Goal: Task Accomplishment & Management: Manage account settings

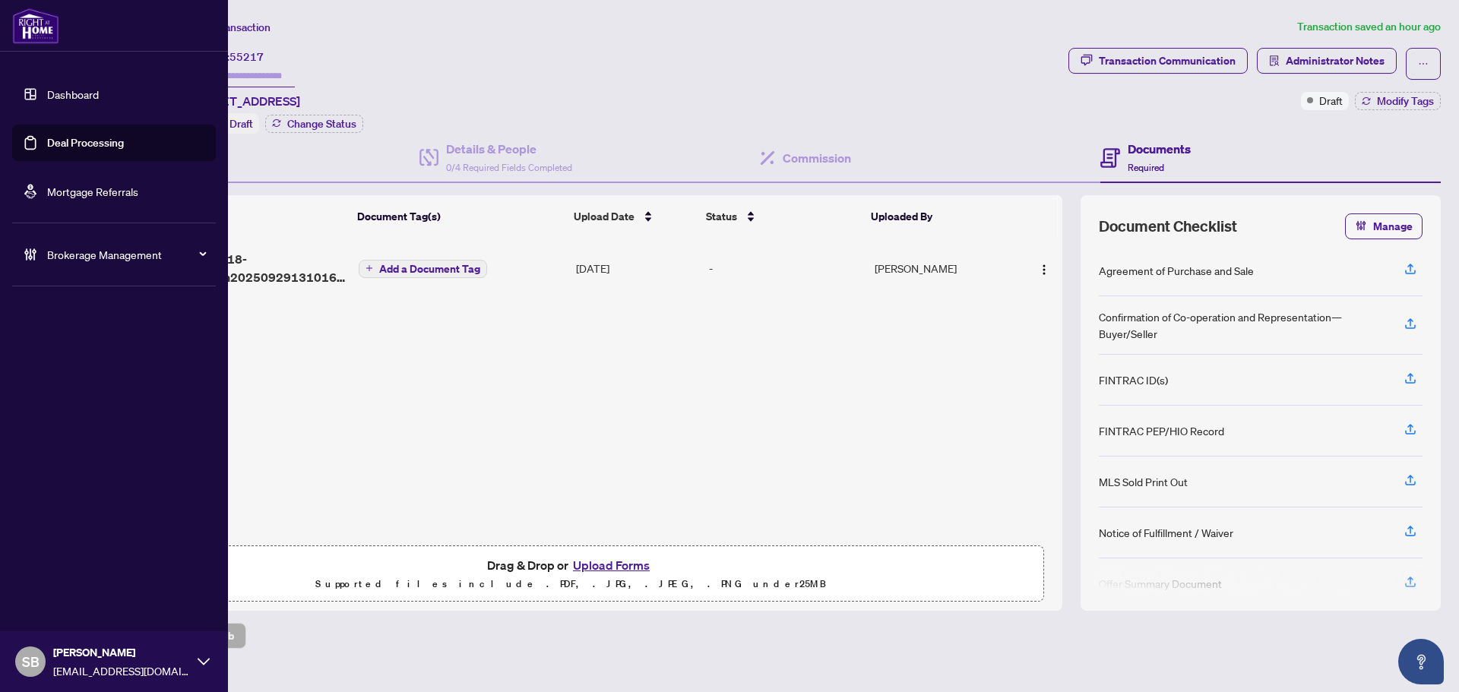
click at [48, 259] on span "Brokerage Management" at bounding box center [126, 254] width 158 height 17
click at [84, 362] on link "Manage Agents" at bounding box center [69, 364] width 75 height 14
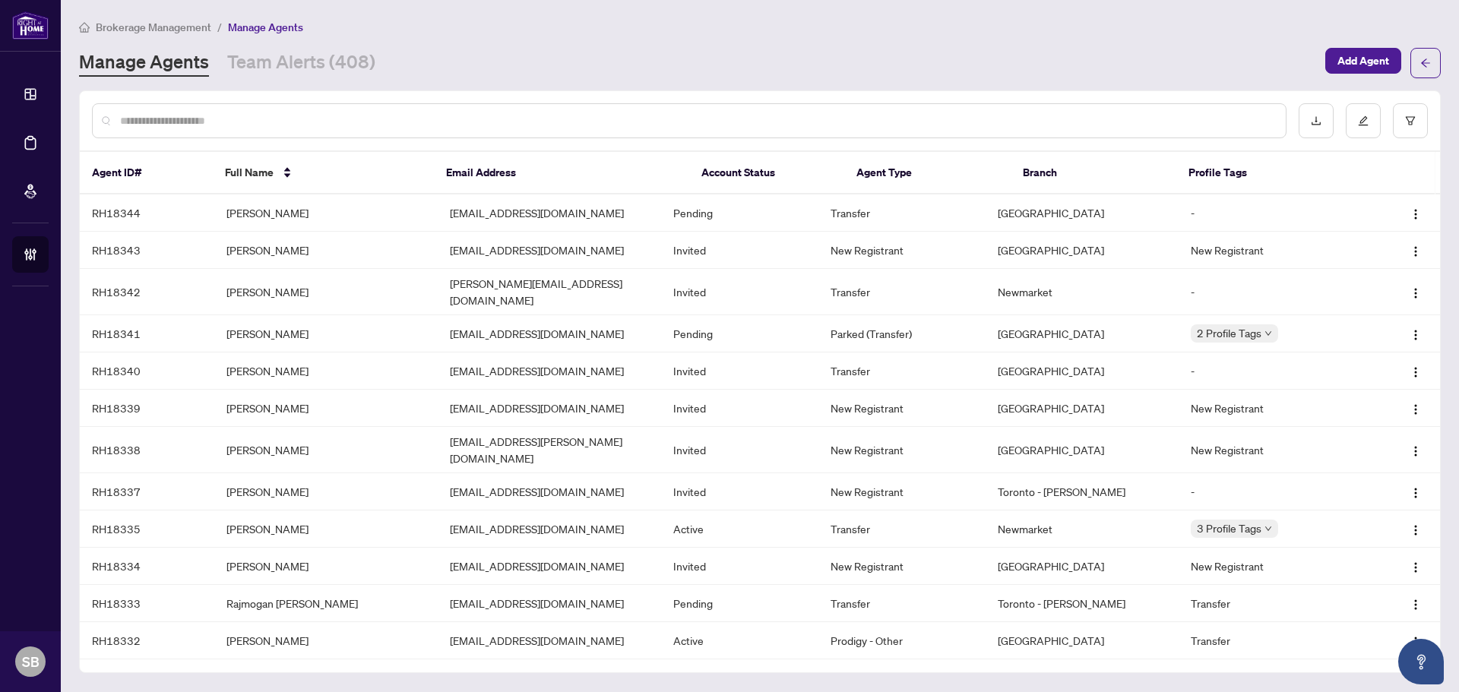
click at [333, 125] on input "text" at bounding box center [696, 120] width 1153 height 17
drag, startPoint x: 1258, startPoint y: 134, endPoint x: 1213, endPoint y: 242, distance: 116.1
drag, startPoint x: 1213, startPoint y: 242, endPoint x: 514, endPoint y: 128, distance: 708.2
click at [514, 128] on input "text" at bounding box center [696, 120] width 1153 height 17
click at [516, 128] on input "text" at bounding box center [696, 120] width 1153 height 17
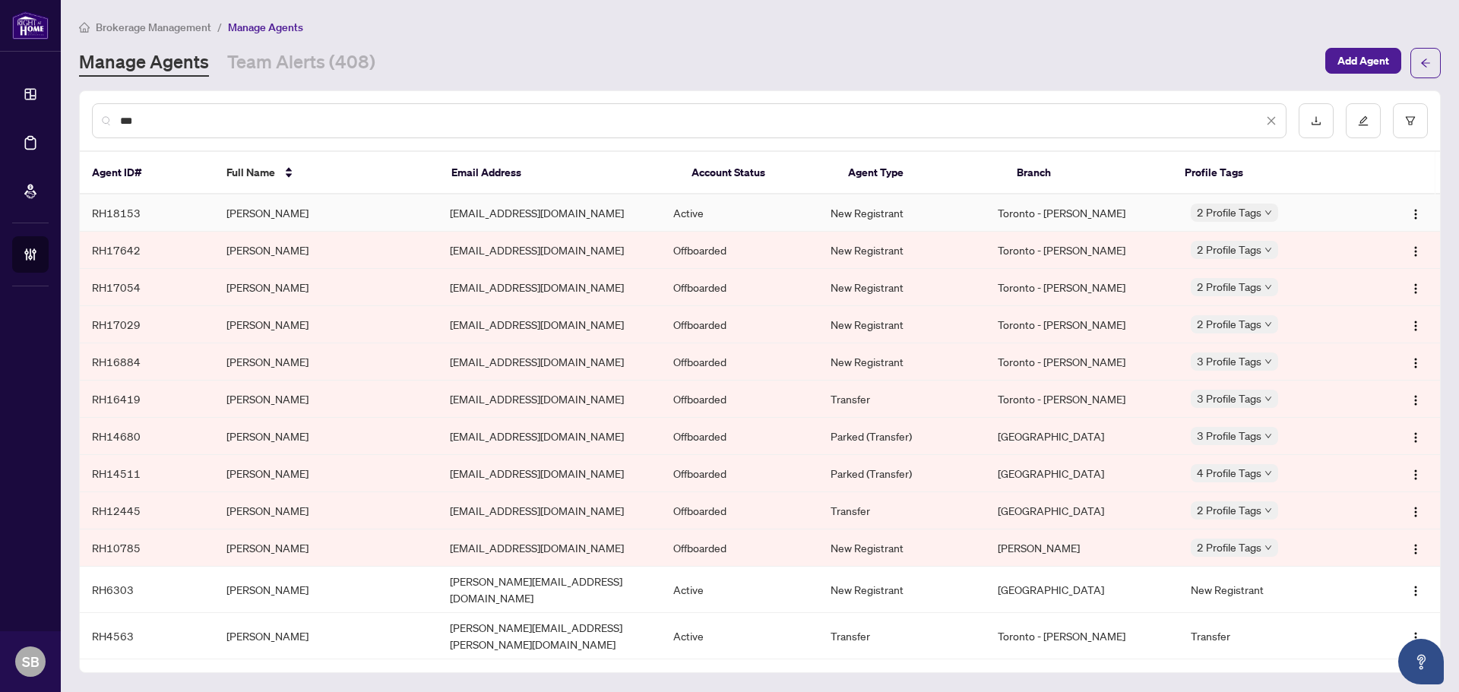
type input "***"
click at [376, 207] on td "Fabjola Gjoni" at bounding box center [325, 213] width 223 height 37
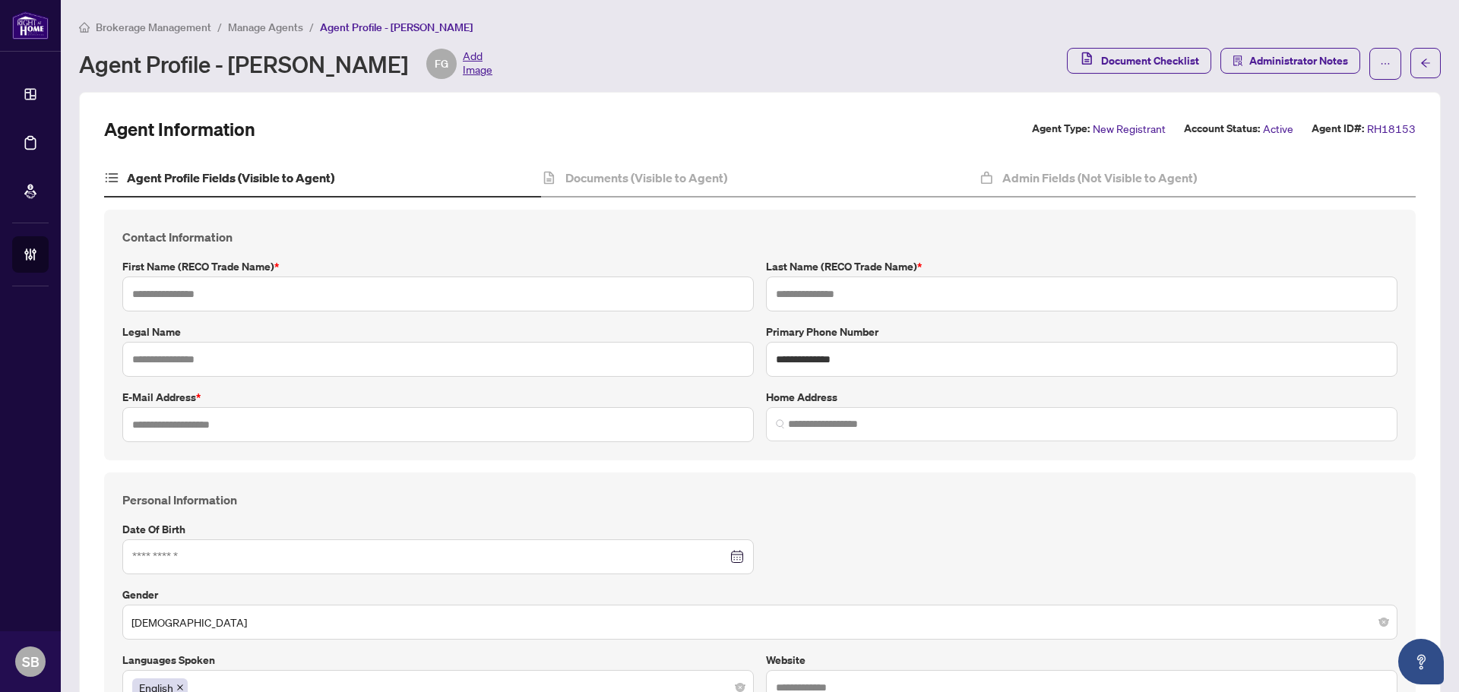
type input "*******"
type input "*****"
type input "**********"
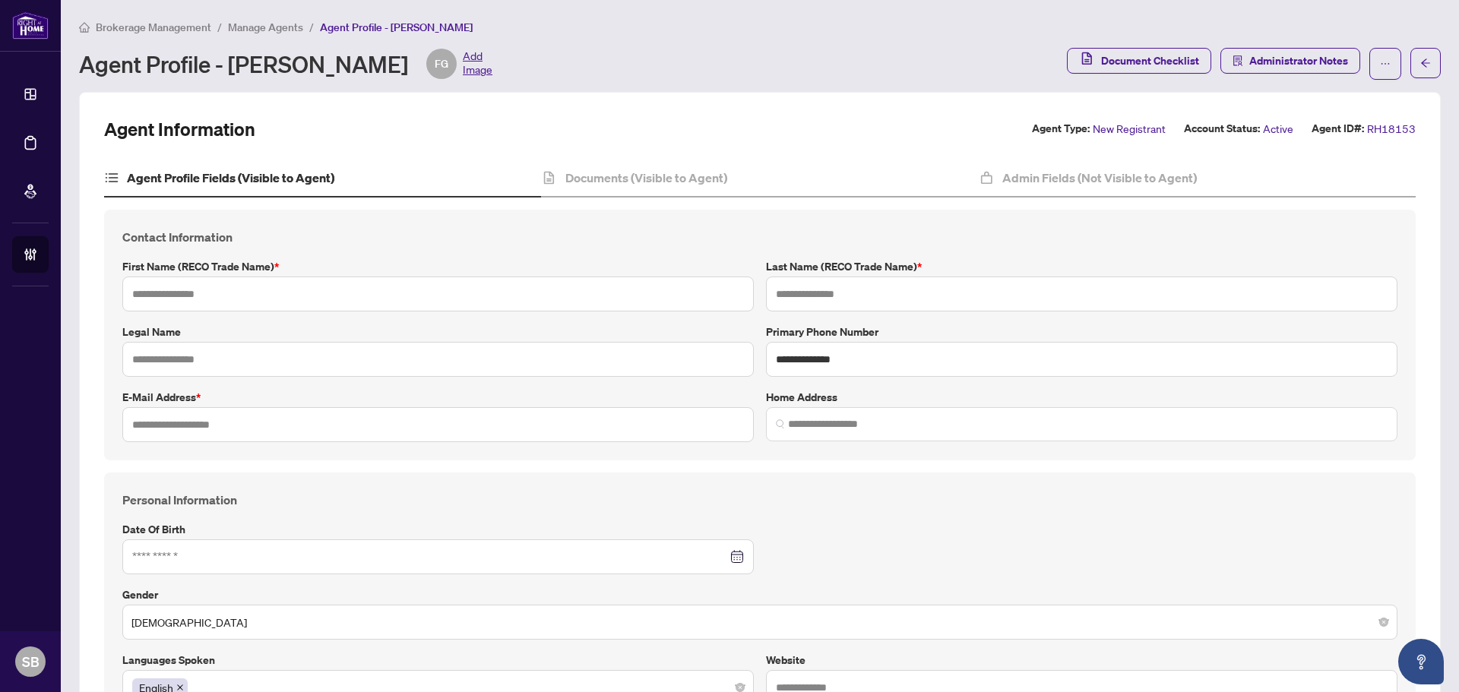
type input "**********"
type input "*********"
type input "**********"
type input "*******"
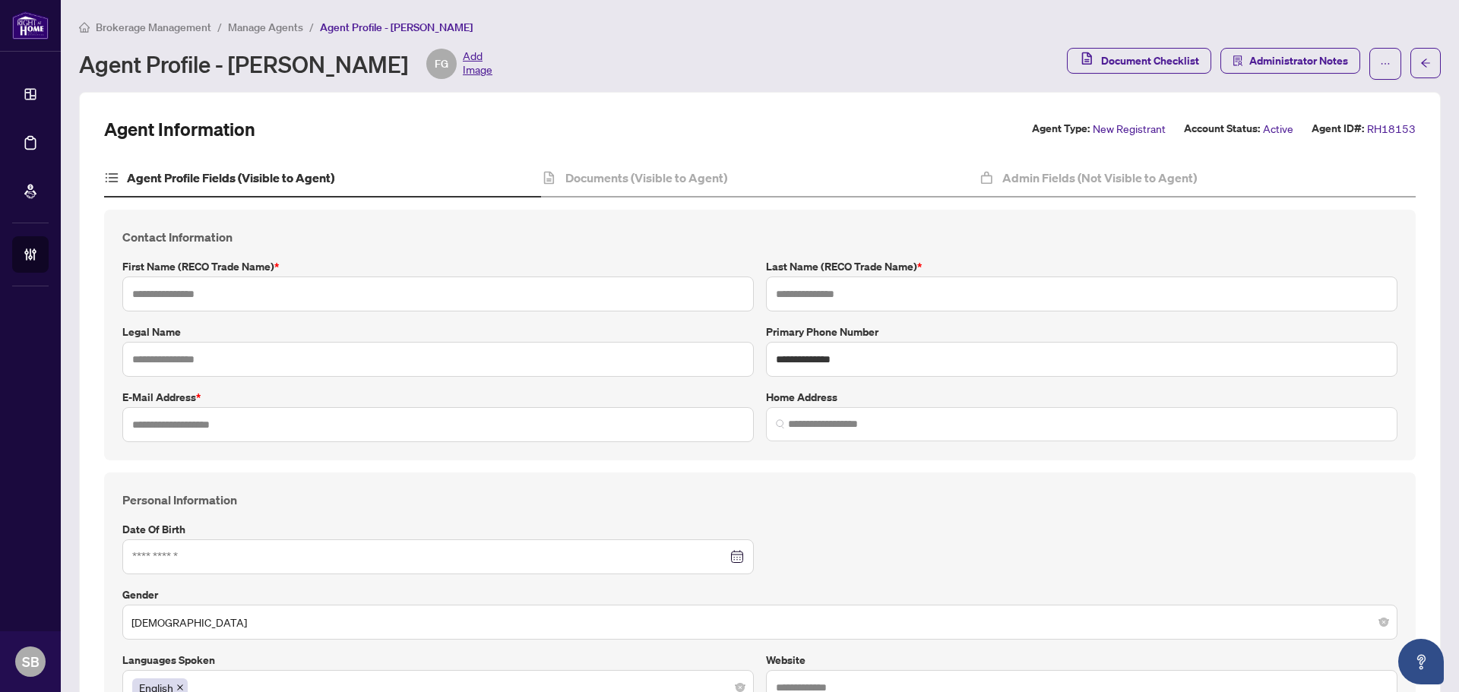
type input "*******"
type input "**********"
type input "****"
type input "**********"
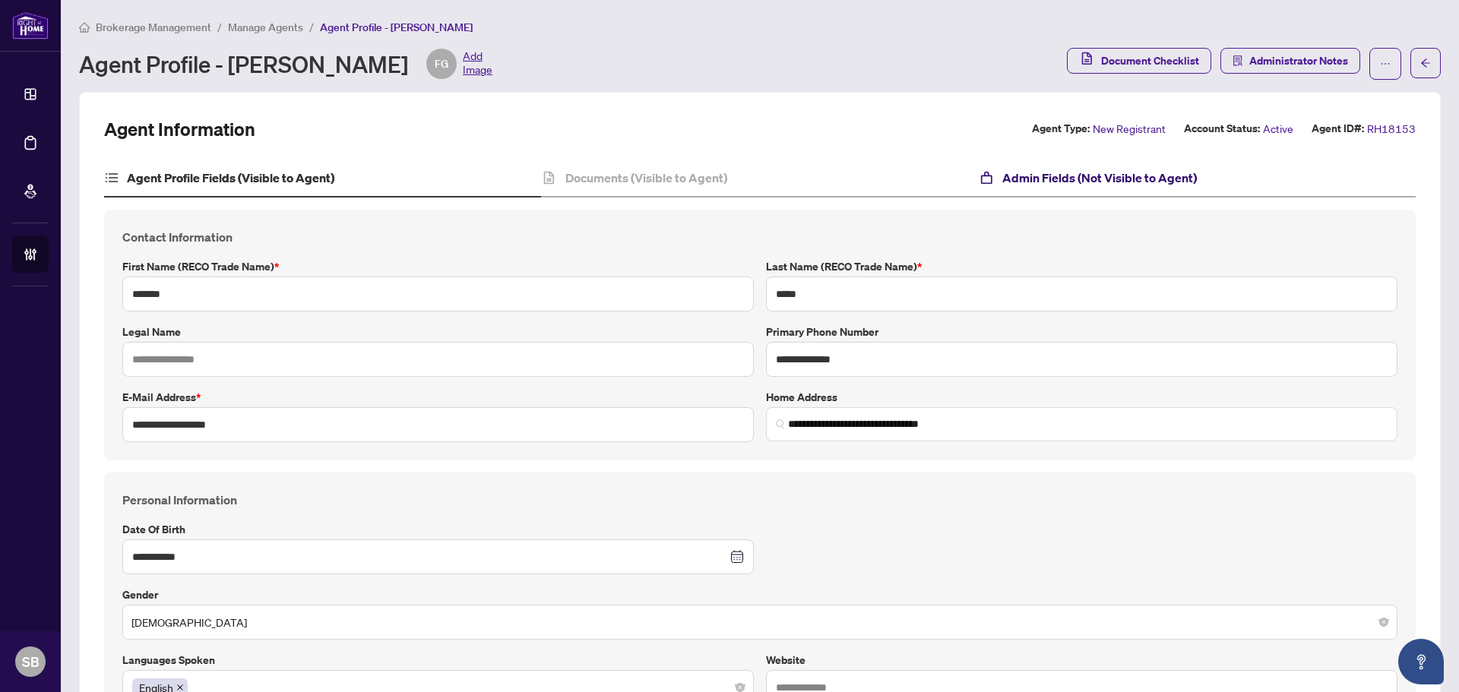
click at [1073, 170] on h4 "Admin Fields (Not Visible to Agent)" at bounding box center [1099, 178] width 195 height 18
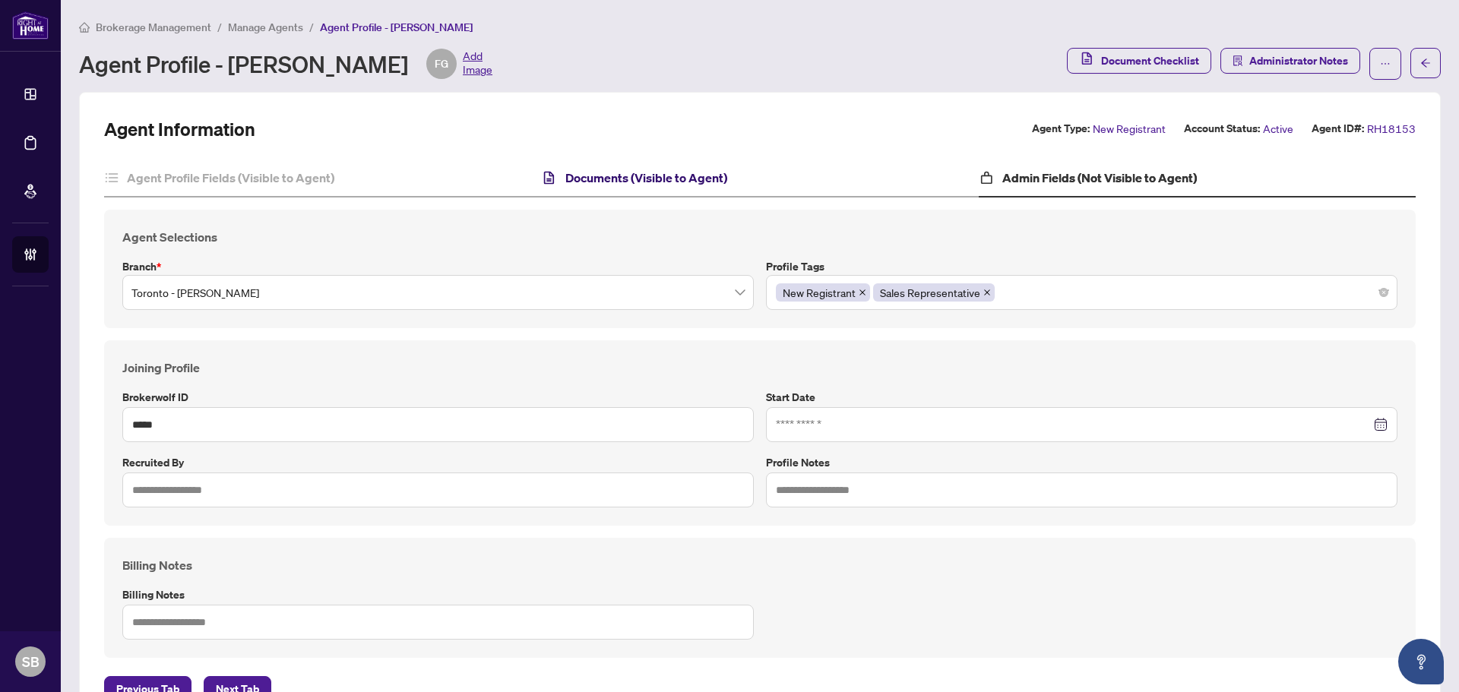
click at [638, 174] on h4 "Documents (Visible to Agent)" at bounding box center [646, 178] width 162 height 18
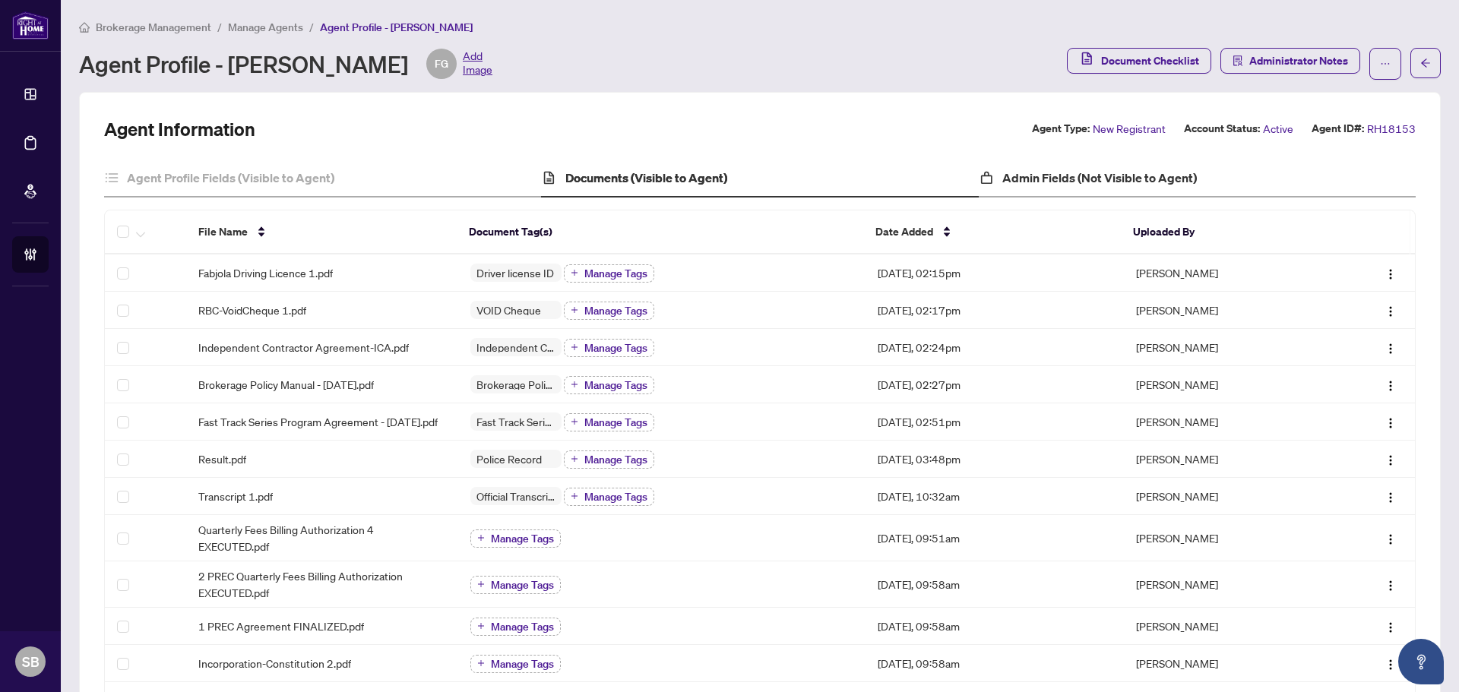
click at [1121, 195] on div "Admin Fields (Not Visible to Agent)" at bounding box center [1197, 179] width 437 height 38
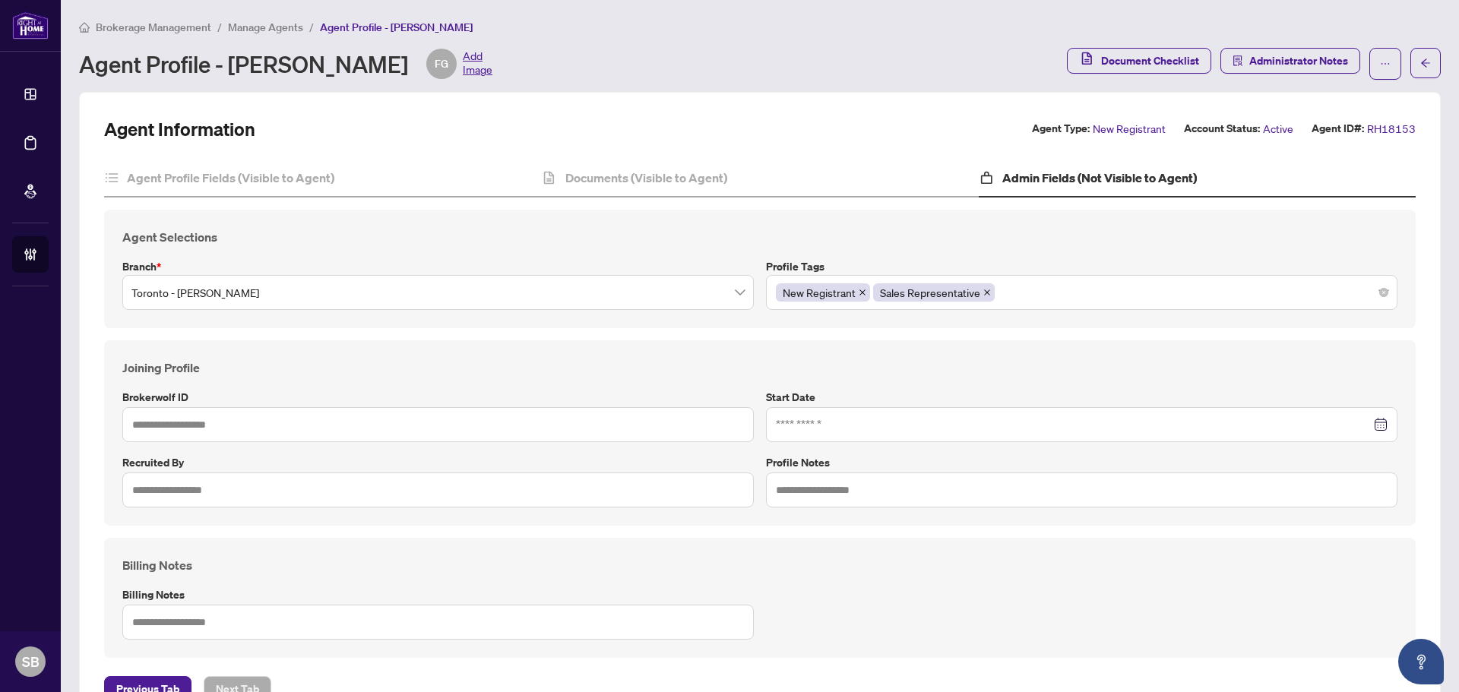
type input "*****"
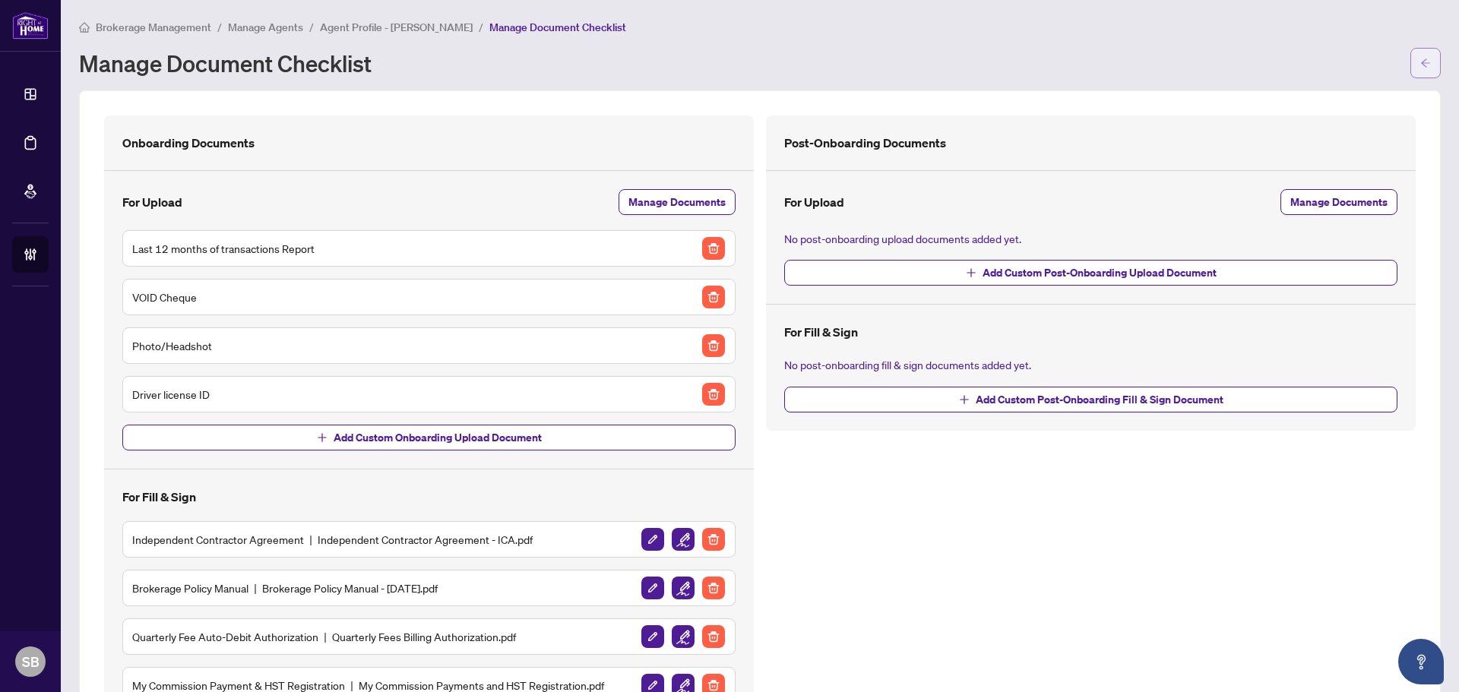
click at [1420, 67] on icon "arrow-left" at bounding box center [1425, 63] width 11 height 11
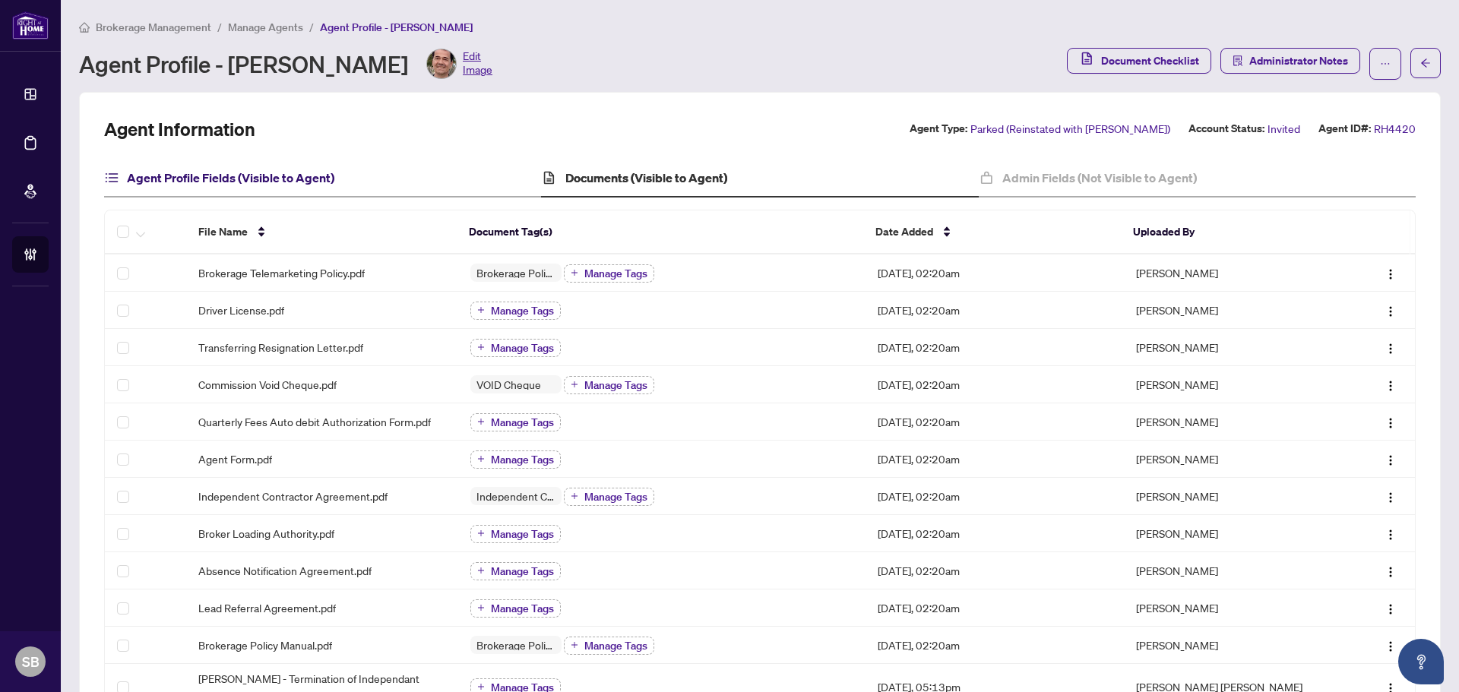
click at [255, 182] on h4 "Agent Profile Fields (Visible to Agent)" at bounding box center [230, 178] width 207 height 18
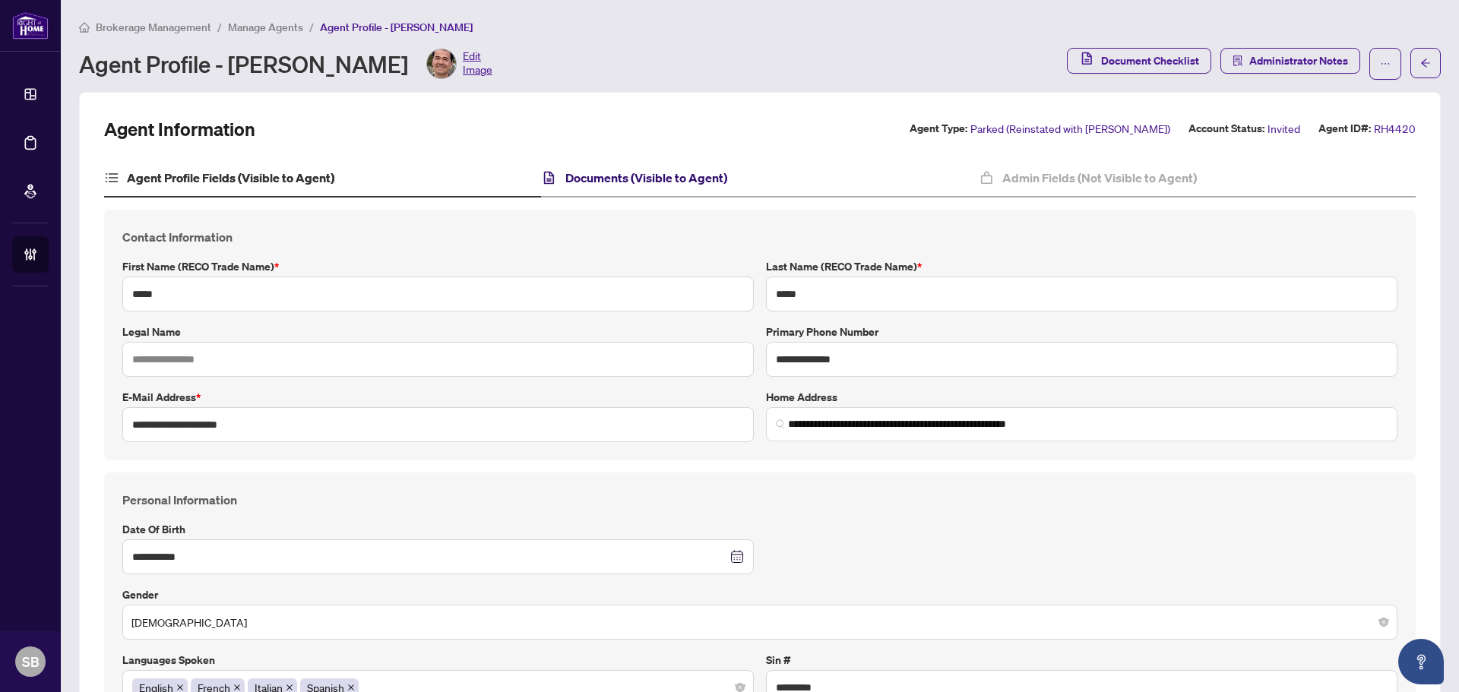
click at [593, 181] on h4 "Documents (Visible to Agent)" at bounding box center [646, 178] width 162 height 18
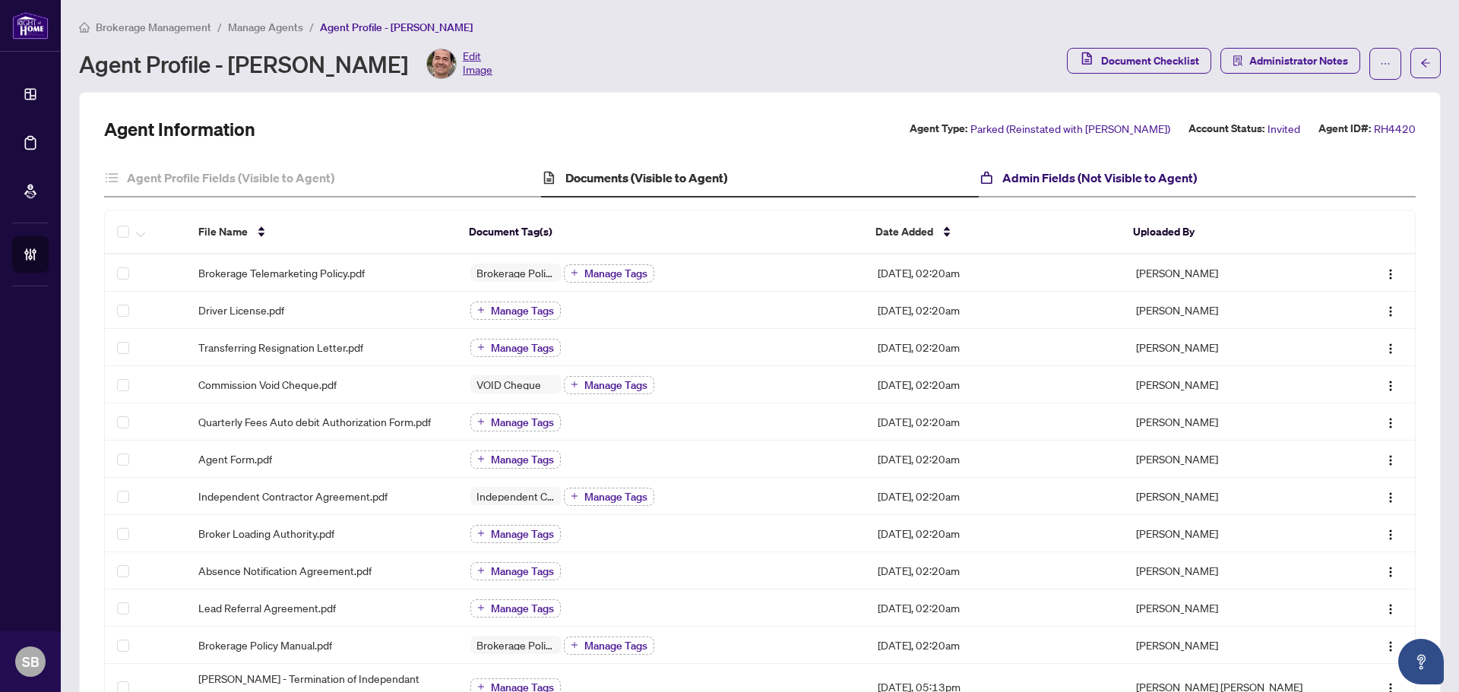
click at [1004, 177] on h4 "Admin Fields (Not Visible to Agent)" at bounding box center [1099, 178] width 195 height 18
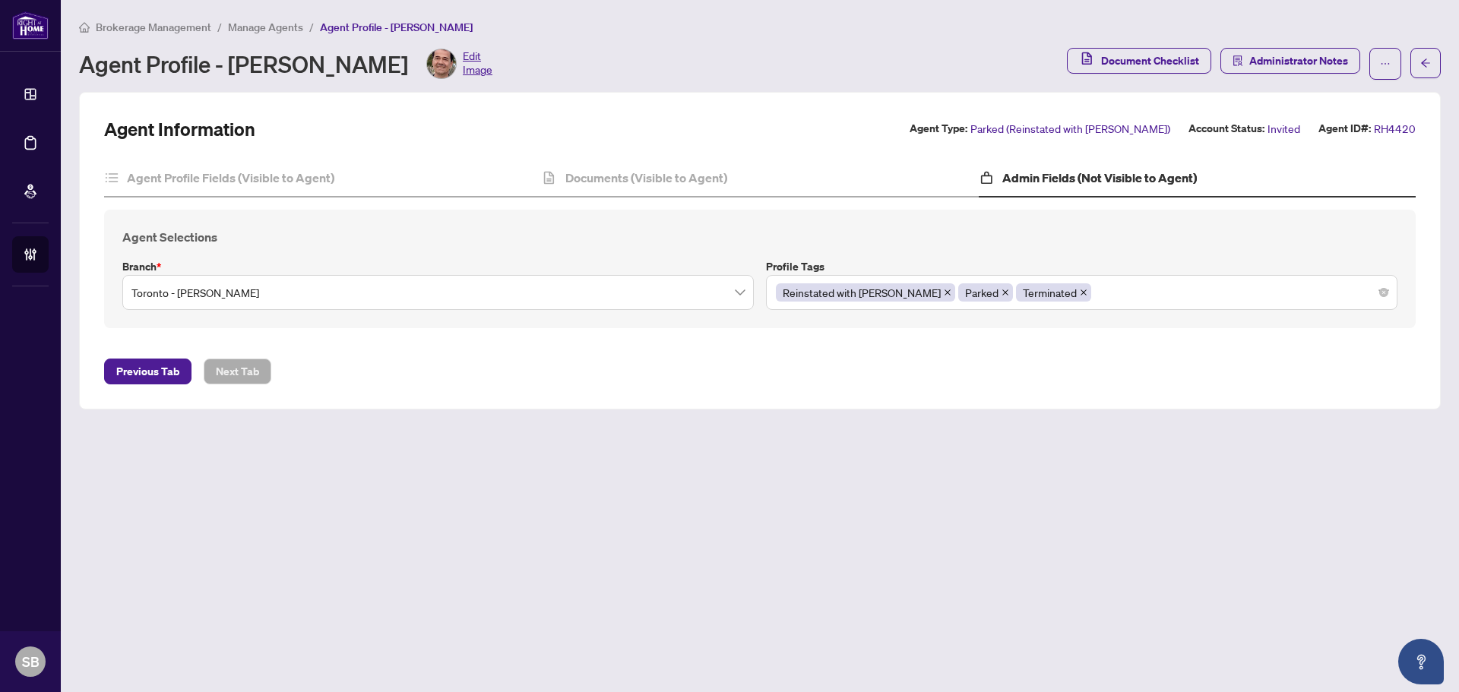
click at [1080, 296] on span at bounding box center [1084, 292] width 8 height 17
click at [684, 187] on div "Documents (Visible to Agent)" at bounding box center [759, 179] width 437 height 38
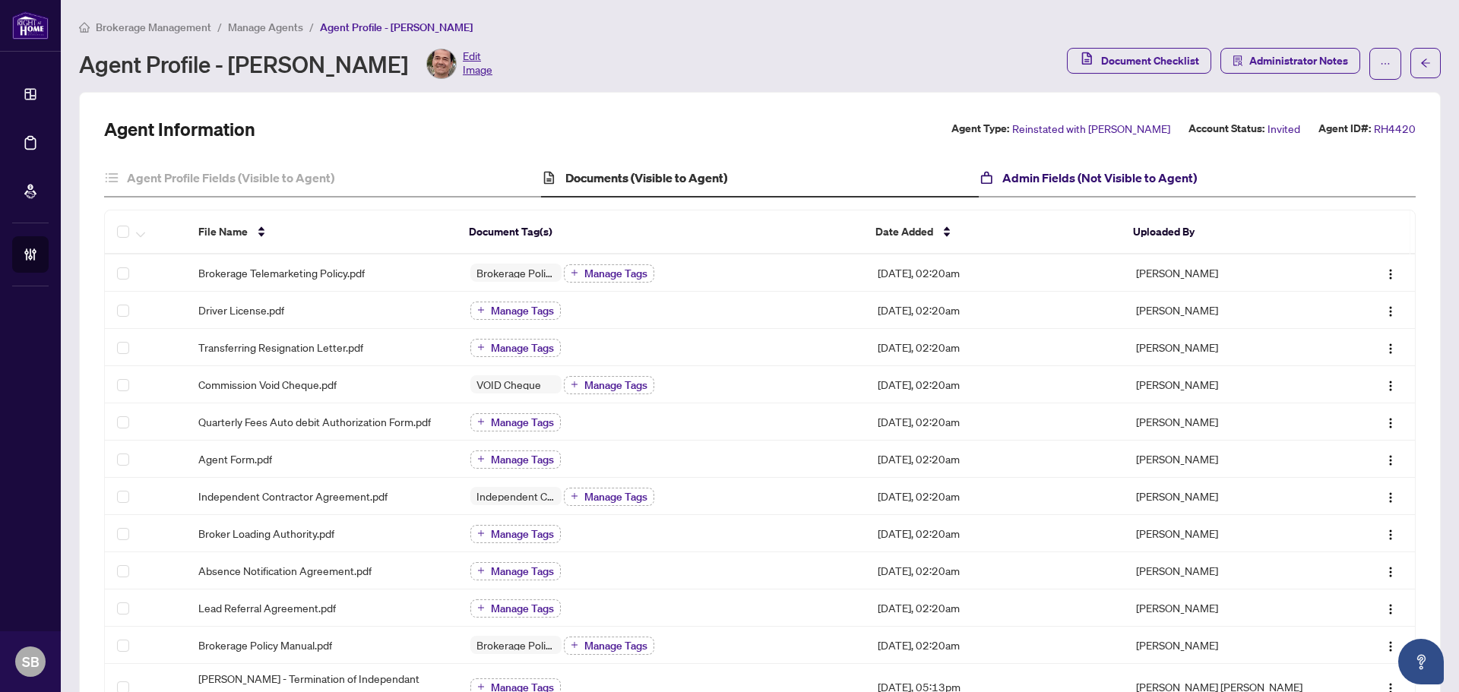
click at [1130, 179] on h4 "Admin Fields (Not Visible to Agent)" at bounding box center [1099, 178] width 195 height 18
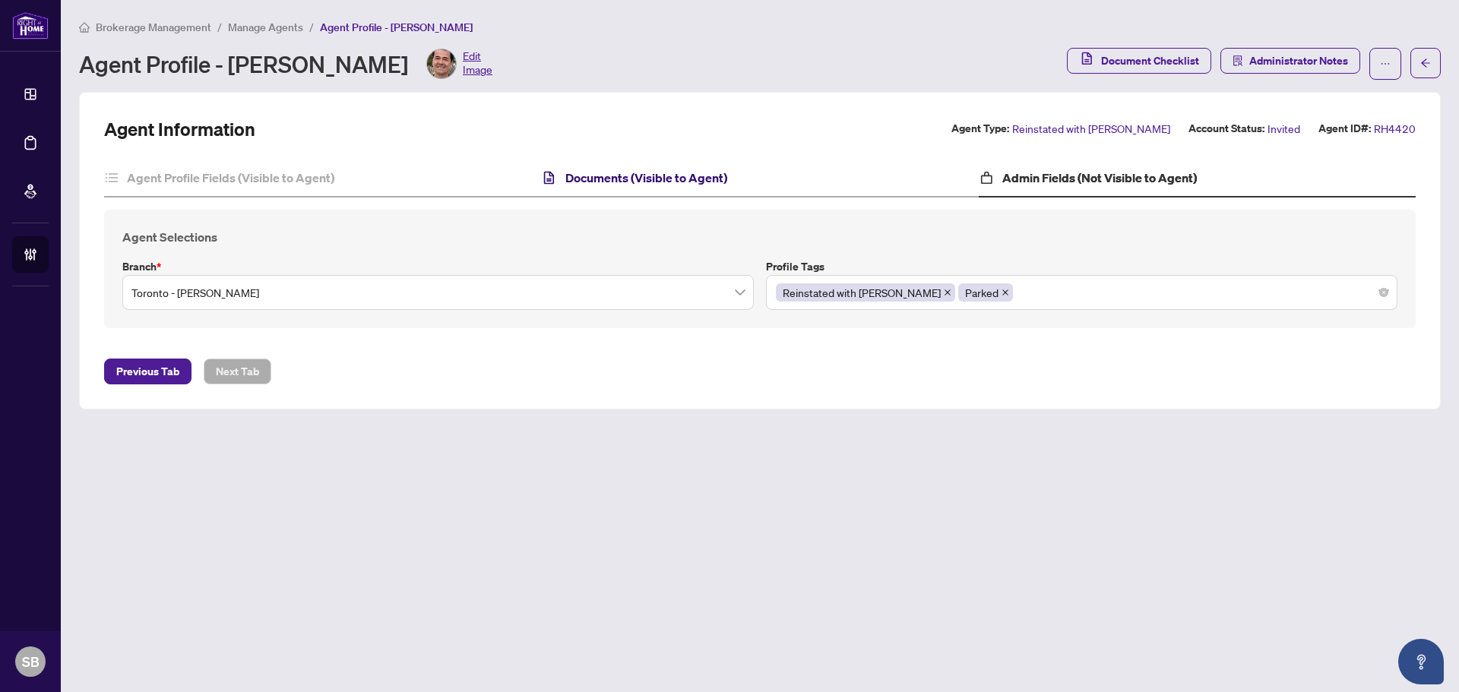
click at [666, 169] on h4 "Documents (Visible to Agent)" at bounding box center [646, 178] width 162 height 18
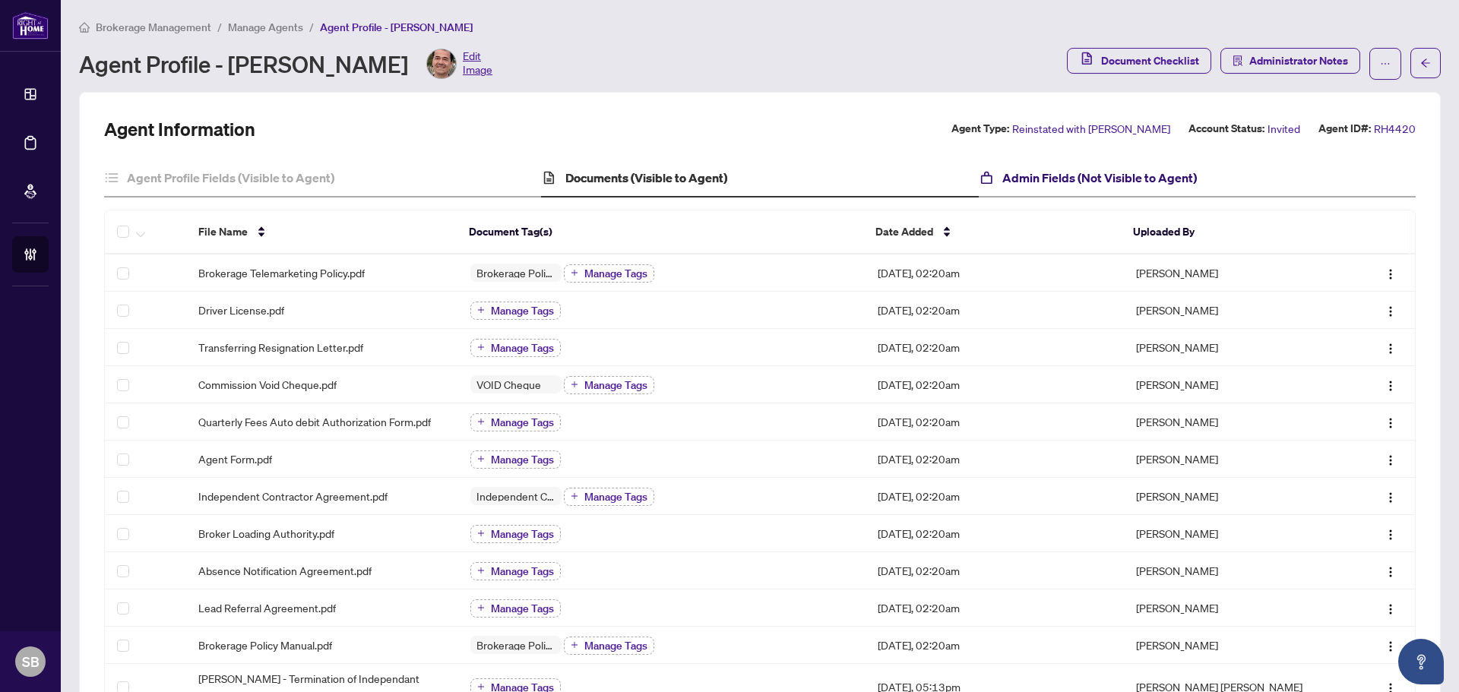
drag, startPoint x: 1102, startPoint y: 176, endPoint x: 1109, endPoint y: 177, distance: 7.7
click at [1104, 176] on h4 "Admin Fields (Not Visible to Agent)" at bounding box center [1099, 178] width 195 height 18
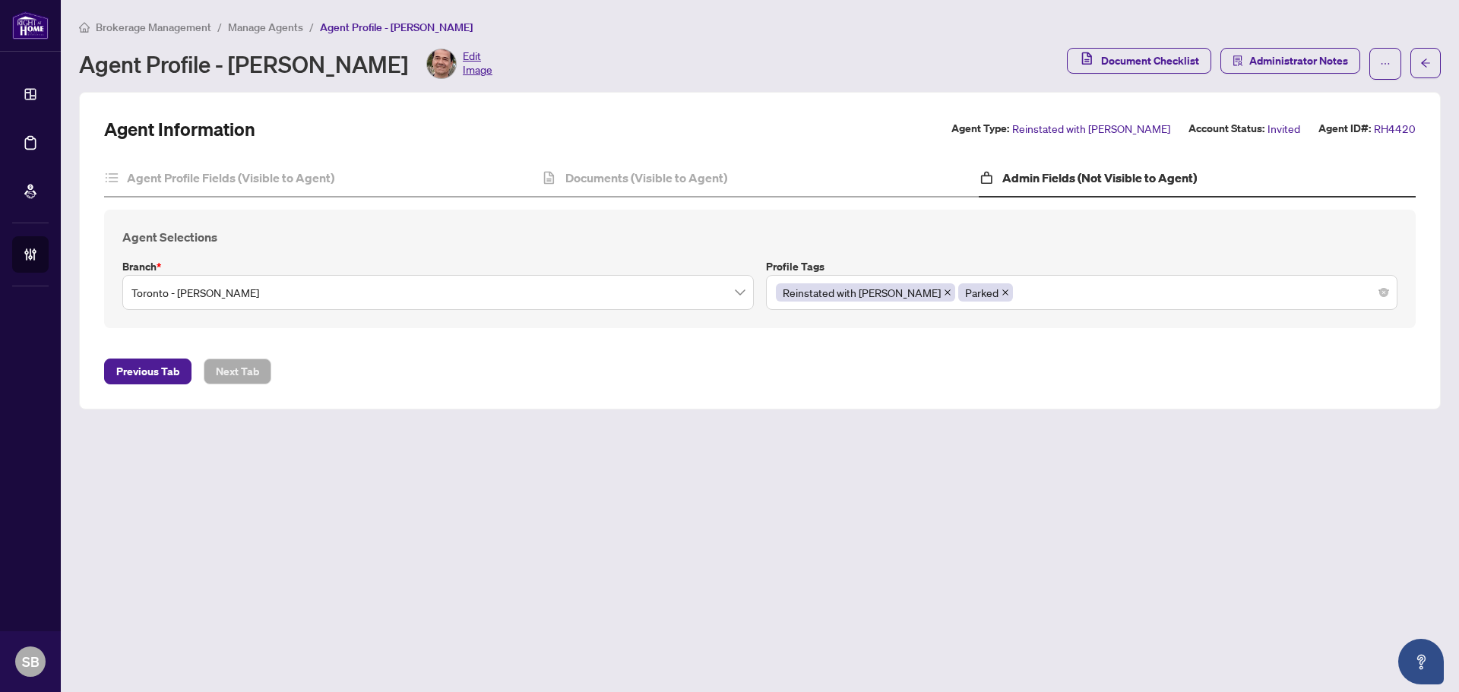
click at [1264, 129] on label "Account Status:" at bounding box center [1226, 128] width 76 height 17
click at [1268, 128] on div "Account Status: Invited" at bounding box center [1244, 128] width 112 height 17
click at [1280, 124] on span "Invited" at bounding box center [1283, 128] width 33 height 17
click at [1070, 115] on div "Agent Information Agent Type: Reinstated with RAHR Account Status: Invited Agen…" at bounding box center [760, 251] width 1362 height 318
click at [587, 185] on h4 "Documents (Visible to Agent)" at bounding box center [646, 178] width 162 height 18
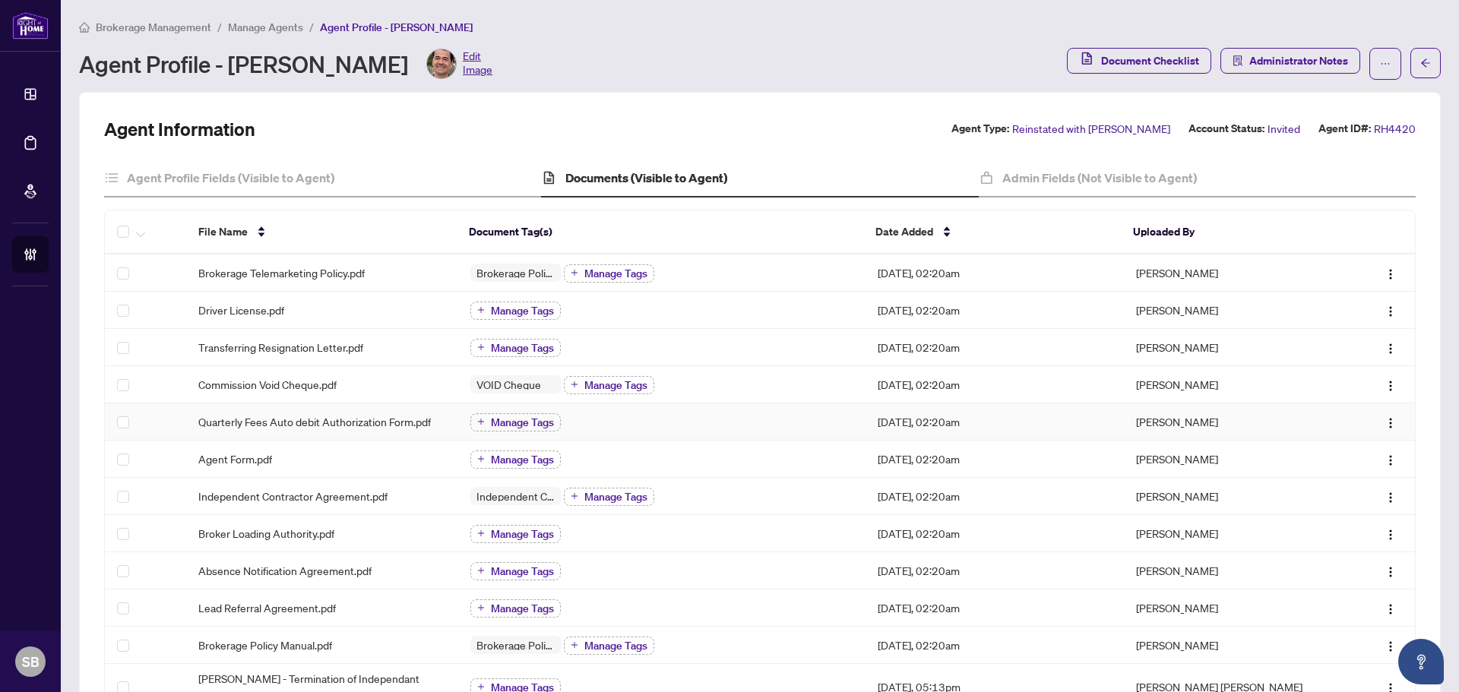
scroll to position [370, 0]
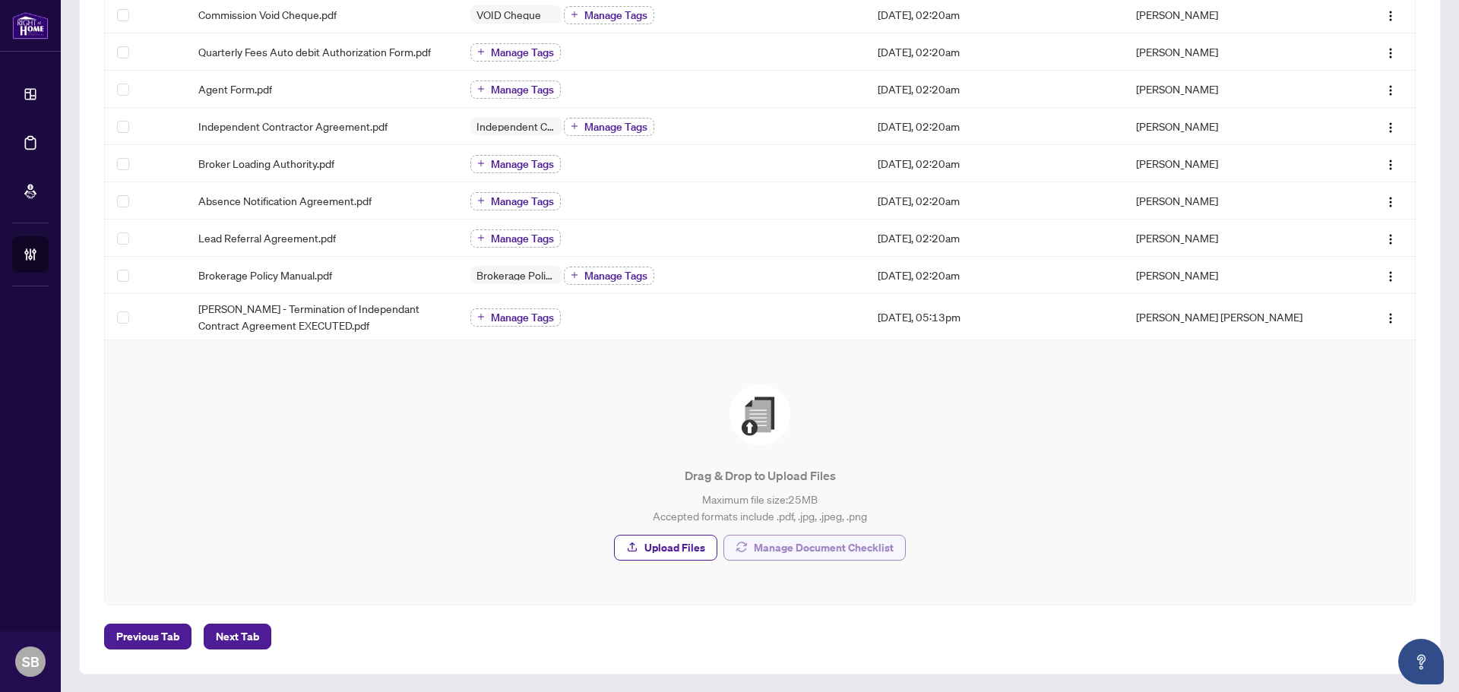
click at [849, 545] on span "Manage Document Checklist" at bounding box center [824, 548] width 140 height 24
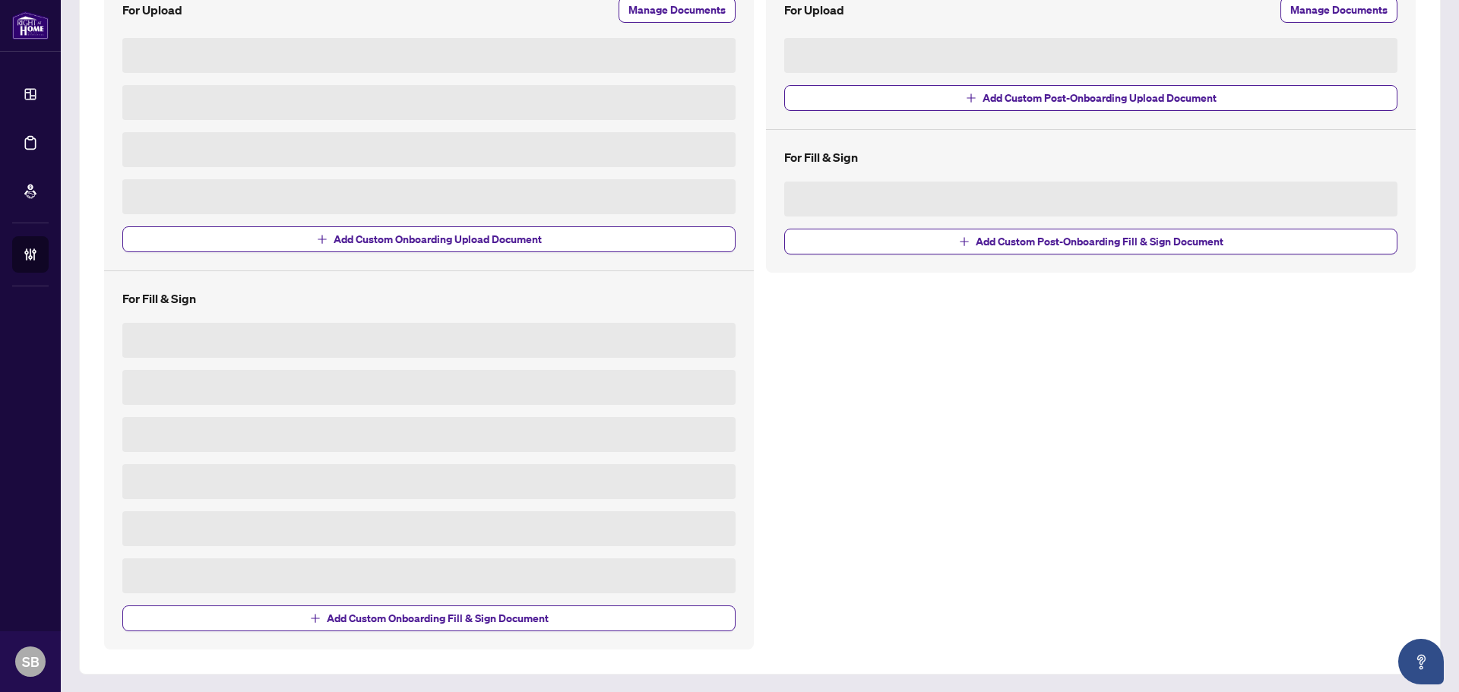
scroll to position [207, 0]
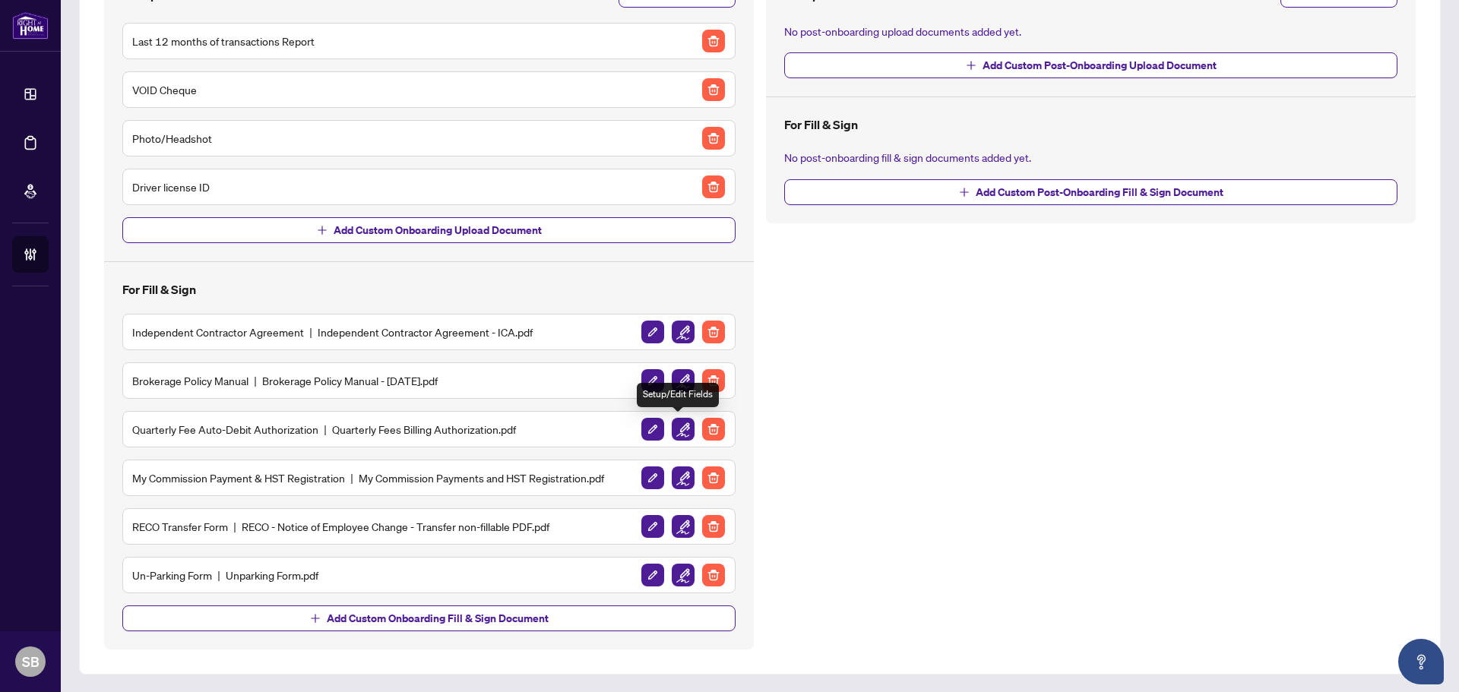
click at [688, 429] on img "button" at bounding box center [683, 429] width 23 height 23
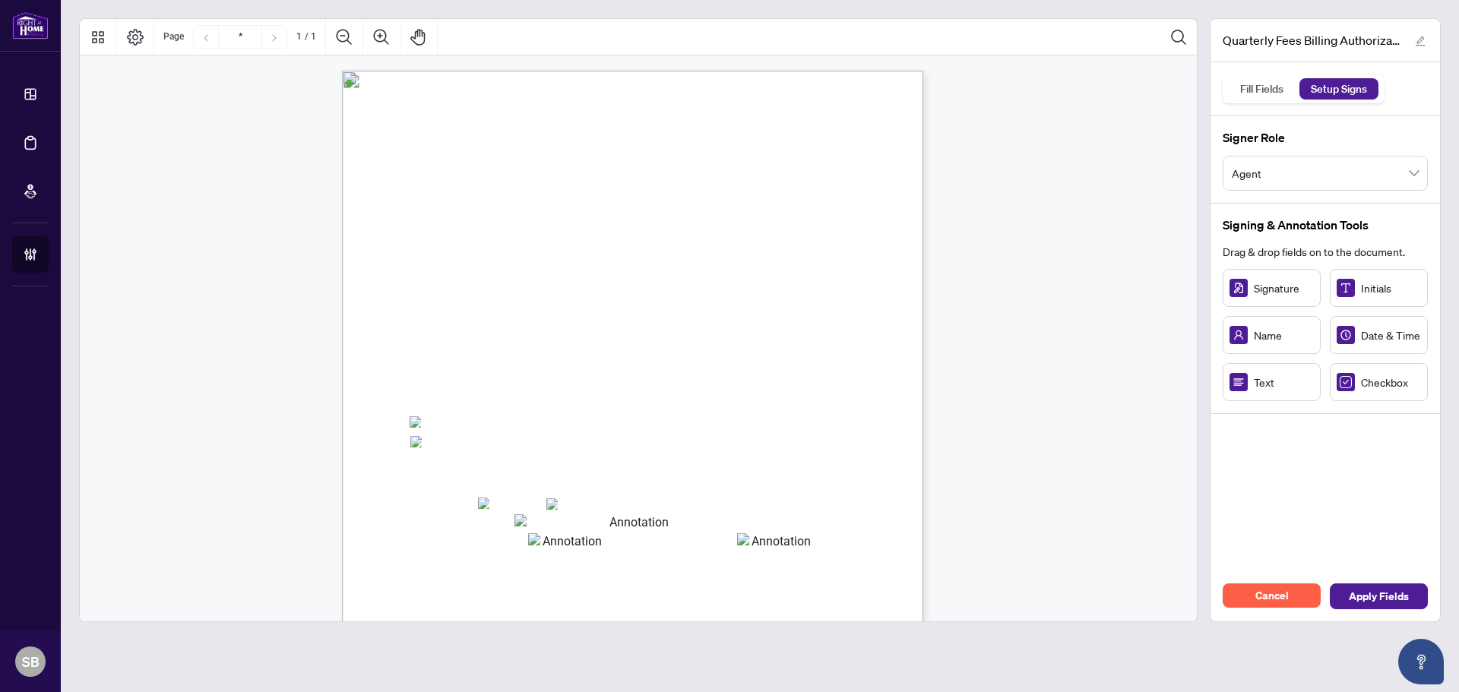
click at [409, 422] on div "Right at Home Realty, Brokerage Quarterly Fees Billing Authorization Quarterly …" at bounding box center [705, 541] width 726 height 941
drag, startPoint x: 412, startPoint y: 422, endPoint x: 738, endPoint y: 427, distance: 326.0
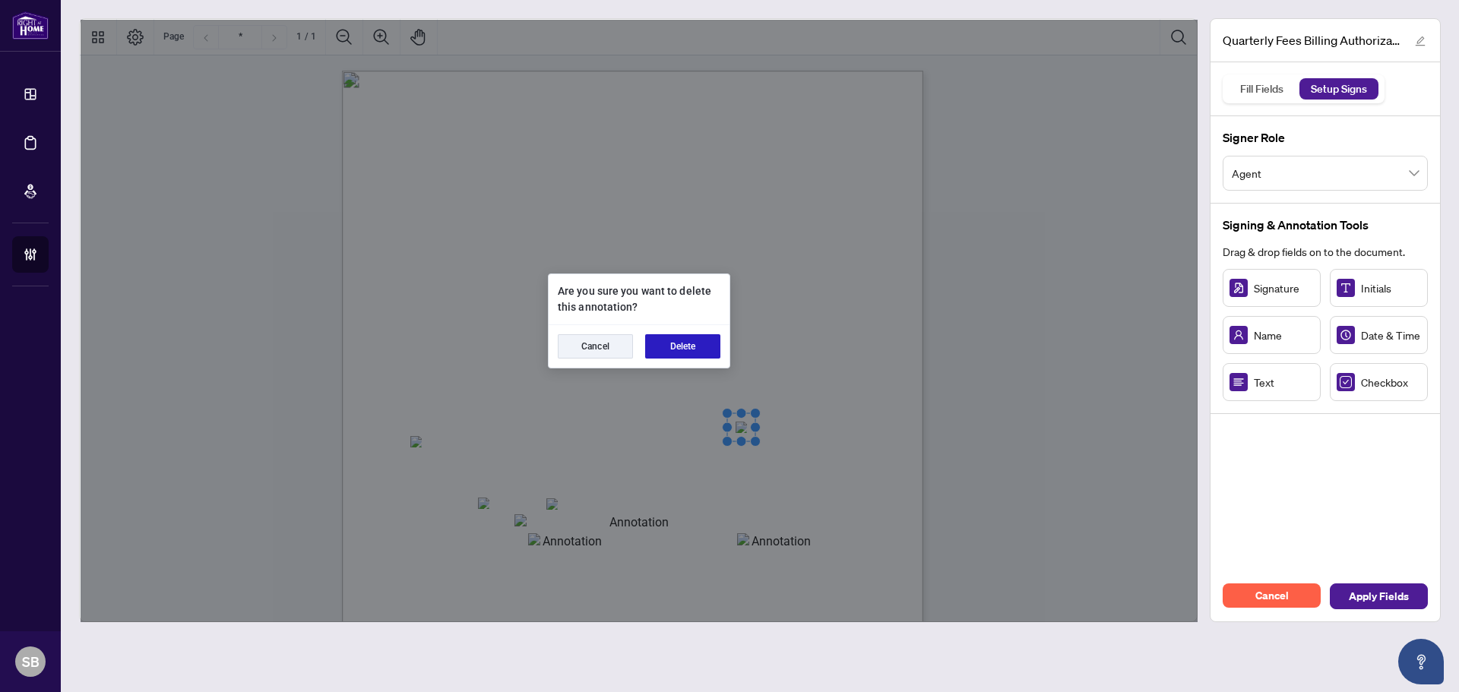
drag, startPoint x: 692, startPoint y: 355, endPoint x: 675, endPoint y: 356, distance: 16.7
click at [690, 350] on button "Delete" at bounding box center [682, 346] width 75 height 24
click at [682, 352] on button "Delete" at bounding box center [682, 346] width 75 height 24
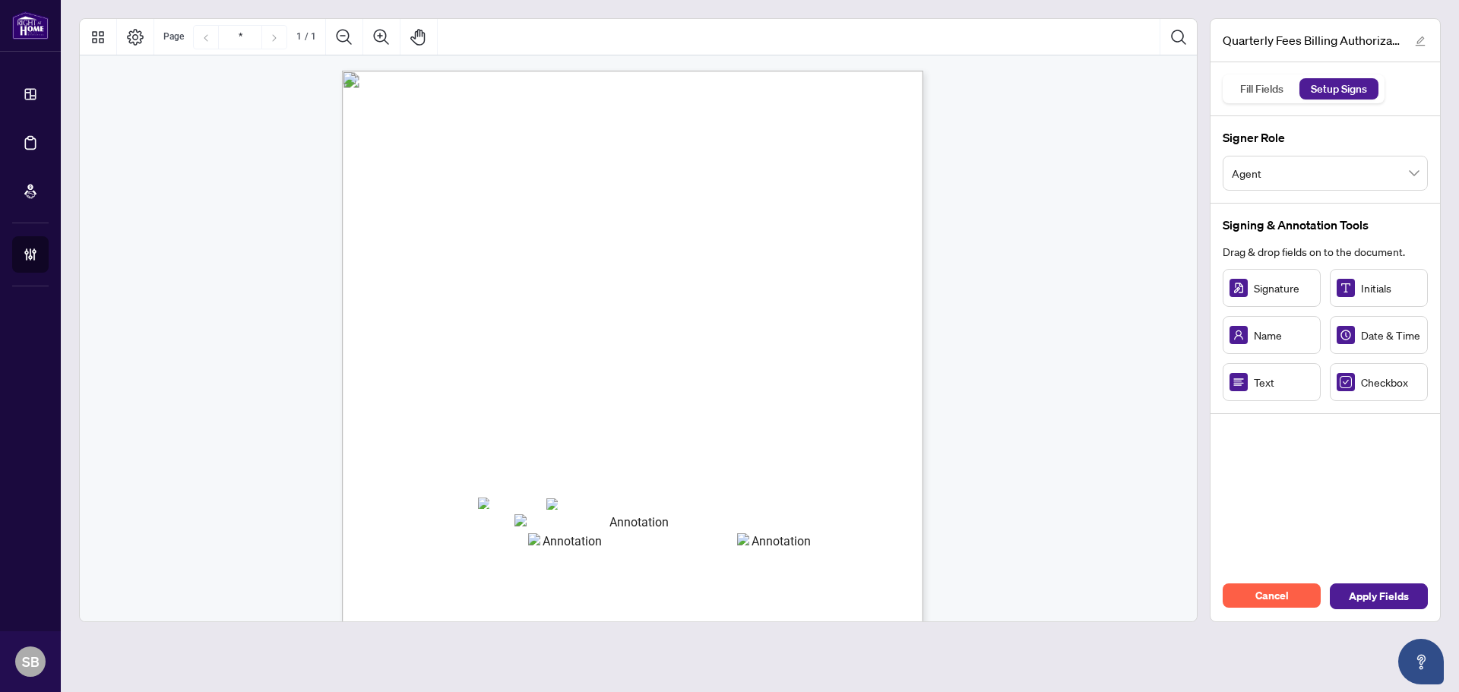
click at [1387, 389] on span "Checkbox" at bounding box center [1391, 382] width 60 height 17
click at [415, 420] on span "☐" at bounding box center [416, 422] width 11 height 18
drag, startPoint x: 410, startPoint y: 407, endPoint x: 417, endPoint y: 424, distance: 18.4
click at [1363, 377] on span "Checkbox" at bounding box center [1391, 382] width 60 height 17
click at [1368, 391] on div "Checkbox" at bounding box center [1379, 382] width 98 height 38
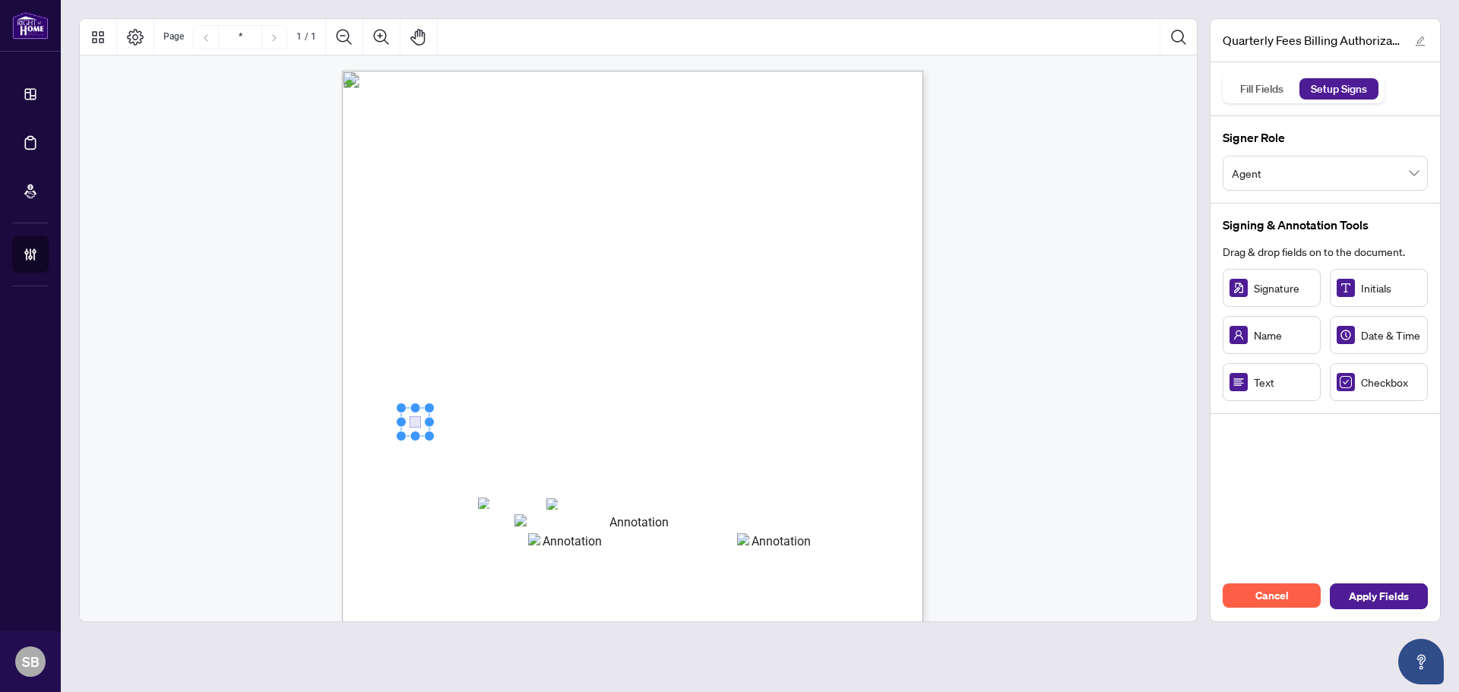
drag, startPoint x: 1368, startPoint y: 391, endPoint x: 622, endPoint y: 406, distance: 747.0
click at [487, 410] on div "Quarterly Fees Billing Authorization.pdf Fill Fields Setup Signs Signer Role Ag…" at bounding box center [760, 320] width 1374 height 604
drag, startPoint x: 406, startPoint y: 424, endPoint x: 413, endPoint y: 440, distance: 17.4
click at [506, 467] on span "Credit Card Details:" at bounding box center [458, 466] width 95 height 14
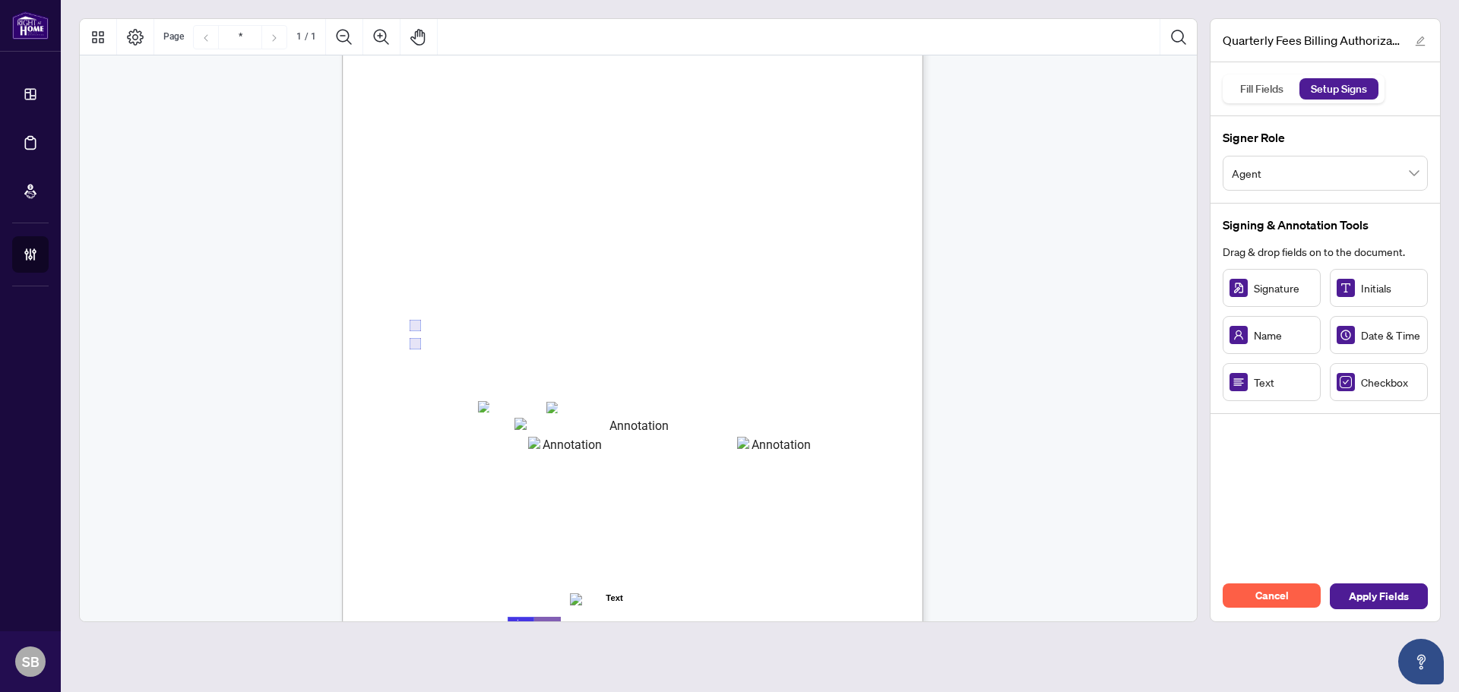
scroll to position [217, 0]
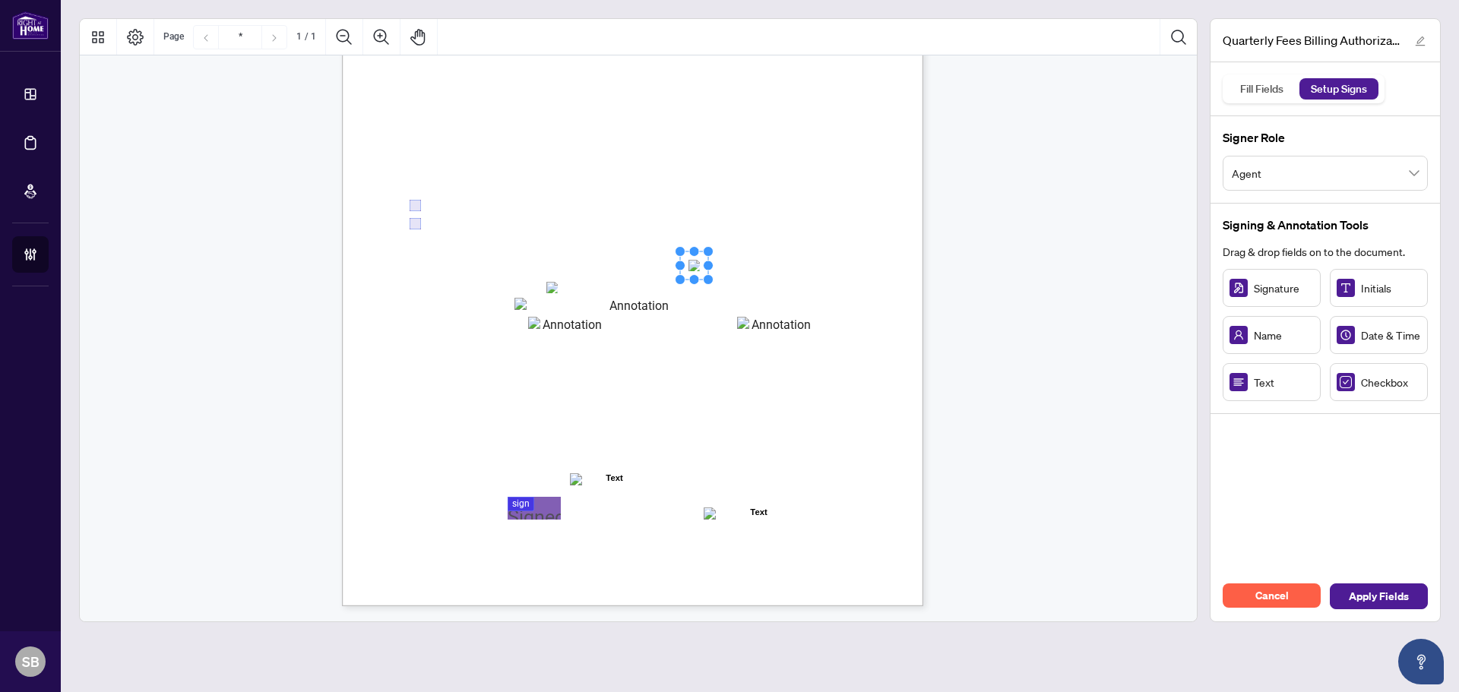
drag, startPoint x: 663, startPoint y: 274, endPoint x: 704, endPoint y: 261, distance: 42.3
click at [704, 261] on rect "Page 1" at bounding box center [694, 265] width 28 height 28
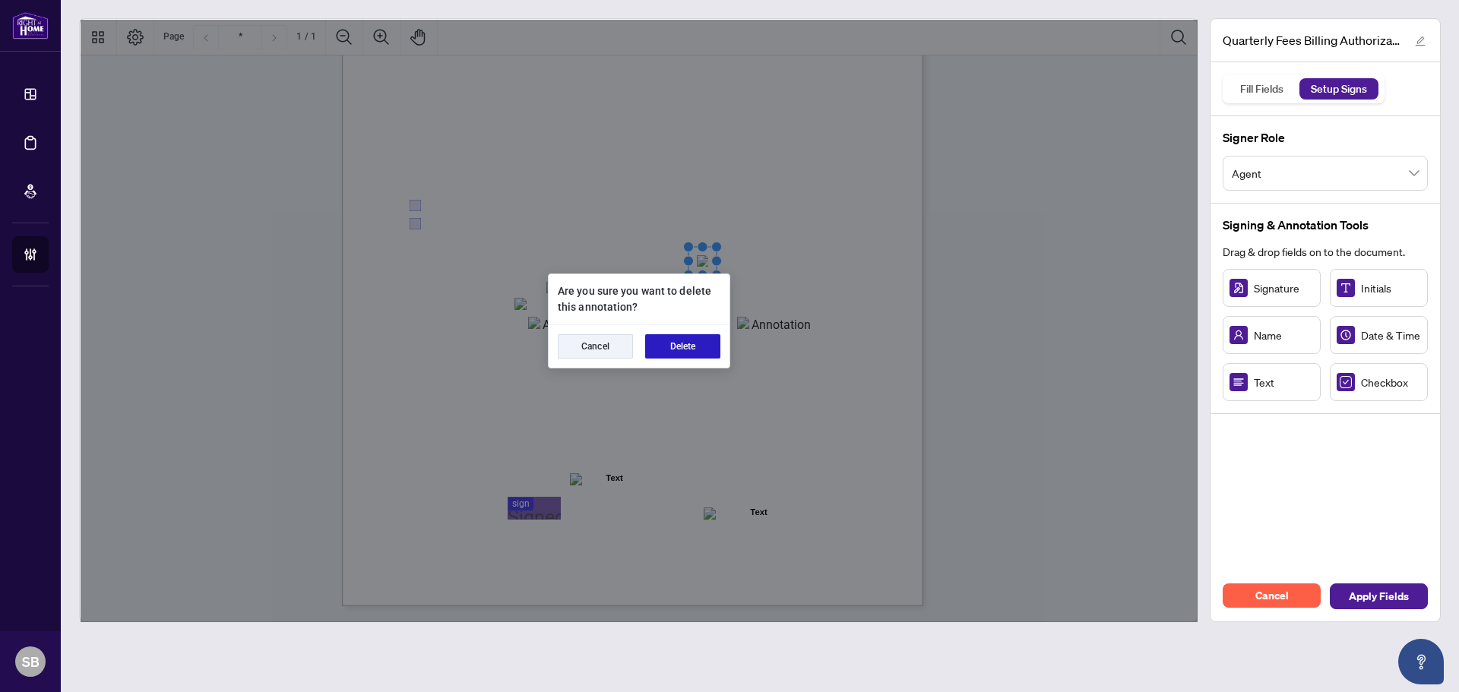
click at [666, 351] on button "Delete" at bounding box center [682, 346] width 75 height 24
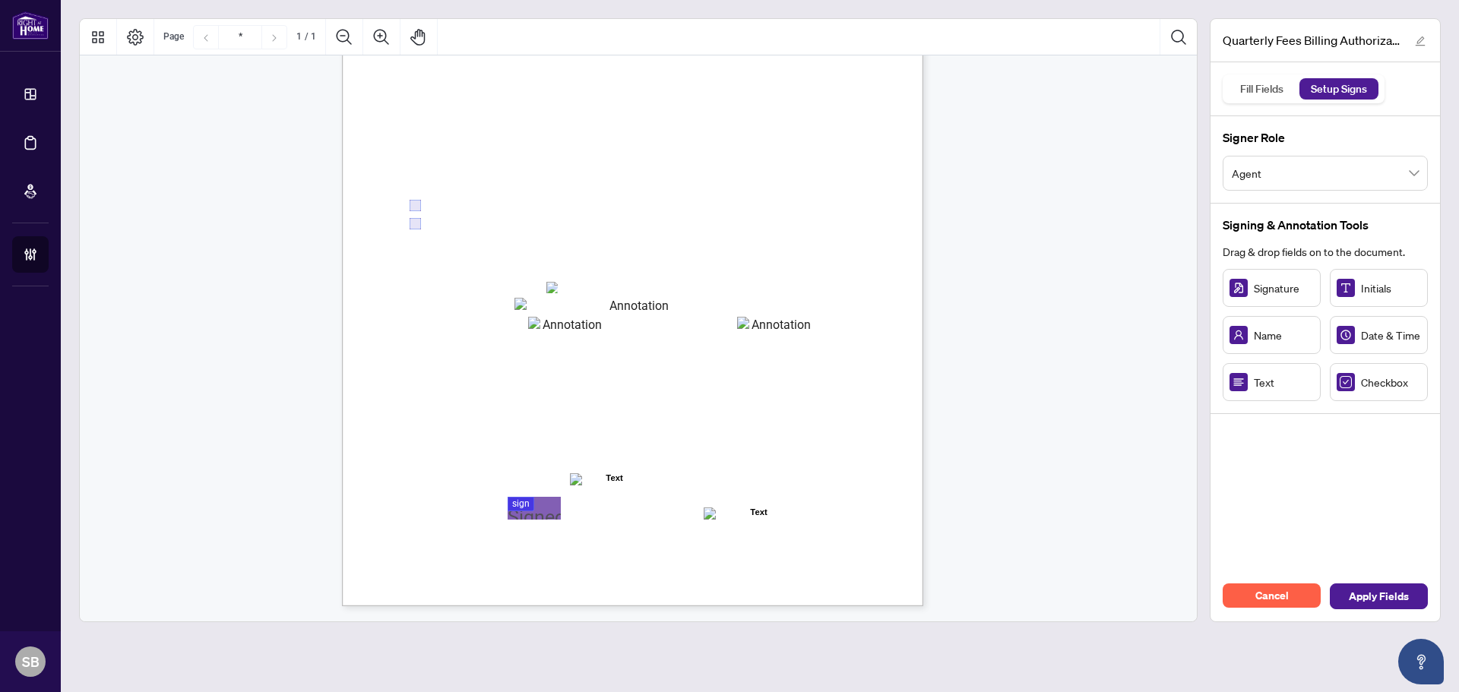
click at [550, 293] on span "☐" at bounding box center [552, 287] width 8 height 14
drag, startPoint x: 557, startPoint y: 283, endPoint x: 689, endPoint y: 231, distance: 142.2
click at [690, 273] on rect "Page 1" at bounding box center [702, 287] width 28 height 28
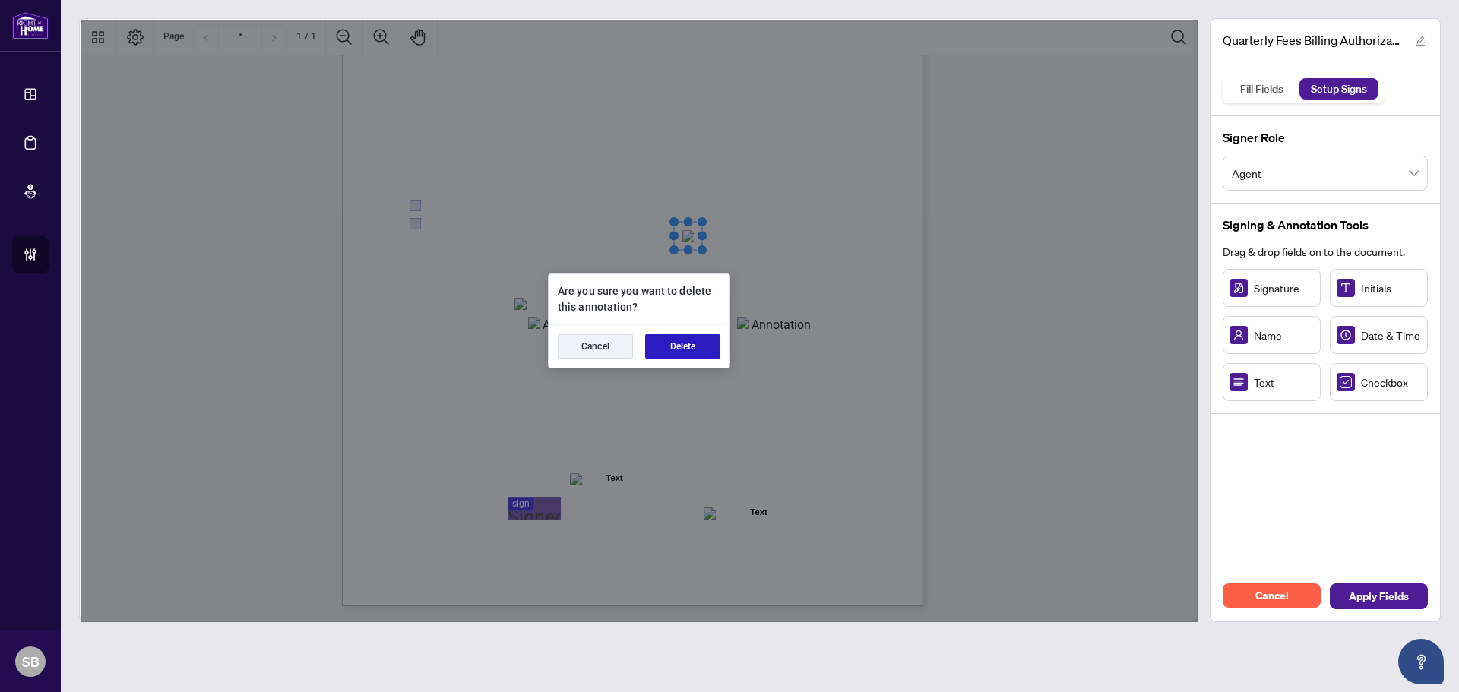
click at [708, 339] on button "Delete" at bounding box center [682, 346] width 75 height 24
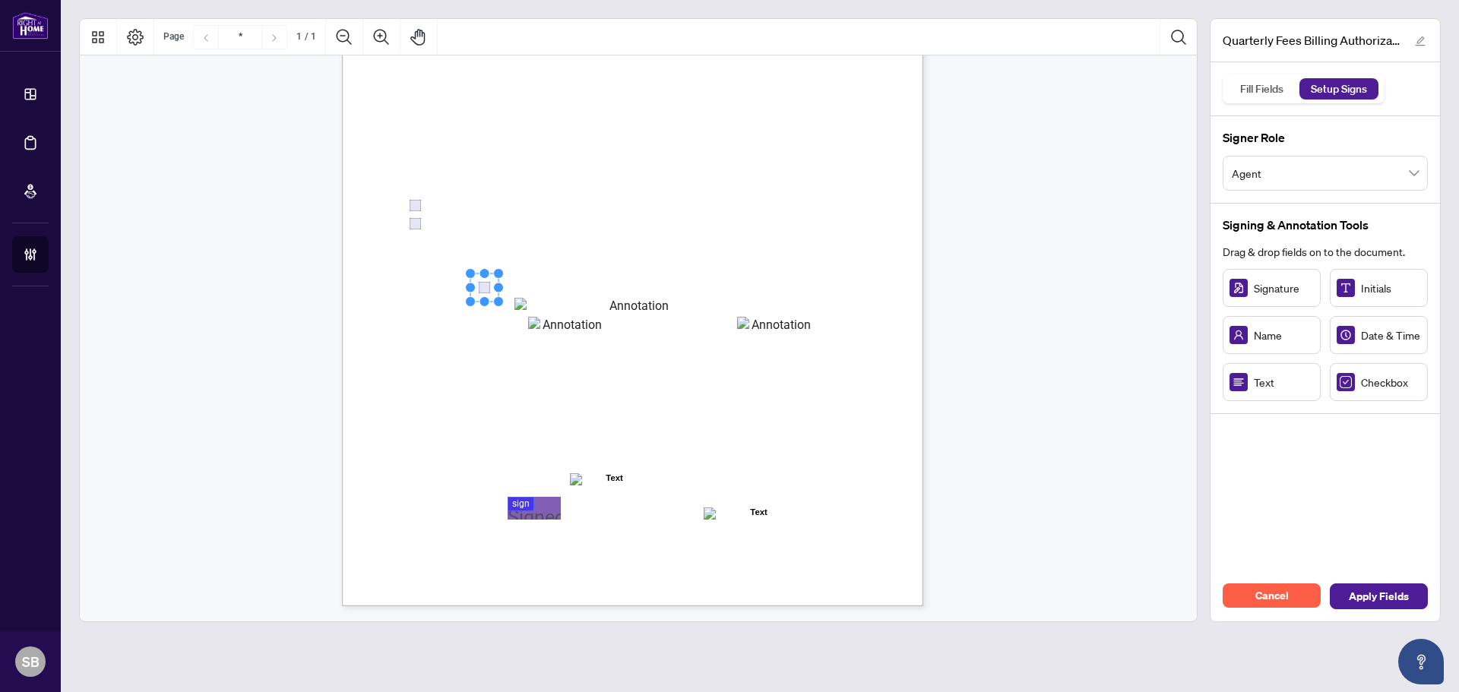
drag, startPoint x: 474, startPoint y: 267, endPoint x: 483, endPoint y: 285, distance: 20.4
drag, startPoint x: 539, startPoint y: 272, endPoint x: 546, endPoint y: 286, distance: 16.0
click at [600, 282] on span "Mastercard" at bounding box center [579, 287] width 42 height 11
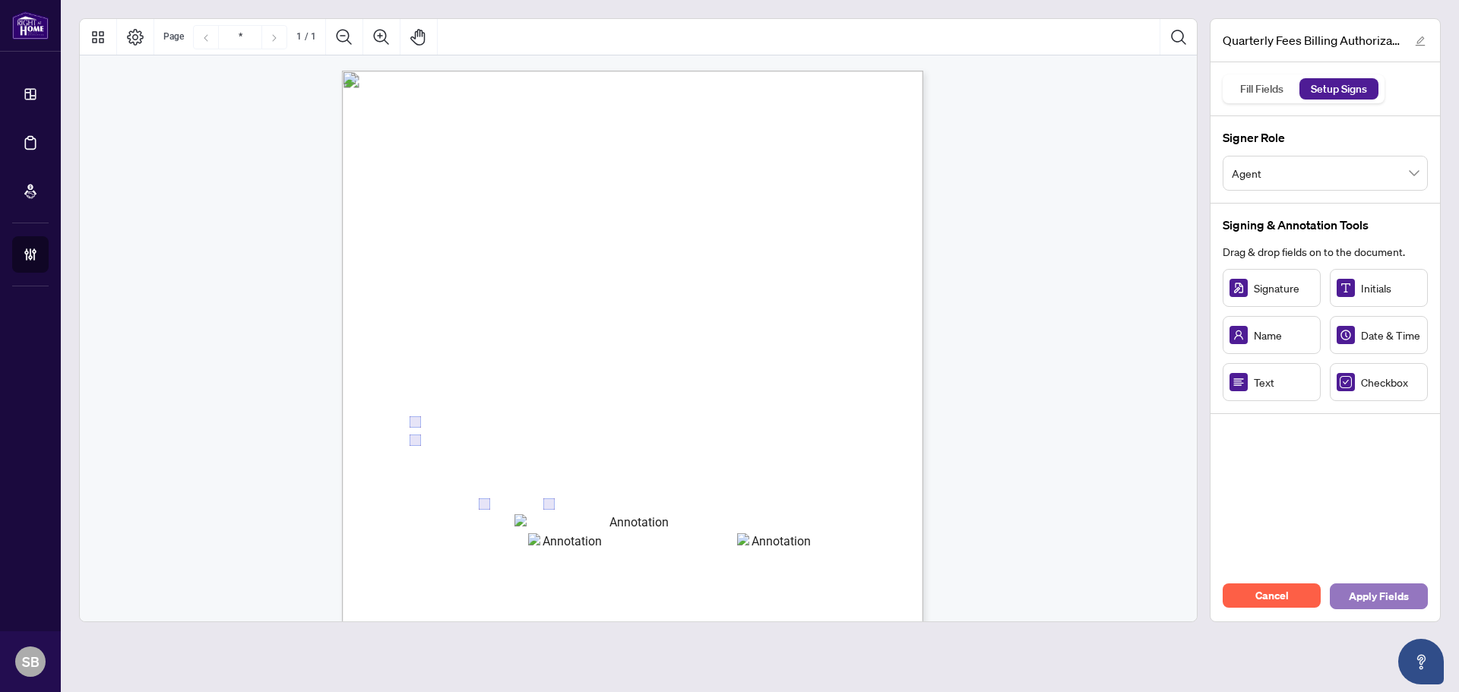
click at [1365, 596] on span "Apply Fields" at bounding box center [1379, 596] width 60 height 24
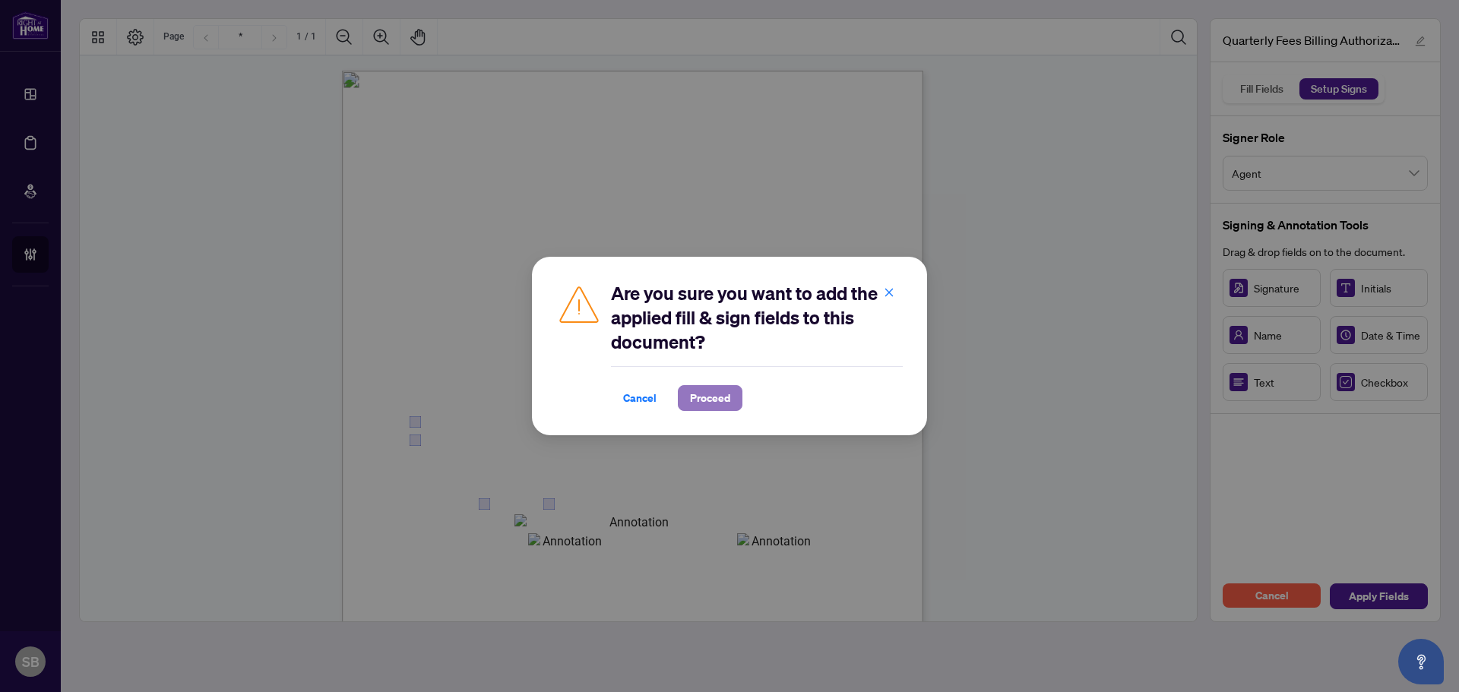
click at [704, 403] on span "Proceed" at bounding box center [710, 398] width 40 height 24
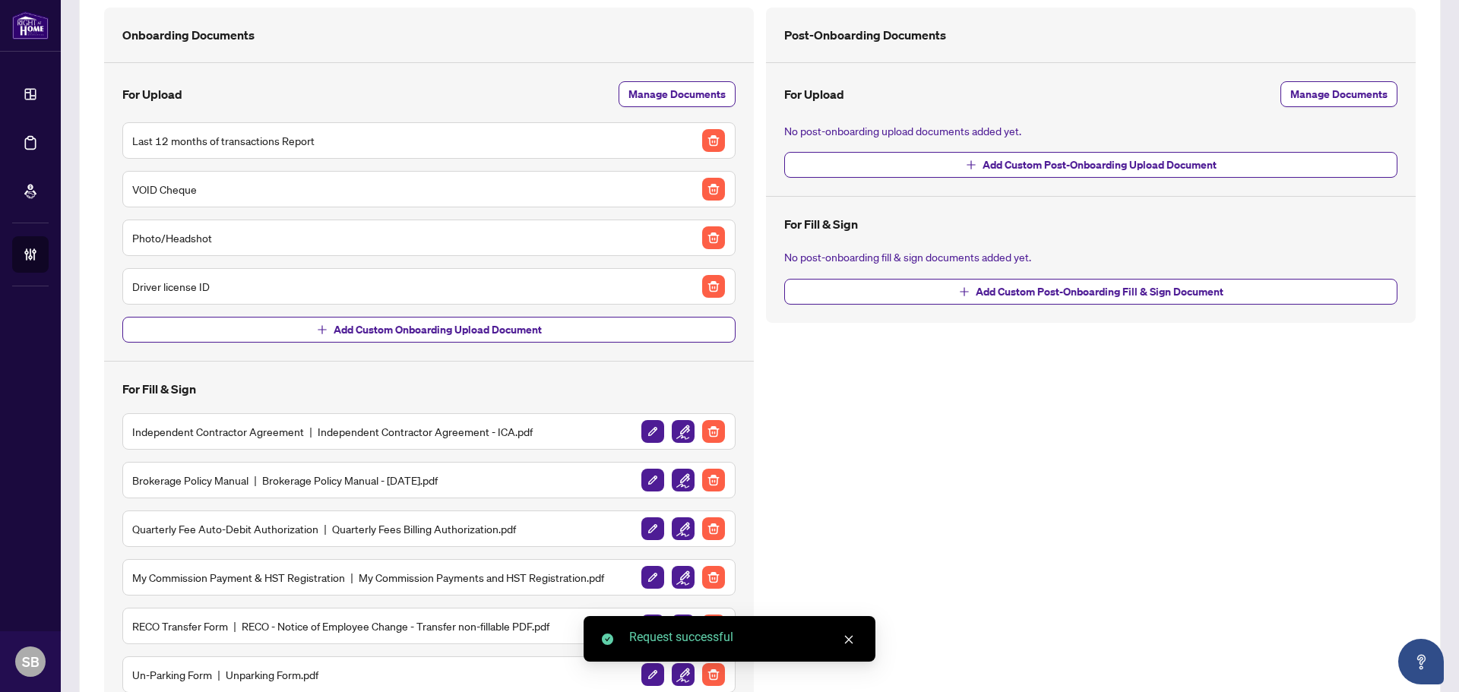
scroll to position [207, 0]
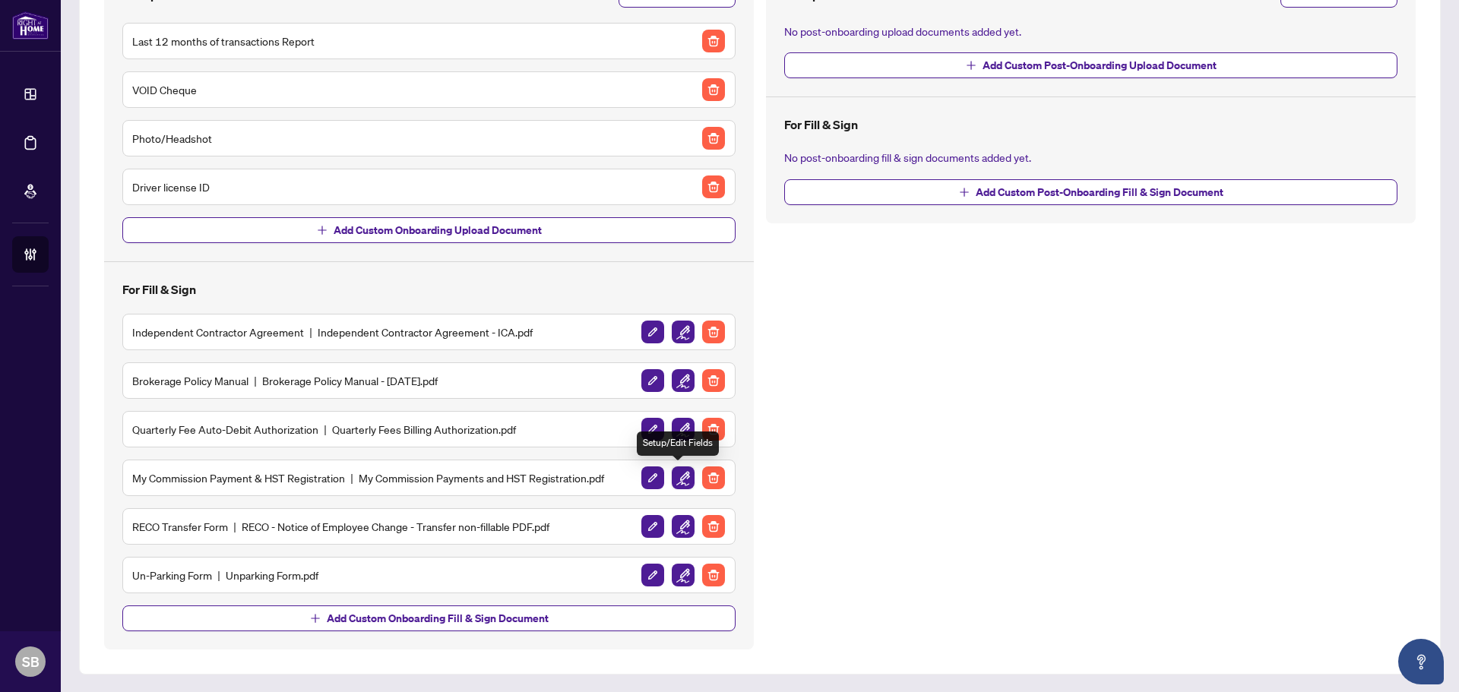
click at [684, 473] on img "button" at bounding box center [683, 478] width 23 height 23
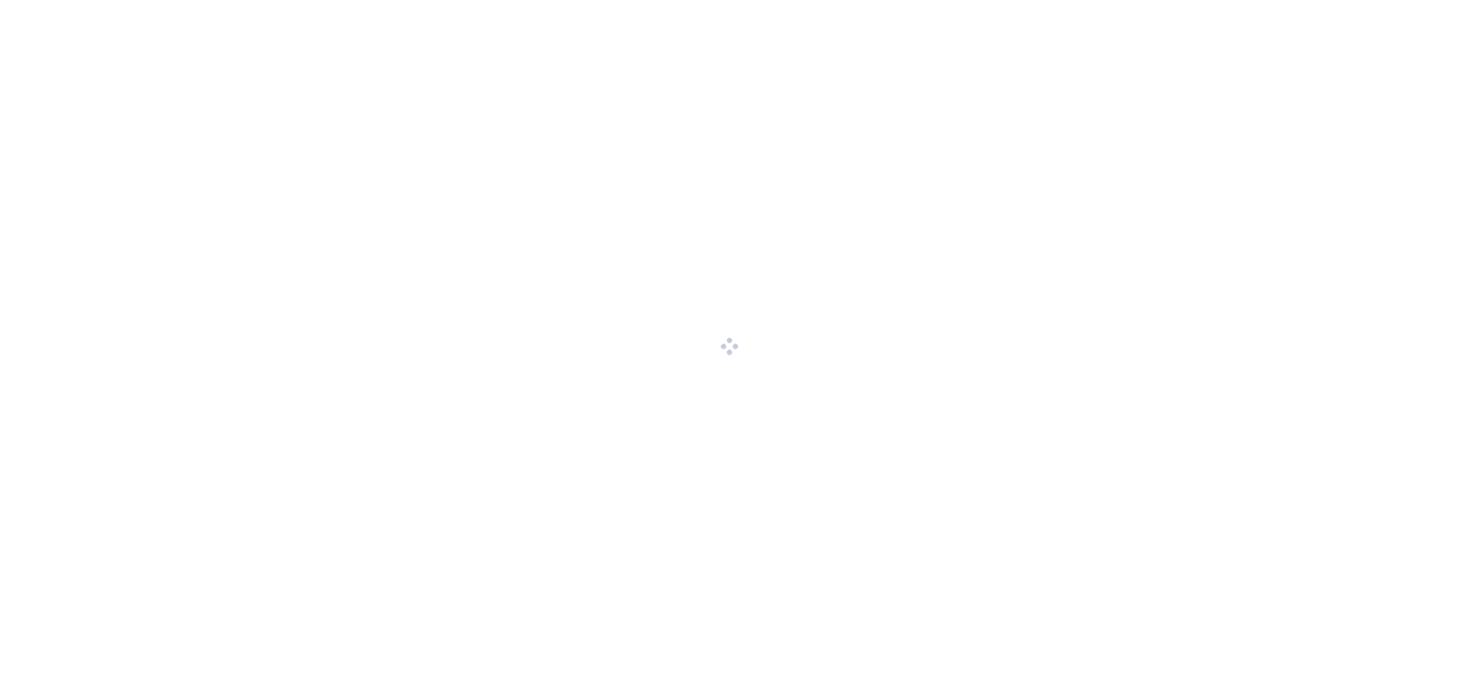
click at [703, 419] on div at bounding box center [729, 346] width 1459 height 692
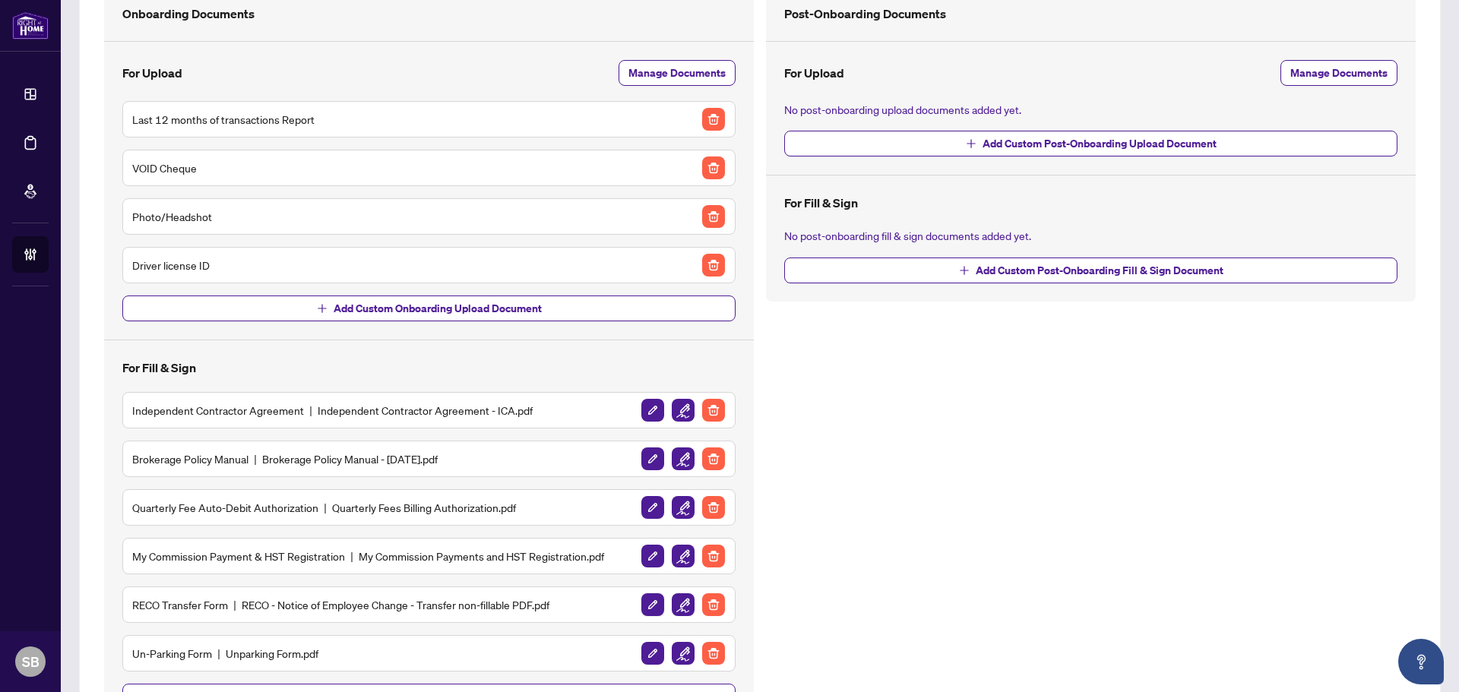
scroll to position [207, 0]
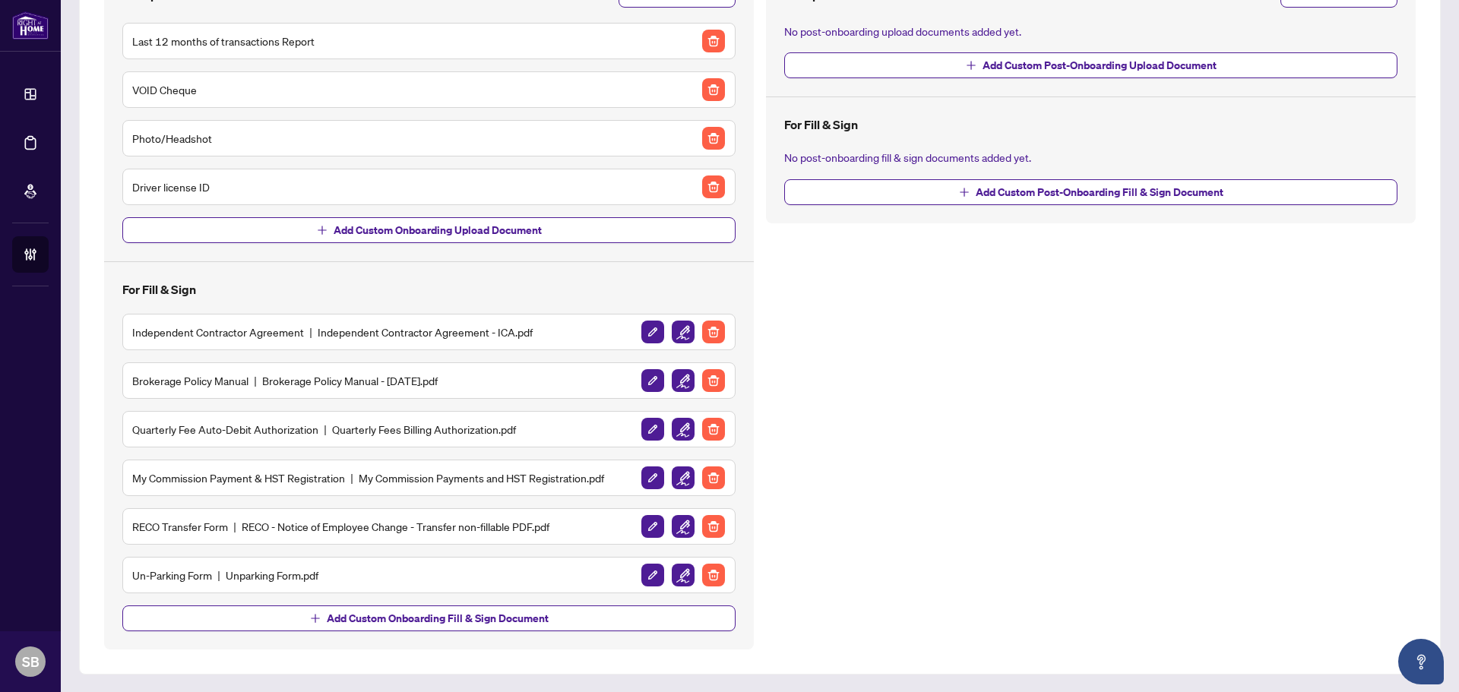
click at [806, 379] on div "Post-Onboarding Documents For Upload Manage Documents No post-onboarding upload…" at bounding box center [1091, 279] width 662 height 742
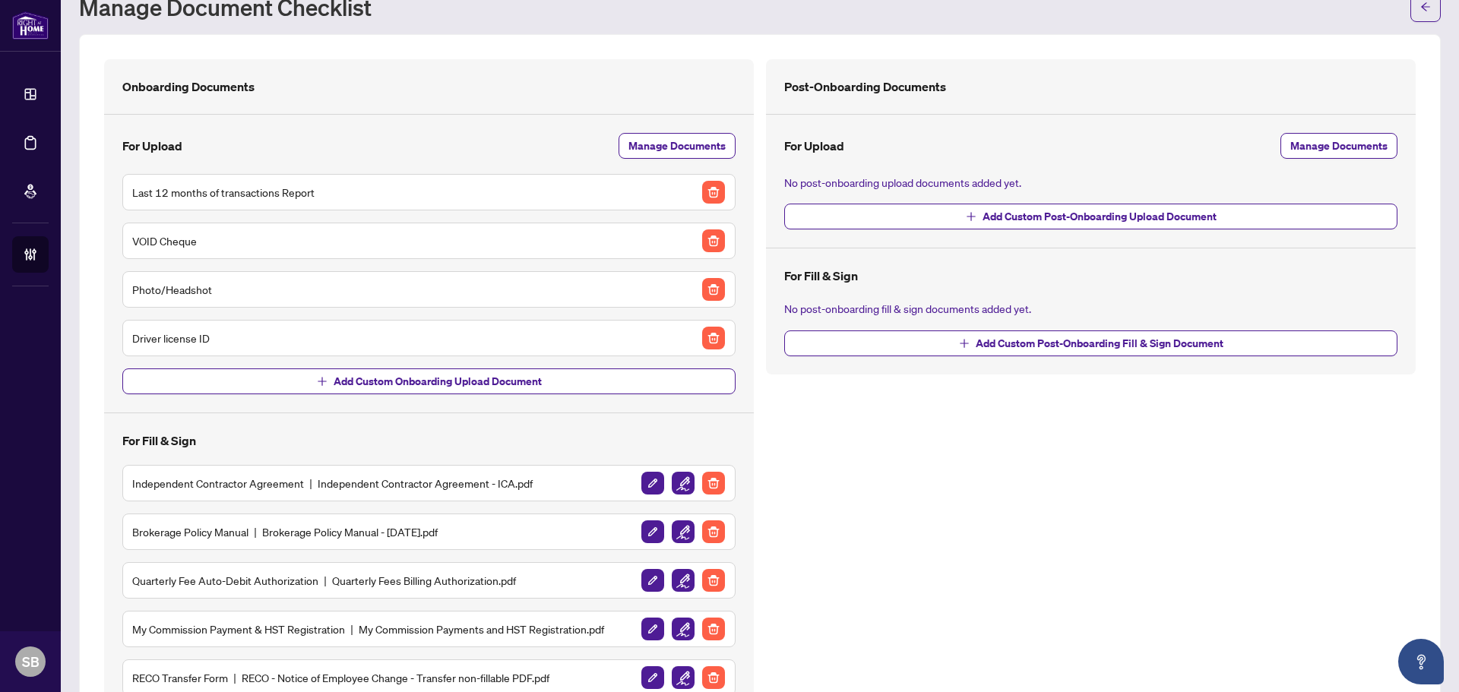
scroll to position [0, 0]
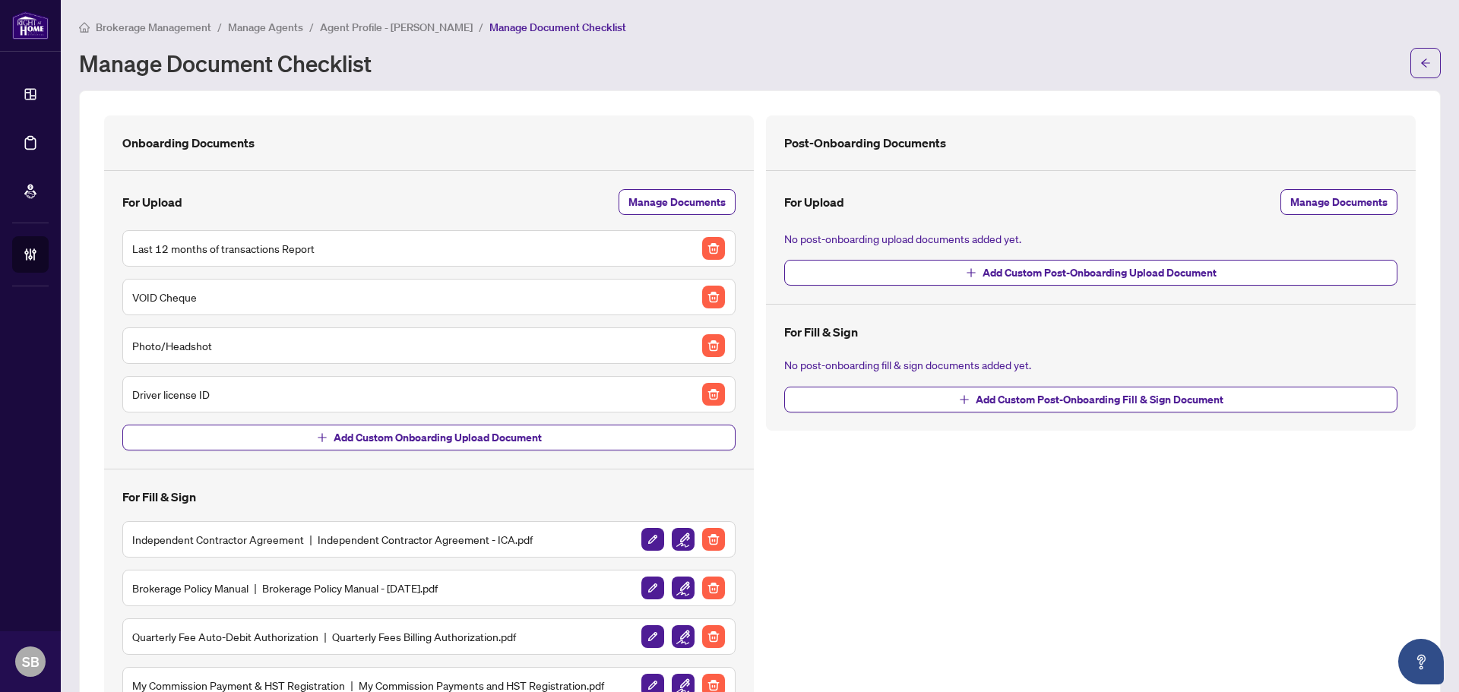
click at [353, 31] on span "Agent Profile - Steve Conti" at bounding box center [396, 28] width 153 height 14
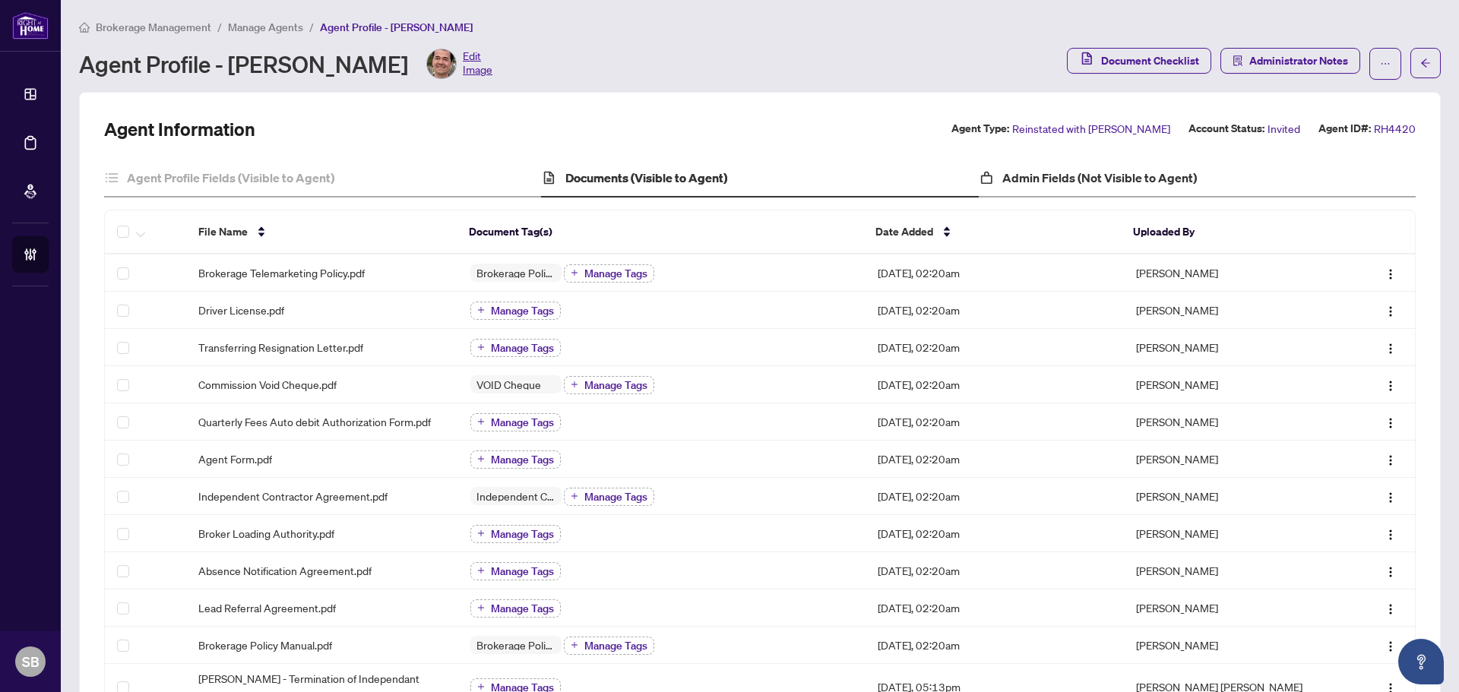
click at [1150, 187] on div "Admin Fields (Not Visible to Agent)" at bounding box center [1197, 179] width 437 height 38
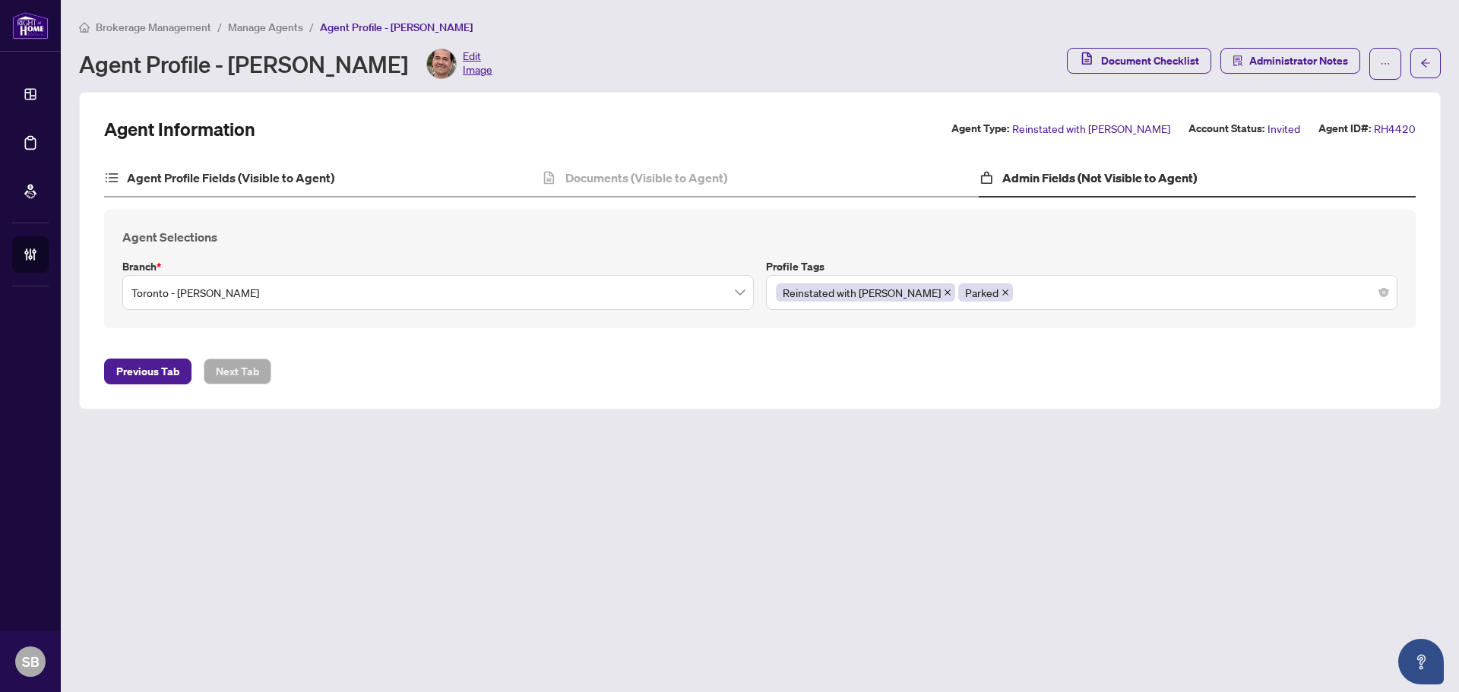
click at [219, 189] on div "Agent Profile Fields (Visible to Agent)" at bounding box center [322, 179] width 437 height 38
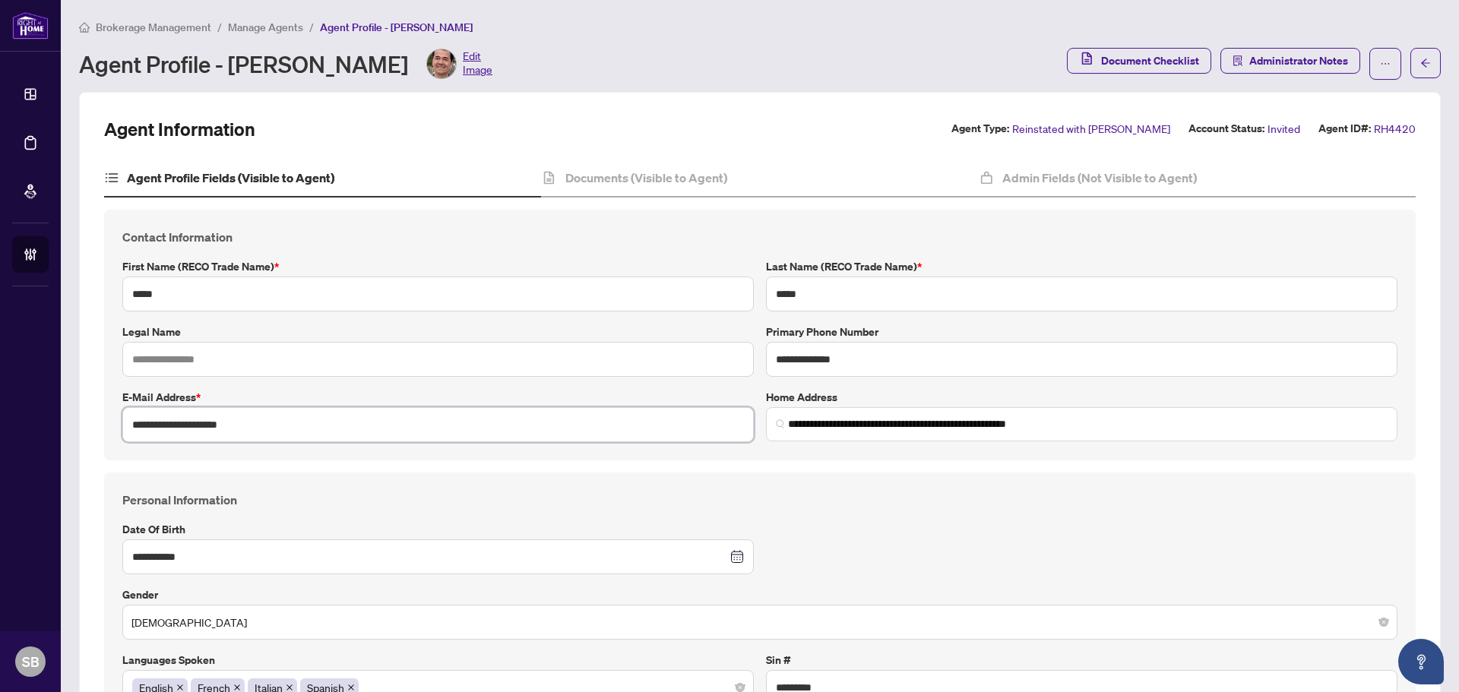
type input "**********"
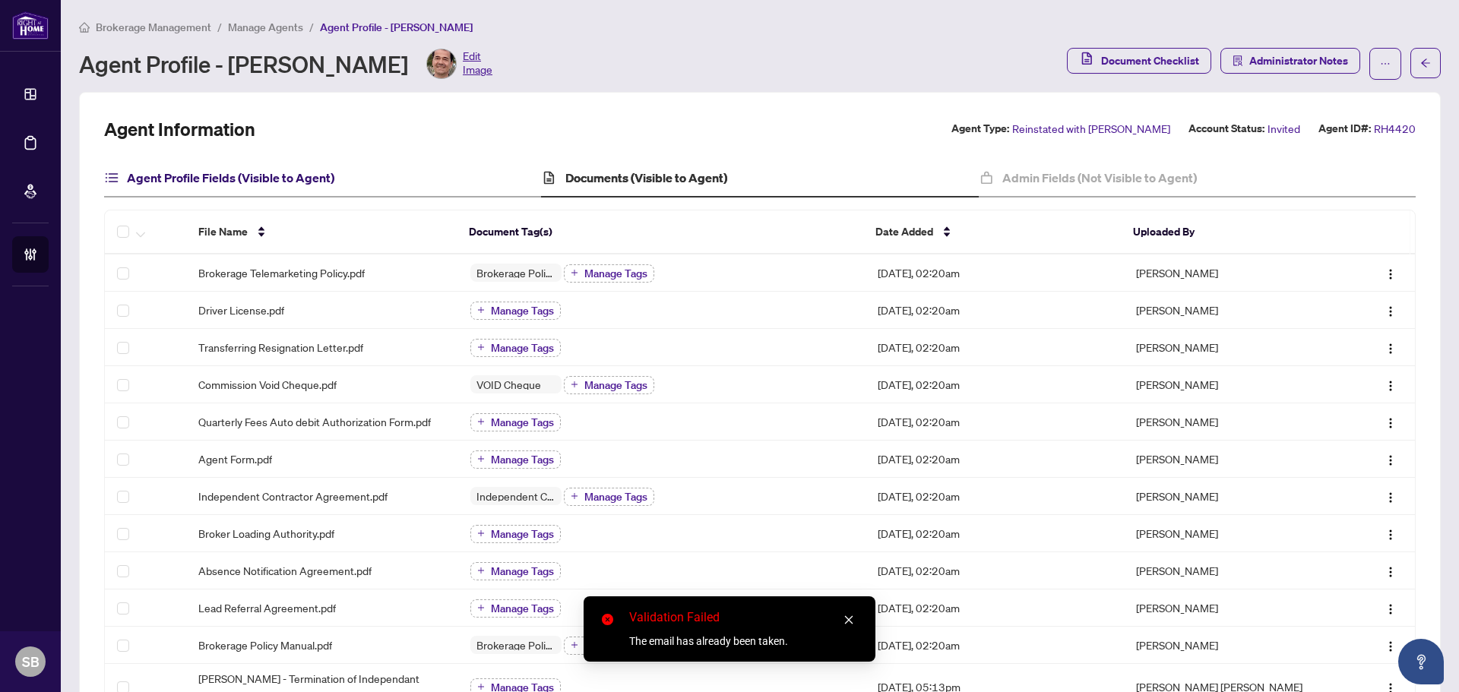
click at [261, 182] on h4 "Agent Profile Fields (Visible to Agent)" at bounding box center [230, 178] width 207 height 18
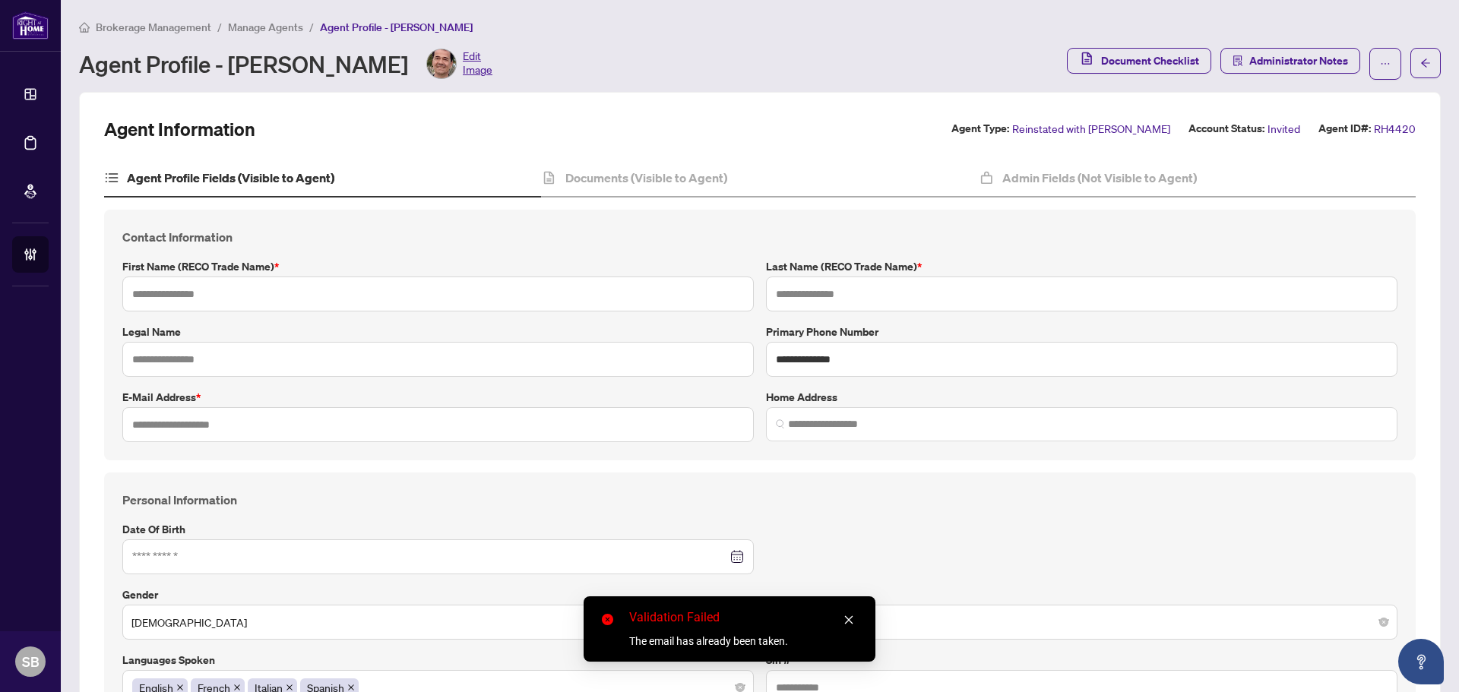
type input "*****"
type input "**********"
type input "*********"
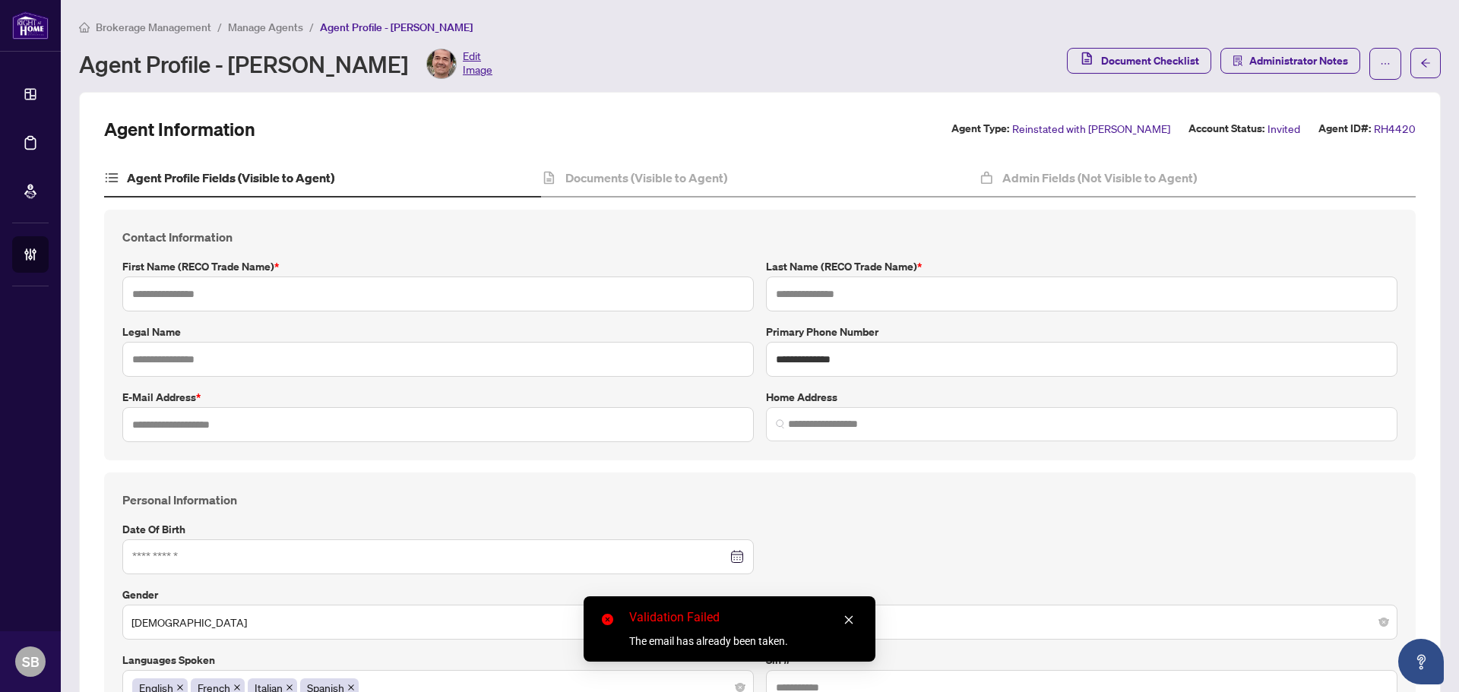
type input "**********"
type input "*******"
type input "**********"
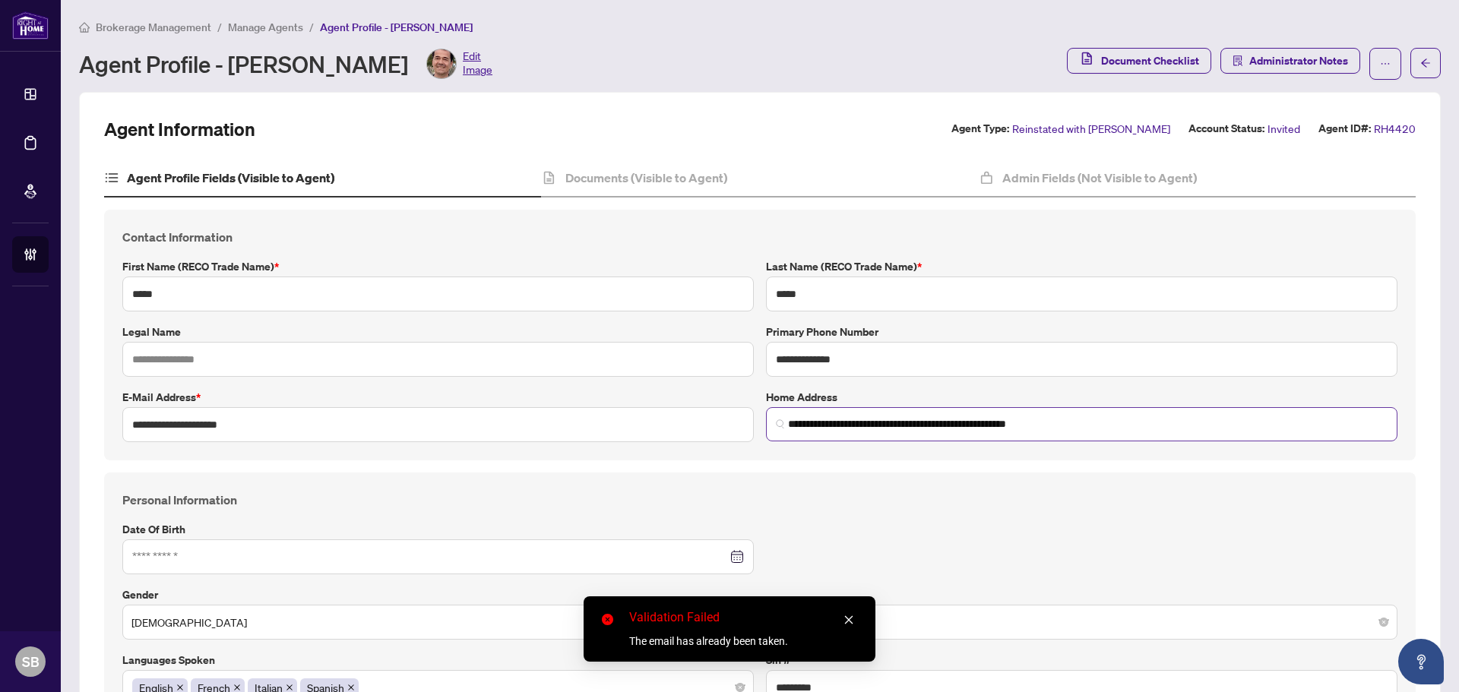
type input "**********"
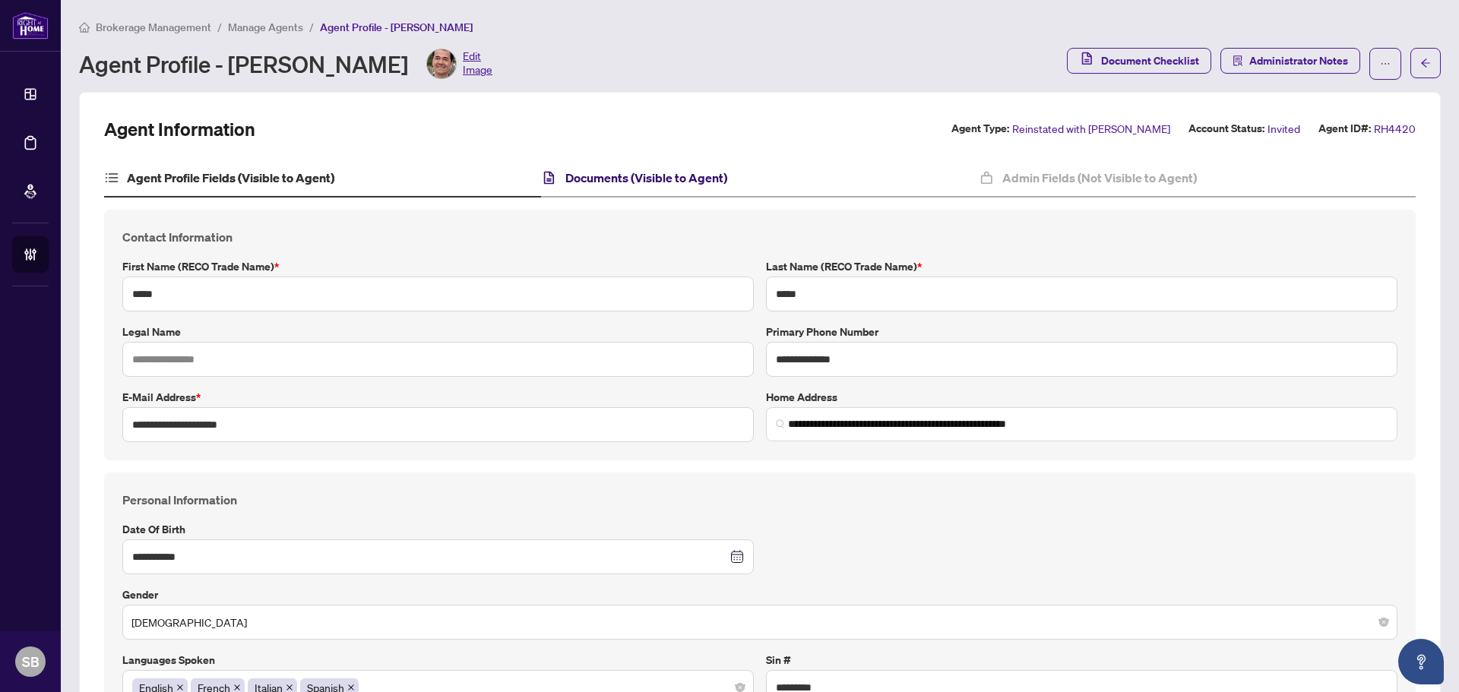
click at [691, 179] on h4 "Documents (Visible to Agent)" at bounding box center [646, 178] width 162 height 18
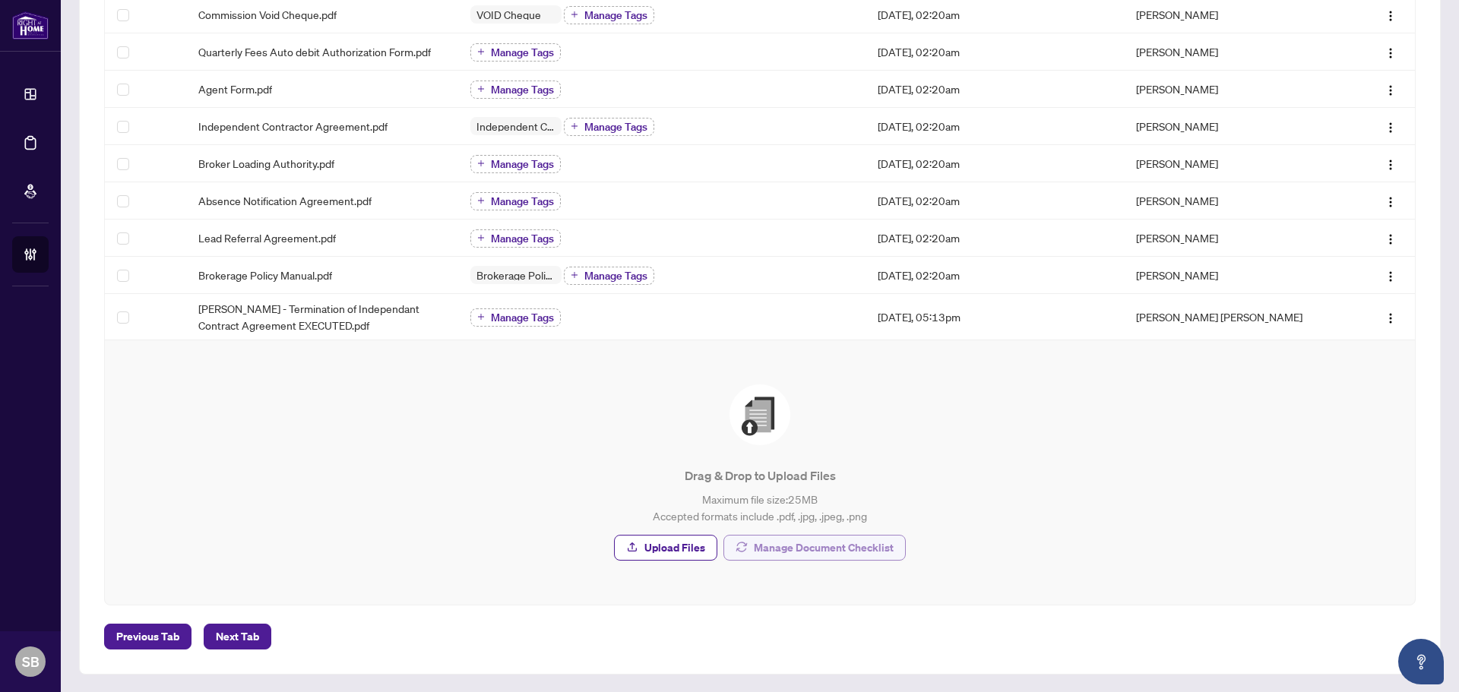
click at [821, 539] on span "Manage Document Checklist" at bounding box center [824, 548] width 140 height 24
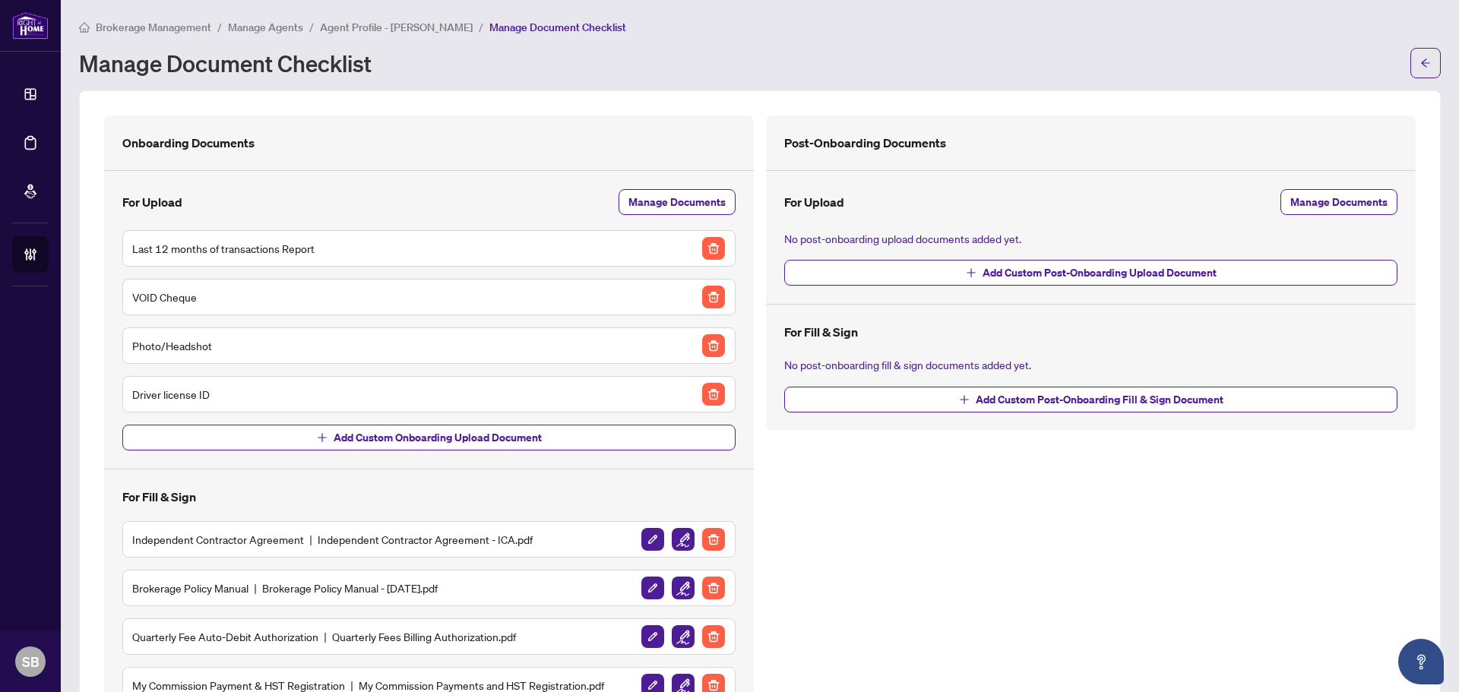
click at [382, 26] on span "Agent Profile - Steve Conti" at bounding box center [396, 28] width 153 height 14
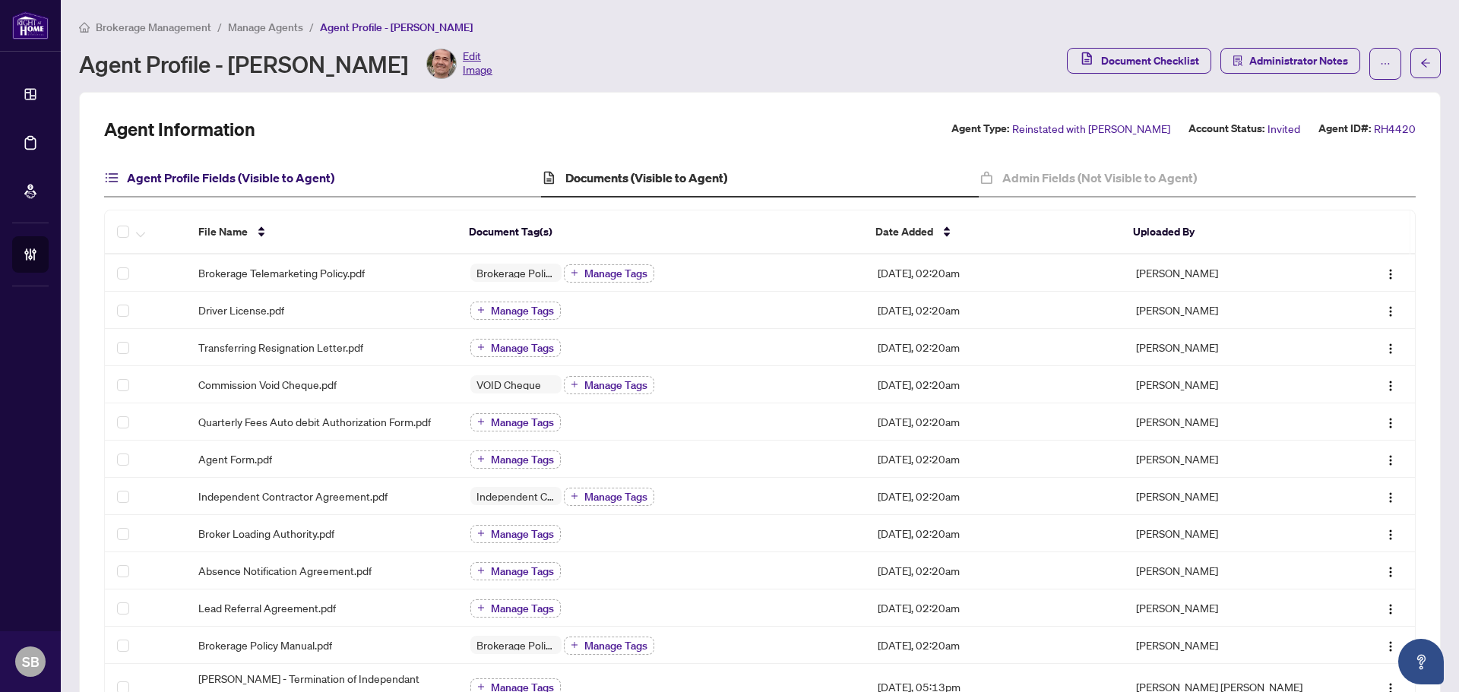
click at [288, 176] on h4 "Agent Profile Fields (Visible to Agent)" at bounding box center [230, 178] width 207 height 18
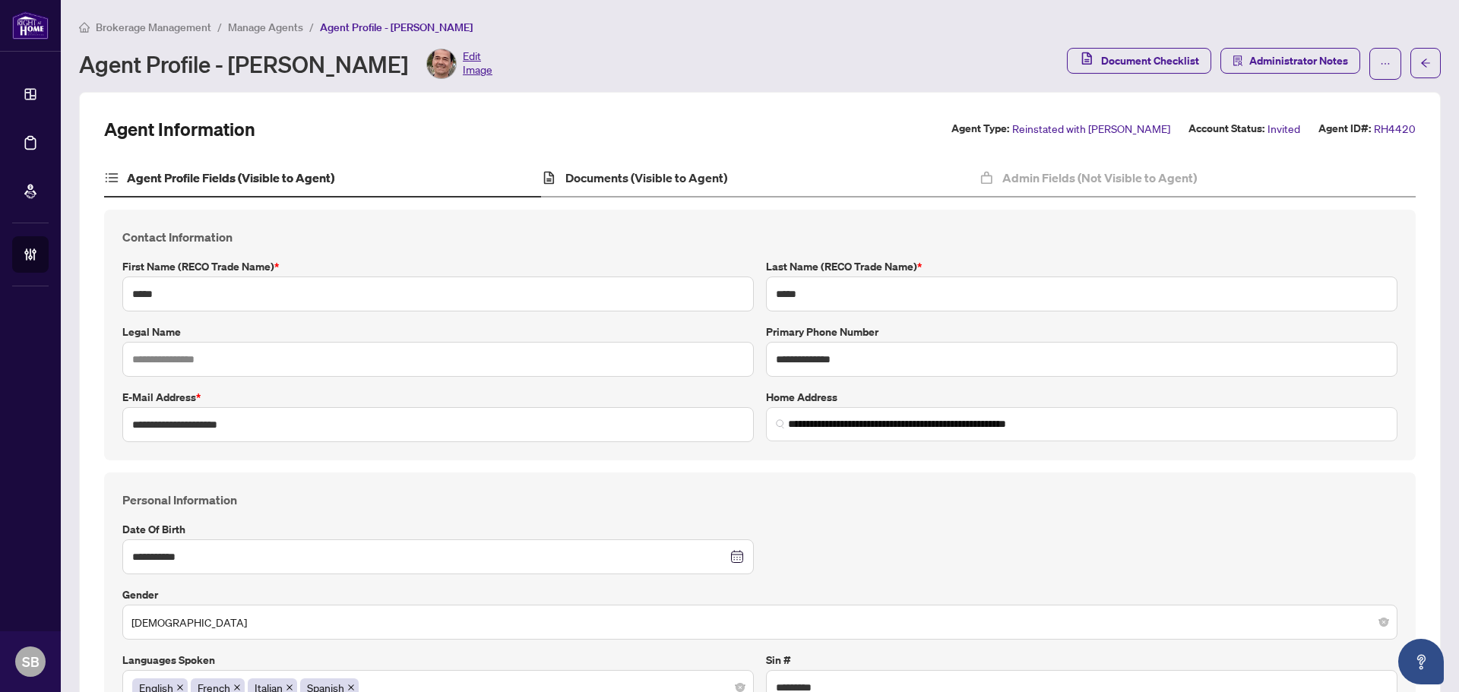
click at [690, 191] on div "Documents (Visible to Agent)" at bounding box center [759, 179] width 437 height 38
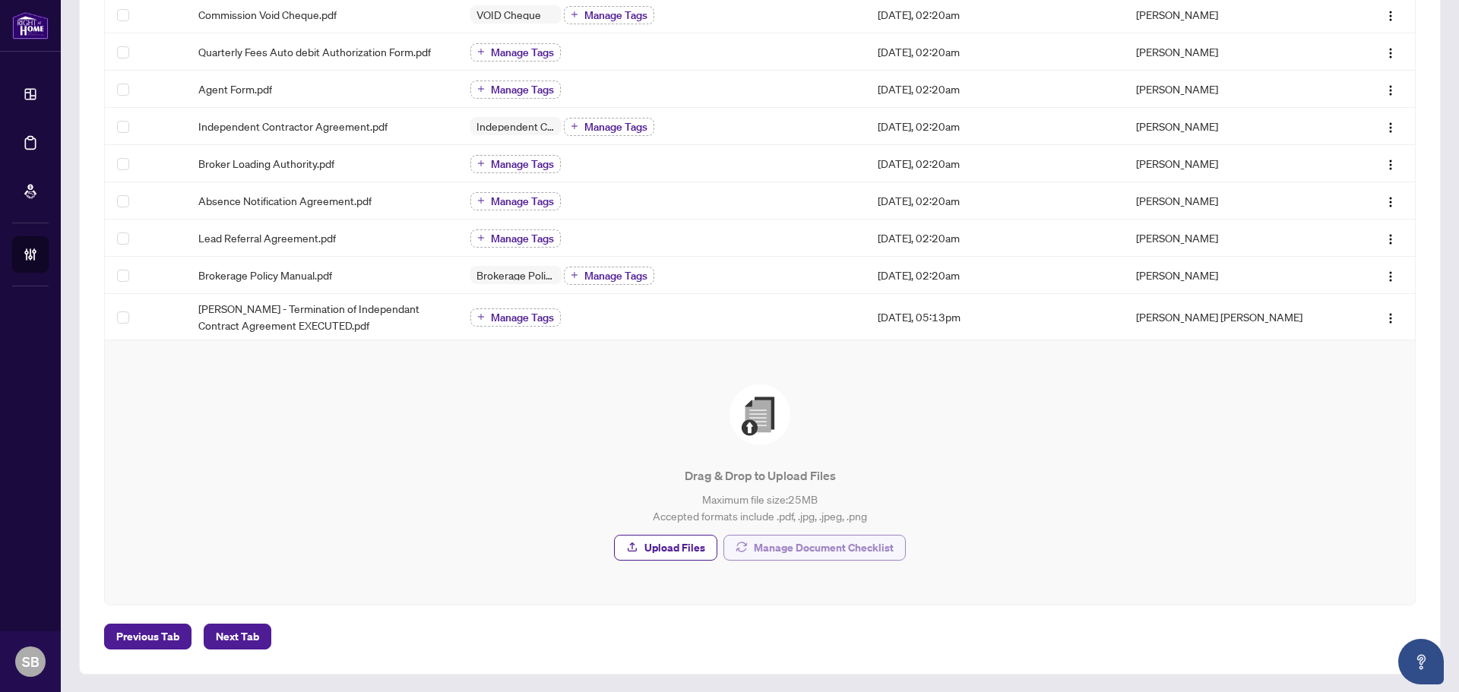
click at [865, 542] on span "Manage Document Checklist" at bounding box center [824, 548] width 140 height 24
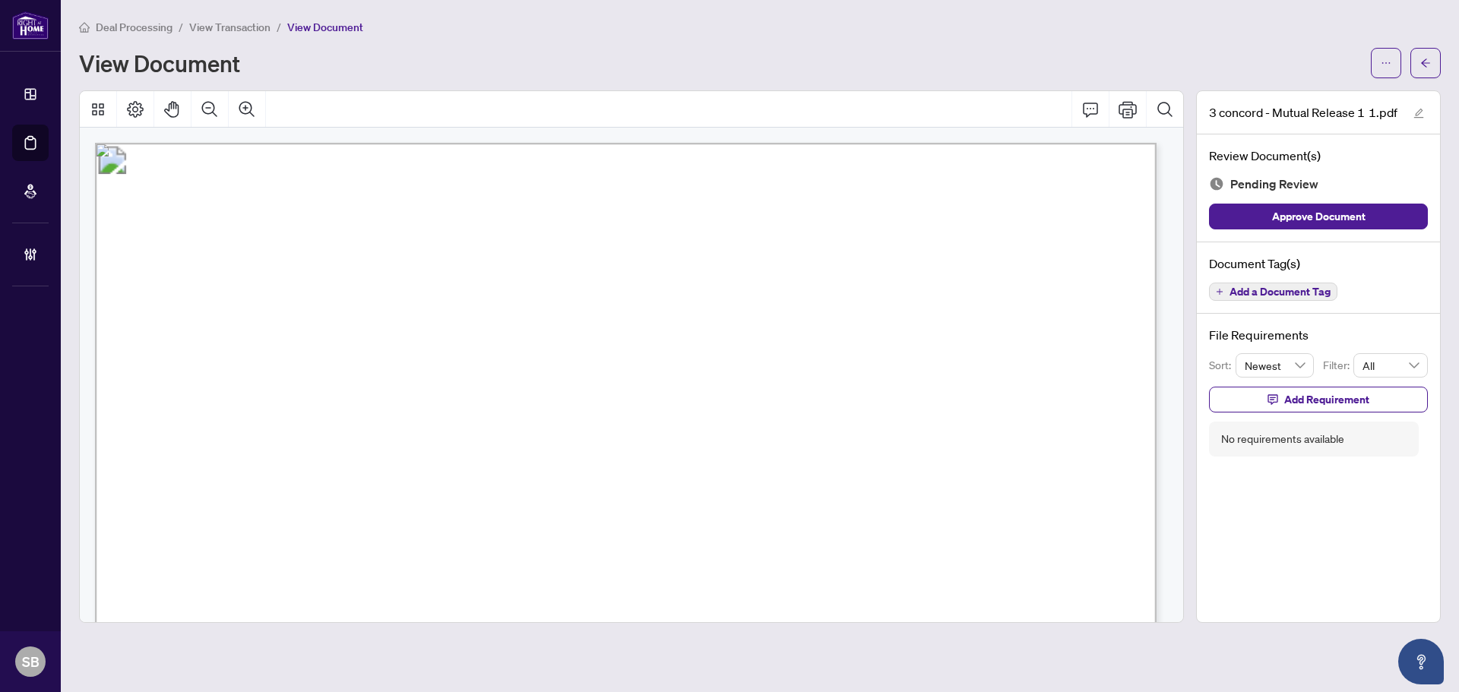
click at [147, 12] on main "Deal Processing / View Transaction / View Document View Document 3 concord - Mu…" at bounding box center [760, 346] width 1398 height 692
click at [147, 36] on div "Deal Processing / View Transaction / View Document View Document" at bounding box center [760, 48] width 1362 height 60
click at [141, 23] on span "Deal Processing" at bounding box center [134, 28] width 77 height 14
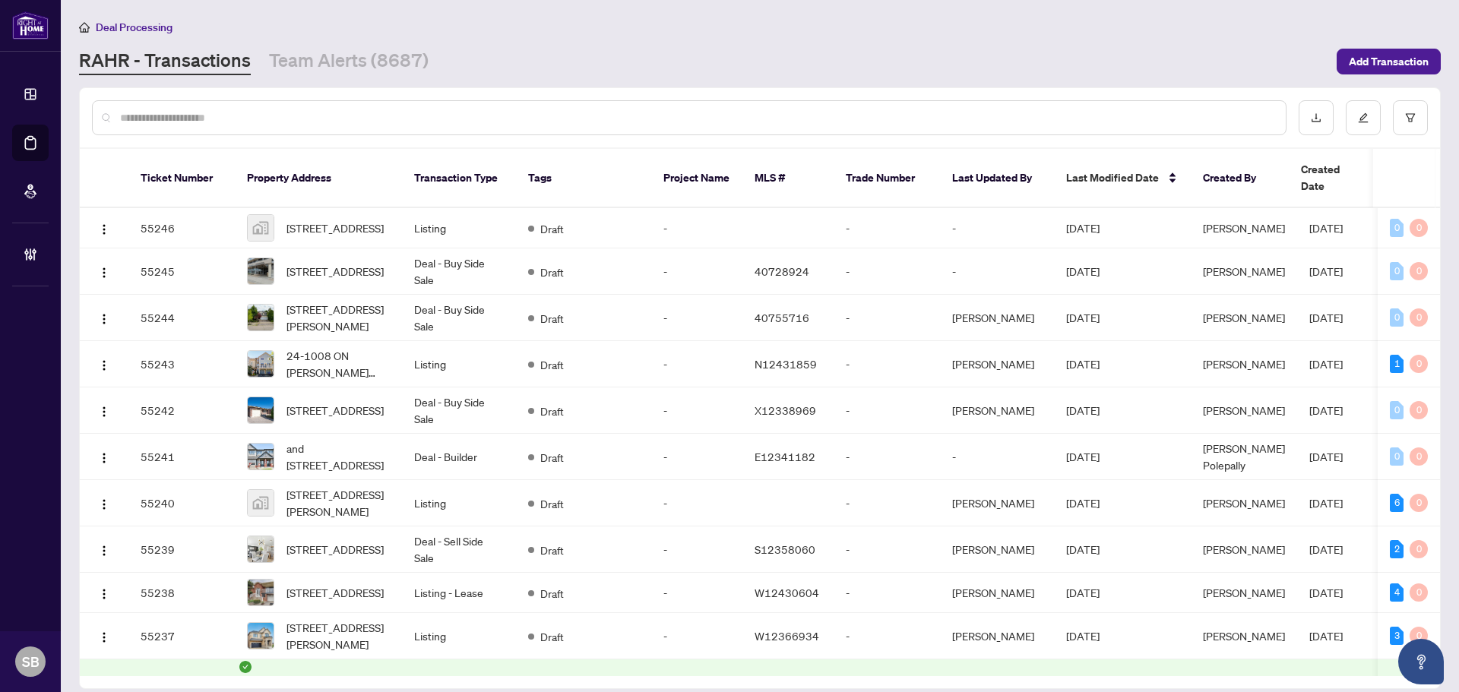
click at [403, 120] on input "text" at bounding box center [696, 117] width 1153 height 17
click at [287, 128] on div at bounding box center [689, 117] width 1194 height 35
click at [285, 121] on input "text" at bounding box center [696, 117] width 1153 height 17
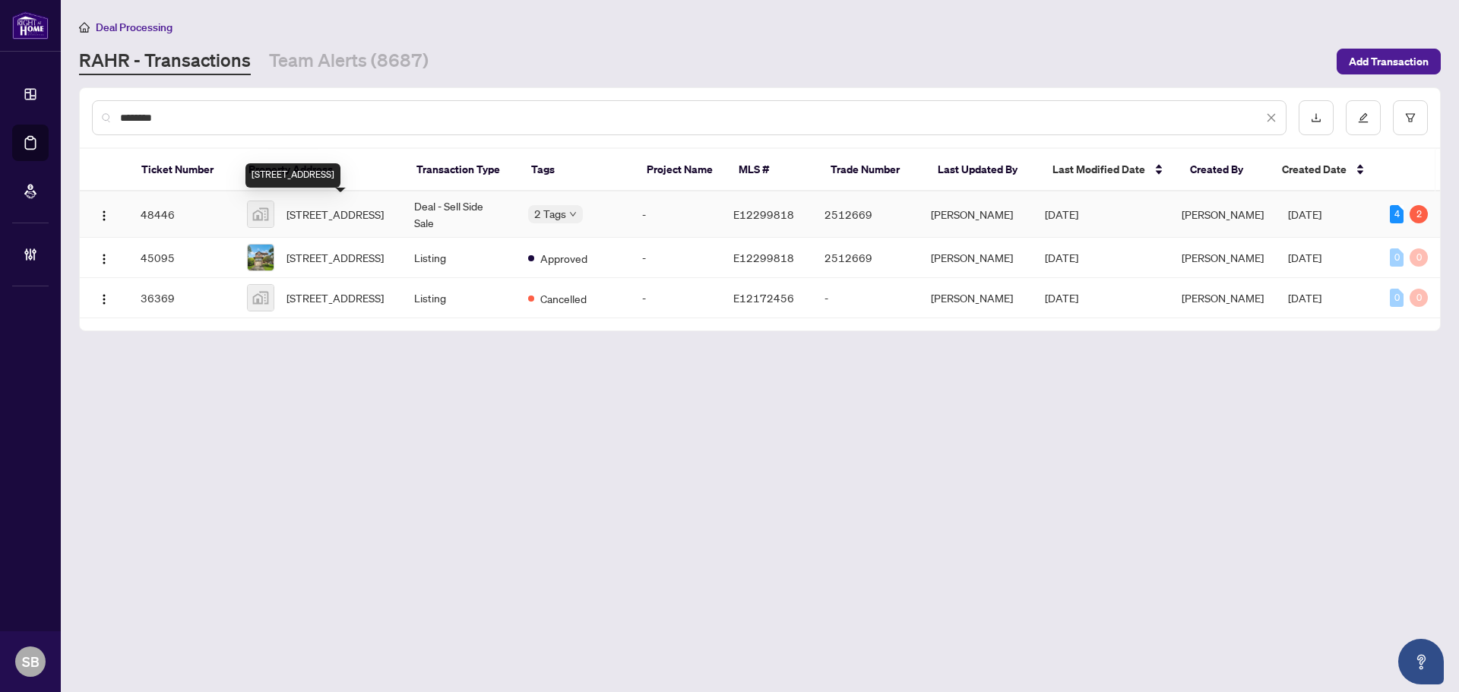
type input "********"
click at [359, 217] on span "91 Greenfield Crescent, Whitby, ON, Canada" at bounding box center [334, 214] width 97 height 17
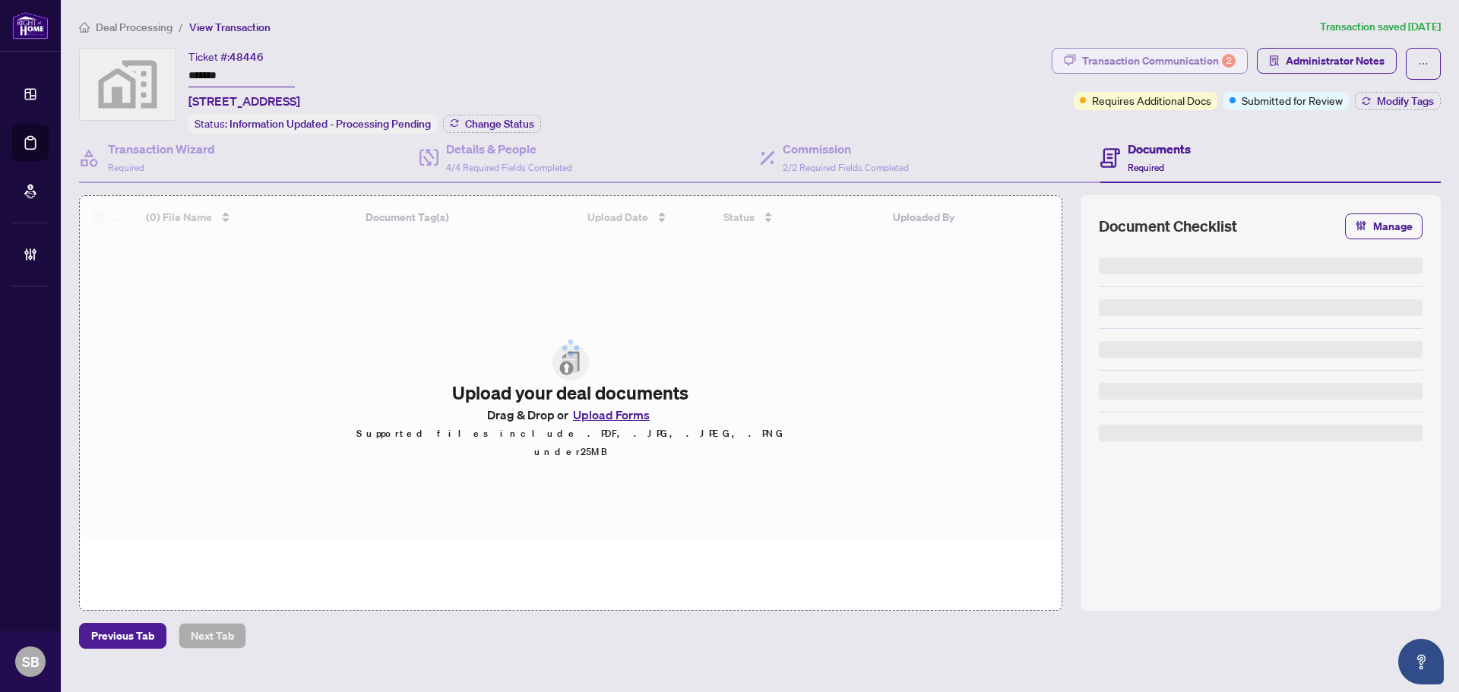
click at [1214, 65] on div "Transaction Communication 2" at bounding box center [1158, 61] width 153 height 24
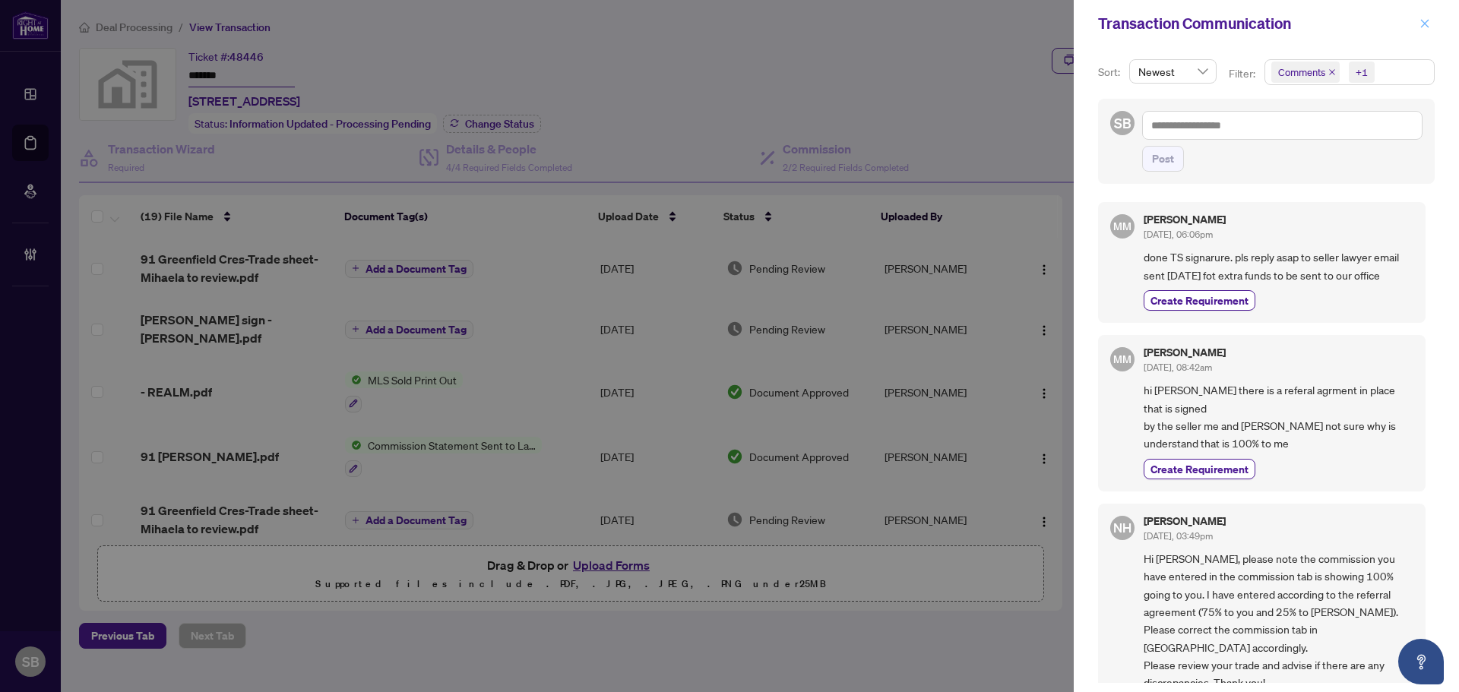
click at [1428, 25] on icon "close" at bounding box center [1424, 23] width 11 height 11
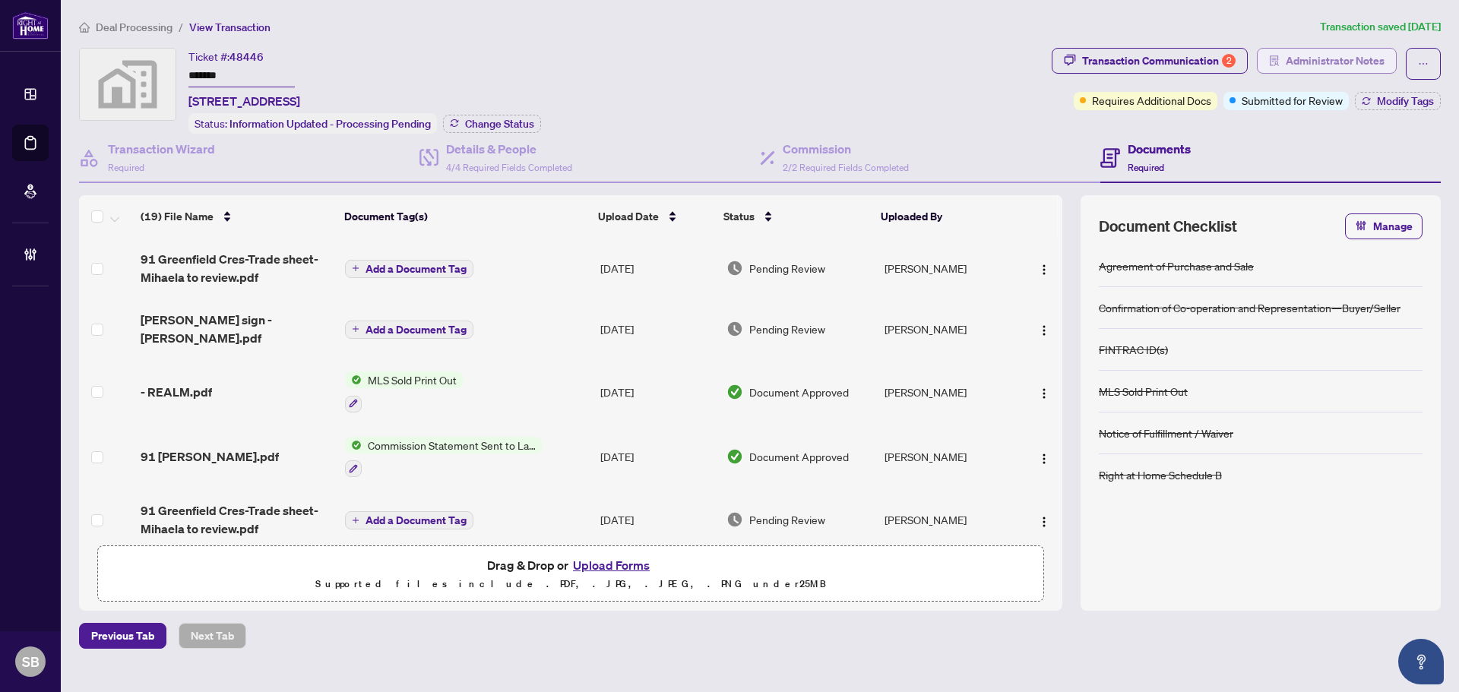
click at [1353, 59] on span "Administrator Notes" at bounding box center [1335, 61] width 99 height 24
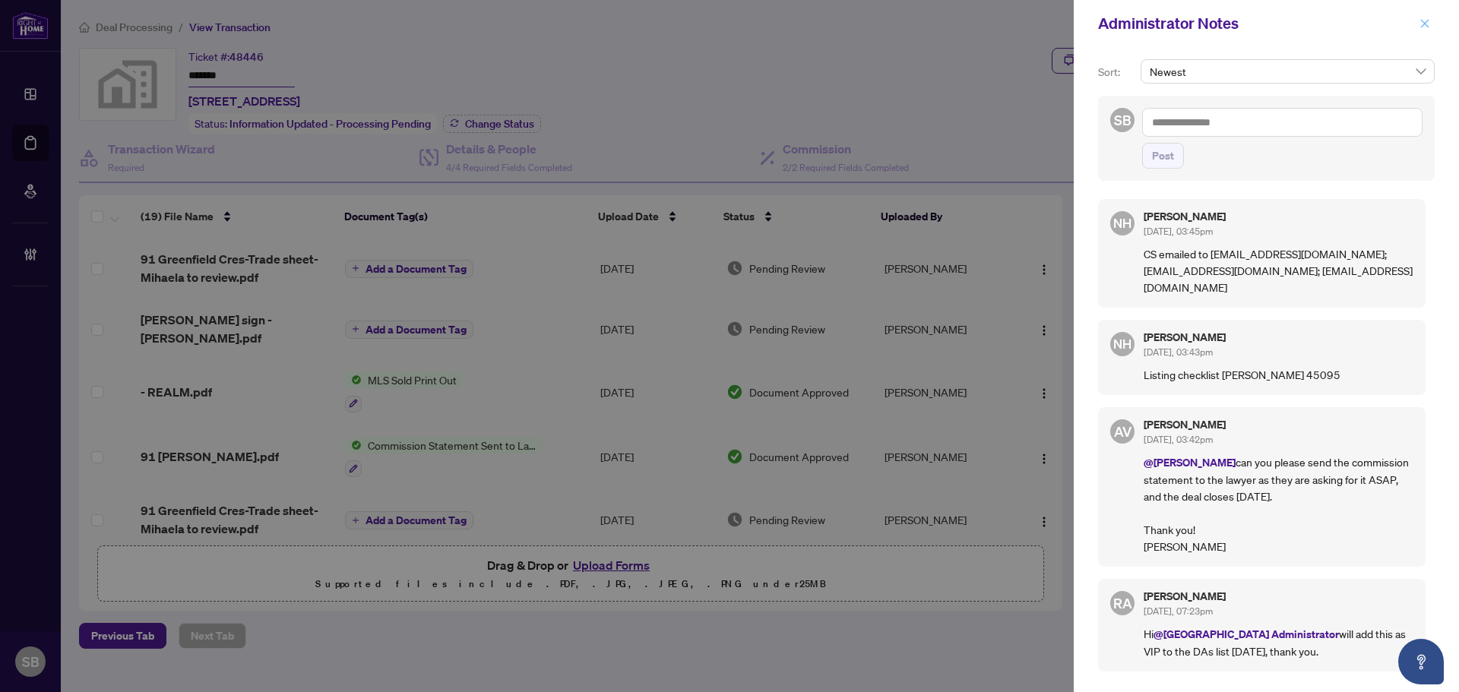
click at [1417, 28] on button "button" at bounding box center [1425, 23] width 20 height 18
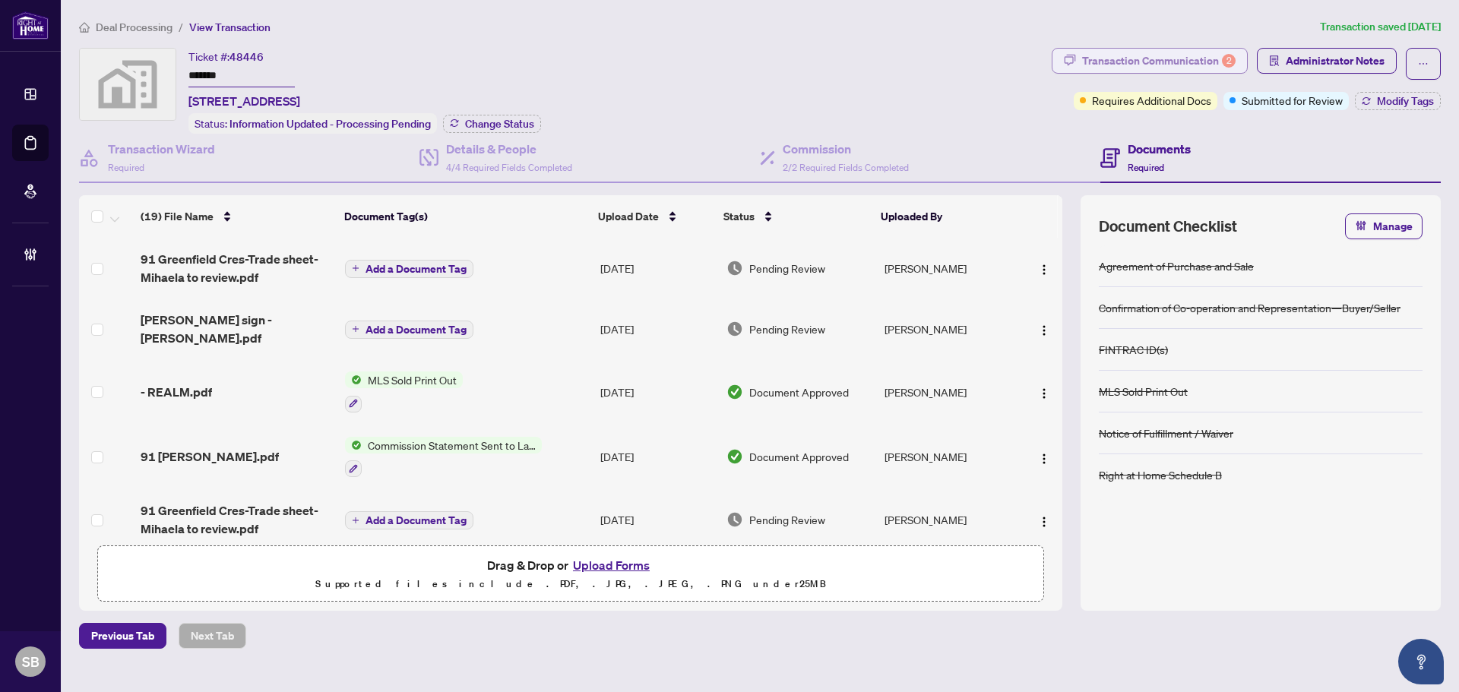
click at [1220, 49] on div "Transaction Communication 2" at bounding box center [1158, 61] width 153 height 24
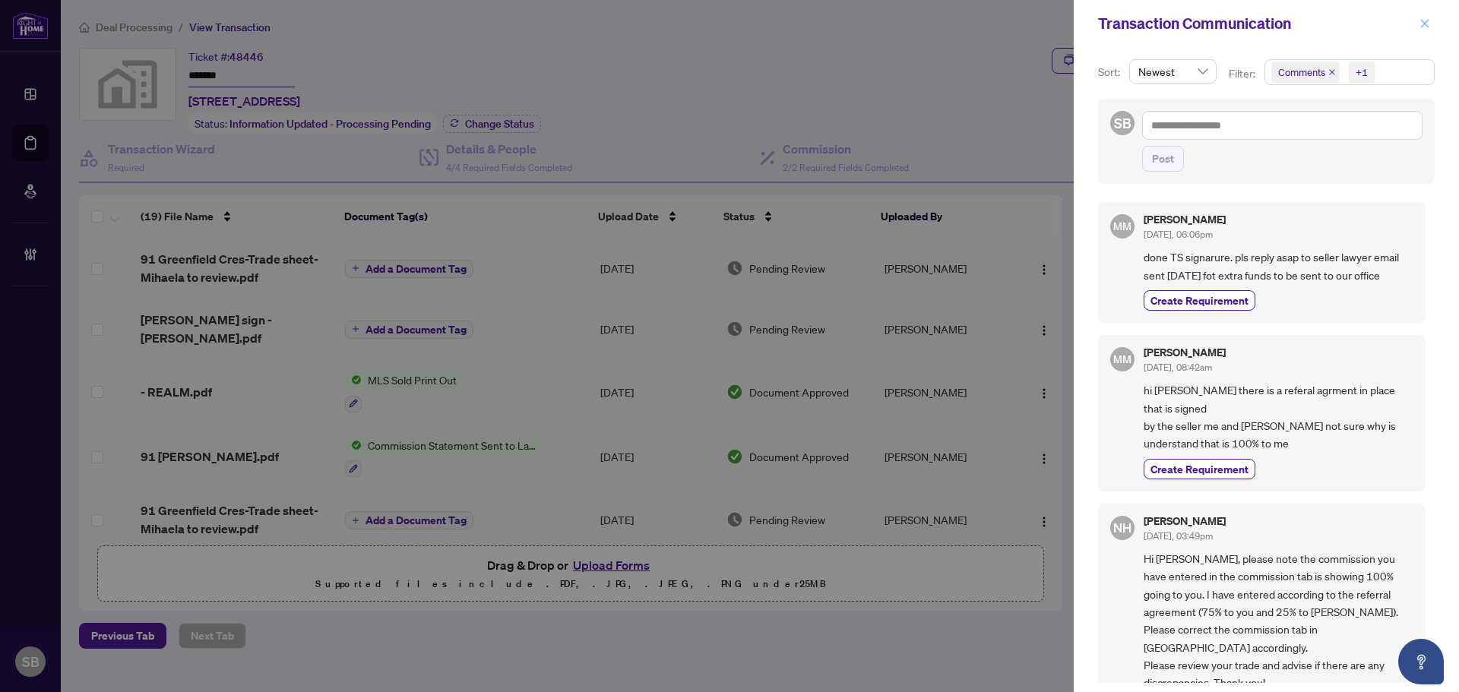
click at [1422, 16] on span "button" at bounding box center [1424, 23] width 11 height 24
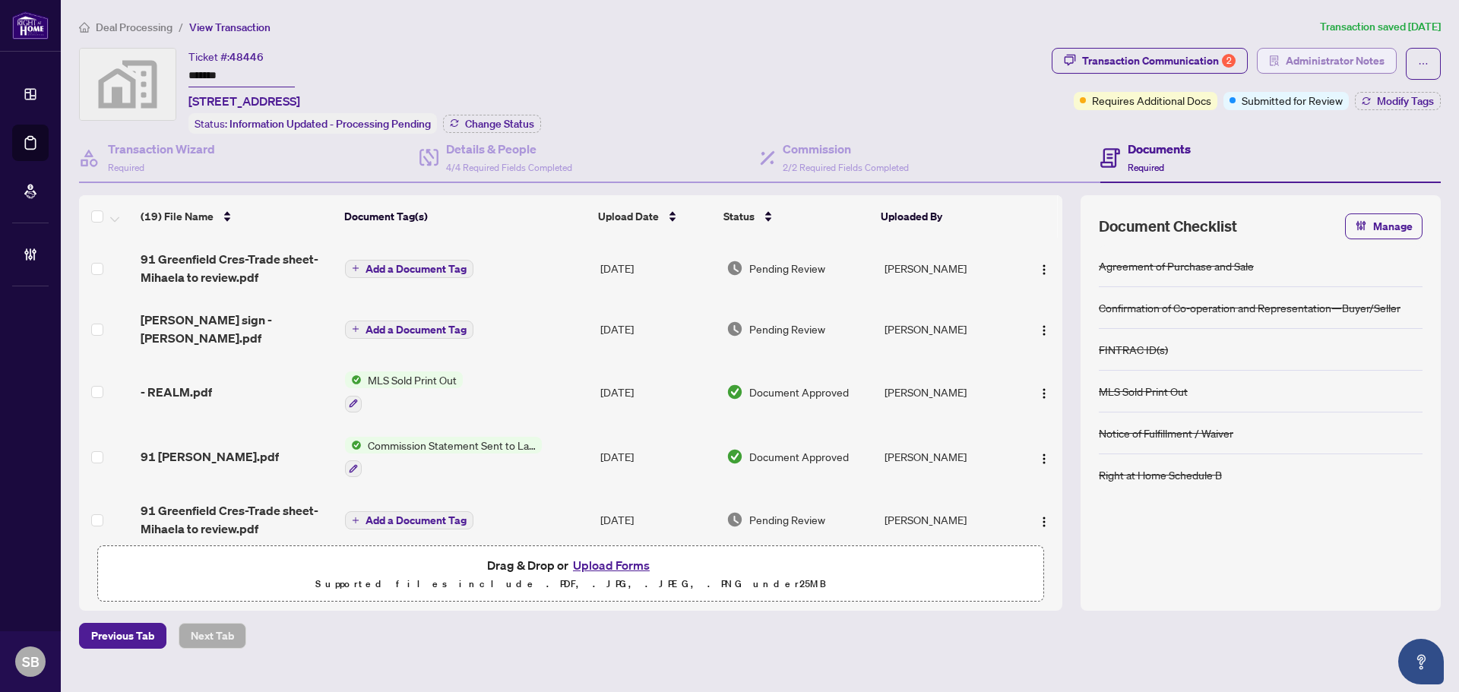
click at [1362, 50] on span "Administrator Notes" at bounding box center [1335, 61] width 99 height 24
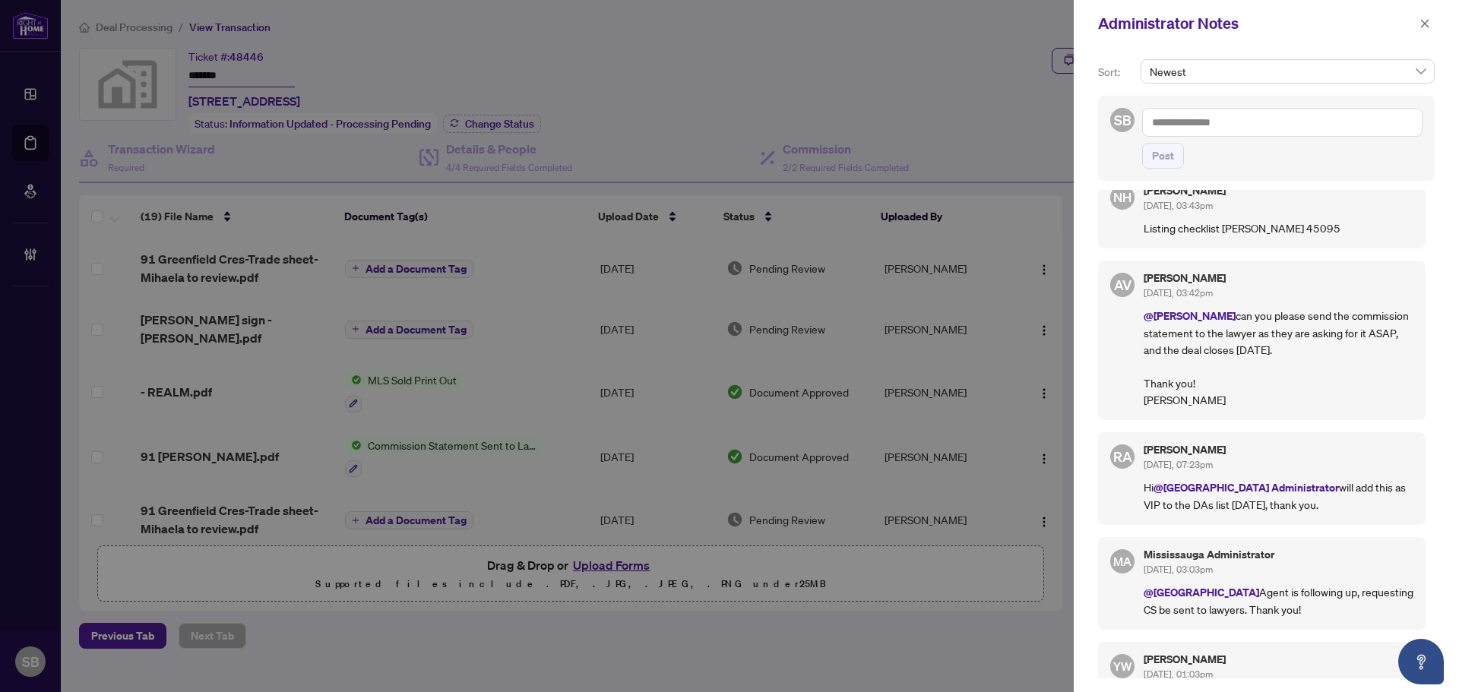
scroll to position [380, 0]
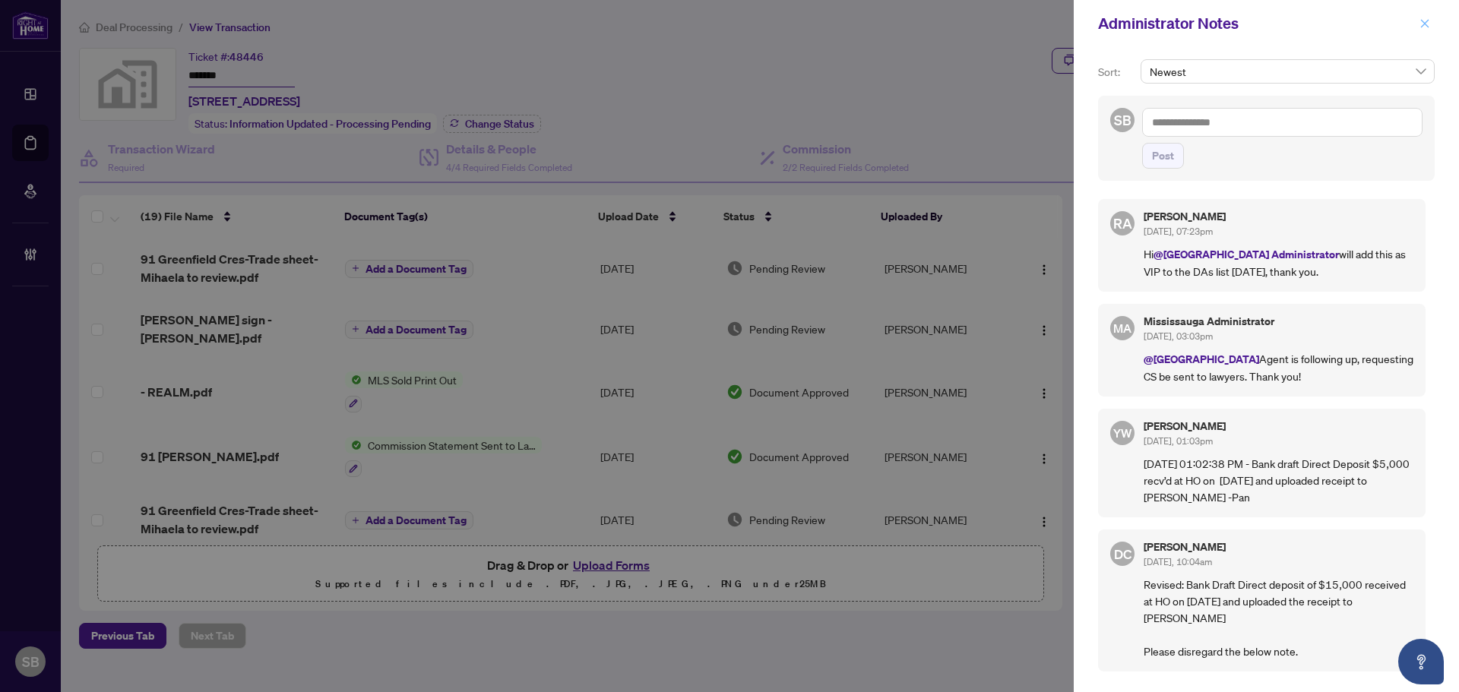
click at [1424, 17] on span "button" at bounding box center [1424, 23] width 11 height 24
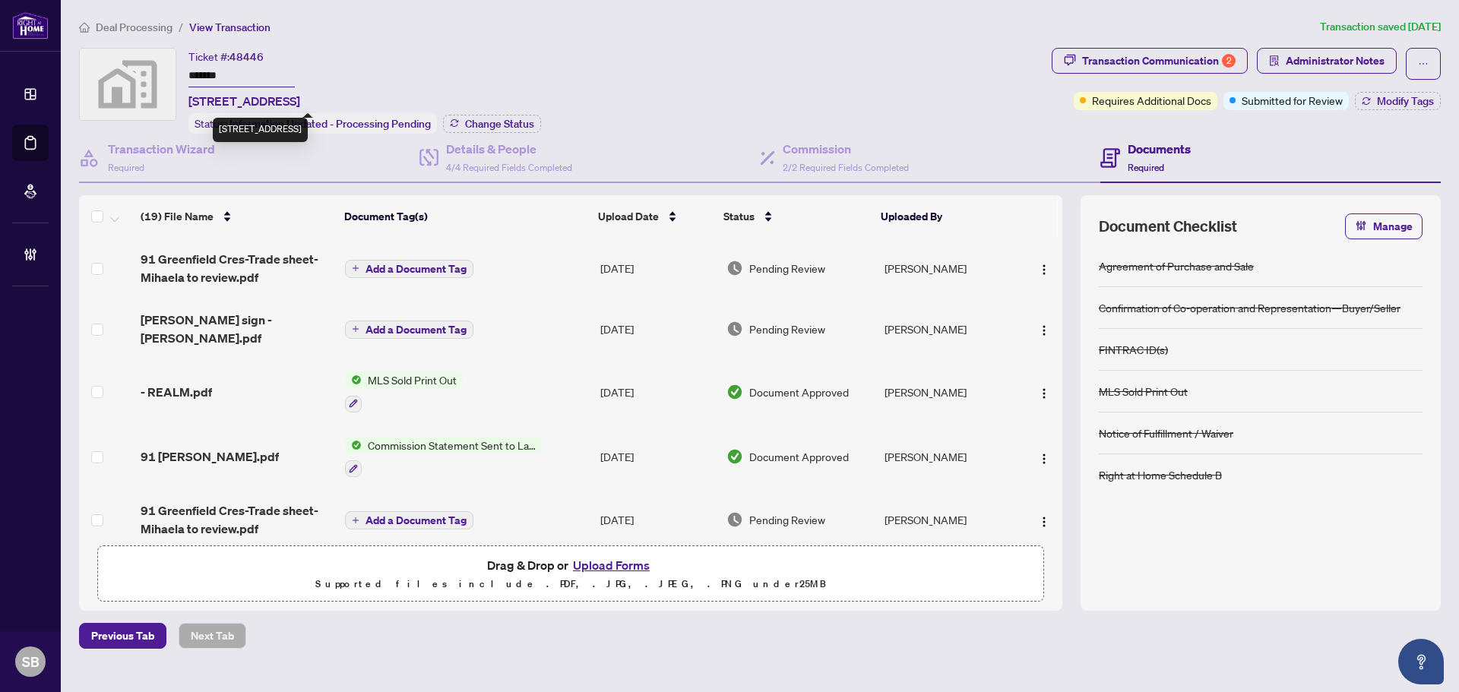
drag, startPoint x: 315, startPoint y: 96, endPoint x: 188, endPoint y: 103, distance: 126.3
click at [189, 103] on span "91 Greenfield Crescent, Whitby, ON, Canada" at bounding box center [244, 101] width 112 height 18
copy span "91 Greenfield Crescent"
click at [1197, 66] on div "Transaction Communication 2" at bounding box center [1158, 61] width 153 height 24
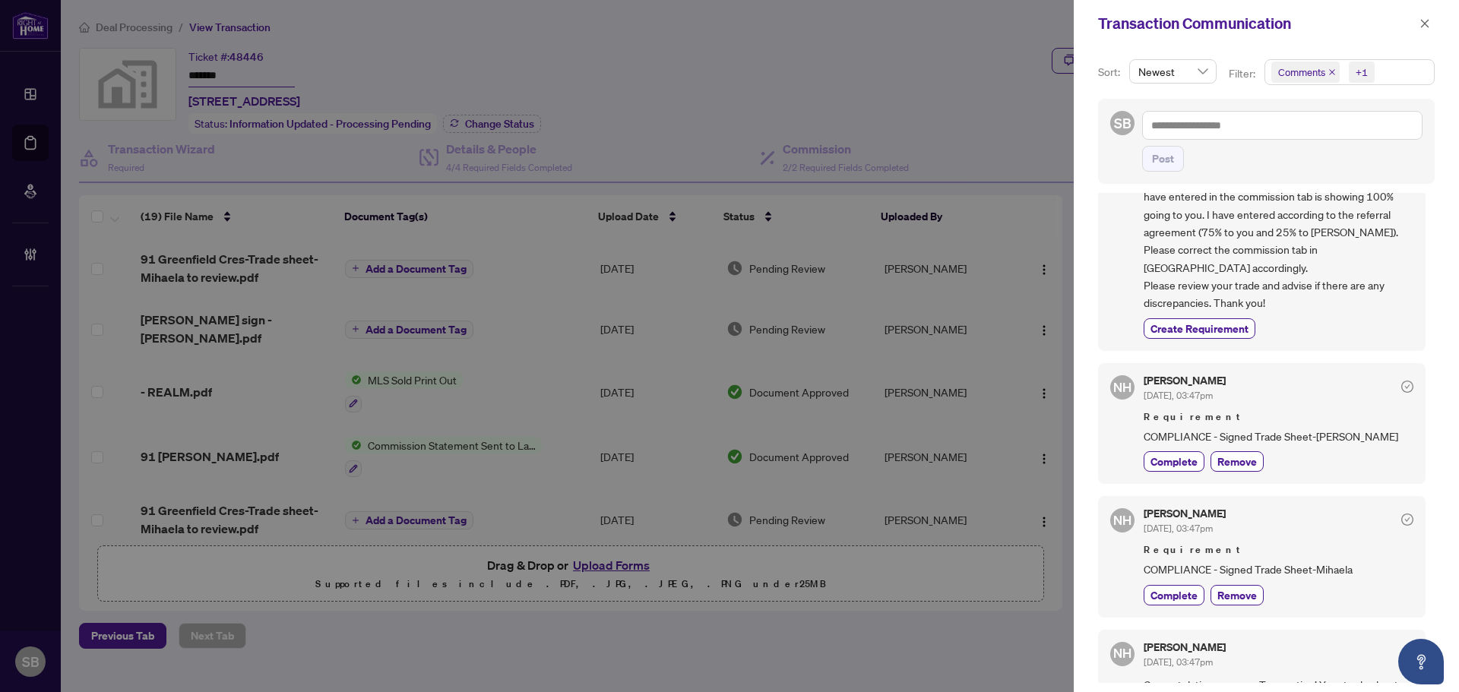
scroll to position [532, 0]
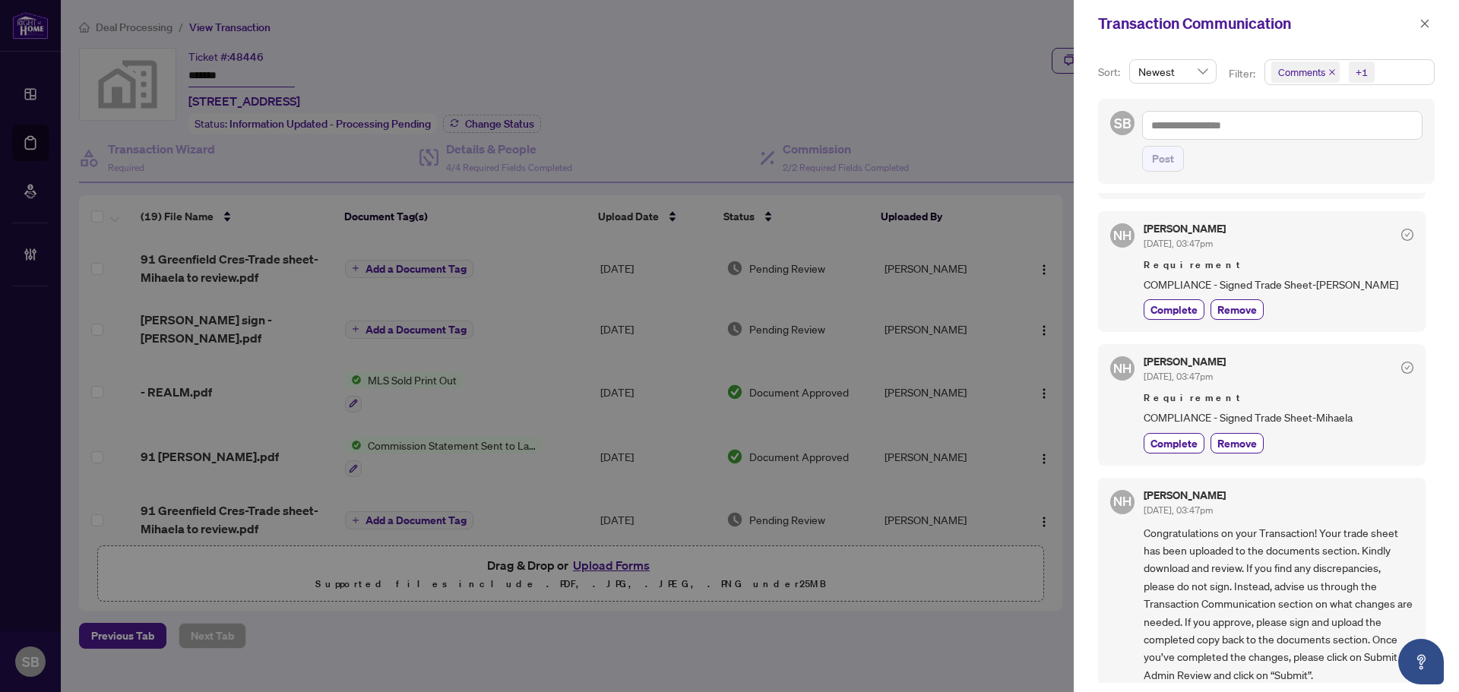
click at [1434, 33] on div "Transaction Communication" at bounding box center [1266, 23] width 385 height 47
click at [1419, 20] on icon "close" at bounding box center [1424, 23] width 11 height 11
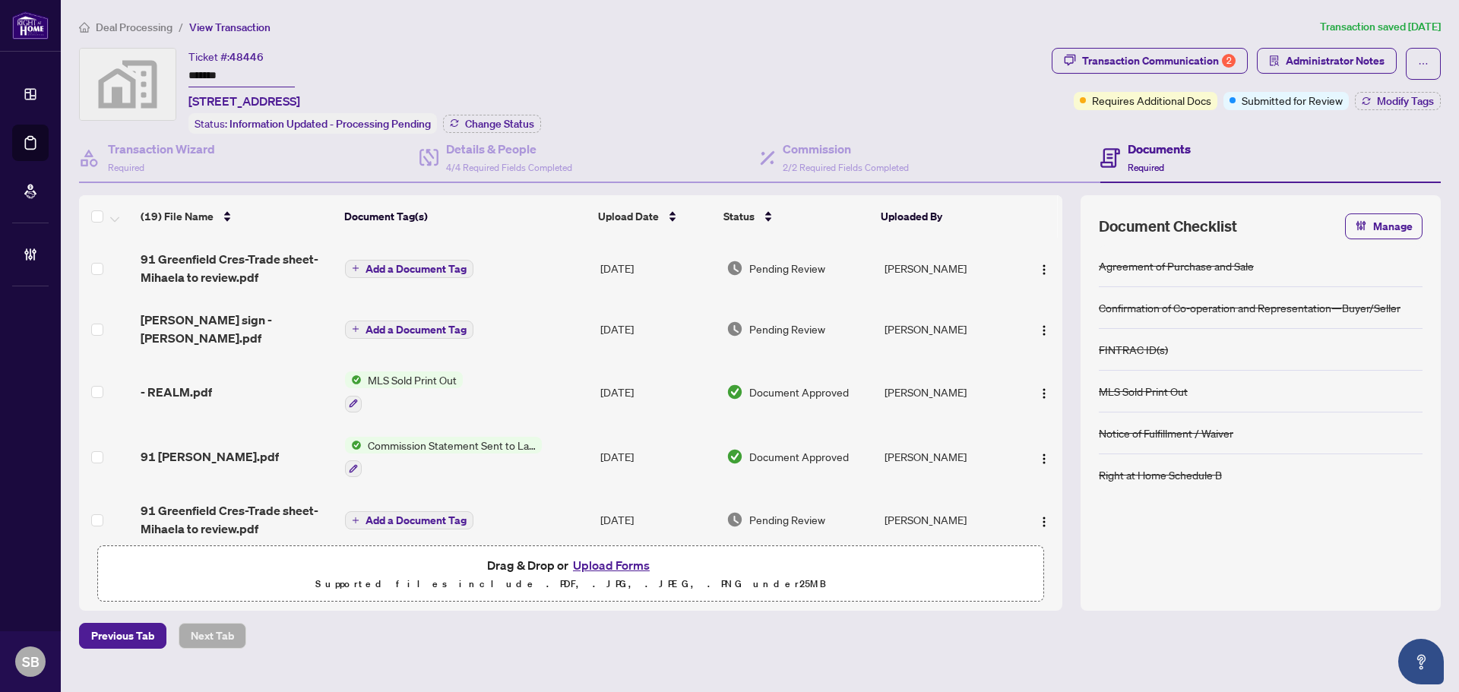
click at [323, 40] on div "Deal Processing / View Transaction Transaction saved 3 days ago Ticket #: 48446…" at bounding box center [760, 333] width 1374 height 631
drag, startPoint x: 314, startPoint y: 99, endPoint x: 189, endPoint y: 103, distance: 124.7
click at [189, 103] on span "91 Greenfield Crescent, Whitby, ON, Canada" at bounding box center [244, 101] width 112 height 18
copy span "91 Greenfield Crescent"
drag, startPoint x: 129, startPoint y: 157, endPoint x: 232, endPoint y: 173, distance: 103.8
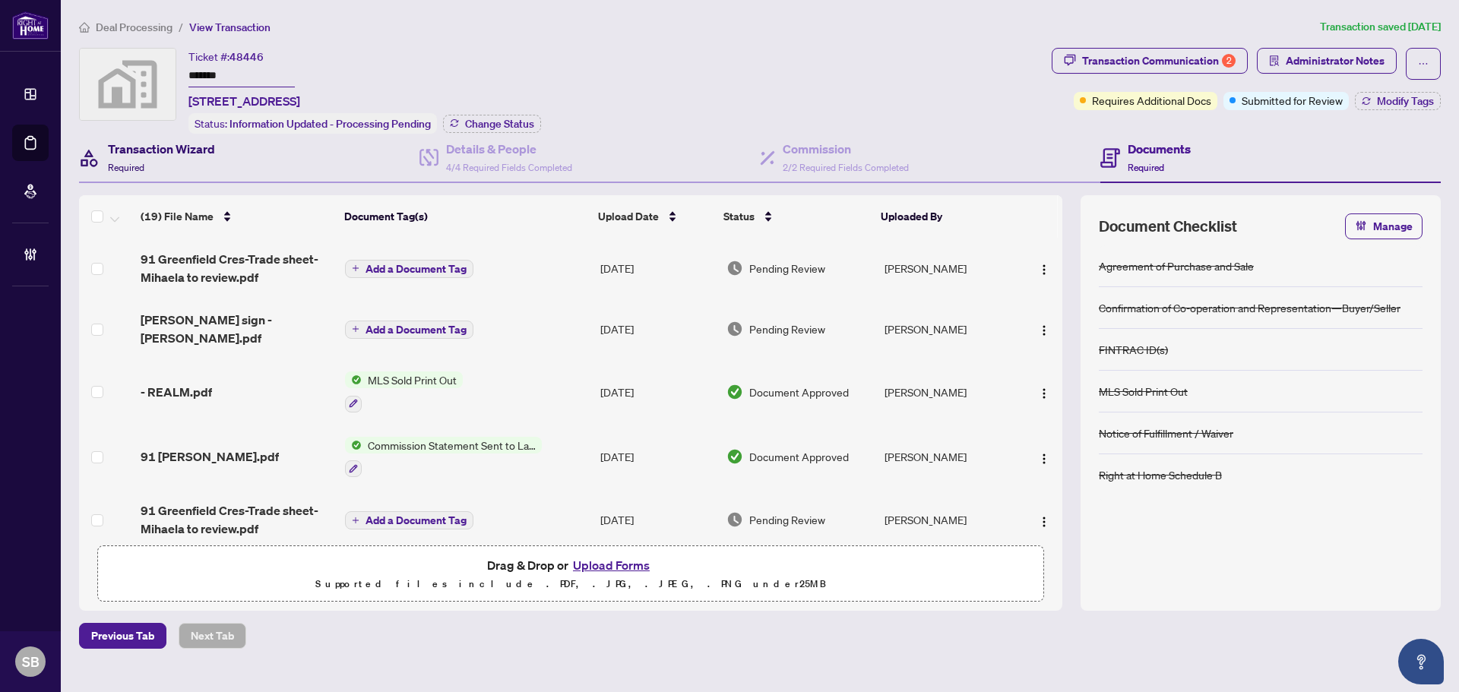
click at [129, 160] on div "Transaction Wizard Required" at bounding box center [161, 158] width 107 height 36
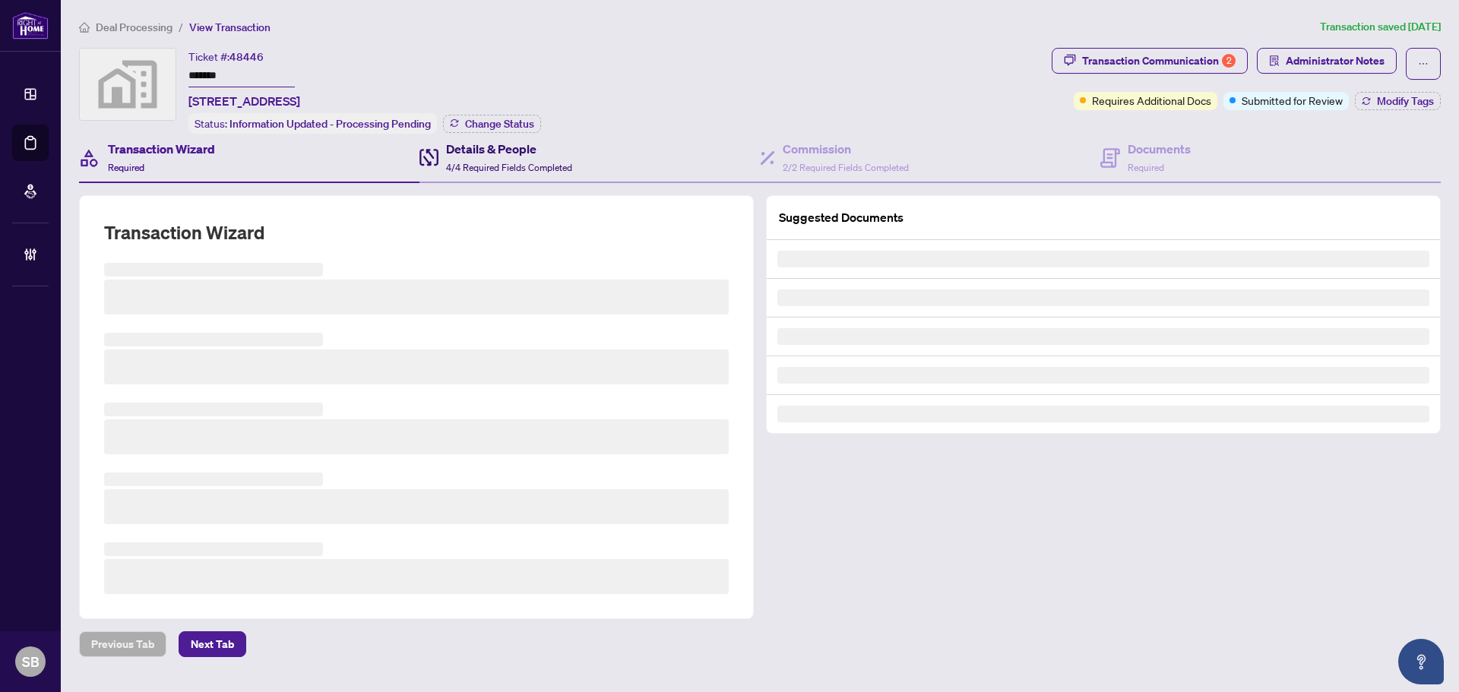
click at [504, 144] on h4 "Details & People" at bounding box center [509, 149] width 126 height 18
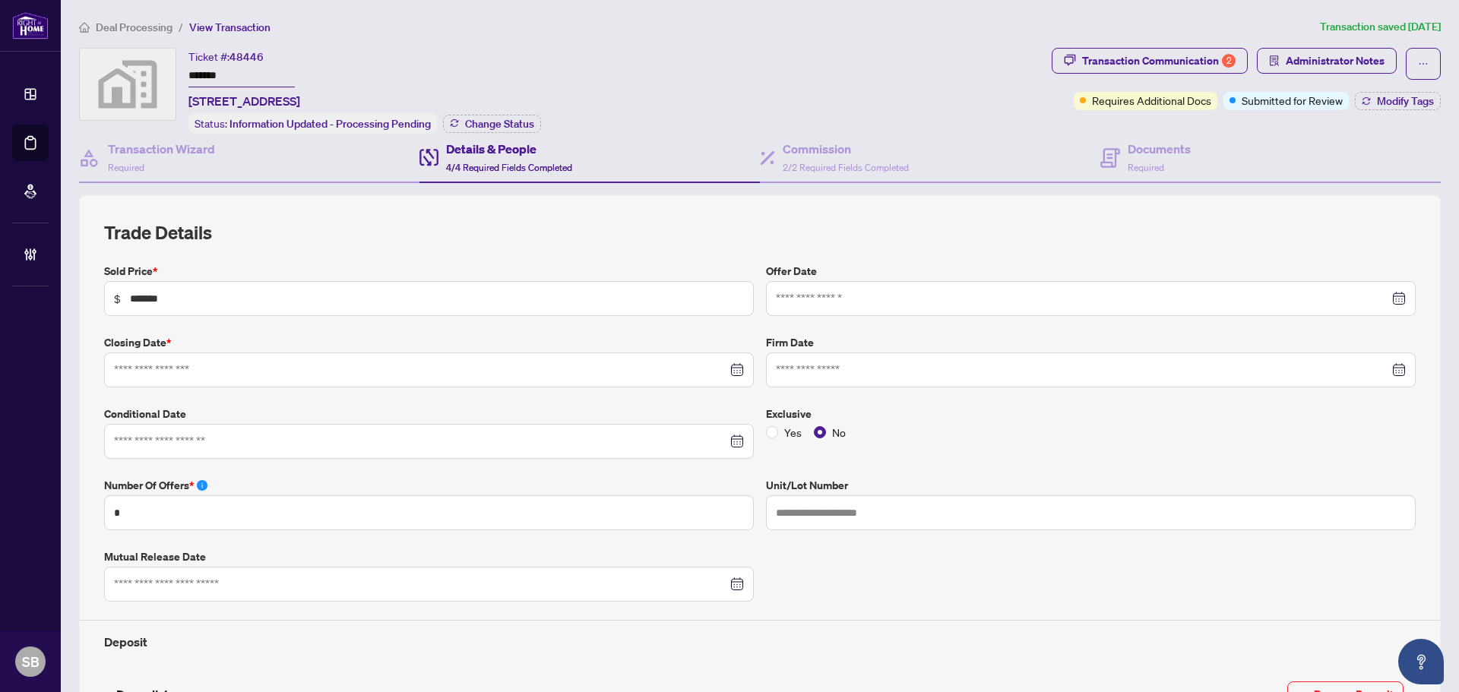
type input "**********"
click at [1137, 158] on div "Documents Required" at bounding box center [1159, 158] width 63 height 36
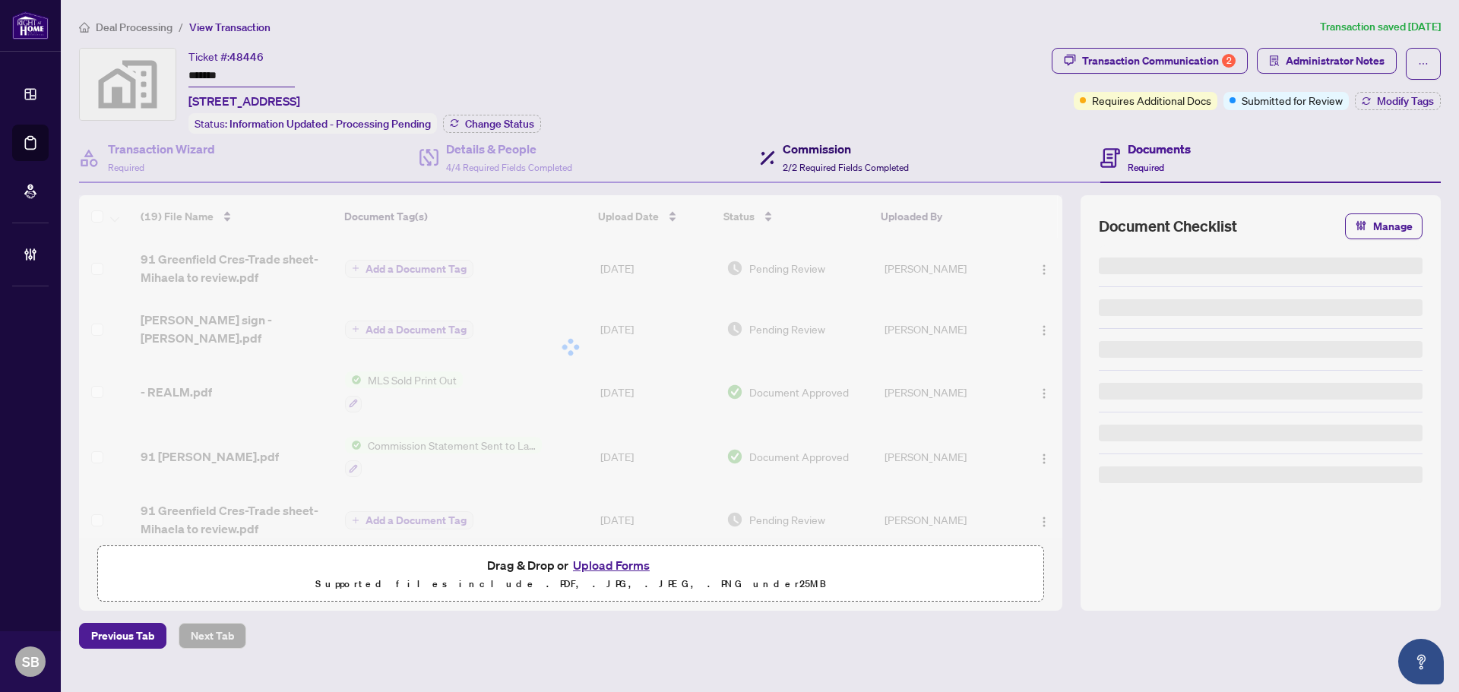
click at [795, 152] on h4 "Commission" at bounding box center [846, 149] width 126 height 18
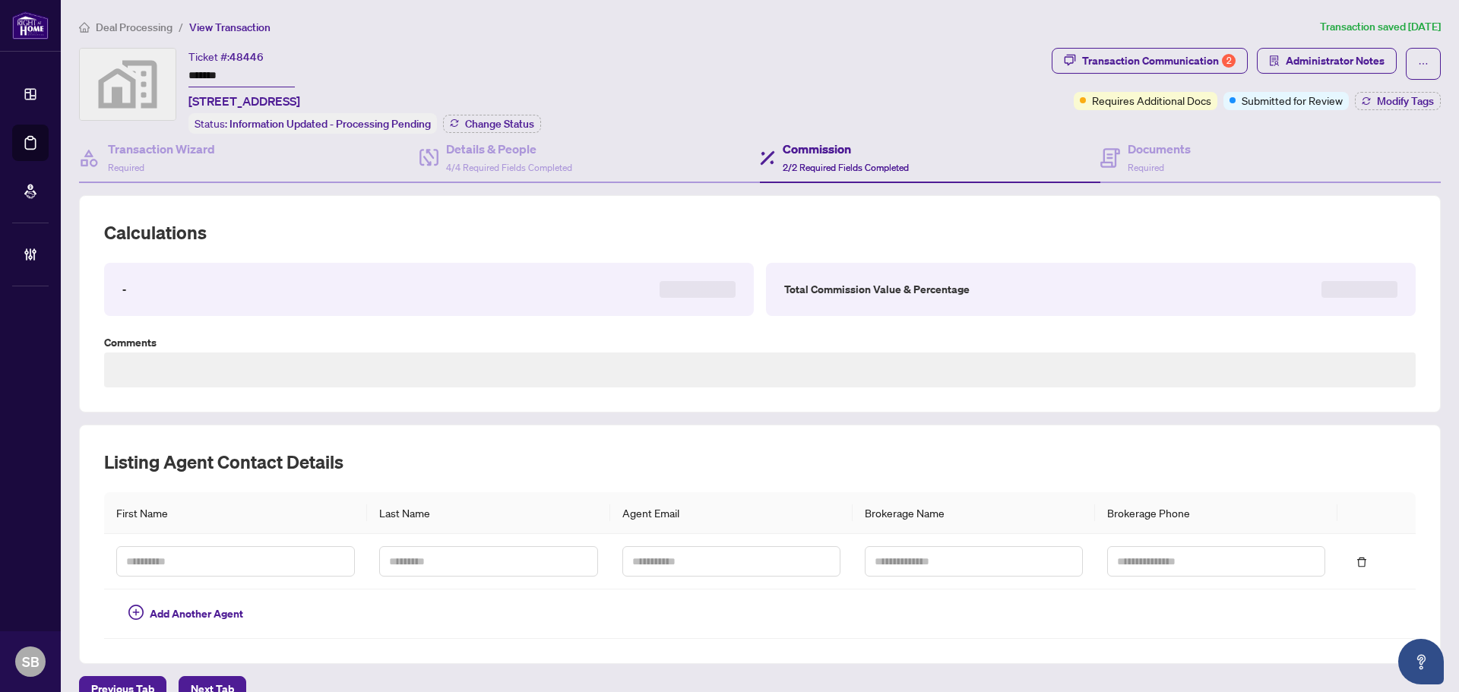
type textarea "**********"
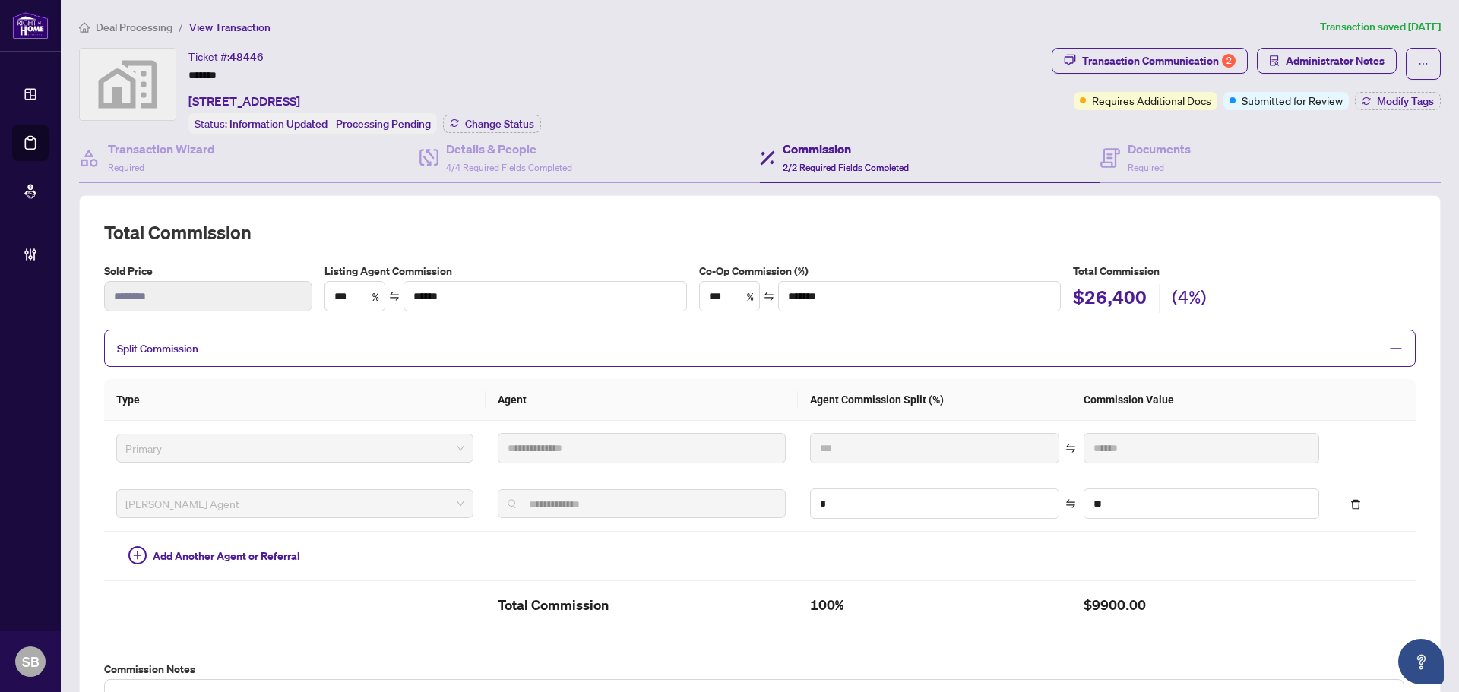
click at [134, 29] on span "Deal Processing" at bounding box center [134, 28] width 77 height 14
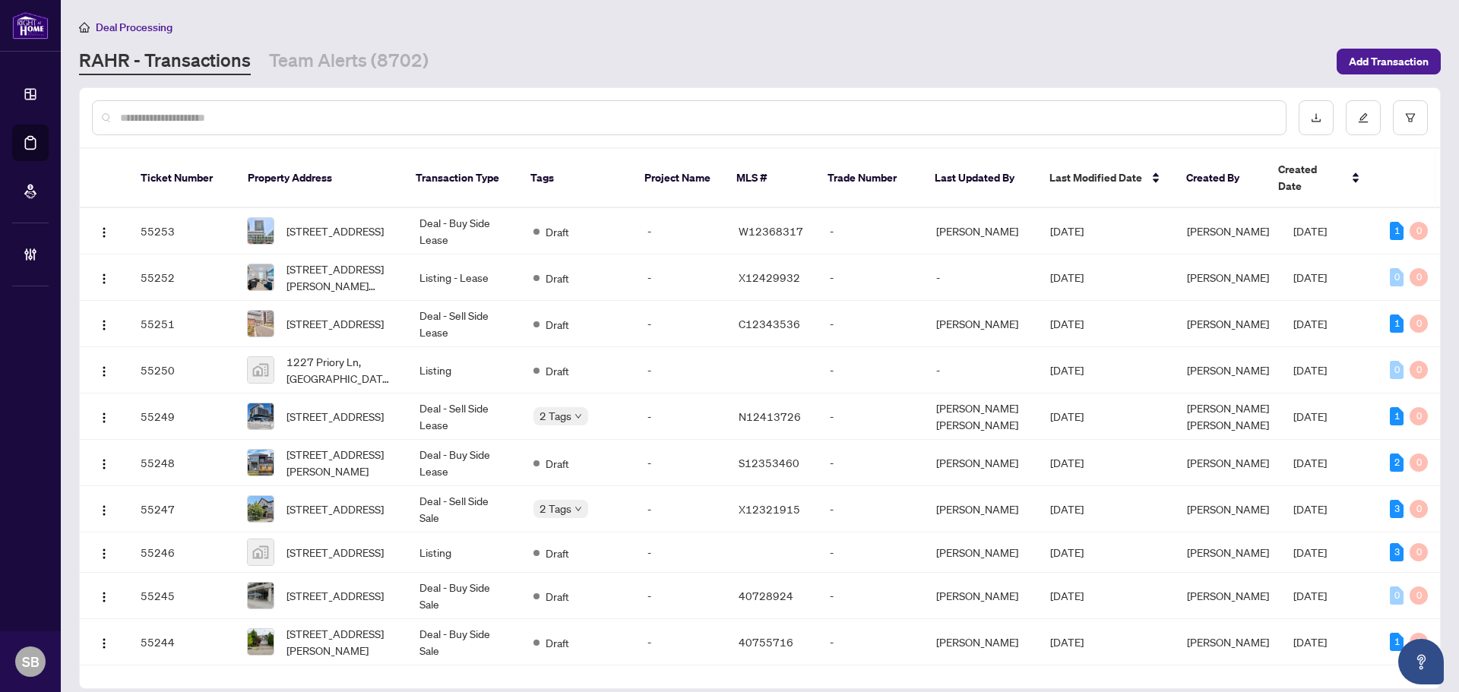
click at [535, 135] on div at bounding box center [760, 117] width 1360 height 59
click at [522, 119] on input "text" at bounding box center [696, 117] width 1153 height 17
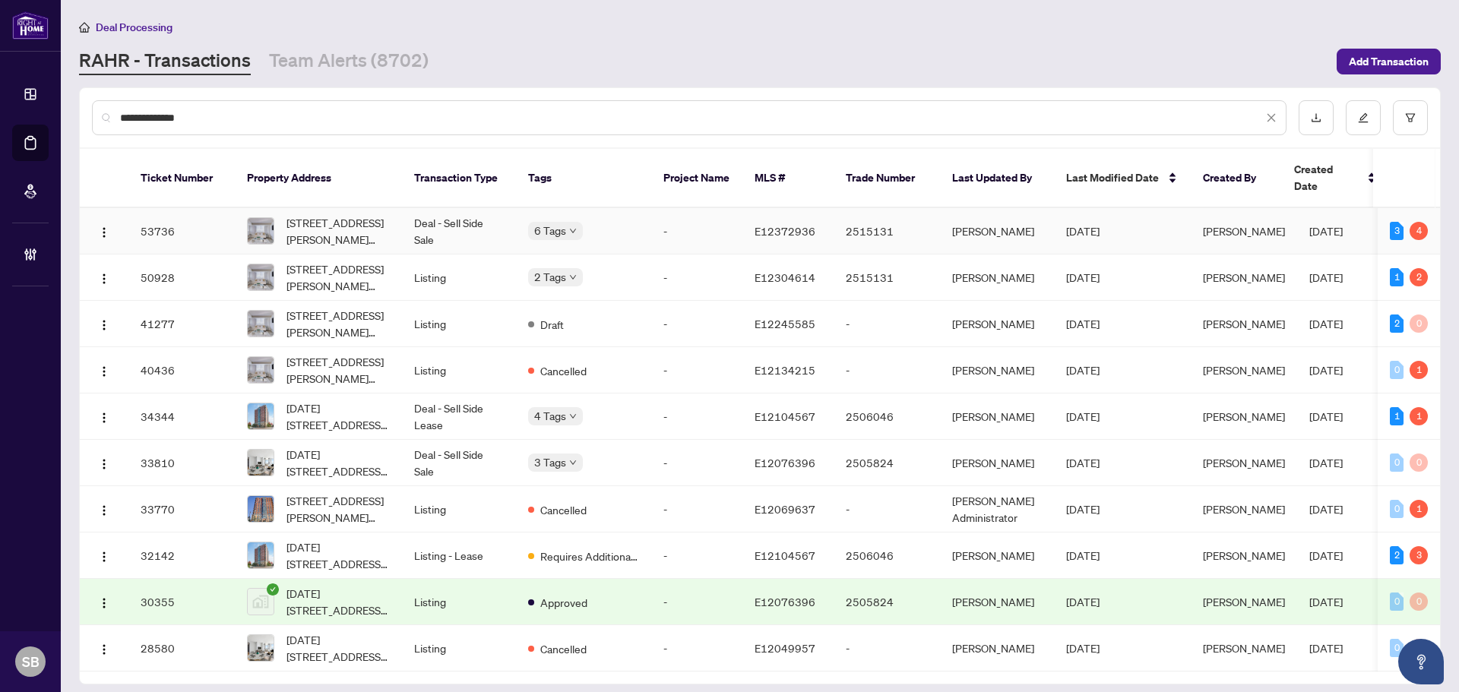
type input "**********"
click at [617, 222] on div "6 Tags" at bounding box center [583, 230] width 111 height 17
click at [696, 217] on td "-" at bounding box center [696, 231] width 91 height 46
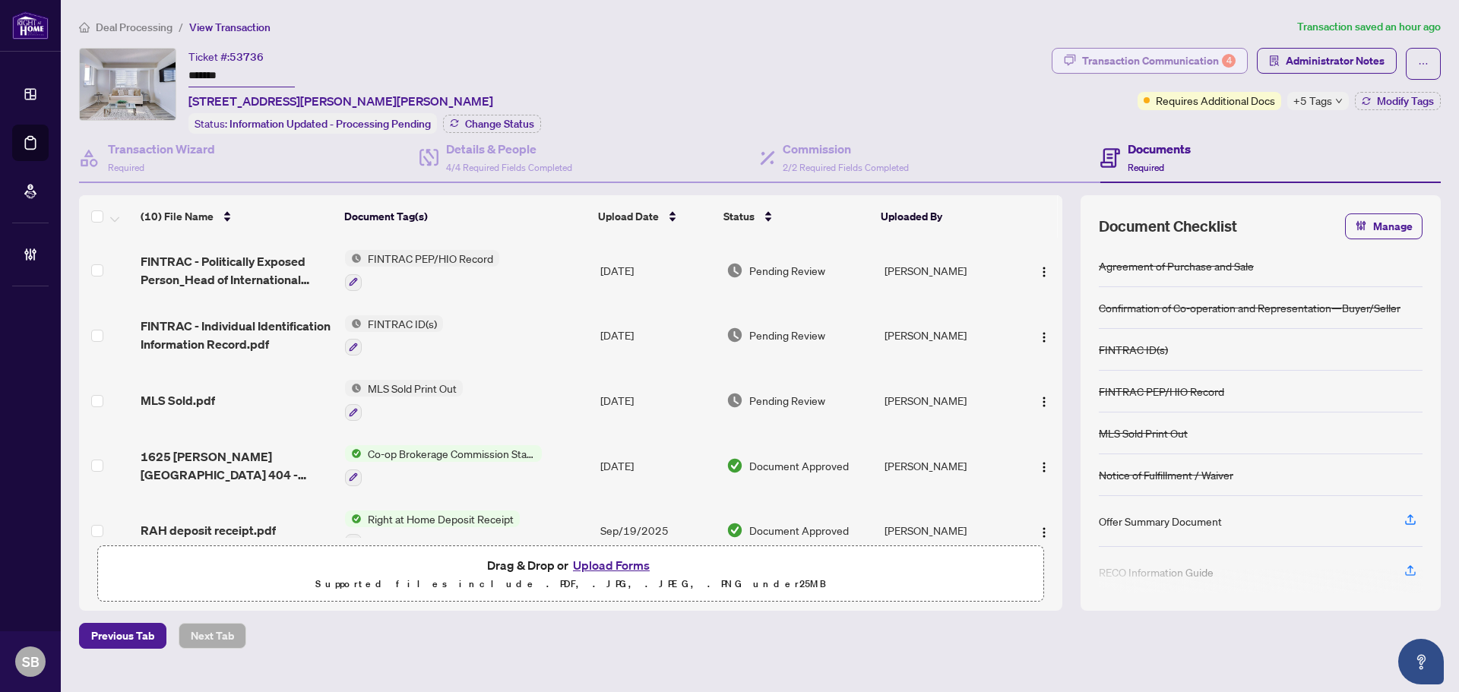
click at [1197, 55] on div "Transaction Communication 4" at bounding box center [1158, 61] width 153 height 24
type textarea "**********"
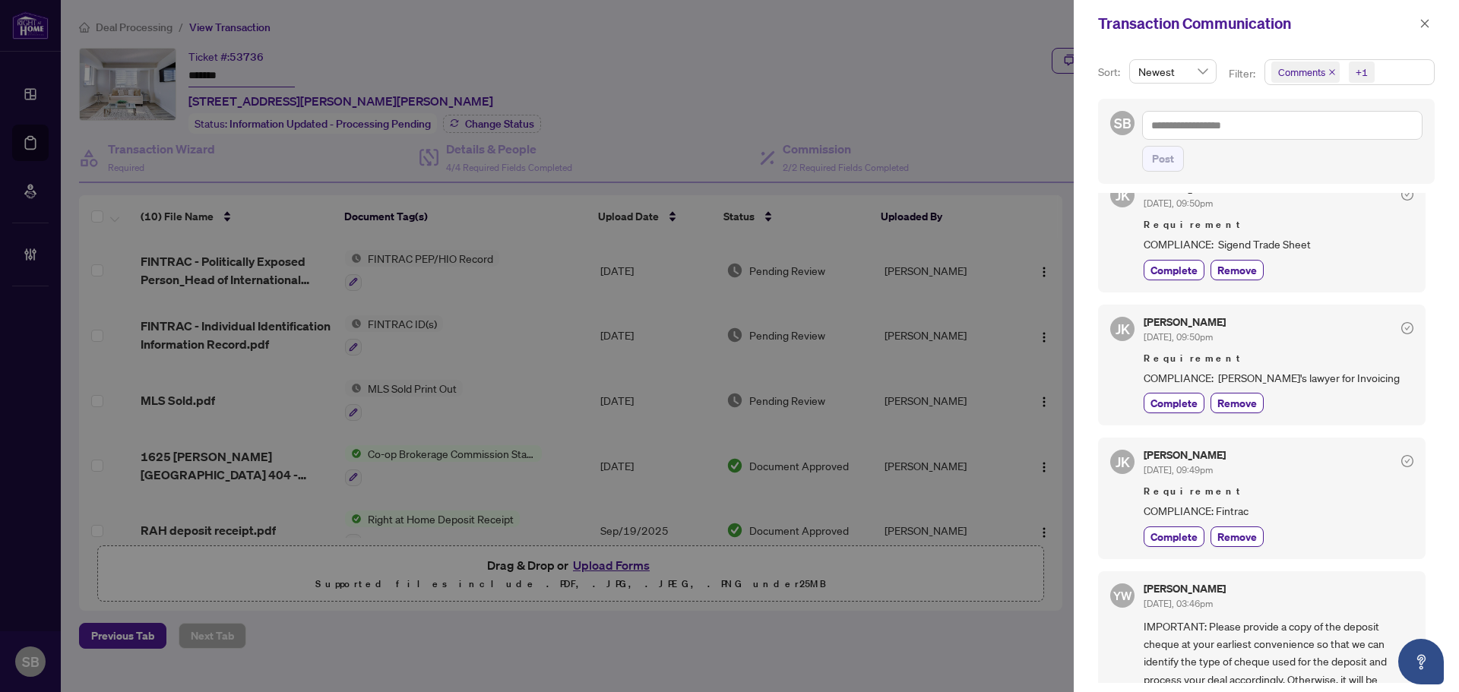
scroll to position [304, 0]
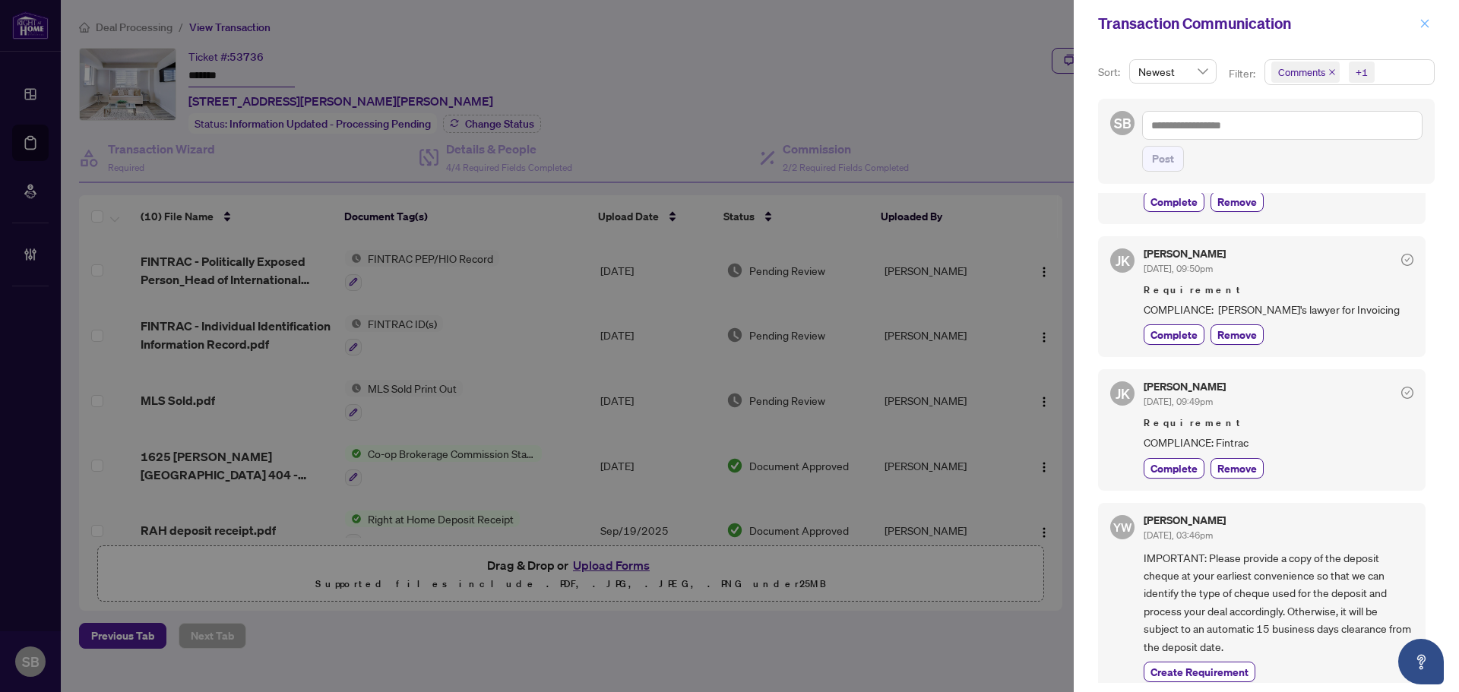
click at [1422, 29] on icon "close" at bounding box center [1424, 23] width 11 height 11
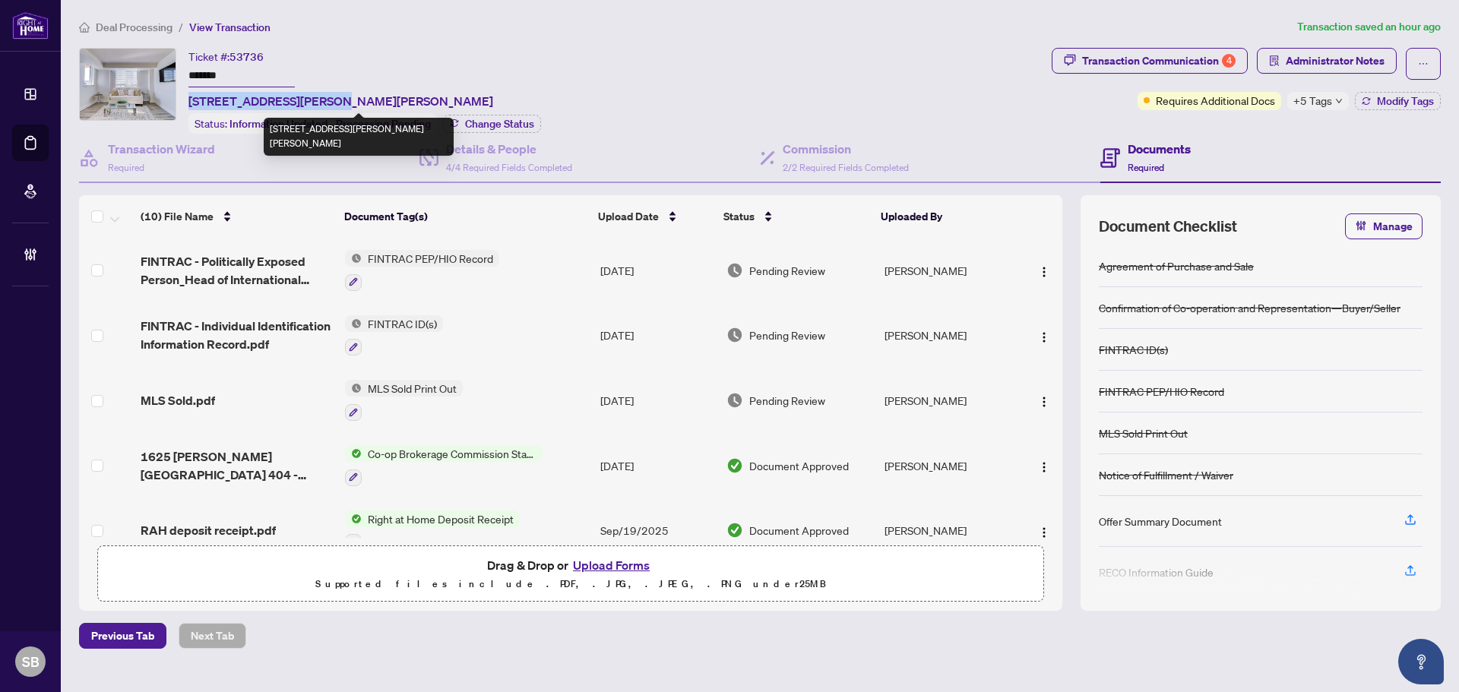
drag, startPoint x: 330, startPoint y: 97, endPoint x: 188, endPoint y: 93, distance: 141.4
click at [188, 93] on span "404-1625 Pickering Pkwy, Pickering, Ontario L1V 6Z6, Canada" at bounding box center [340, 101] width 305 height 18
copy span "404-1625 Pickering Pkwy"
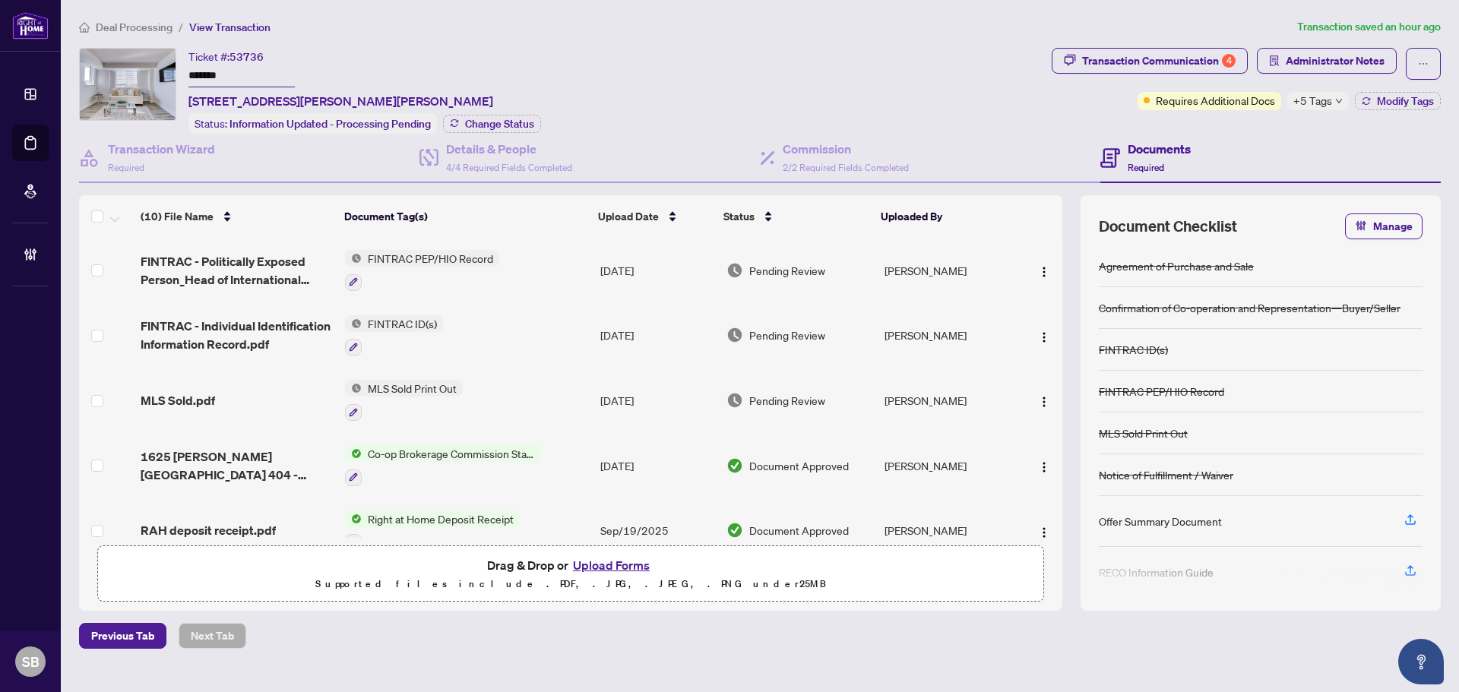
click at [130, 26] on span "Deal Processing" at bounding box center [134, 28] width 77 height 14
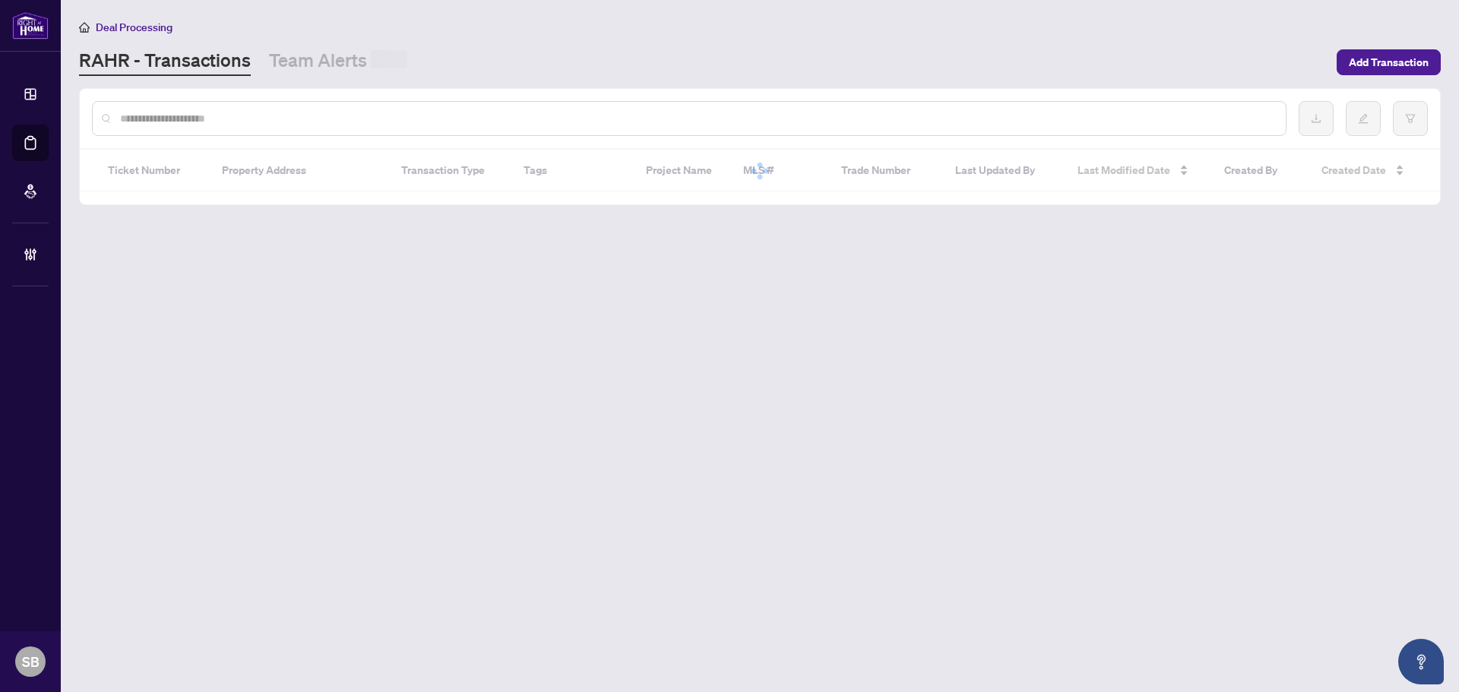
click at [277, 125] on input "text" at bounding box center [696, 118] width 1153 height 17
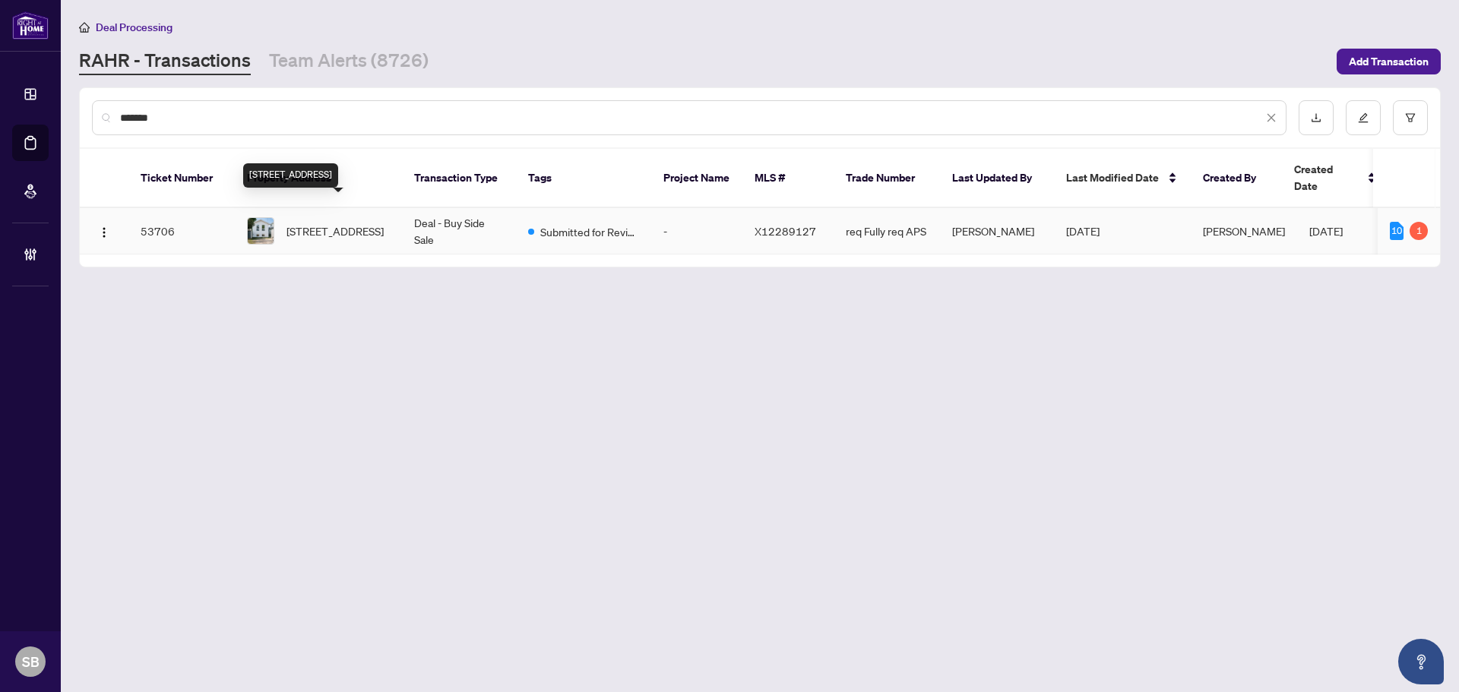
type input "*******"
click at [373, 223] on span "631 Bloem St, North Bay, Ontario P1B 4Z5, Canada" at bounding box center [334, 231] width 97 height 17
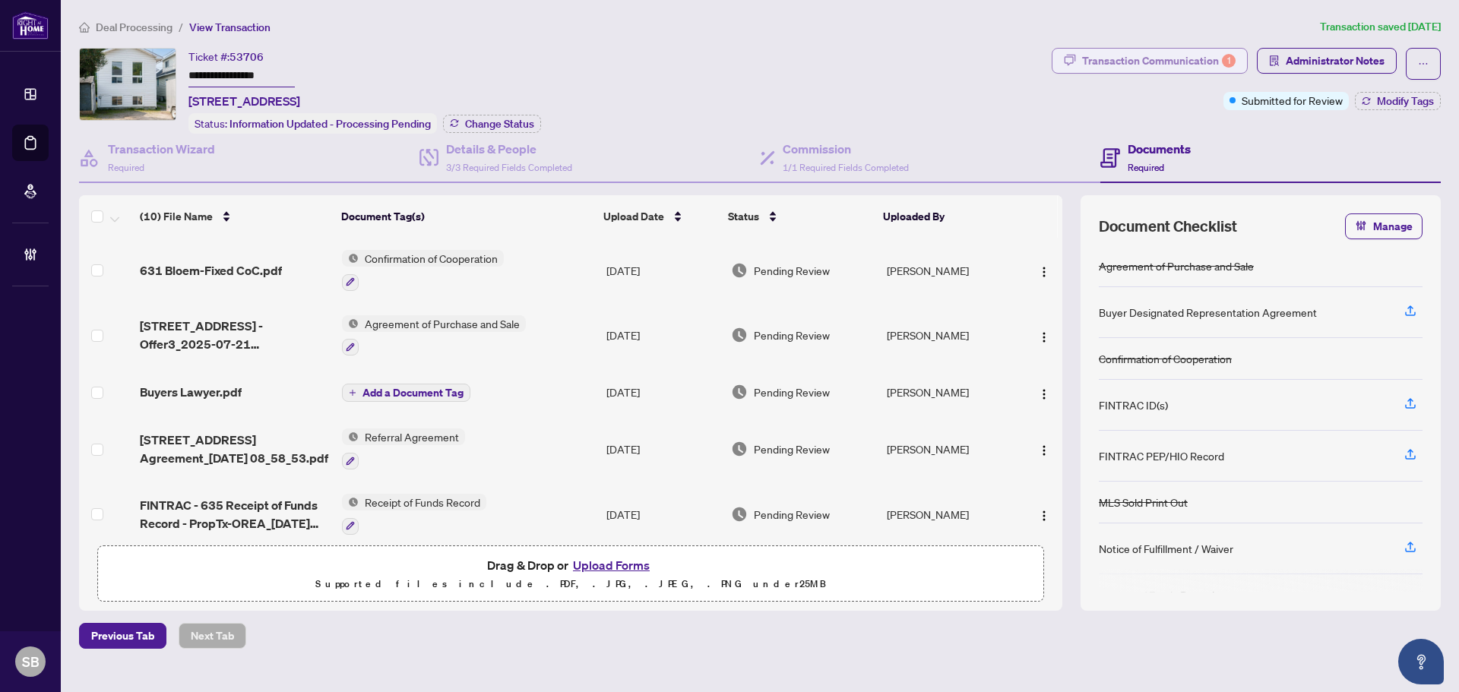
click at [1197, 57] on div "Transaction Communication 1" at bounding box center [1158, 61] width 153 height 24
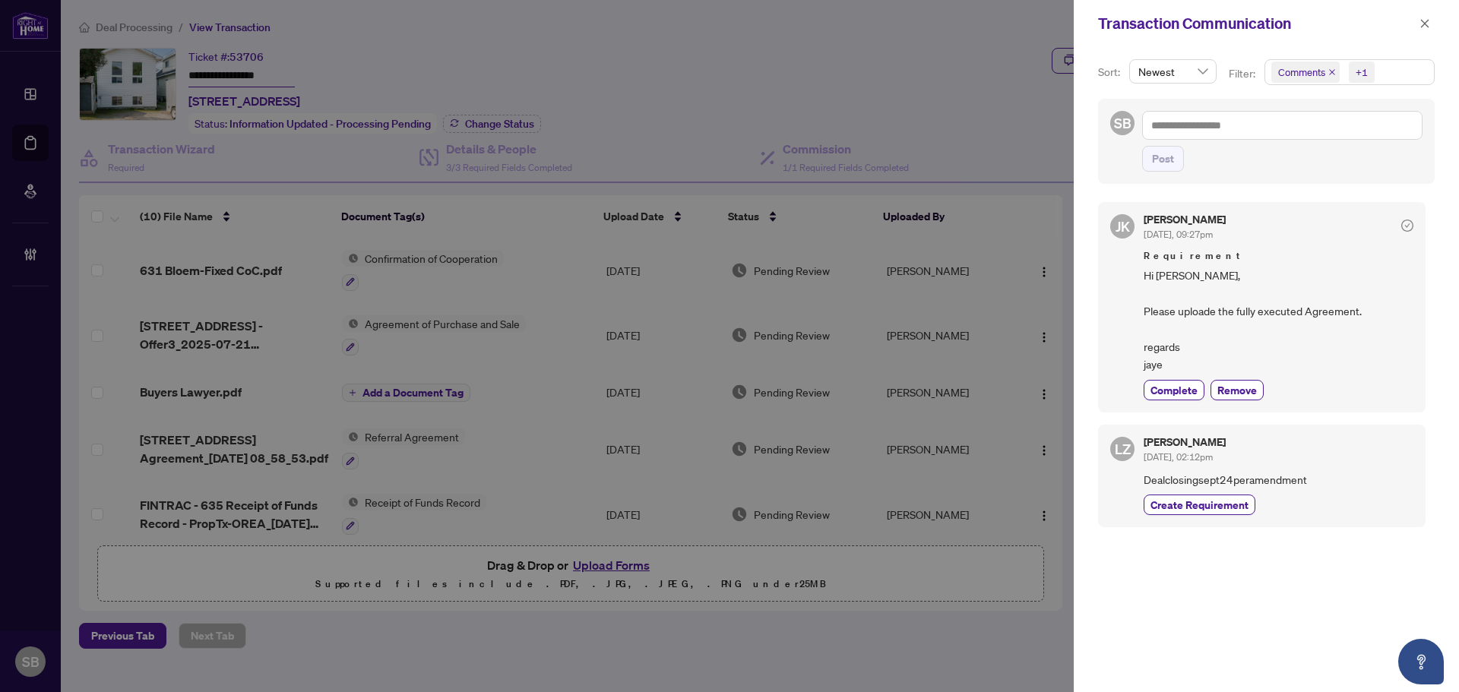
click at [1418, 39] on div "Transaction Communication" at bounding box center [1266, 23] width 385 height 47
click at [1429, 29] on icon "close" at bounding box center [1424, 23] width 11 height 11
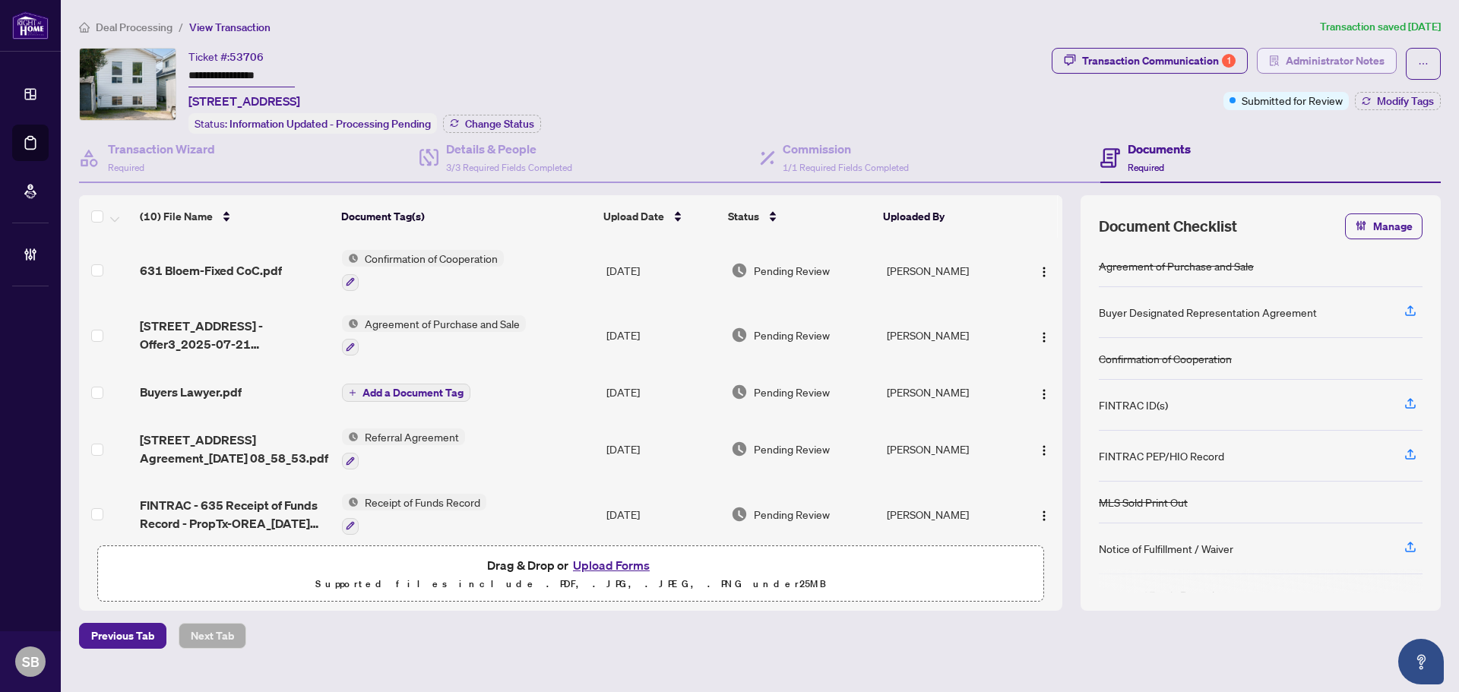
click at [1325, 52] on span "Administrator Notes" at bounding box center [1335, 61] width 99 height 24
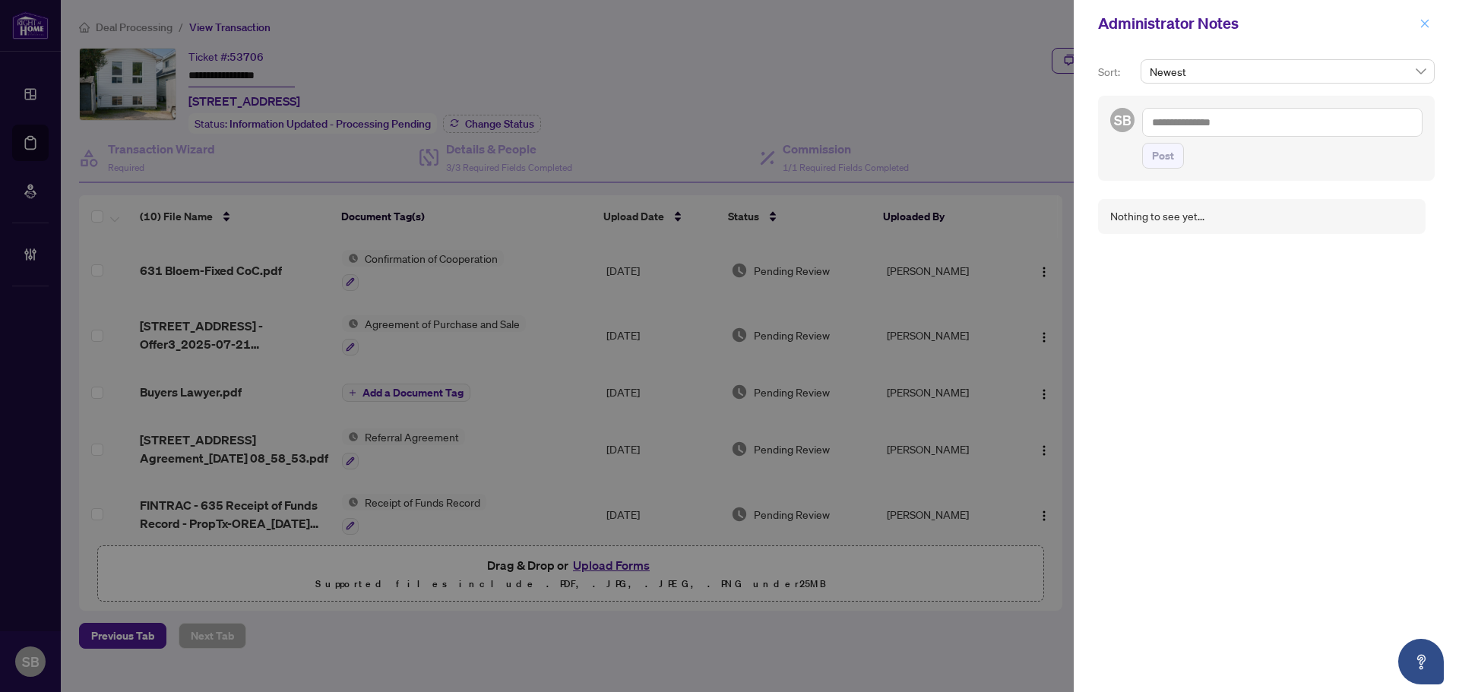
click at [1422, 28] on icon "close" at bounding box center [1424, 23] width 11 height 11
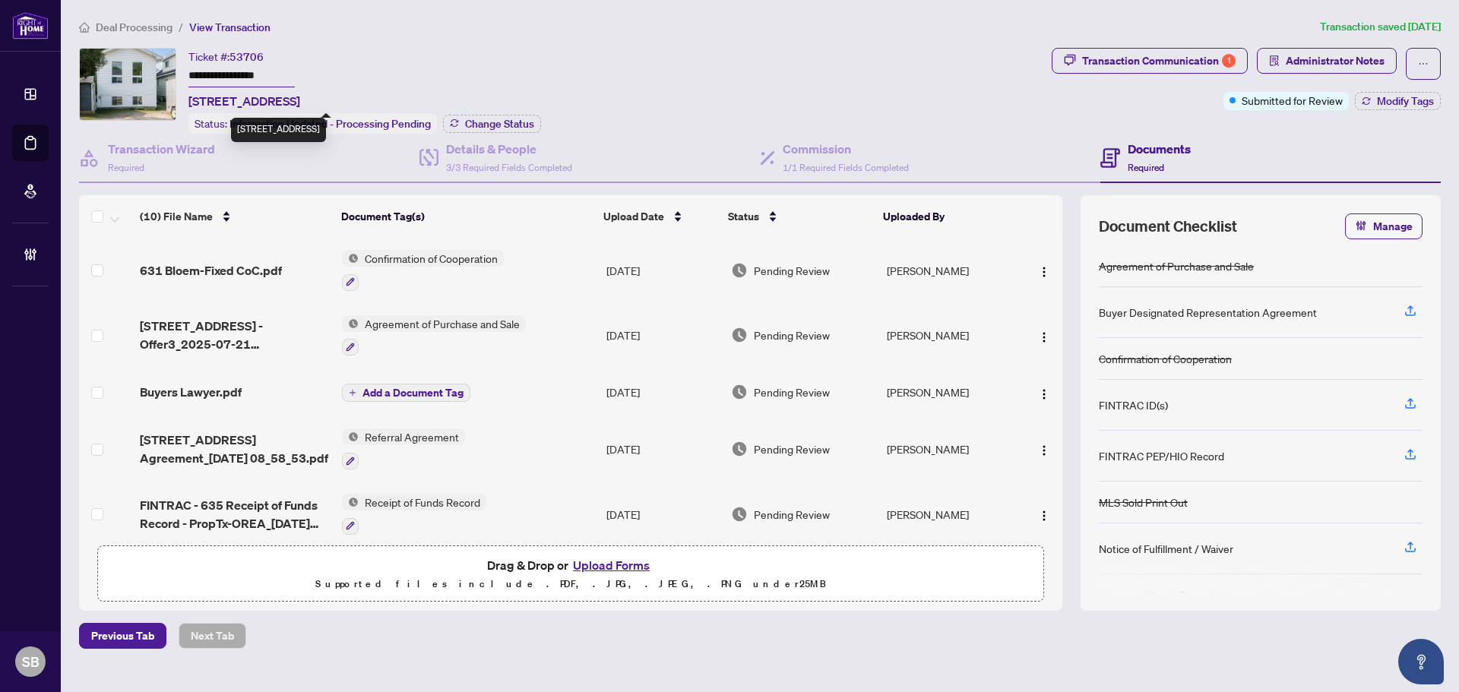
drag, startPoint x: 321, startPoint y: 100, endPoint x: 188, endPoint y: 94, distance: 132.3
click at [188, 94] on span "631 Bloem St, North Bay, Ontario P1B 4Z5, Canada" at bounding box center [244, 101] width 112 height 18
copy span "631 Bloem St, North Bay"
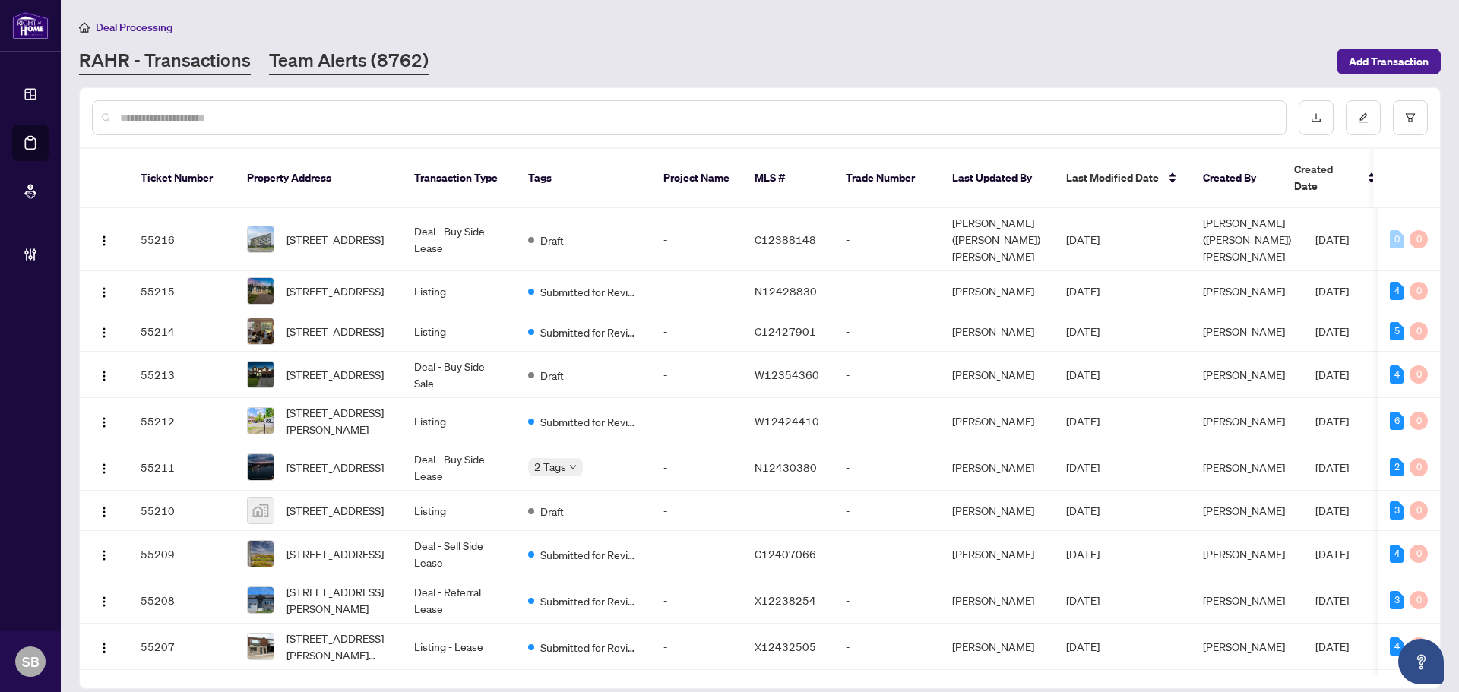
click at [312, 65] on link "Team Alerts (8762)" at bounding box center [349, 61] width 160 height 27
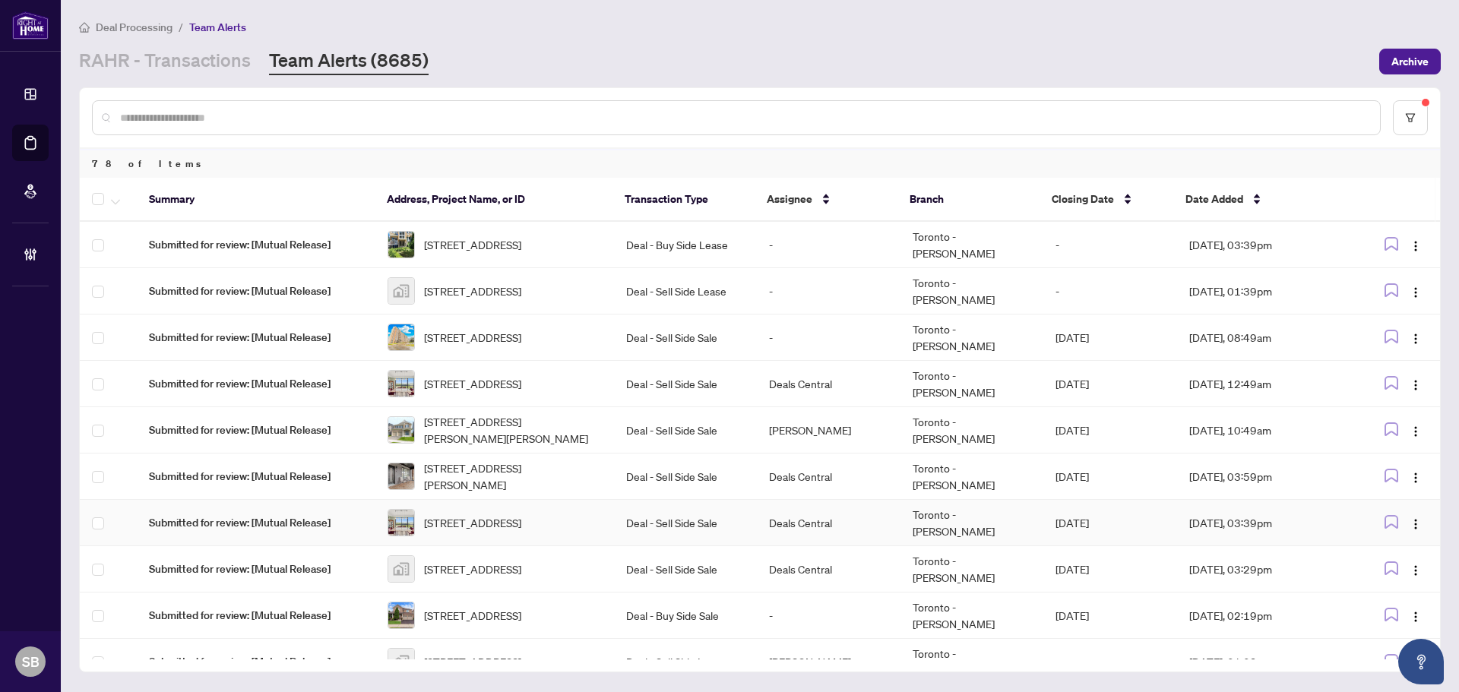
scroll to position [76, 0]
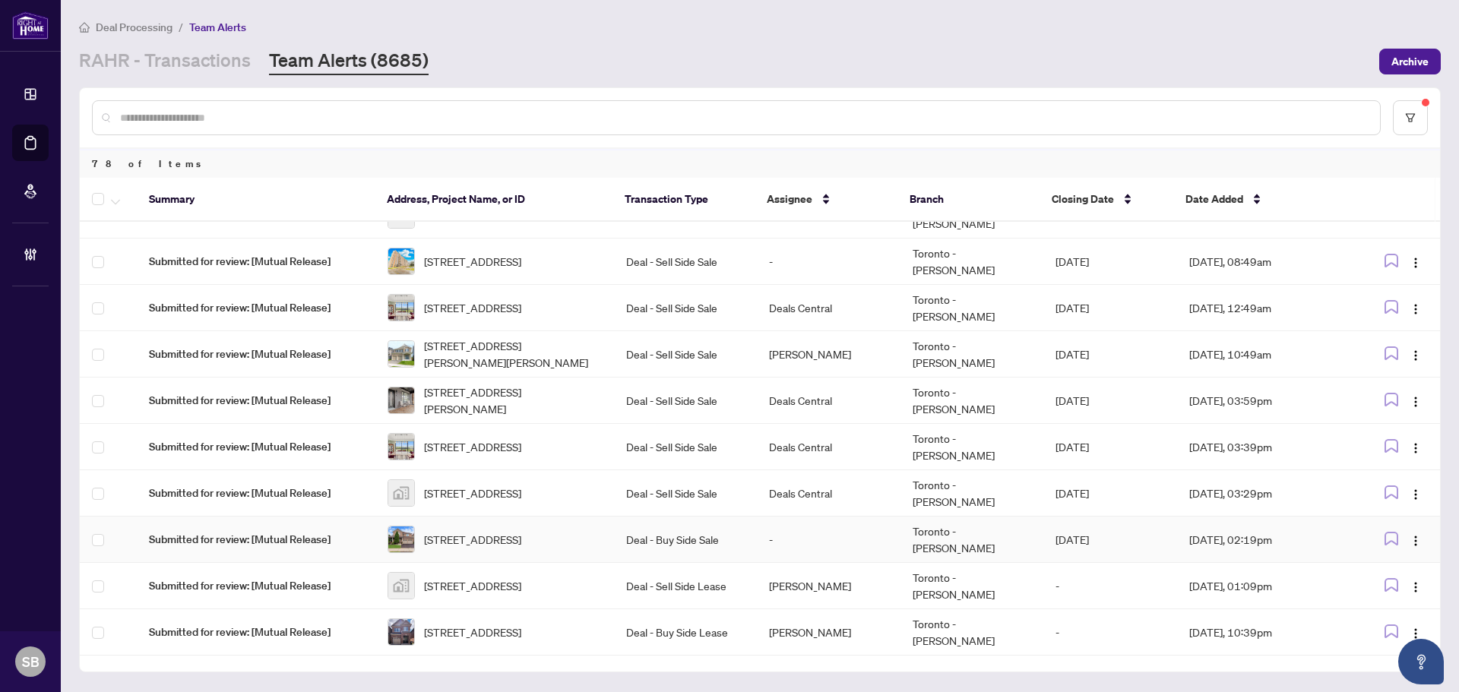
click at [830, 530] on td "-" at bounding box center [828, 540] width 143 height 46
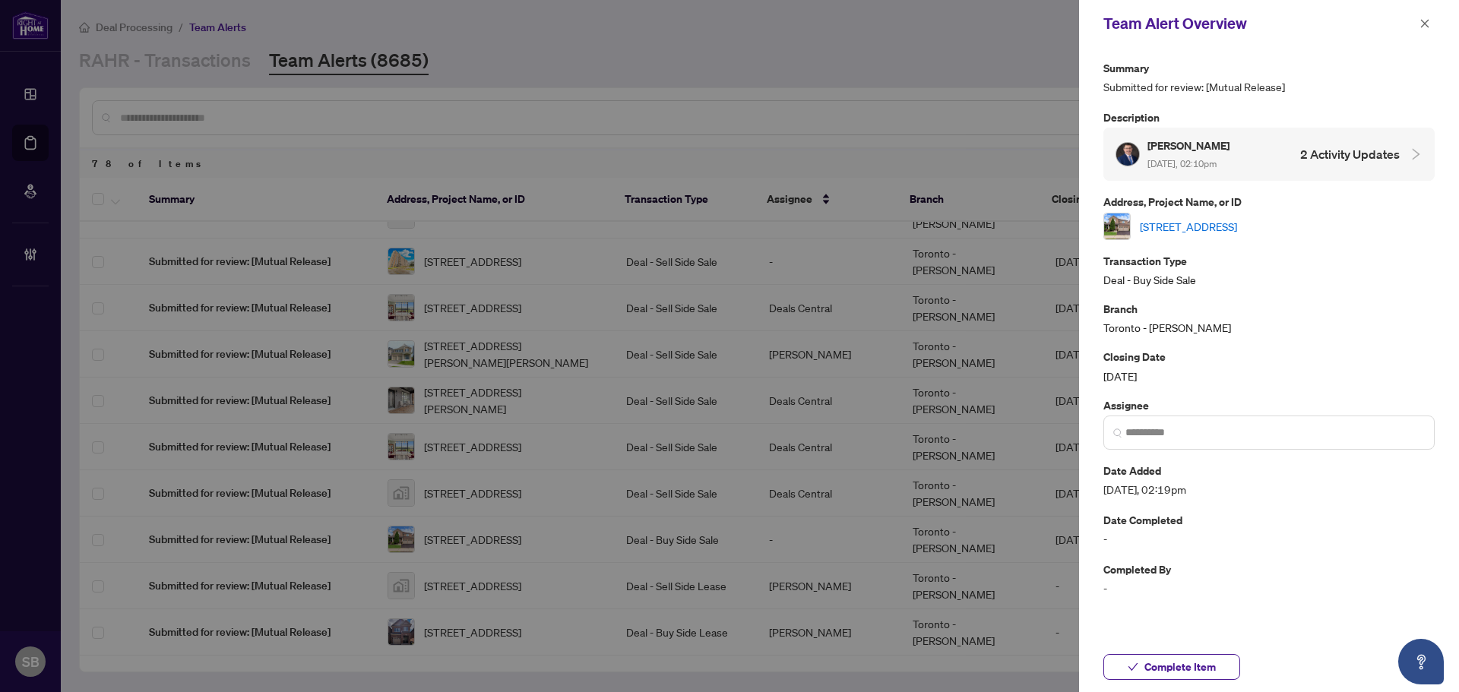
click at [1224, 227] on link "[STREET_ADDRESS]" at bounding box center [1188, 226] width 97 height 17
click at [1251, 422] on span at bounding box center [1268, 433] width 331 height 34
click at [1251, 425] on input "search" at bounding box center [1274, 433] width 299 height 16
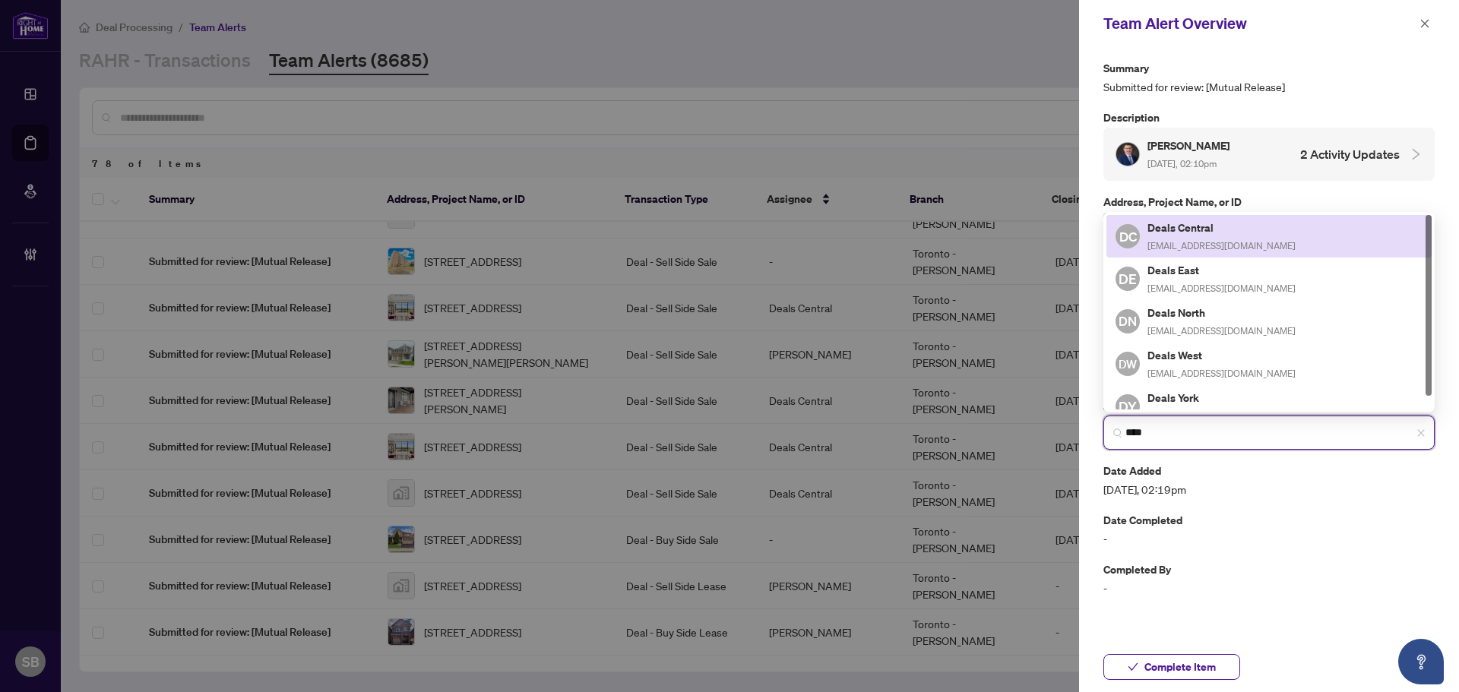
click at [1275, 240] on span "[EMAIL_ADDRESS][DOMAIN_NAME]" at bounding box center [1221, 245] width 148 height 11
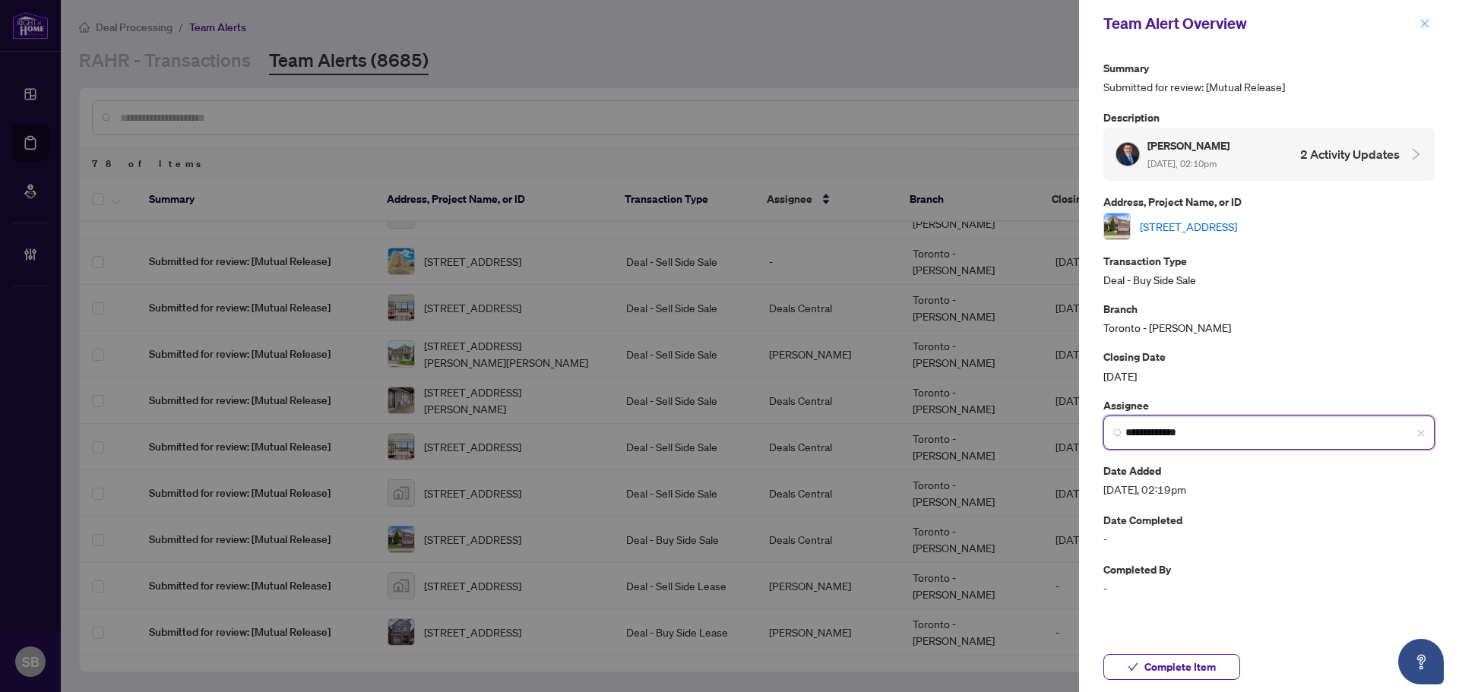
type input "**********"
click at [1426, 22] on icon "close" at bounding box center [1425, 23] width 8 height 8
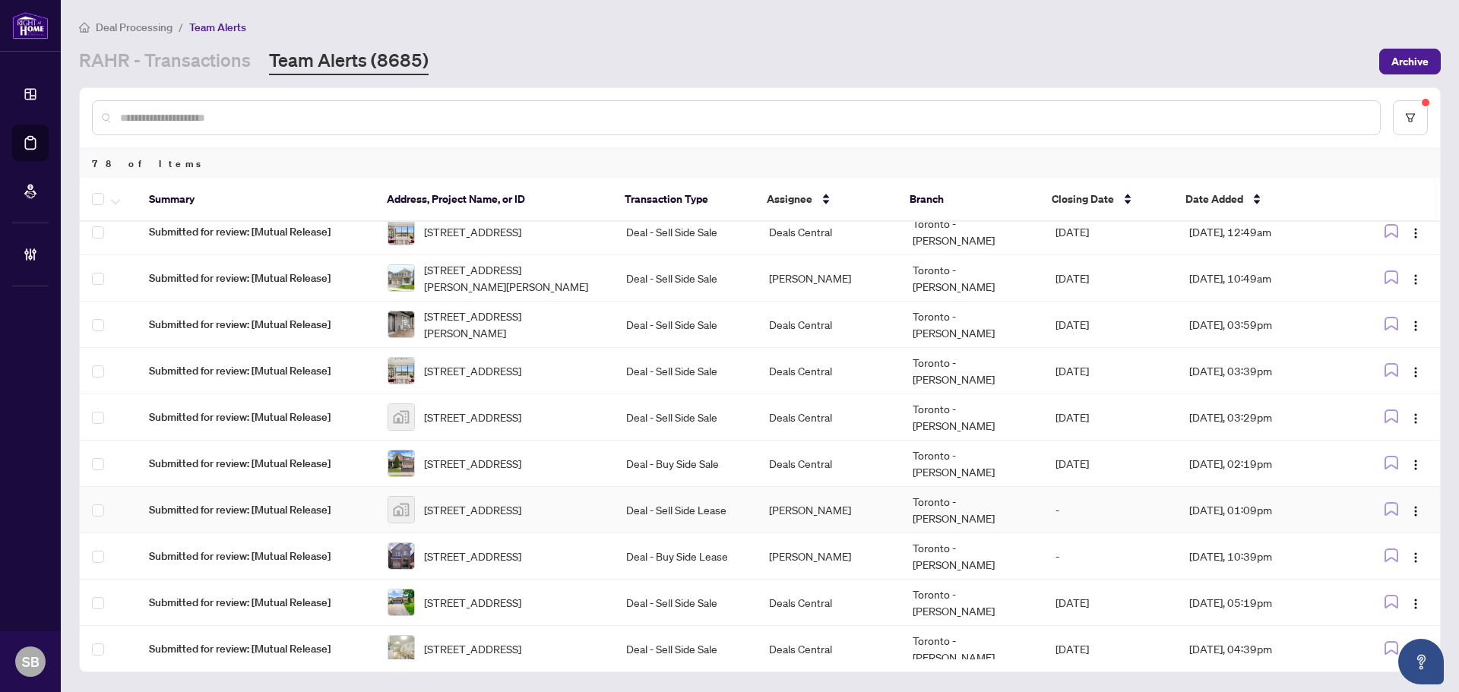
scroll to position [0, 0]
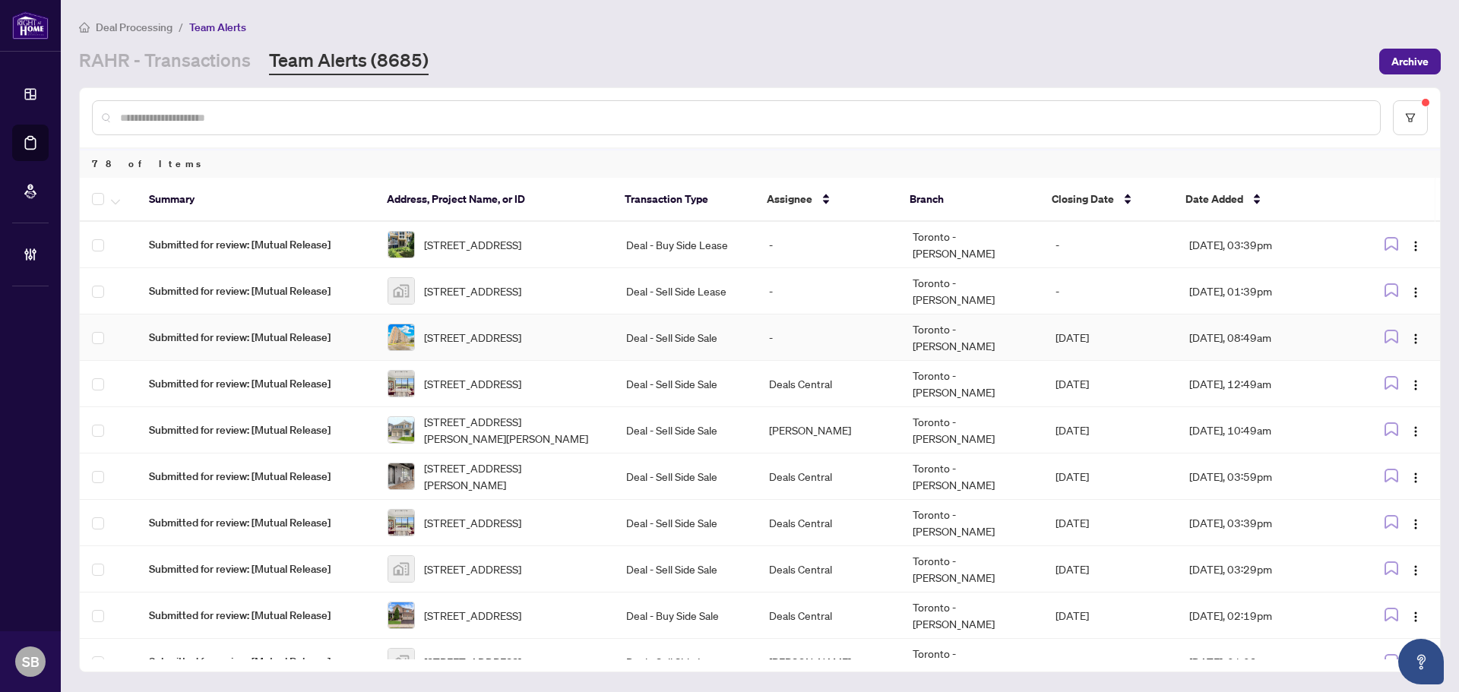
click at [818, 343] on td "-" at bounding box center [828, 338] width 143 height 46
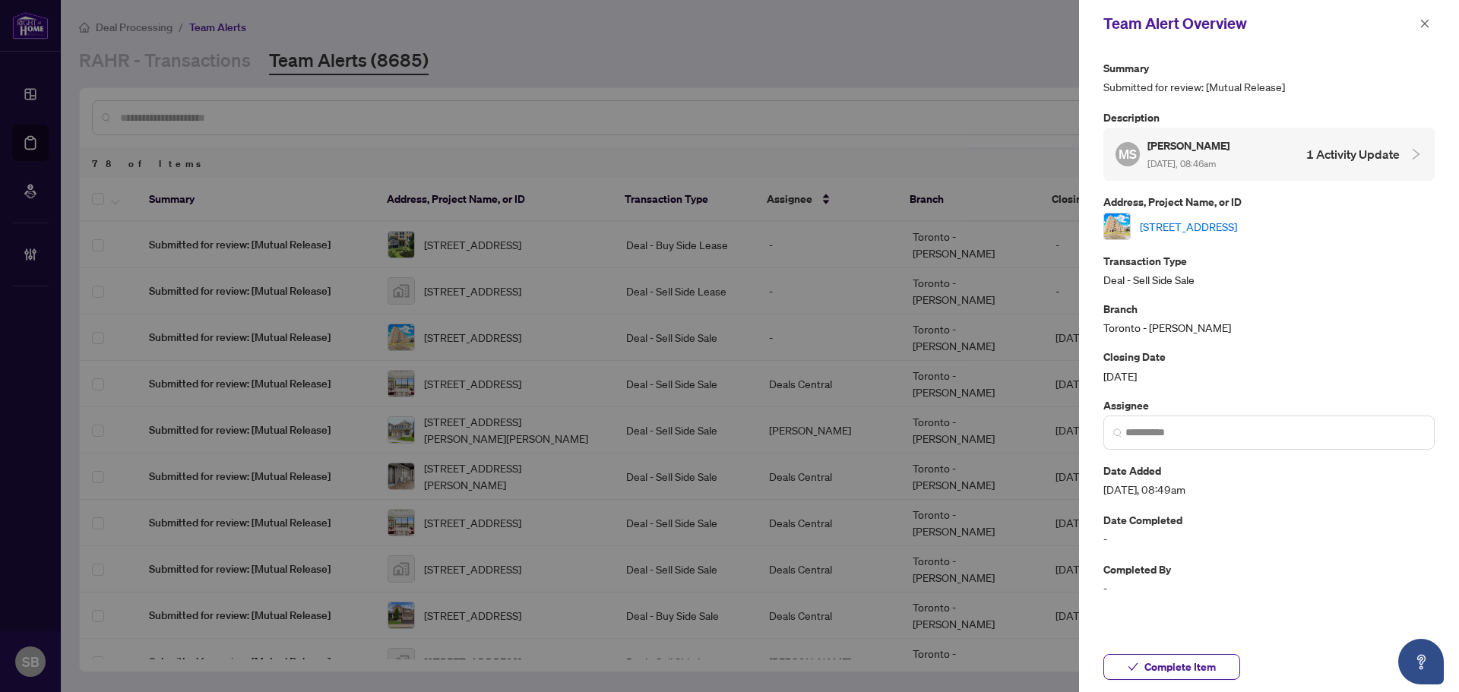
click at [1175, 229] on link "701-335 Driftwood Ave, Toronto, Ontario M3N 2P3, Canada" at bounding box center [1188, 226] width 97 height 17
drag, startPoint x: 1423, startPoint y: 20, endPoint x: 1407, endPoint y: 20, distance: 16.0
click at [1422, 20] on icon "close" at bounding box center [1424, 23] width 11 height 11
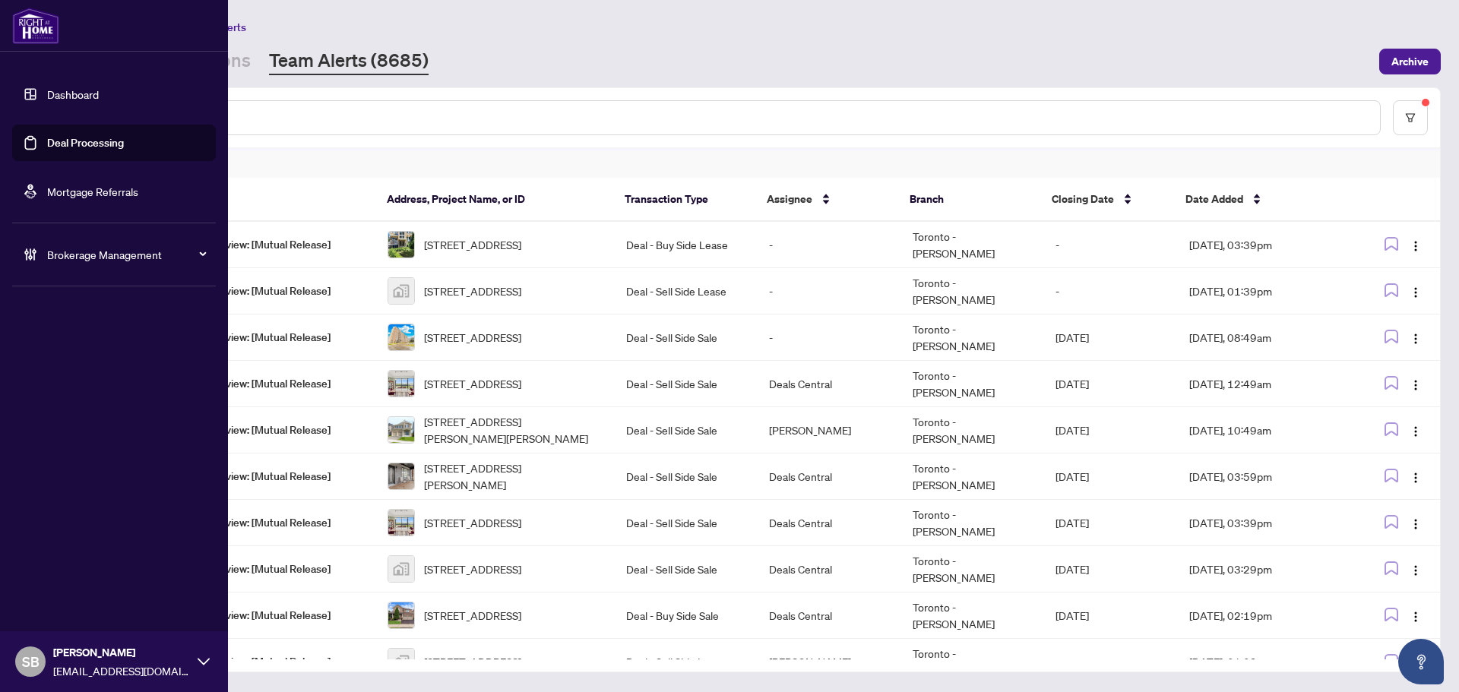
click at [69, 150] on link "Deal Processing" at bounding box center [85, 143] width 77 height 14
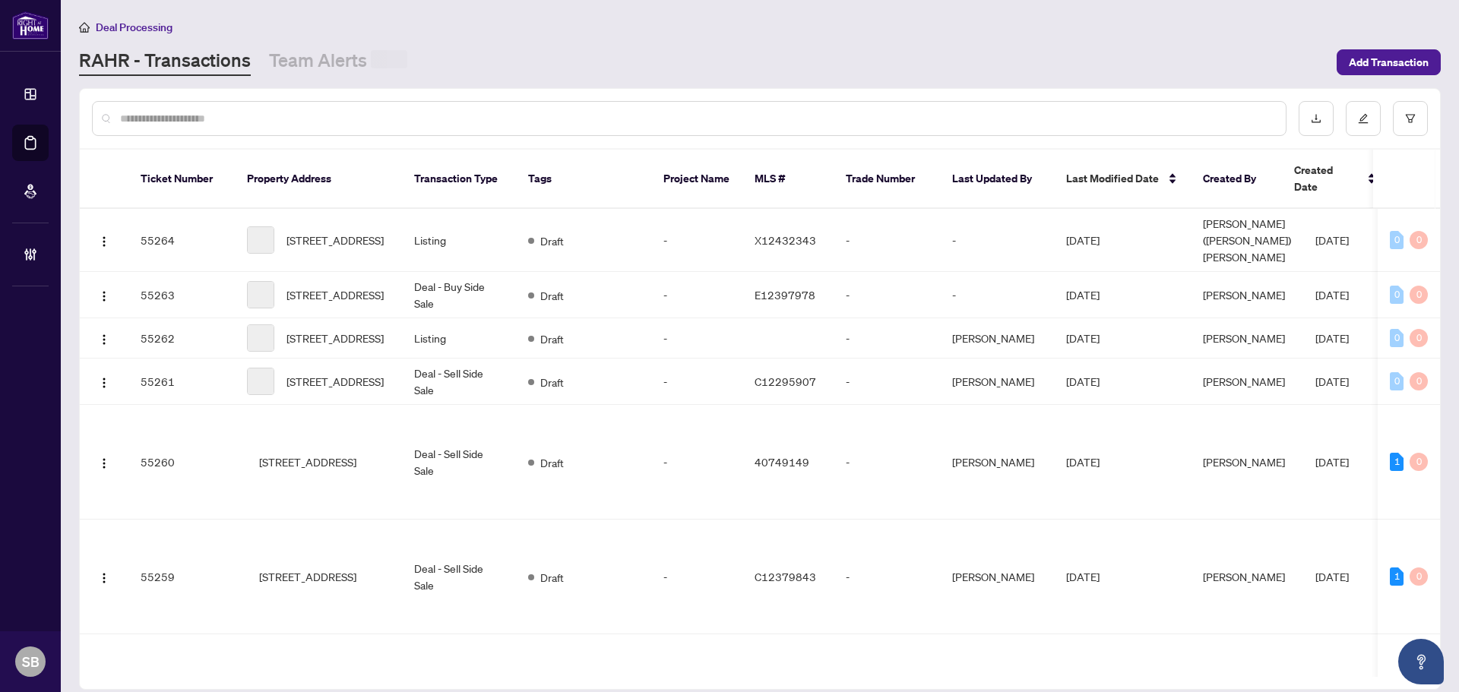
click at [272, 117] on input "text" at bounding box center [696, 118] width 1153 height 17
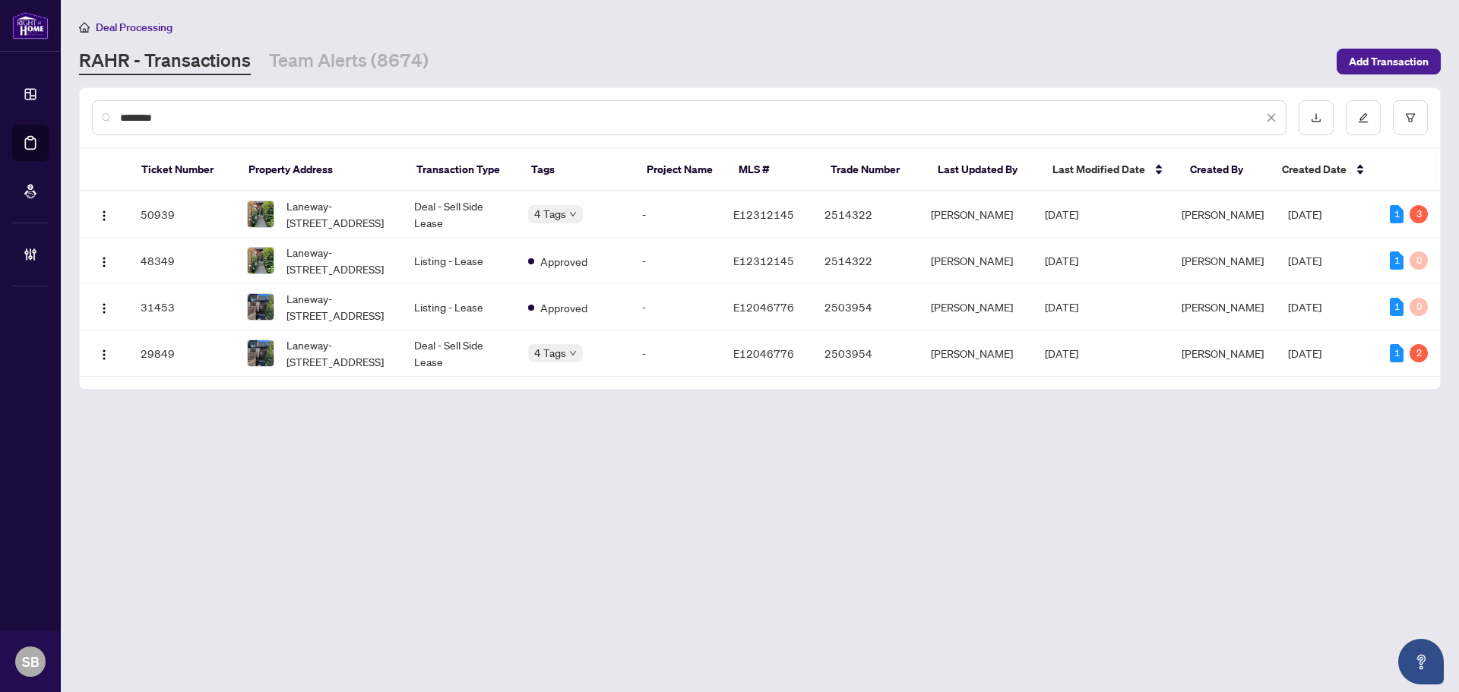
type input "*********"
click at [454, 210] on td "Deal - Sell Side Lease" at bounding box center [459, 214] width 114 height 46
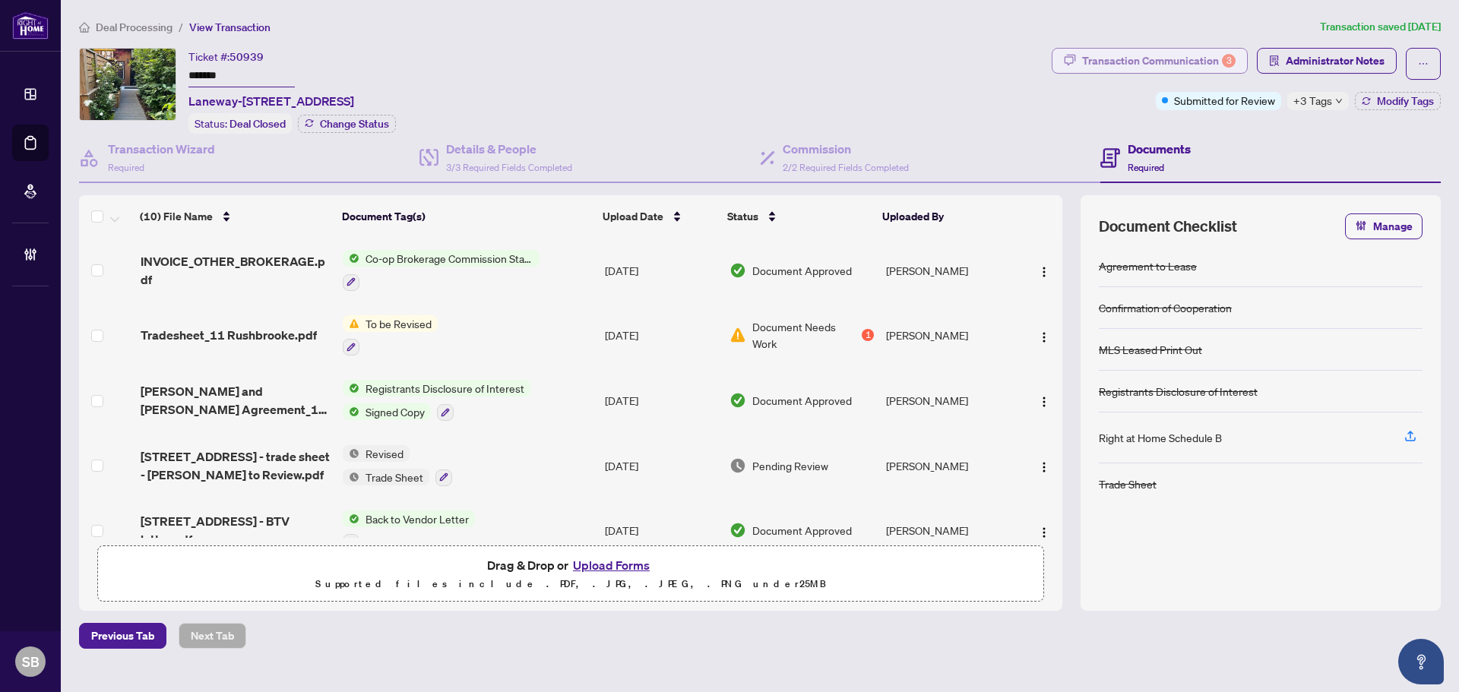
click at [1159, 62] on div "Transaction Communication 3" at bounding box center [1158, 61] width 153 height 24
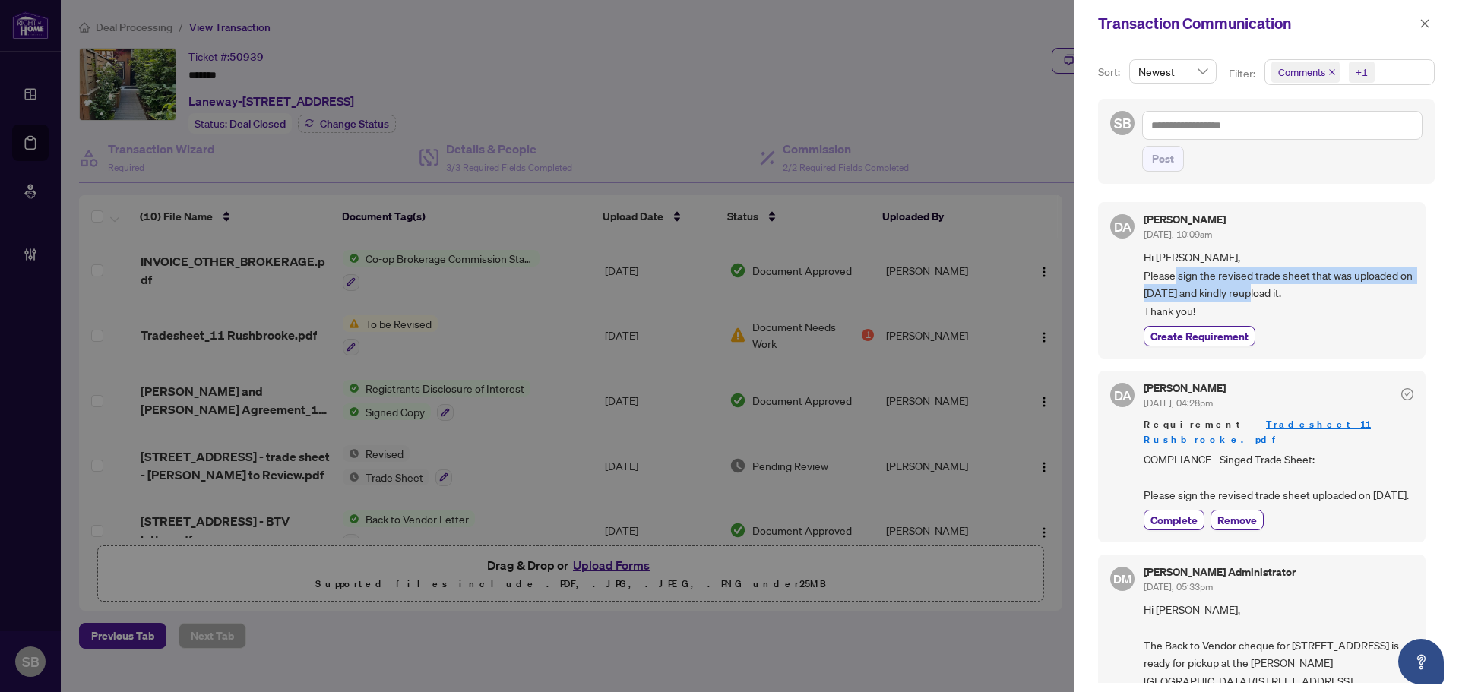
drag, startPoint x: 1298, startPoint y: 286, endPoint x: 1341, endPoint y: 289, distance: 42.6
click at [1315, 283] on span "Hi Timothy, Please sign the revised trade sheet that was uploaded on September …" at bounding box center [1278, 283] width 270 height 71
click at [1341, 294] on span "Hi Timothy, Please sign the revised trade sheet that was uploaded on September …" at bounding box center [1278, 283] width 270 height 71
drag, startPoint x: 1156, startPoint y: 275, endPoint x: 1366, endPoint y: 306, distance: 212.8
click at [1357, 296] on span "Hi Timothy, Please sign the revised trade sheet that was uploaded on September …" at bounding box center [1278, 283] width 270 height 71
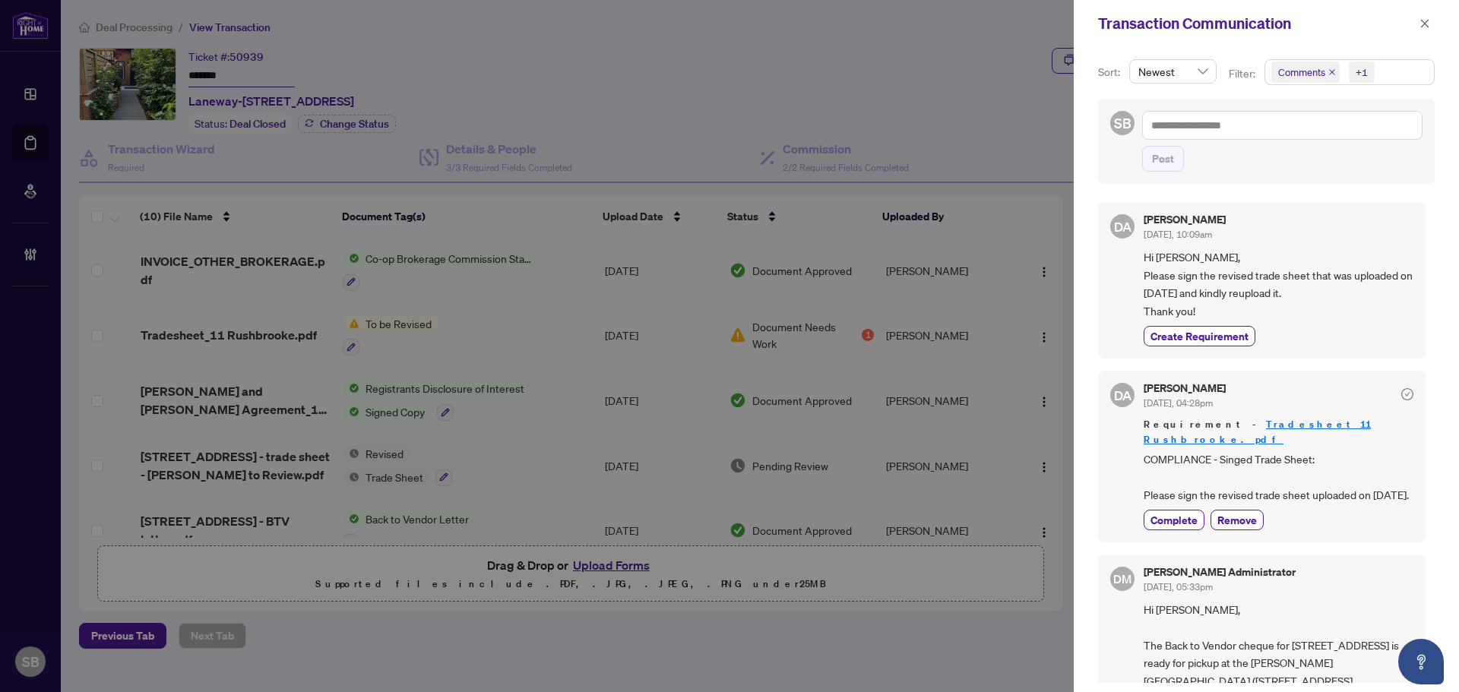
click at [1366, 306] on span "Hi Timothy, Please sign the revised trade sheet that was uploaded on September …" at bounding box center [1278, 283] width 270 height 71
click at [1421, 27] on icon "close" at bounding box center [1424, 23] width 11 height 11
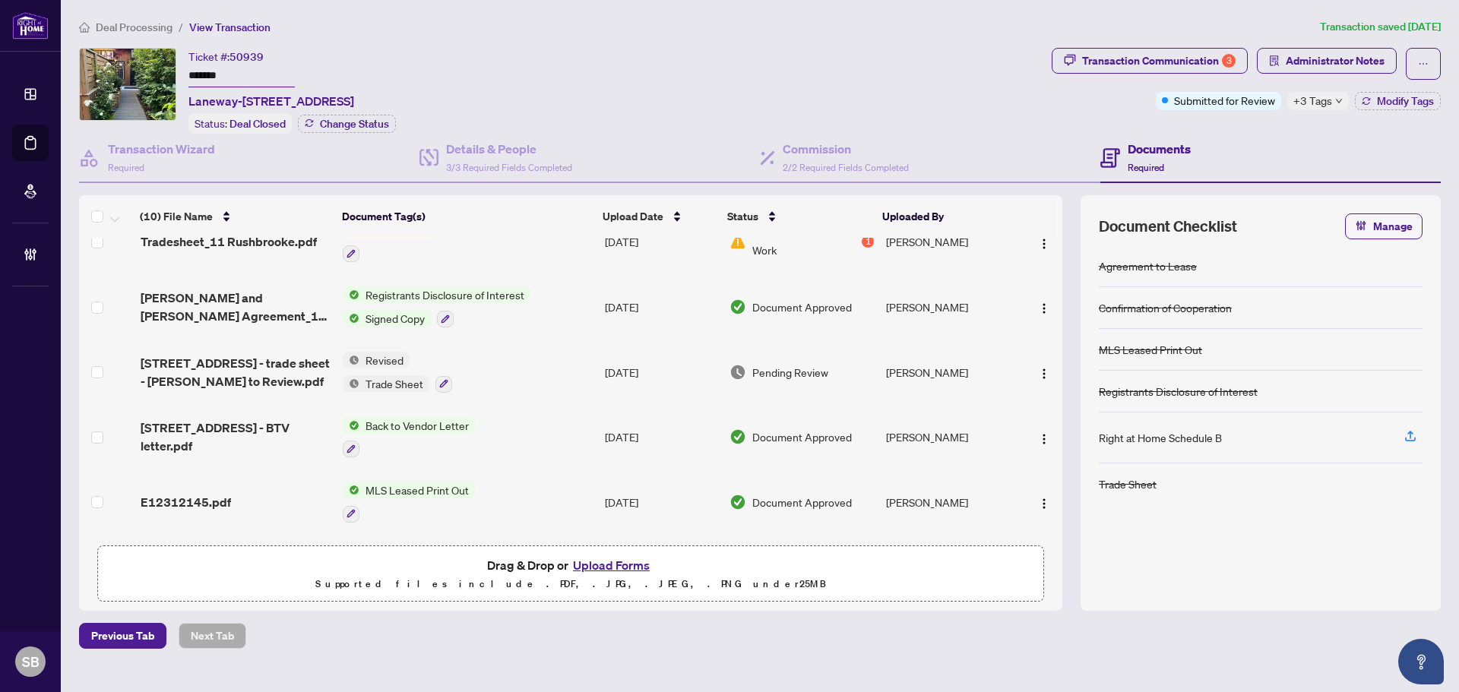
scroll to position [76, 0]
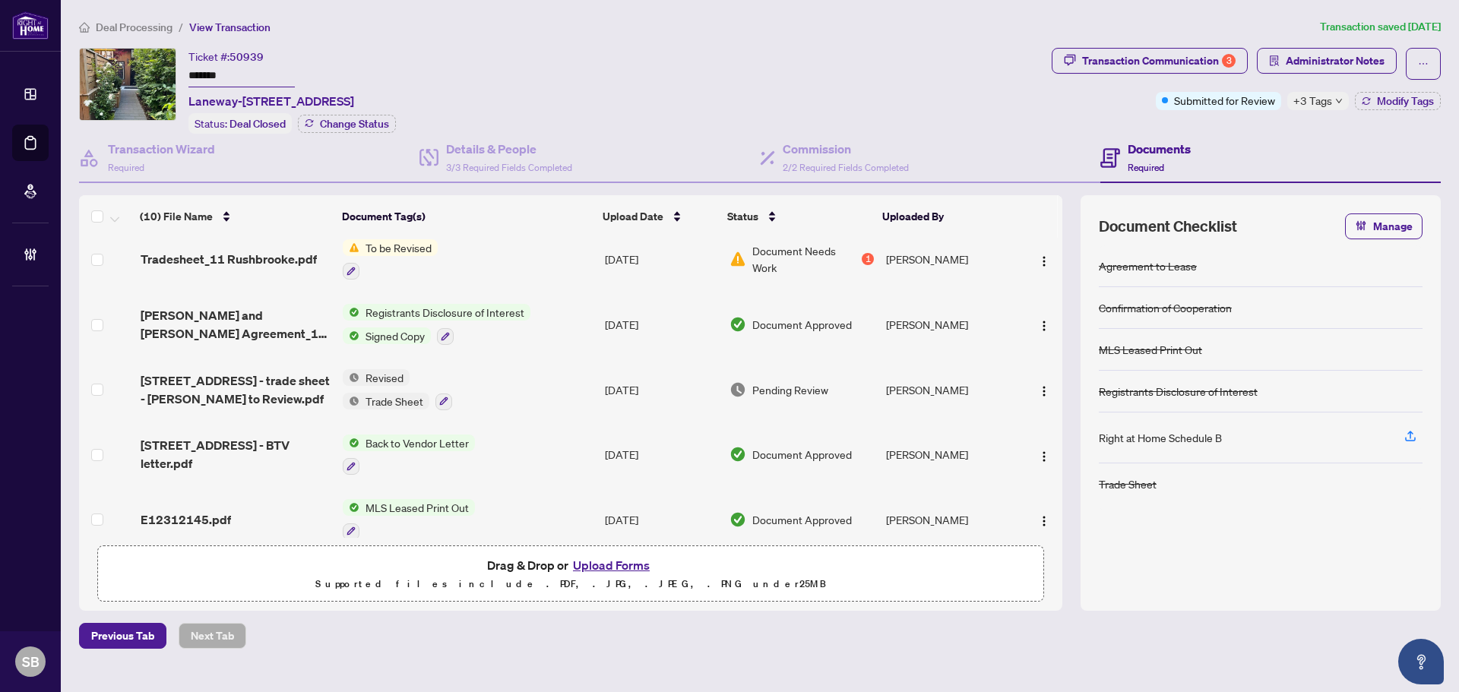
click at [607, 386] on td "Sep/09/2025" at bounding box center [661, 389] width 125 height 65
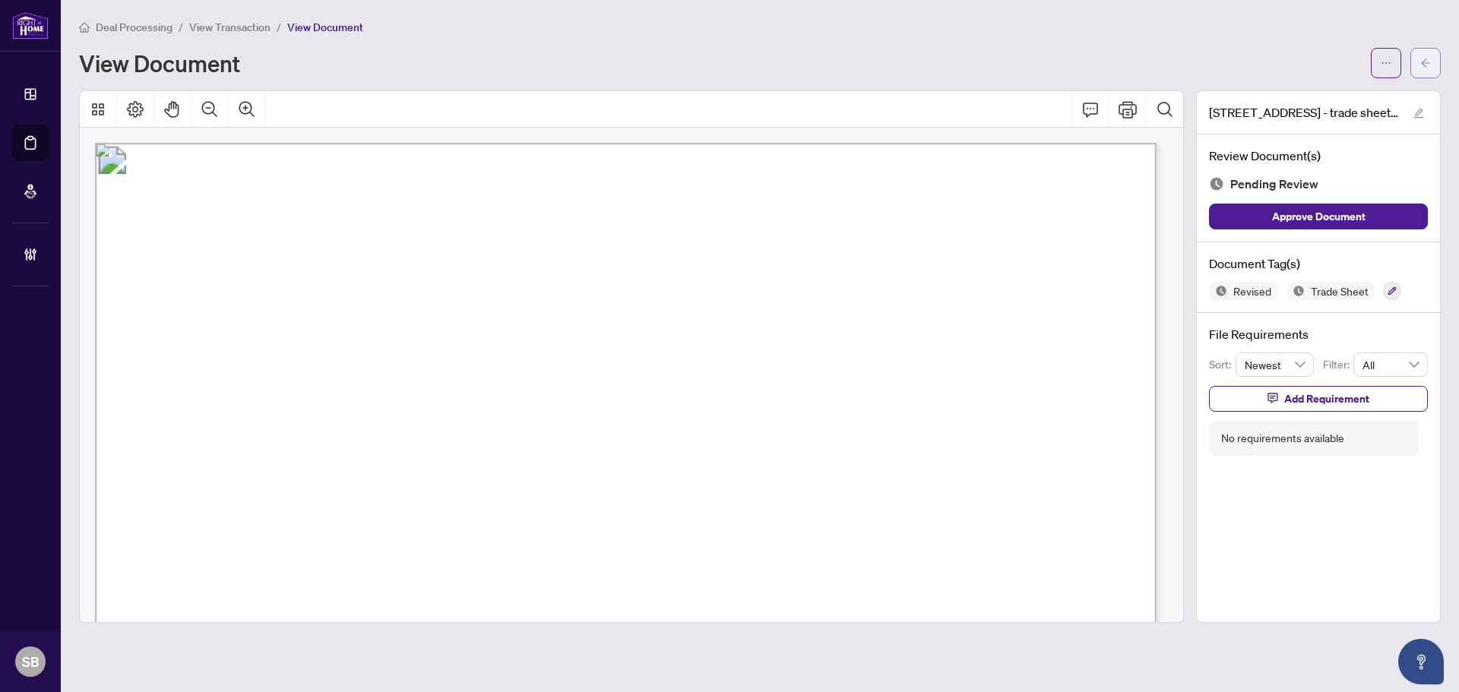
click at [1434, 71] on button "button" at bounding box center [1425, 63] width 30 height 30
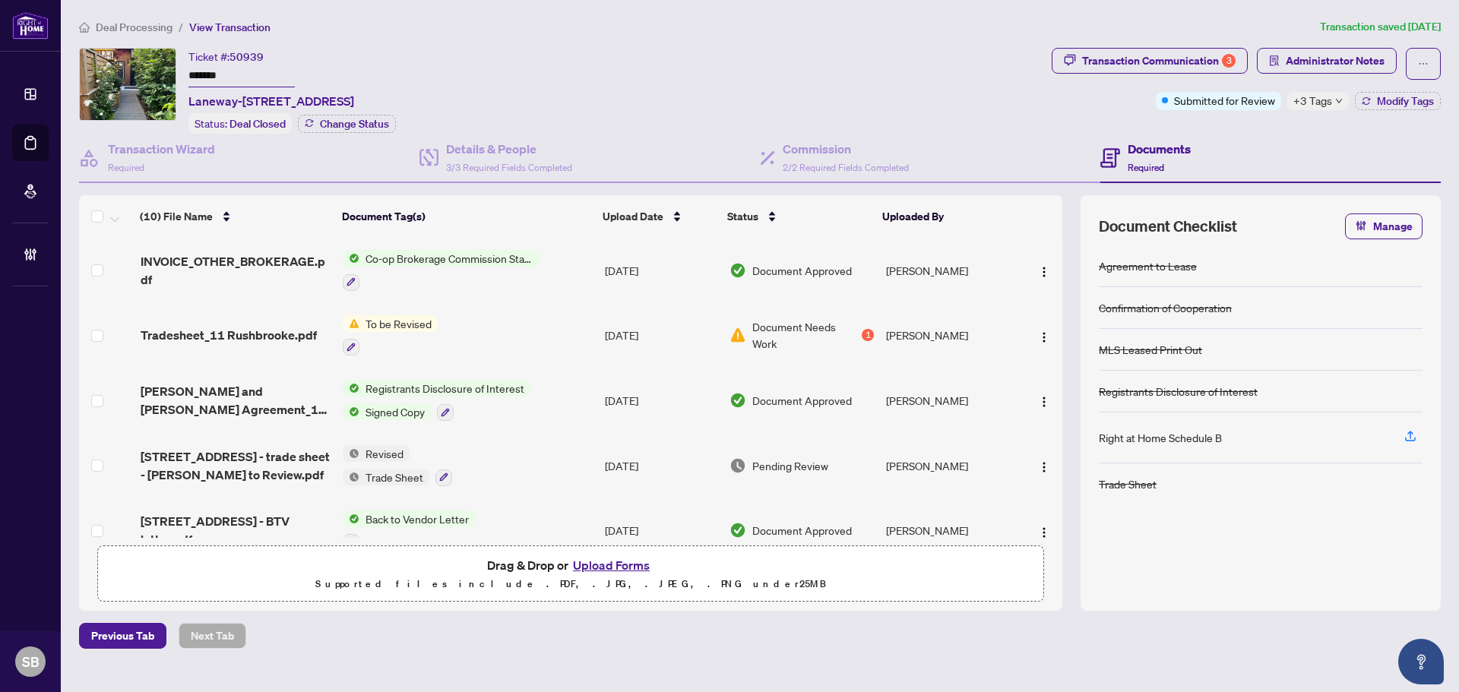
click at [554, 321] on td "To be Revised" at bounding box center [468, 335] width 262 height 65
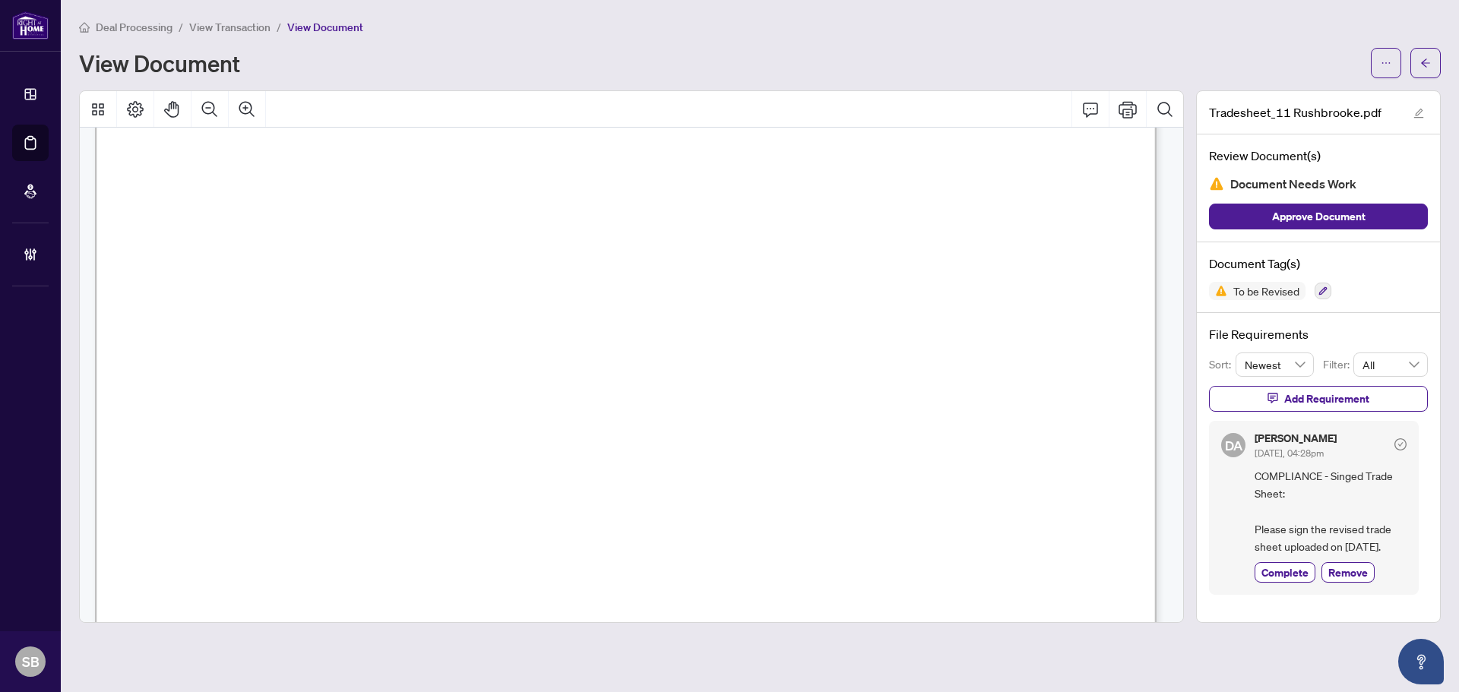
scroll to position [758, 0]
click at [1429, 58] on icon "arrow-left" at bounding box center [1425, 63] width 11 height 11
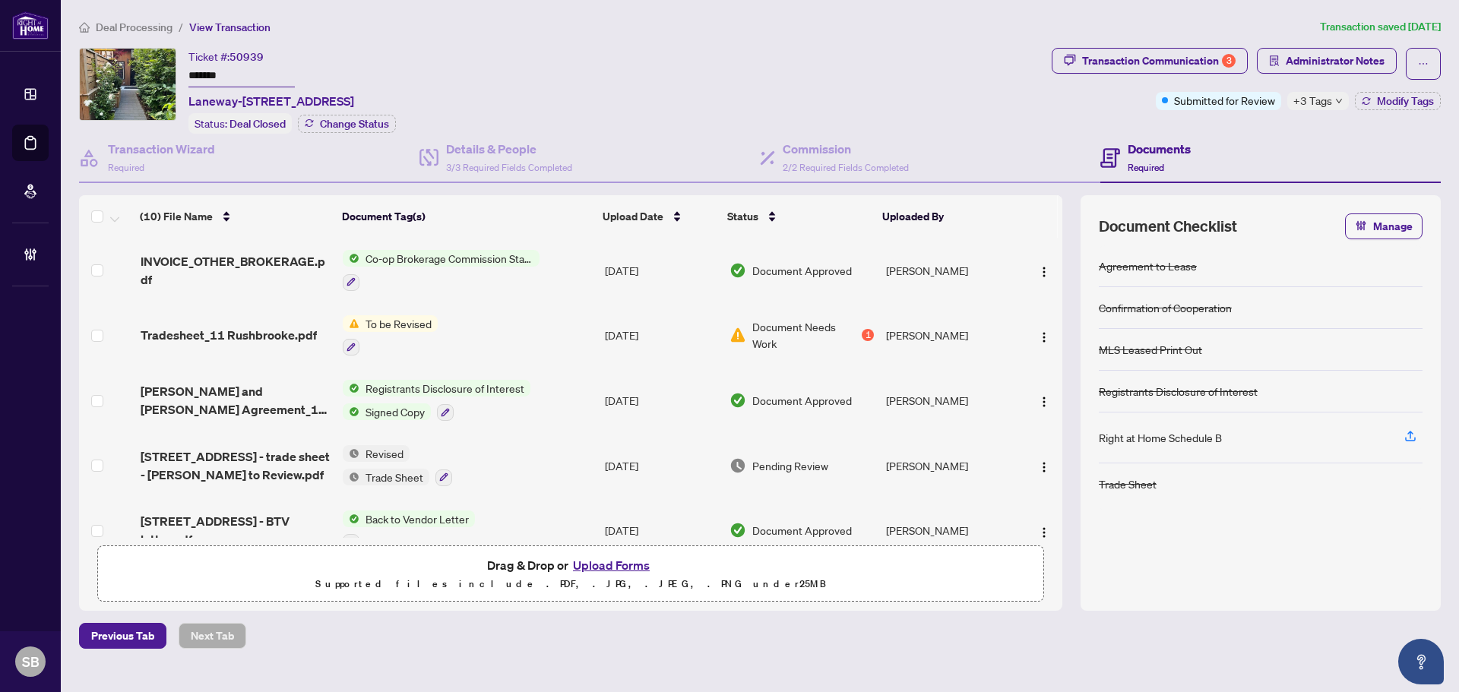
click at [611, 470] on td "Sep/09/2025" at bounding box center [661, 465] width 125 height 65
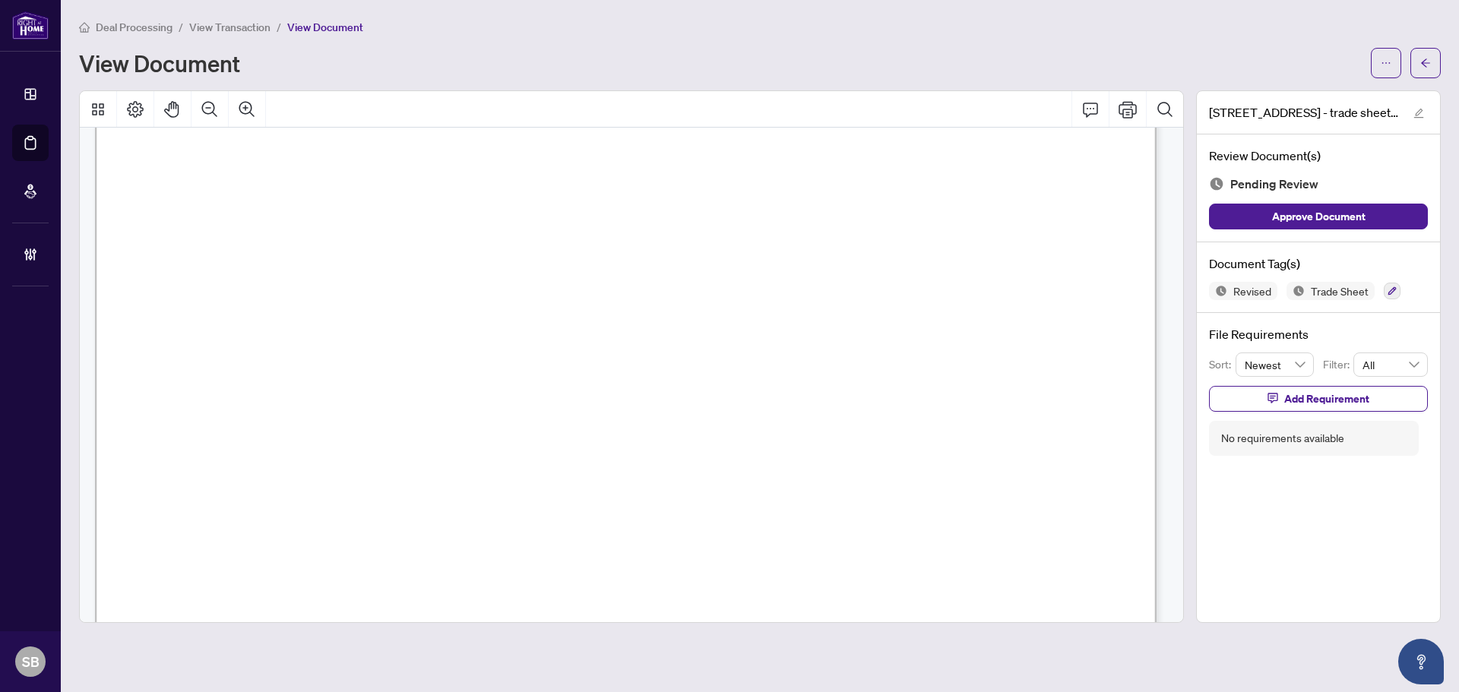
scroll to position [454, 0]
click at [1422, 68] on span "button" at bounding box center [1425, 63] width 11 height 24
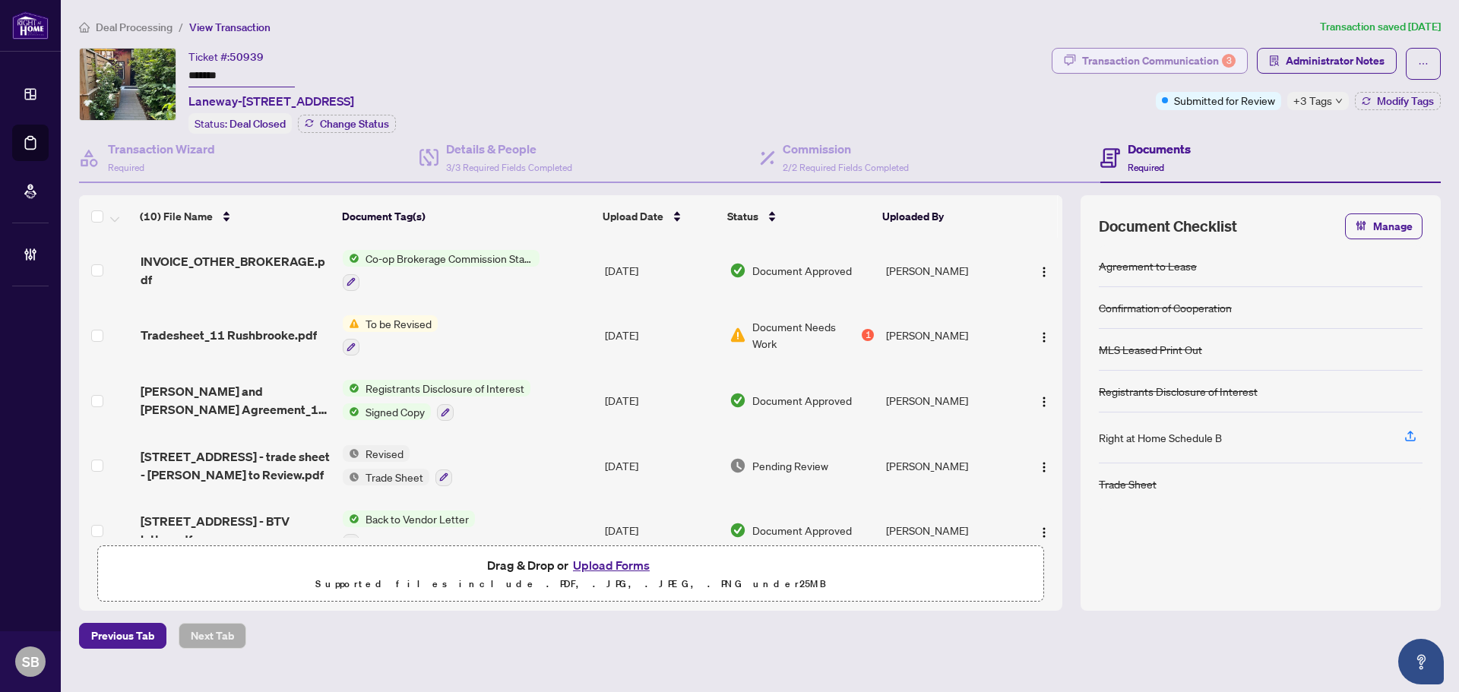
click at [1192, 62] on div "Transaction Communication 3" at bounding box center [1158, 61] width 153 height 24
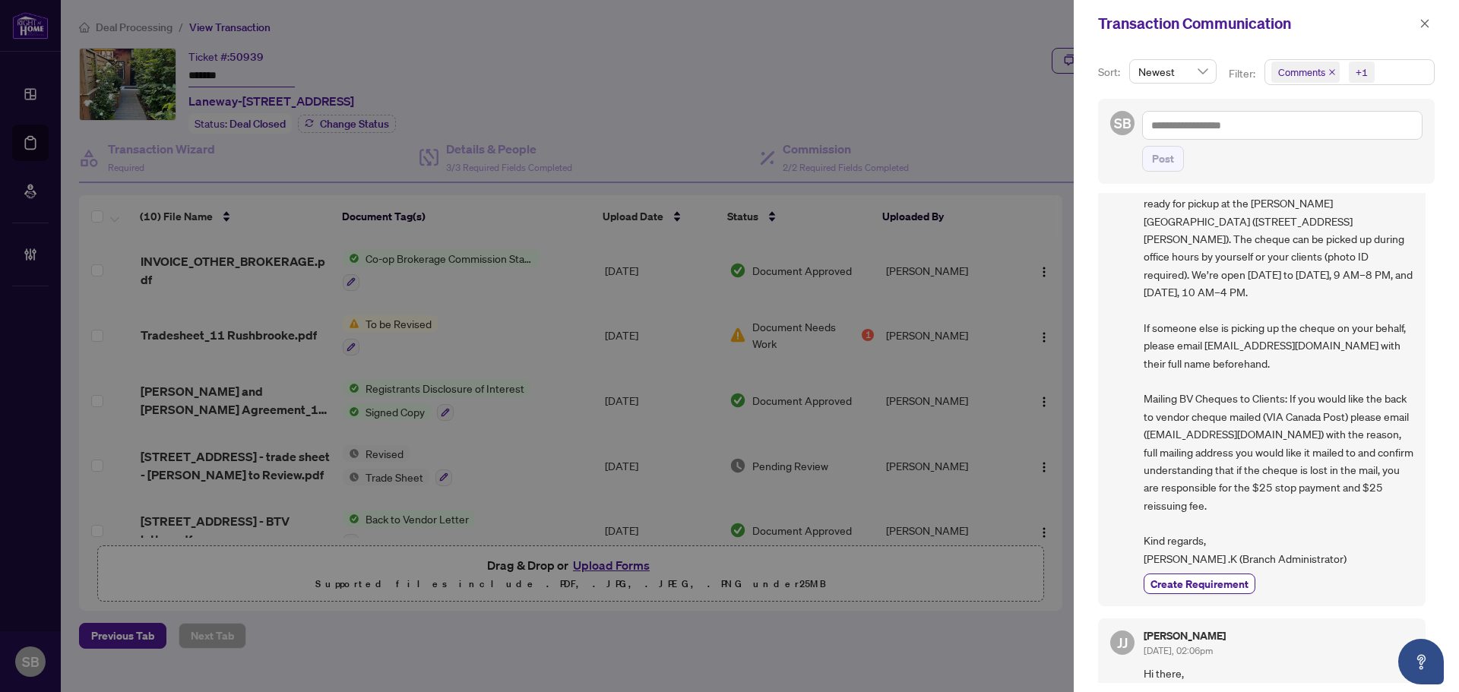
scroll to position [304, 0]
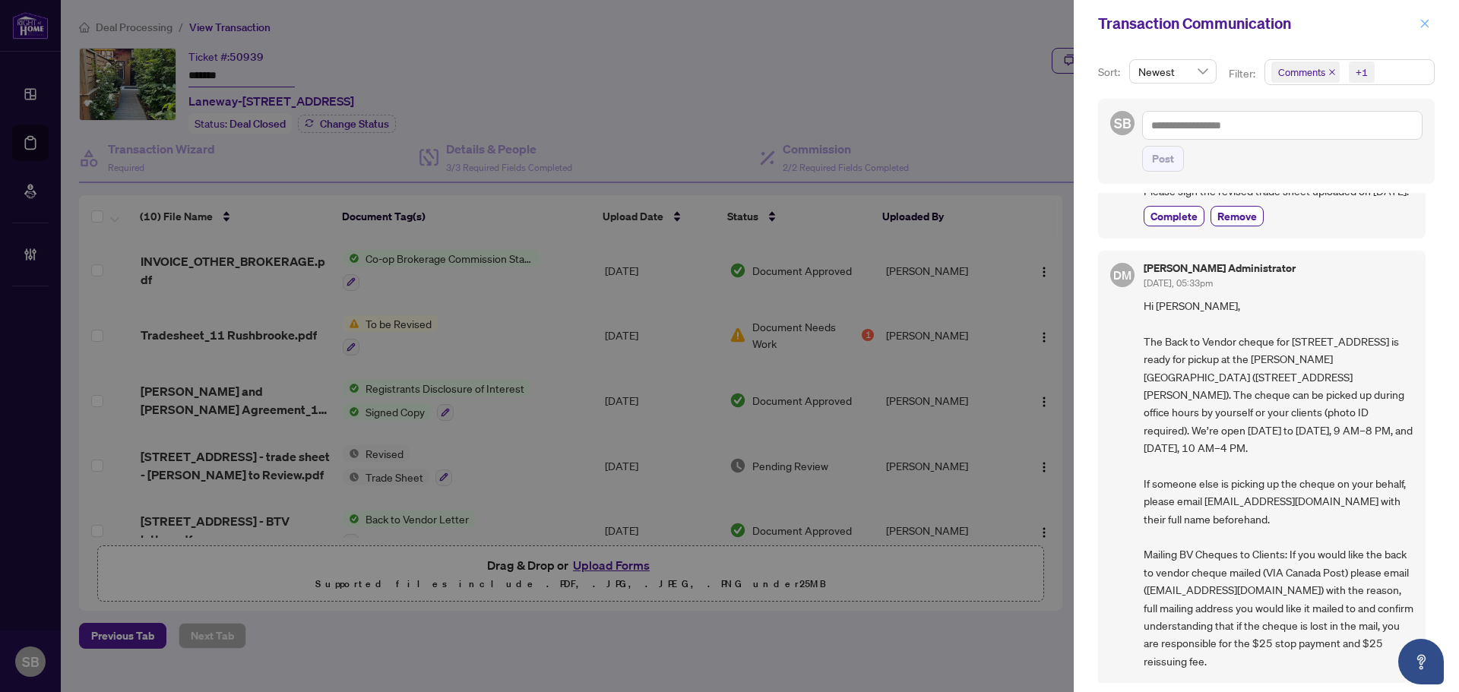
click at [1430, 26] on button "button" at bounding box center [1425, 23] width 20 height 18
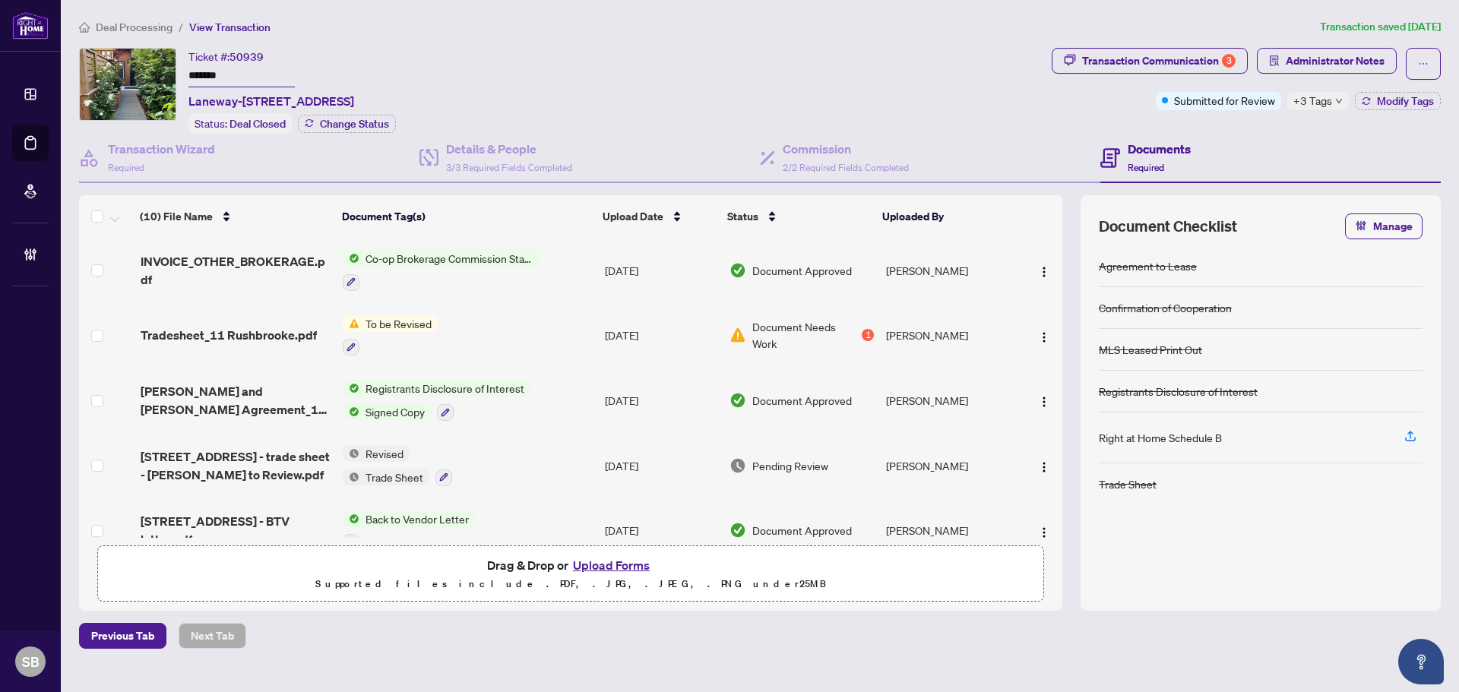
click at [156, 27] on span "Deal Processing" at bounding box center [134, 28] width 77 height 14
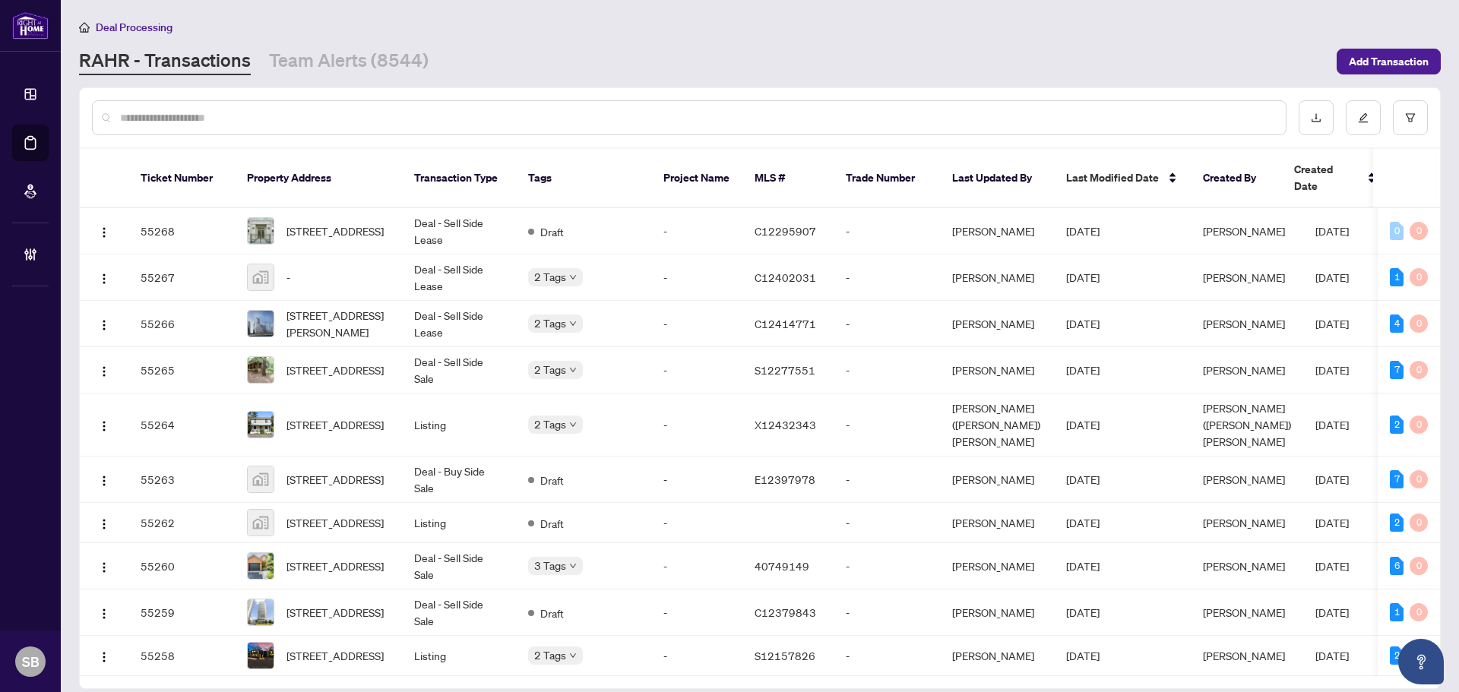
click at [320, 124] on input "text" at bounding box center [696, 117] width 1153 height 17
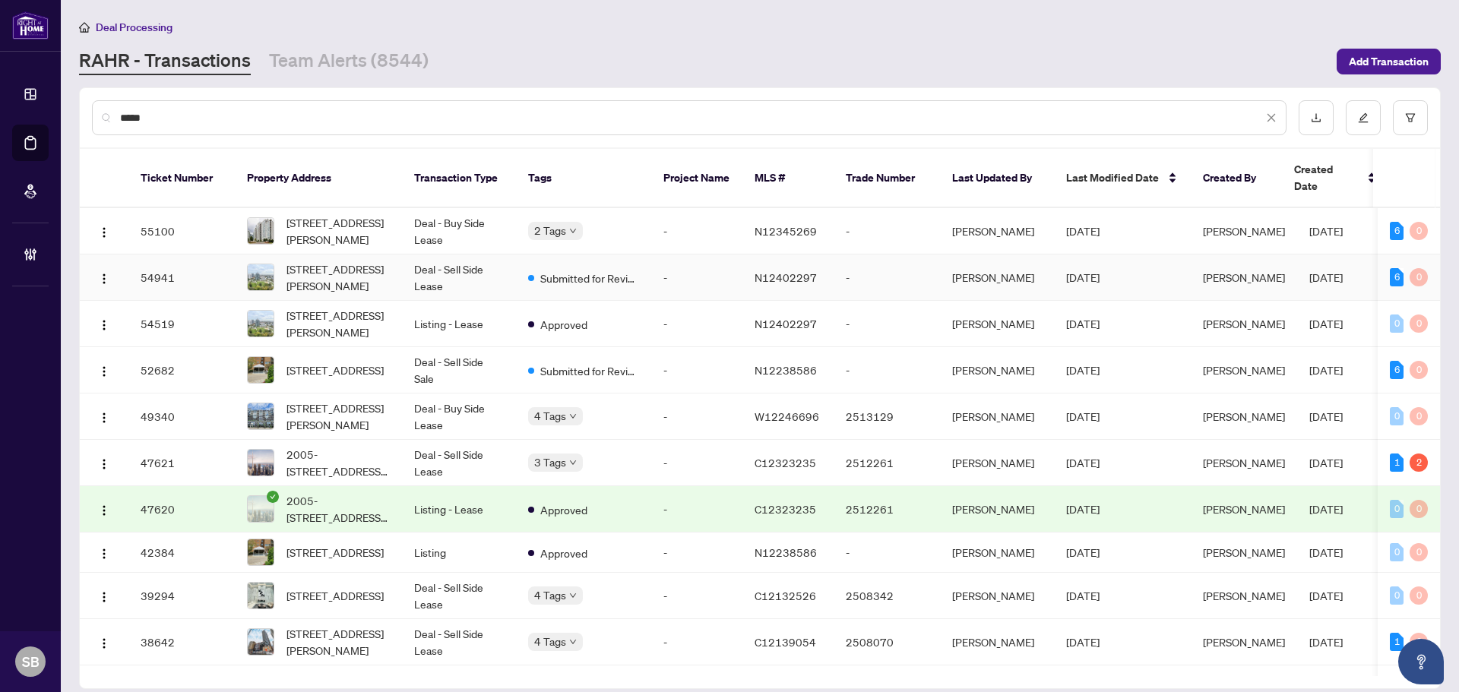
type input "*****"
click at [447, 263] on td "Deal - Sell Side Lease" at bounding box center [459, 278] width 114 height 46
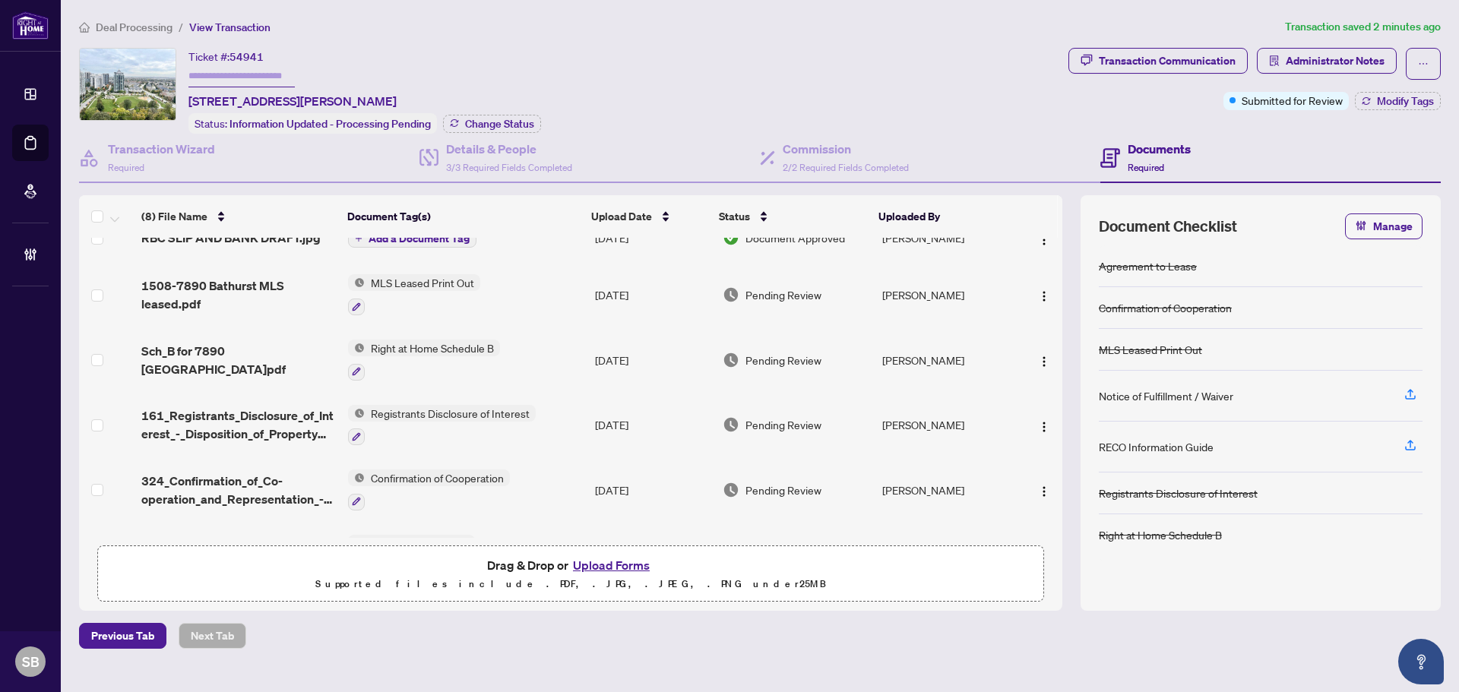
scroll to position [207, 0]
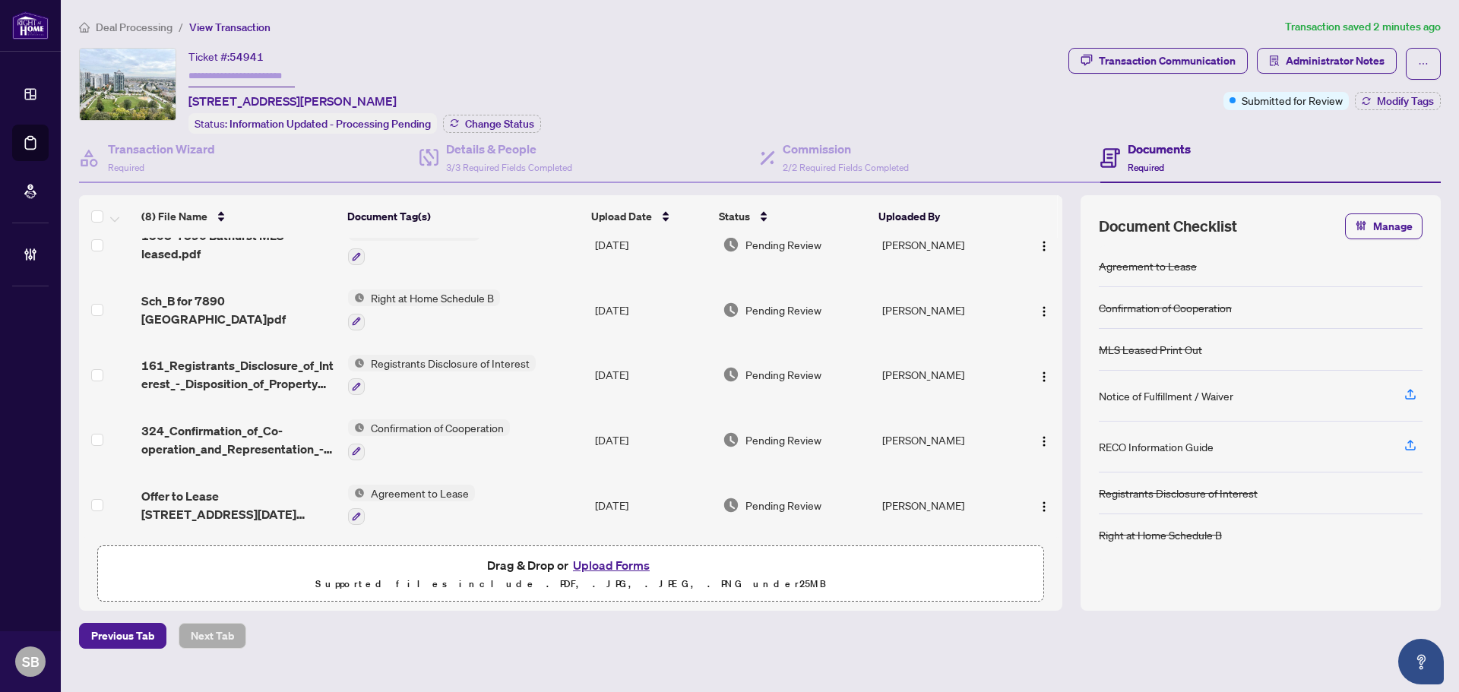
click at [571, 347] on td "Registrants Disclosure of Interest" at bounding box center [465, 375] width 247 height 65
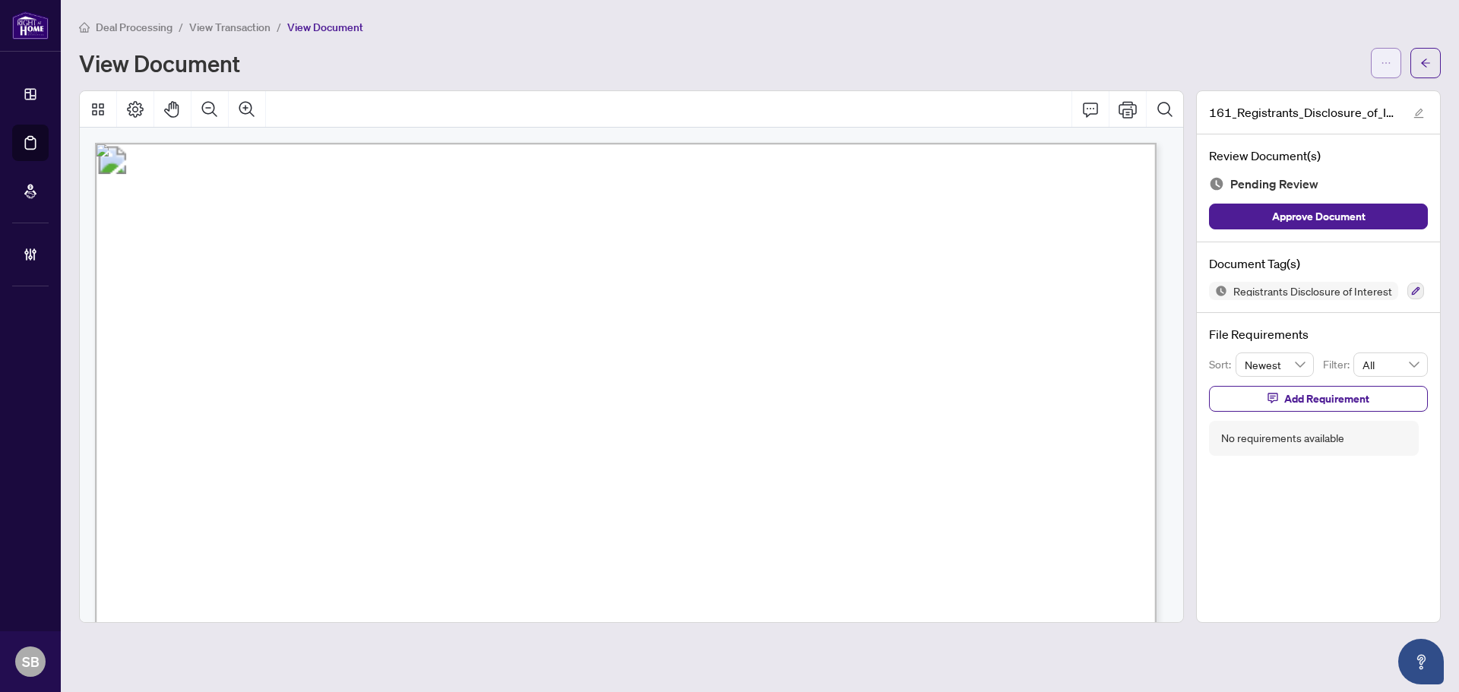
click at [1387, 71] on span "button" at bounding box center [1386, 63] width 11 height 24
click at [1307, 104] on li "Download" at bounding box center [1331, 96] width 134 height 24
click at [224, 30] on span "View Transaction" at bounding box center [229, 28] width 81 height 14
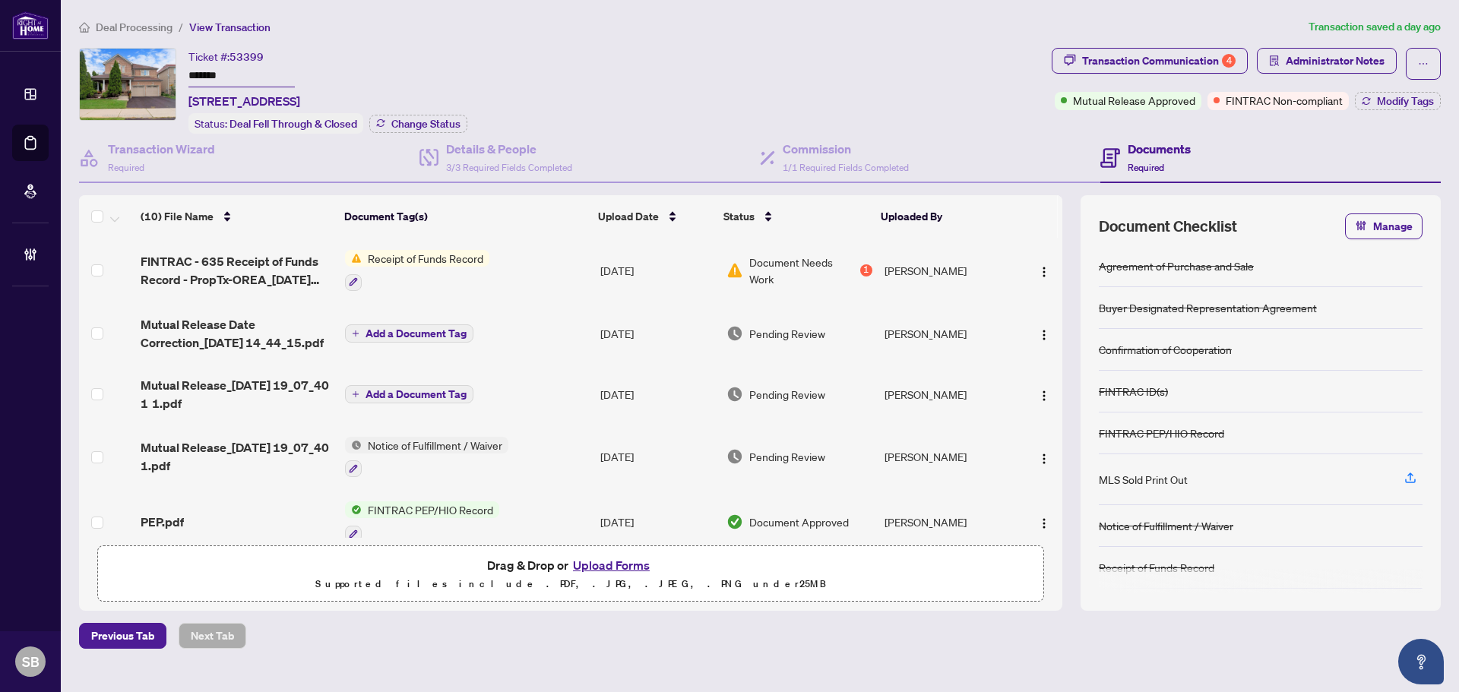
click at [1126, 166] on div "Documents Required" at bounding box center [1145, 158] width 90 height 36
drag, startPoint x: 302, startPoint y: 101, endPoint x: 189, endPoint y: 96, distance: 112.6
click at [189, 96] on span "[STREET_ADDRESS]" at bounding box center [244, 101] width 112 height 18
copy span "[STREET_ADDRESS]"
click at [633, 332] on td "[DATE]" at bounding box center [657, 333] width 126 height 61
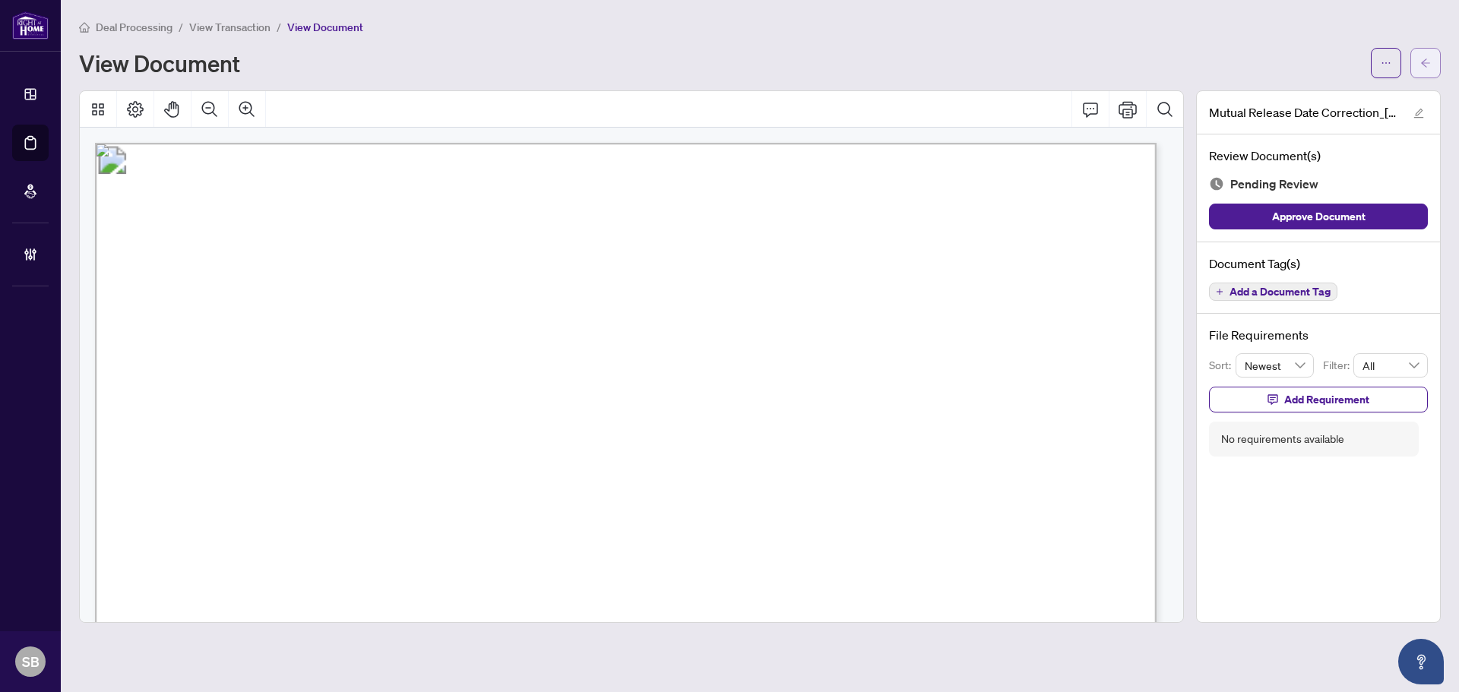
click at [1415, 62] on button "button" at bounding box center [1425, 63] width 30 height 30
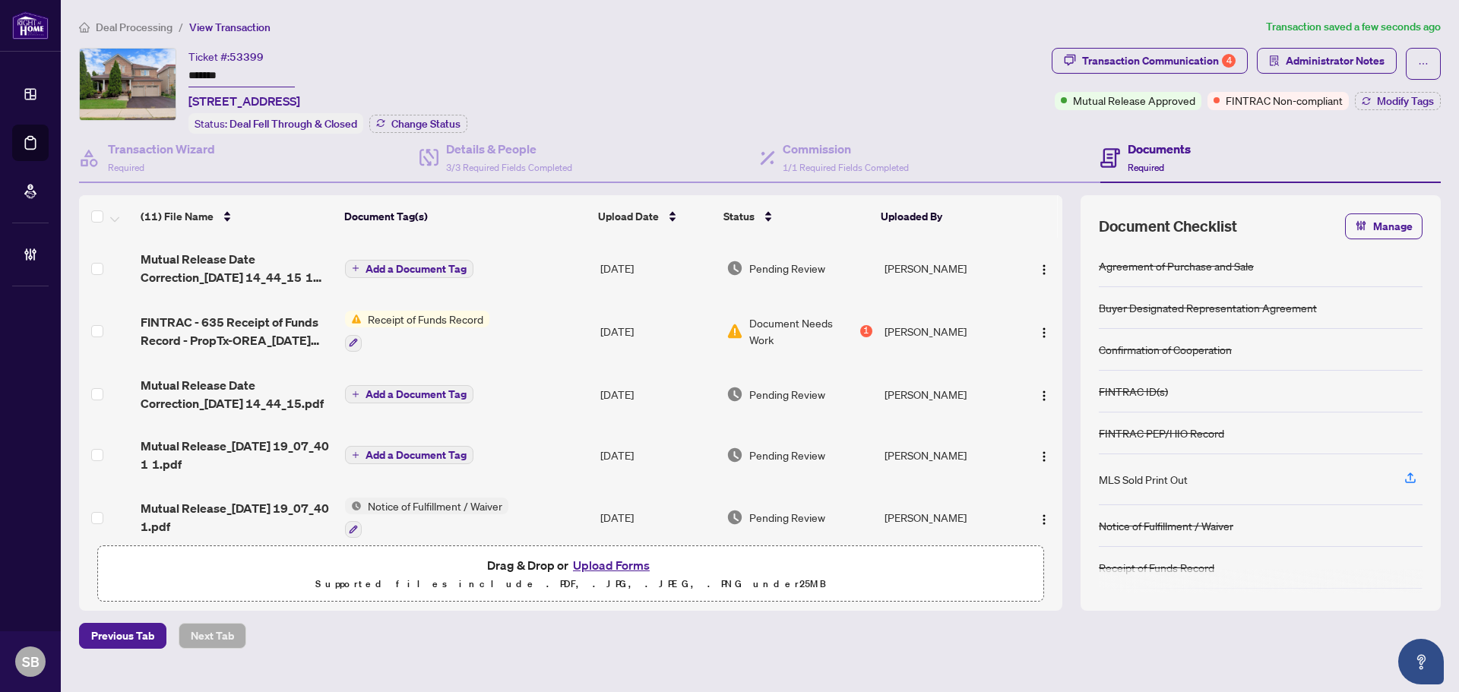
click at [413, 268] on span "Add a Document Tag" at bounding box center [415, 269] width 101 height 11
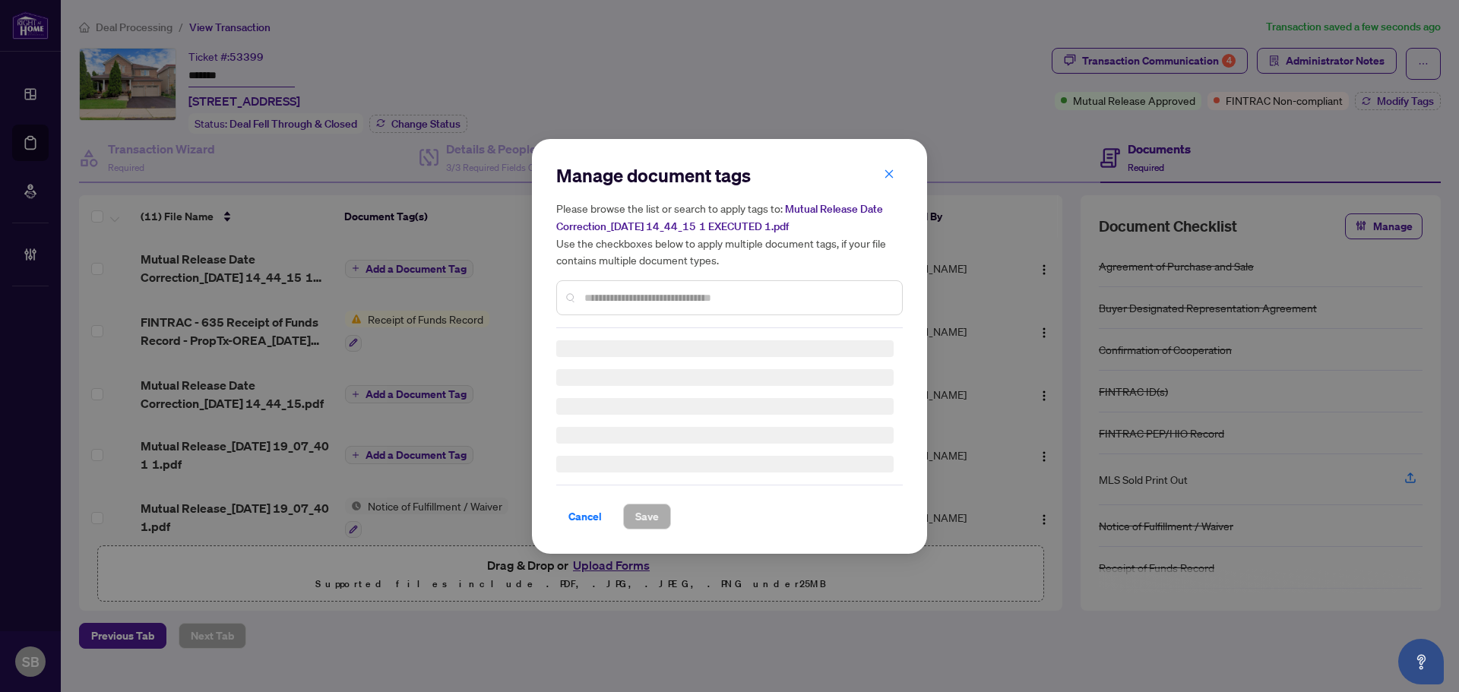
click at [612, 296] on input "text" at bounding box center [736, 297] width 305 height 17
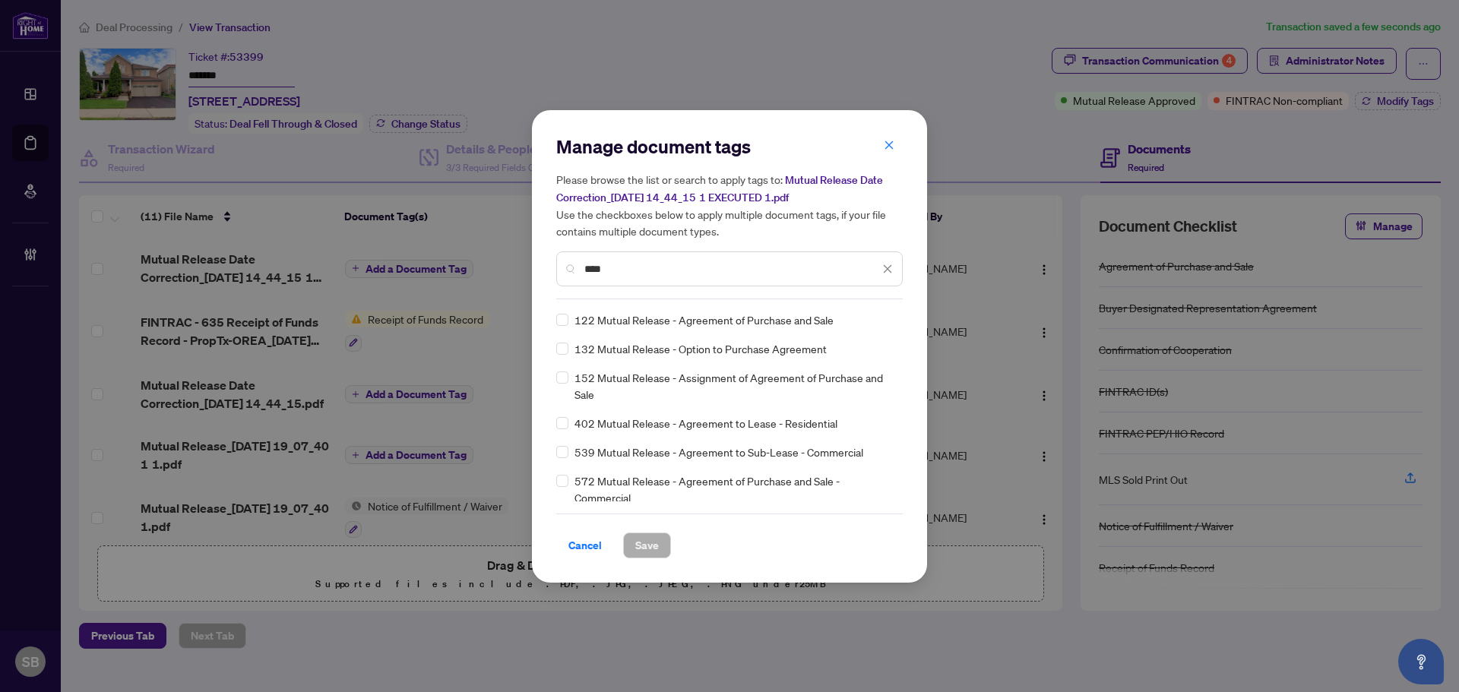
type input "****"
click at [871, 319] on img at bounding box center [871, 319] width 15 height 15
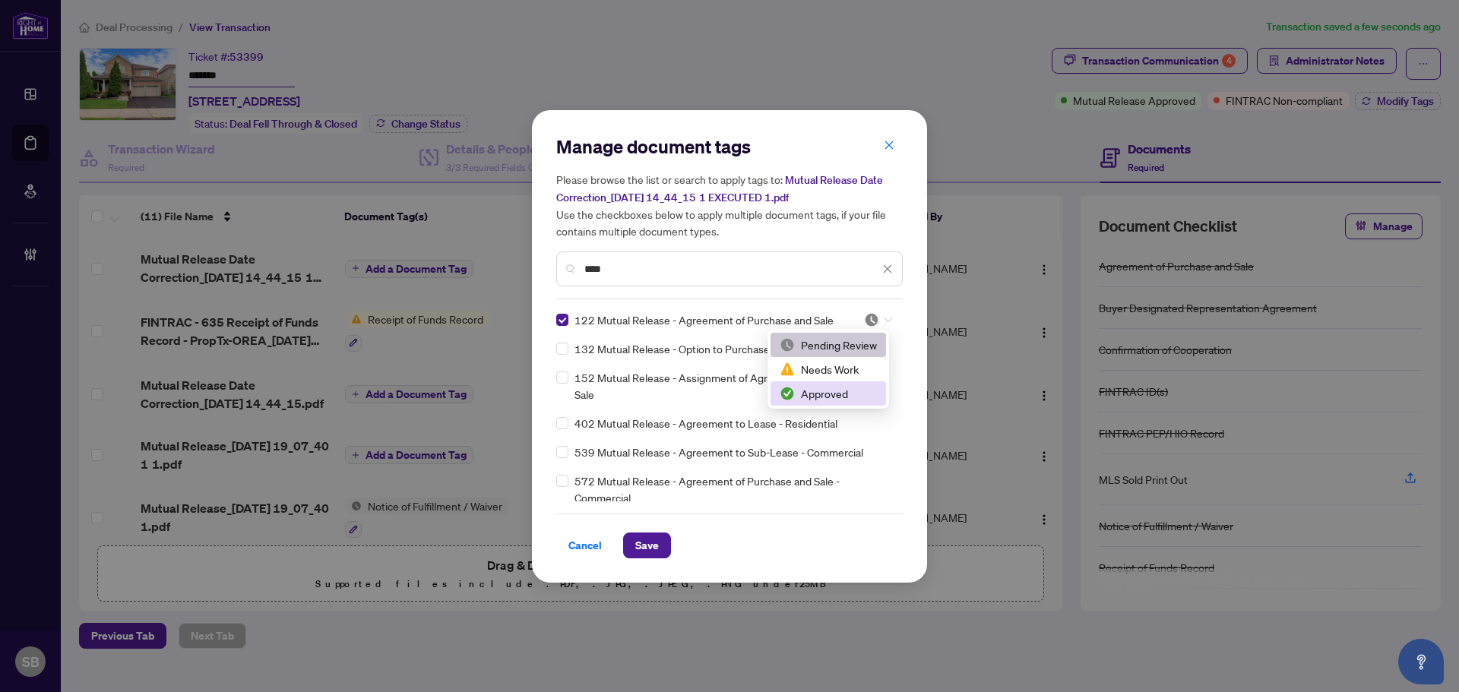
click at [823, 392] on div "Approved" at bounding box center [828, 393] width 97 height 17
click at [649, 554] on span "Save" at bounding box center [647, 545] width 24 height 24
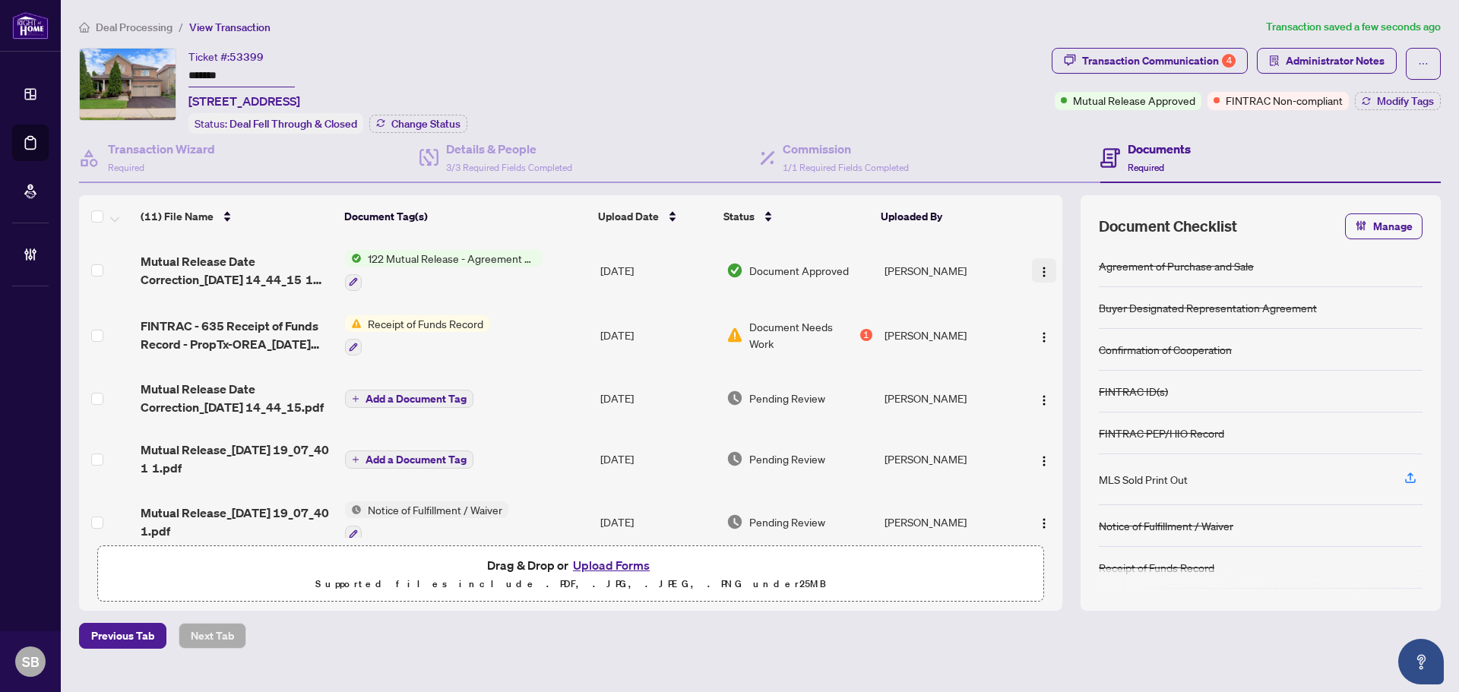
click at [1040, 271] on img "button" at bounding box center [1044, 272] width 12 height 12
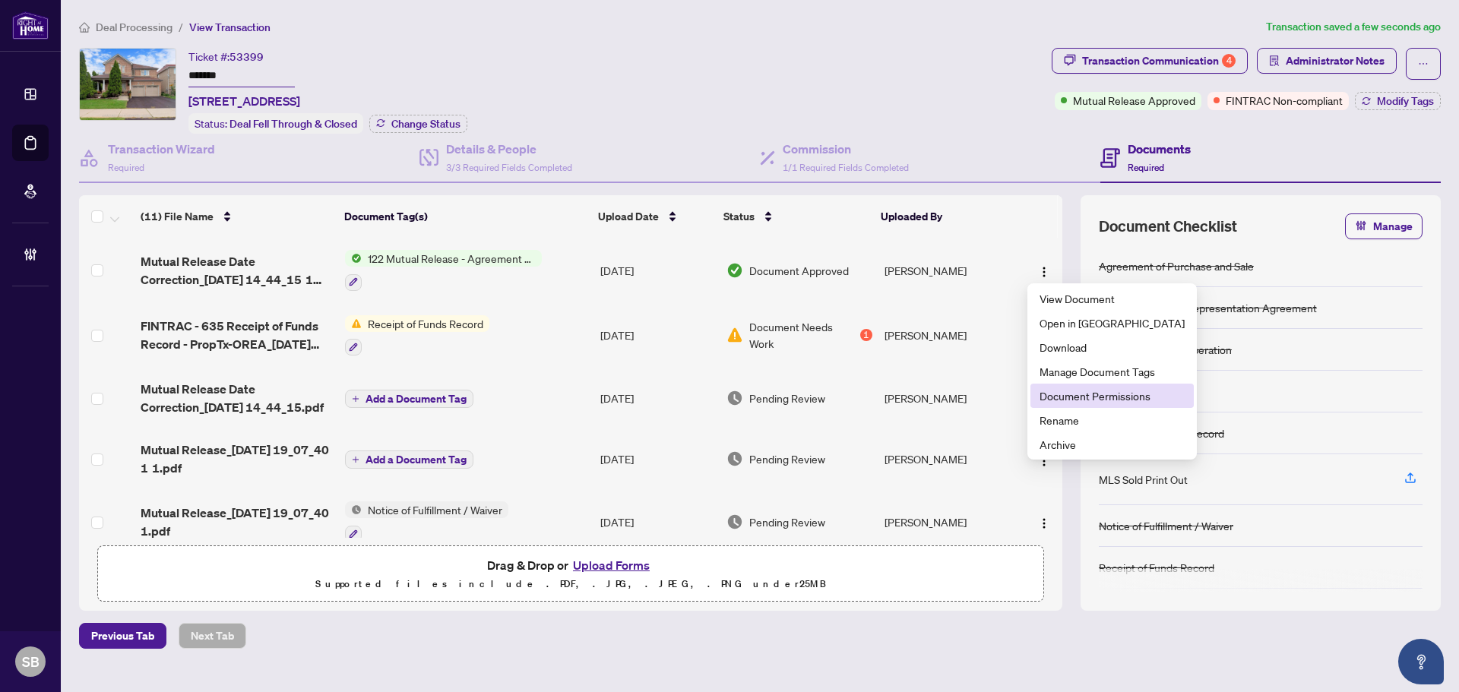
click at [1105, 400] on span "Document Permissions" at bounding box center [1111, 395] width 145 height 17
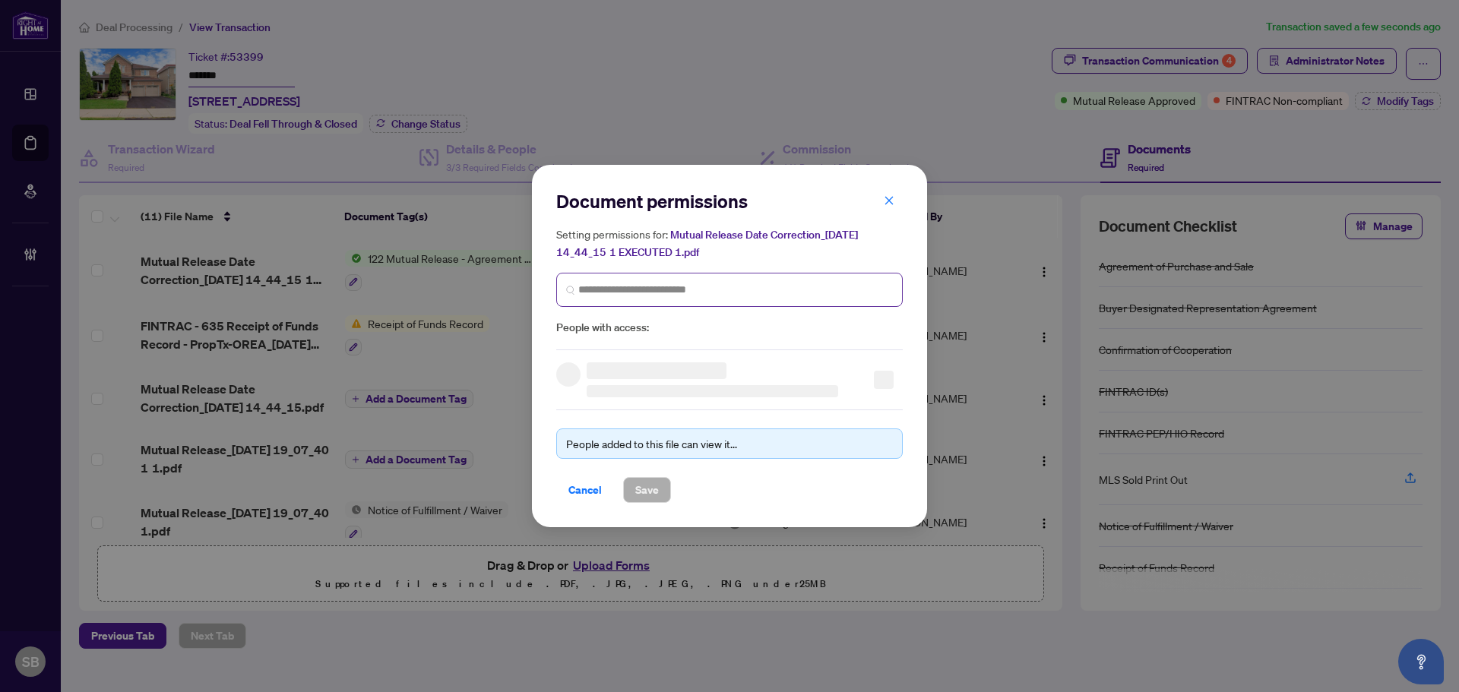
click at [682, 280] on span at bounding box center [729, 290] width 346 height 34
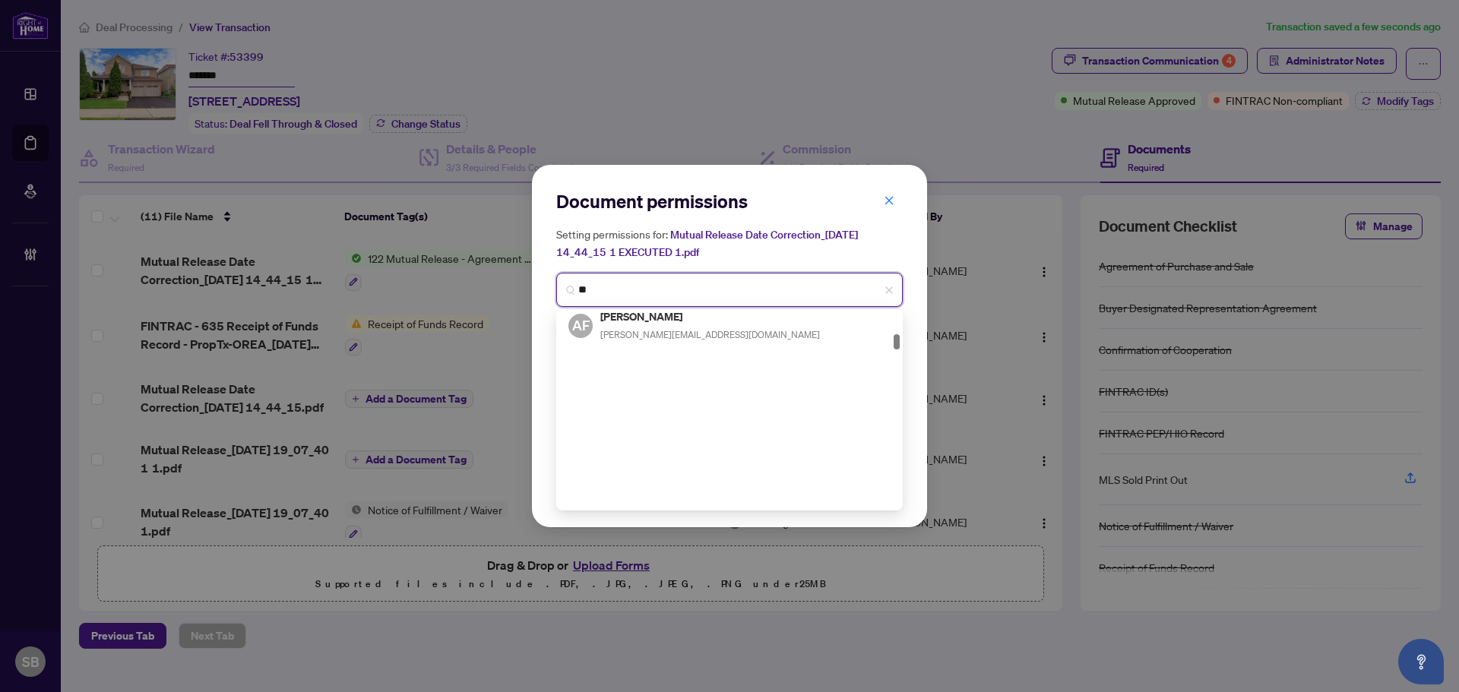
scroll to position [304, 0]
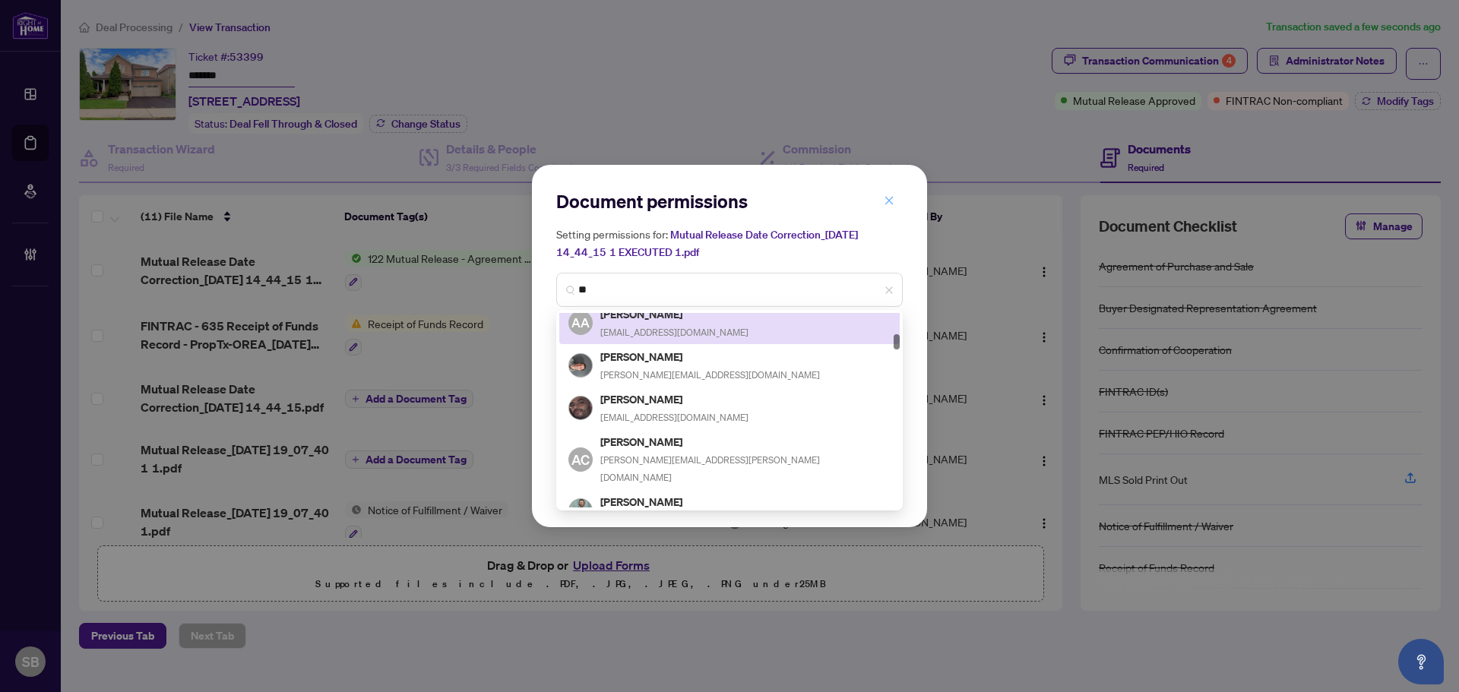
click at [900, 198] on button "button" at bounding box center [889, 201] width 30 height 26
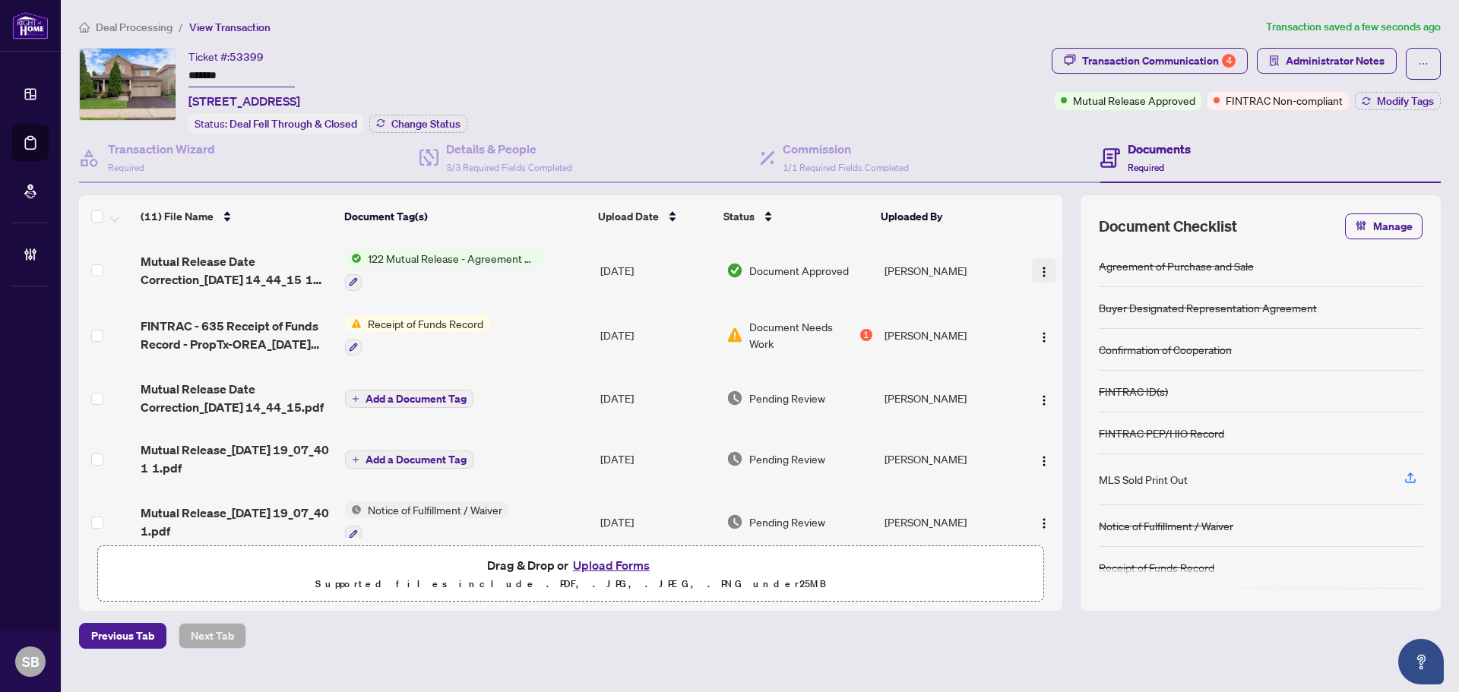
click at [1041, 266] on img "button" at bounding box center [1044, 272] width 12 height 12
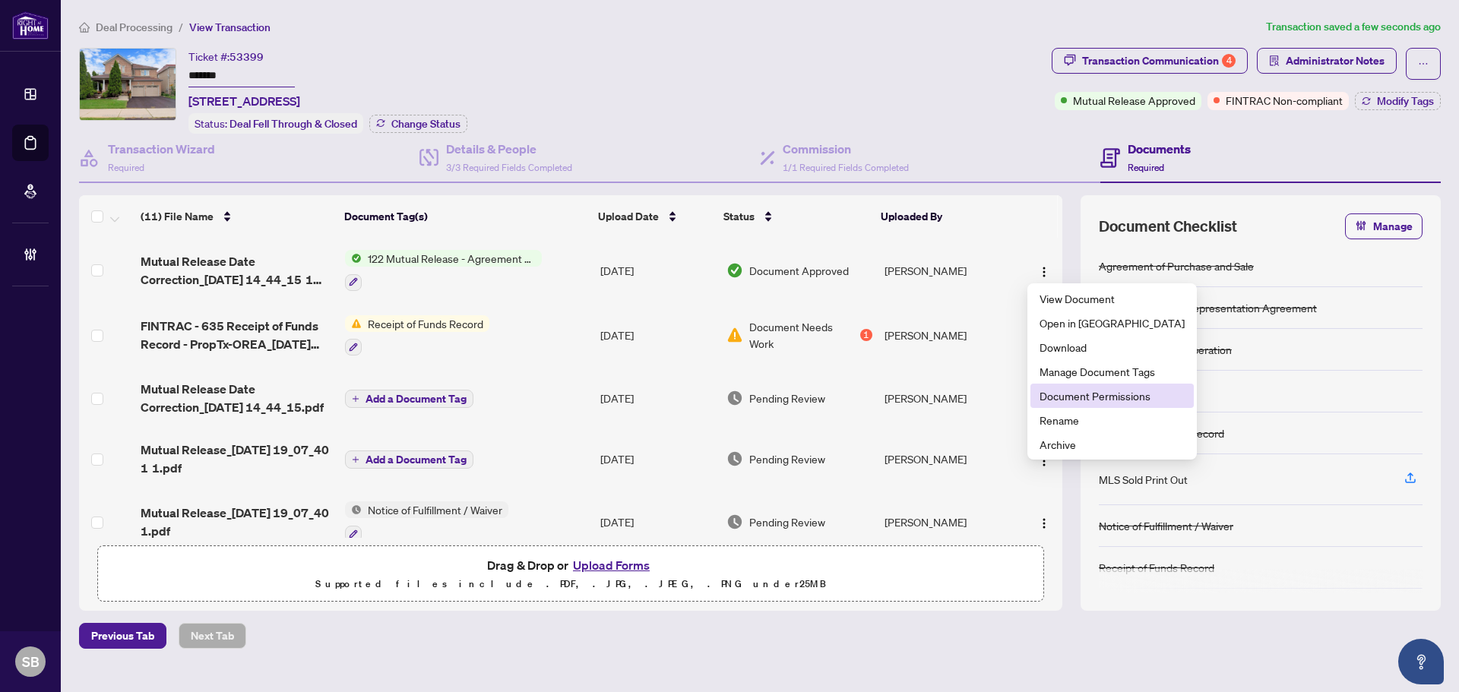
click at [1088, 394] on span "Document Permissions" at bounding box center [1111, 395] width 145 height 17
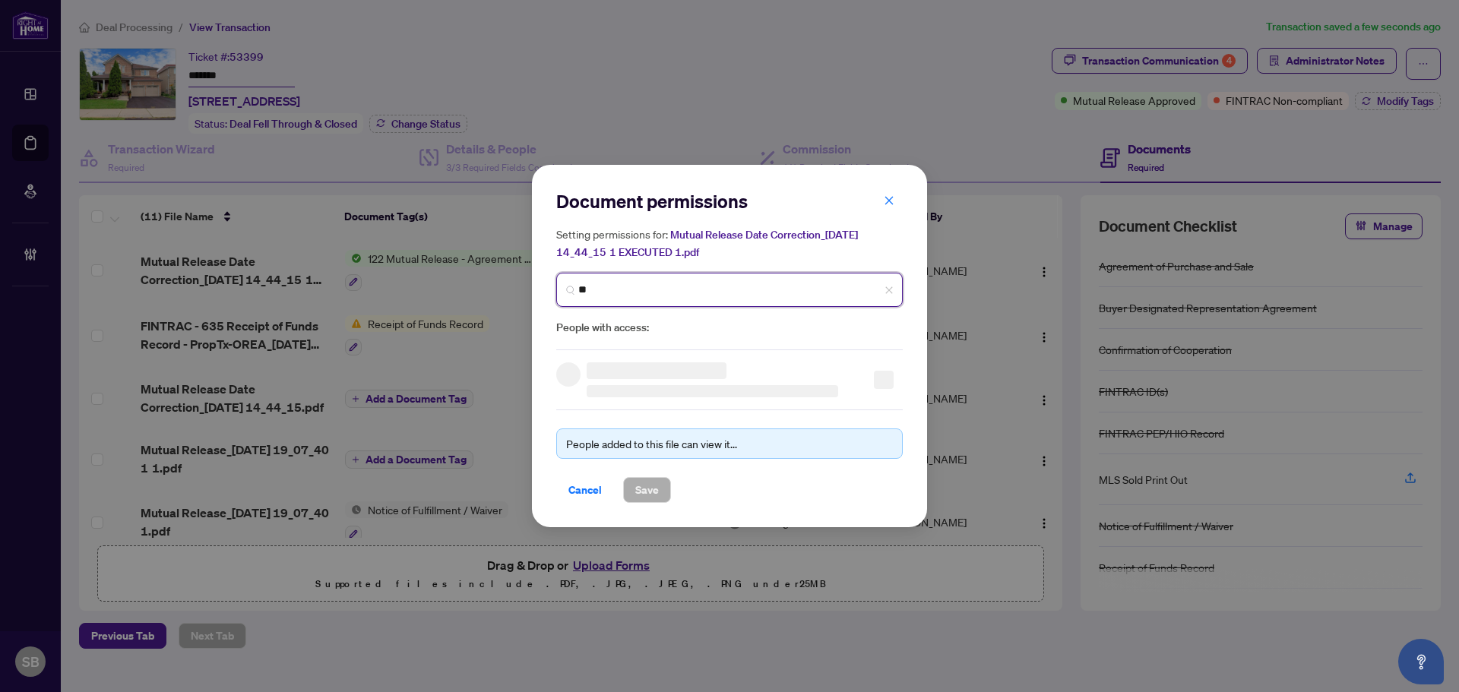
click at [731, 286] on input "**" at bounding box center [735, 290] width 315 height 16
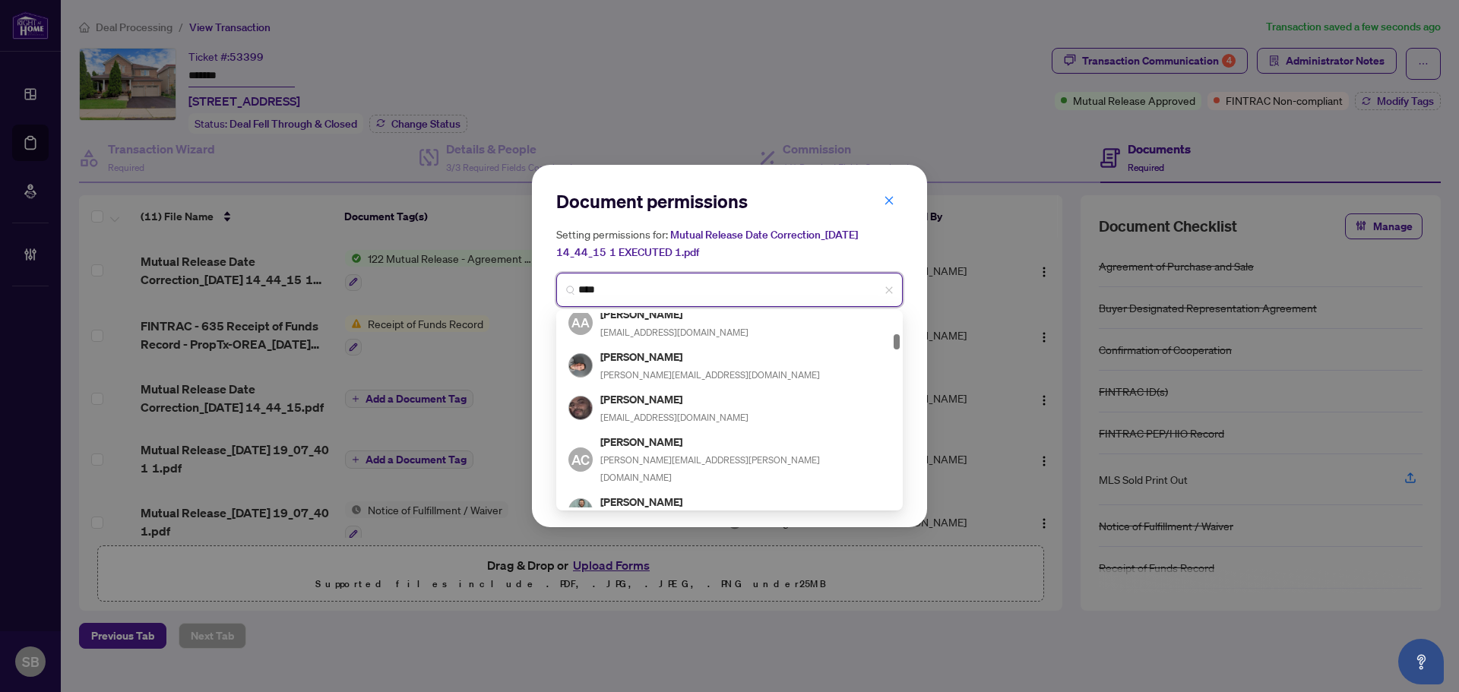
type input "*****"
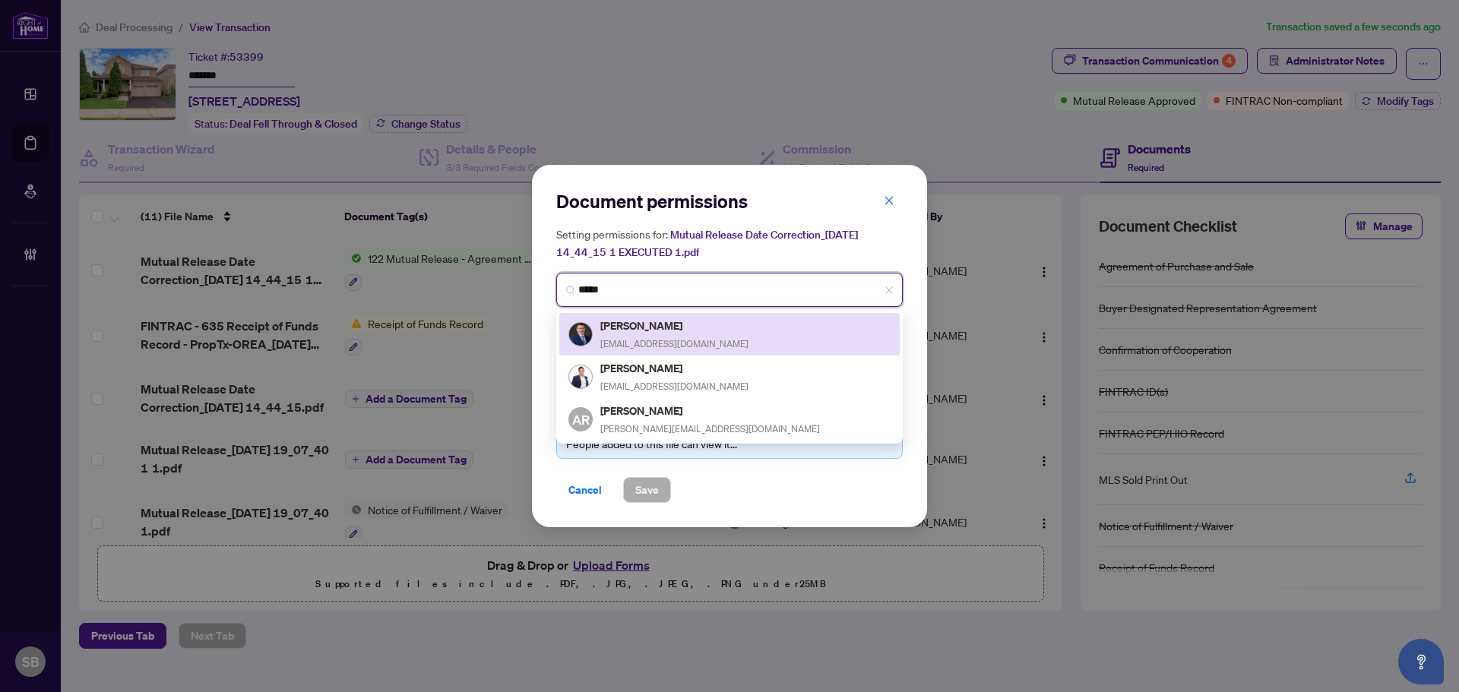
click at [703, 336] on div "[PERSON_NAME] [PERSON_NAME][EMAIL_ADDRESS][DOMAIN_NAME]" at bounding box center [674, 334] width 148 height 35
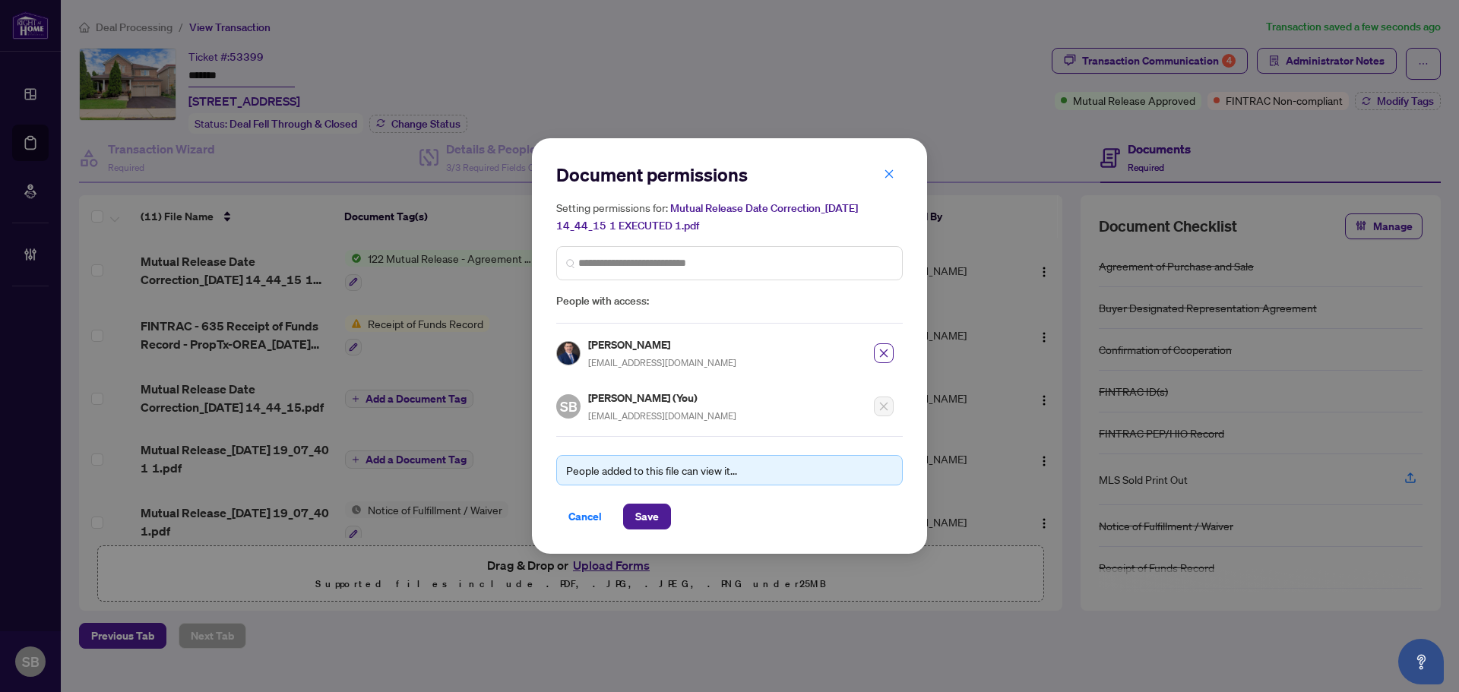
click at [646, 529] on div "Document permissions Setting permissions for: Mutual Release Date Correction_[D…" at bounding box center [729, 345] width 395 height 415
click at [645, 508] on span "Save" at bounding box center [647, 516] width 24 height 24
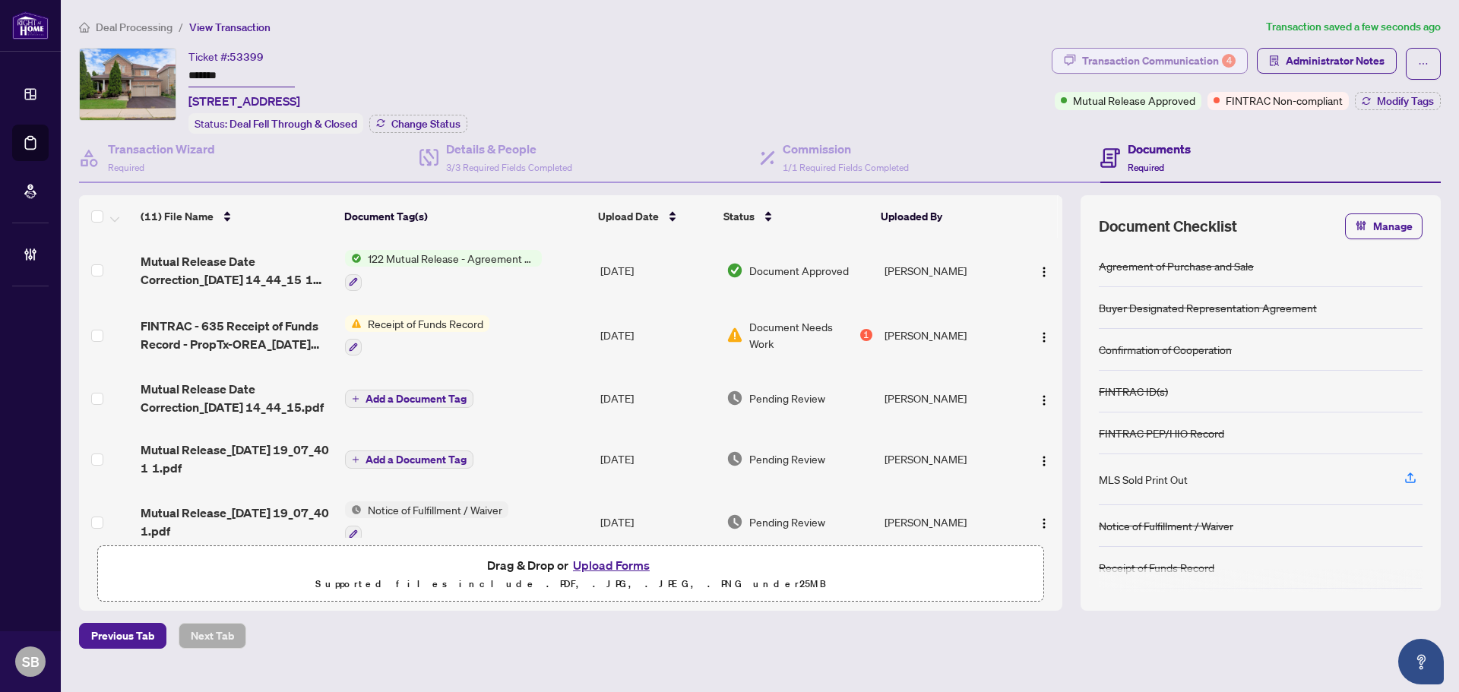
click at [1214, 52] on div "Transaction Communication 4" at bounding box center [1158, 61] width 153 height 24
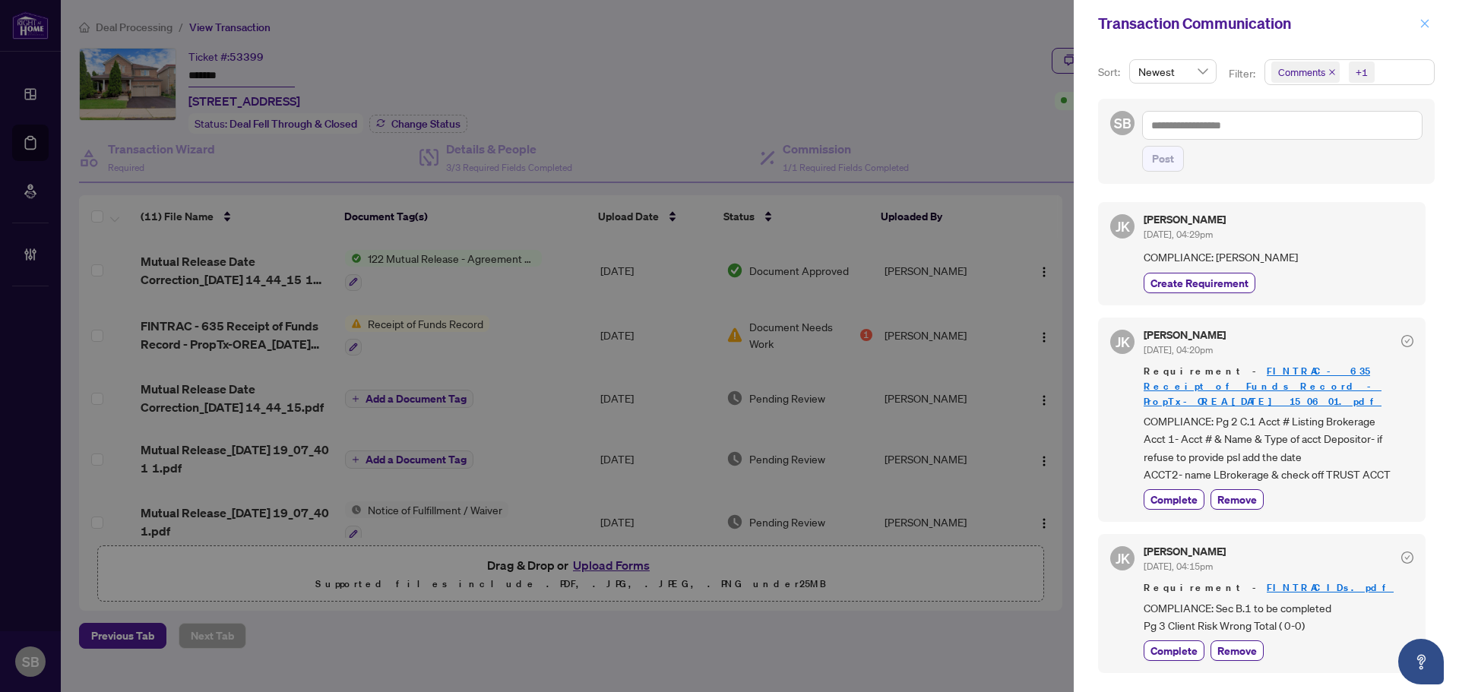
click at [1425, 29] on icon "close" at bounding box center [1424, 23] width 11 height 11
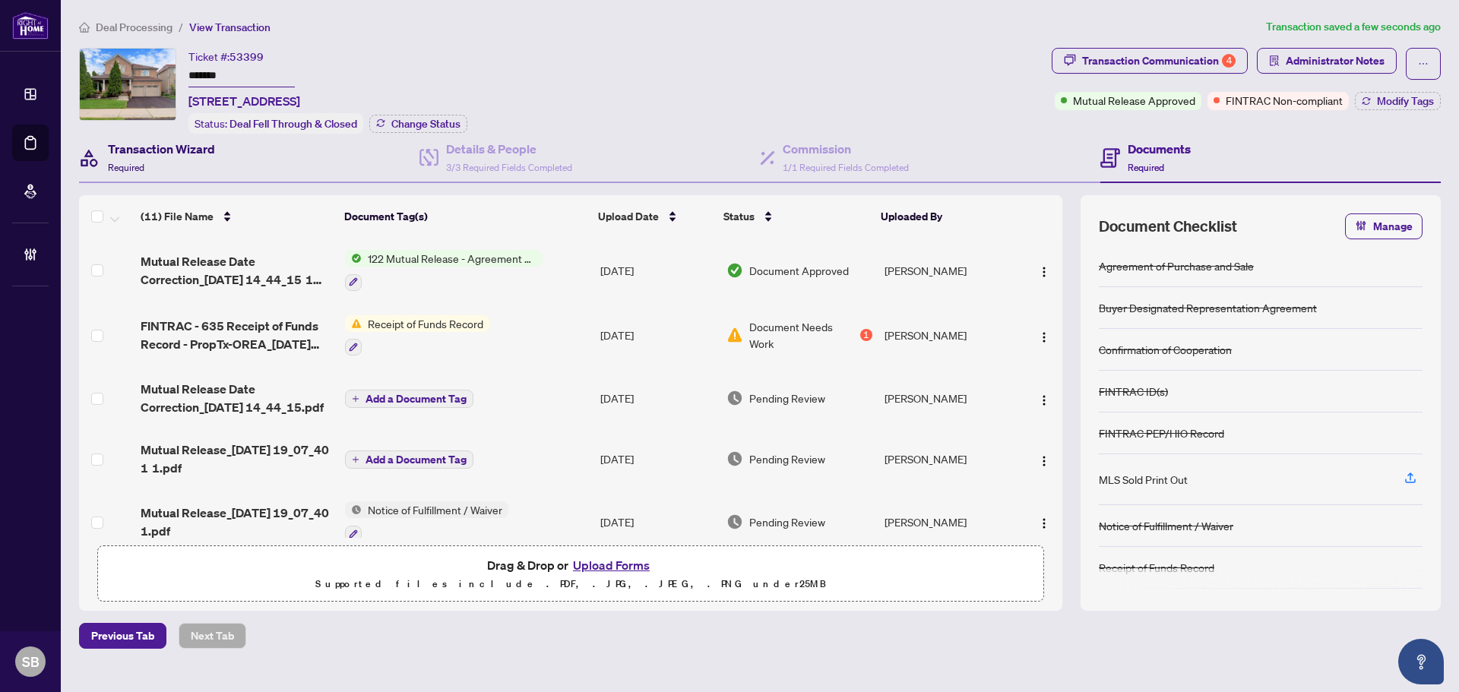
click at [174, 164] on div "Transaction Wizard Required" at bounding box center [161, 158] width 107 height 36
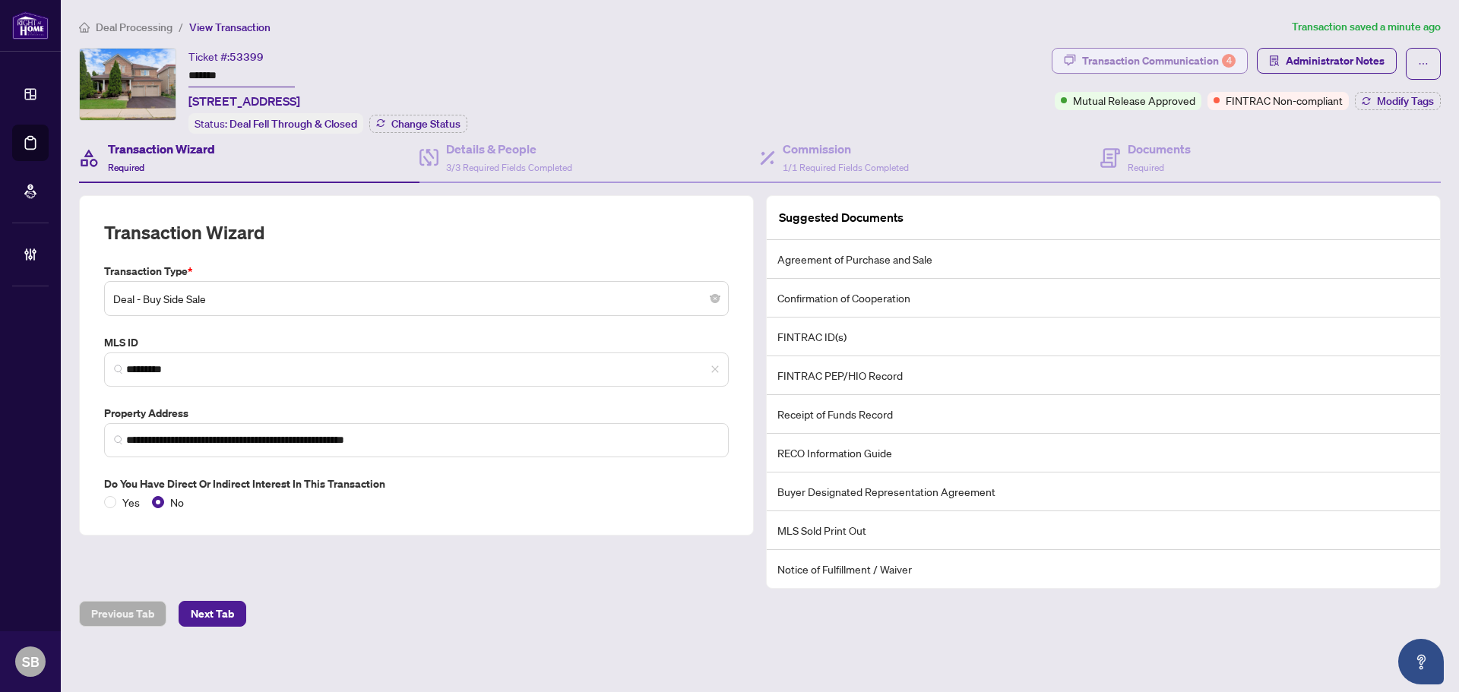
click at [1170, 69] on div "Transaction Communication 4" at bounding box center [1158, 61] width 153 height 24
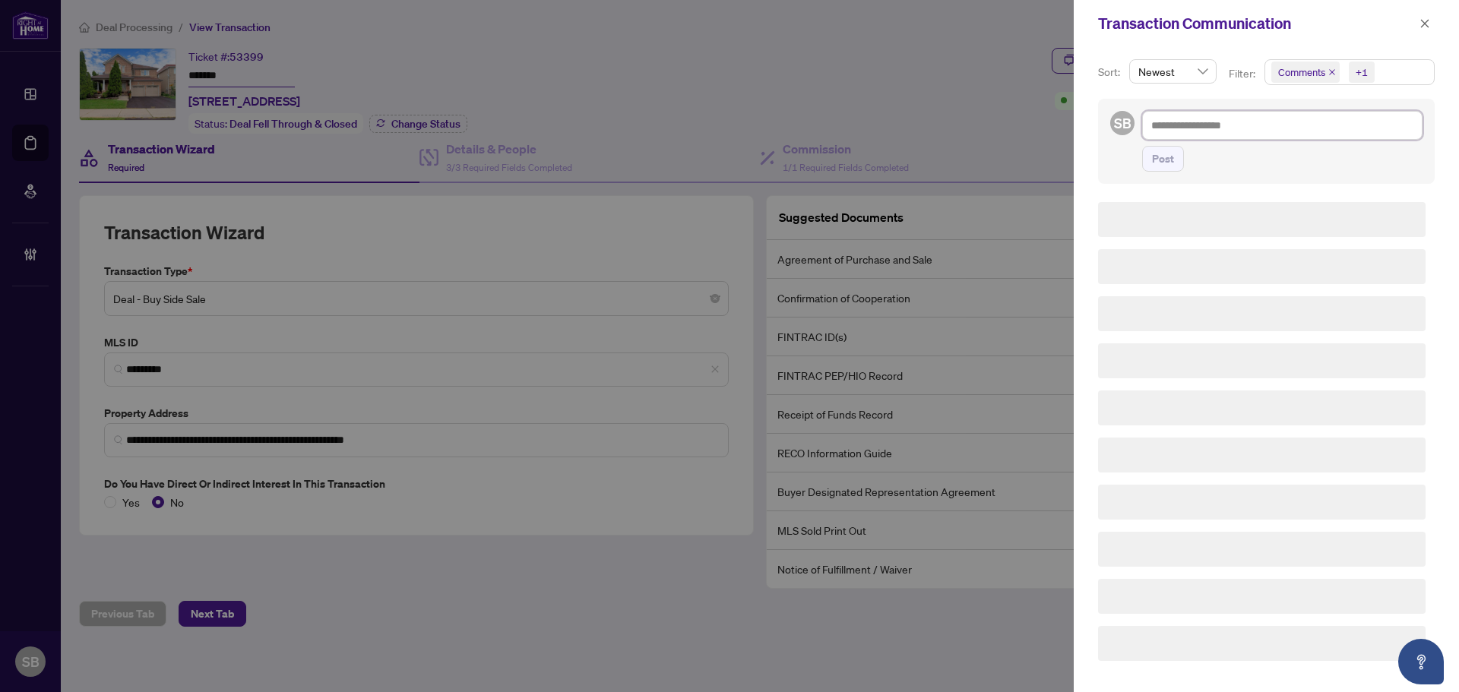
click at [1192, 118] on textarea at bounding box center [1282, 125] width 280 height 29
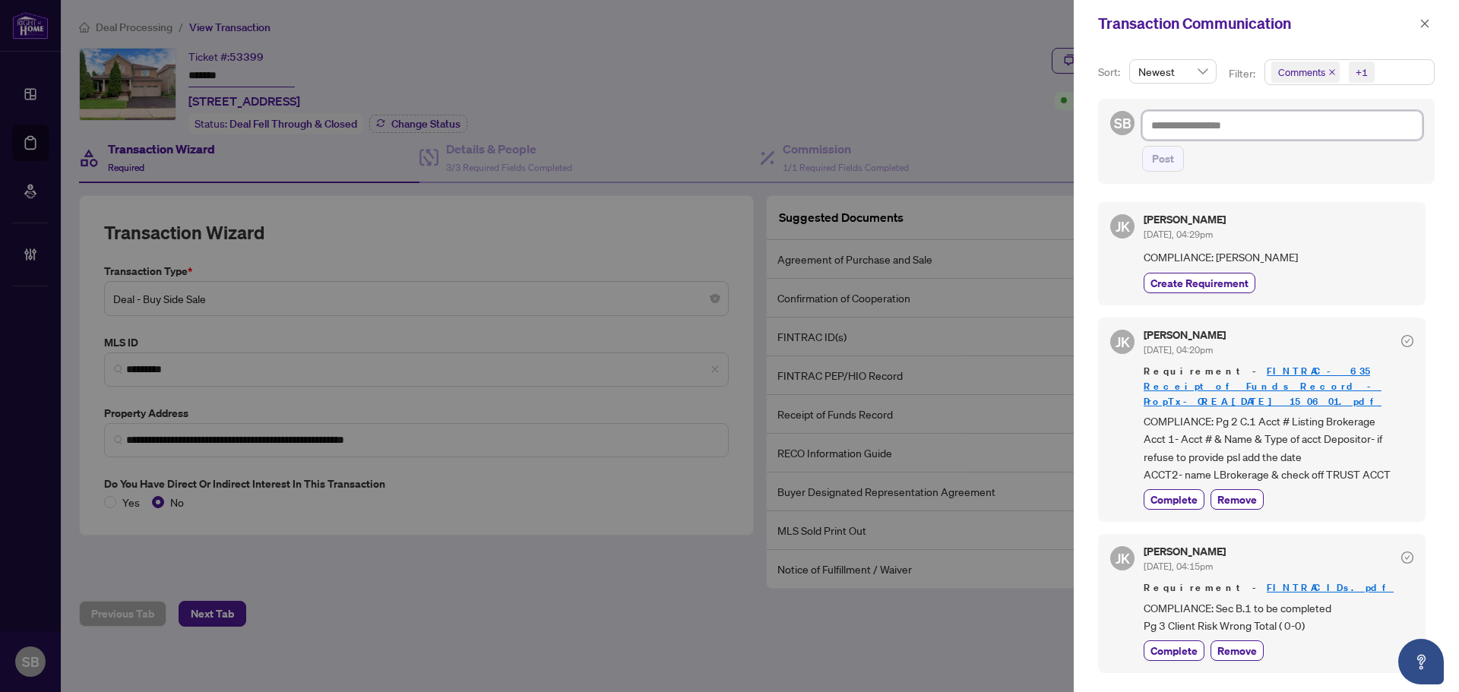
paste textarea "**********"
type textarea "**********"
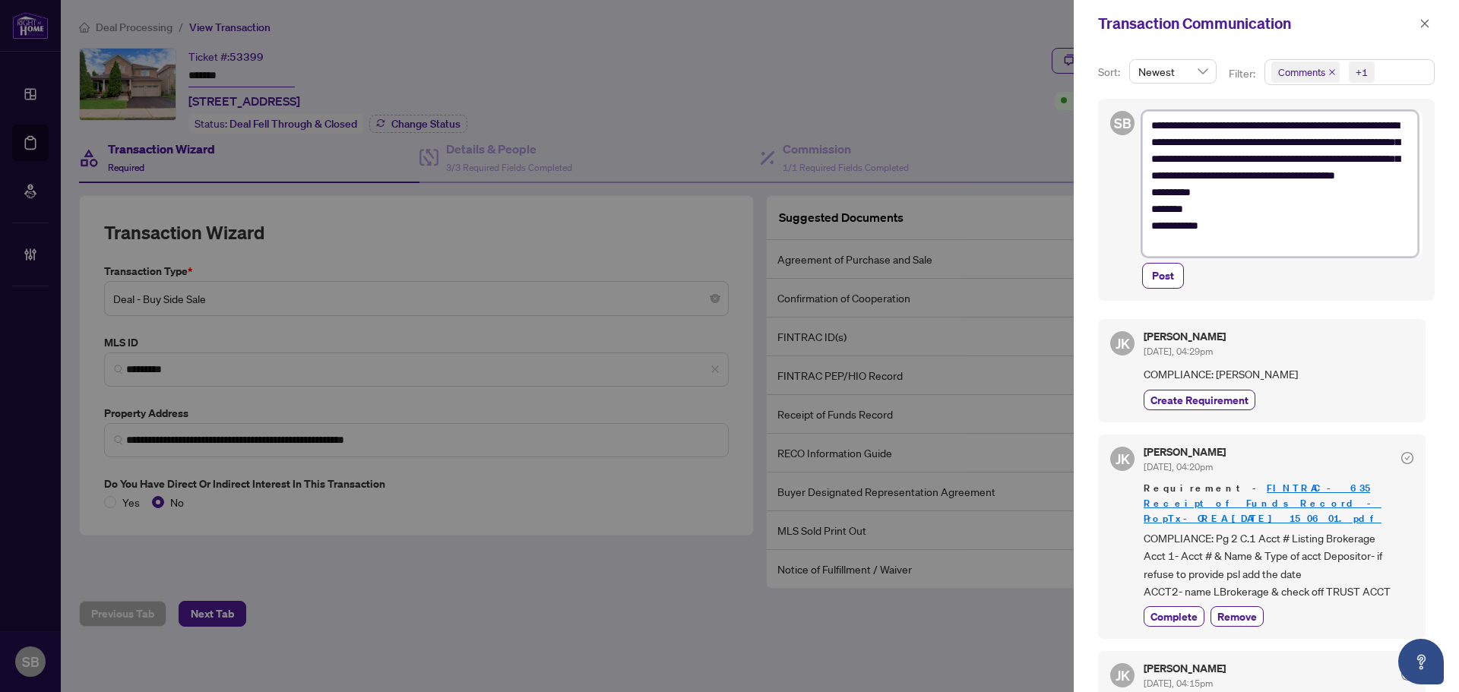
click at [1344, 186] on textarea "**********" at bounding box center [1280, 184] width 276 height 146
type textarea "**********"
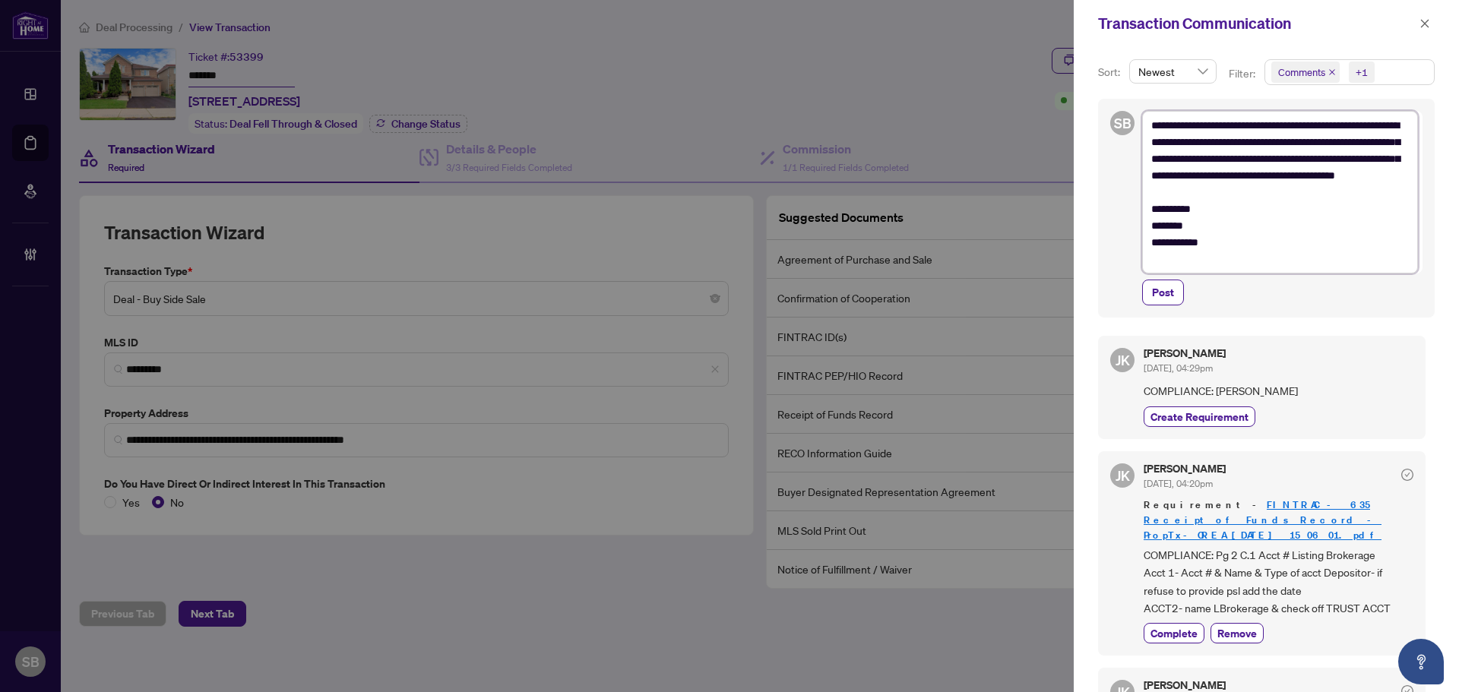
click at [1124, 241] on div "**********" at bounding box center [1266, 208] width 337 height 219
type textarea "**********"
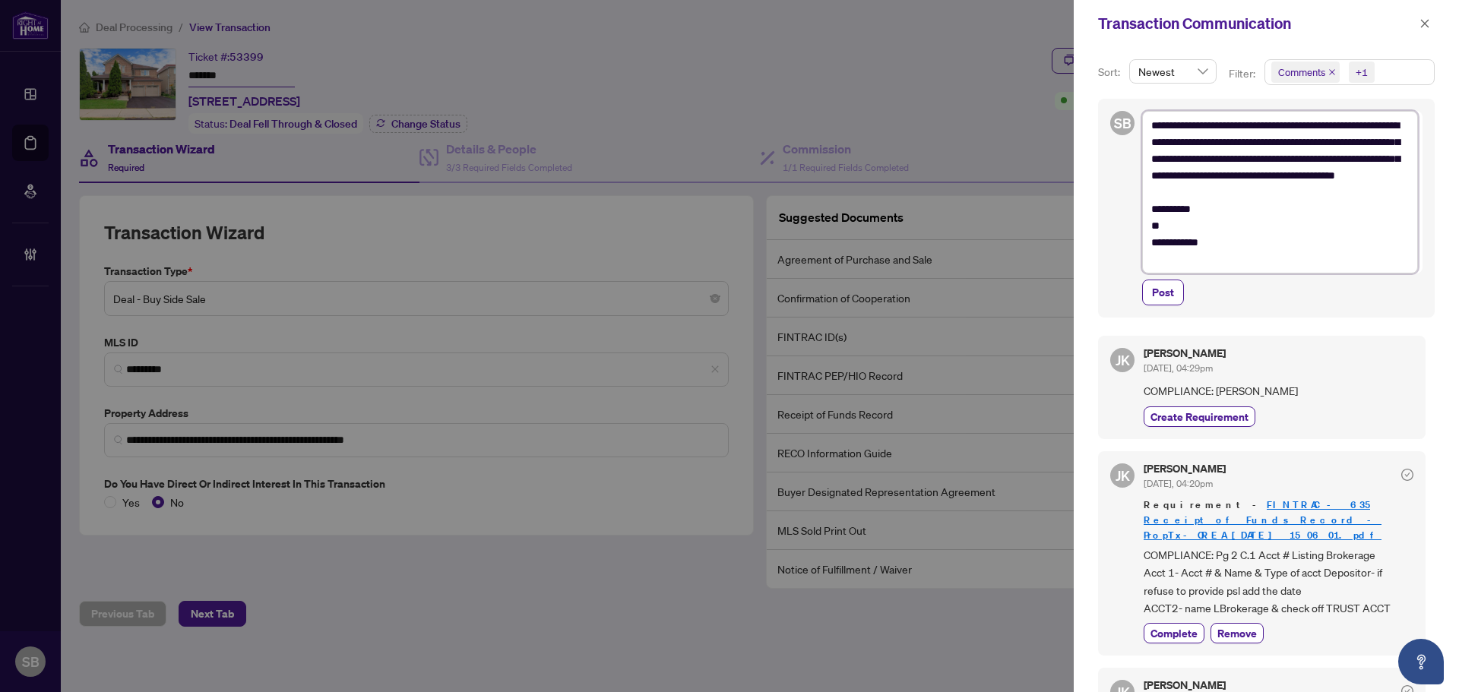
type textarea "**********"
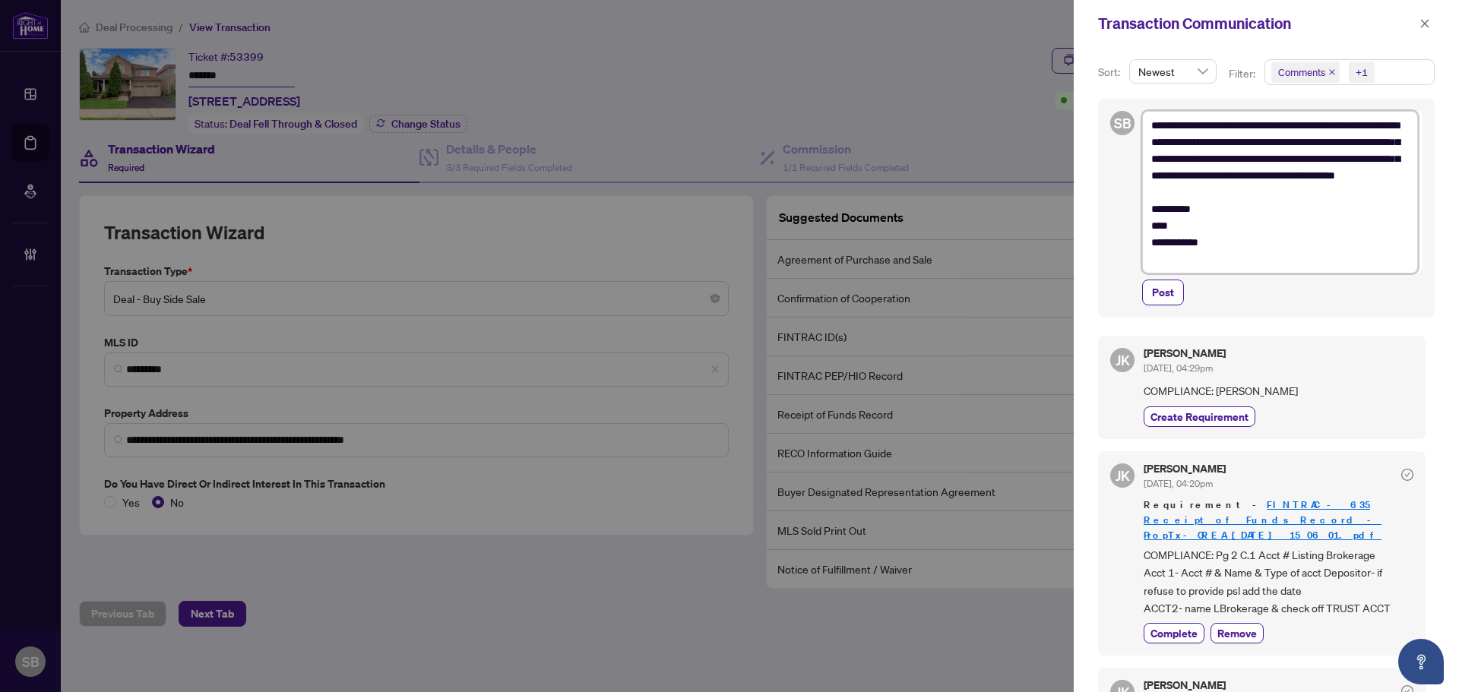
type textarea "**********"
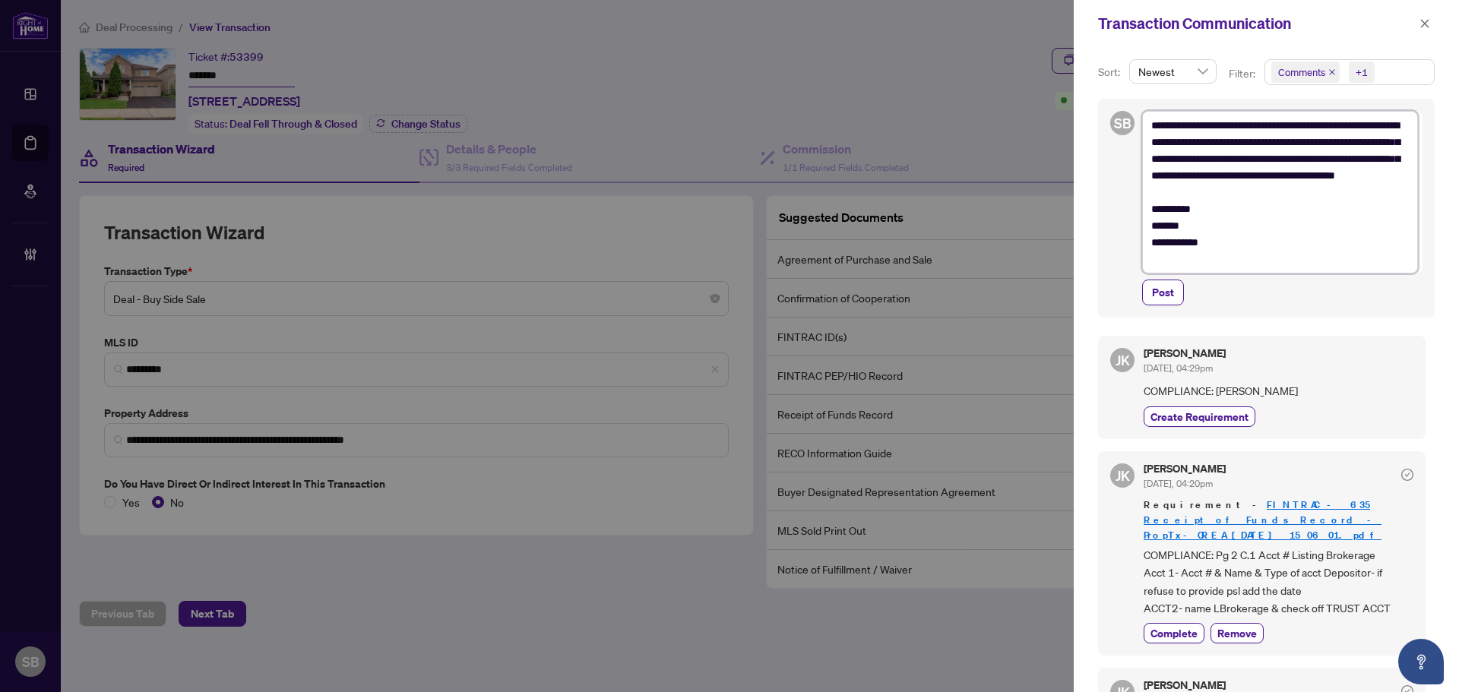
type textarea "**********"
click at [1298, 195] on textarea "**********" at bounding box center [1280, 192] width 276 height 163
click at [1317, 201] on textarea "**********" at bounding box center [1280, 192] width 276 height 163
click at [1235, 263] on textarea "**********" at bounding box center [1280, 192] width 276 height 163
click at [1257, 259] on textarea "**********" at bounding box center [1280, 192] width 276 height 163
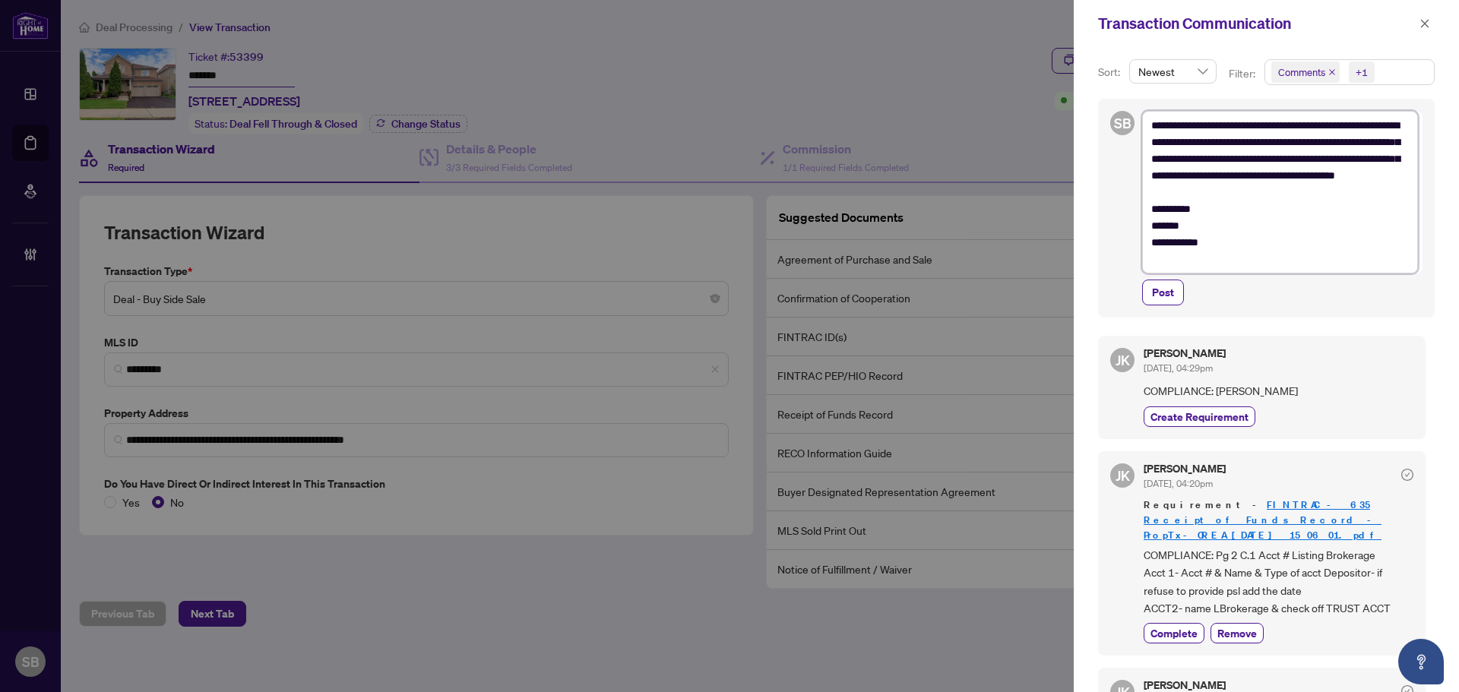
click at [1226, 243] on textarea "**********" at bounding box center [1280, 192] width 276 height 163
click at [1204, 197] on textarea "**********" at bounding box center [1280, 192] width 276 height 163
click at [1207, 209] on textarea "**********" at bounding box center [1280, 192] width 276 height 163
click at [1238, 144] on textarea "**********" at bounding box center [1280, 192] width 276 height 163
click at [1237, 143] on textarea "**********" at bounding box center [1280, 192] width 276 height 163
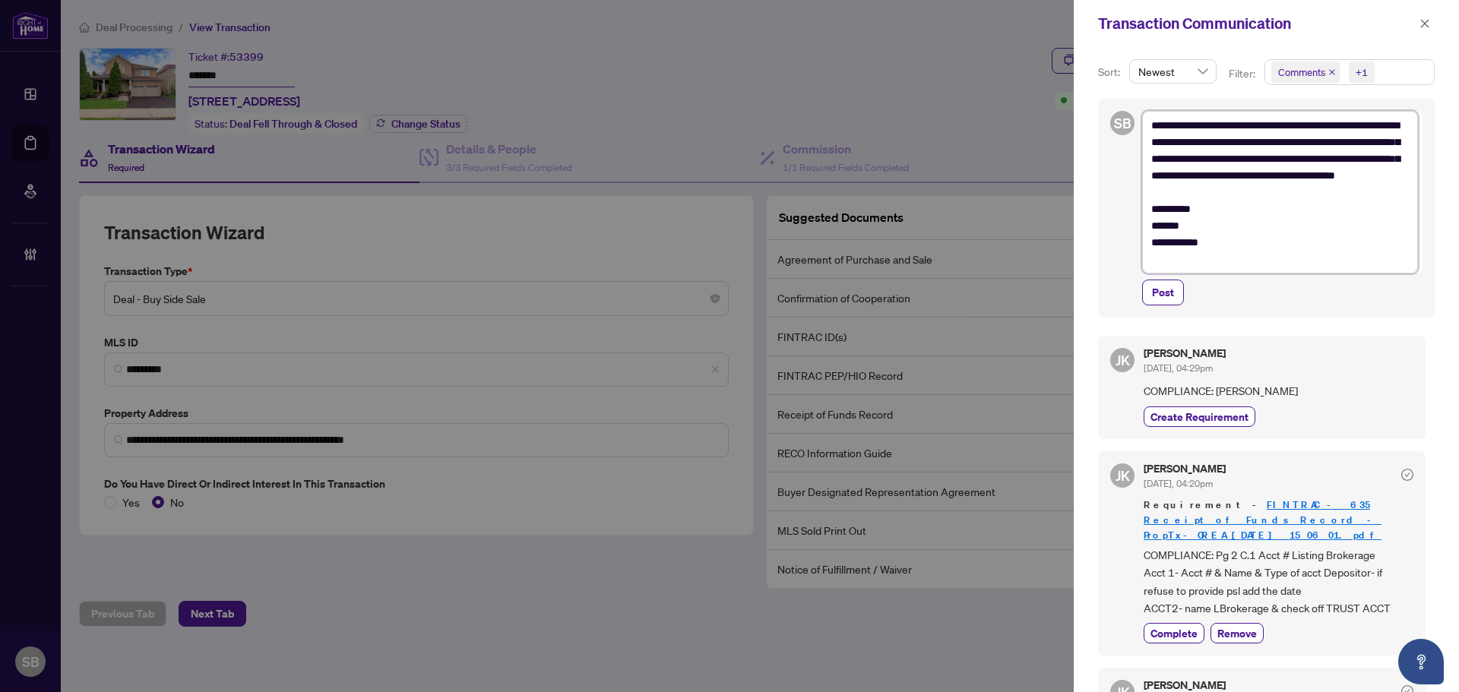
click at [1232, 145] on textarea "**********" at bounding box center [1280, 192] width 276 height 163
click at [1236, 146] on textarea "**********" at bounding box center [1280, 192] width 276 height 163
click at [1150, 296] on button "Post" at bounding box center [1163, 293] width 42 height 26
type textarea "**********"
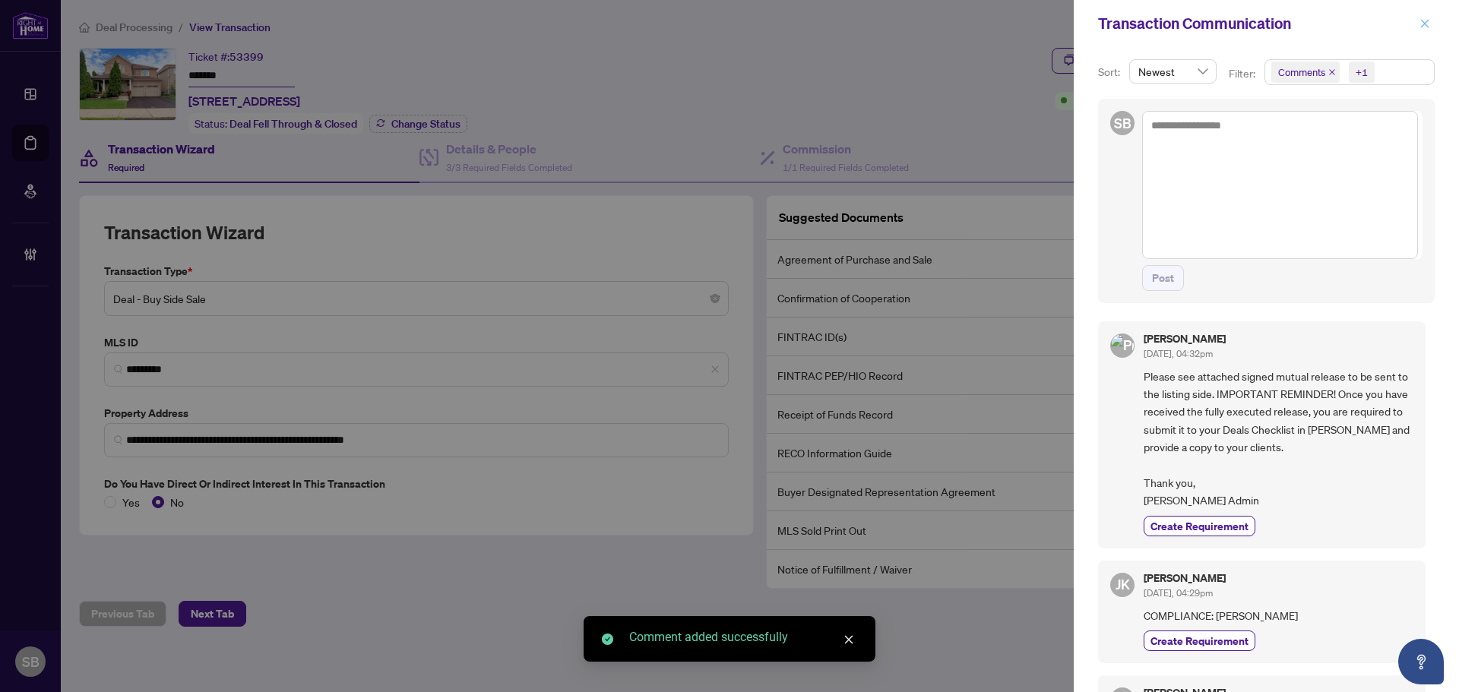
click at [1425, 15] on span "button" at bounding box center [1424, 23] width 11 height 24
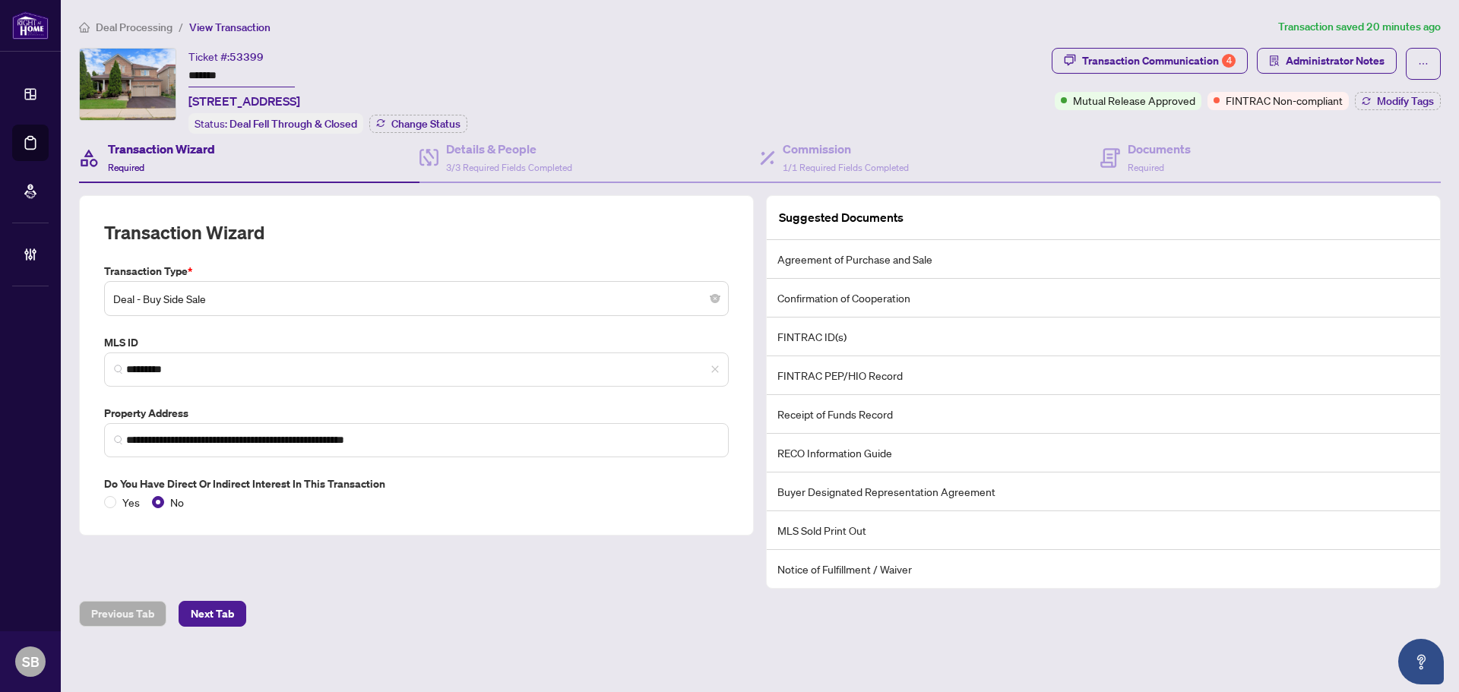
click at [125, 28] on span "Deal Processing" at bounding box center [134, 28] width 77 height 14
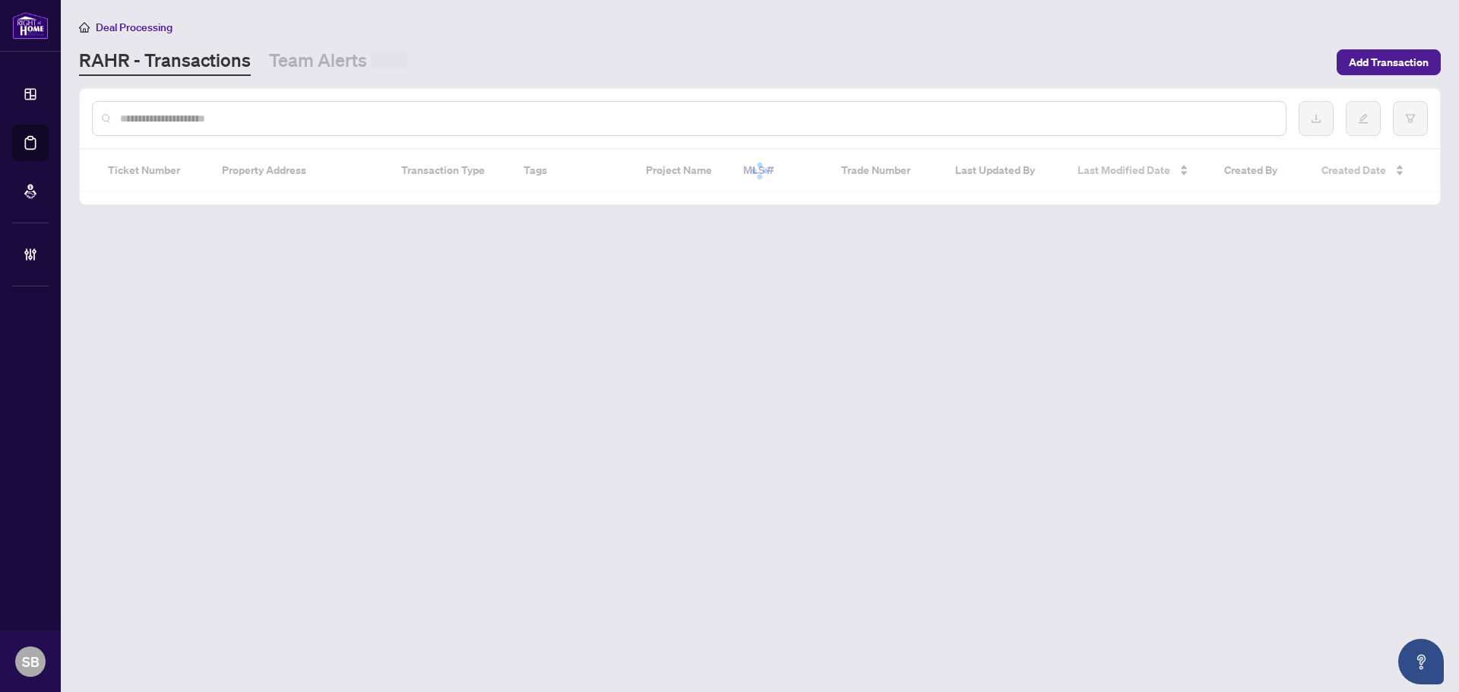
click at [225, 115] on input "text" at bounding box center [696, 118] width 1153 height 17
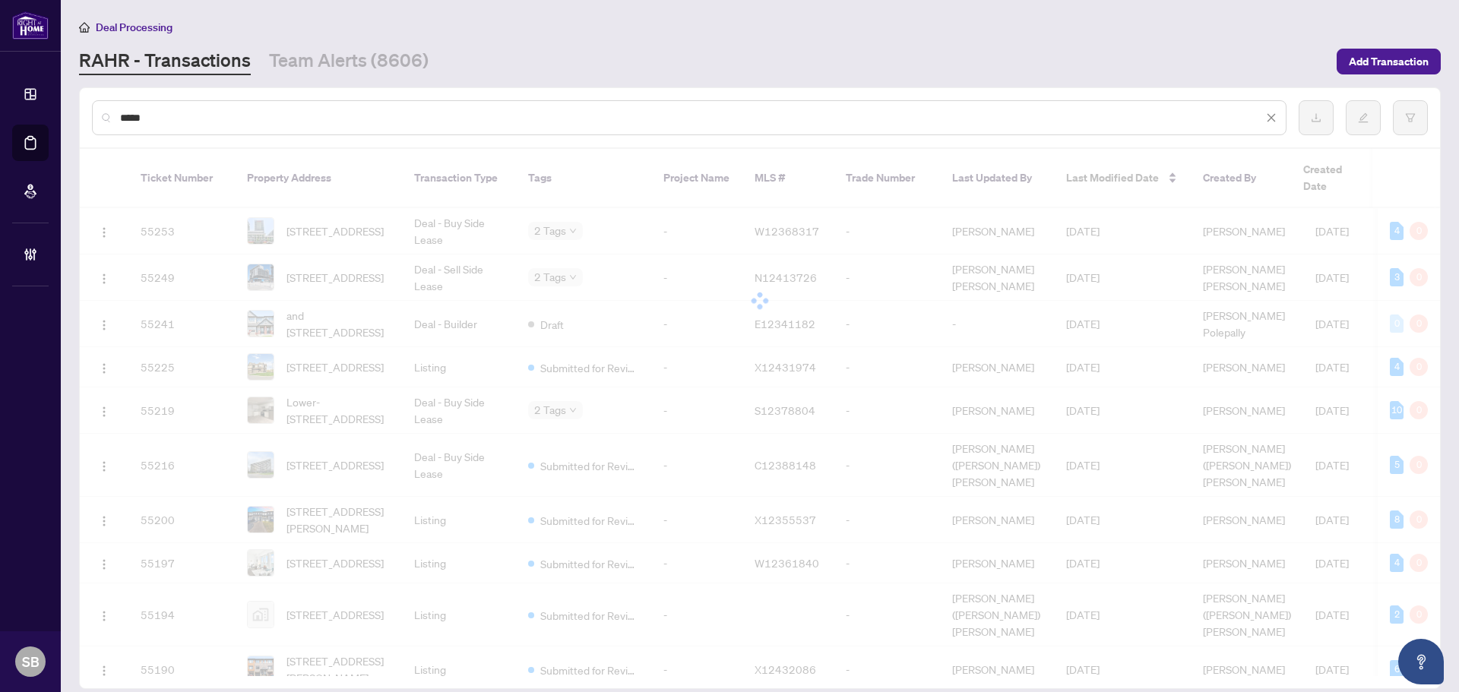
type input "******"
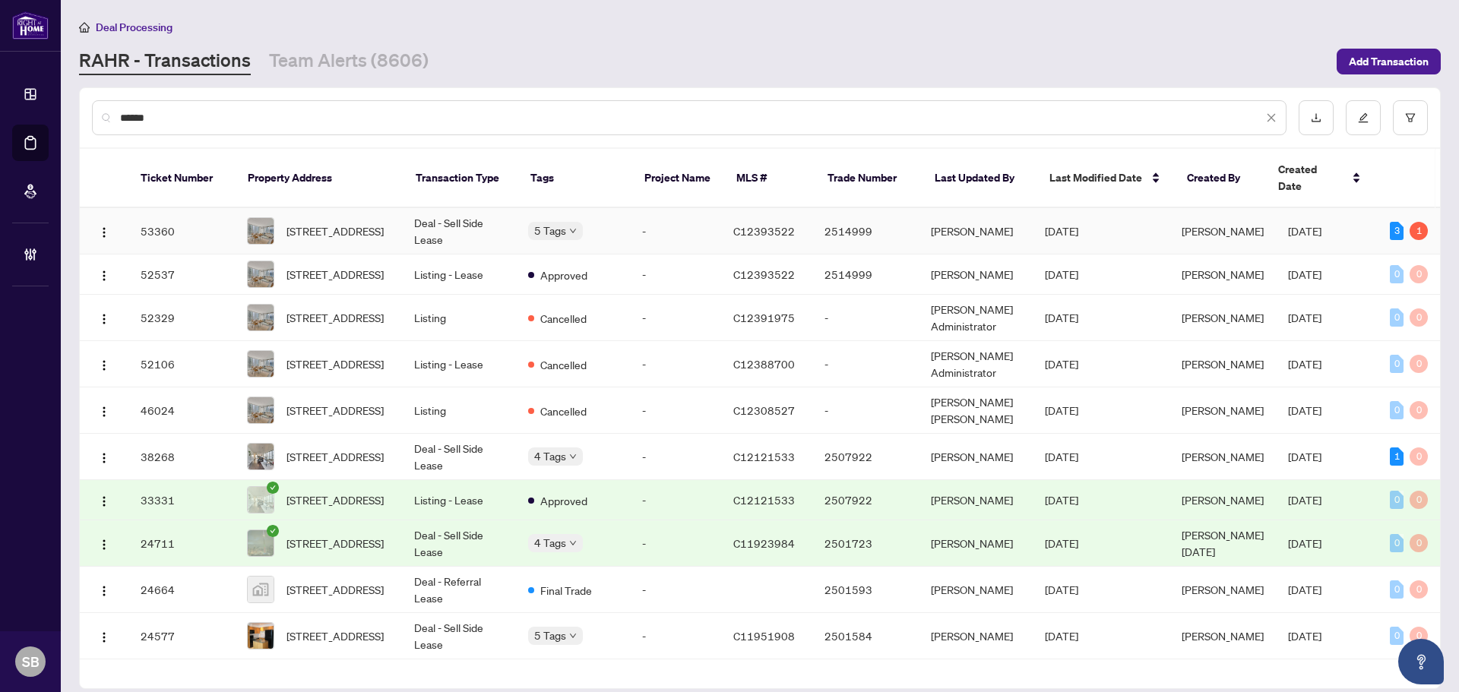
click at [402, 213] on td "3202-8 York St, Toronto, Ontario M5J 2Y2, Canada" at bounding box center [318, 231] width 167 height 46
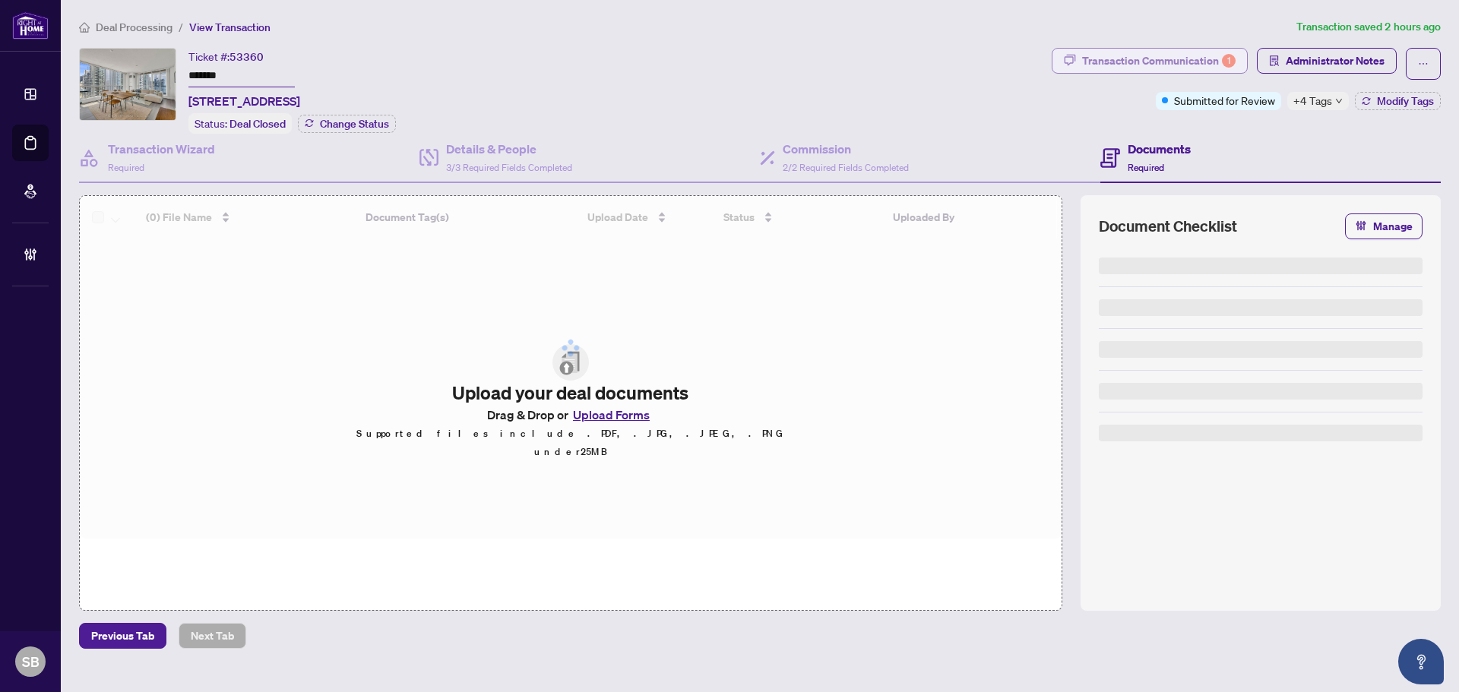
click at [1136, 71] on div "Transaction Communication 1" at bounding box center [1158, 61] width 153 height 24
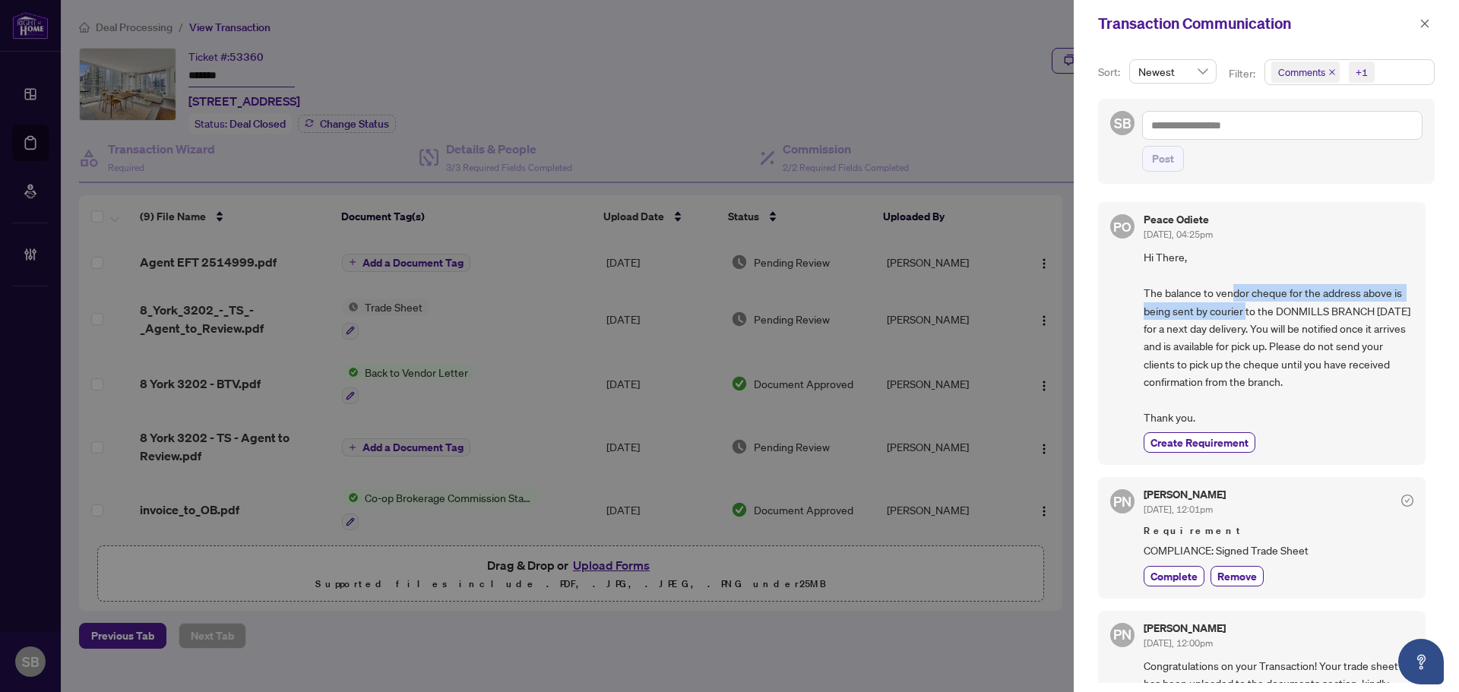
drag, startPoint x: 1268, startPoint y: 329, endPoint x: 1341, endPoint y: 379, distance: 88.5
click at [1294, 350] on span "Hi There, The balance to vendor cheque for the address above is being sent by c…" at bounding box center [1278, 337] width 270 height 178
click at [1341, 384] on span "Hi There, The balance to vendor cheque for the address above is being sent by c…" at bounding box center [1278, 337] width 270 height 178
click at [1409, 419] on div "PO Peace Odiete Sep/29/2025, 04:25pm Hi There, The balance to vendor cheque for…" at bounding box center [1261, 333] width 327 height 263
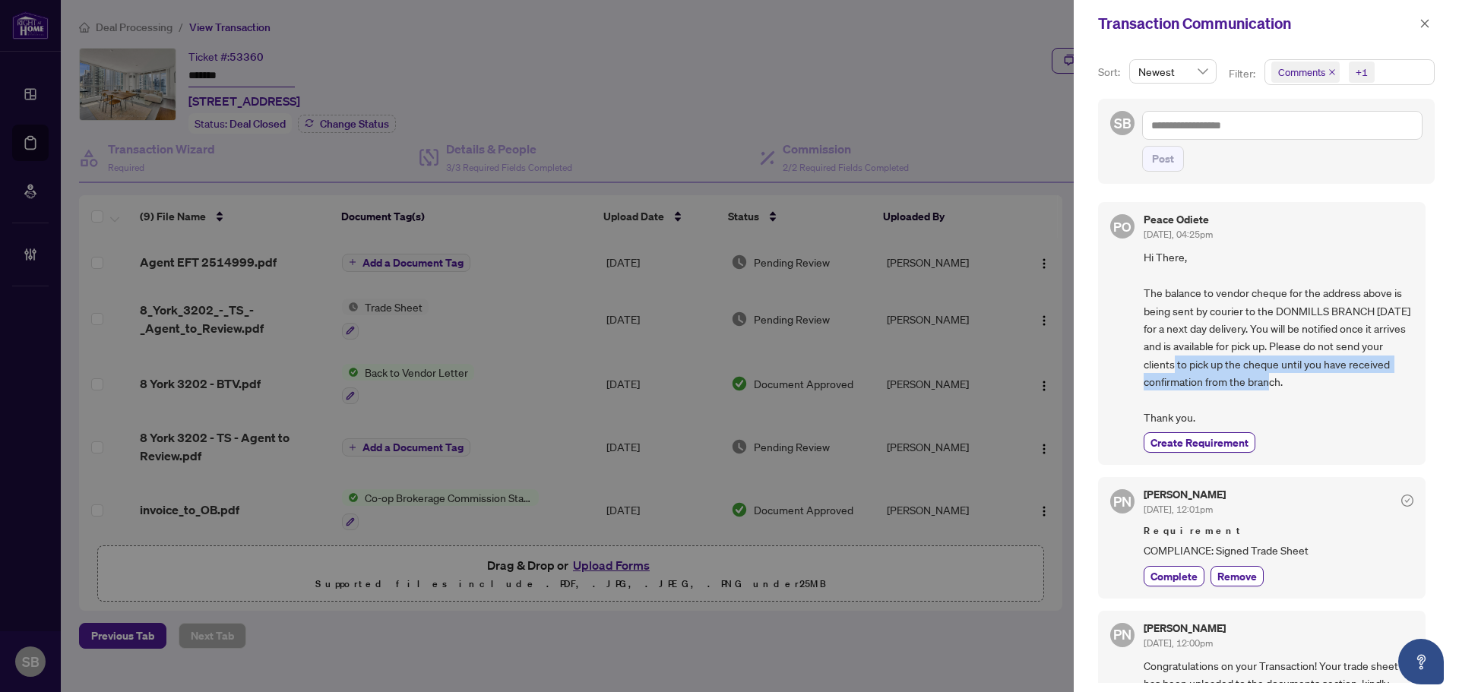
drag, startPoint x: 1191, startPoint y: 367, endPoint x: 1328, endPoint y: 383, distance: 138.4
click at [1314, 383] on span "Hi There, The balance to vendor cheque for the address above is being sent by c…" at bounding box center [1278, 337] width 270 height 178
click at [1328, 383] on span "Hi There, The balance to vendor cheque for the address above is being sent by c…" at bounding box center [1278, 337] width 270 height 178
click at [1426, 22] on icon "close" at bounding box center [1425, 23] width 8 height 8
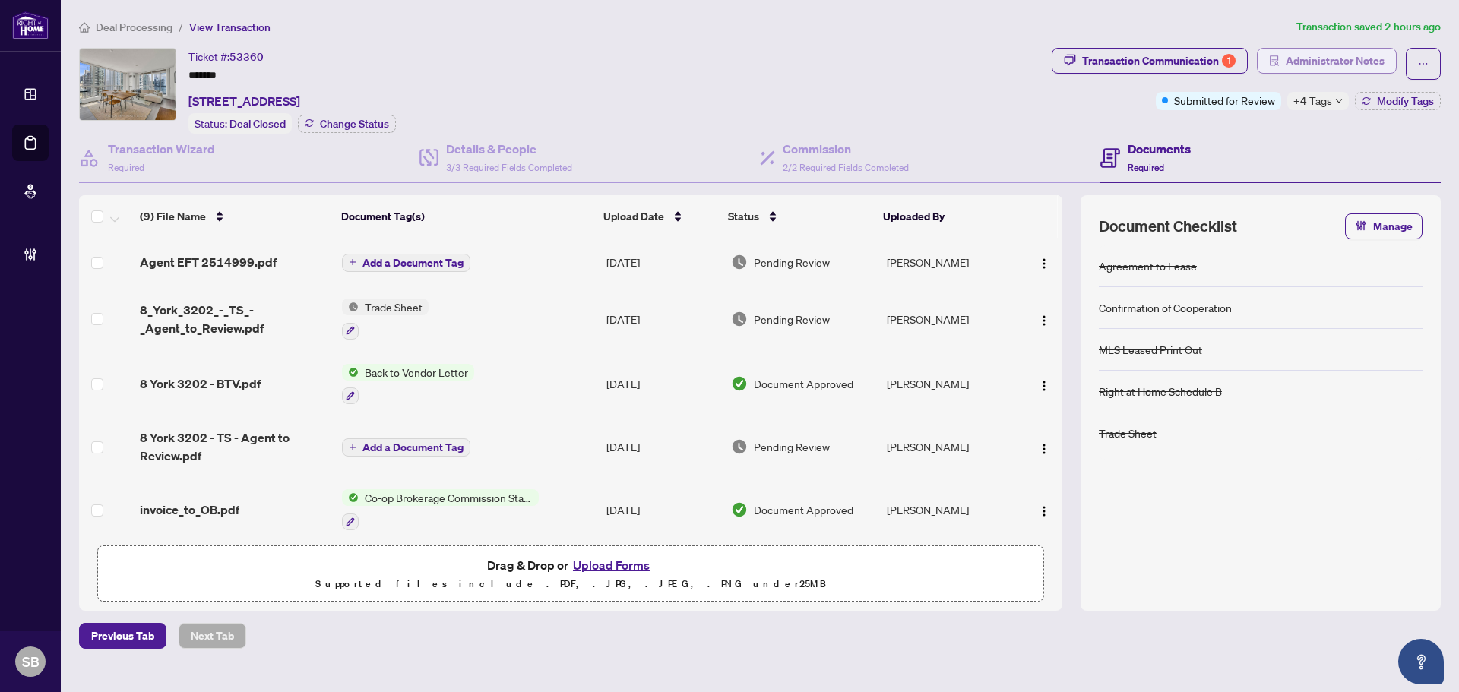
click at [1331, 68] on span "Administrator Notes" at bounding box center [1335, 61] width 99 height 24
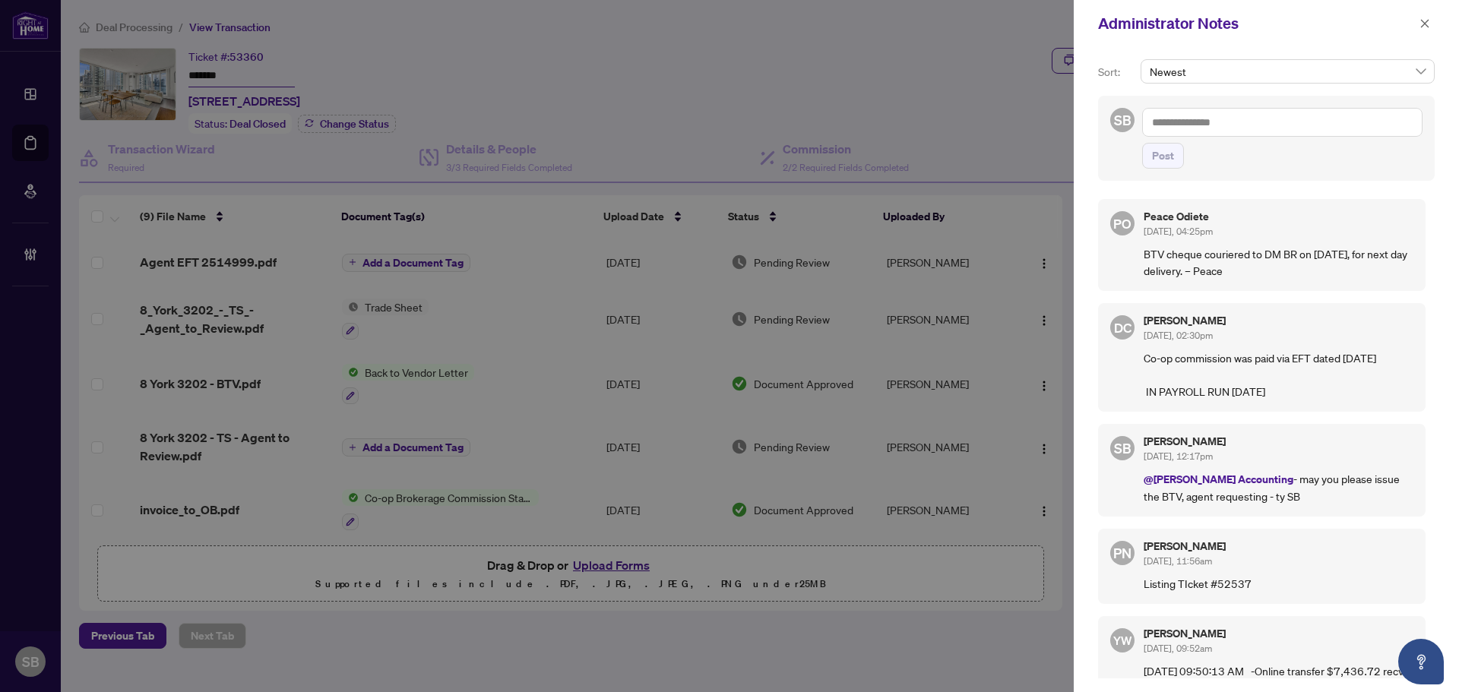
drag, startPoint x: 1255, startPoint y: 283, endPoint x: 1090, endPoint y: 256, distance: 167.8
click at [1090, 256] on div "Sort: Newest SB Post PO Peace Odiete Sep/29/2025, 04:25pm BTV cheque couriered …" at bounding box center [1266, 369] width 385 height 645
click at [1330, 291] on div "PO Peace Odiete Sep/29/2025, 04:25pm BTV cheque couriered to DM BR on Sep 30TH,…" at bounding box center [1261, 245] width 327 height 92
click at [126, 6] on div at bounding box center [729, 346] width 1459 height 692
click at [128, 34] on div at bounding box center [729, 346] width 1459 height 692
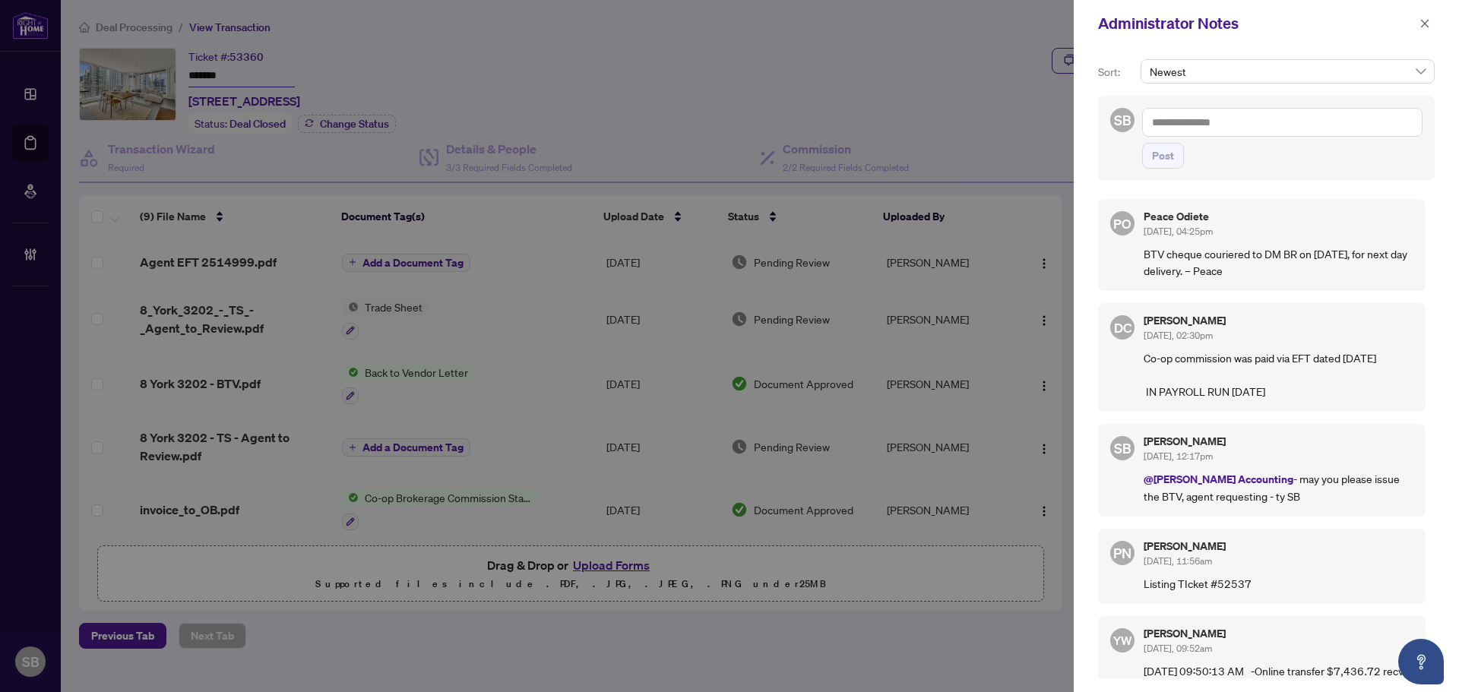
click at [128, 27] on div at bounding box center [729, 346] width 1459 height 692
click at [1428, 23] on icon "close" at bounding box center [1424, 23] width 11 height 11
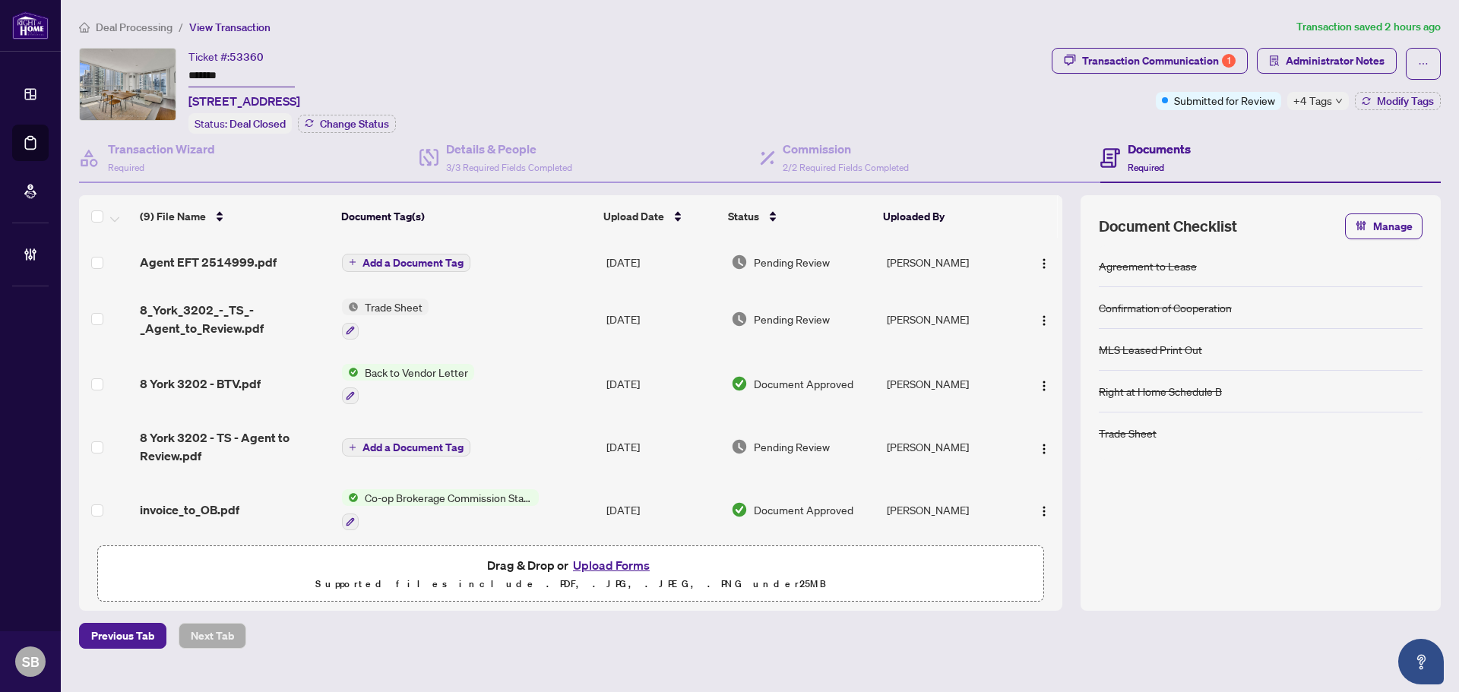
click at [108, 16] on main "Deal Processing / View Transaction Transaction saved 2 hours ago Ticket #: 5336…" at bounding box center [760, 346] width 1398 height 692
click at [111, 24] on span "Deal Processing" at bounding box center [134, 28] width 77 height 14
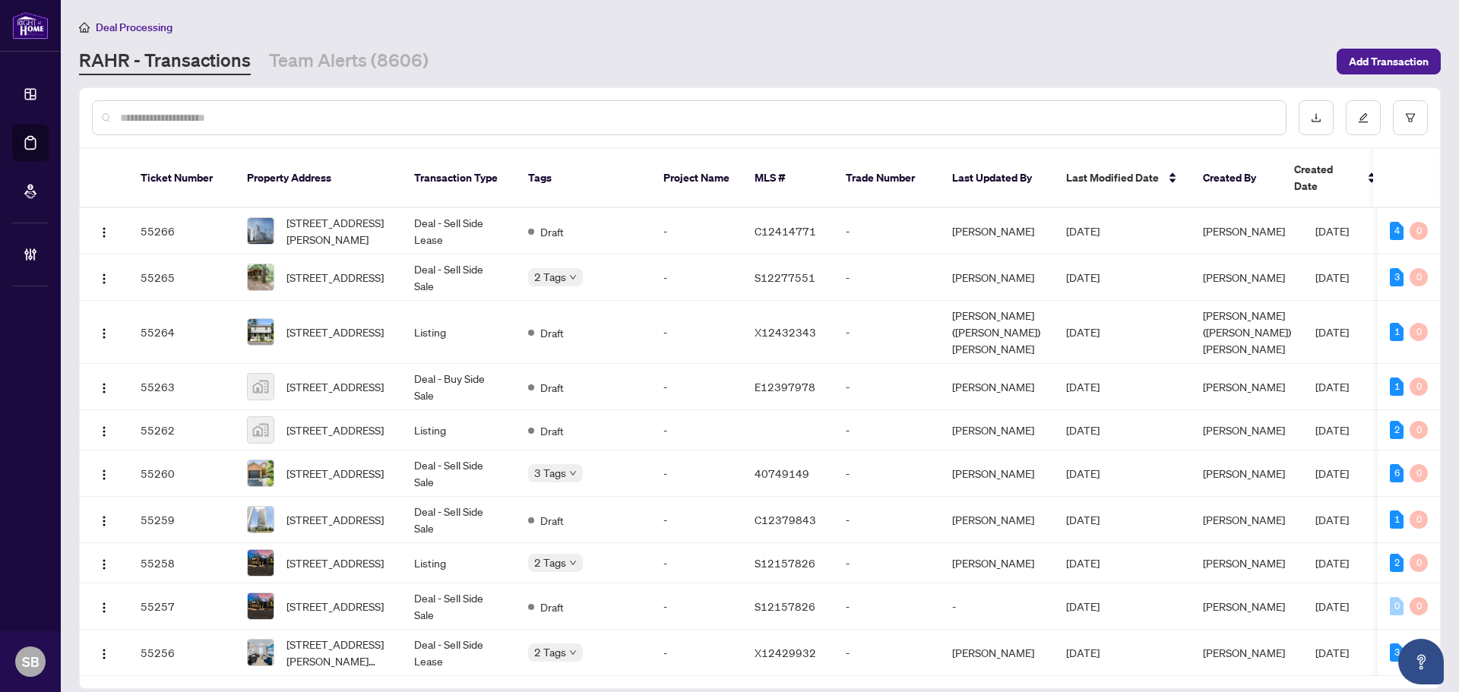
click at [161, 133] on div at bounding box center [689, 117] width 1194 height 35
click at [169, 115] on input "text" at bounding box center [696, 117] width 1153 height 17
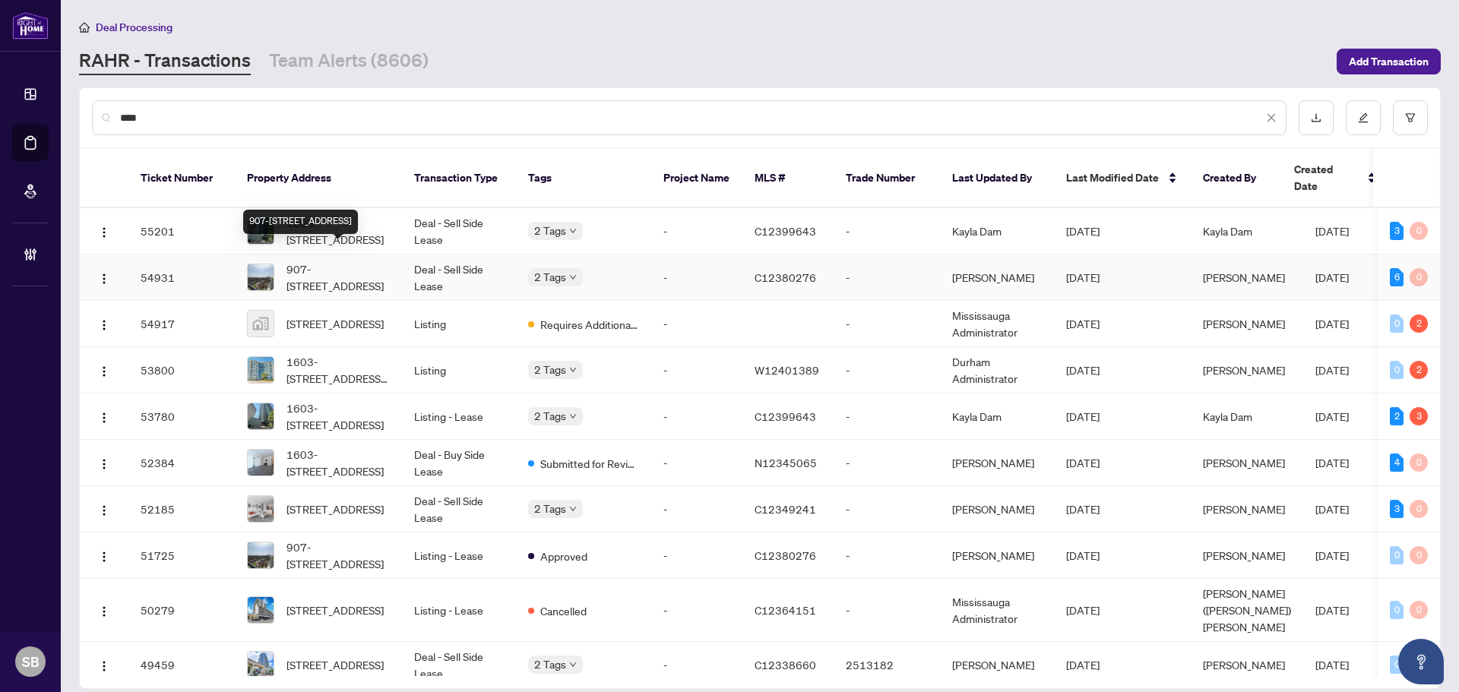
type input "****"
click at [318, 264] on span "907-1603 Eglinton Ave, Toronto, Ontario M6E 0A1, Canada" at bounding box center [337, 277] width 103 height 33
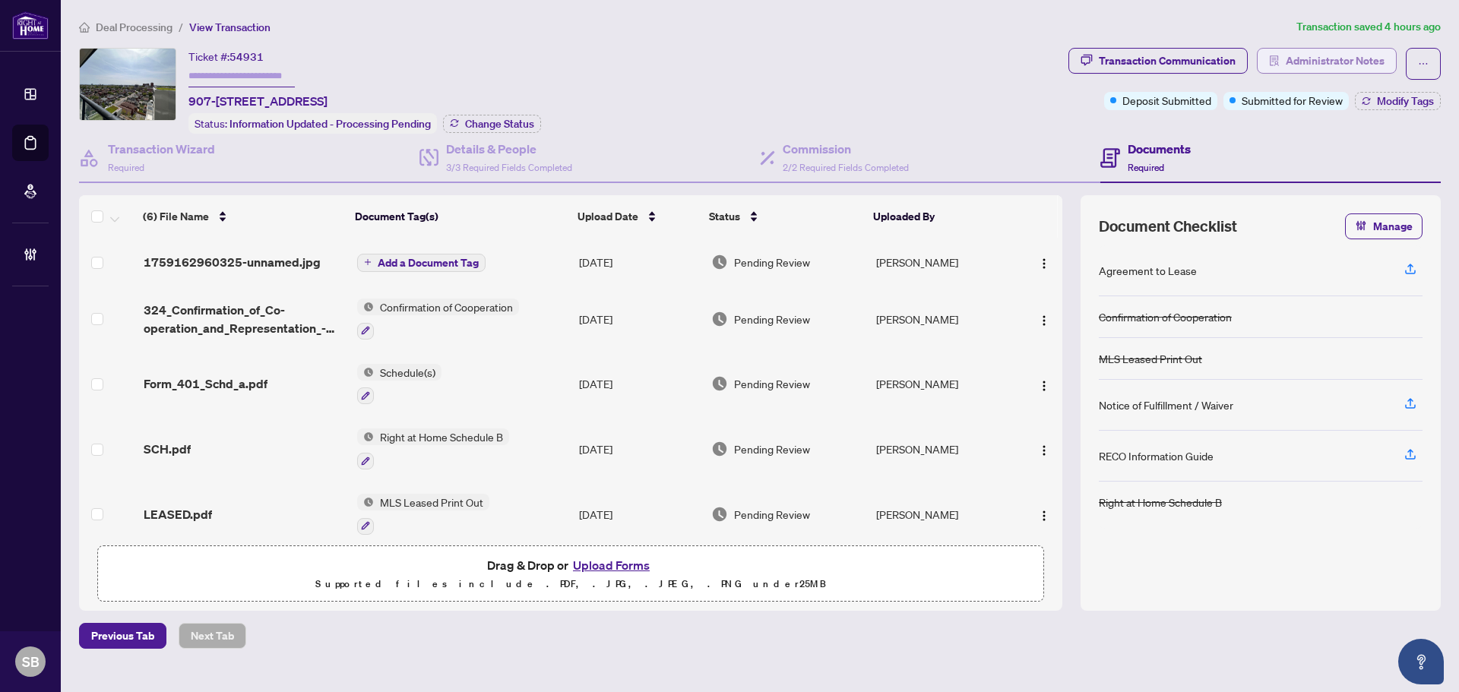
click at [1340, 71] on span "Administrator Notes" at bounding box center [1335, 61] width 99 height 24
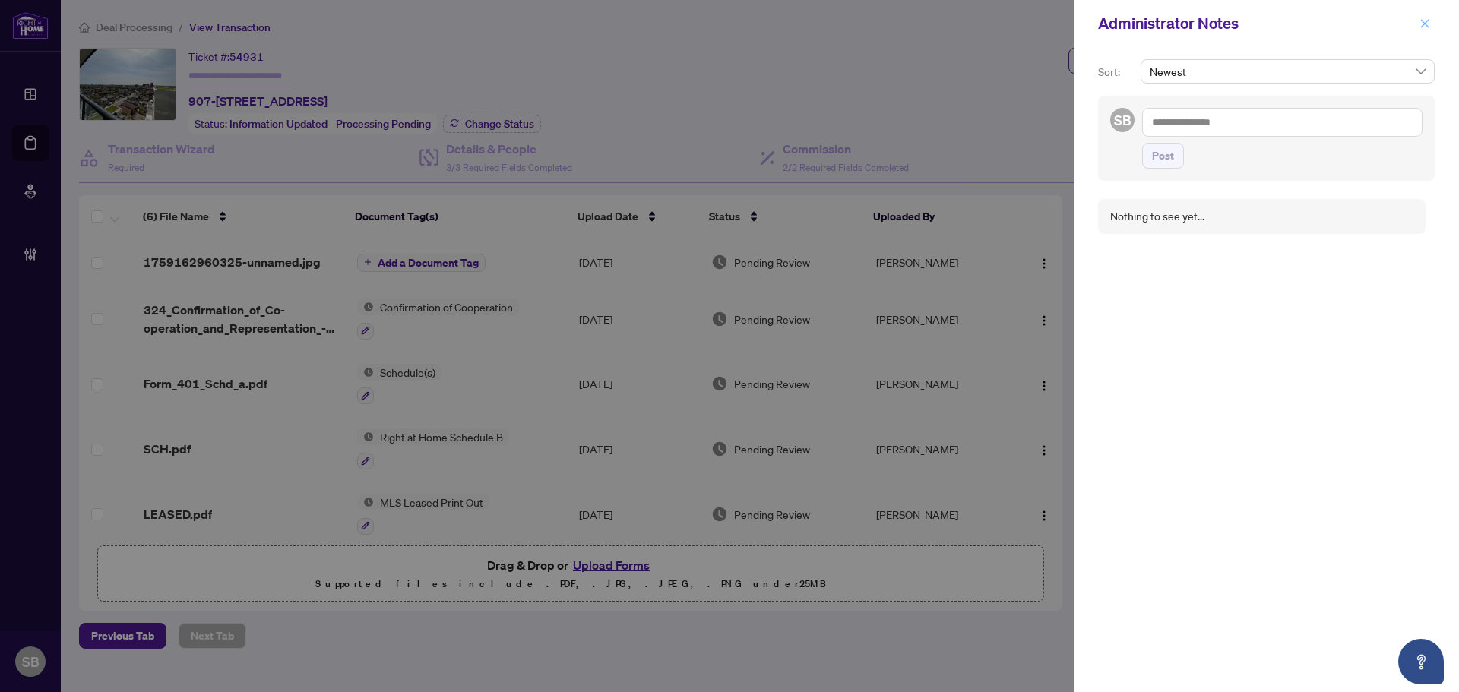
click at [1416, 22] on button "button" at bounding box center [1425, 23] width 20 height 18
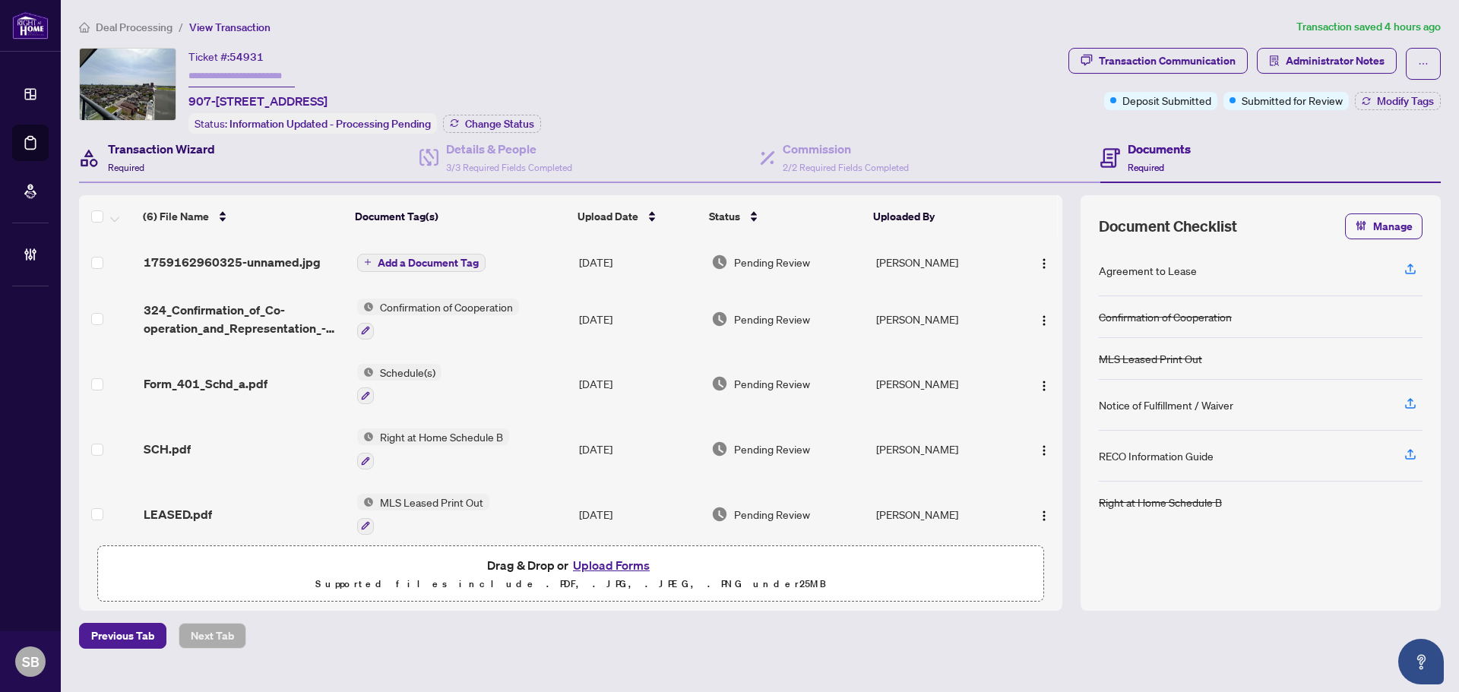
click at [178, 153] on h4 "Transaction Wizard" at bounding box center [161, 149] width 107 height 18
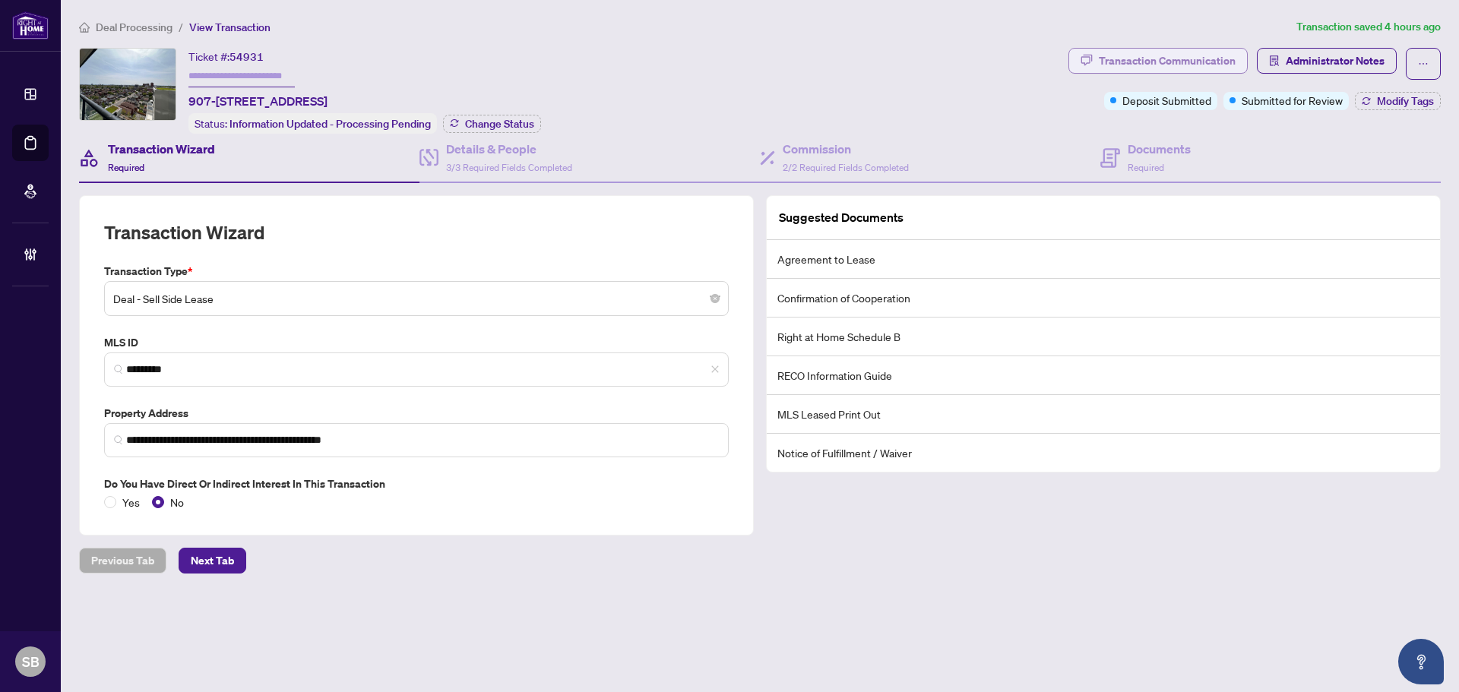
click at [1161, 61] on div "Transaction Communication" at bounding box center [1167, 61] width 137 height 24
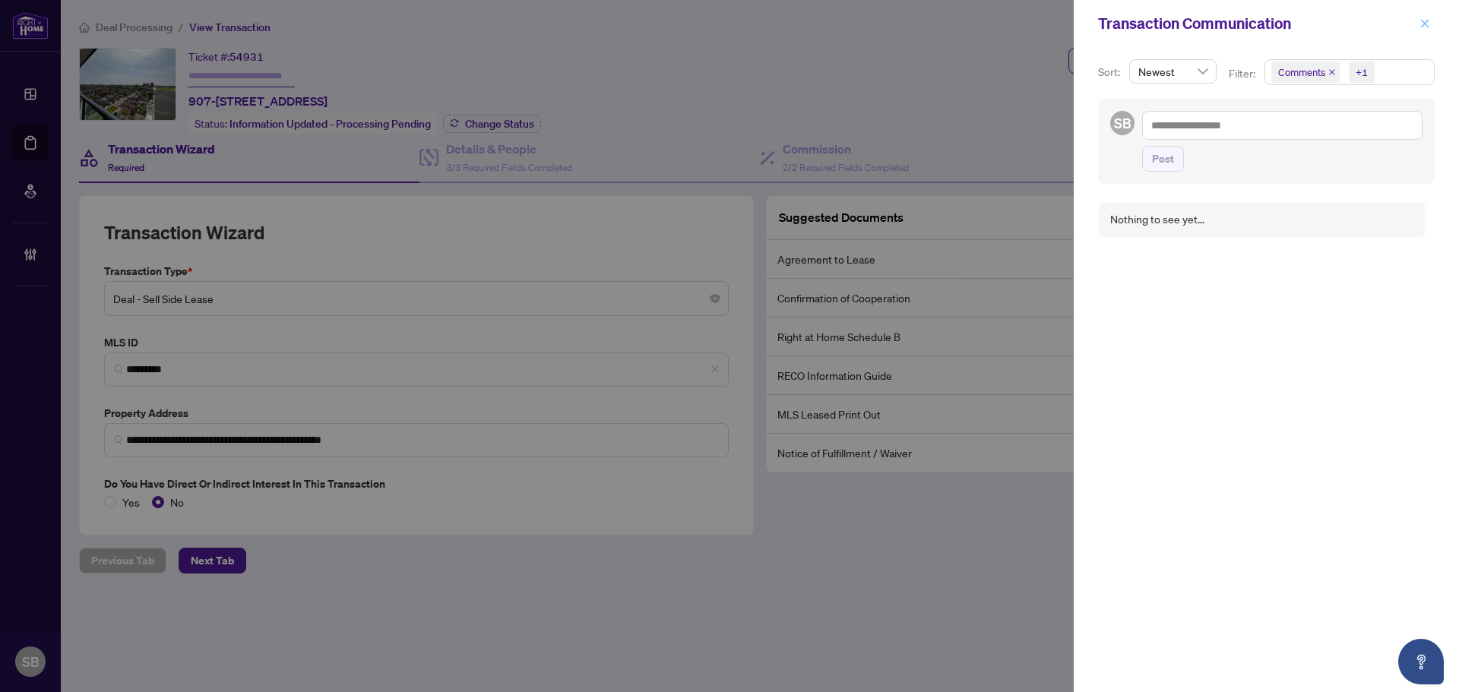
click at [1431, 24] on button "button" at bounding box center [1425, 23] width 20 height 18
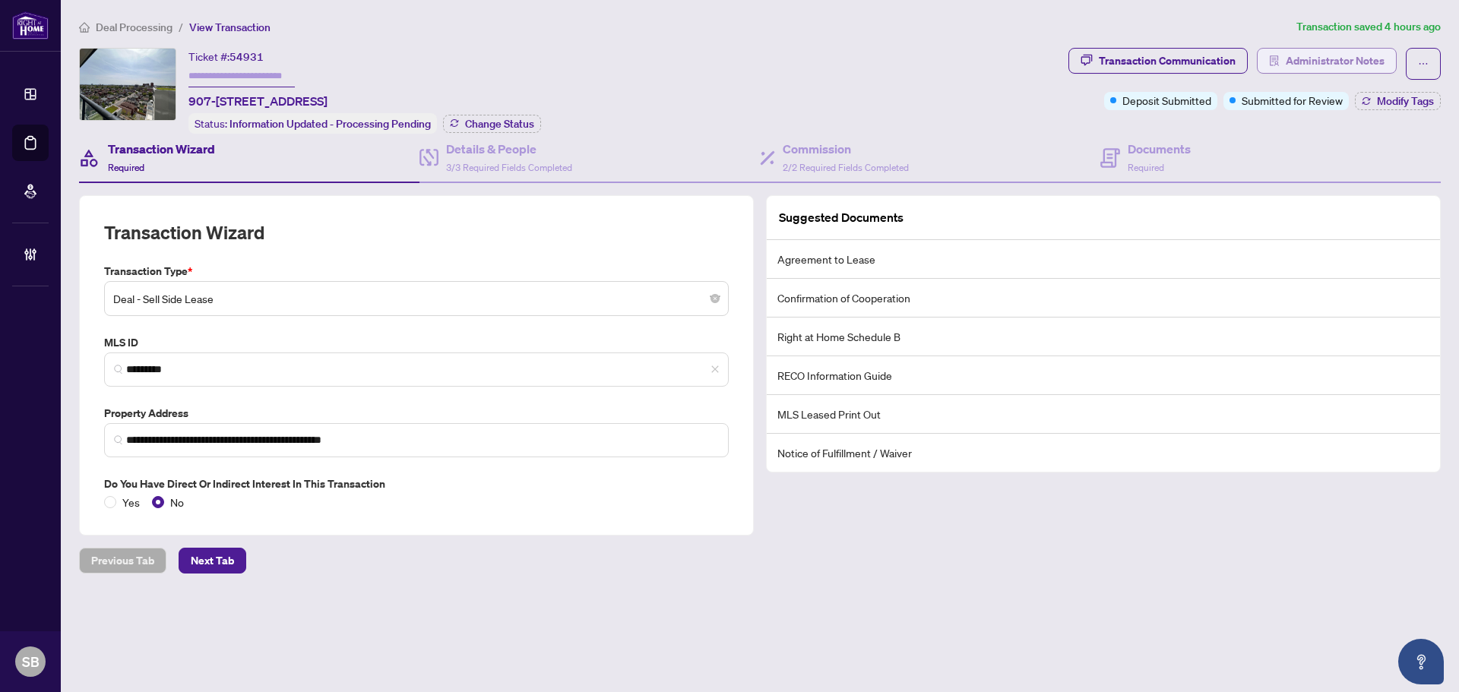
click at [1317, 65] on span "Administrator Notes" at bounding box center [1335, 61] width 99 height 24
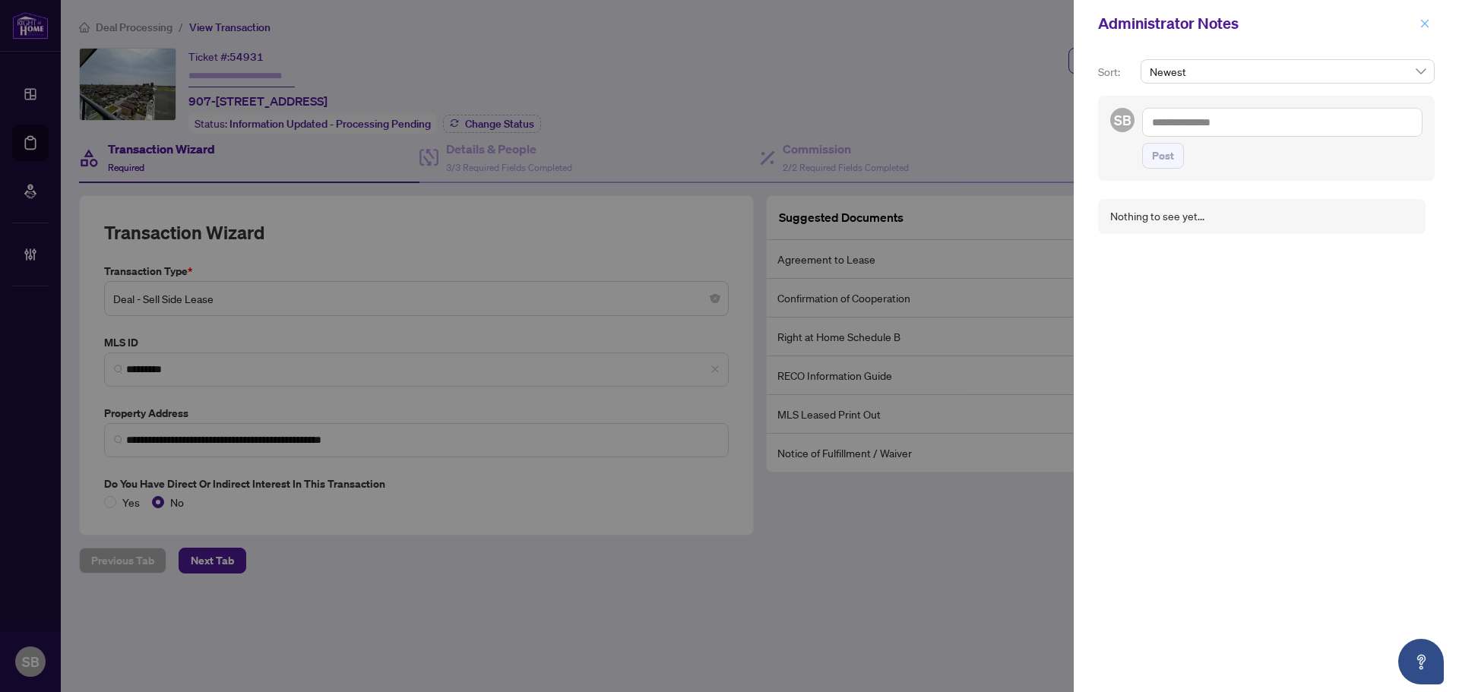
click at [1426, 26] on icon "close" at bounding box center [1425, 23] width 8 height 8
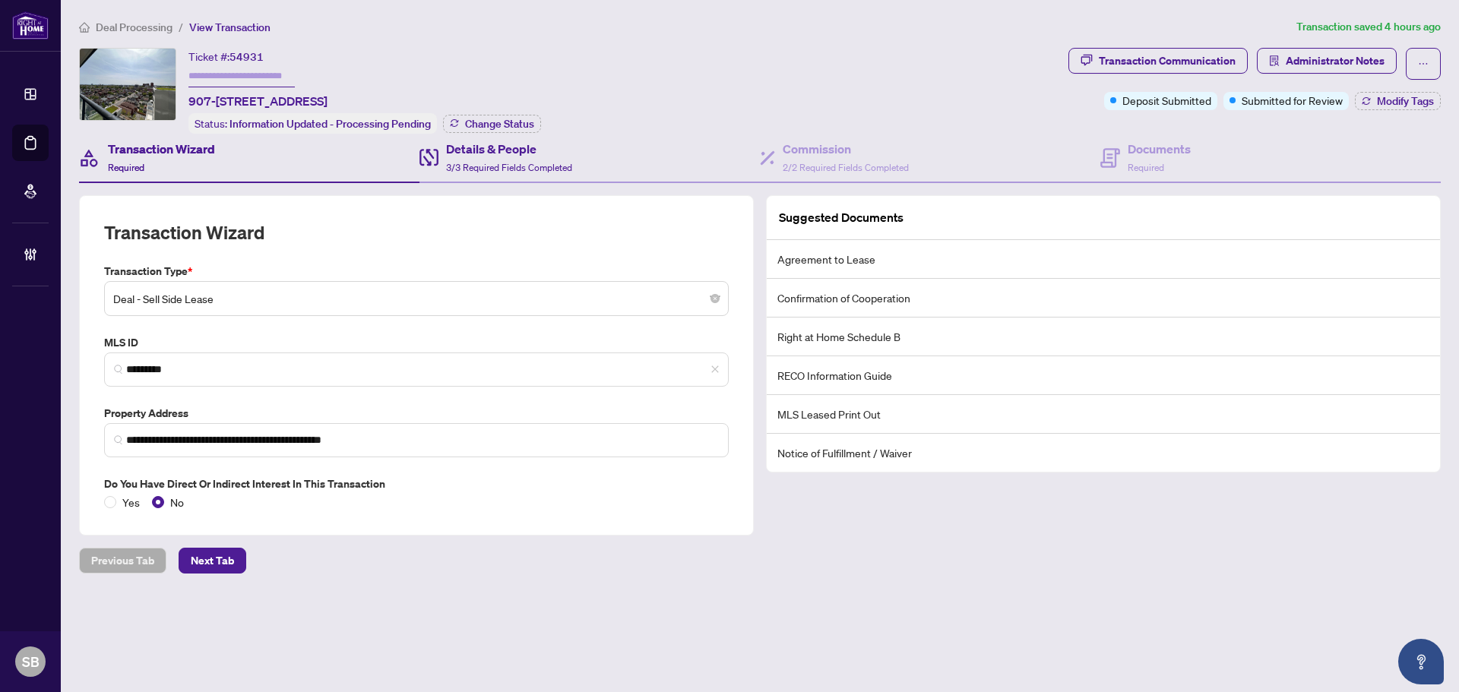
click at [492, 174] on div "Details & People 3/3 Required Fields Completed" at bounding box center [589, 158] width 340 height 49
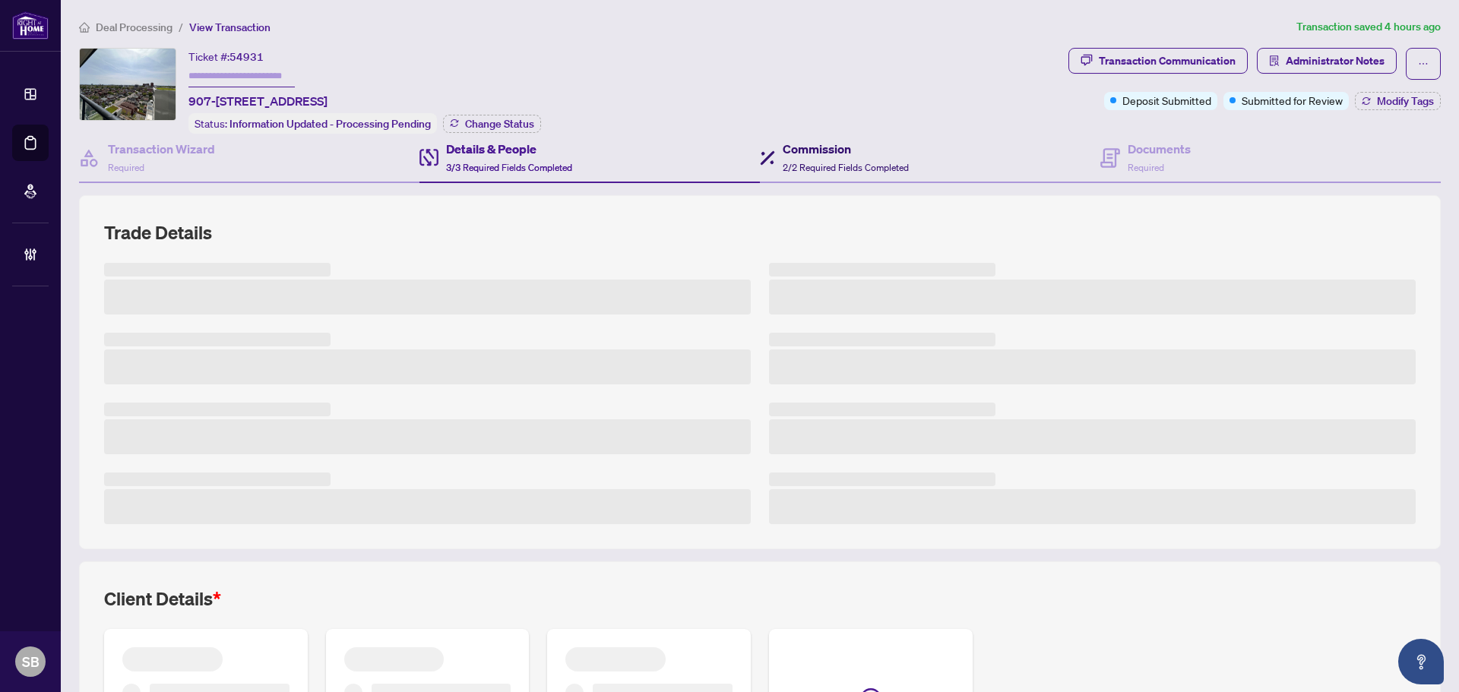
click at [844, 154] on h4 "Commission" at bounding box center [846, 149] width 126 height 18
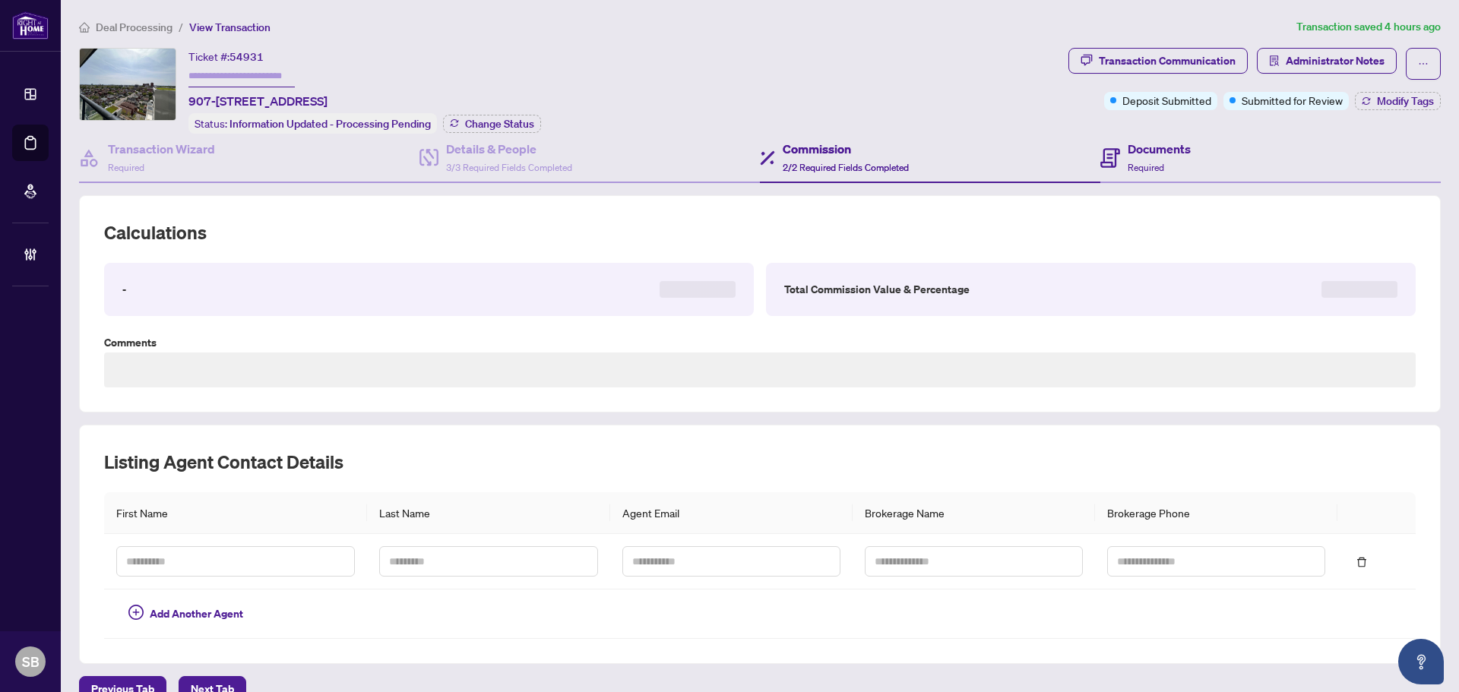
drag, startPoint x: 1041, startPoint y: 141, endPoint x: 1106, endPoint y: 144, distance: 65.4
click at [1046, 141] on div "Commission 2/2 Required Fields Completed" at bounding box center [930, 158] width 340 height 49
click at [1134, 156] on div "Documents Required" at bounding box center [1159, 158] width 63 height 36
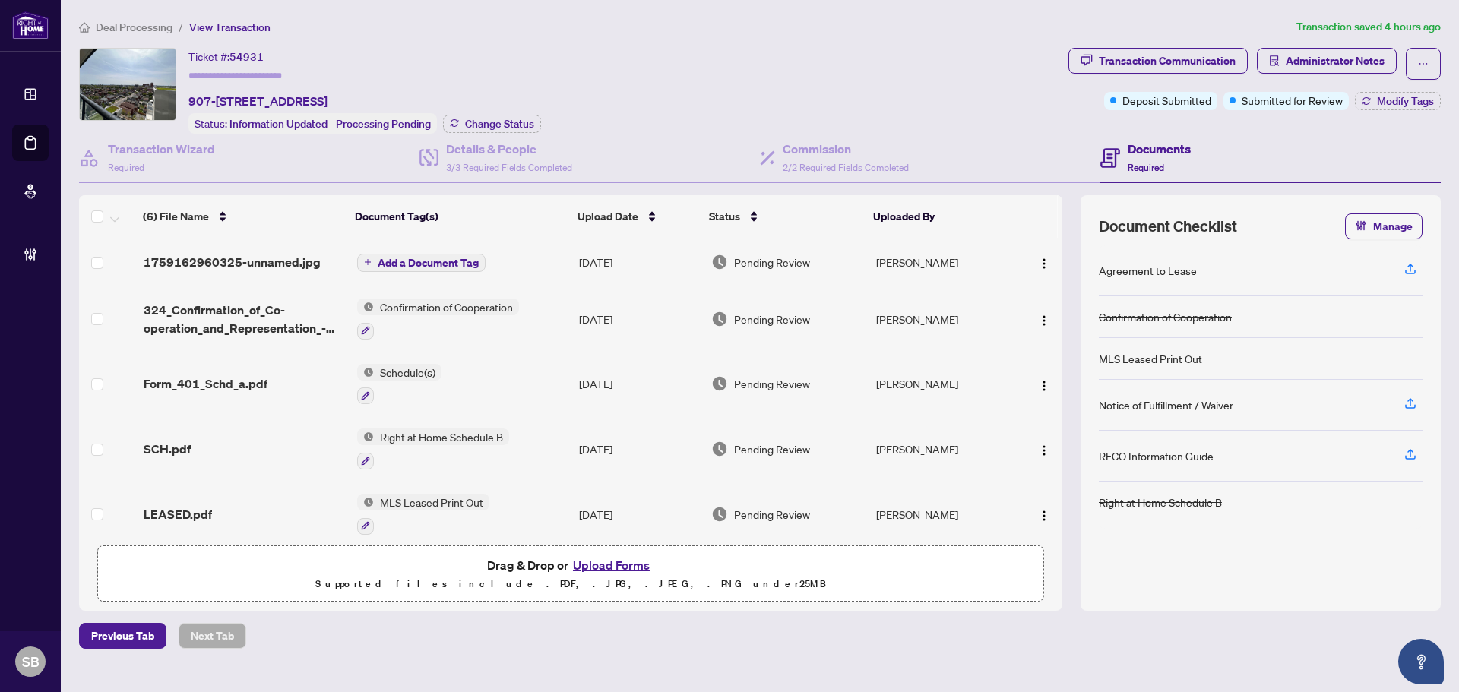
click at [590, 257] on td "[DATE]" at bounding box center [639, 262] width 132 height 49
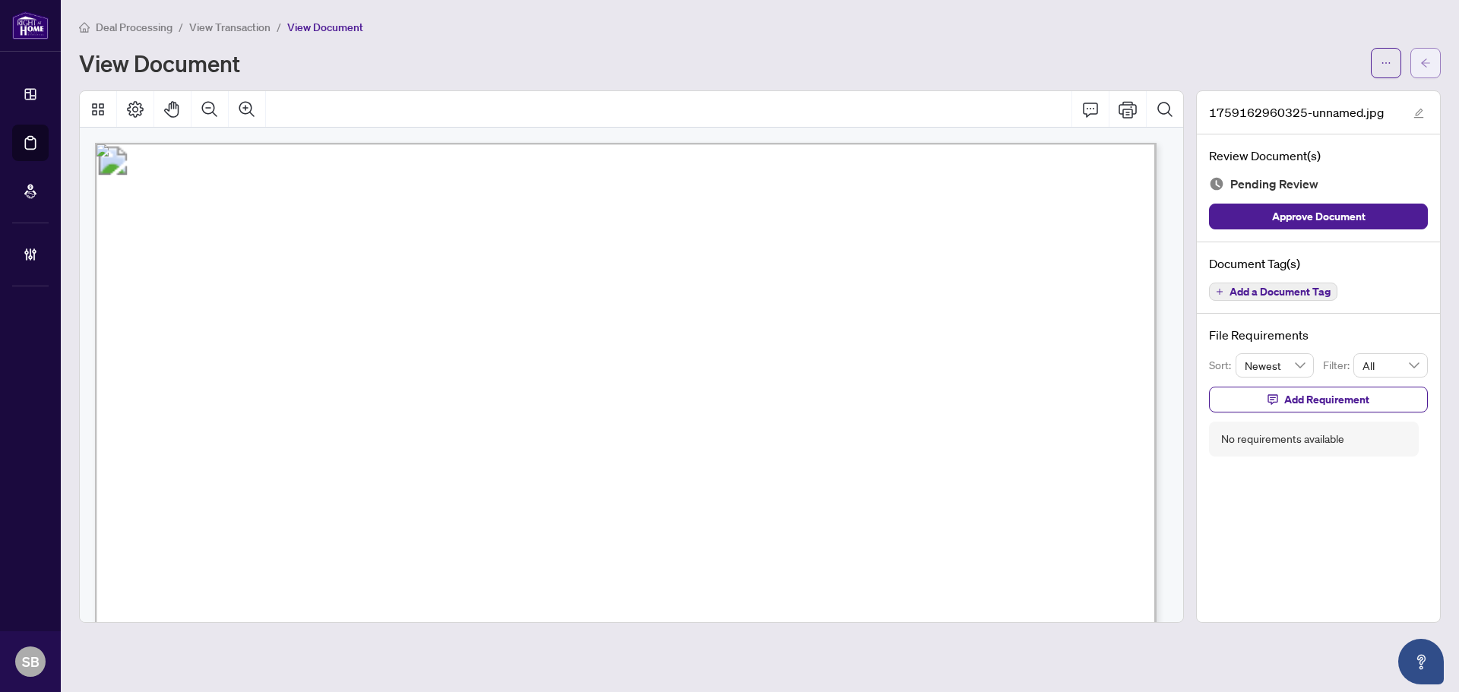
click at [1432, 64] on button "button" at bounding box center [1425, 63] width 30 height 30
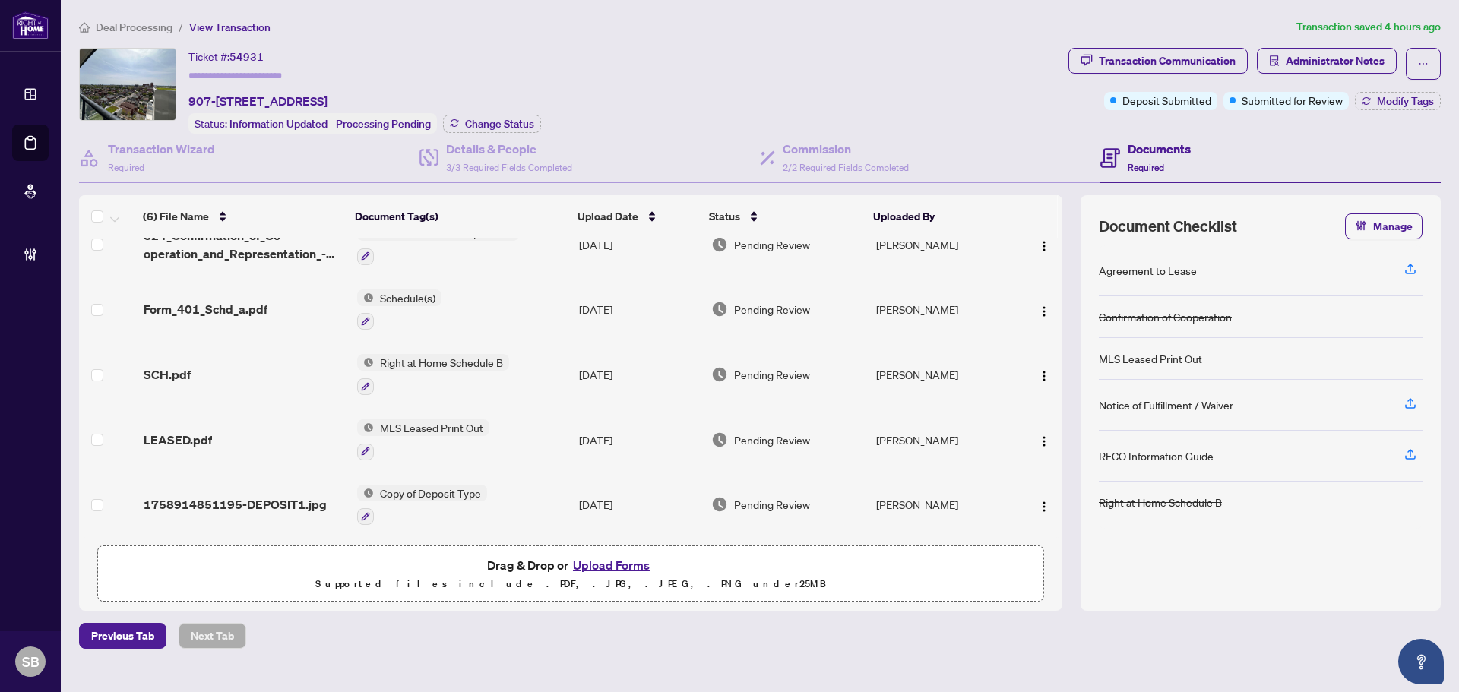
scroll to position [77, 0]
click at [532, 498] on td "Copy of Deposit Type" at bounding box center [462, 505] width 223 height 65
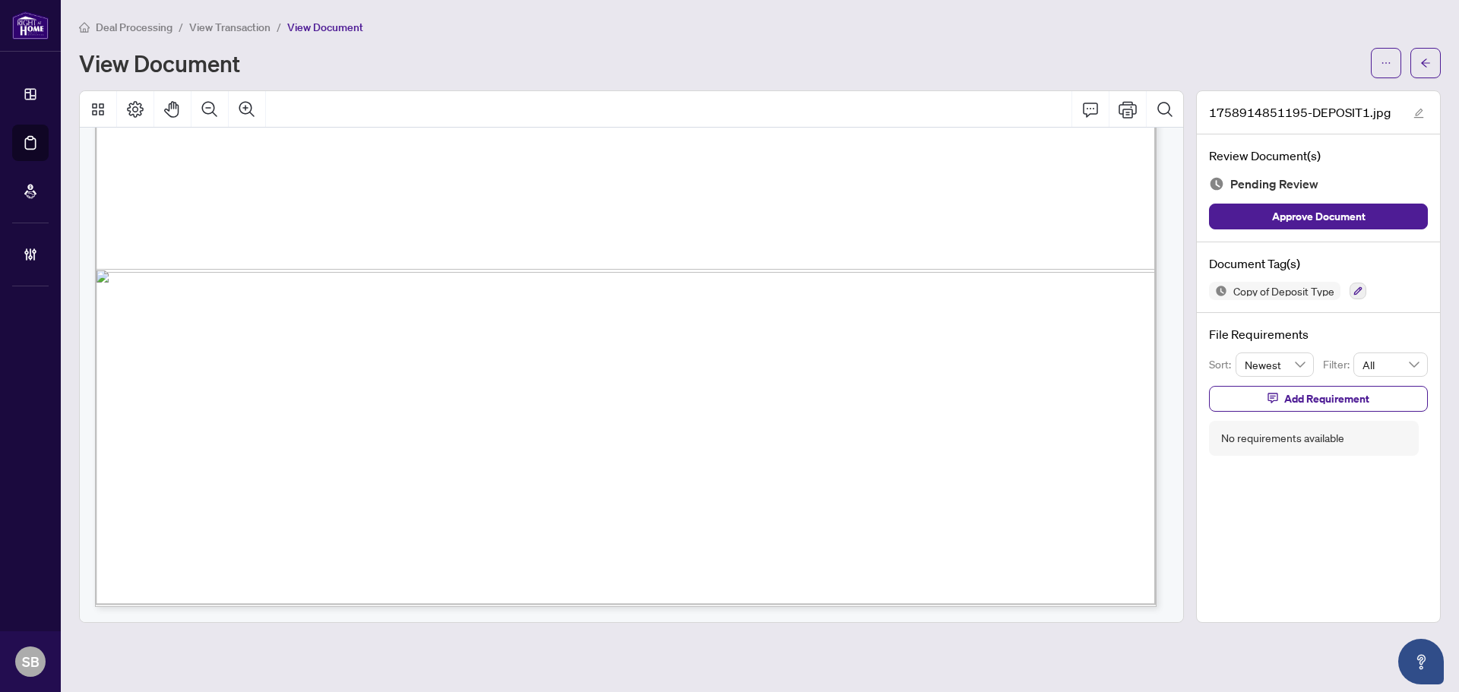
scroll to position [581, 0]
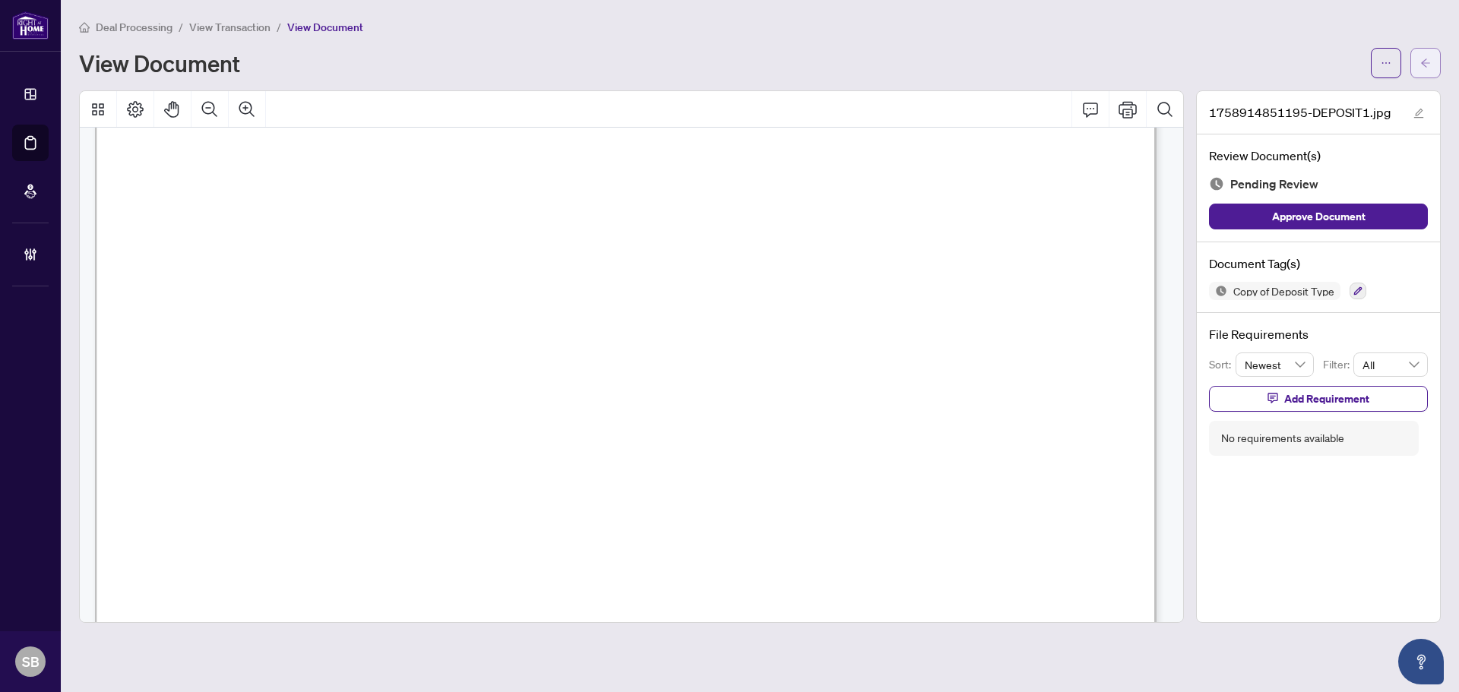
click at [1428, 66] on icon "arrow-left" at bounding box center [1425, 63] width 11 height 11
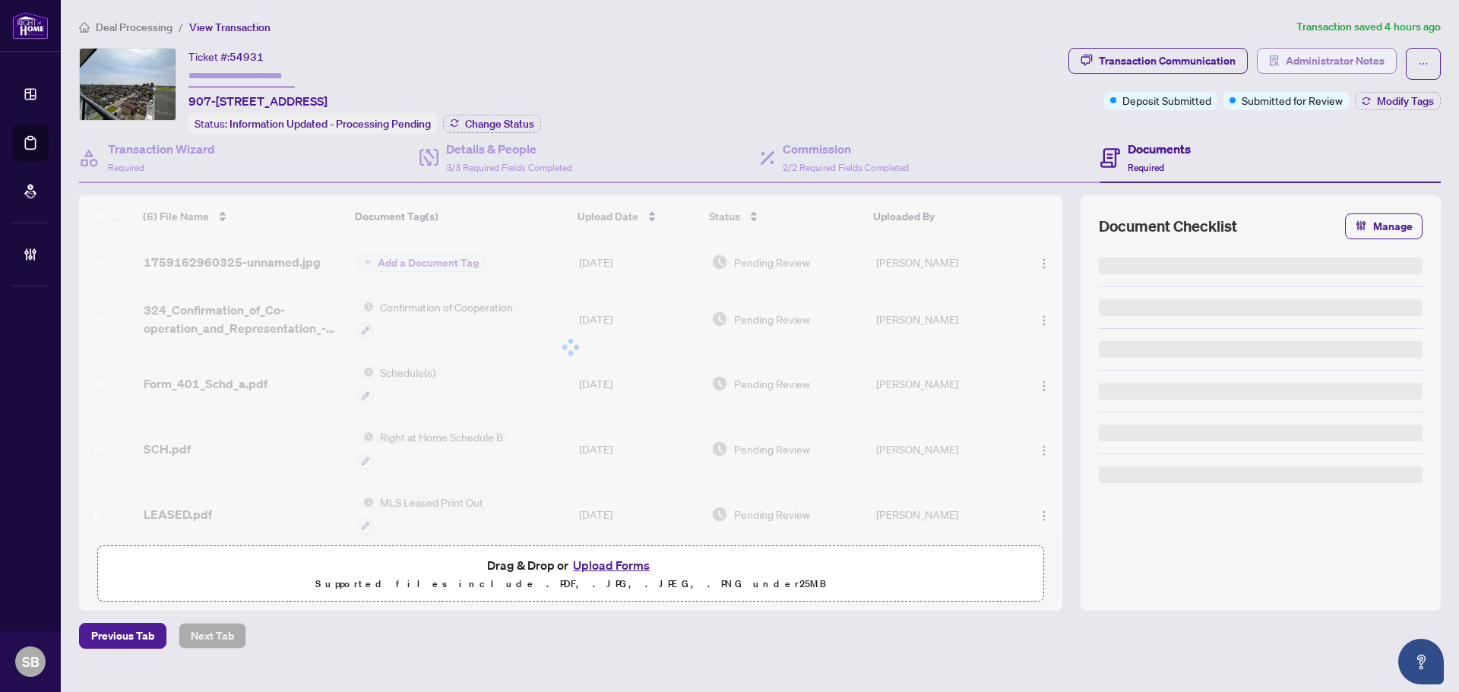
click at [1341, 54] on span "Administrator Notes" at bounding box center [1335, 61] width 99 height 24
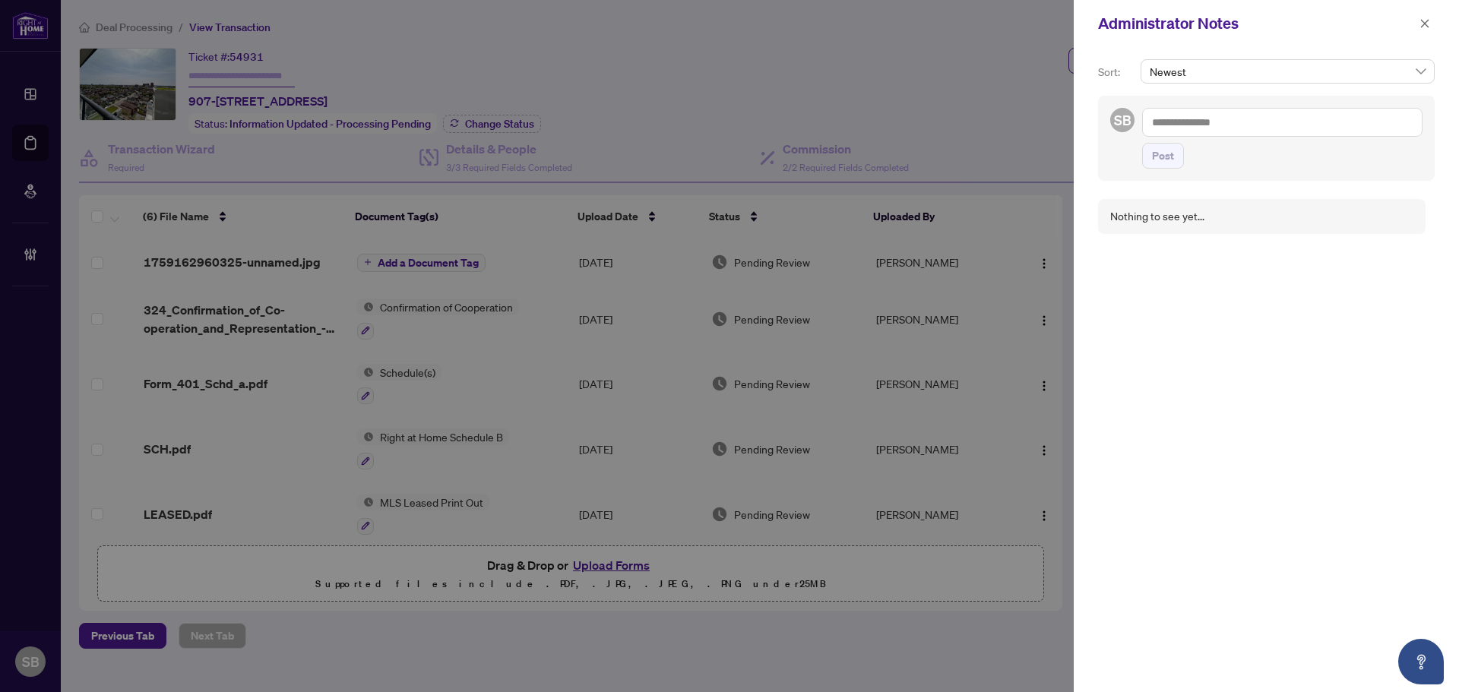
click at [1188, 117] on textarea at bounding box center [1282, 122] width 280 height 29
drag, startPoint x: 1215, startPoint y: 160, endPoint x: 1230, endPoint y: 158, distance: 15.3
click at [1215, 160] on span "RAH R Accounting" at bounding box center [1220, 159] width 86 height 14
click at [1308, 148] on textarea "**********" at bounding box center [1280, 130] width 276 height 44
type textarea "**********"
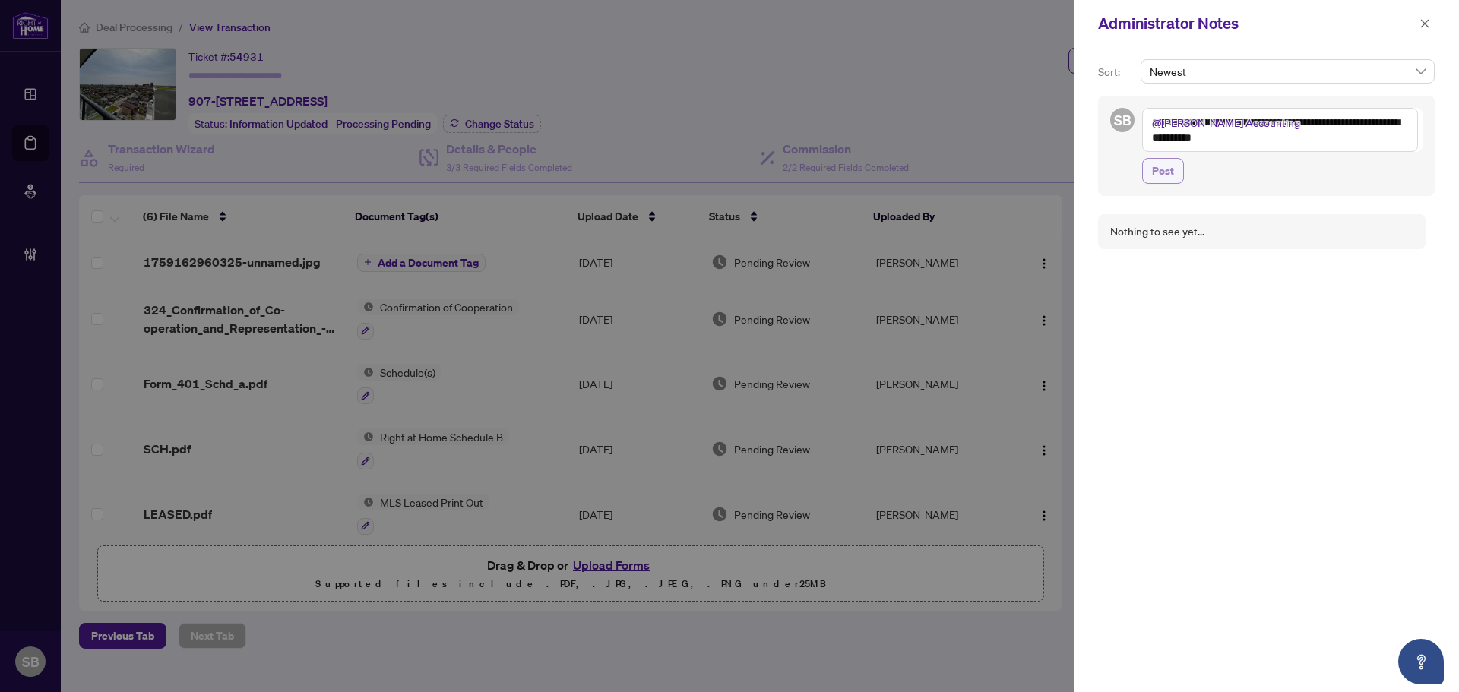
click at [1162, 174] on span "Post" at bounding box center [1163, 171] width 22 height 24
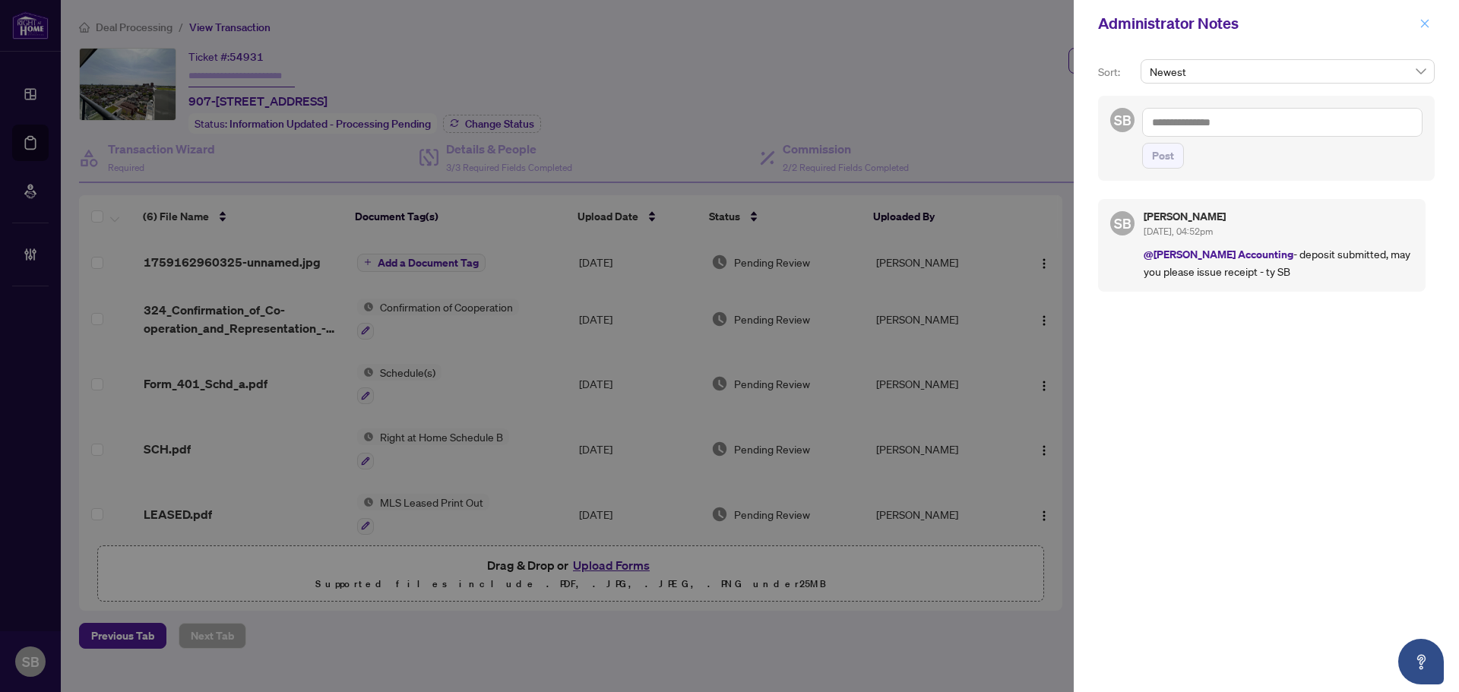
click at [1417, 25] on button "button" at bounding box center [1425, 23] width 20 height 18
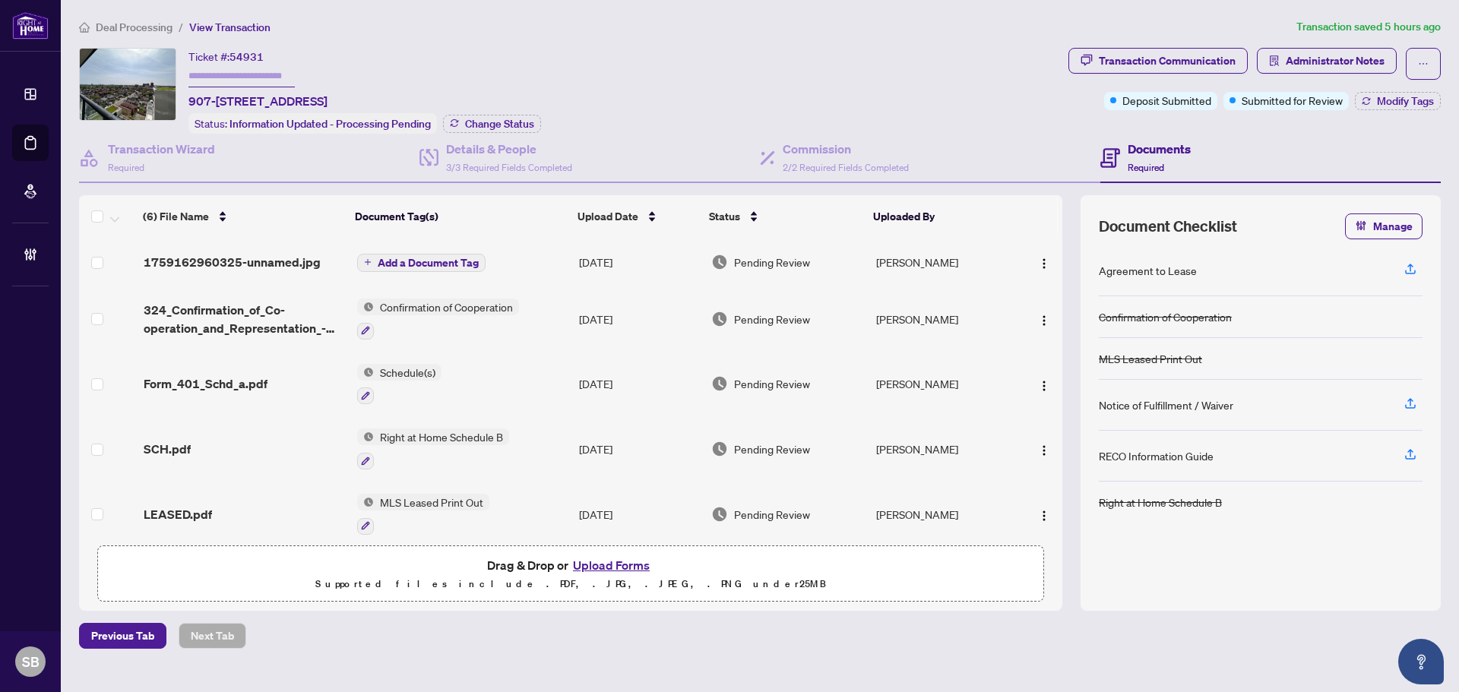
click at [146, 31] on span "Deal Processing" at bounding box center [134, 28] width 77 height 14
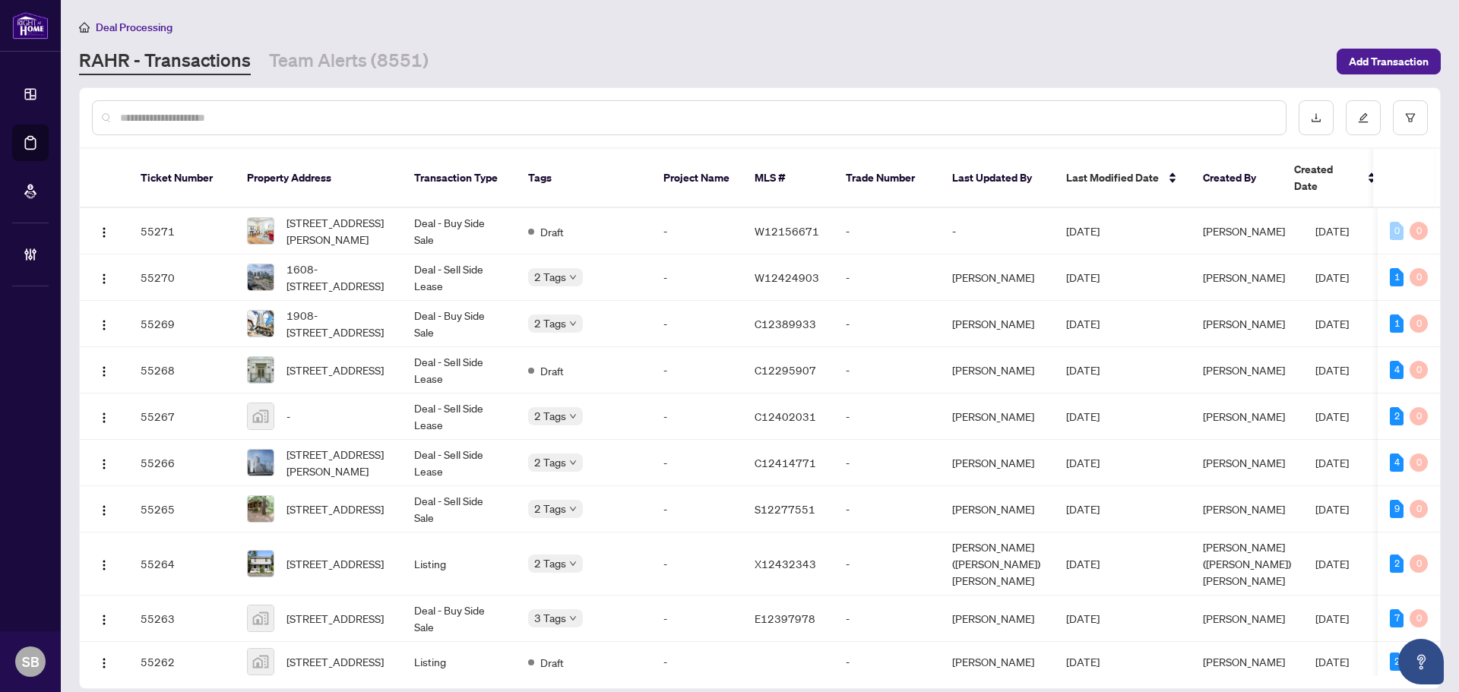
click at [413, 129] on div at bounding box center [689, 117] width 1194 height 35
click at [419, 122] on input "text" at bounding box center [696, 117] width 1153 height 17
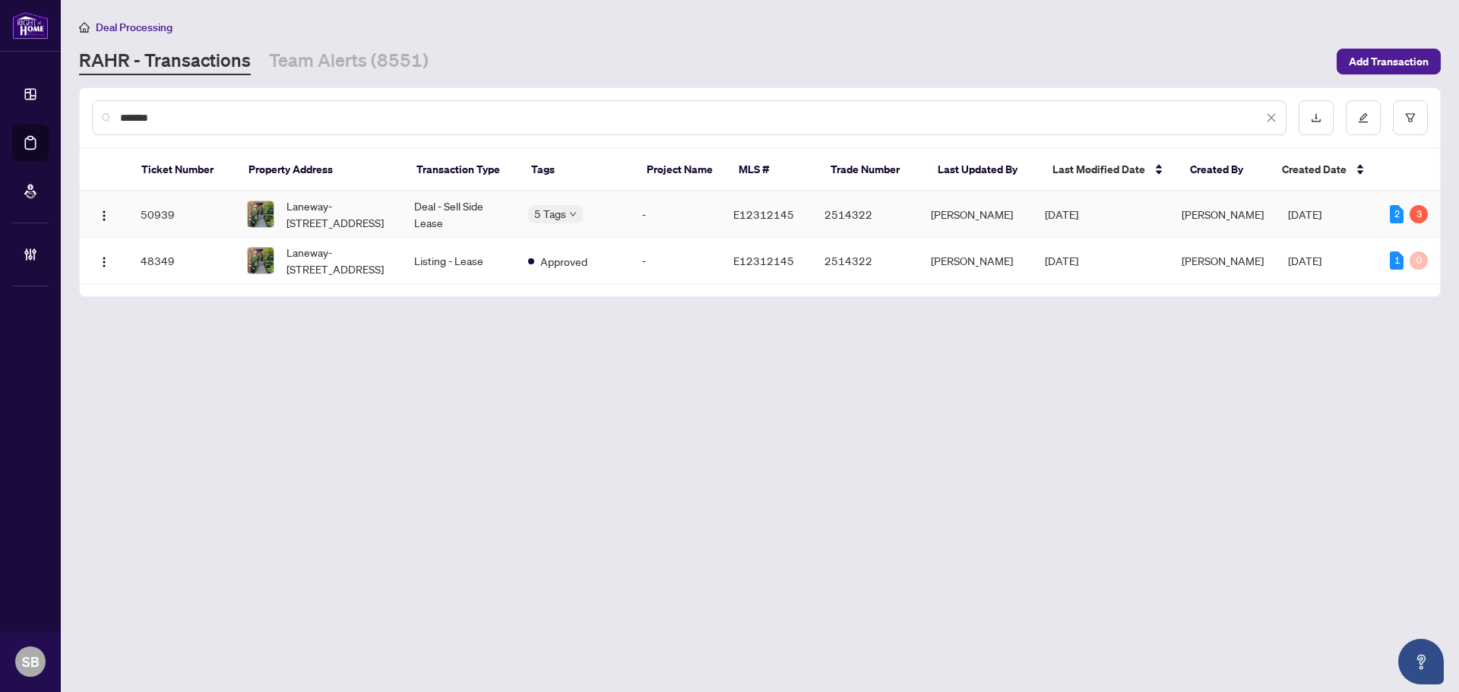
type input "*******"
click at [460, 217] on td "Deal - Sell Side Lease" at bounding box center [459, 214] width 114 height 46
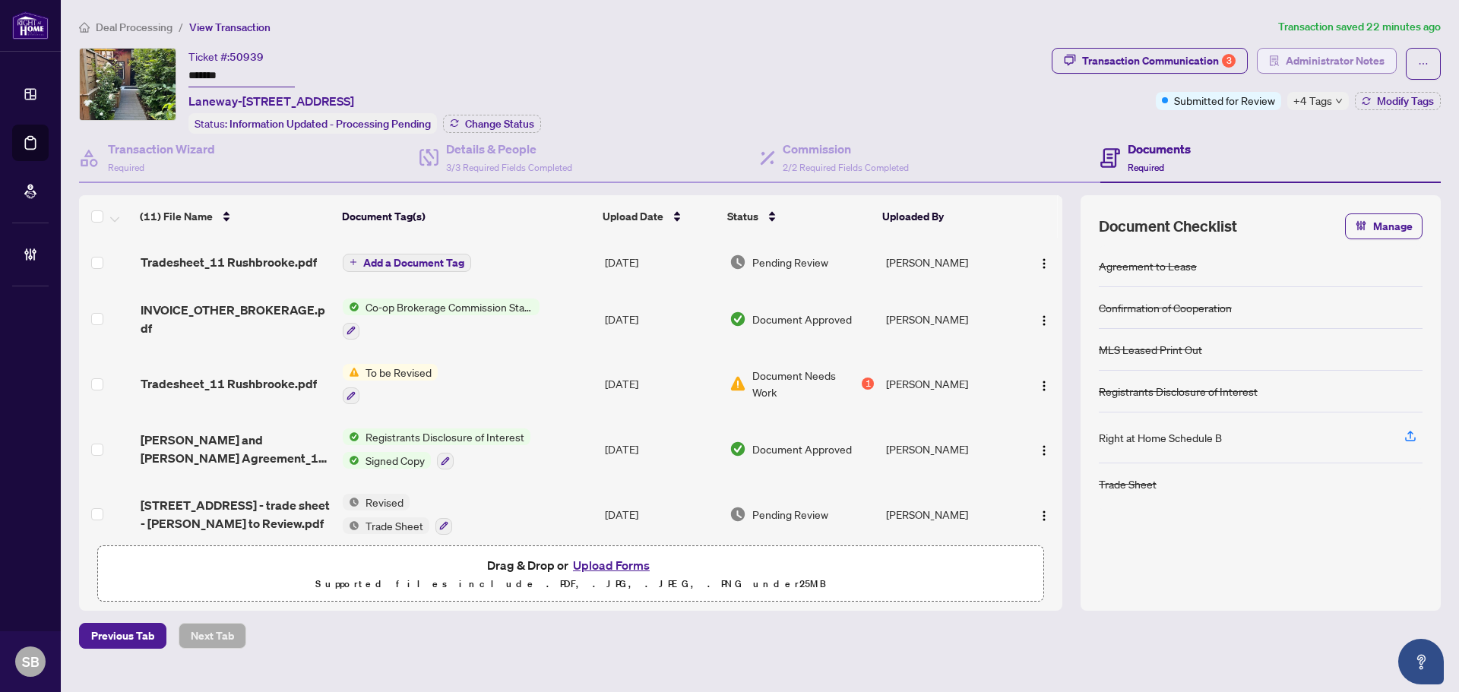
click at [1321, 58] on span "Administrator Notes" at bounding box center [1335, 61] width 99 height 24
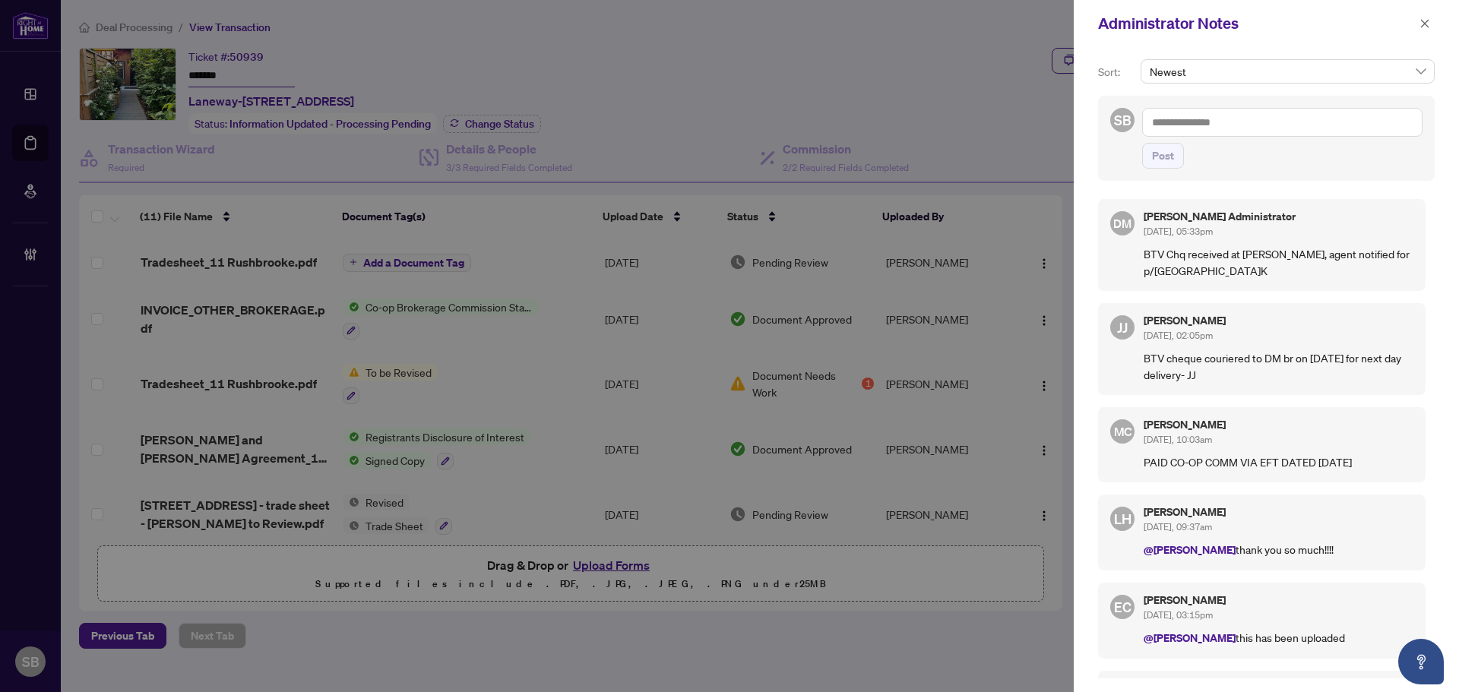
click at [1197, 129] on textarea at bounding box center [1282, 122] width 280 height 29
click at [1154, 122] on textarea "**********" at bounding box center [1282, 122] width 280 height 29
drag, startPoint x: 1188, startPoint y: 270, endPoint x: 1140, endPoint y: 250, distance: 51.4
click at [1140, 250] on div "DM Don Mills Administrator Sep/19/2025, 05:33pm BTV Chq received at DM Branch, …" at bounding box center [1261, 245] width 327 height 92
copy p "BTV Chq received at DM Branch, agent notified for p/u - Anuj.K"
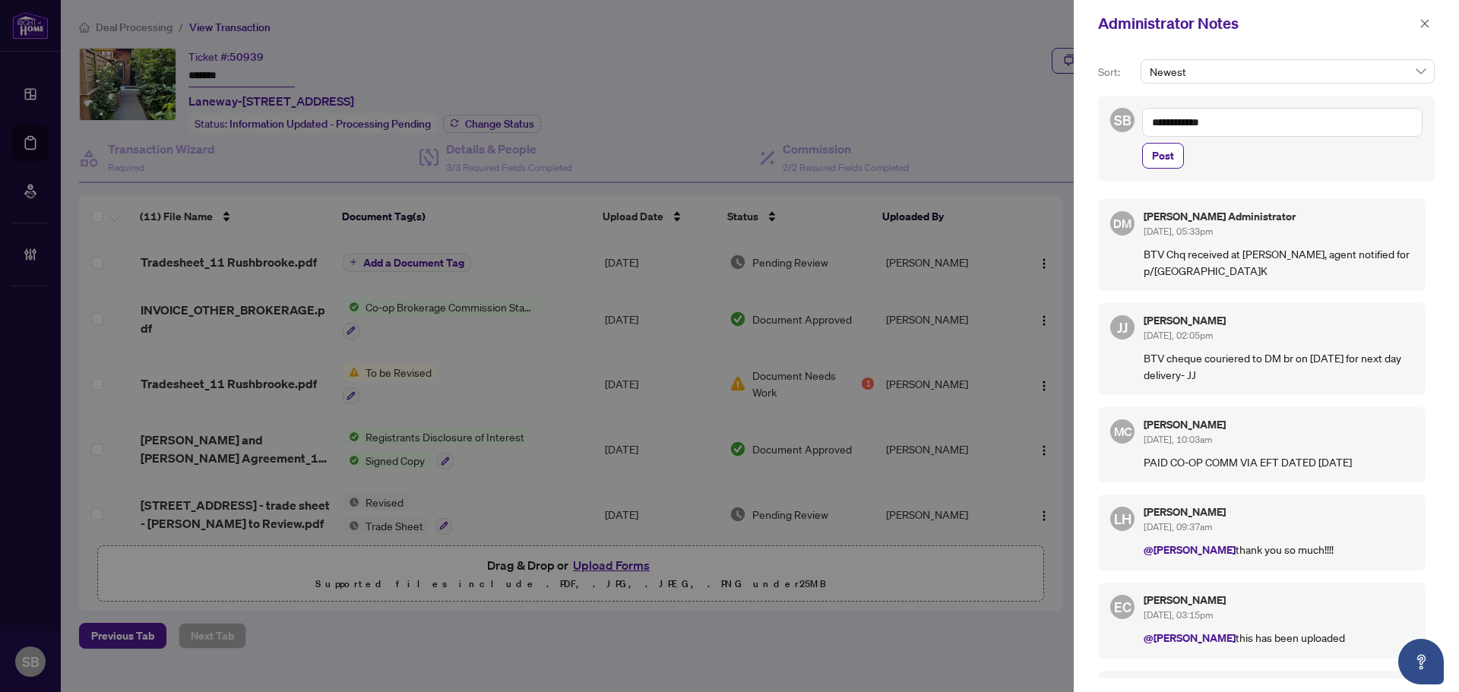
click at [1149, 119] on textarea "**********" at bounding box center [1282, 122] width 280 height 29
paste textarea "**********"
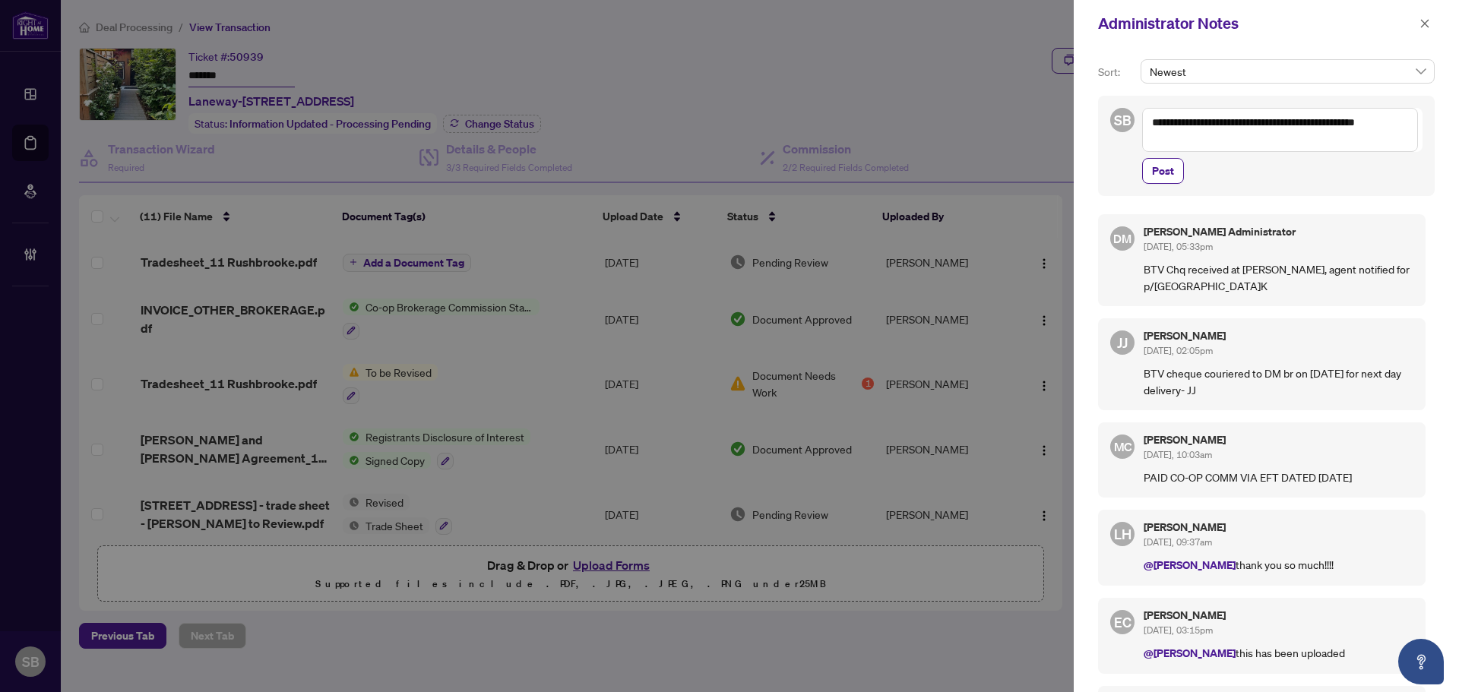
drag, startPoint x: 1246, startPoint y: 125, endPoint x: 1185, endPoint y: 124, distance: 60.8
click at [1185, 124] on textarea "**********" at bounding box center [1280, 130] width 276 height 44
click at [1384, 125] on textarea "**********" at bounding box center [1282, 122] width 280 height 29
click at [1287, 127] on textarea "**********" at bounding box center [1282, 122] width 280 height 29
click at [1292, 122] on textarea "**********" at bounding box center [1282, 122] width 280 height 29
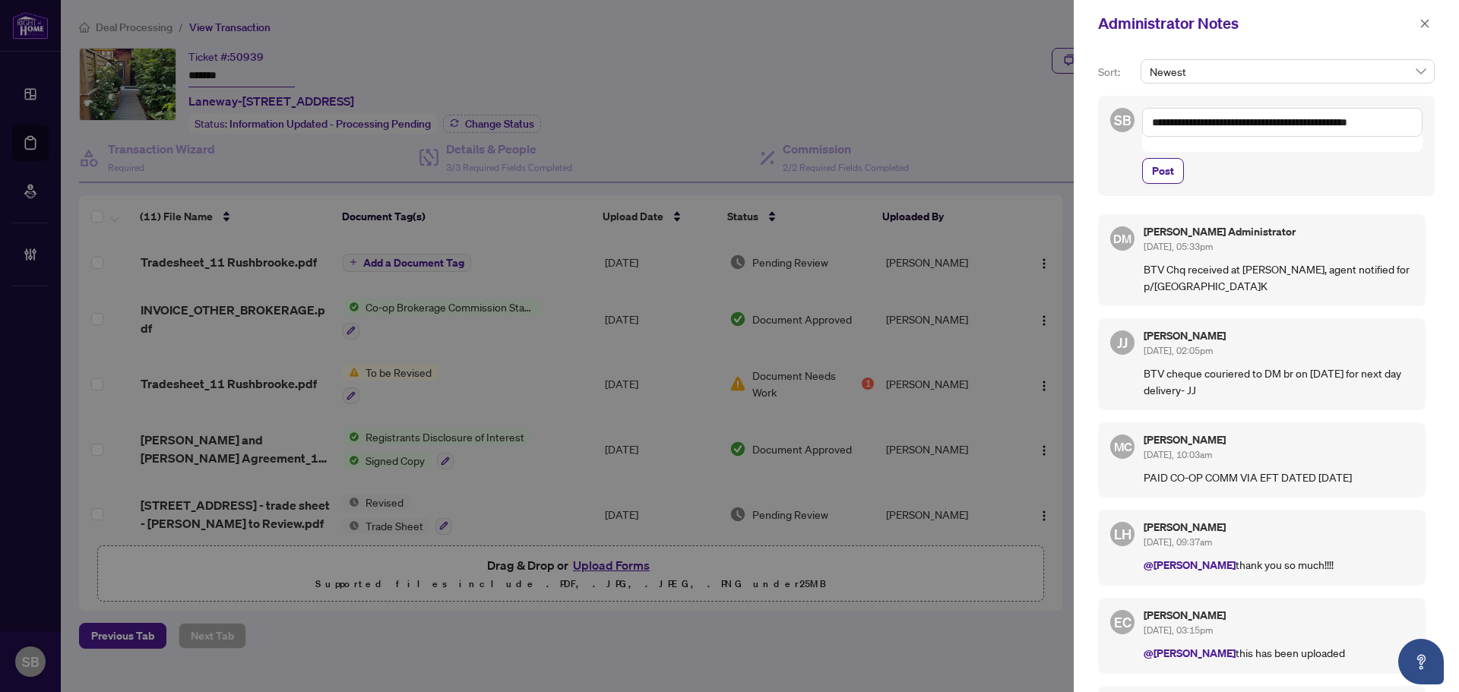
click at [1402, 119] on textarea "**********" at bounding box center [1282, 122] width 280 height 29
type textarea "**********"
click at [1162, 172] on span "Post" at bounding box center [1163, 171] width 22 height 24
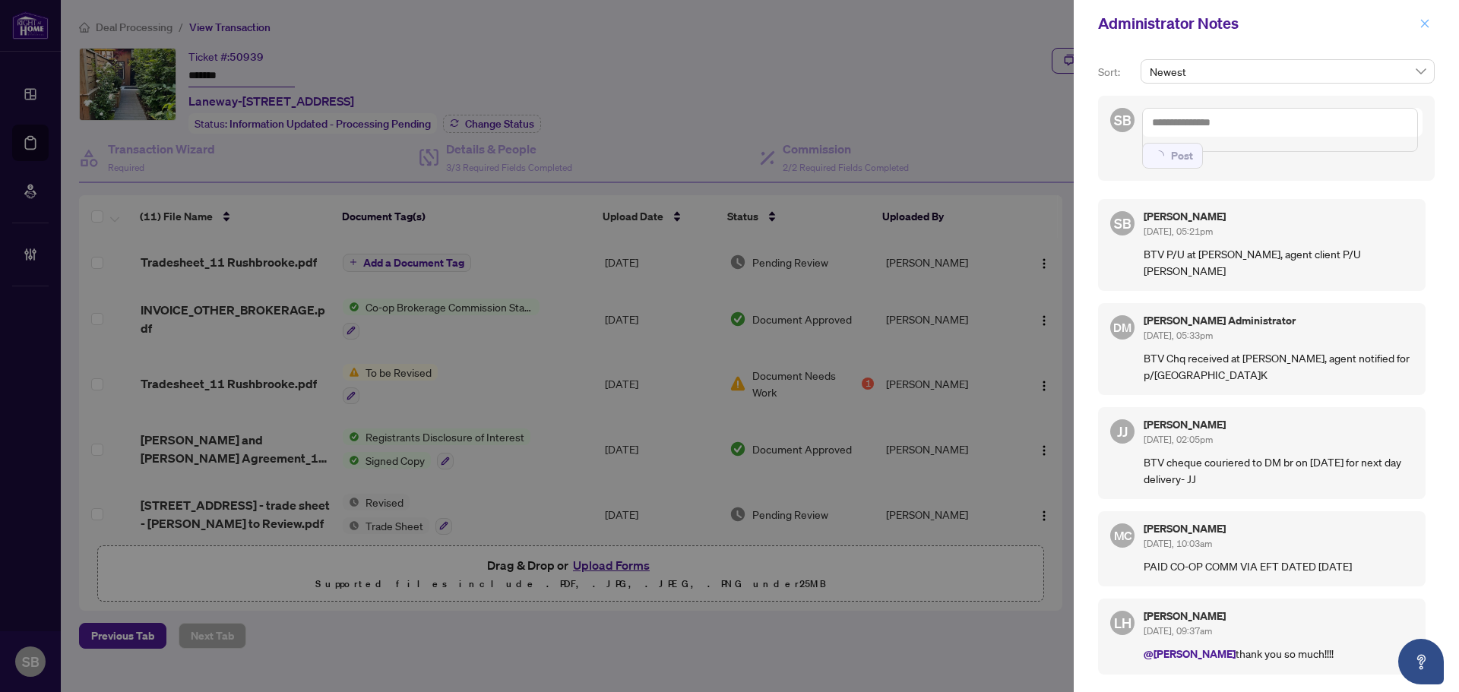
click at [1428, 31] on span "button" at bounding box center [1424, 23] width 11 height 24
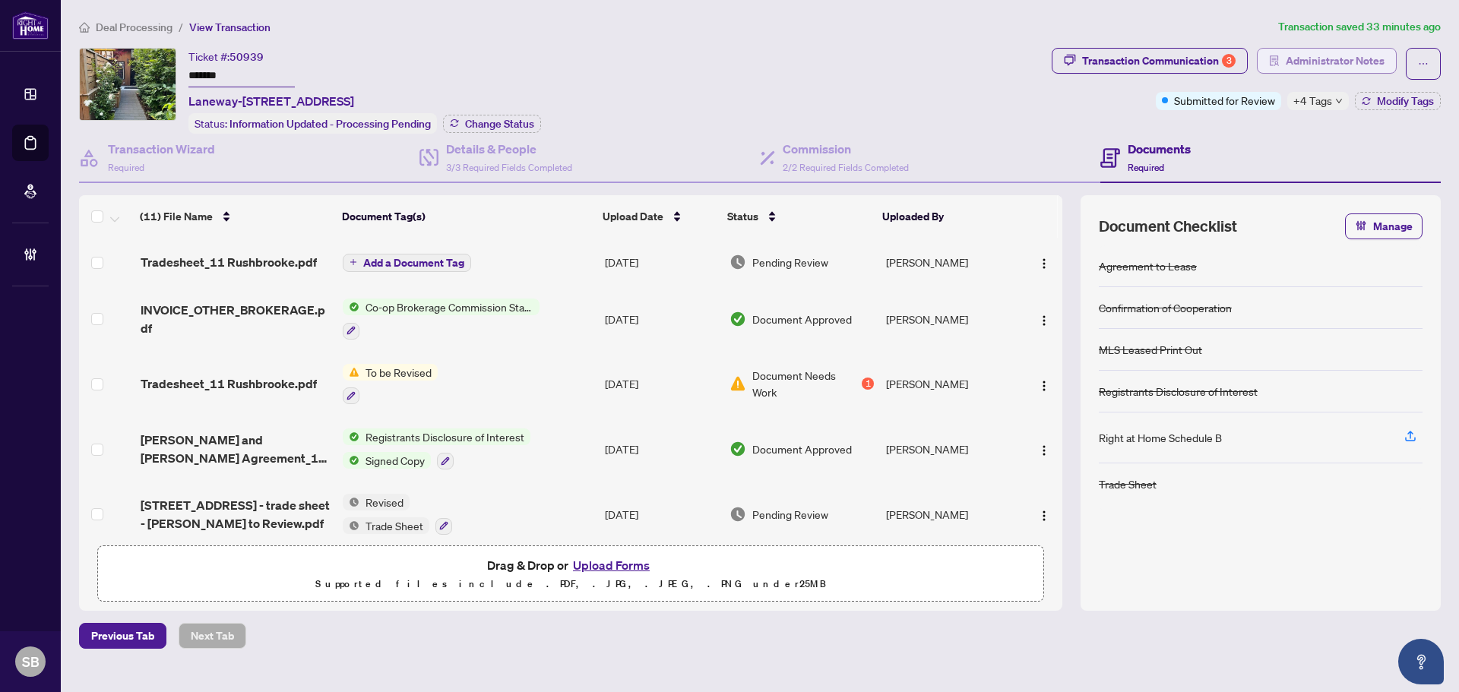
click at [1334, 61] on span "Administrator Notes" at bounding box center [1335, 61] width 99 height 24
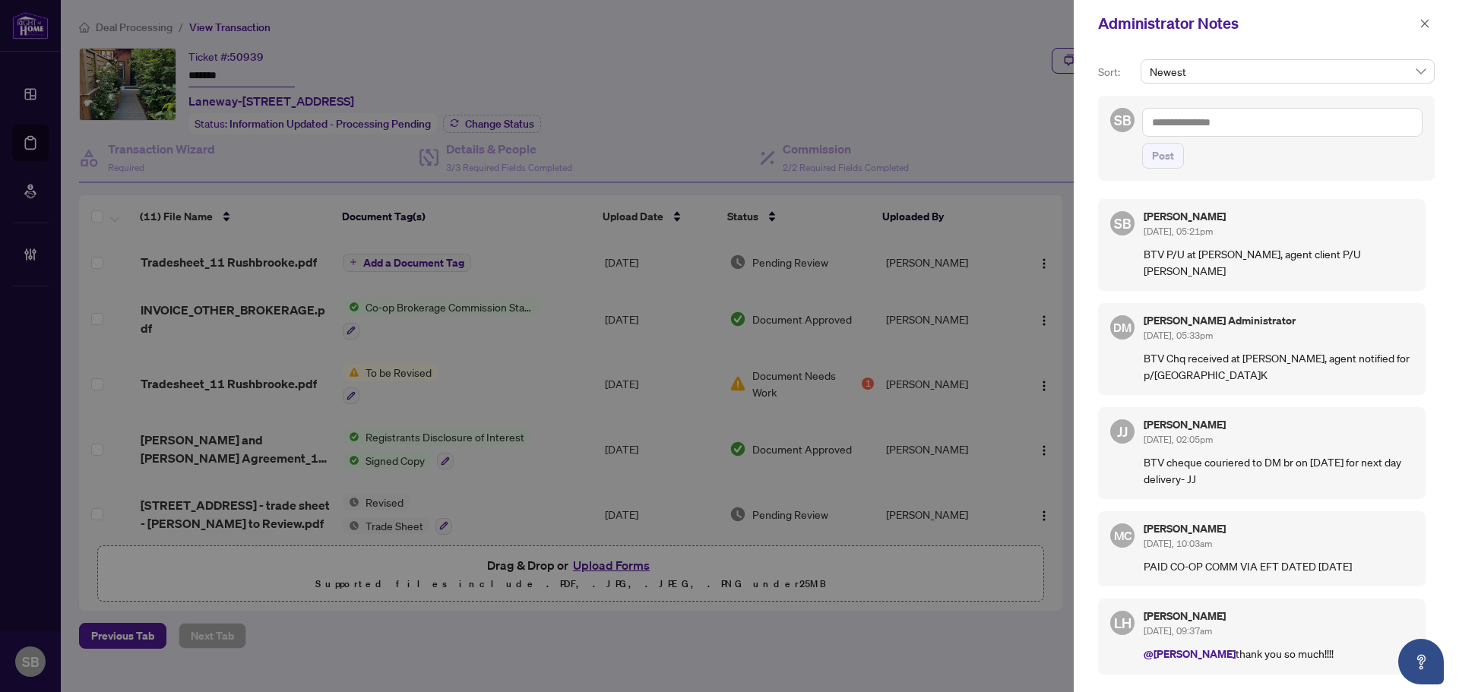
click at [131, 27] on div at bounding box center [729, 346] width 1459 height 692
click at [1435, 40] on div "Administrator Notes" at bounding box center [1266, 23] width 385 height 47
click at [1430, 21] on button "button" at bounding box center [1425, 23] width 20 height 18
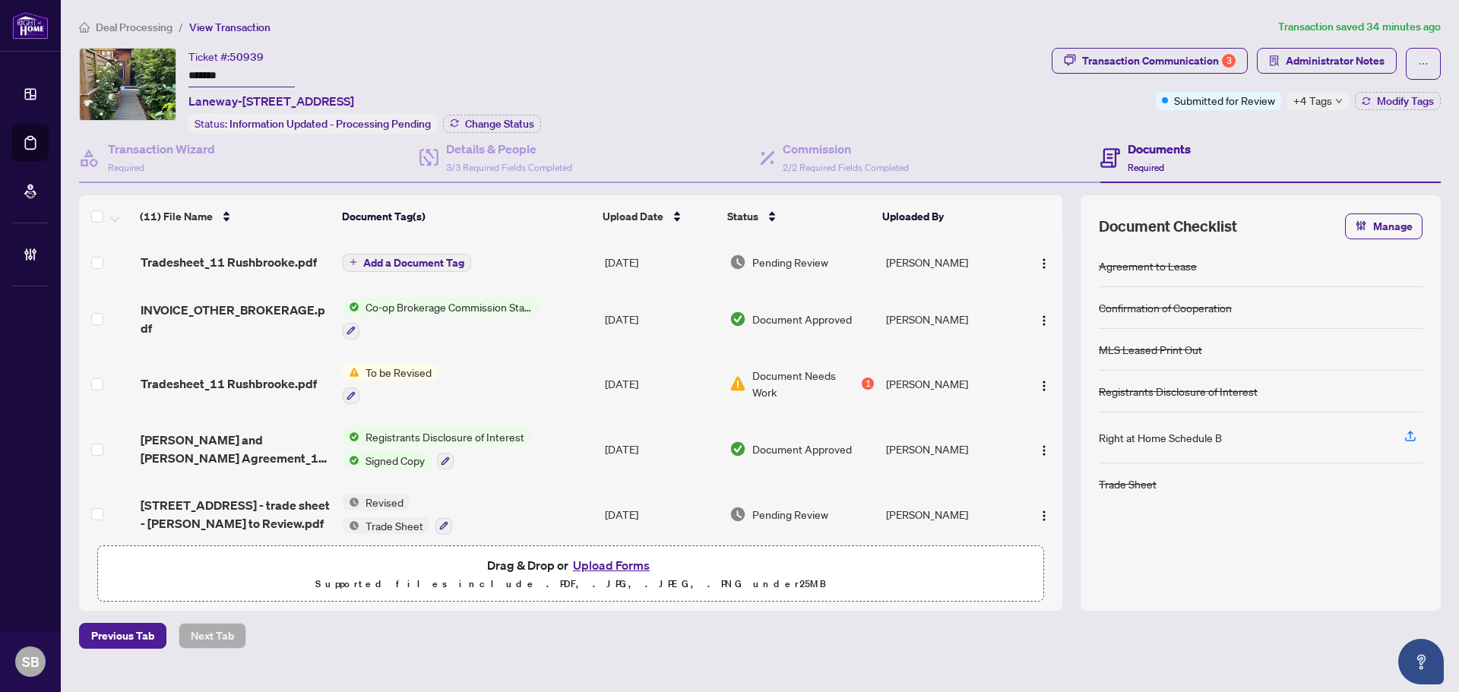
click at [132, 33] on span "Deal Processing" at bounding box center [134, 28] width 77 height 14
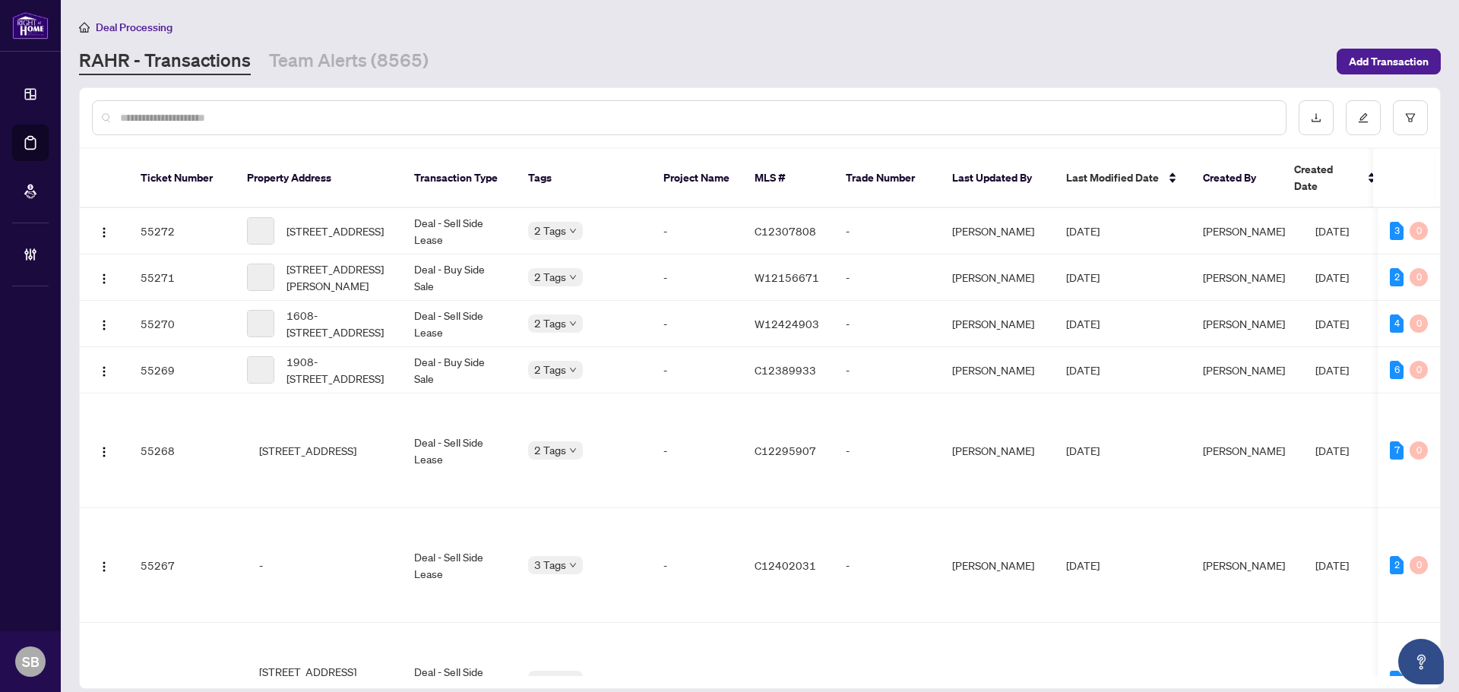
click at [204, 106] on div at bounding box center [689, 117] width 1194 height 35
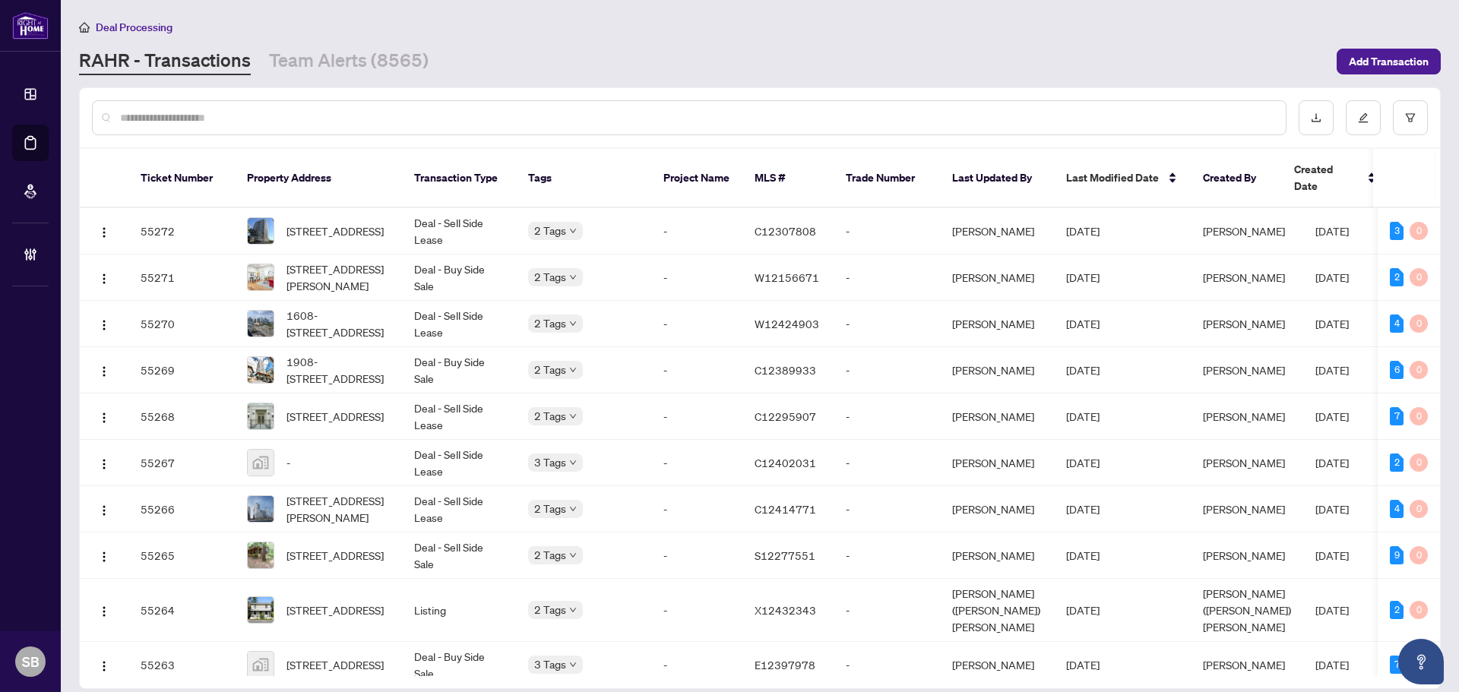
click at [201, 111] on input "text" at bounding box center [696, 117] width 1153 height 17
paste input "**********"
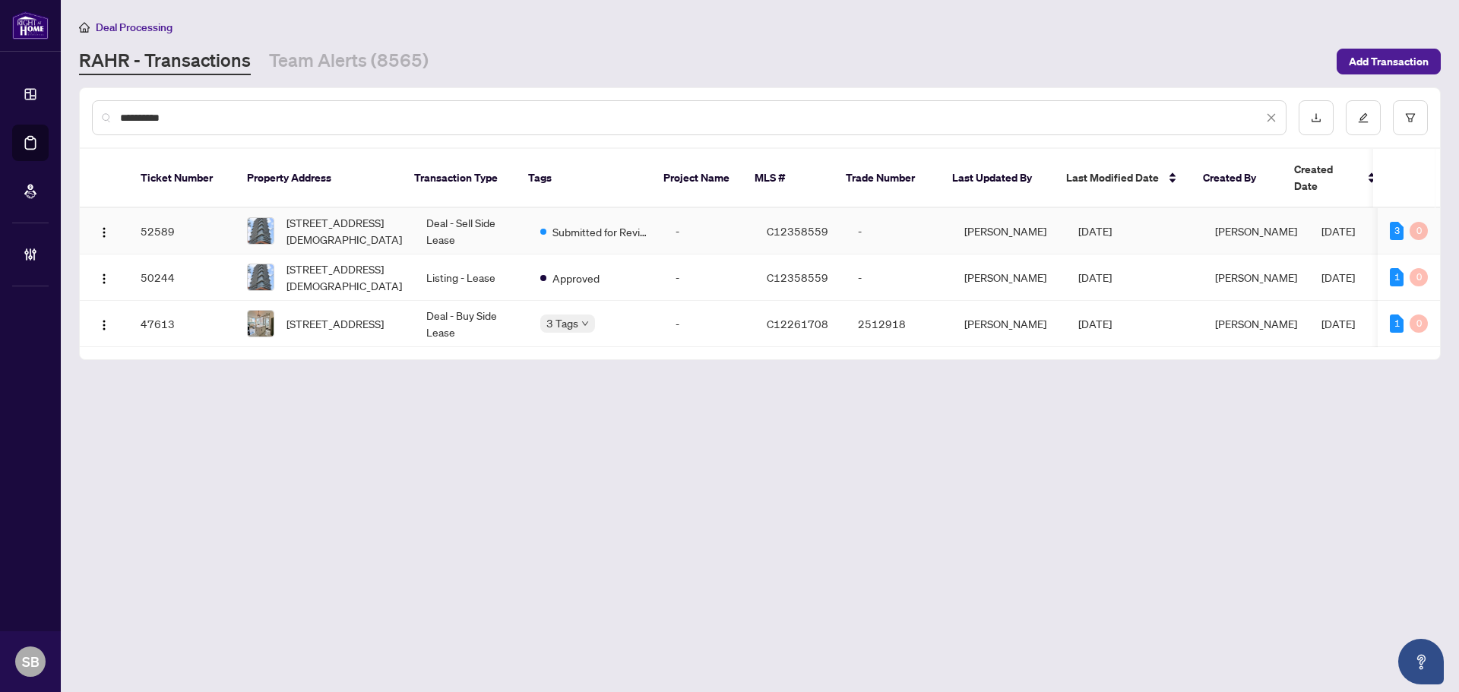
type input "**********"
click at [443, 208] on td "Deal - Sell Side Lease" at bounding box center [471, 231] width 114 height 46
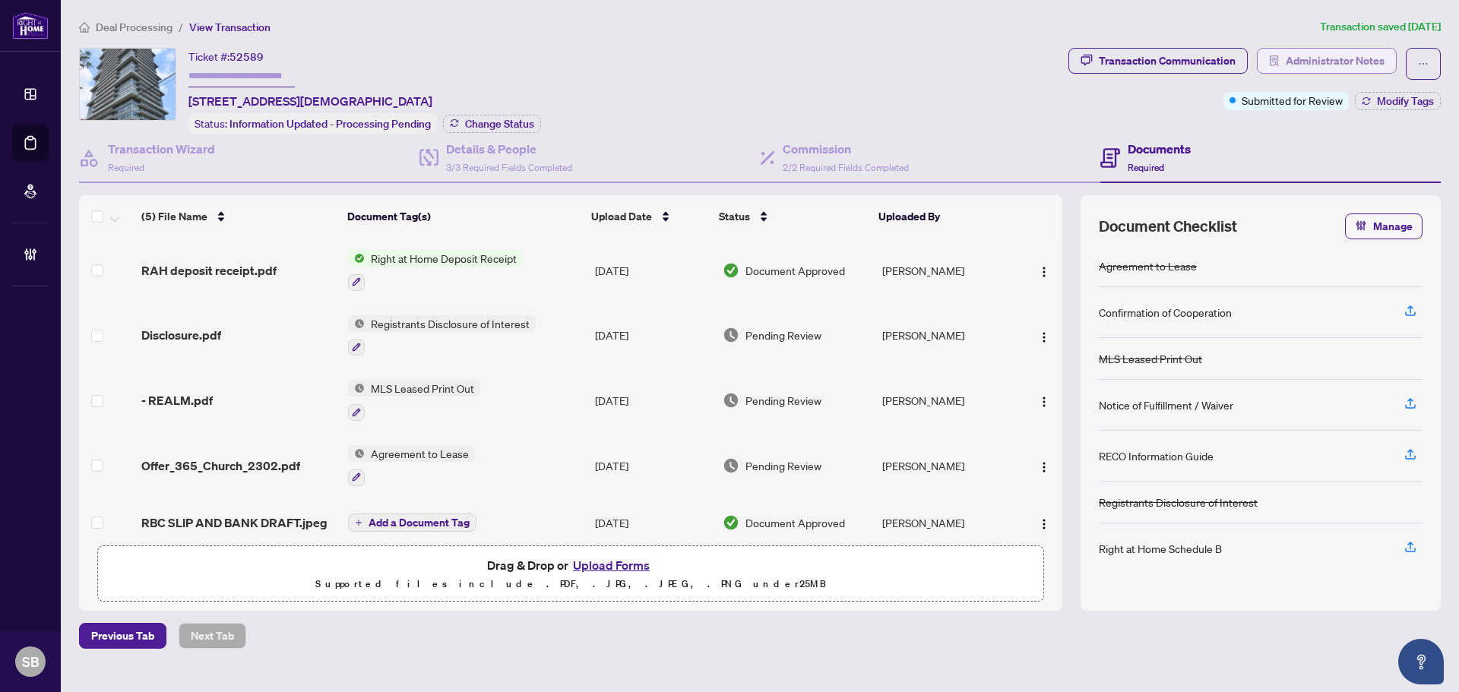
click at [1308, 56] on span "Administrator Notes" at bounding box center [1335, 61] width 99 height 24
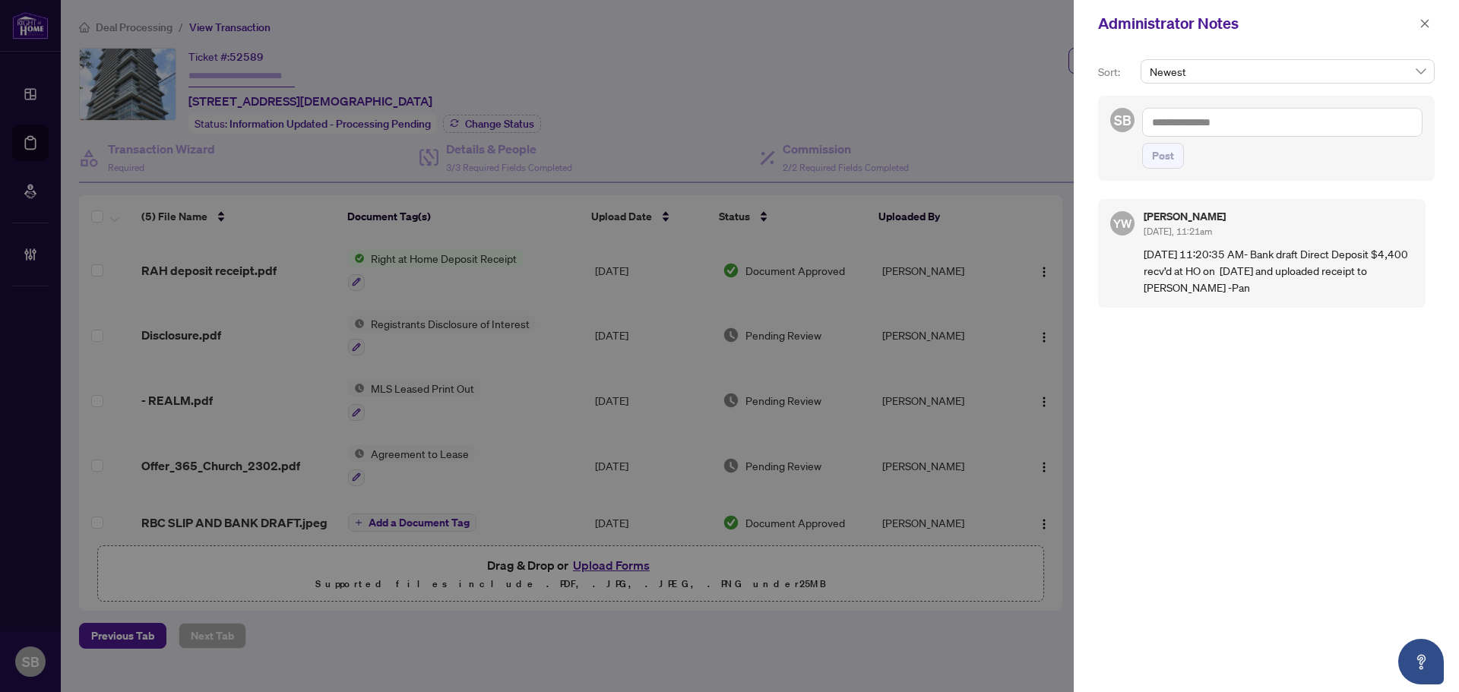
click at [1426, 4] on div "Administrator Notes" at bounding box center [1266, 23] width 385 height 47
click at [1423, 21] on icon "close" at bounding box center [1424, 23] width 11 height 11
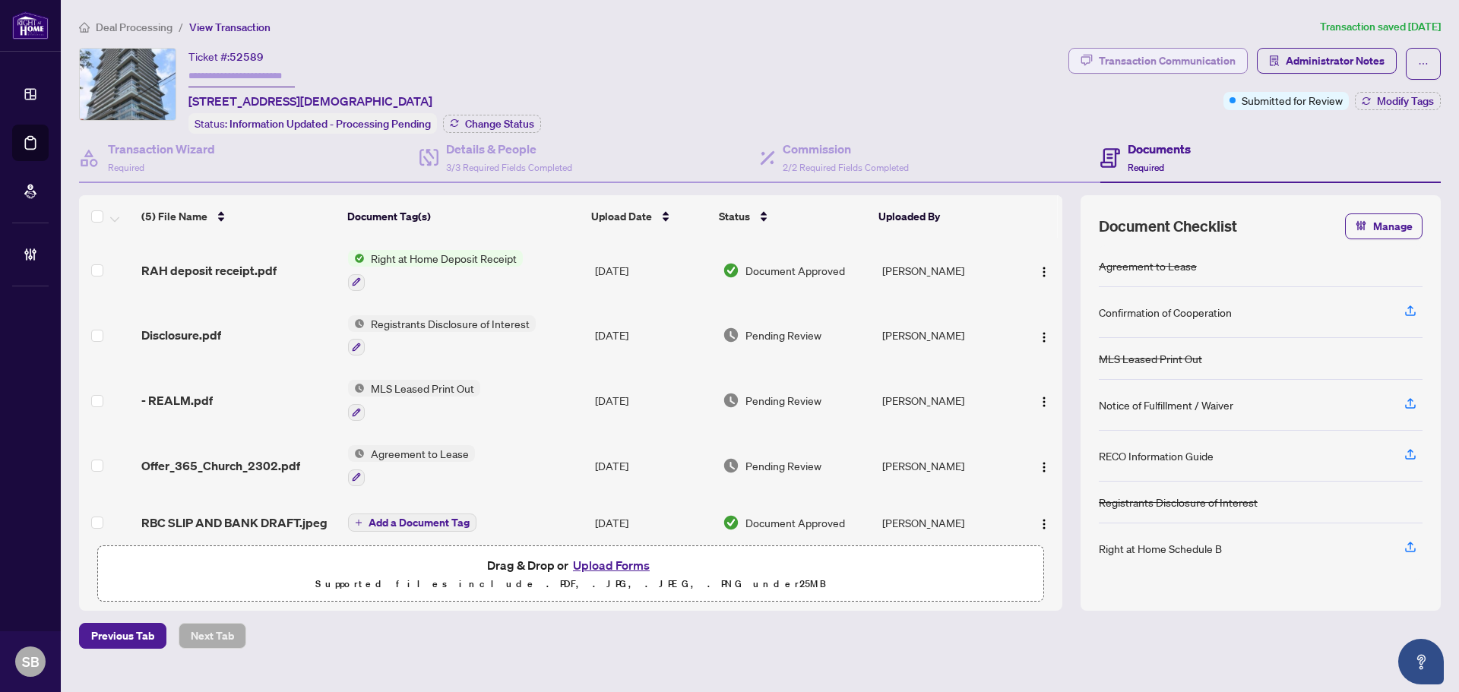
click at [1124, 59] on div "Transaction Communication" at bounding box center [1167, 61] width 137 height 24
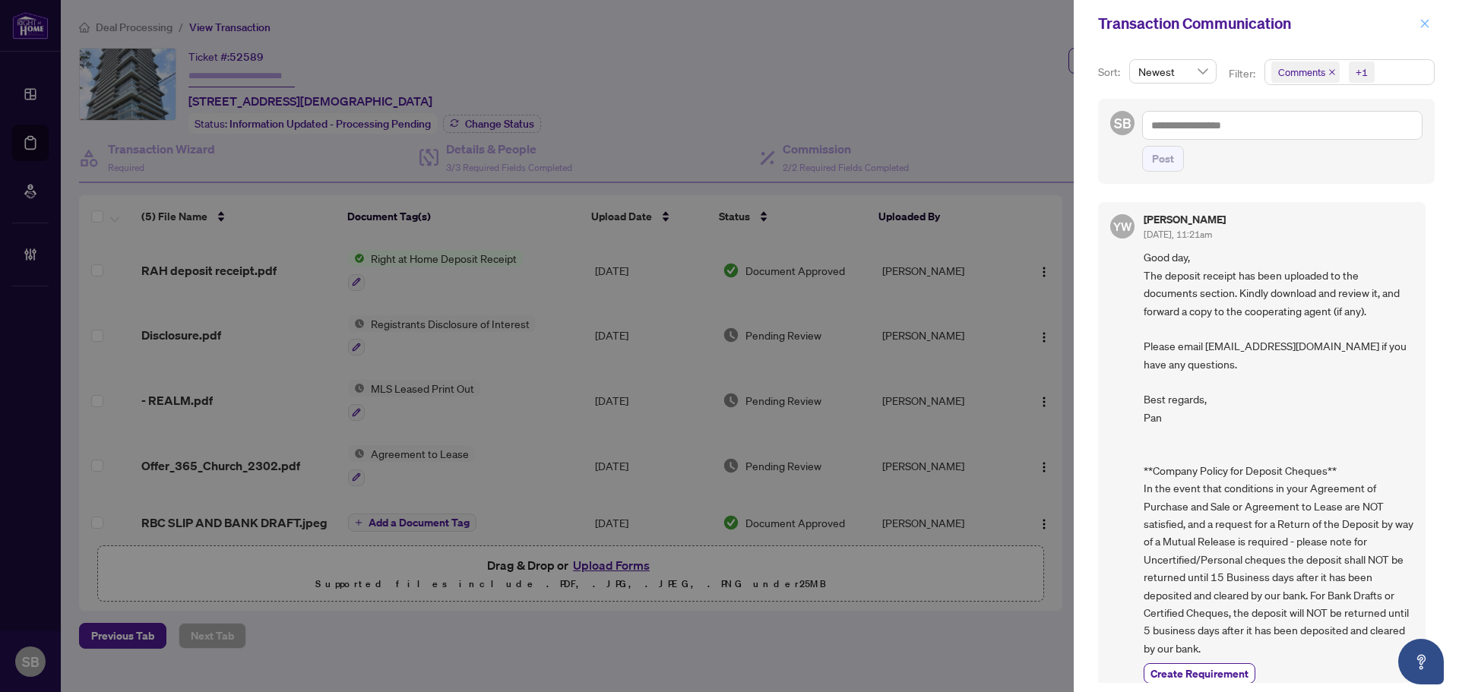
click at [1419, 32] on button "button" at bounding box center [1425, 23] width 20 height 18
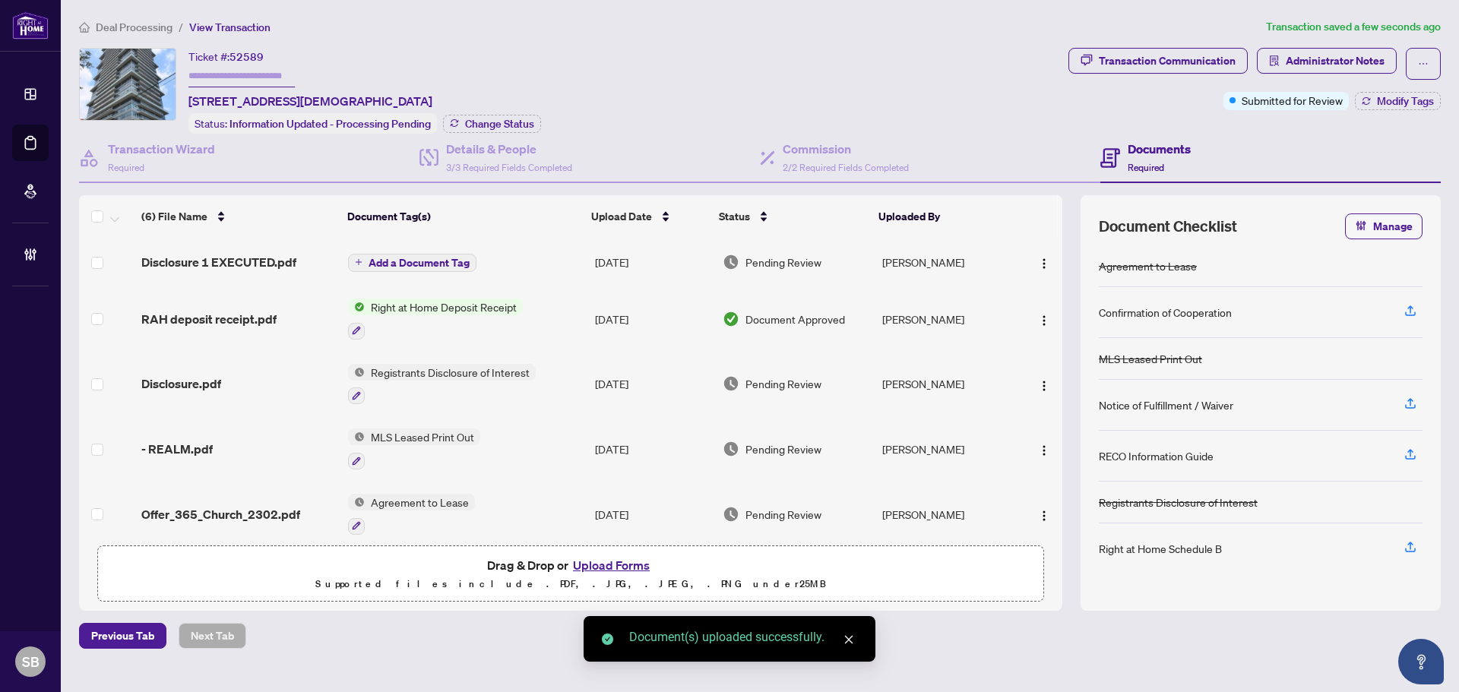
click at [451, 261] on span "Add a Document Tag" at bounding box center [418, 263] width 101 height 11
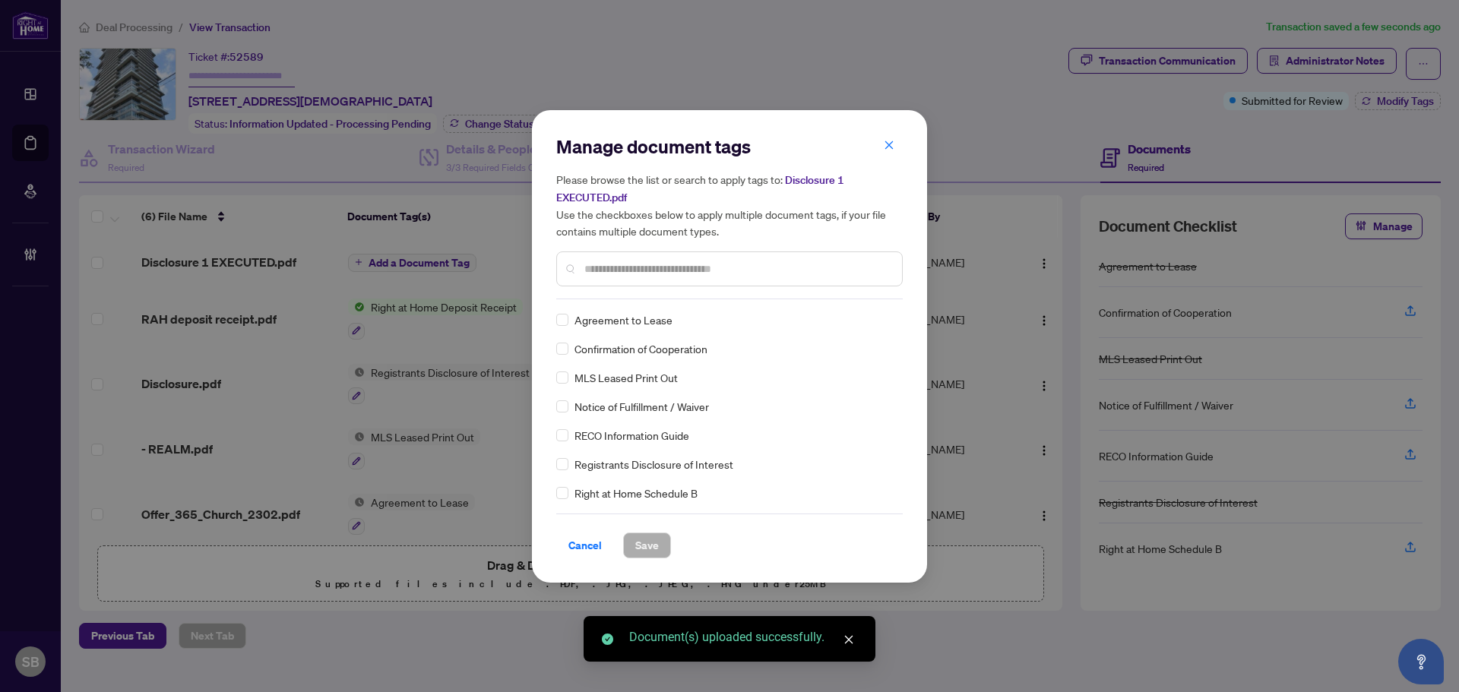
click at [701, 299] on div "Manage document tags Please browse the list or search to apply tags to: Disclos…" at bounding box center [729, 346] width 346 height 424
click at [697, 265] on input "text" at bounding box center [736, 269] width 305 height 17
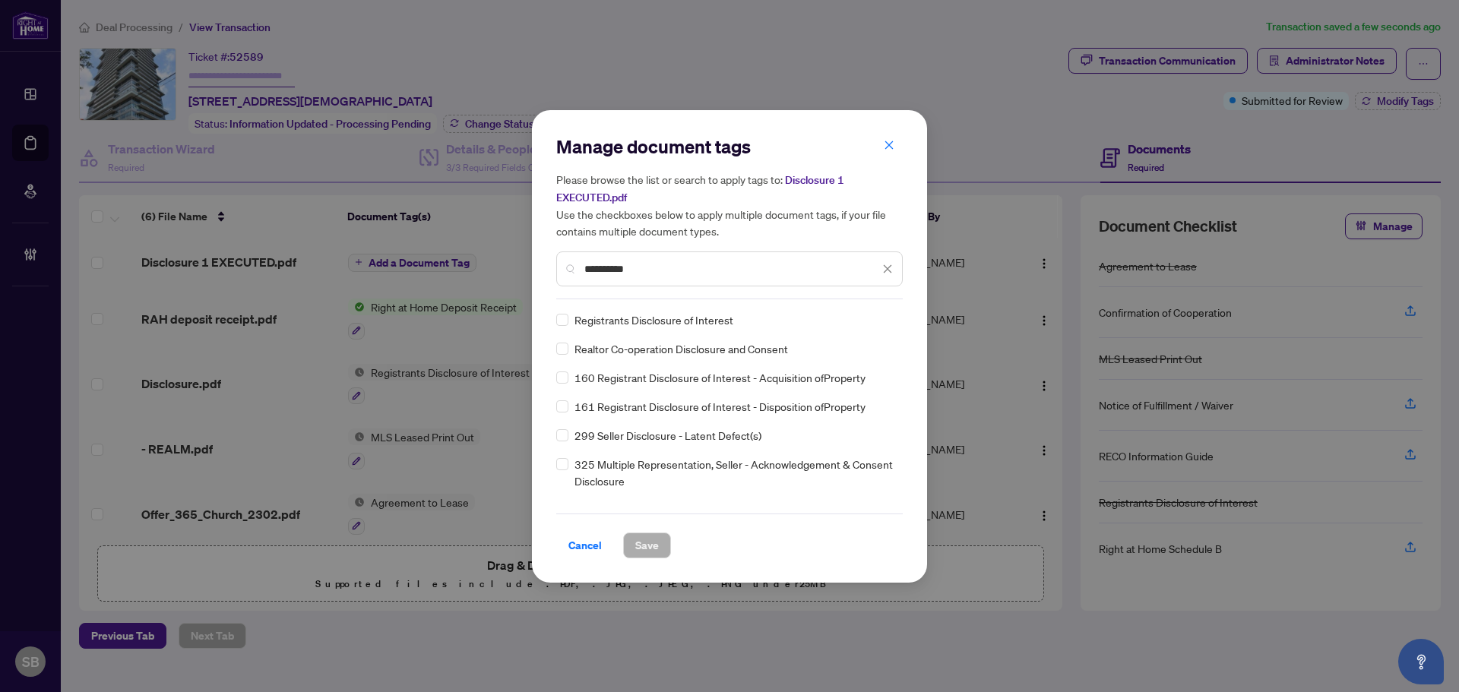
type input "**********"
click at [568, 404] on div "161 Registrant Disclosure of Interest - Disposition ofProperty" at bounding box center [724, 406] width 337 height 17
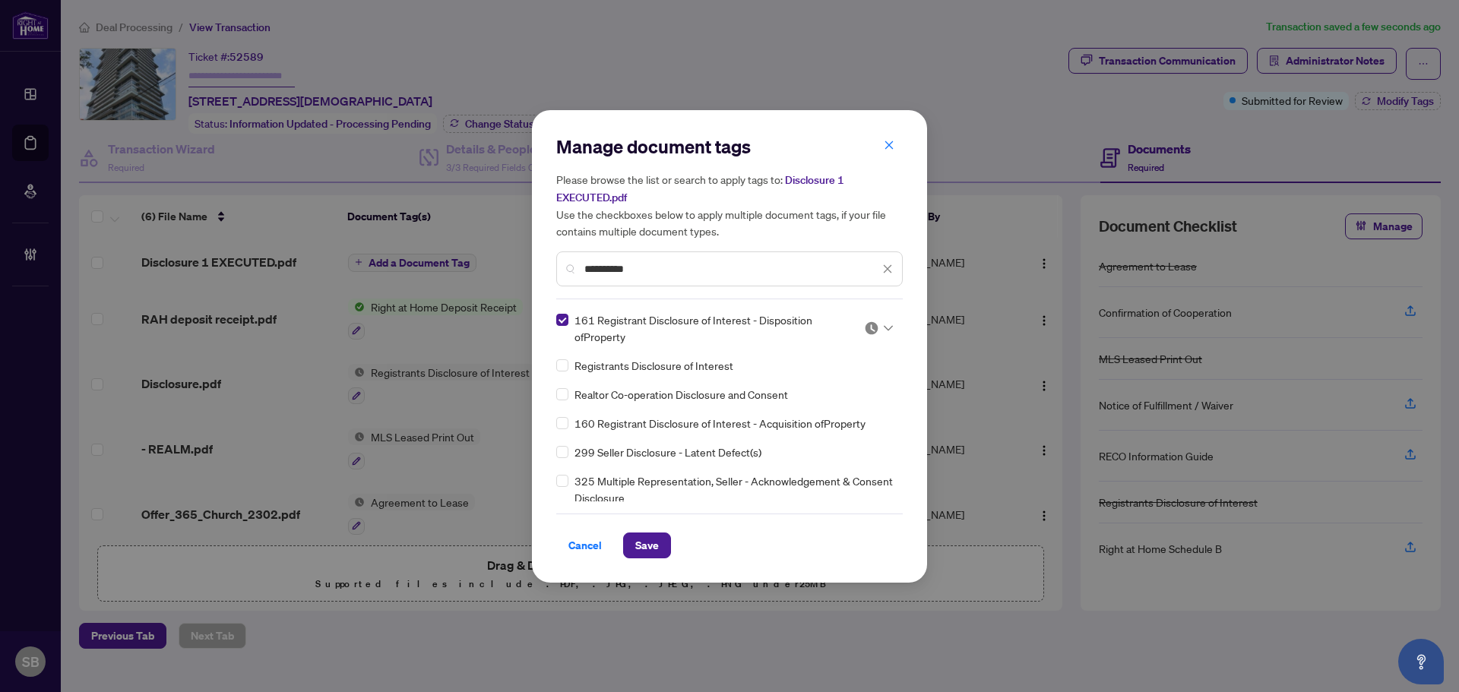
click at [884, 327] on icon at bounding box center [888, 328] width 9 height 6
click at [849, 407] on div "Approved" at bounding box center [828, 402] width 97 height 17
click at [660, 542] on button "Save" at bounding box center [647, 546] width 48 height 26
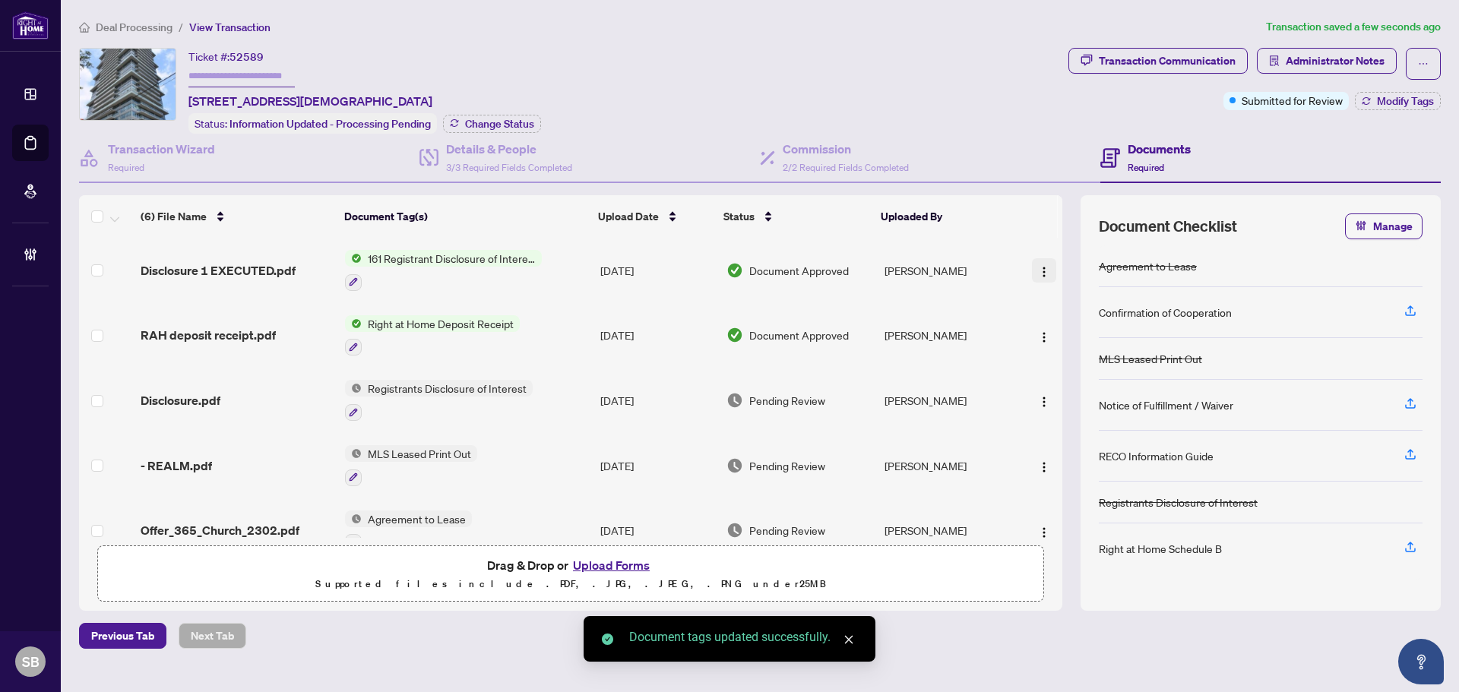
click at [1043, 262] on span "button" at bounding box center [1044, 270] width 12 height 17
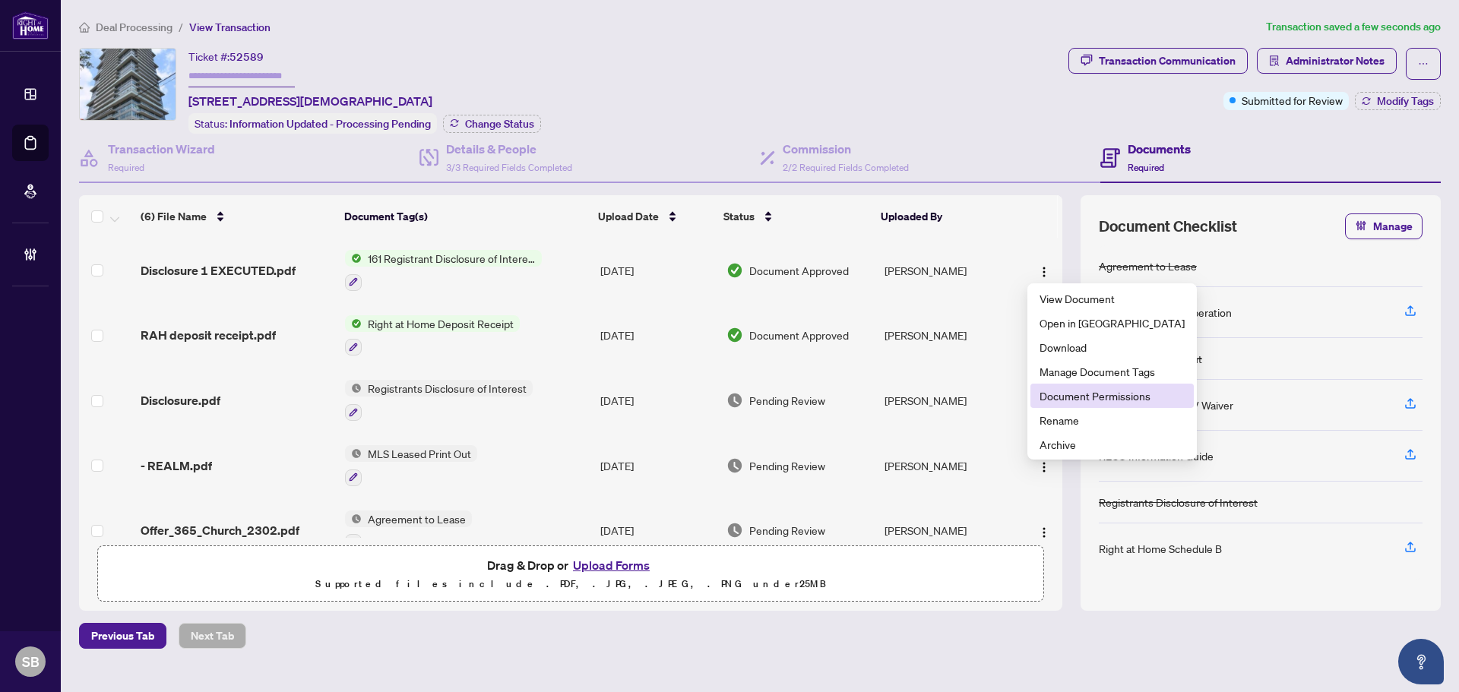
click at [1084, 390] on span "Document Permissions" at bounding box center [1111, 395] width 145 height 17
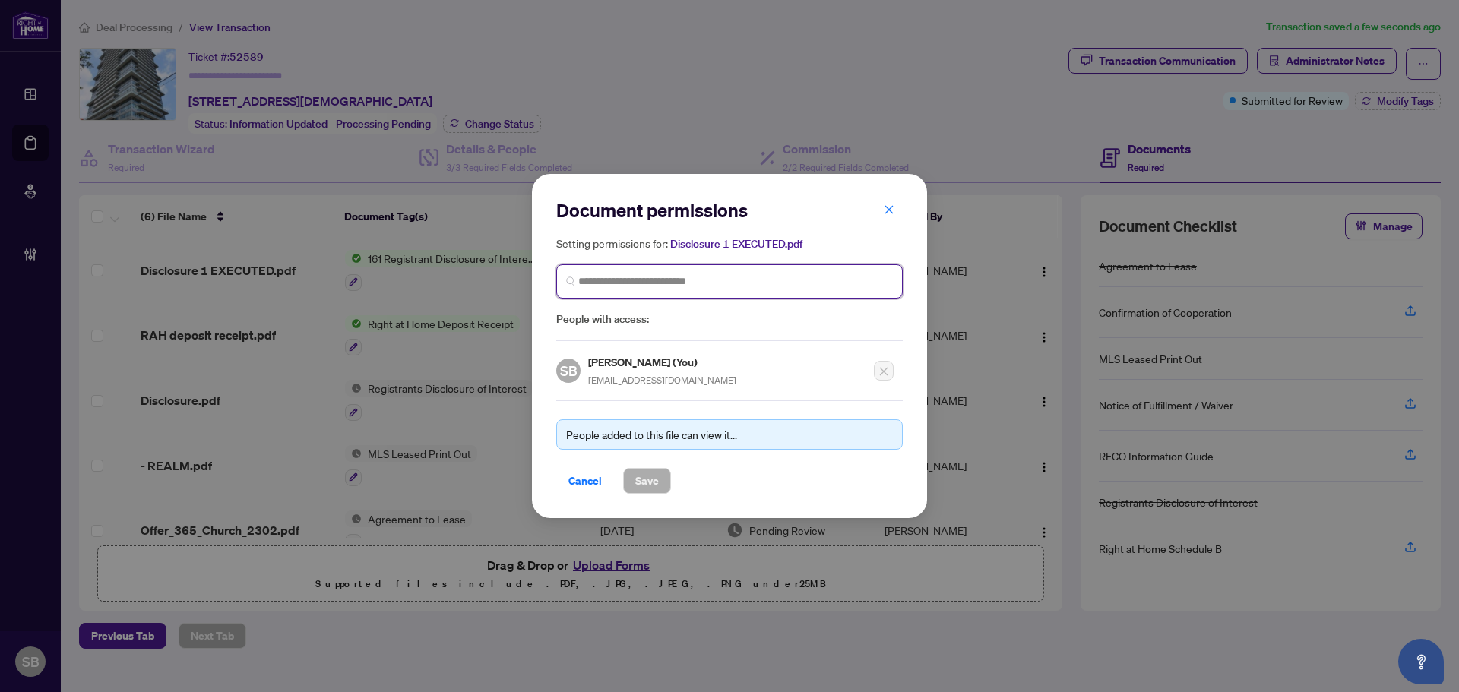
click at [700, 279] on input "search" at bounding box center [735, 282] width 315 height 16
type input "***"
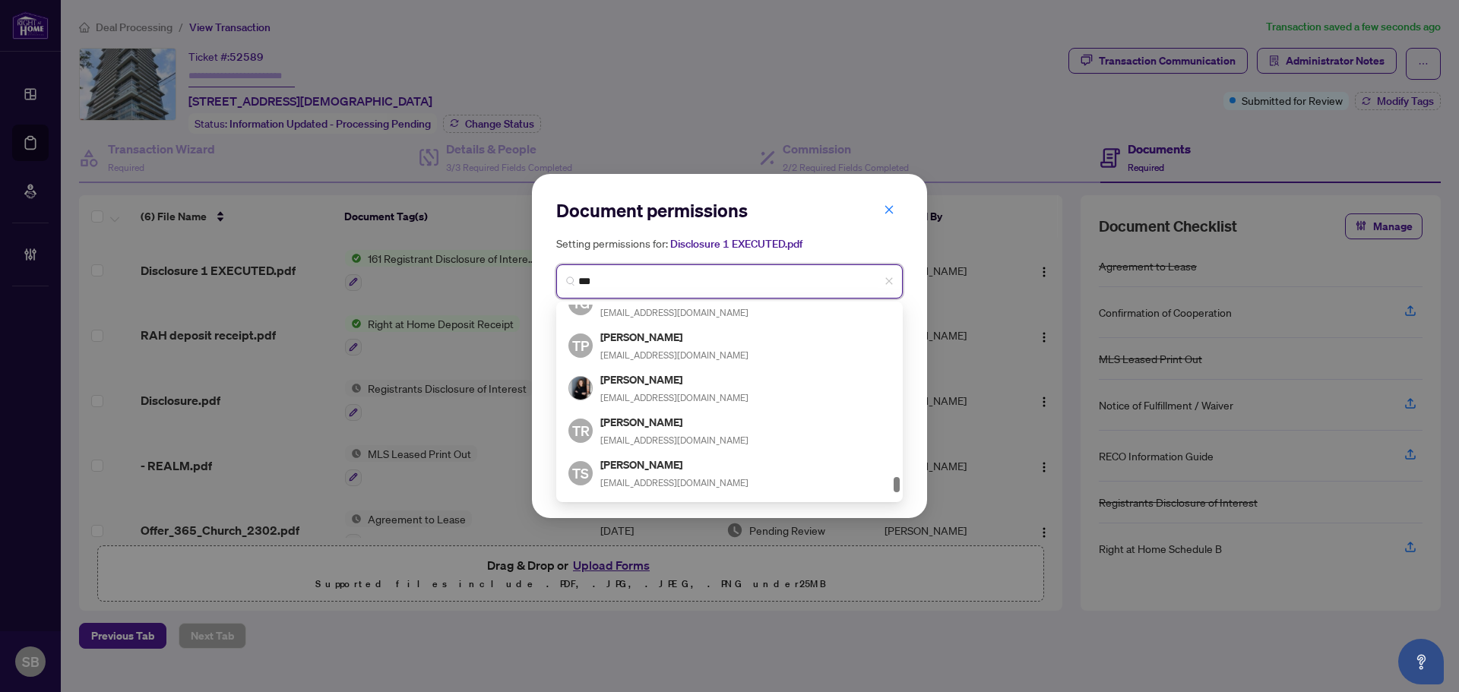
scroll to position [2887, 0]
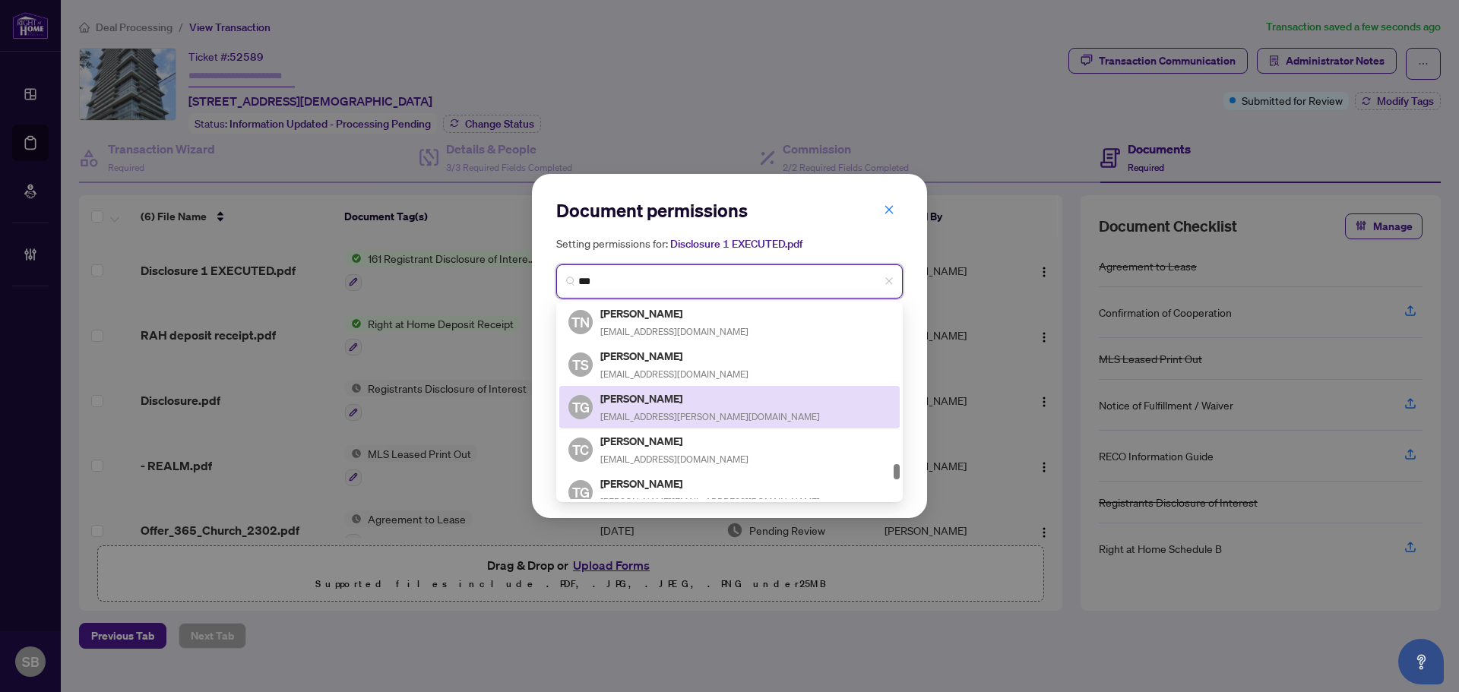
click at [717, 411] on div "TG Tanuja Gupta tvaish@rogers.com" at bounding box center [729, 407] width 322 height 35
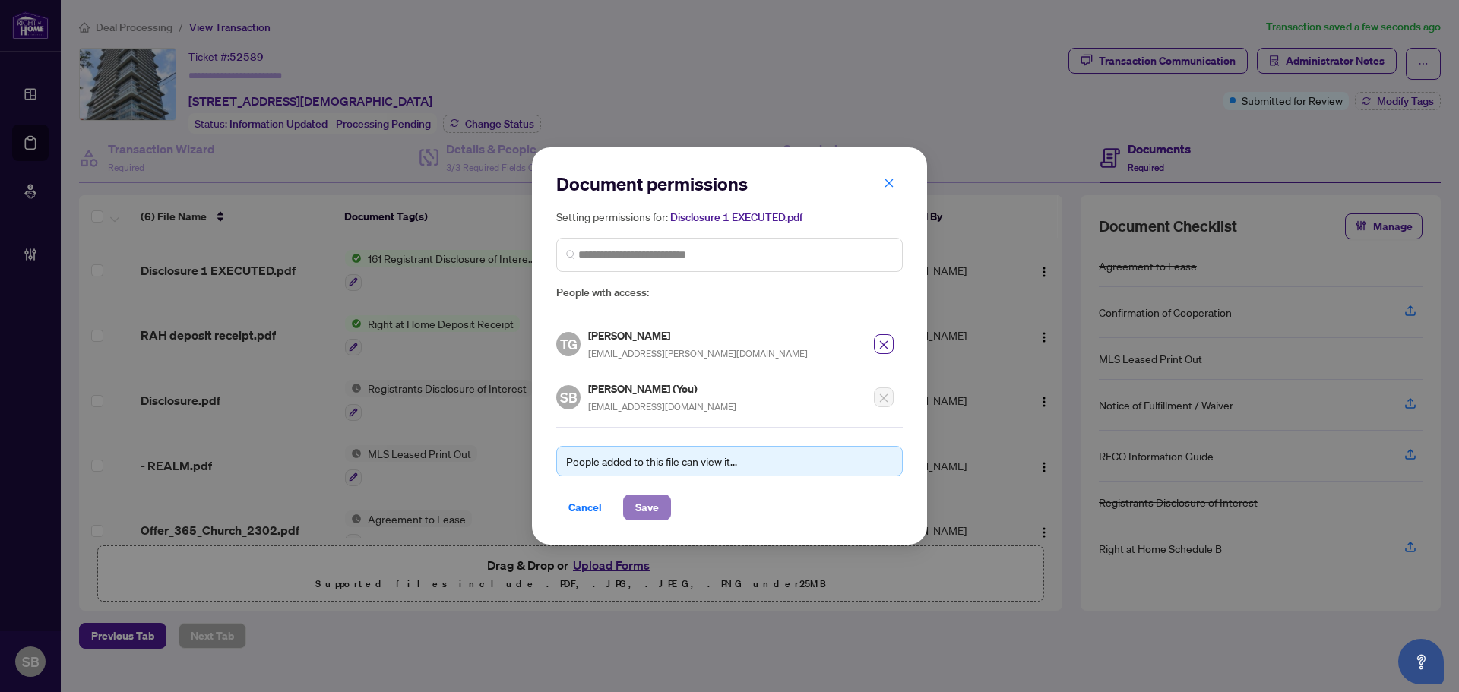
click at [639, 514] on span "Save" at bounding box center [647, 507] width 24 height 24
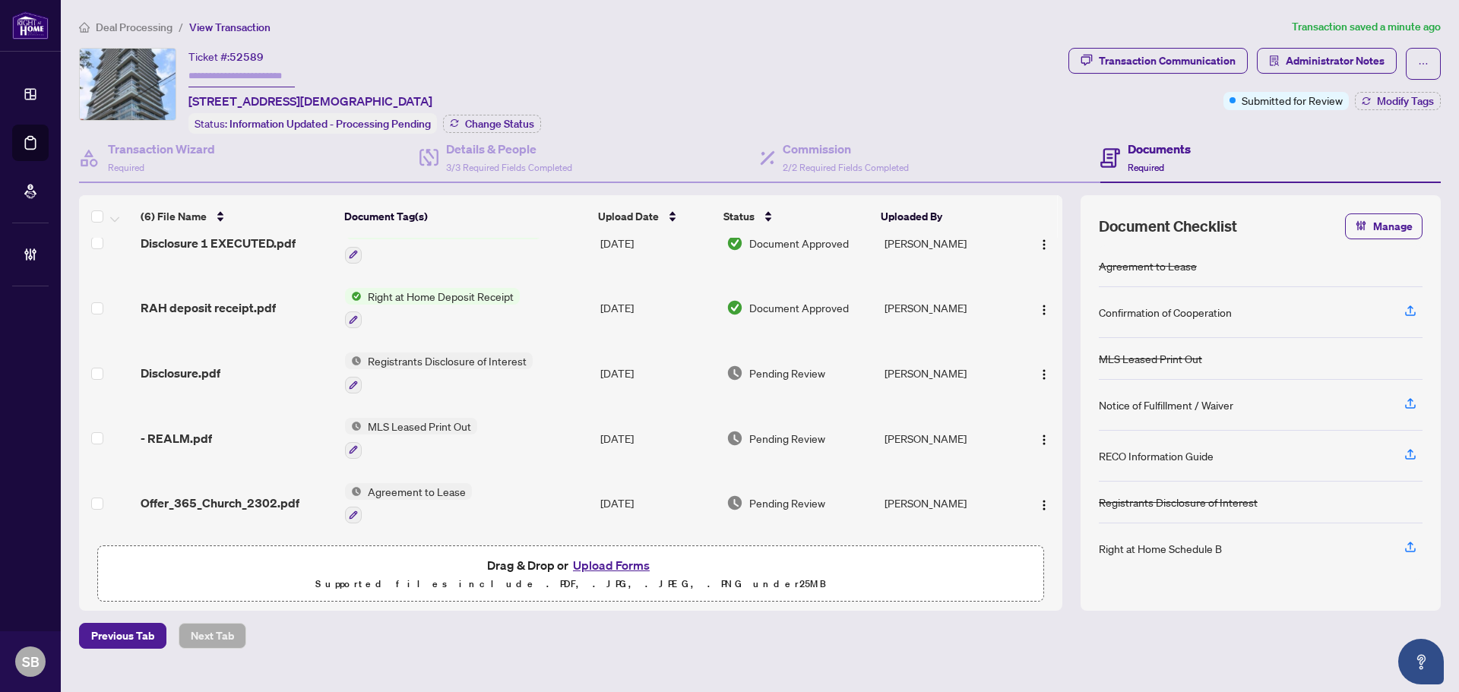
scroll to position [0, 0]
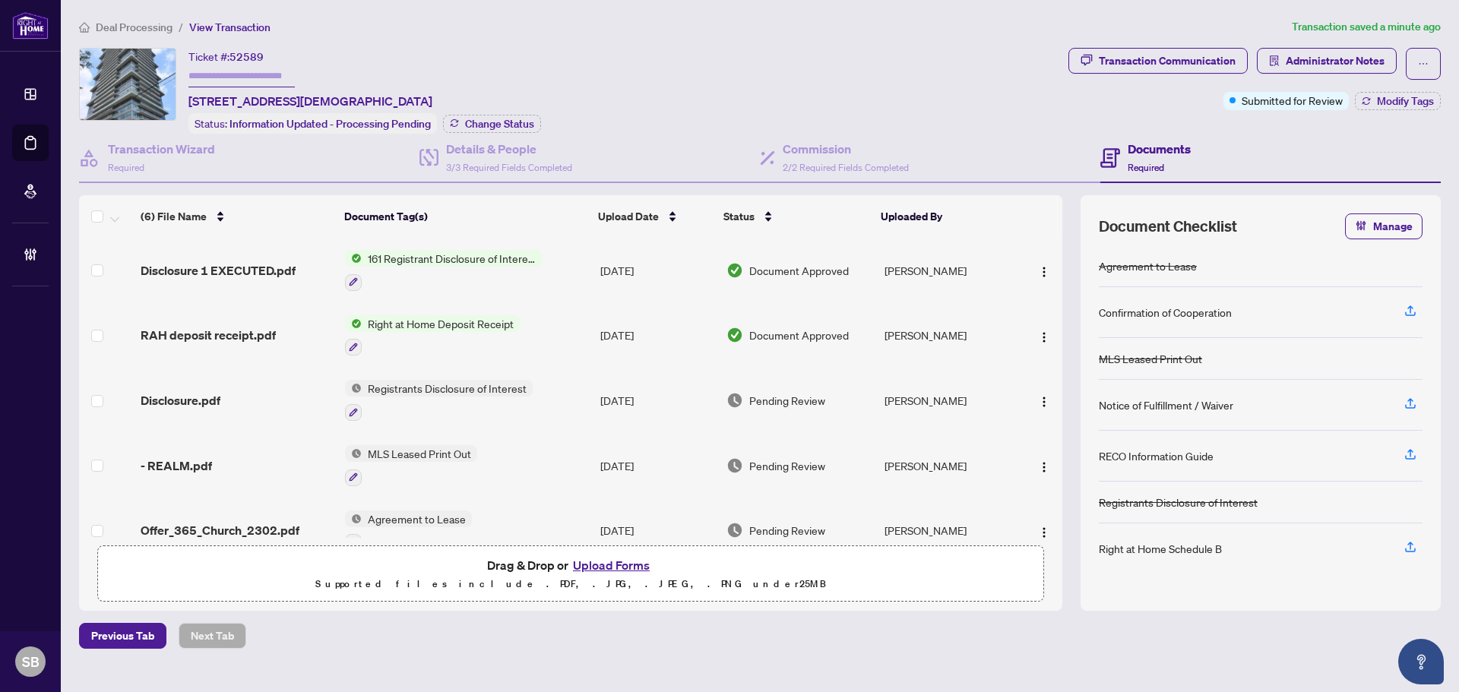
click at [129, 21] on span "Deal Processing" at bounding box center [134, 28] width 77 height 14
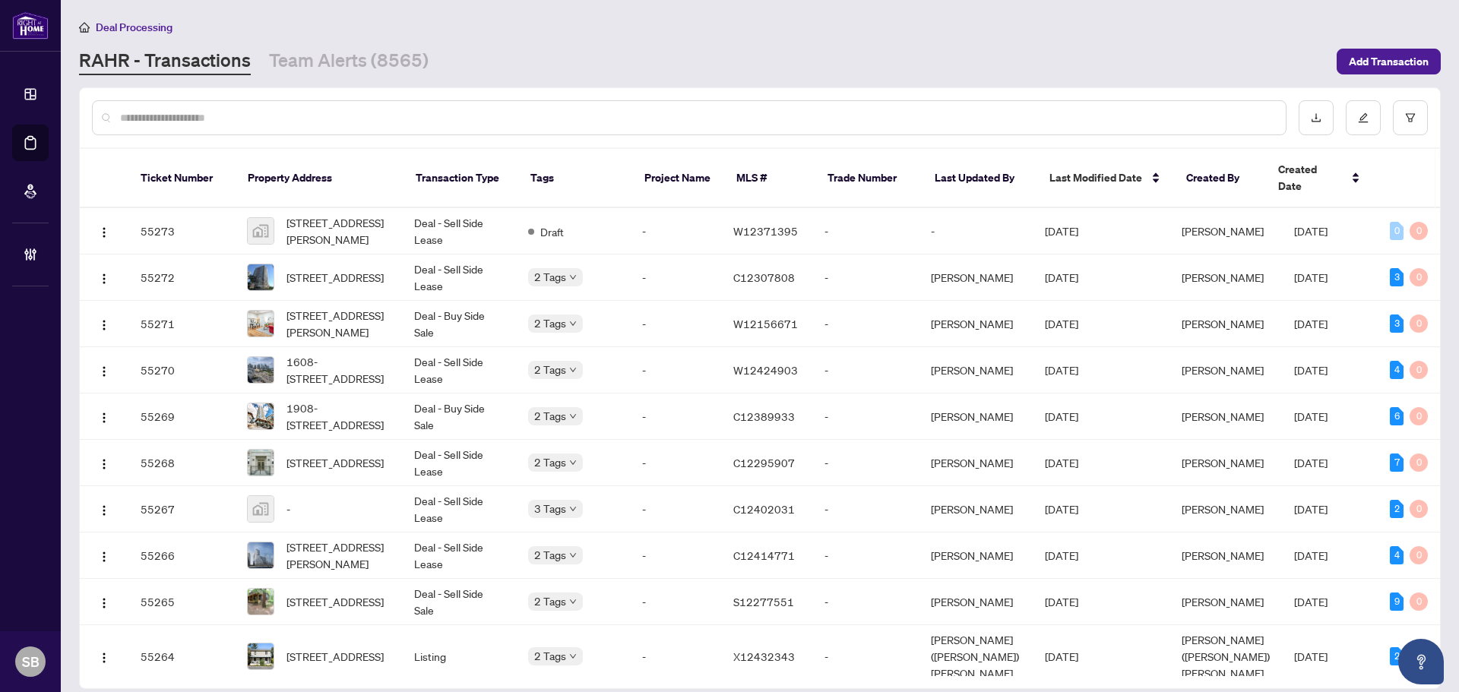
click at [457, 114] on input "text" at bounding box center [696, 117] width 1153 height 17
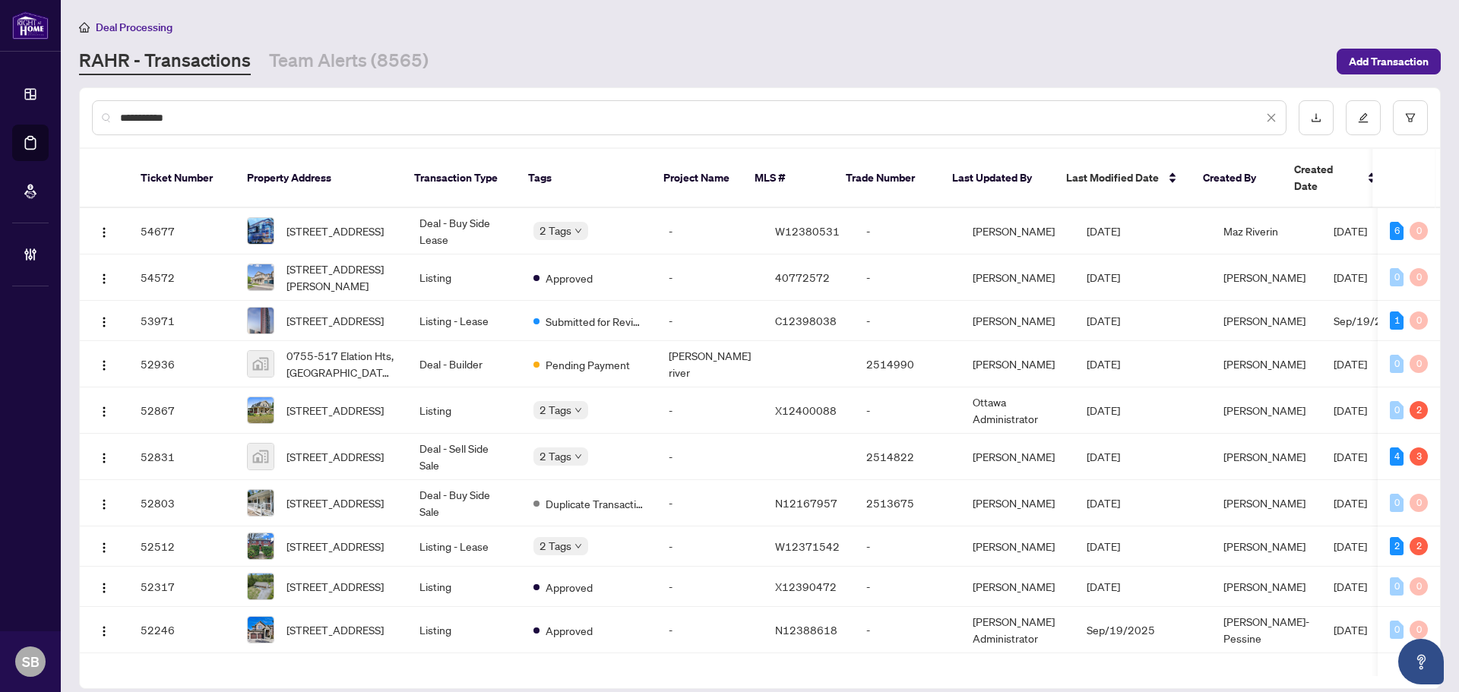
type input "**********"
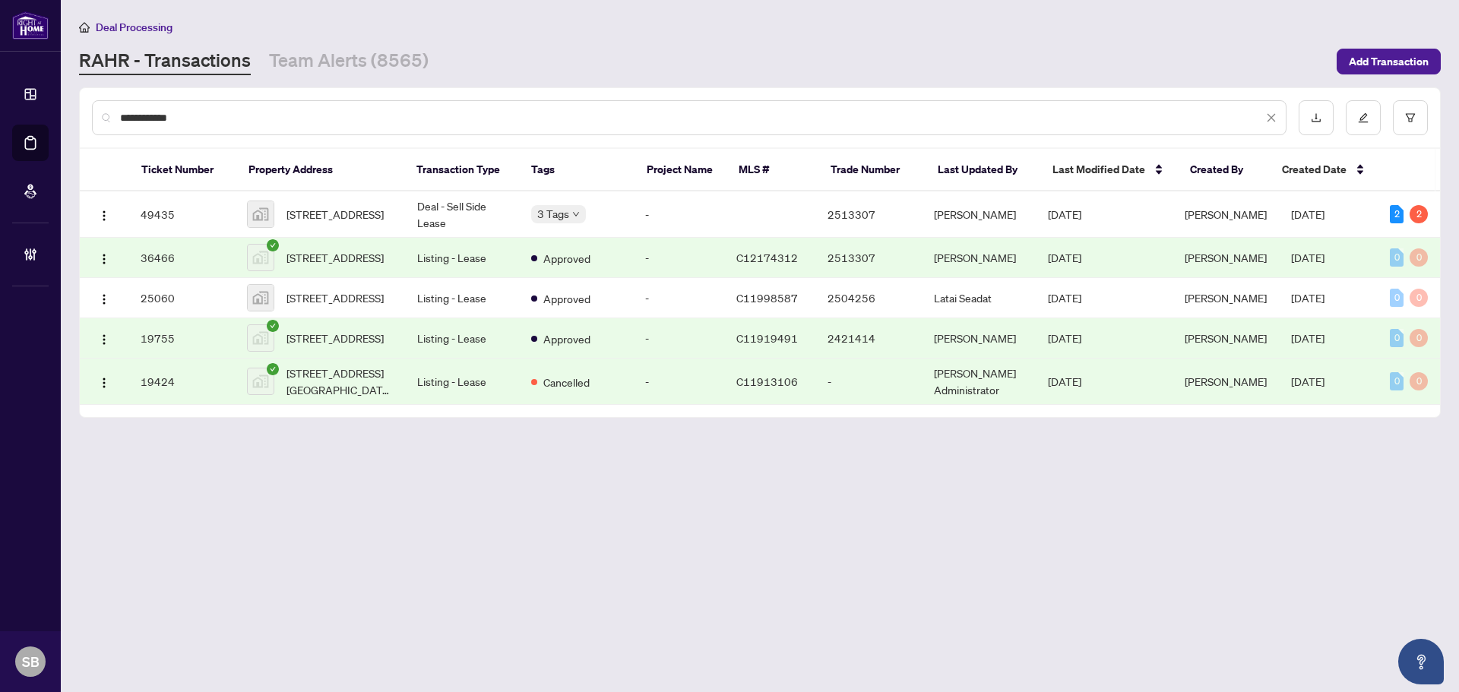
drag, startPoint x: 161, startPoint y: 112, endPoint x: 25, endPoint y: 95, distance: 137.0
click at [112, 102] on div "**********" at bounding box center [689, 117] width 1194 height 35
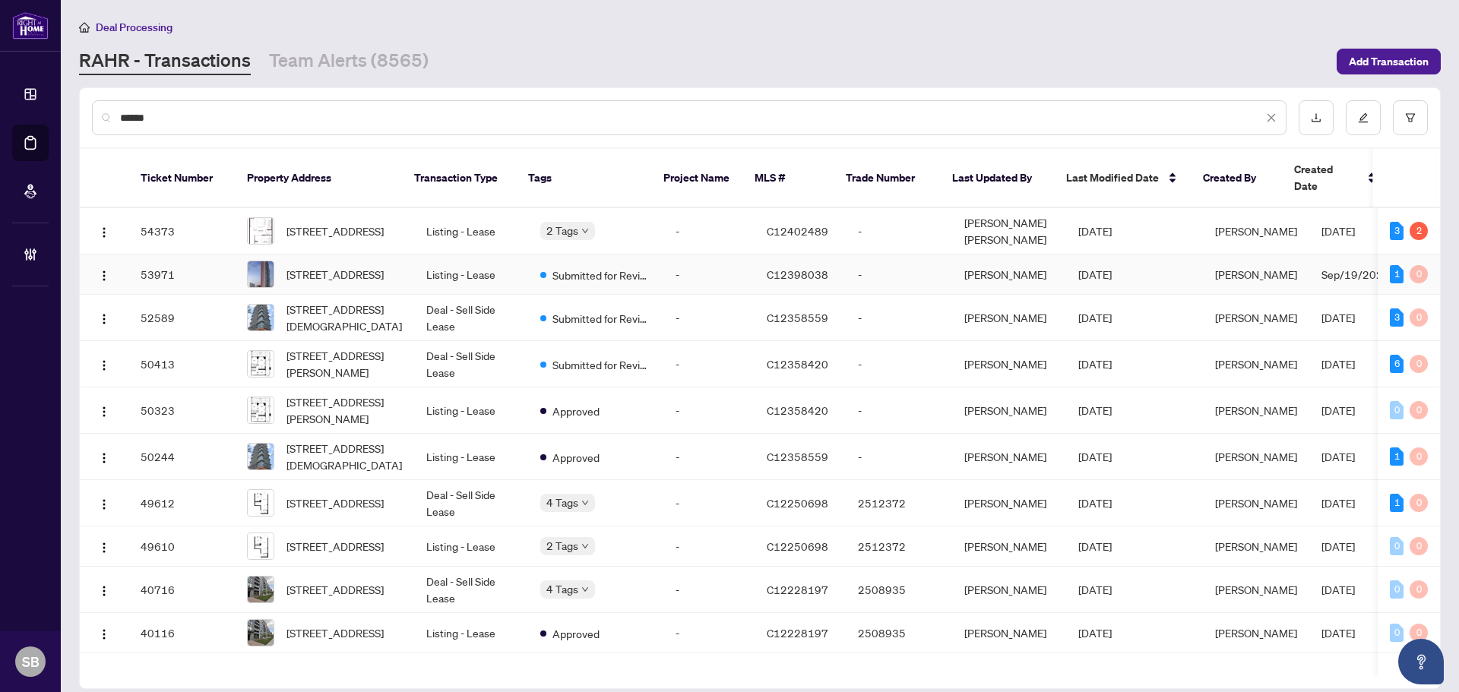
type input "******"
click at [640, 266] on td "Submitted for Review" at bounding box center [595, 275] width 135 height 40
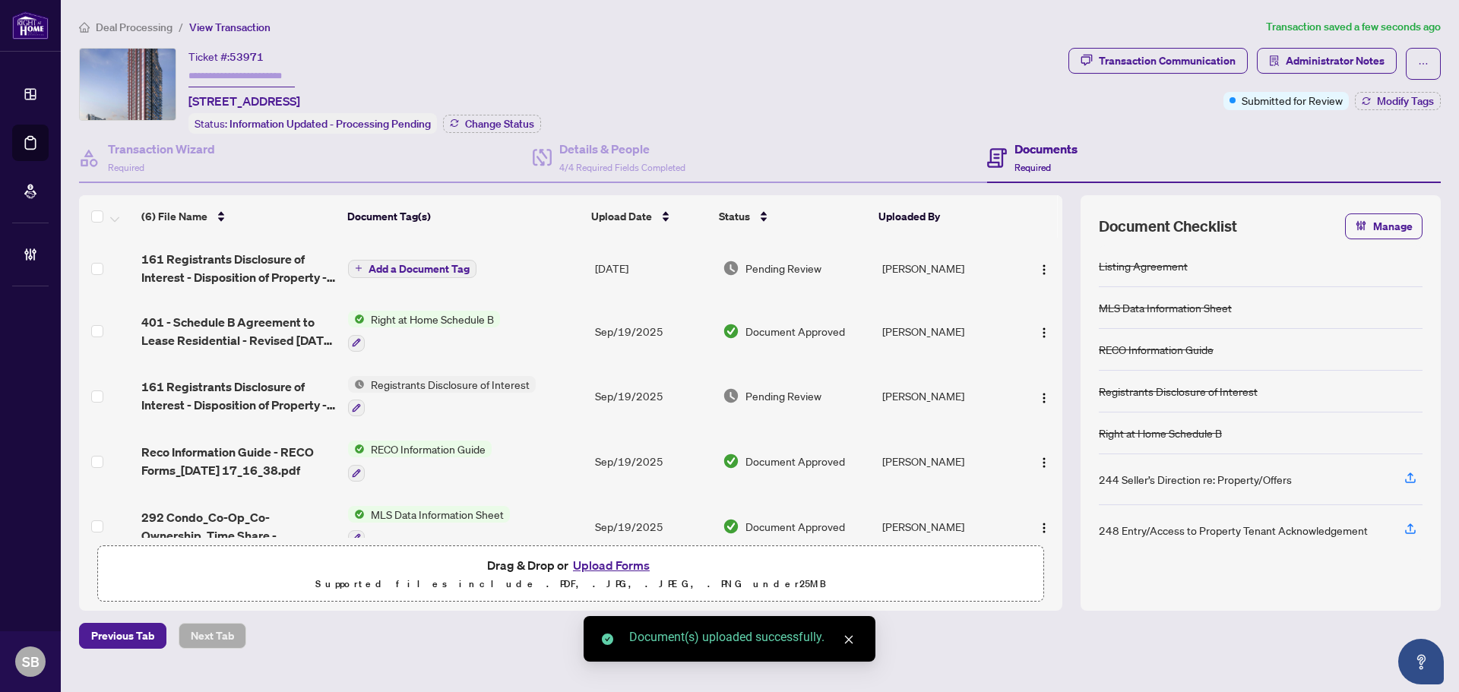
click at [435, 267] on span "Add a Document Tag" at bounding box center [418, 269] width 101 height 11
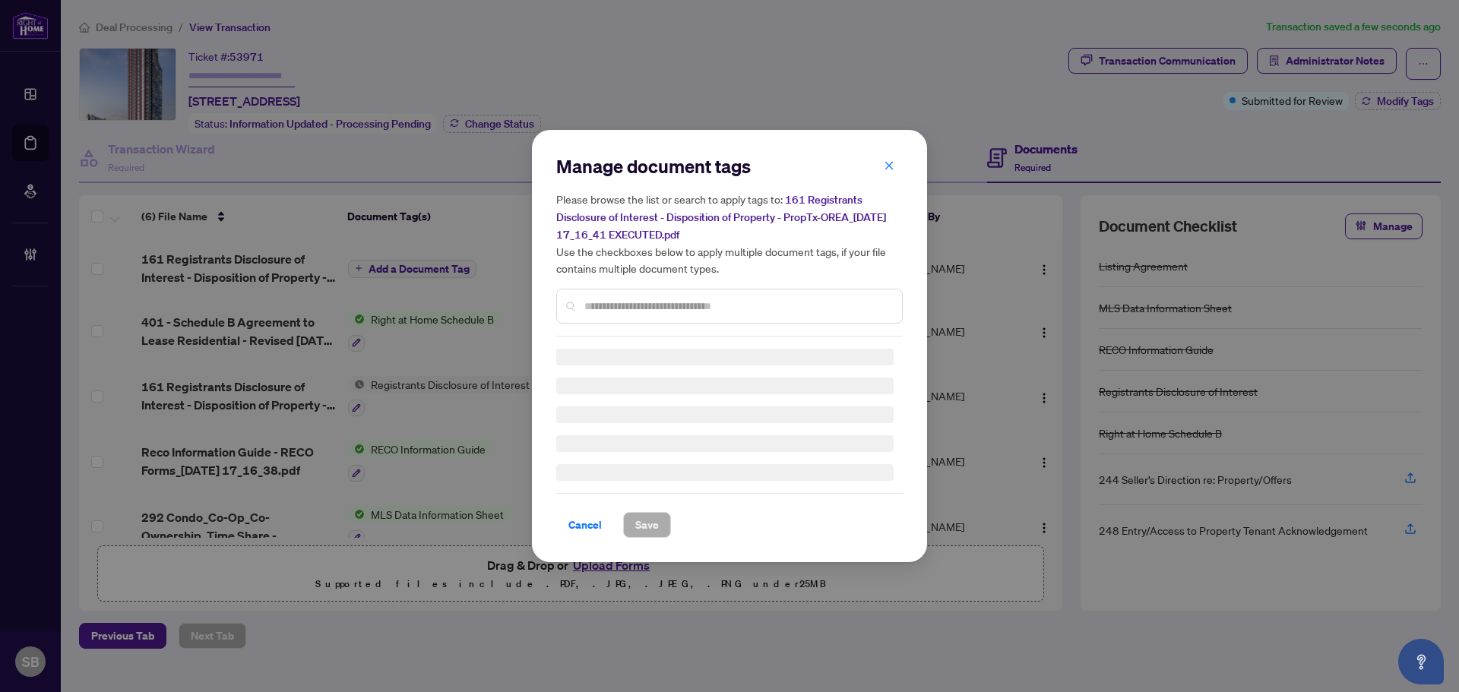
click at [667, 299] on input "text" at bounding box center [736, 306] width 305 height 17
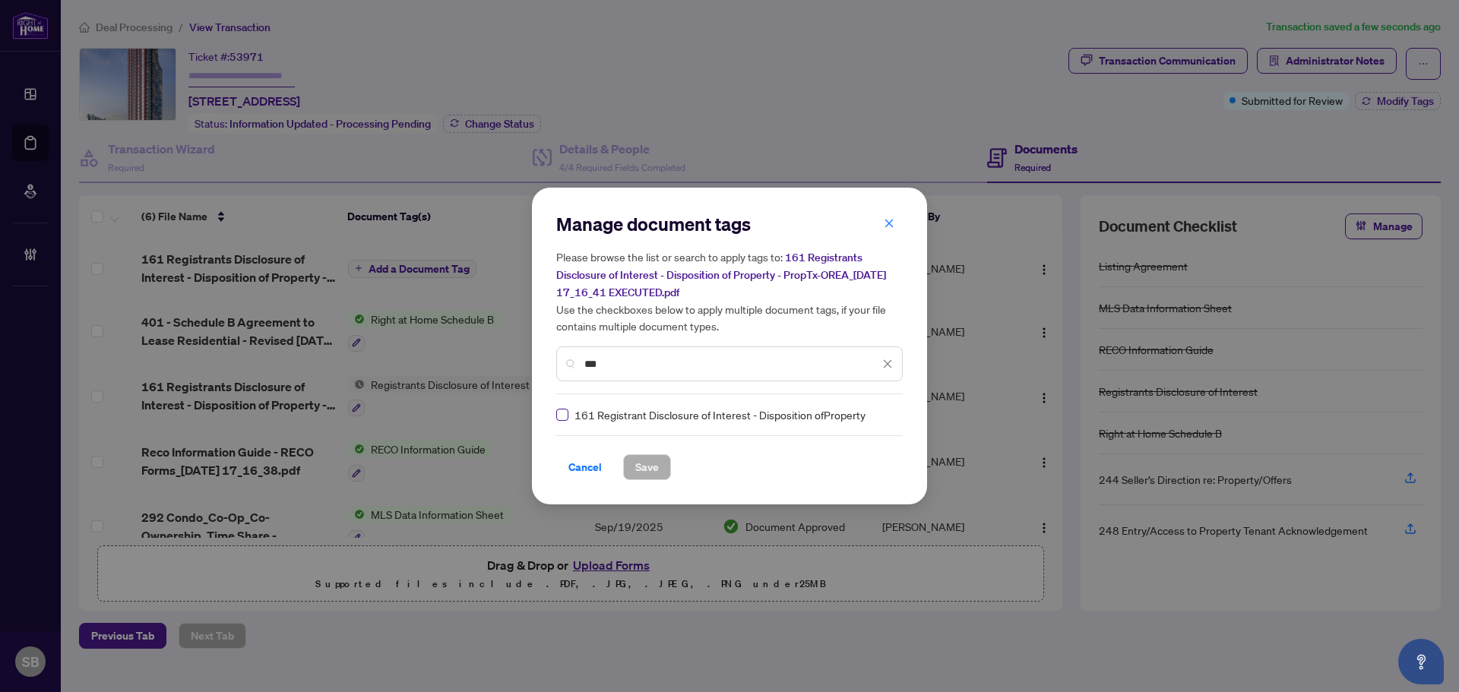
type input "***"
click at [562, 422] on label at bounding box center [562, 414] width 12 height 17
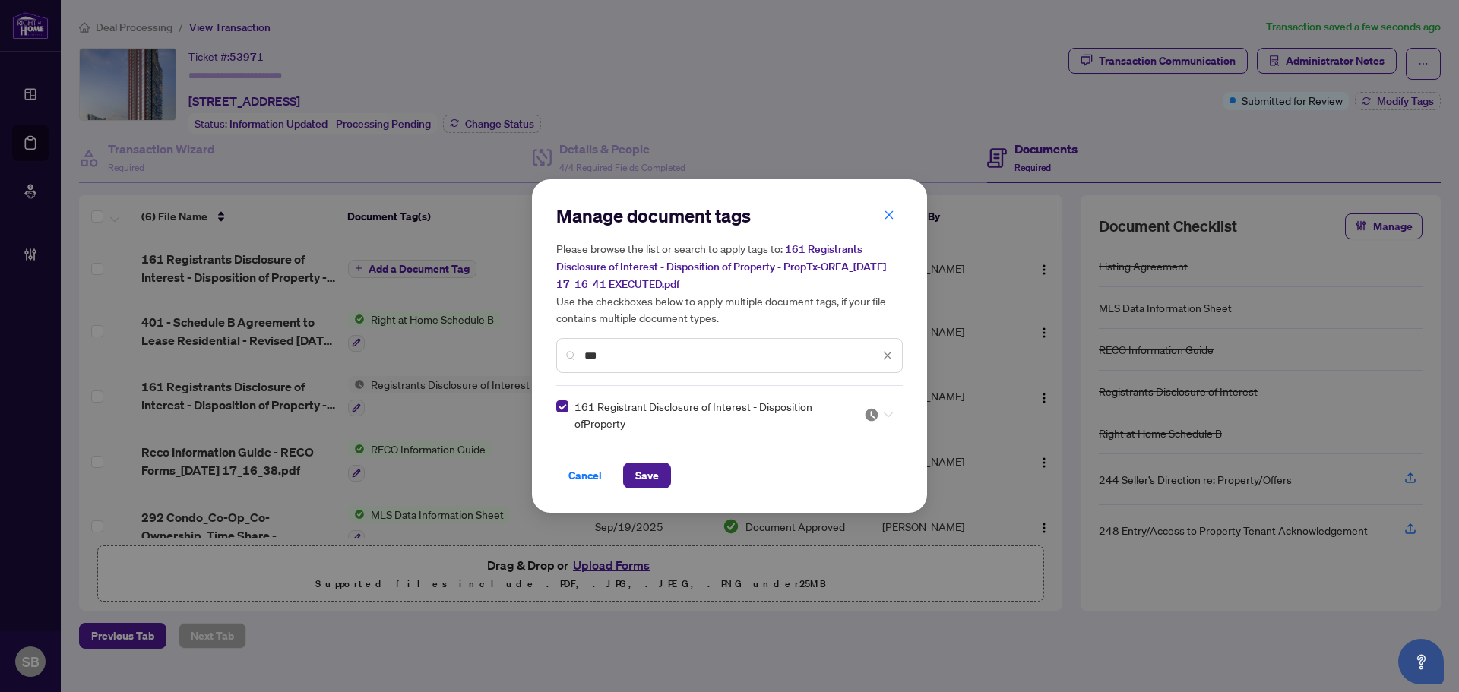
click at [888, 412] on icon at bounding box center [888, 415] width 9 height 6
click at [833, 489] on div "Approved" at bounding box center [832, 488] width 97 height 17
click at [659, 472] on button "Save" at bounding box center [647, 476] width 48 height 26
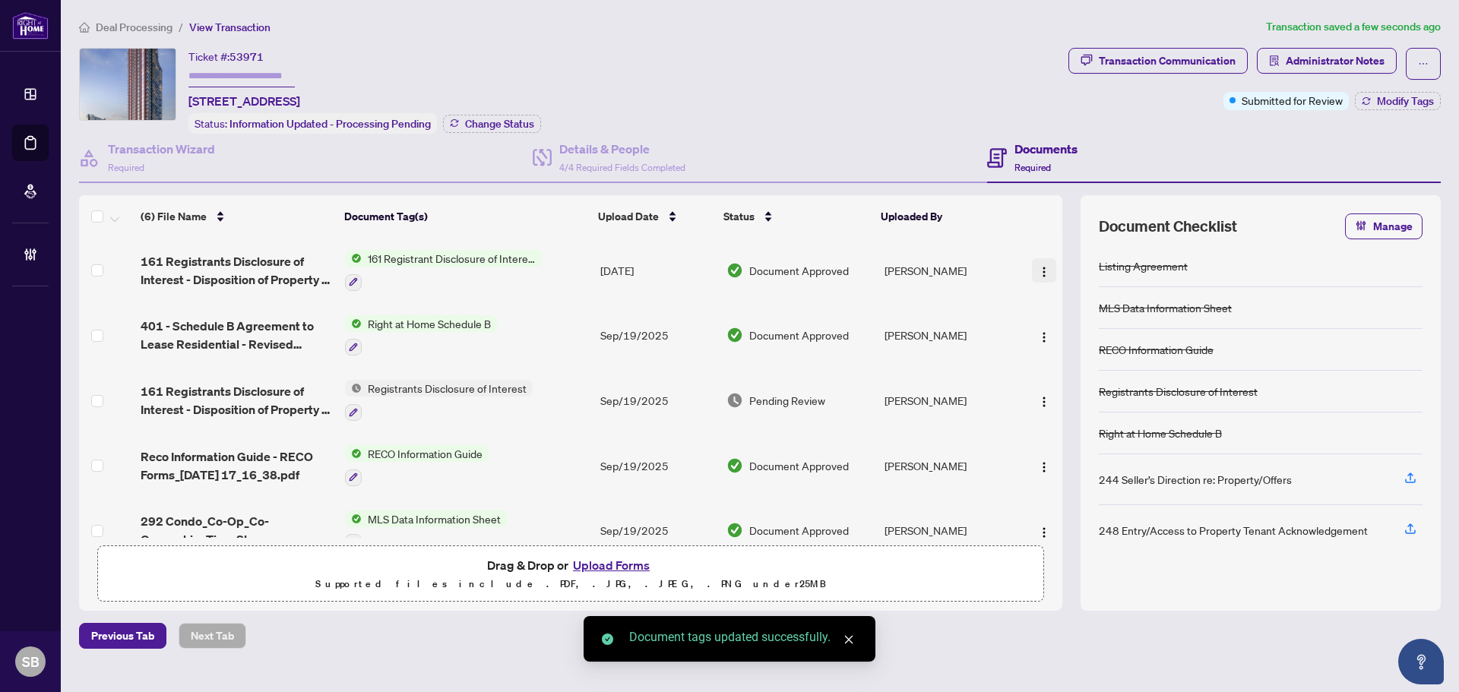
click at [1038, 270] on img "button" at bounding box center [1044, 272] width 12 height 12
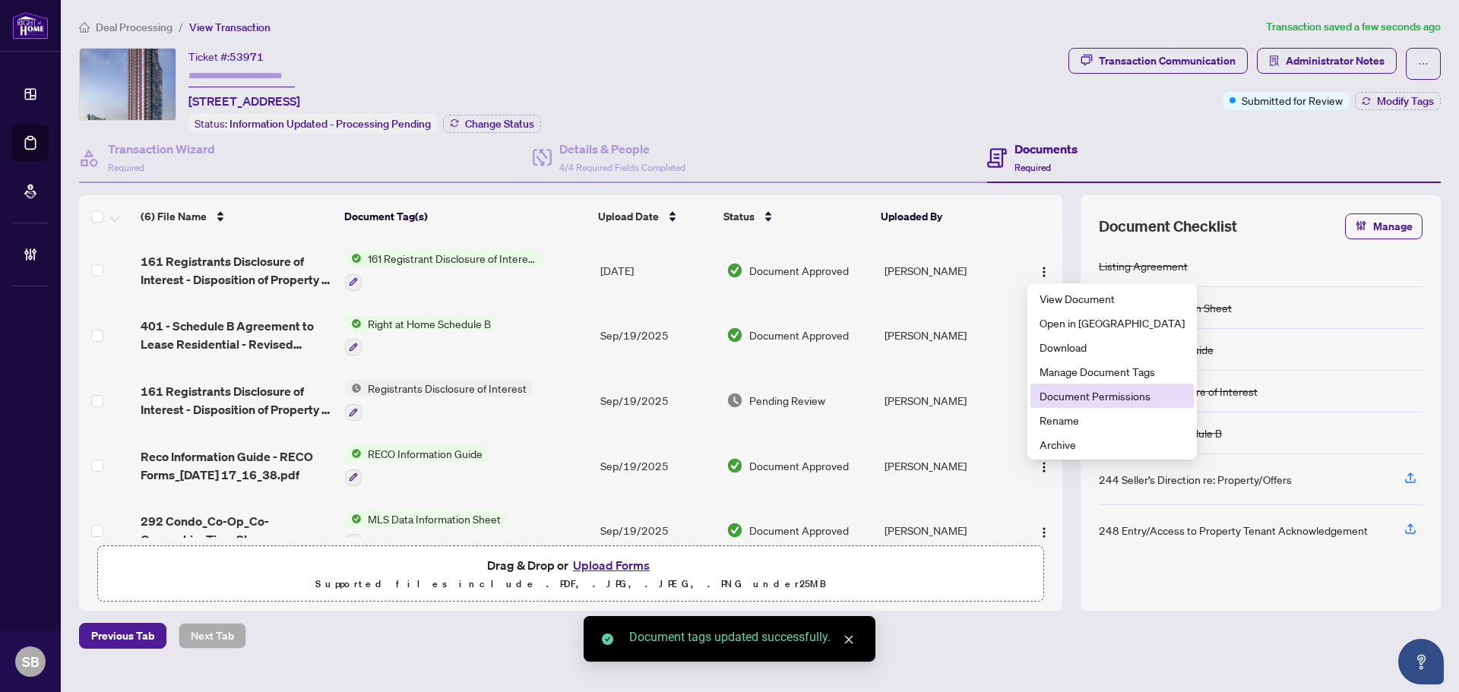
click at [1078, 391] on span "Document Permissions" at bounding box center [1111, 395] width 145 height 17
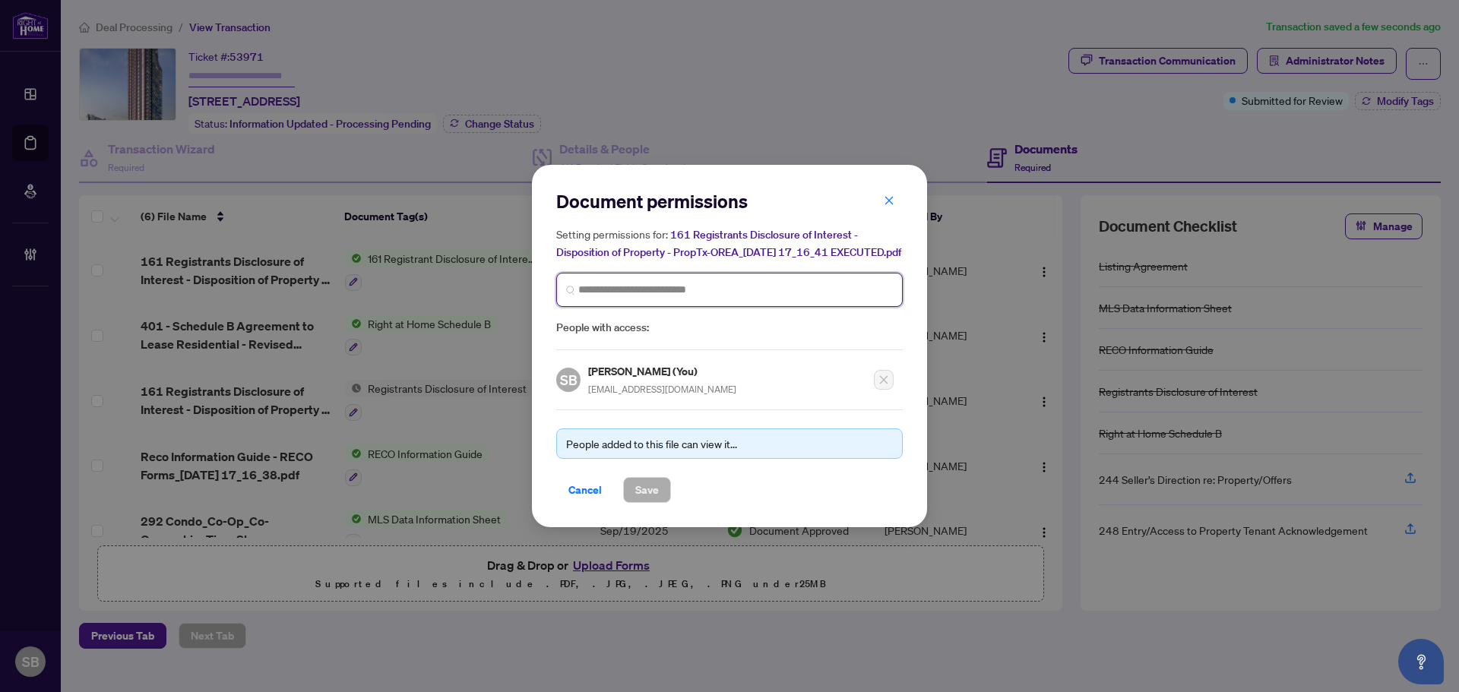
click at [663, 296] on input "search" at bounding box center [735, 290] width 315 height 16
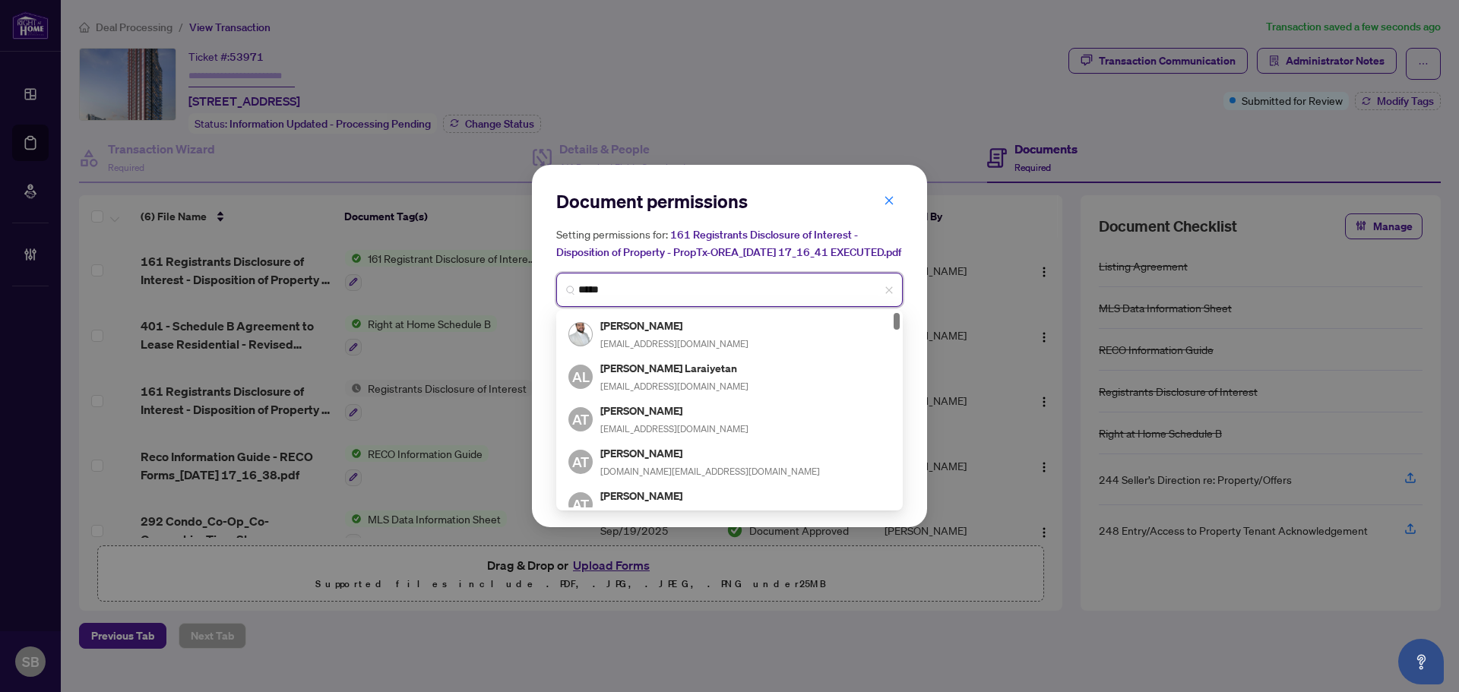
type input "******"
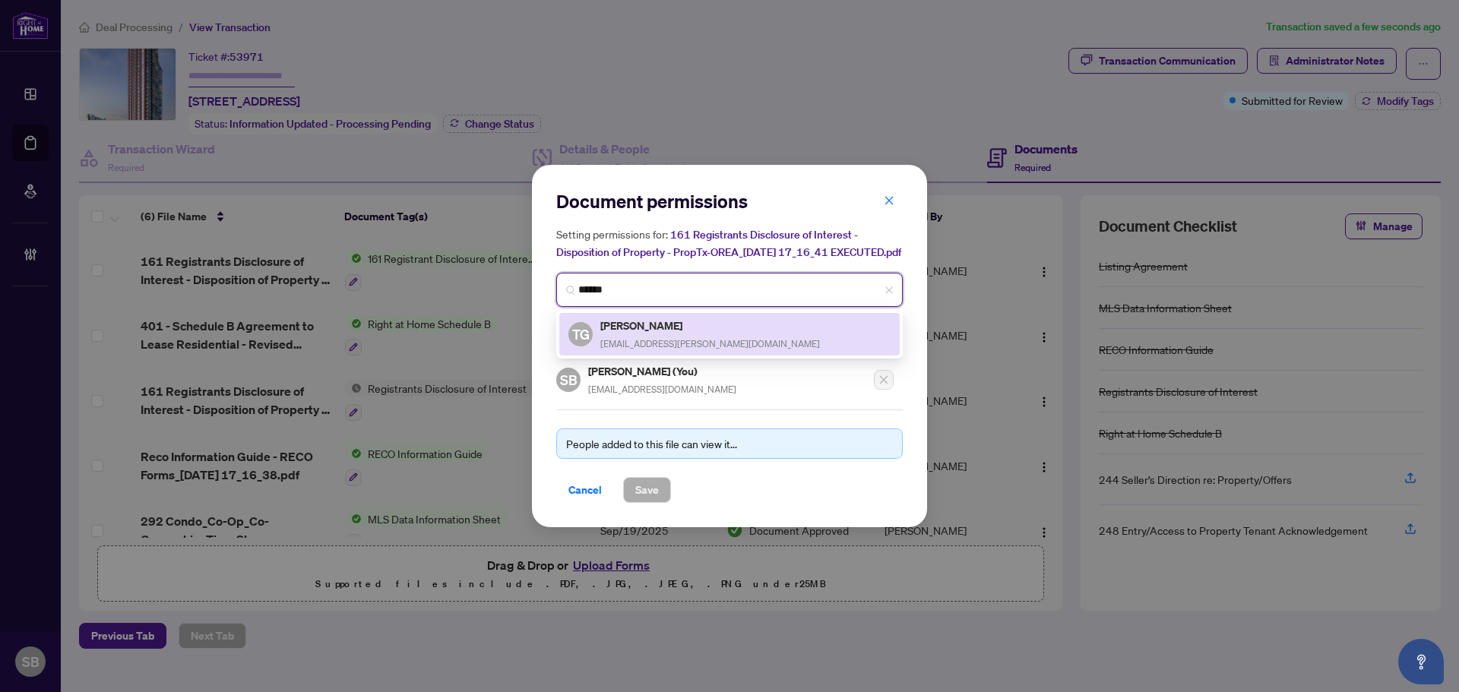
click at [667, 334] on h5 "Tanuja Gupta" at bounding box center [710, 325] width 220 height 17
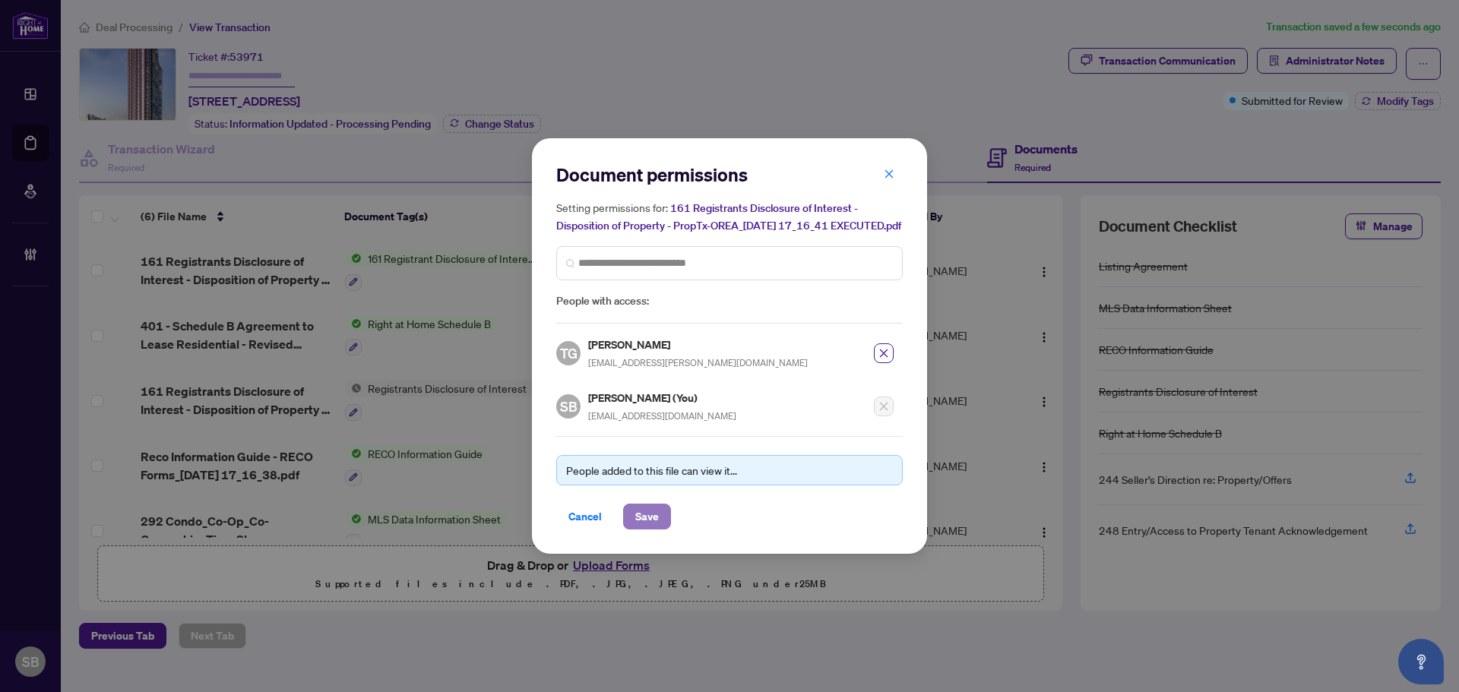
click at [647, 521] on span "Save" at bounding box center [647, 516] width 24 height 24
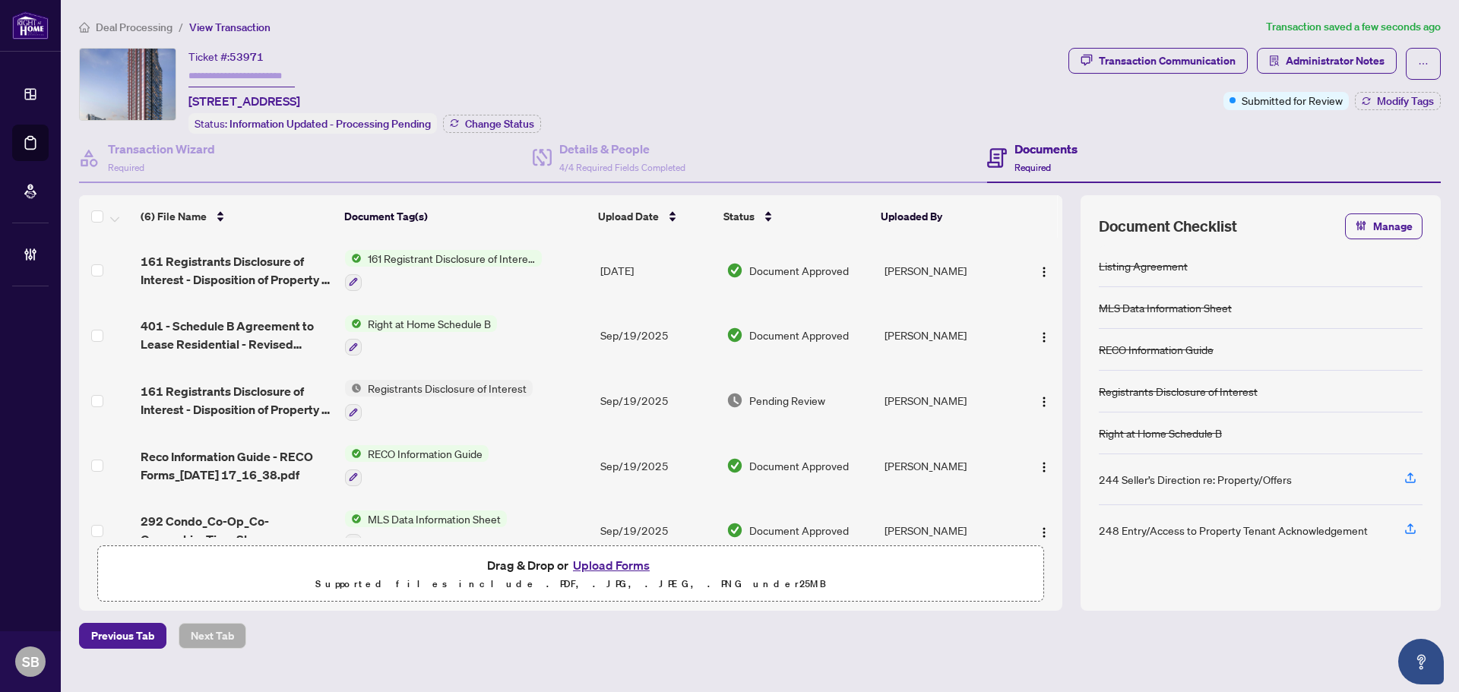
click at [143, 21] on span "Deal Processing" at bounding box center [134, 28] width 77 height 14
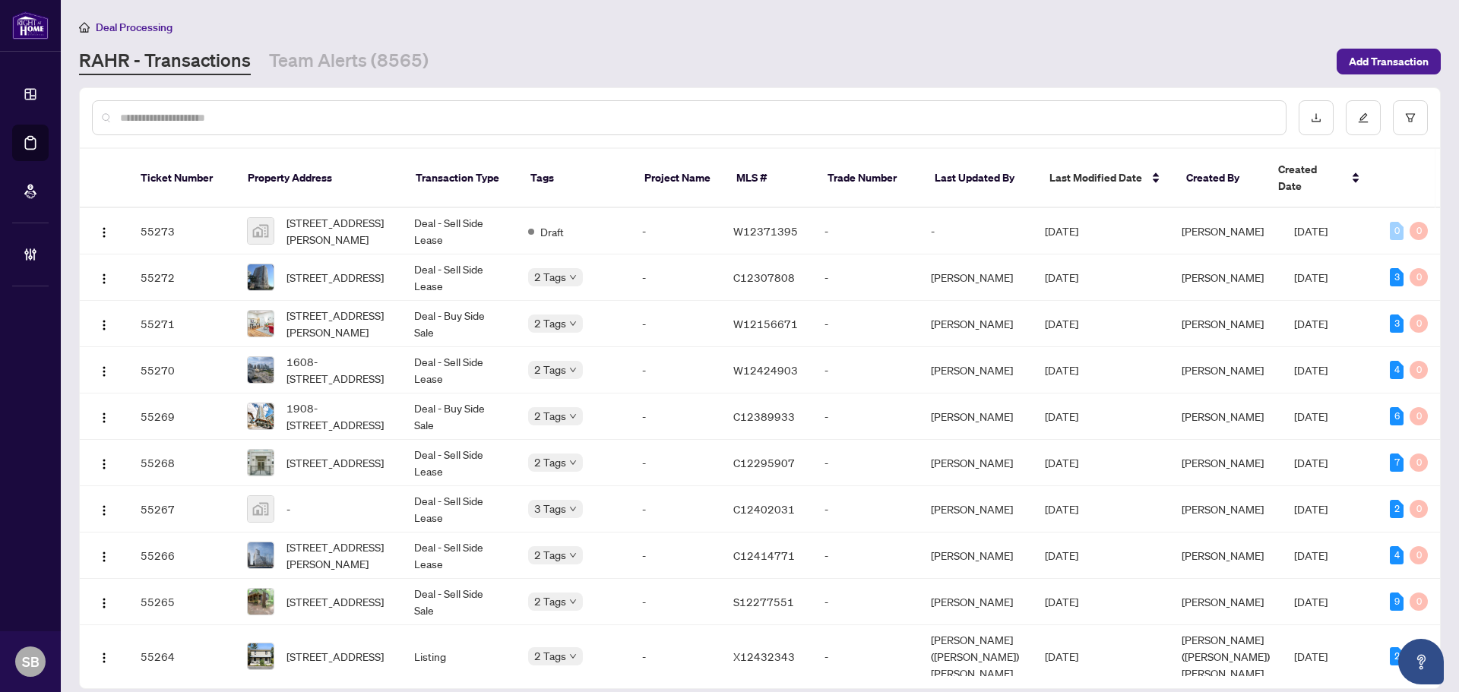
click at [213, 120] on input "text" at bounding box center [696, 117] width 1153 height 17
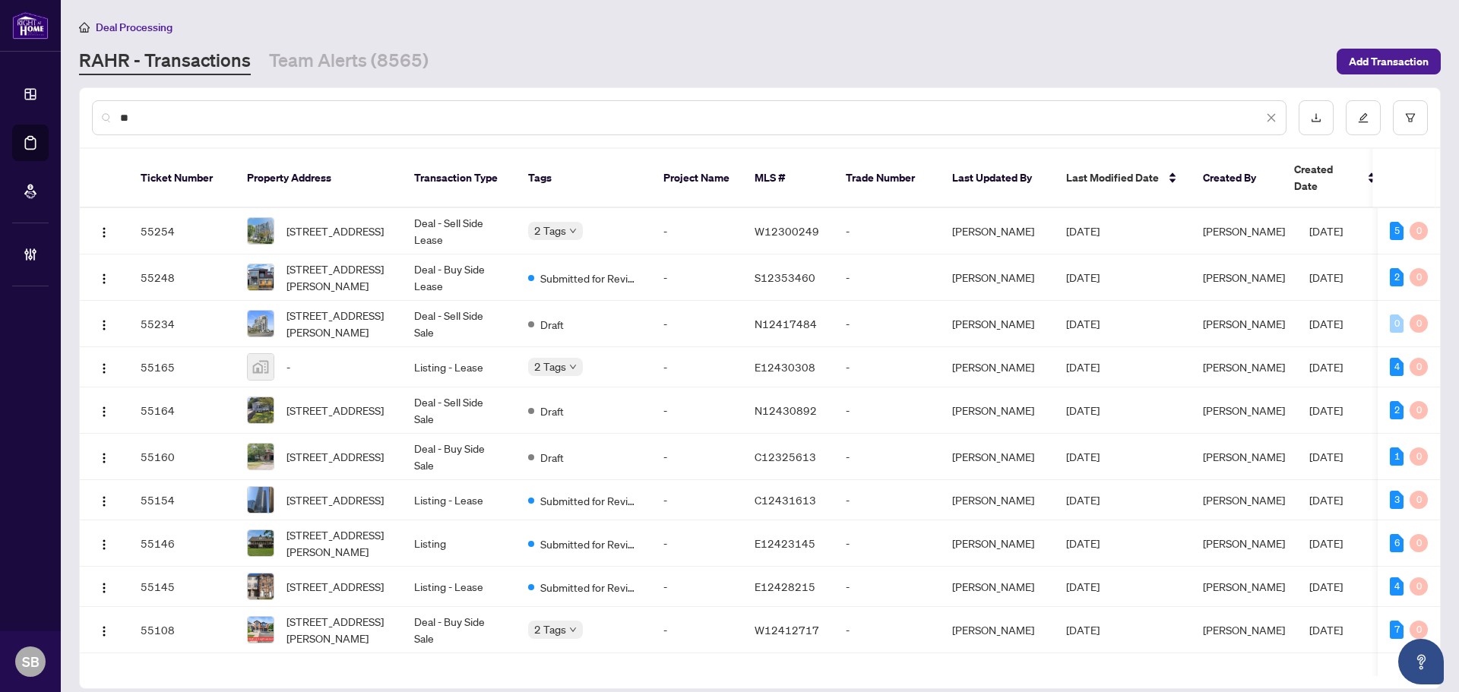
type input "*"
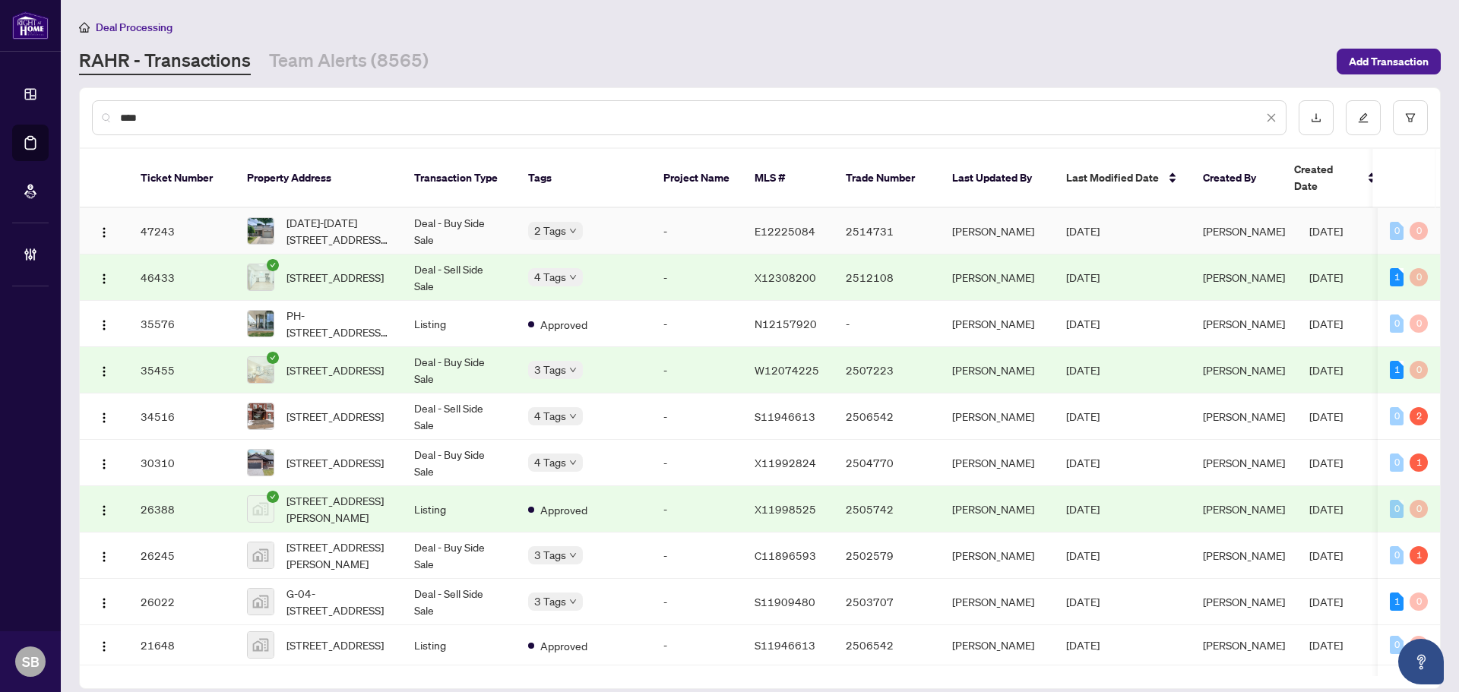
type input "****"
click at [1046, 210] on td "Cheryl Wu" at bounding box center [997, 231] width 114 height 46
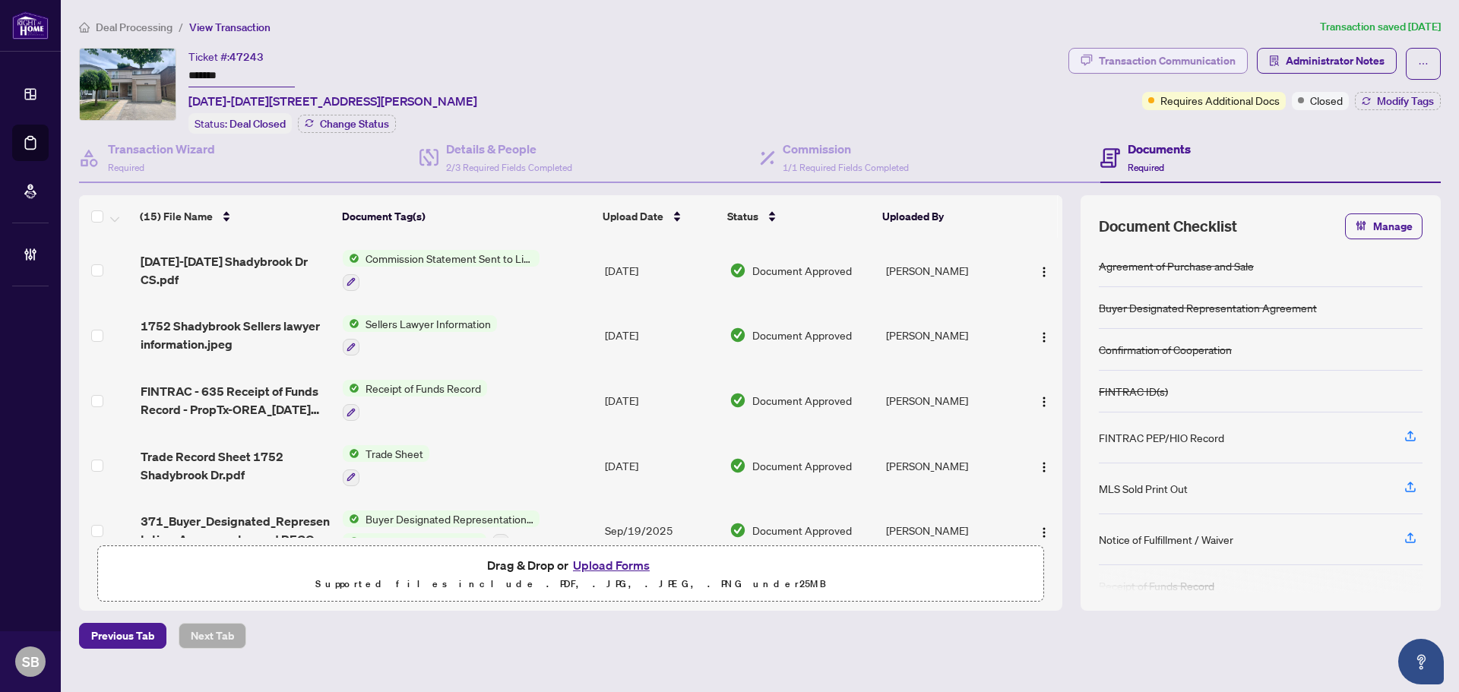
click at [1188, 69] on div "Transaction Communication" at bounding box center [1167, 61] width 137 height 24
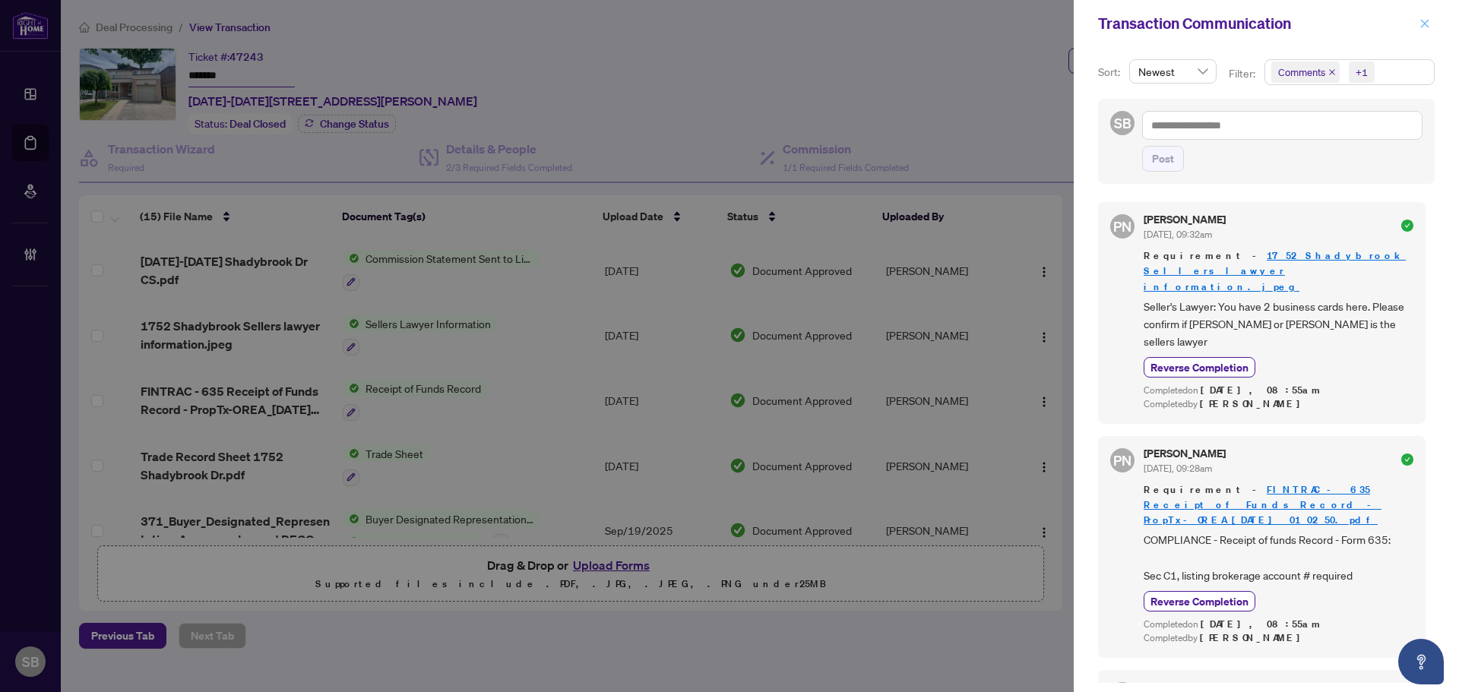
click at [1423, 33] on span "button" at bounding box center [1424, 23] width 11 height 24
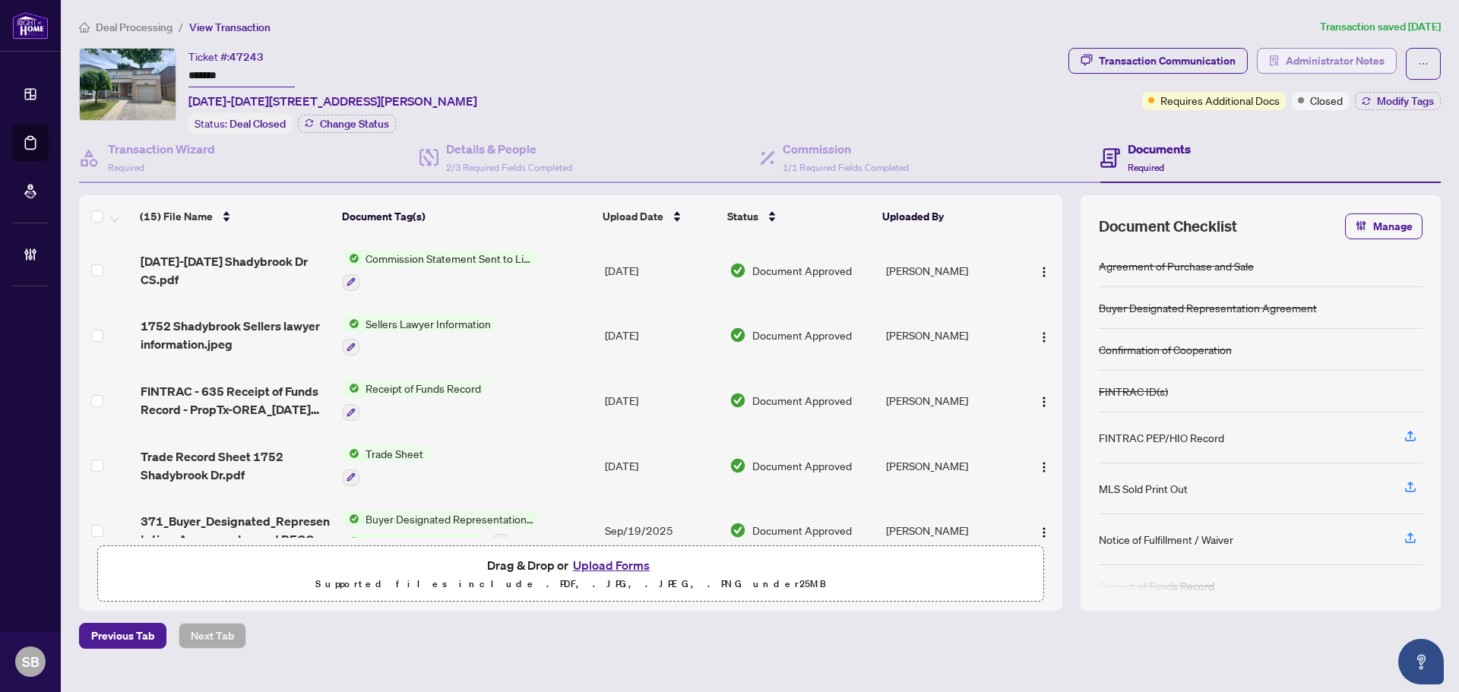
click at [1291, 57] on span "Administrator Notes" at bounding box center [1335, 61] width 99 height 24
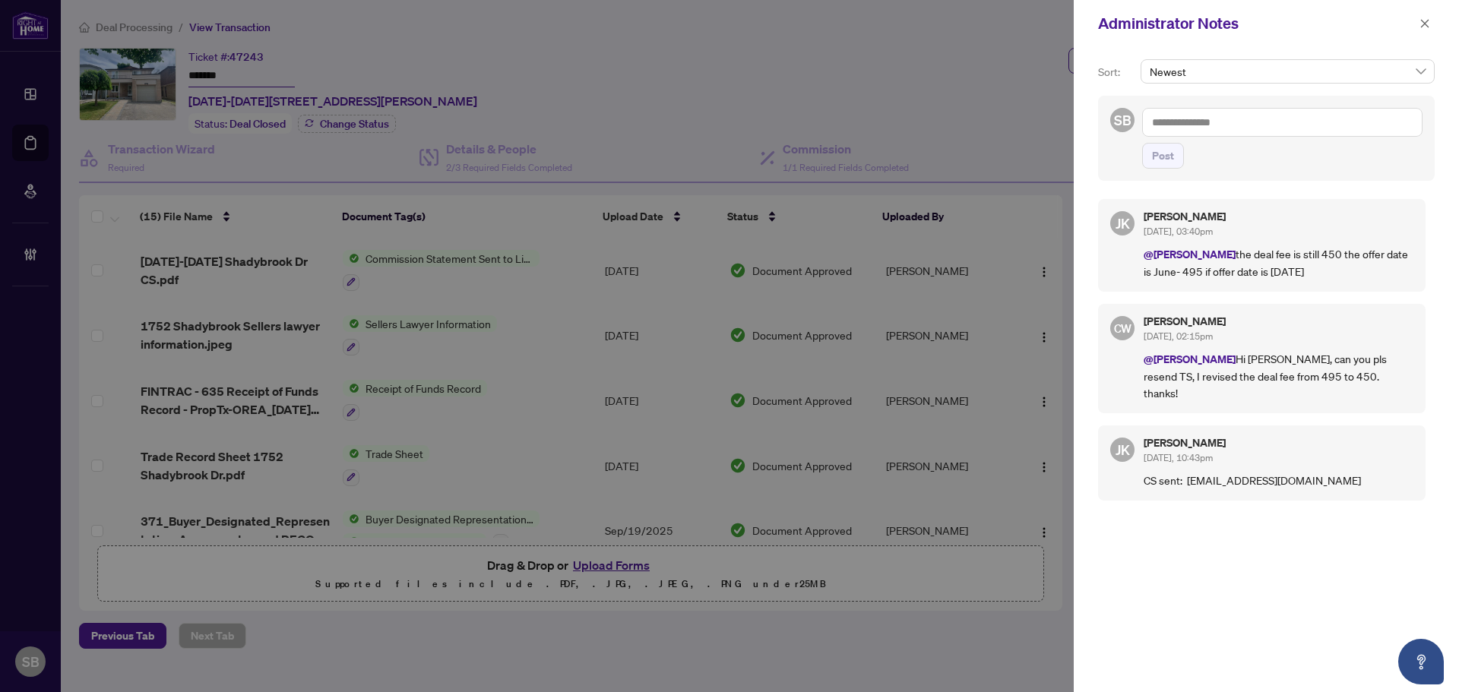
drag, startPoint x: 1208, startPoint y: 264, endPoint x: 1353, endPoint y: 275, distance: 145.6
click at [1340, 274] on p "@Cheryl Wu the deal fee is still 450 the offer date is June- 495 if offer date …" at bounding box center [1278, 262] width 270 height 34
click at [1353, 275] on p "@Cheryl Wu the deal fee is still 450 the offer date is June- 495 if offer date …" at bounding box center [1278, 262] width 270 height 34
click at [1419, 28] on icon "close" at bounding box center [1424, 23] width 11 height 11
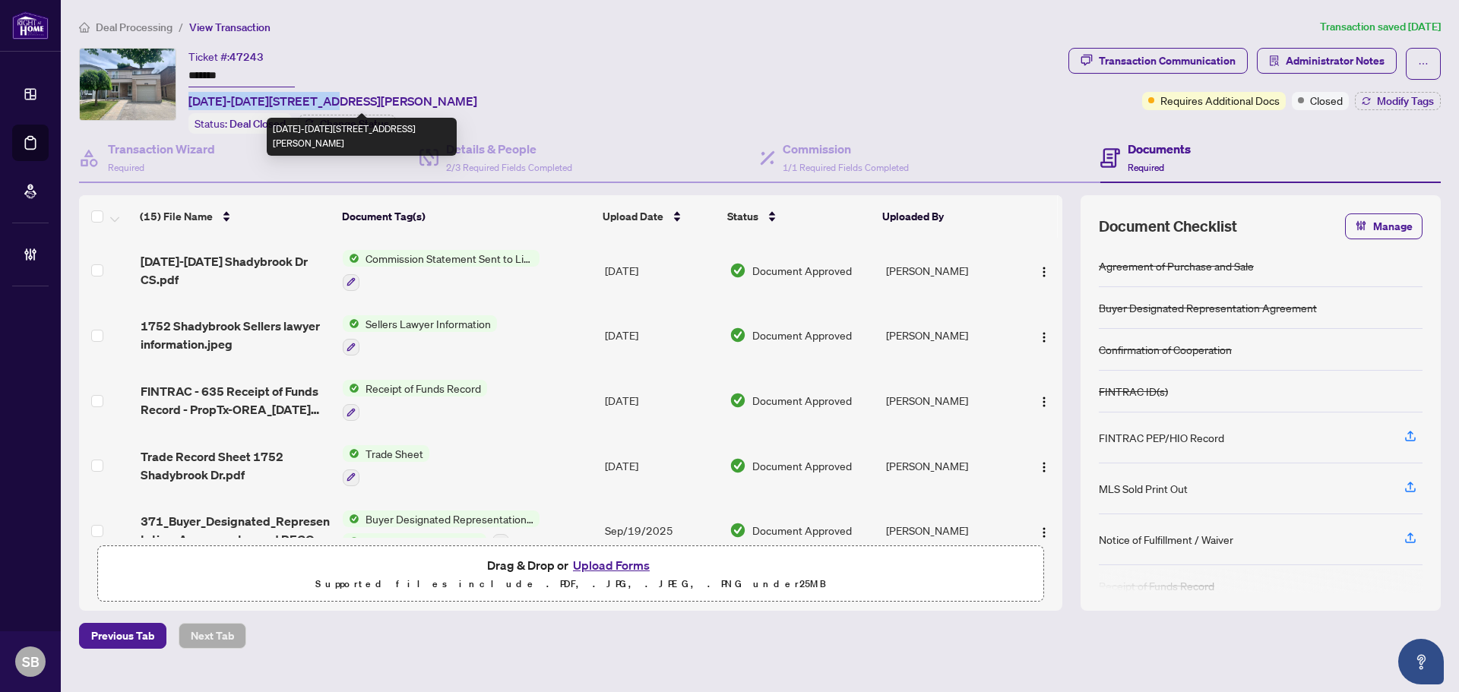
drag, startPoint x: 334, startPoint y: 100, endPoint x: 187, endPoint y: 96, distance: 147.4
click at [187, 96] on div "Ticket #: 47243 ******* 1752-1752 Shadybrook Dr, Pickering, Ontario L1V 3A5, Ca…" at bounding box center [570, 91] width 983 height 86
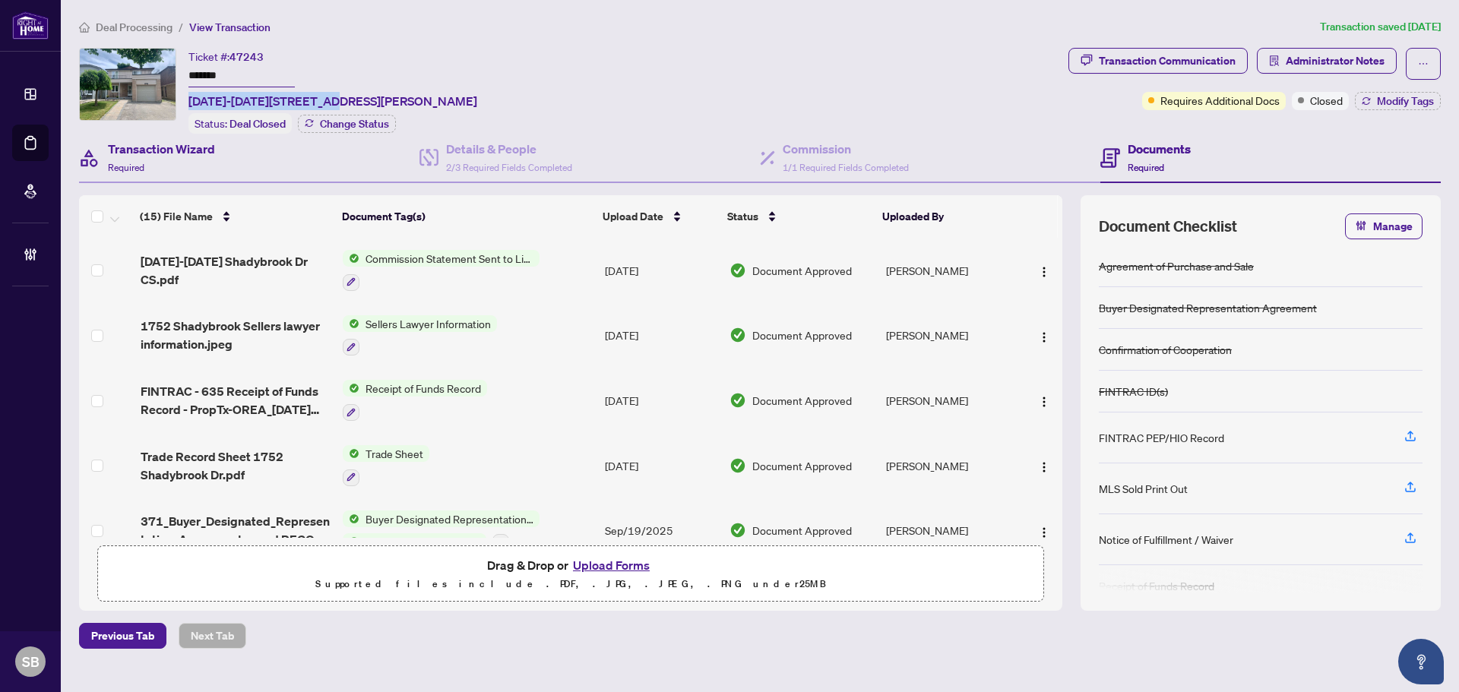
copy span "1752-1752 Shadybrook Dr"
click at [1340, 50] on span "Administrator Notes" at bounding box center [1335, 61] width 99 height 24
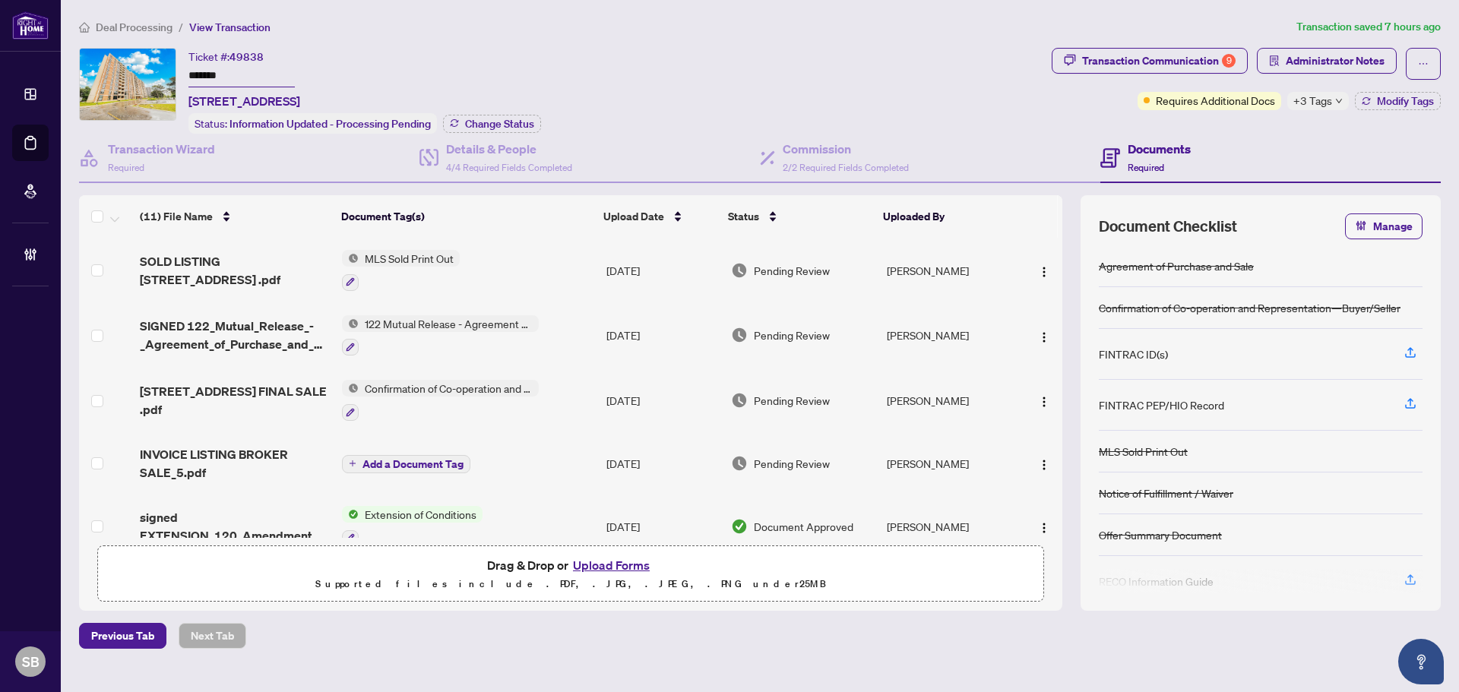
click at [135, 24] on span "Deal Processing" at bounding box center [134, 28] width 77 height 14
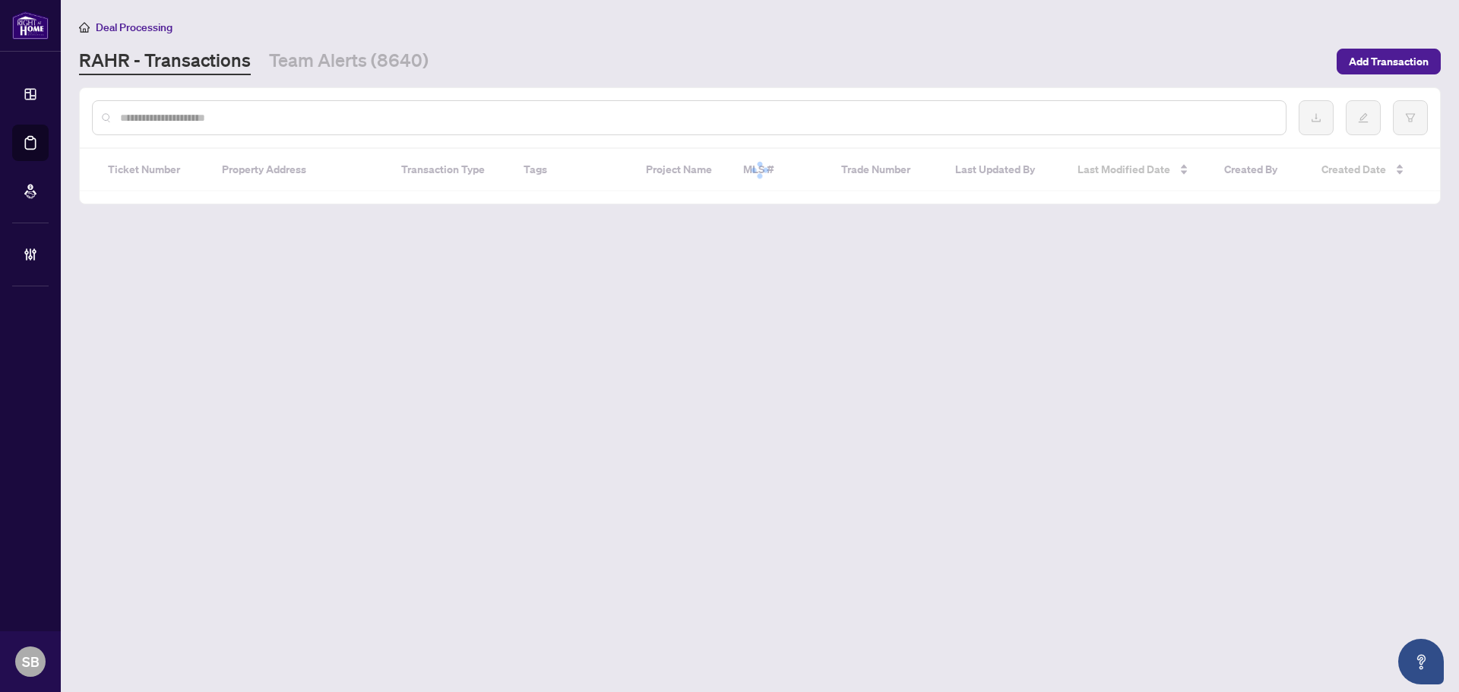
click at [281, 112] on input "text" at bounding box center [696, 117] width 1153 height 17
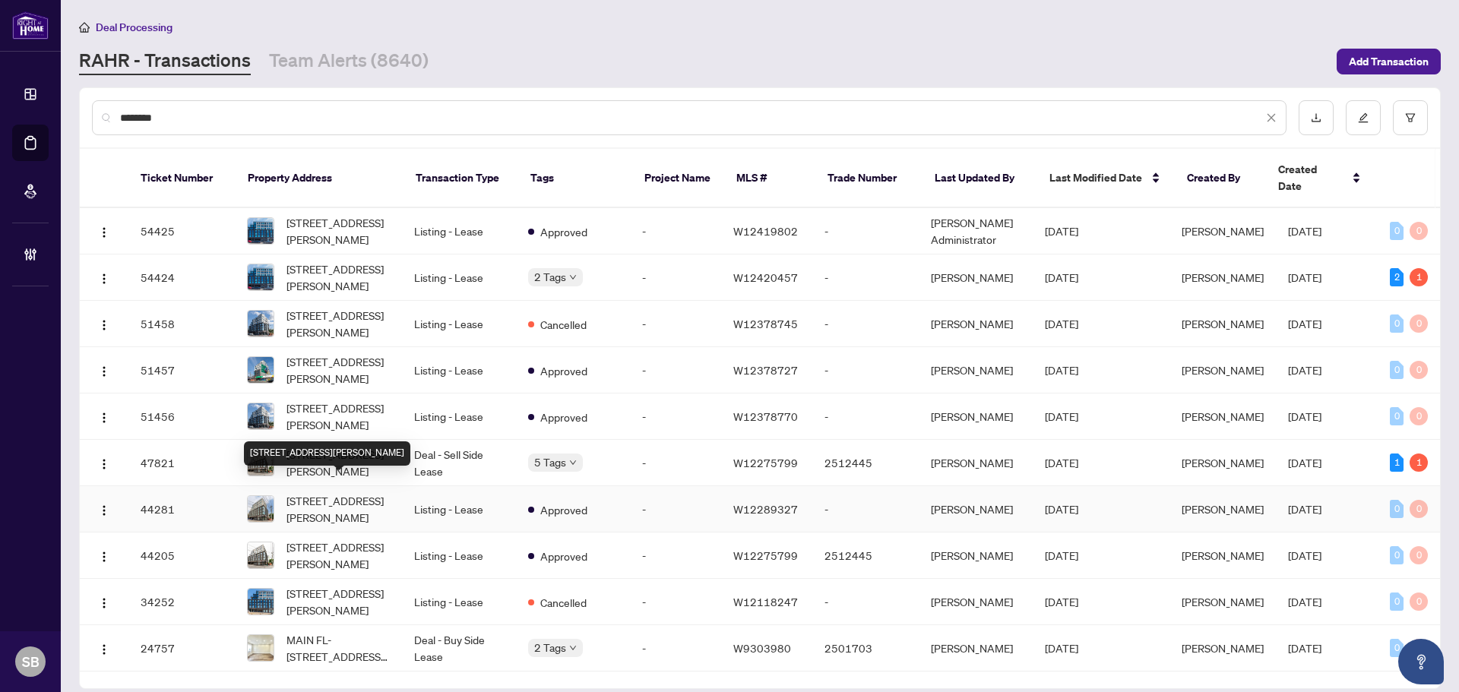
type input "********"
click at [307, 492] on span "[STREET_ADDRESS][PERSON_NAME]" at bounding box center [337, 508] width 103 height 33
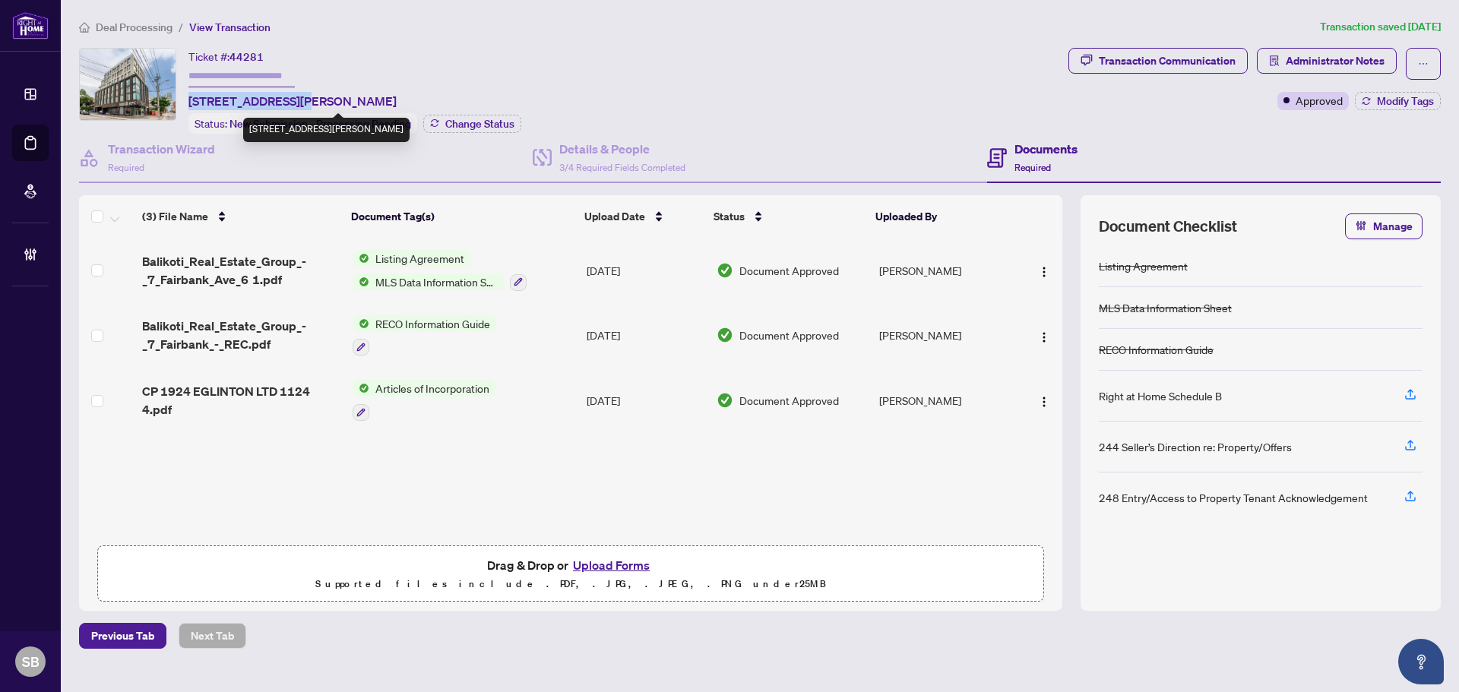
drag, startPoint x: 294, startPoint y: 100, endPoint x: 191, endPoint y: 97, distance: 102.6
click at [191, 97] on span "[STREET_ADDRESS][PERSON_NAME]" at bounding box center [292, 101] width 208 height 18
copy span "[STREET_ADDRESS][PERSON_NAME]"
drag, startPoint x: 261, startPoint y: 101, endPoint x: 162, endPoint y: 150, distance: 110.8
click at [162, 150] on h4 "Transaction Wizard" at bounding box center [161, 149] width 107 height 18
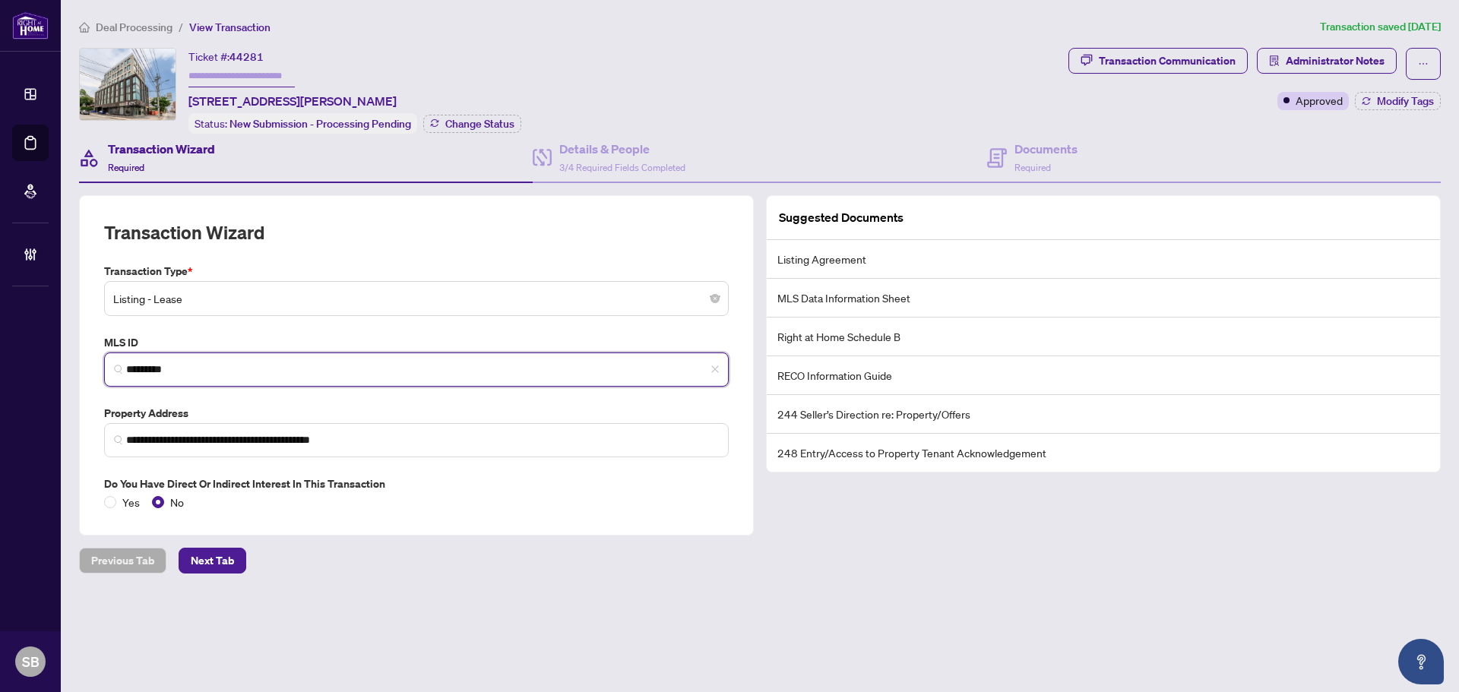
drag, startPoint x: 213, startPoint y: 369, endPoint x: 99, endPoint y: 369, distance: 114.0
click at [99, 369] on div "MLS ID W12289327 *********" at bounding box center [416, 360] width 637 height 52
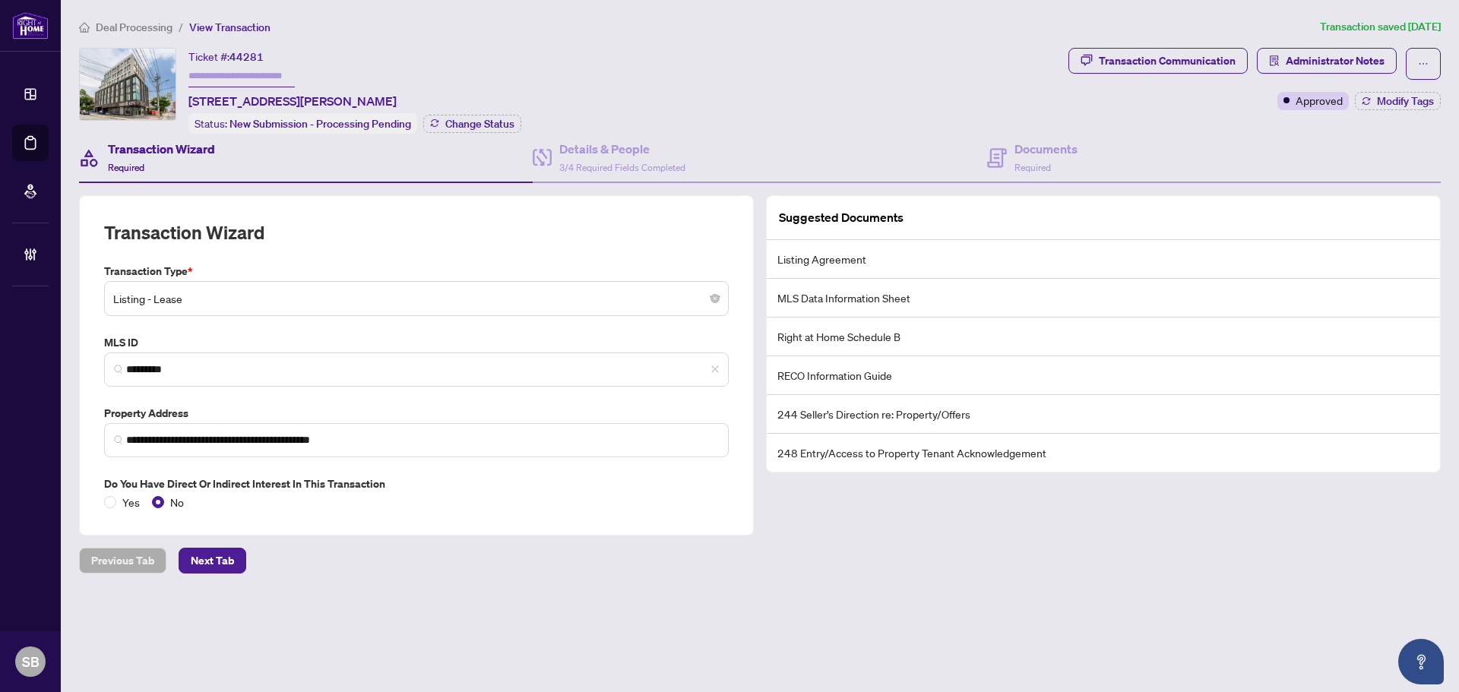
click at [123, 36] on div "**********" at bounding box center [760, 295] width 1374 height 555
click at [128, 27] on span "Deal Processing" at bounding box center [134, 28] width 77 height 14
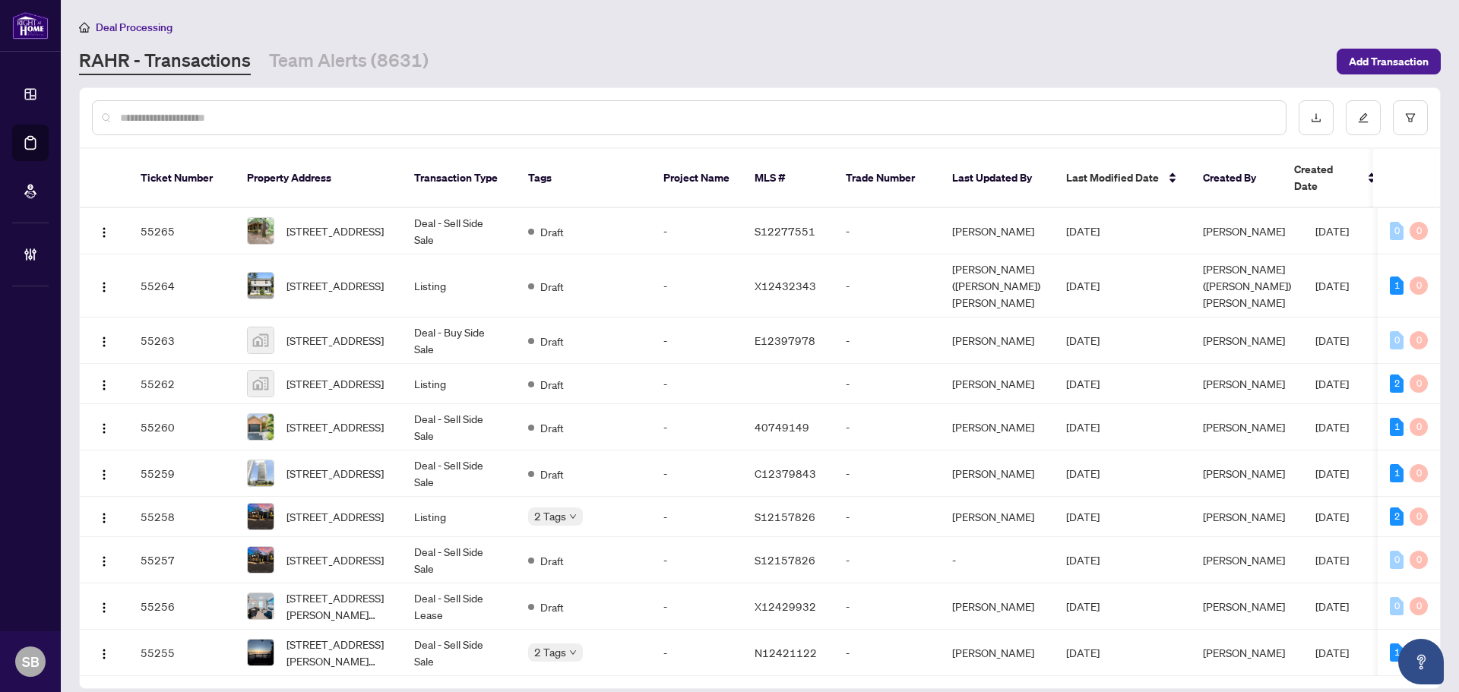
click at [399, 126] on div at bounding box center [689, 117] width 1194 height 35
click at [417, 111] on input "text" at bounding box center [696, 117] width 1153 height 17
paste input "*********"
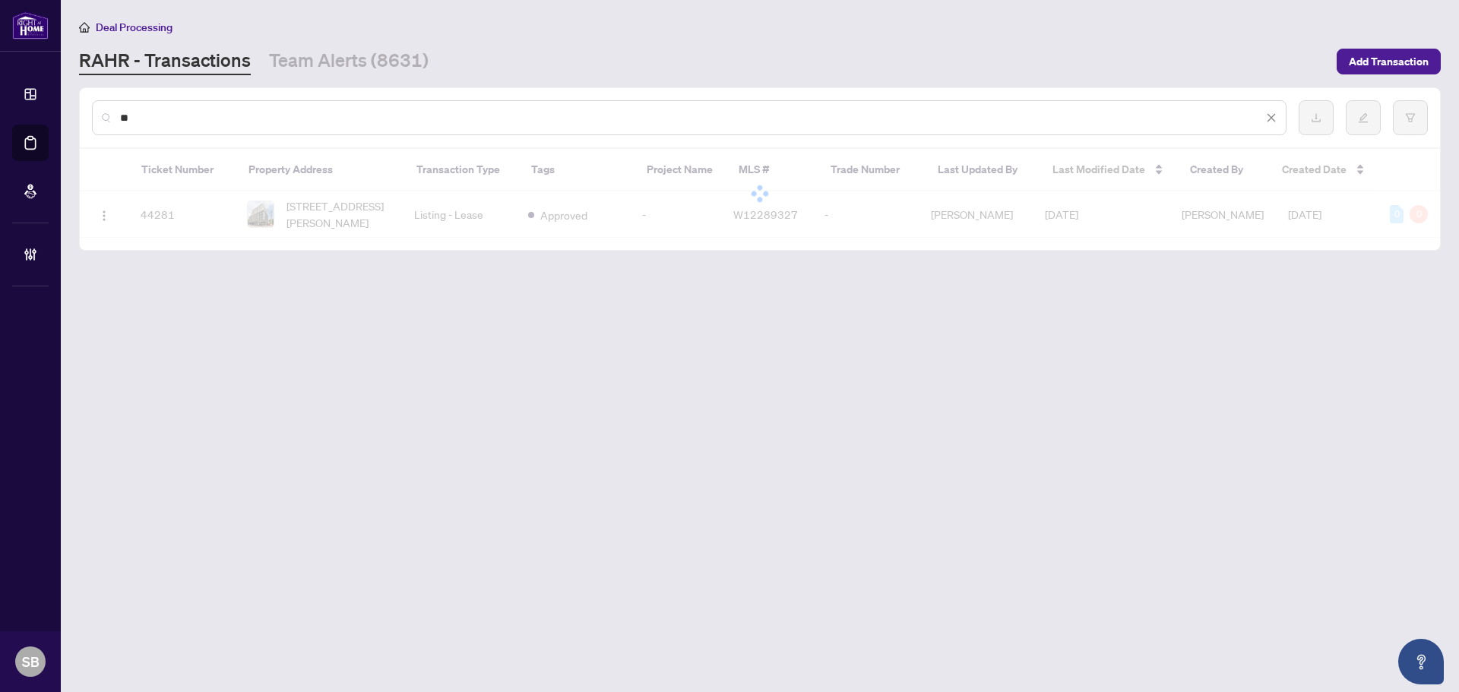
type input "*"
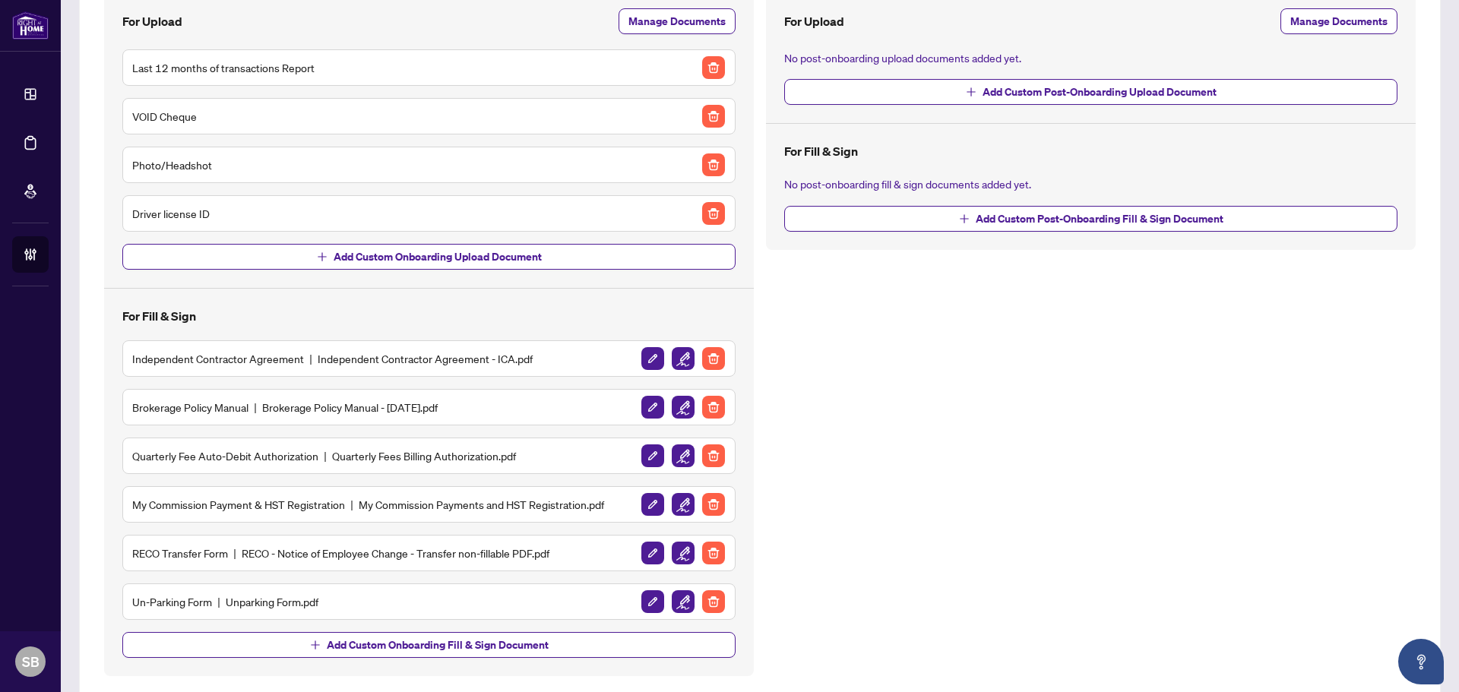
scroll to position [207, 0]
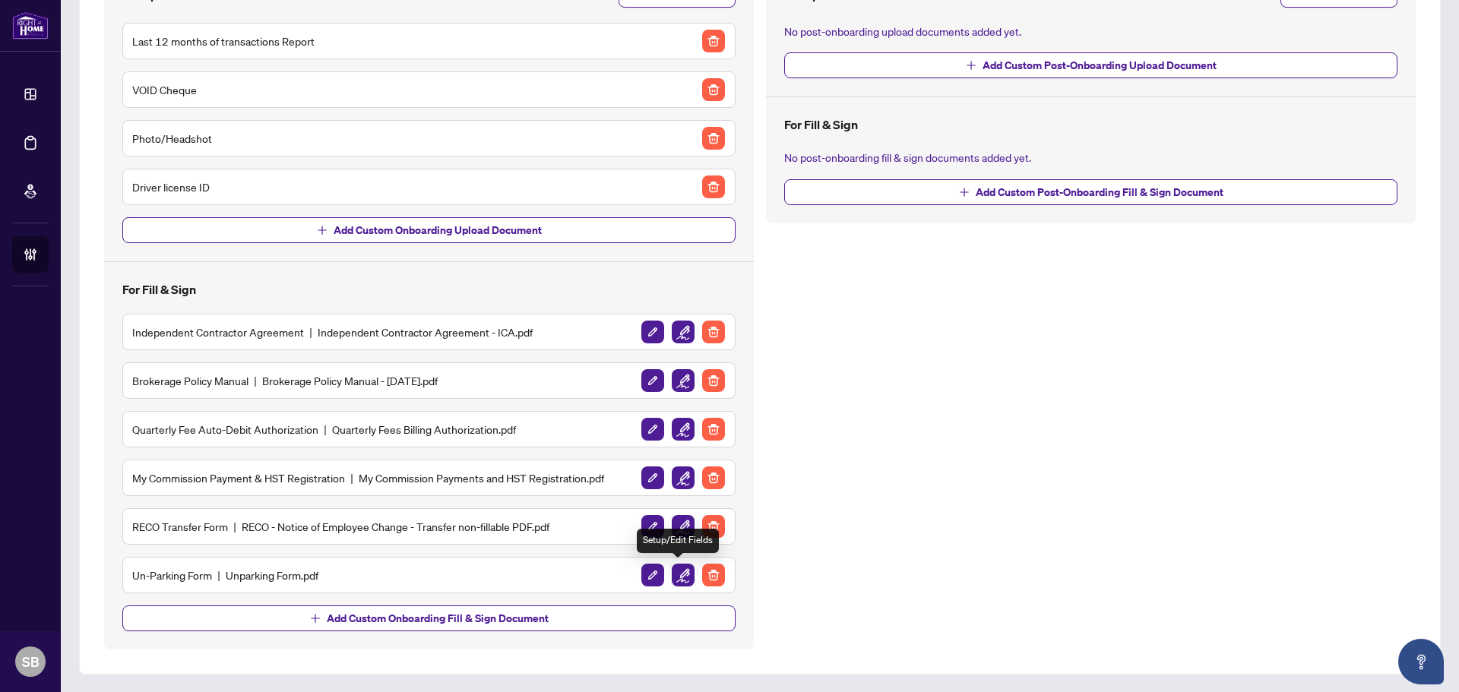
click at [678, 577] on img "button" at bounding box center [683, 575] width 23 height 23
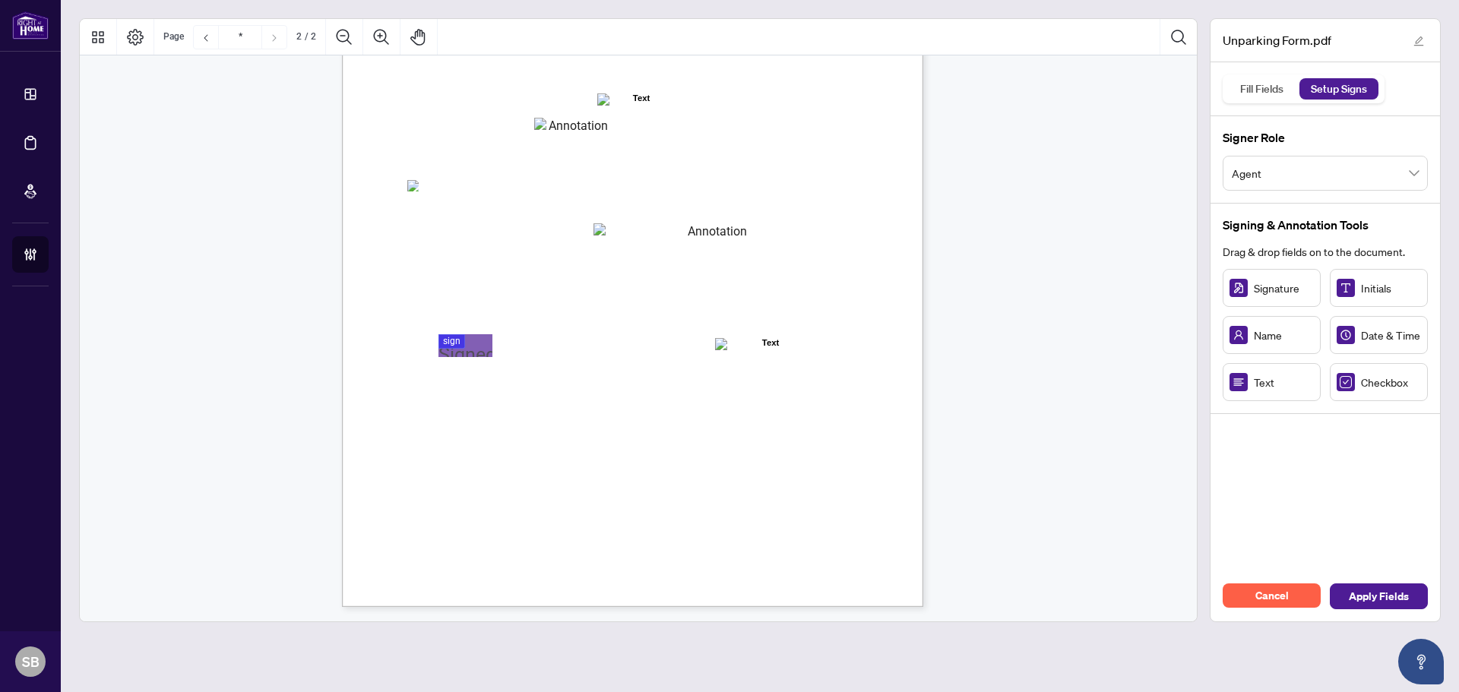
scroll to position [988, 0]
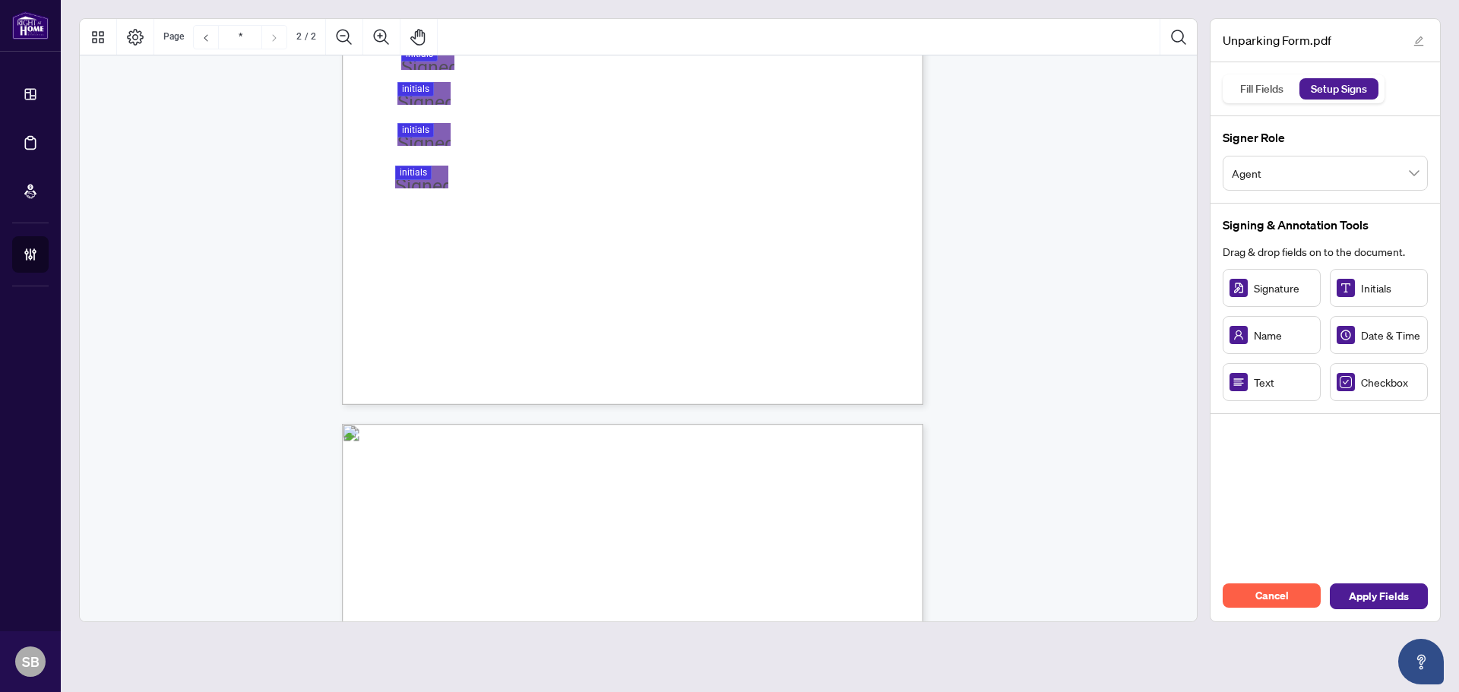
type input "*"
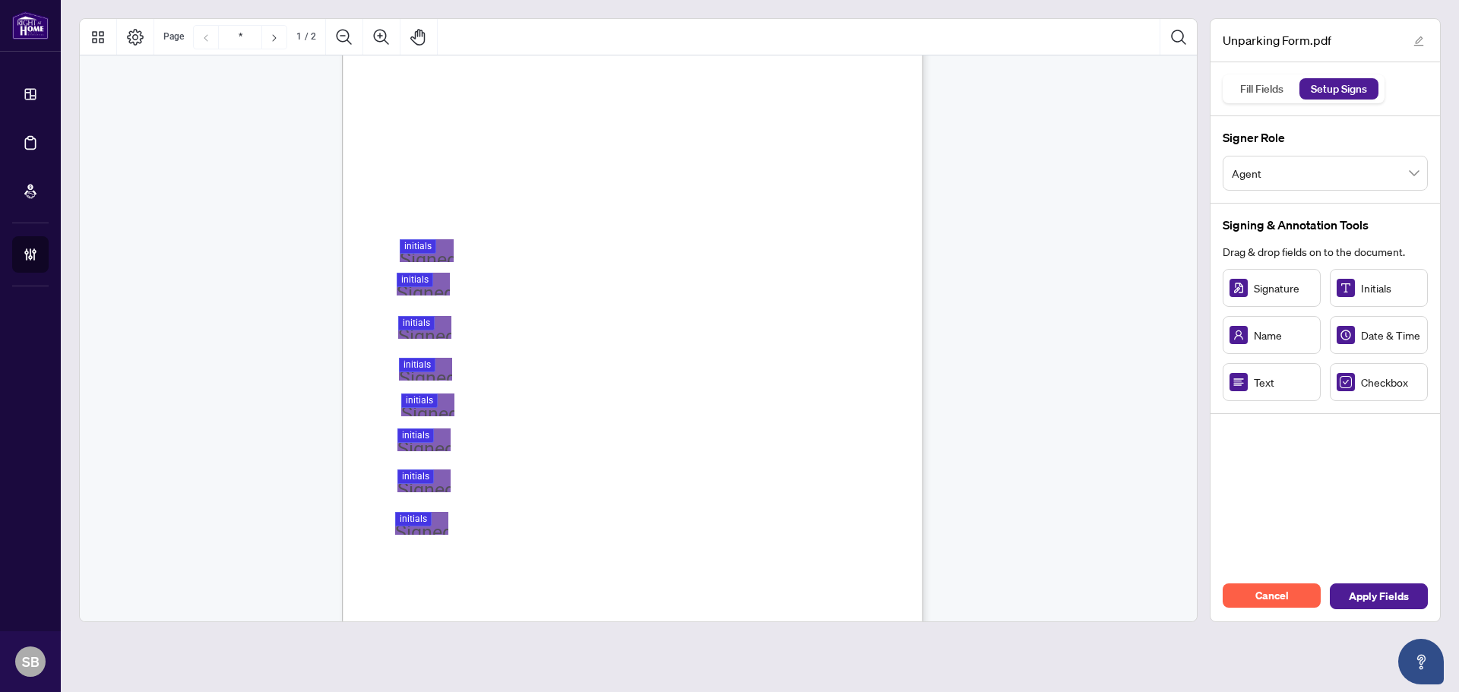
scroll to position [0, 0]
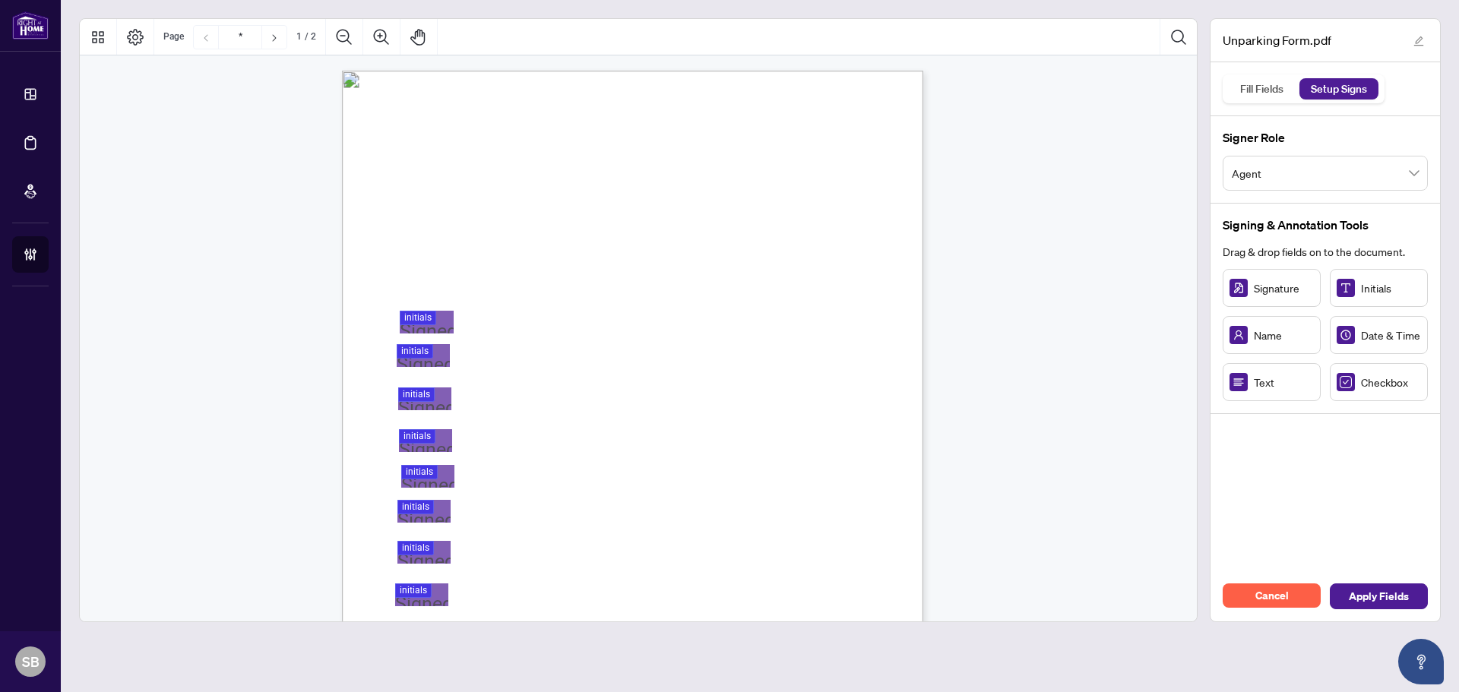
click at [1371, 580] on div "Cancel Apply Fields" at bounding box center [1324, 596] width 229 height 50
click at [1372, 587] on span "Apply Fields" at bounding box center [1379, 596] width 60 height 24
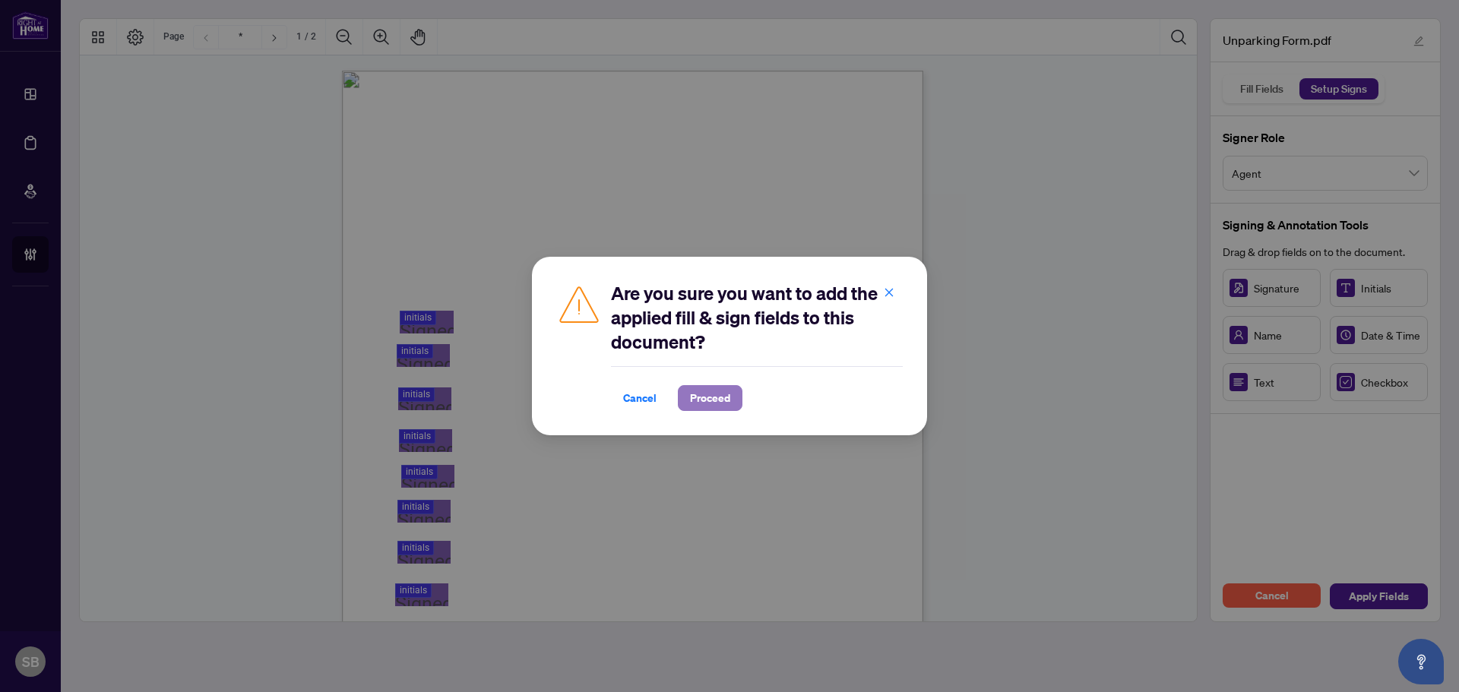
click at [732, 400] on button "Proceed" at bounding box center [710, 398] width 65 height 26
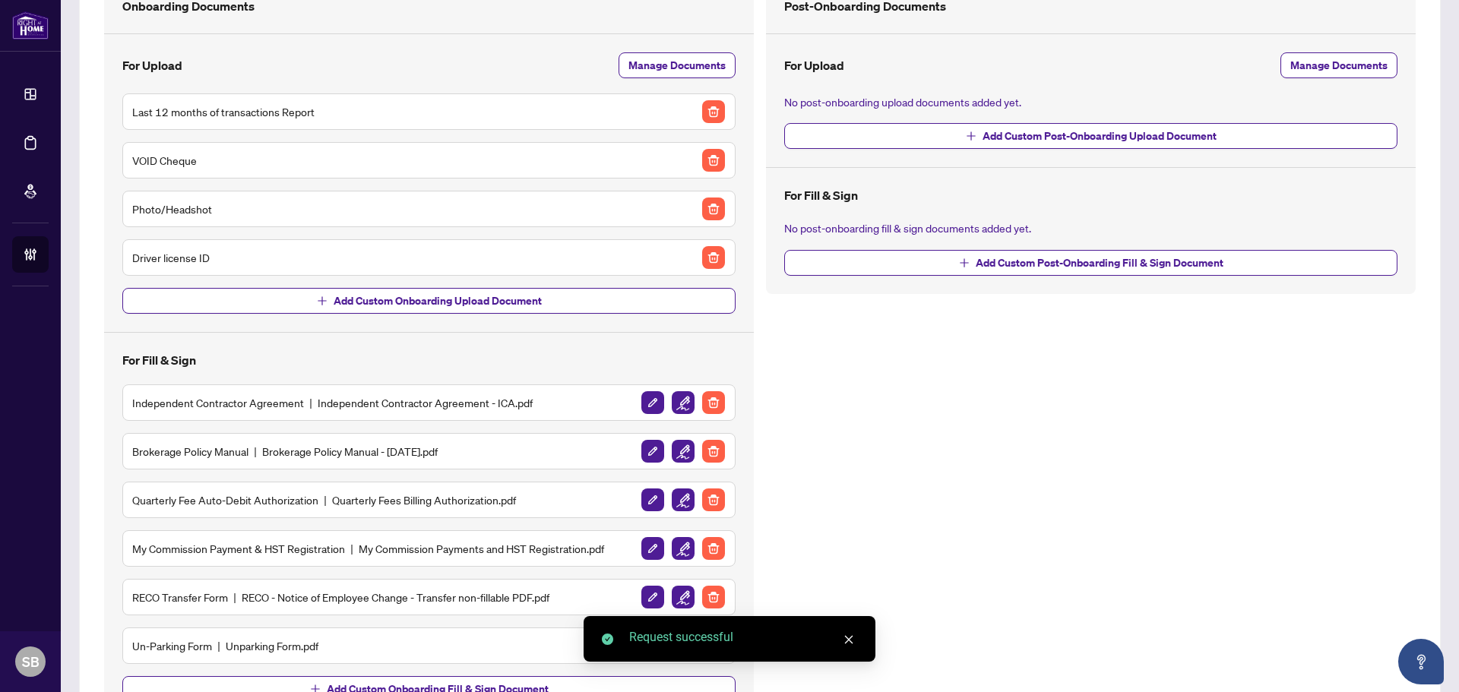
scroll to position [207, 0]
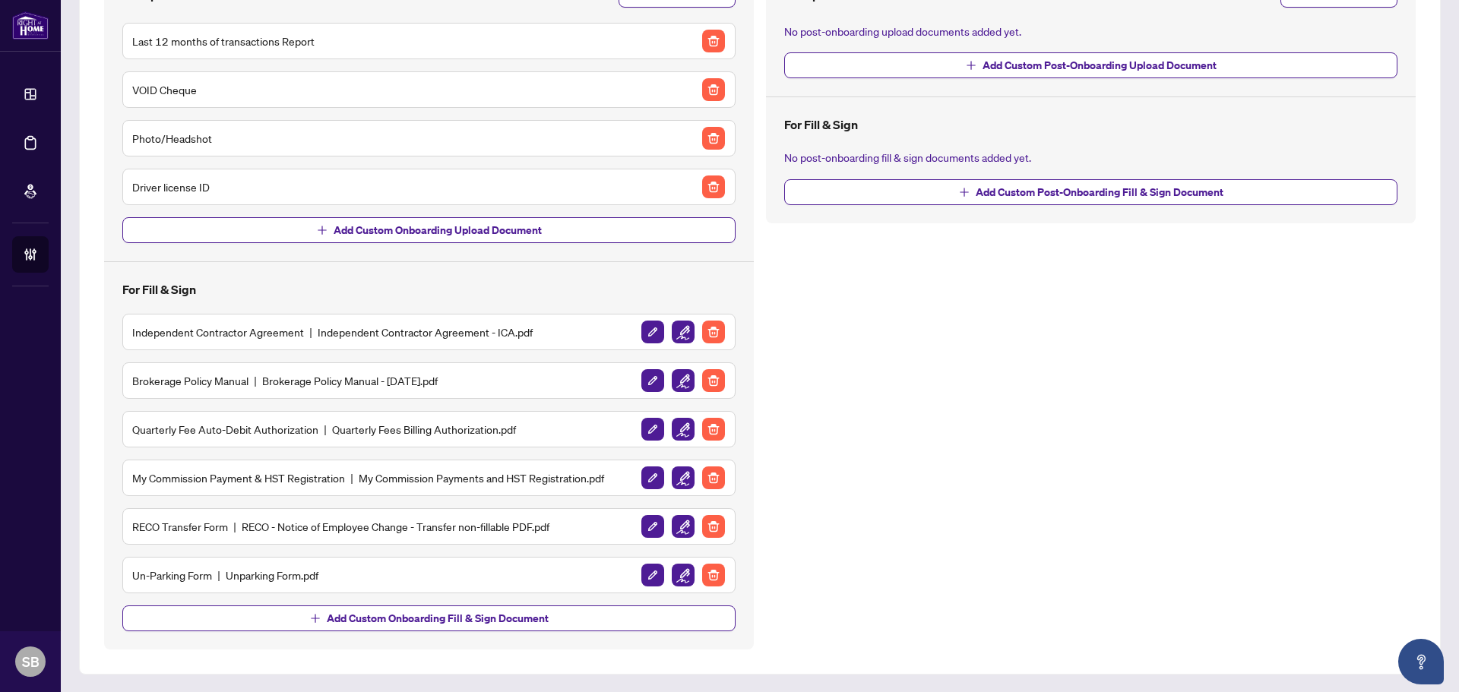
click at [379, 576] on div "Un-Parking Form Unparking Form.pdf" at bounding box center [428, 575] width 593 height 24
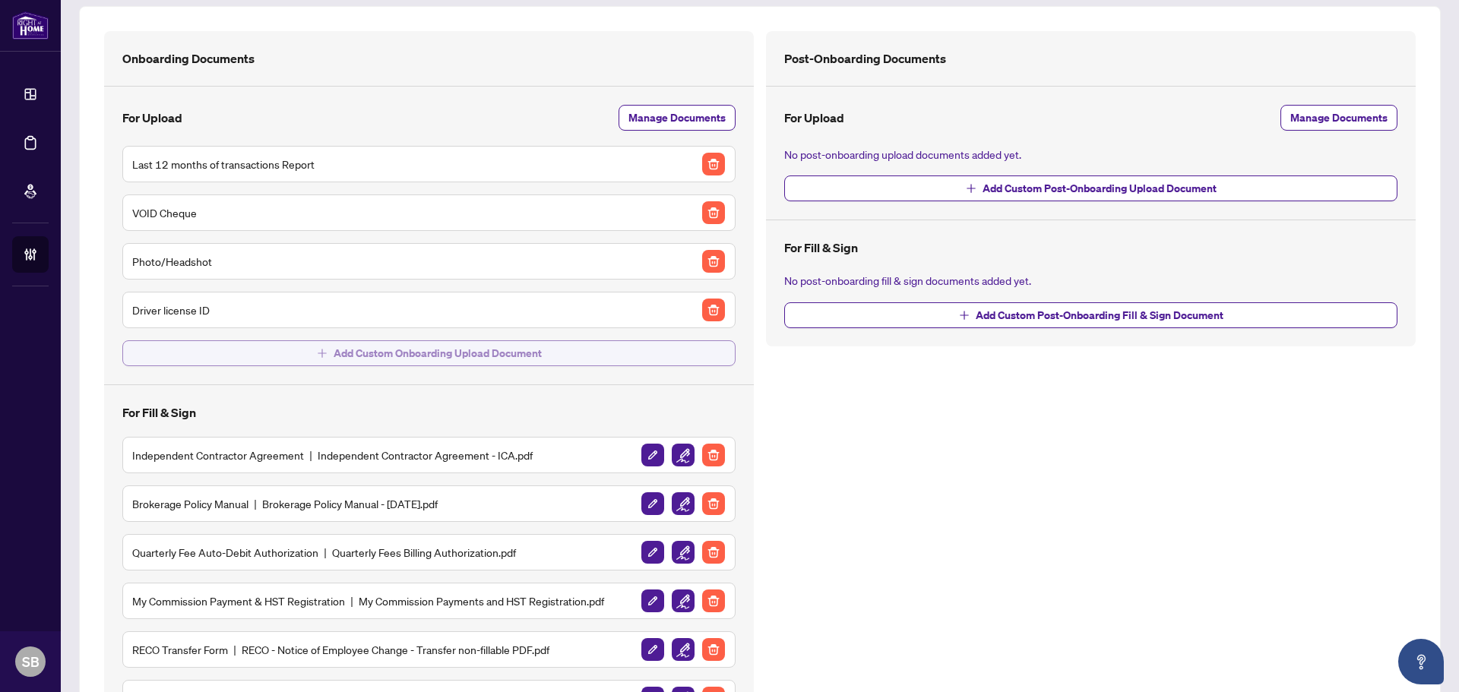
scroll to position [0, 0]
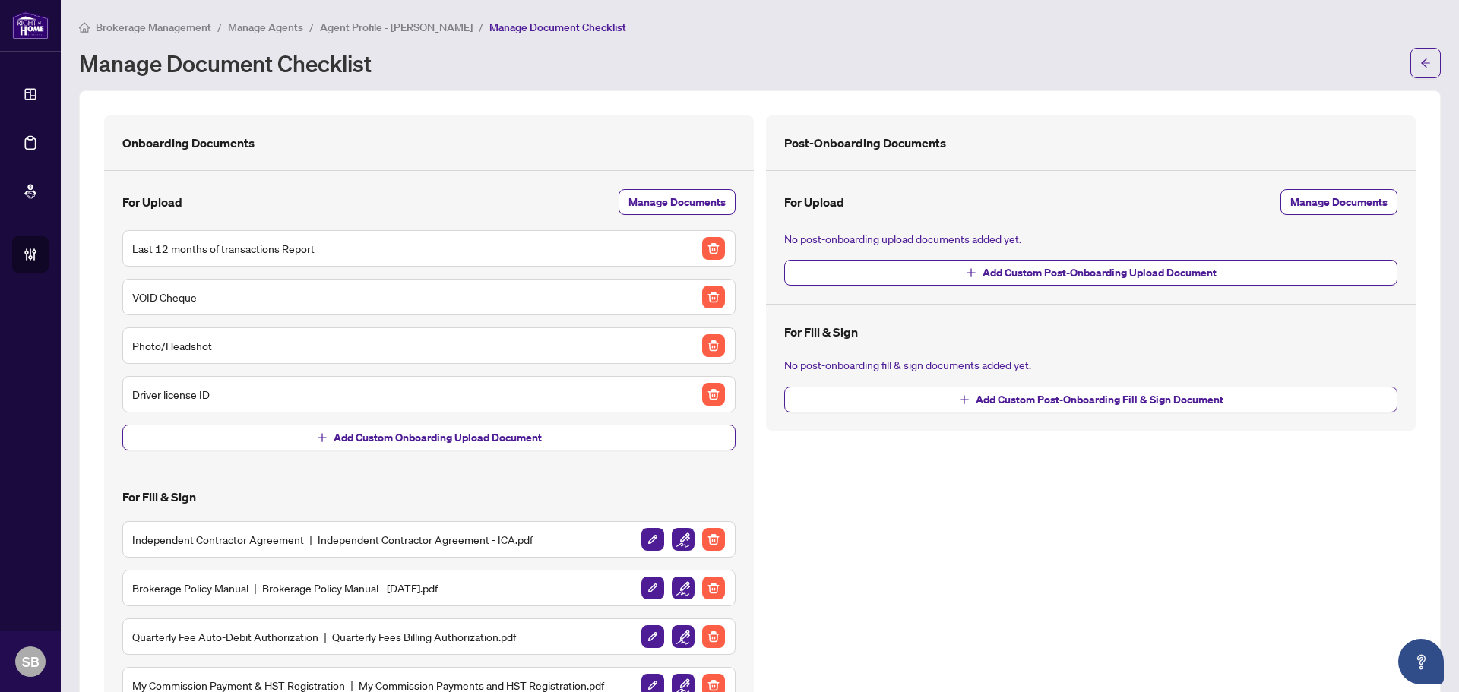
click at [409, 24] on span "Agent Profile - [PERSON_NAME]" at bounding box center [396, 28] width 153 height 14
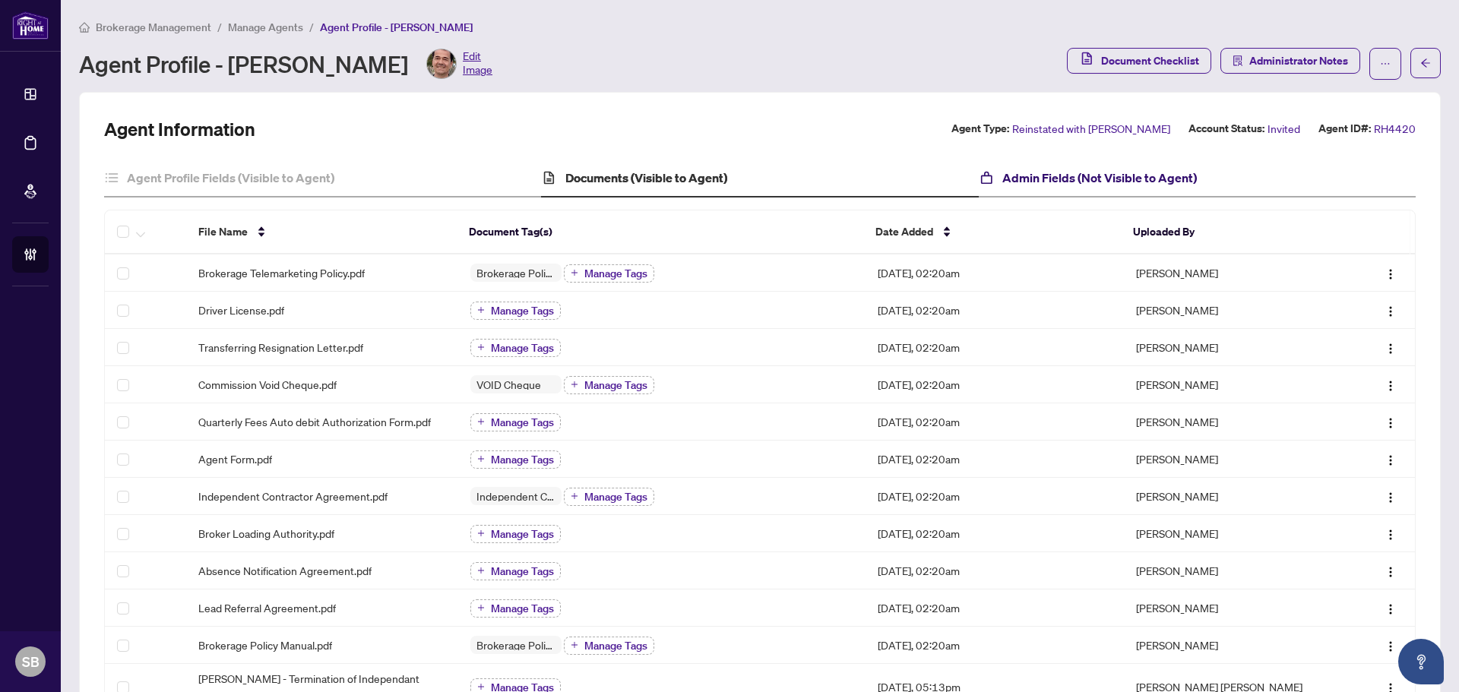
click at [1159, 171] on h4 "Admin Fields (Not Visible to Agent)" at bounding box center [1099, 178] width 195 height 18
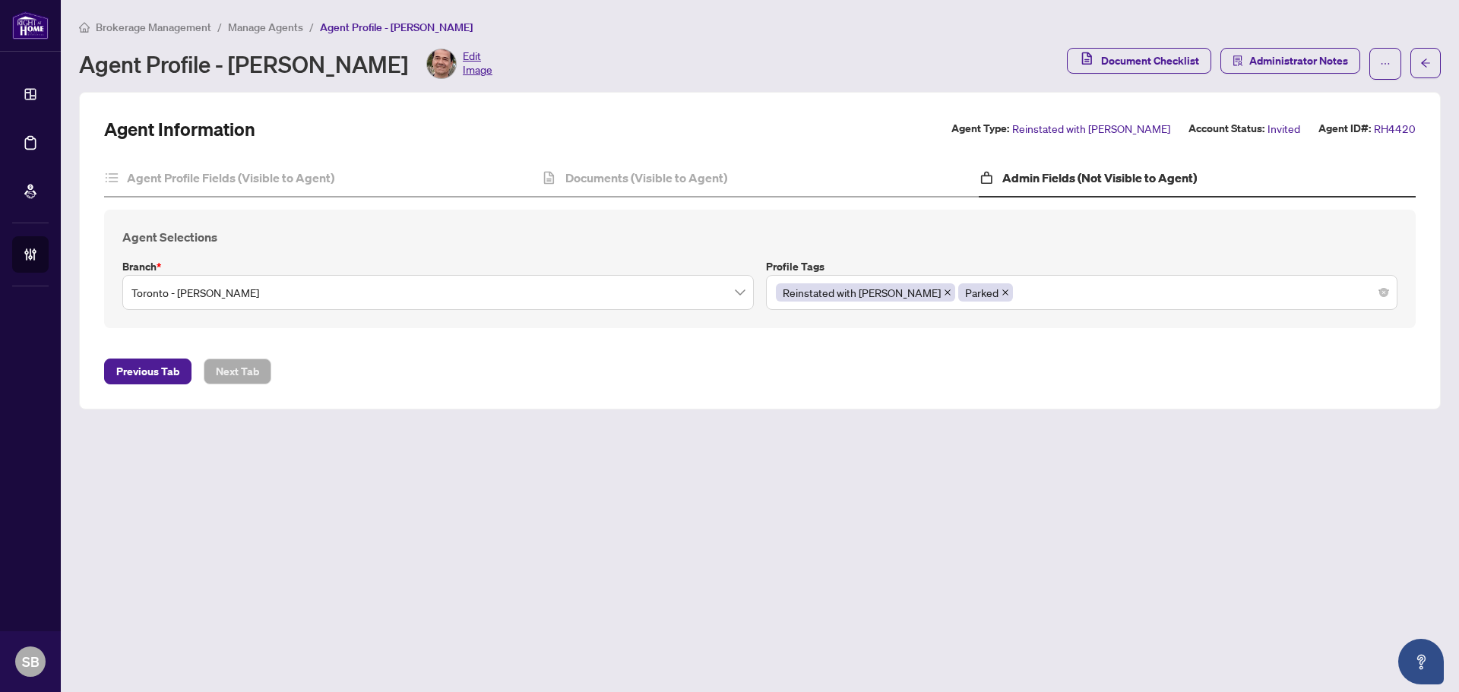
click at [1117, 128] on span "Reinstated with [PERSON_NAME]" at bounding box center [1091, 128] width 158 height 17
click at [1406, 122] on span "RH4420" at bounding box center [1395, 128] width 42 height 17
click at [1186, 51] on span "Document Checklist" at bounding box center [1150, 61] width 98 height 24
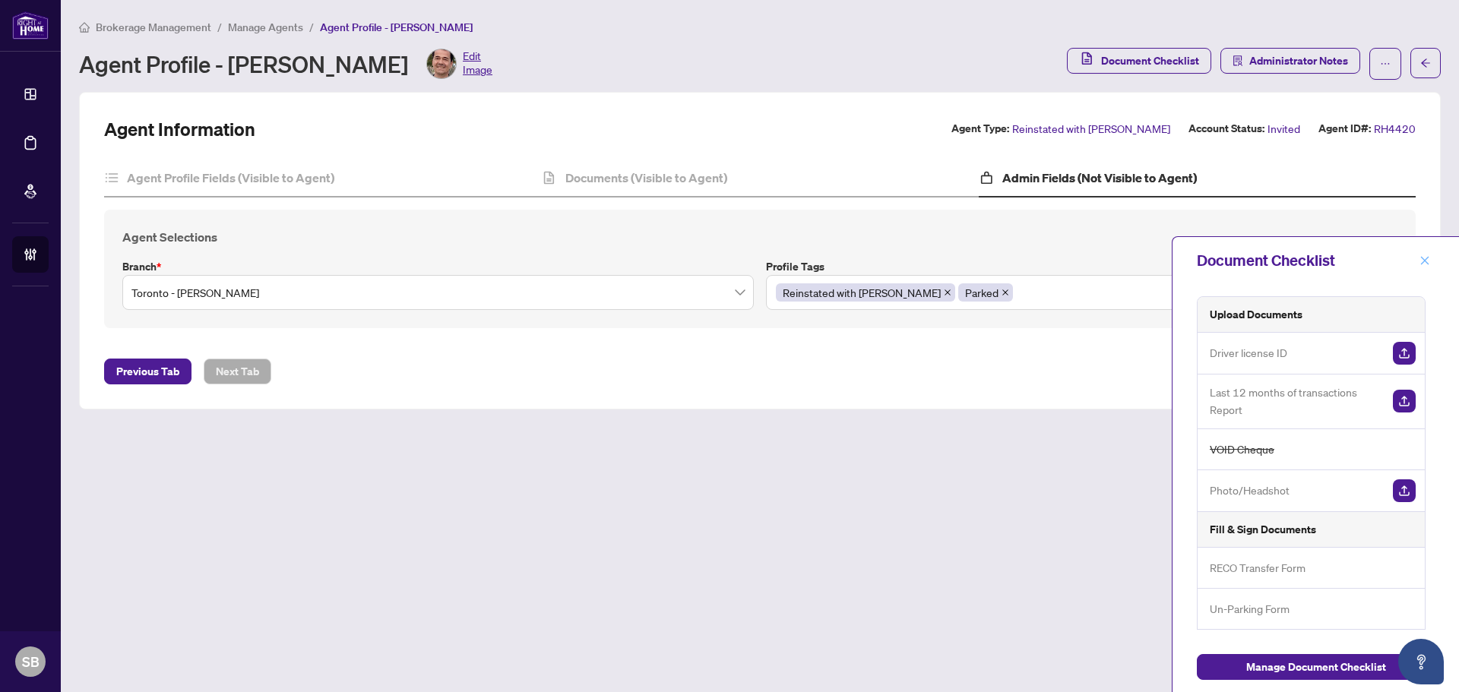
click at [1429, 268] on span "button" at bounding box center [1424, 260] width 11 height 24
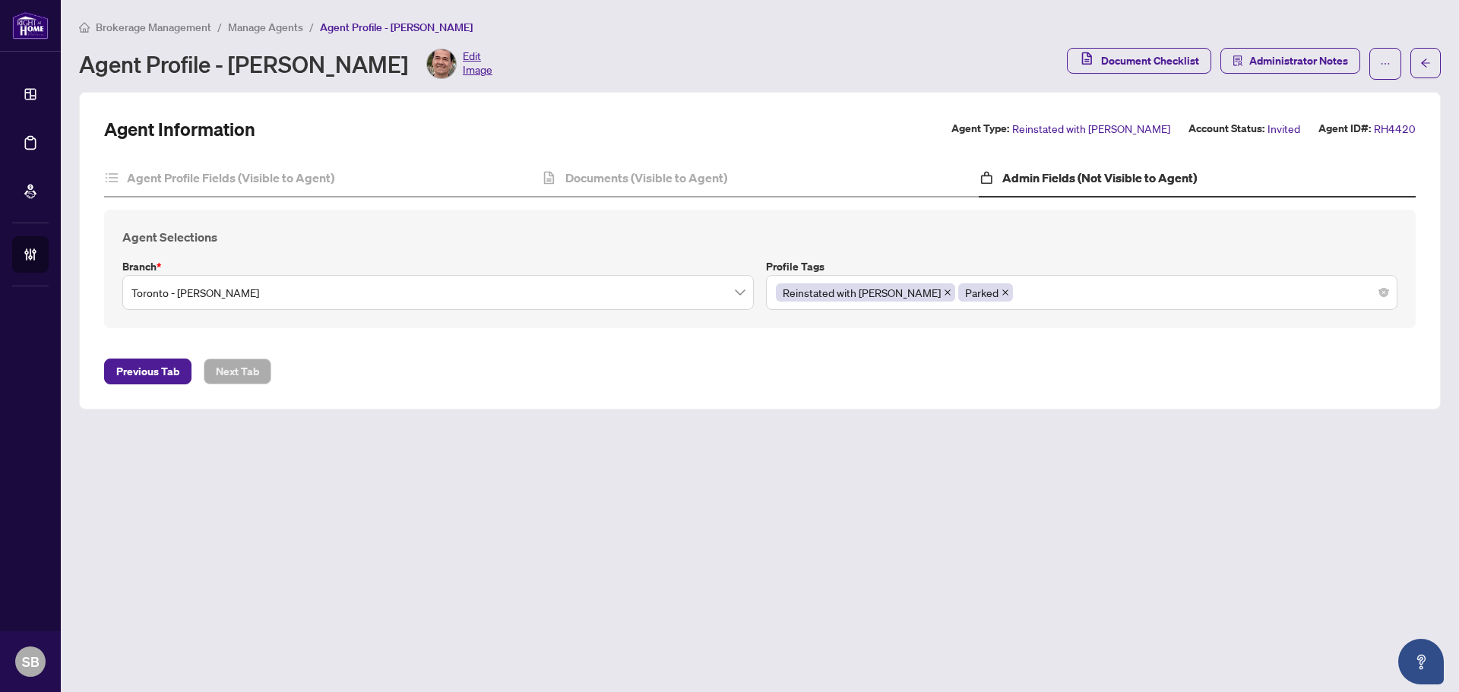
drag, startPoint x: 949, startPoint y: 290, endPoint x: 988, endPoint y: 310, distance: 44.2
click at [1001, 290] on icon "close" at bounding box center [1005, 293] width 8 height 8
click at [580, 183] on h4 "Documents (Visible to Agent)" at bounding box center [646, 178] width 162 height 18
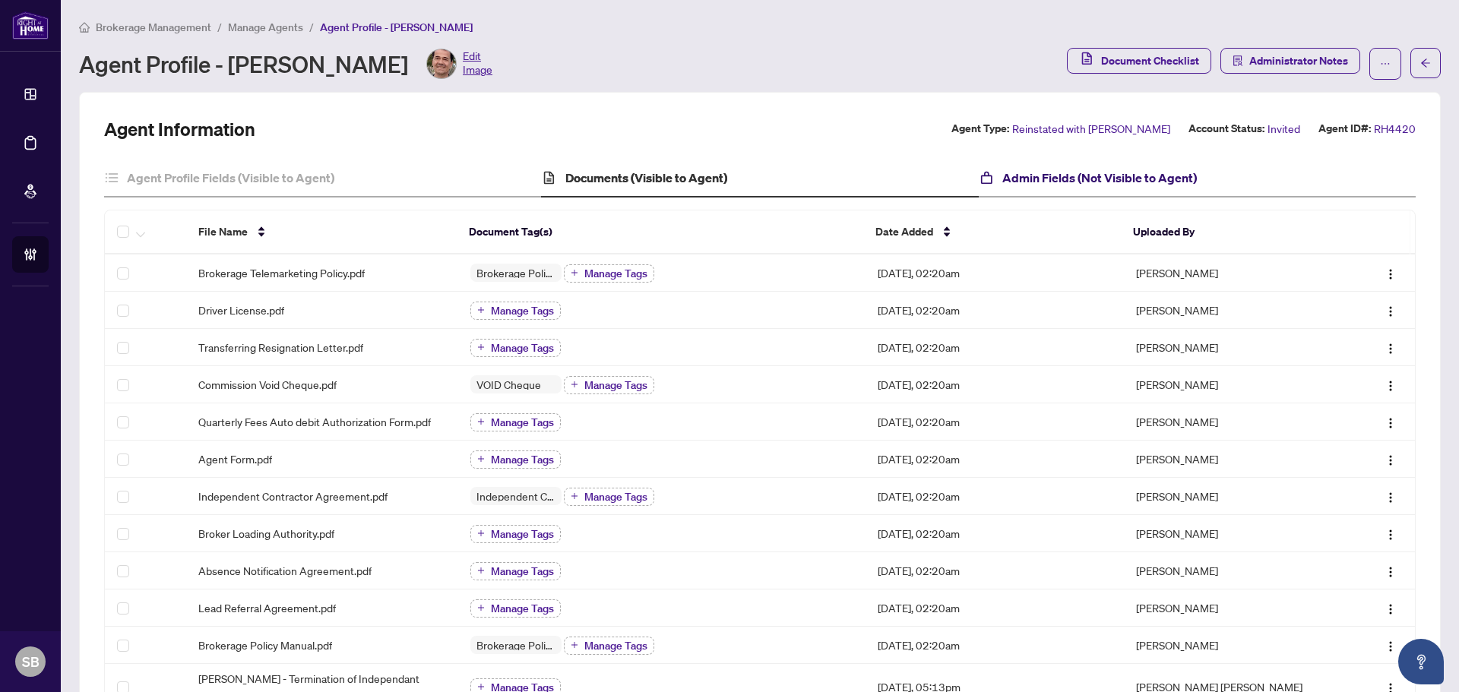
click at [1029, 170] on h4 "Admin Fields (Not Visible to Agent)" at bounding box center [1099, 178] width 195 height 18
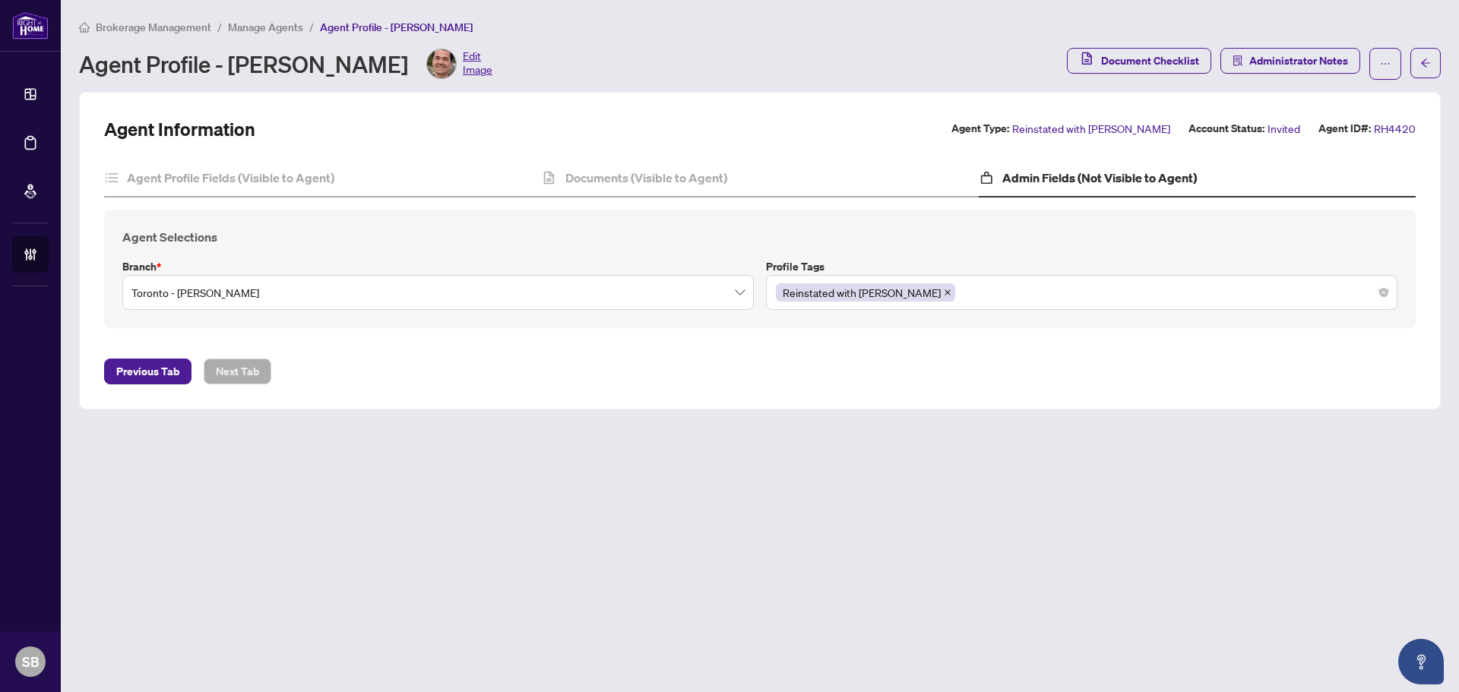
click at [1131, 290] on div "Reinstated with RAHR" at bounding box center [1082, 292] width 612 height 27
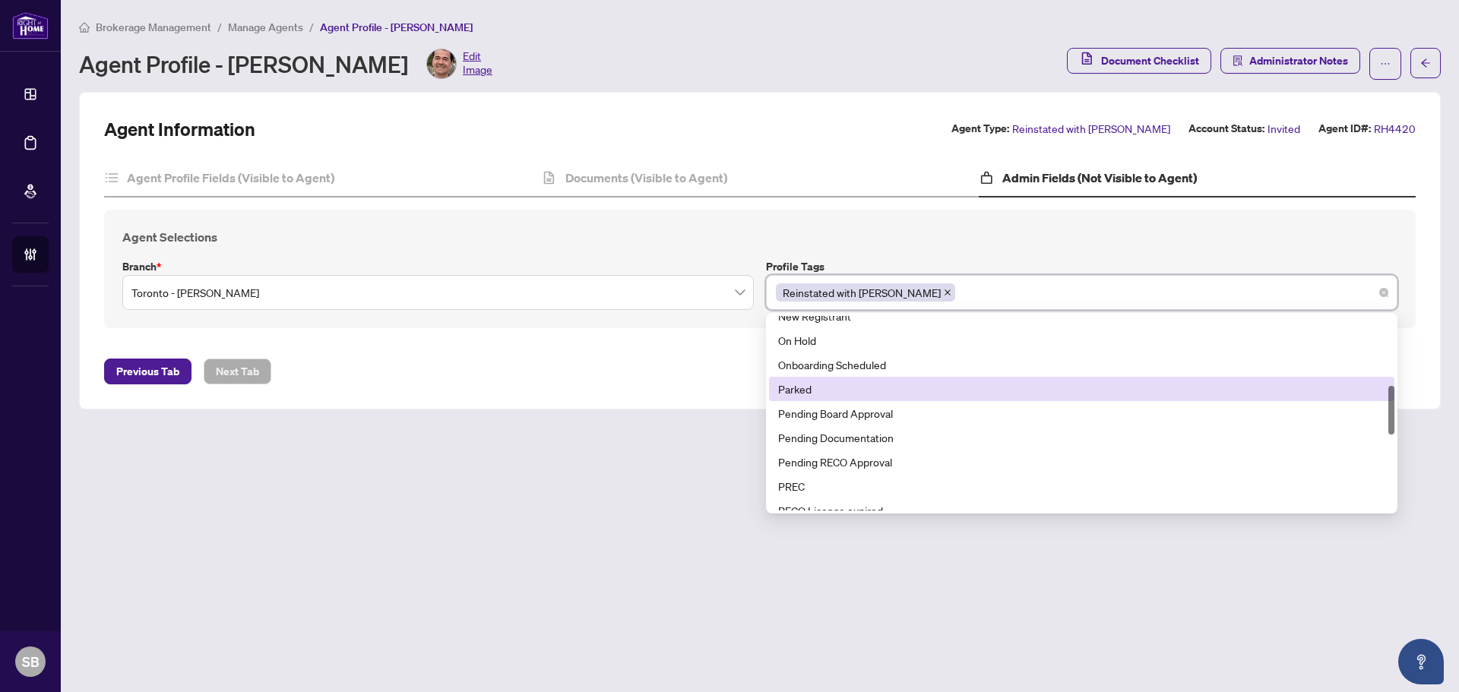
scroll to position [204, 0]
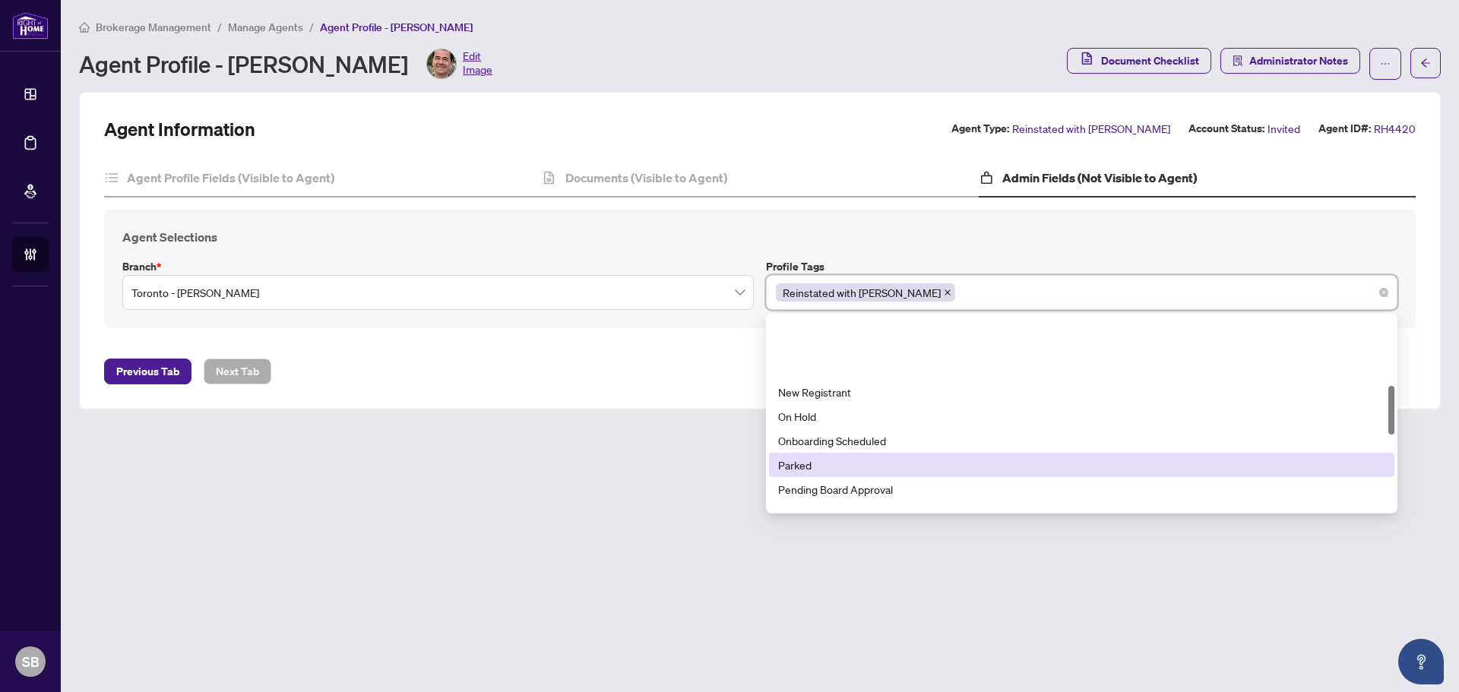
click at [951, 385] on div "New Registrant" at bounding box center [1081, 392] width 607 height 17
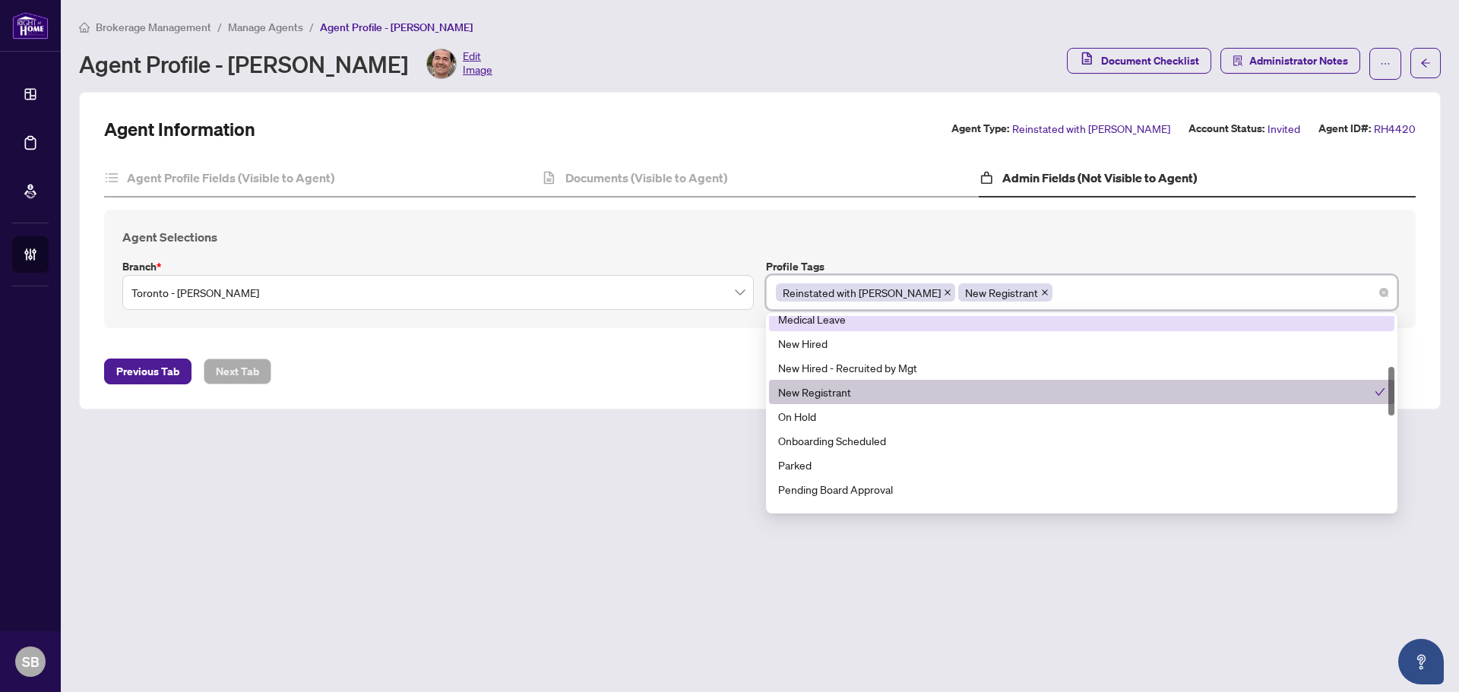
click at [1041, 293] on icon "close" at bounding box center [1045, 293] width 8 height 8
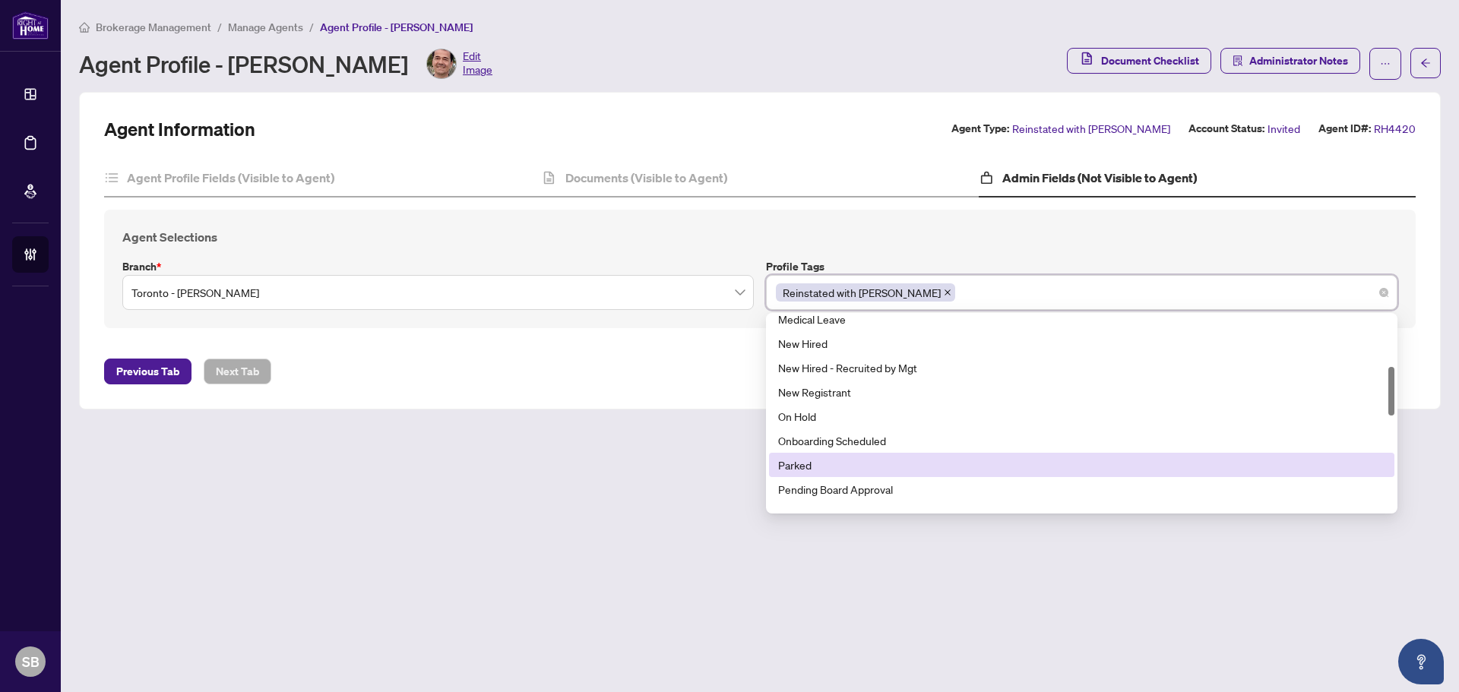
click at [912, 466] on div "Parked" at bounding box center [1081, 465] width 607 height 17
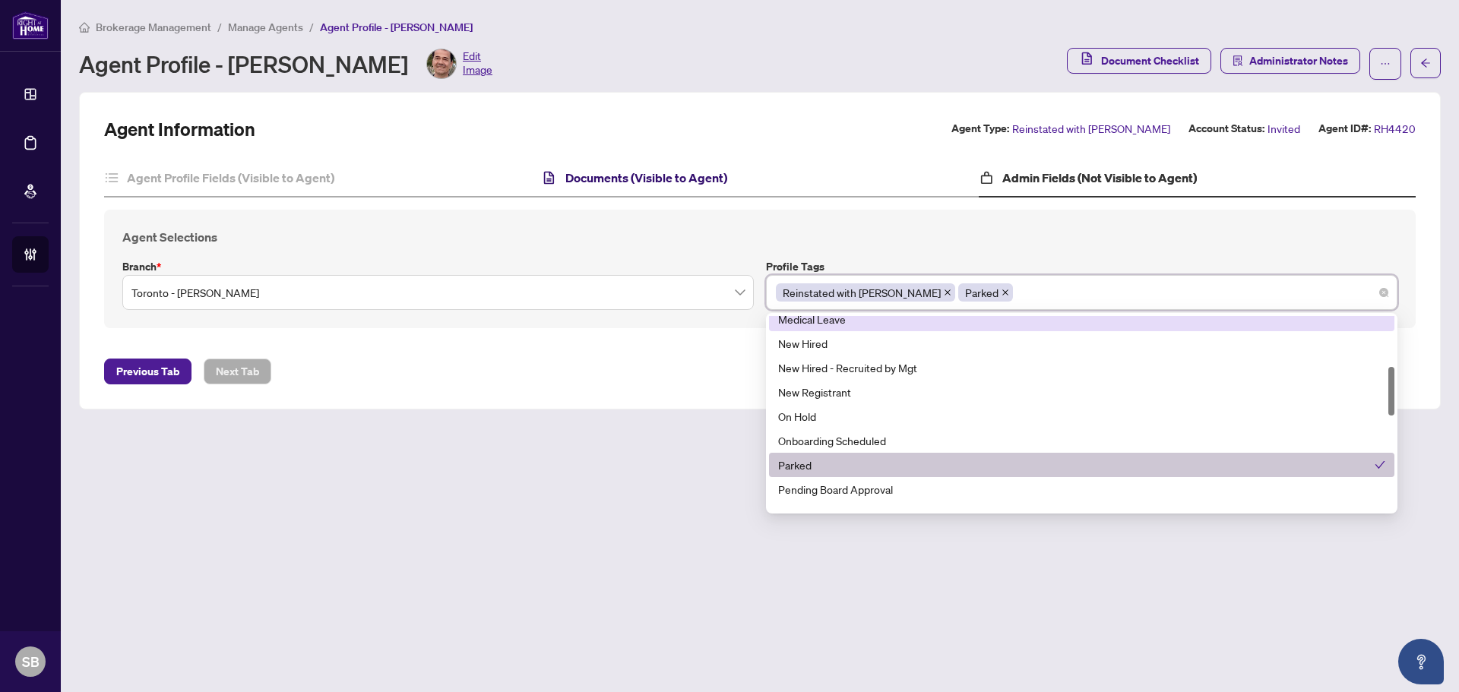
click at [641, 178] on h4 "Documents (Visible to Agent)" at bounding box center [646, 178] width 162 height 18
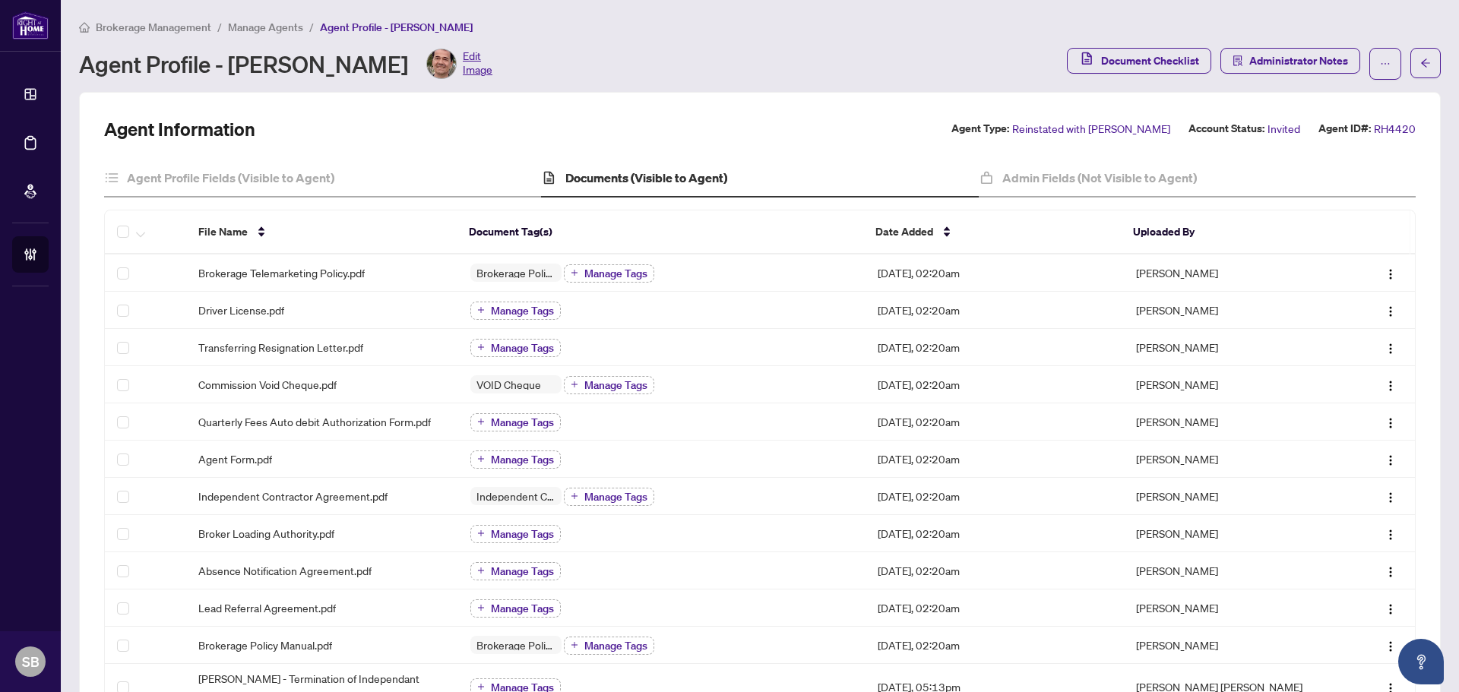
click at [1134, 131] on span "Reinstated with RAHR" at bounding box center [1091, 128] width 158 height 17
click at [1267, 126] on span "Invited" at bounding box center [1283, 128] width 33 height 17
click at [1380, 59] on icon "ellipsis" at bounding box center [1385, 64] width 11 height 11
click at [1042, 170] on h4 "Admin Fields (Not Visible to Agent)" at bounding box center [1099, 178] width 195 height 18
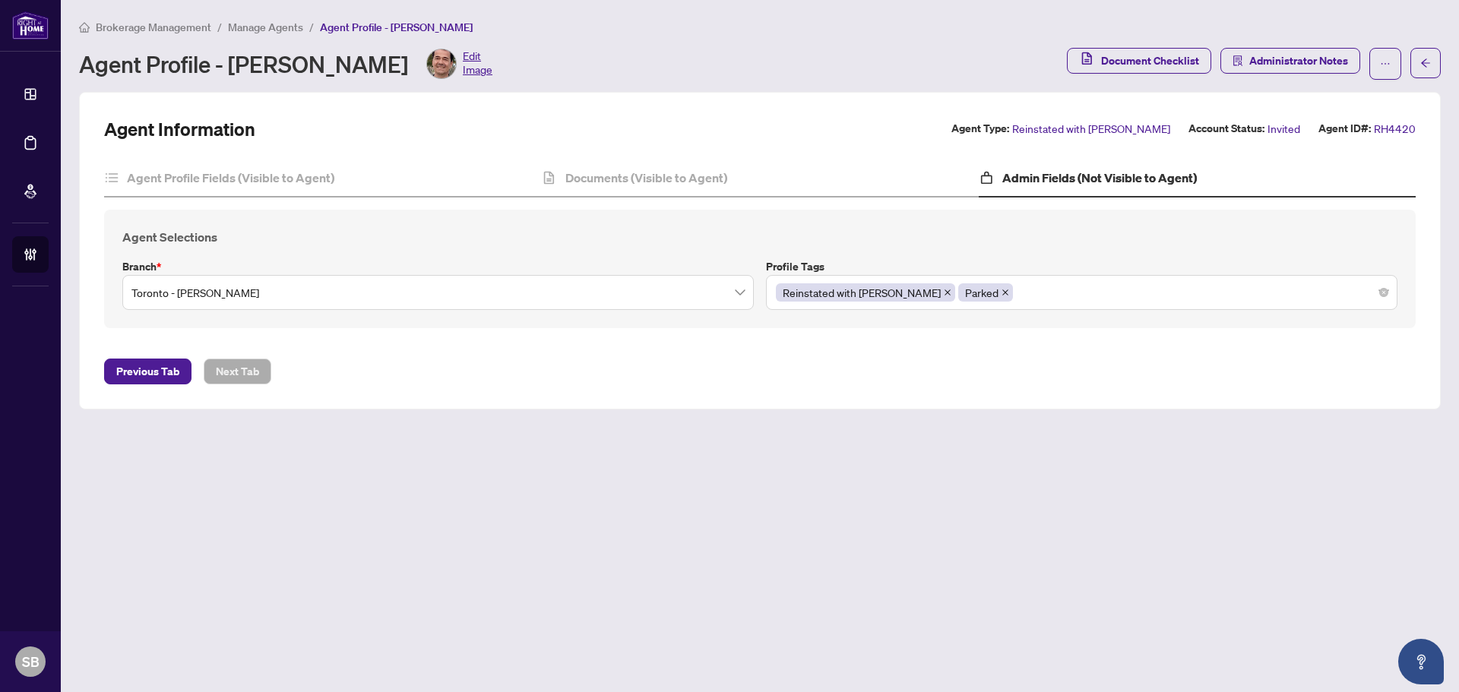
click at [695, 198] on div "Agent Profile Fields (Visible to Agent) Documents (Visible to Agent) Admin Fiel…" at bounding box center [759, 250] width 1311 height 181
click at [691, 179] on h4 "Documents (Visible to Agent)" at bounding box center [646, 178] width 162 height 18
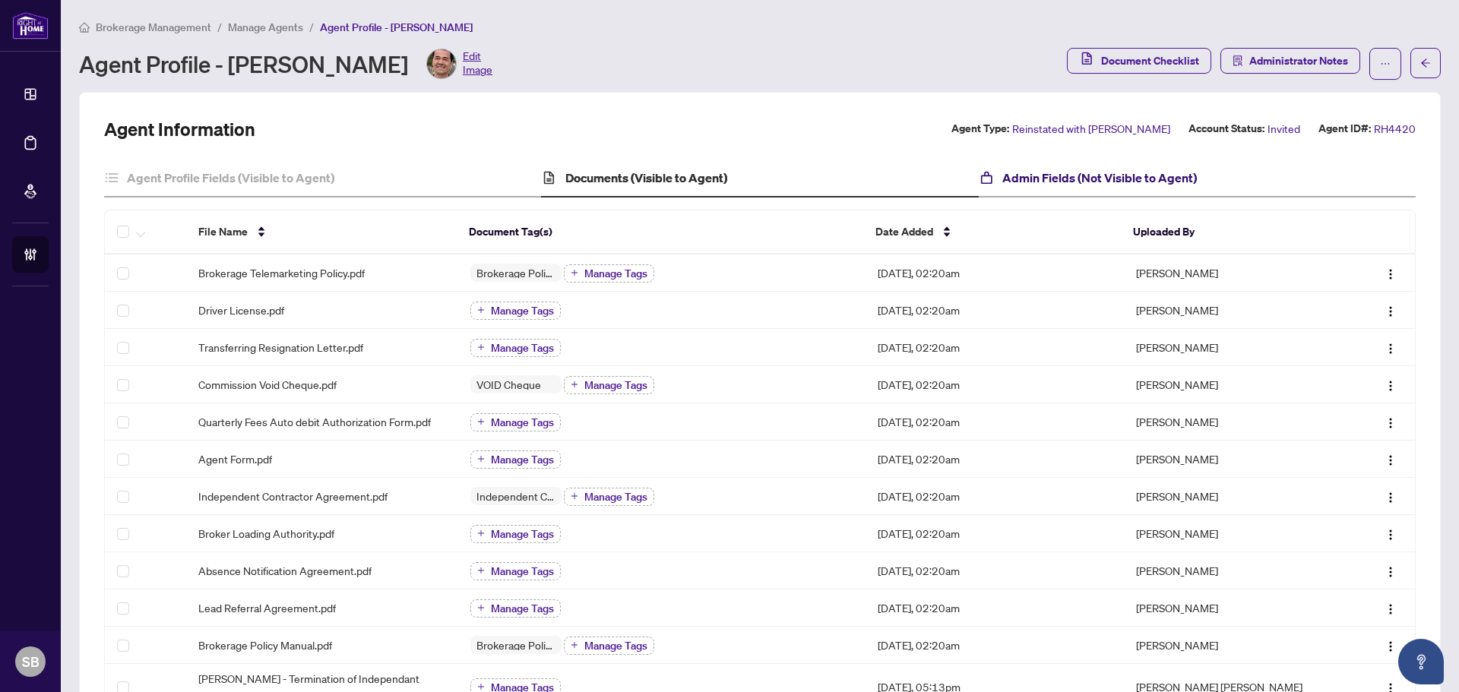
click at [1118, 172] on h4 "Admin Fields (Not Visible to Agent)" at bounding box center [1099, 178] width 195 height 18
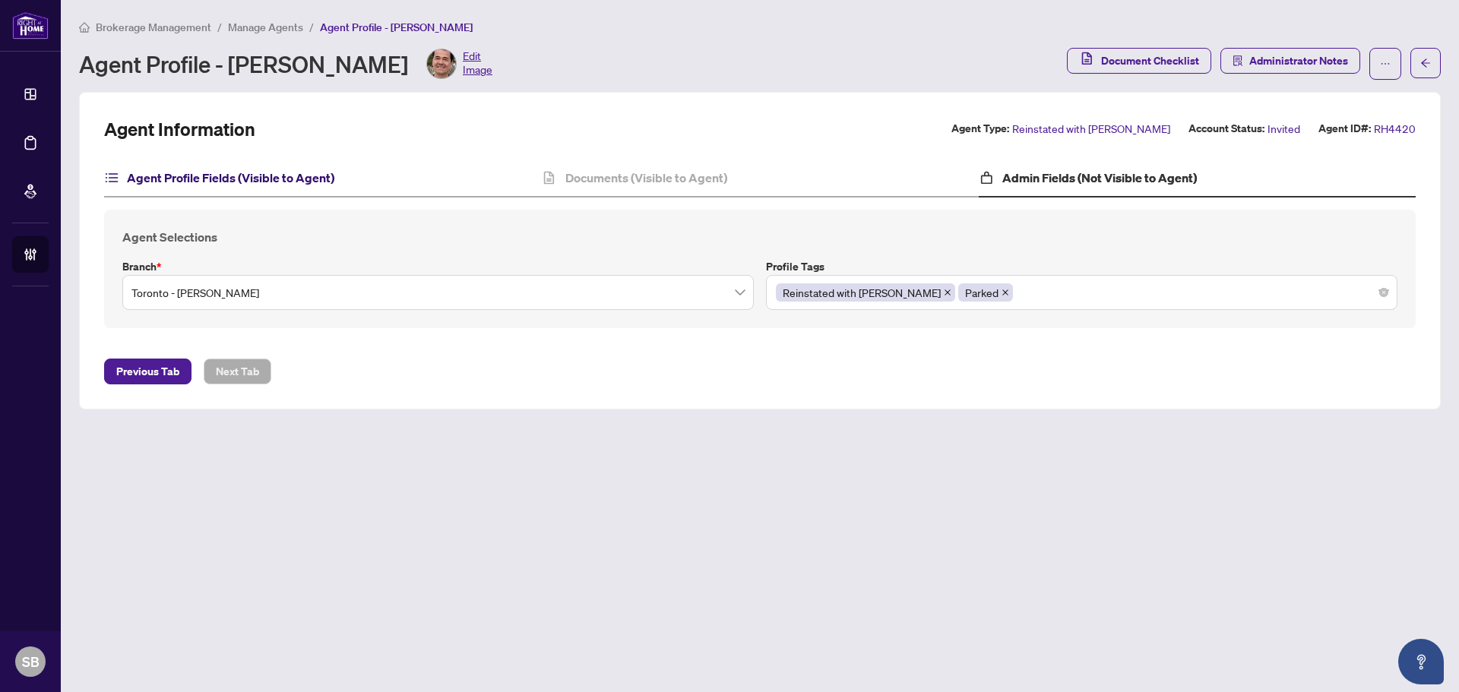
click at [264, 184] on h4 "Agent Profile Fields (Visible to Agent)" at bounding box center [230, 178] width 207 height 18
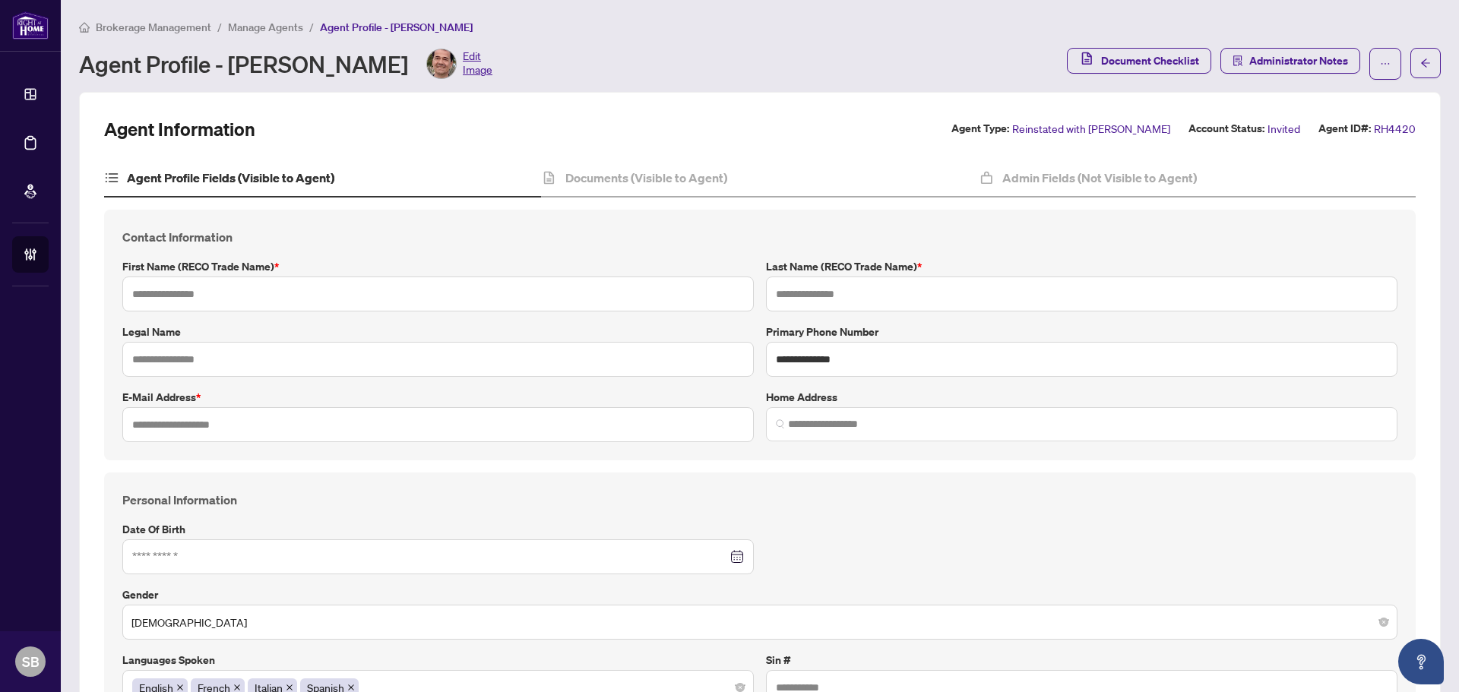
type input "*****"
type input "**********"
type input "*********"
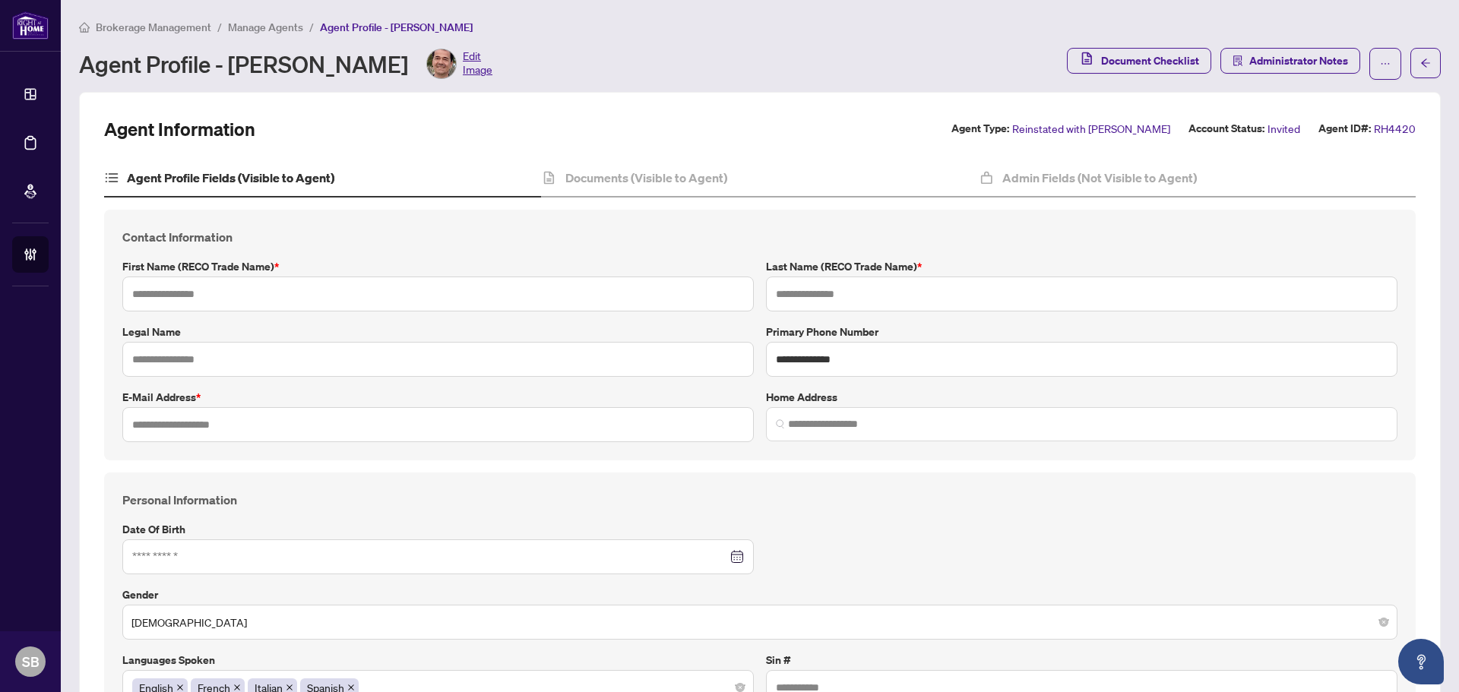
type input "**********"
type input "*******"
type input "**********"
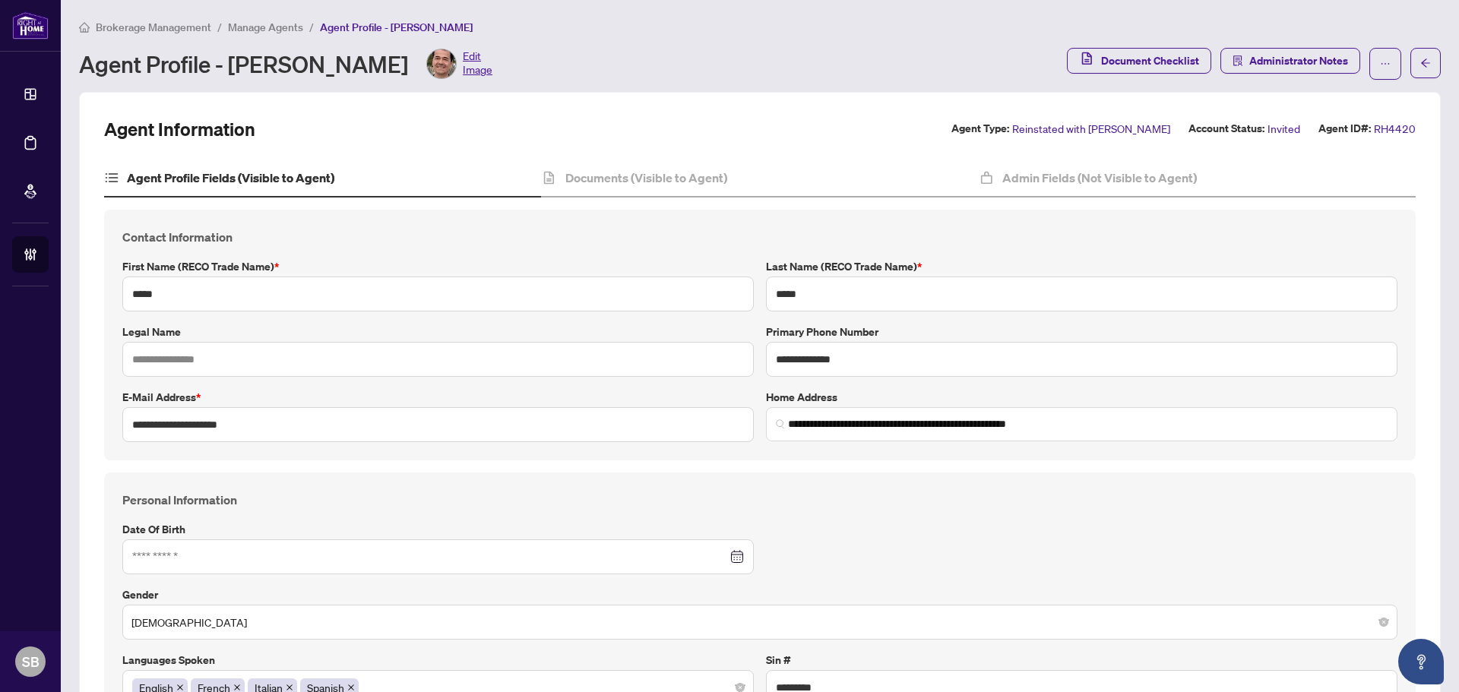
type input "**********"
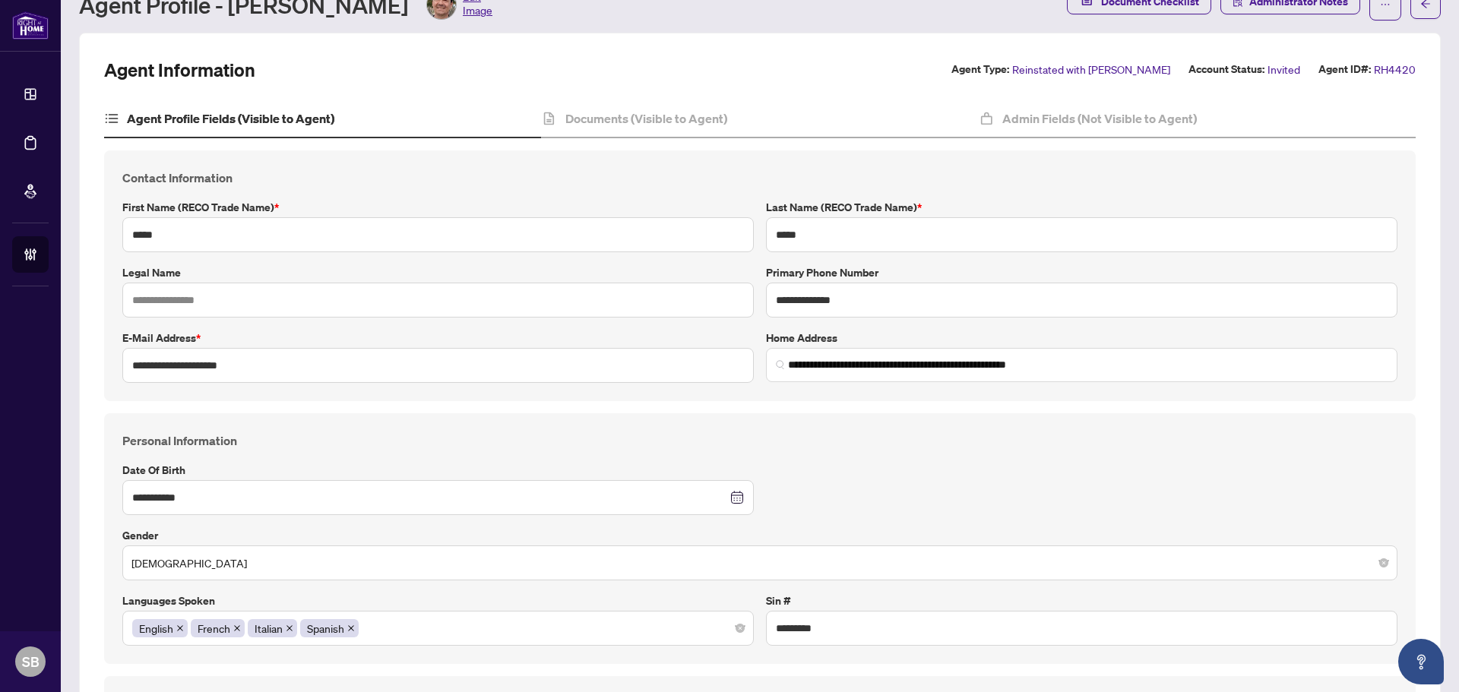
scroll to position [33, 0]
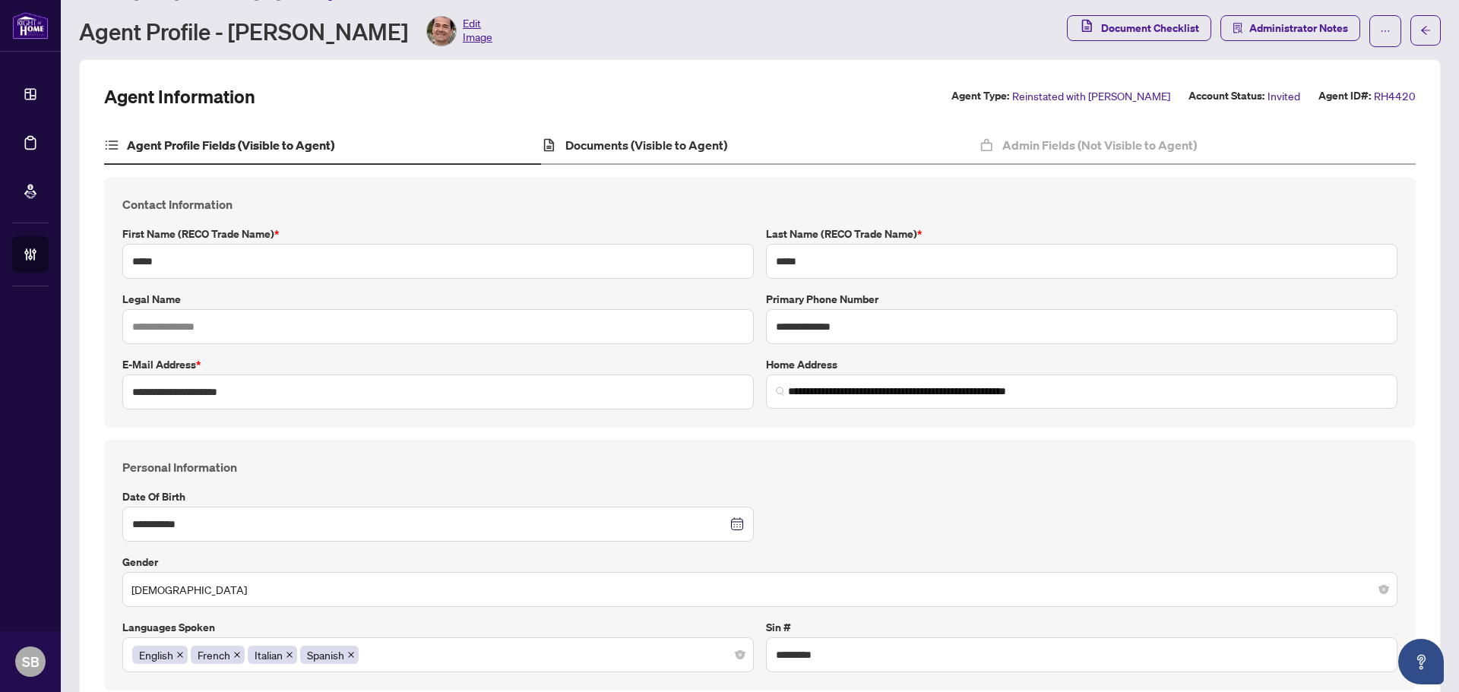
click at [644, 157] on div "Documents (Visible to Agent)" at bounding box center [759, 146] width 437 height 38
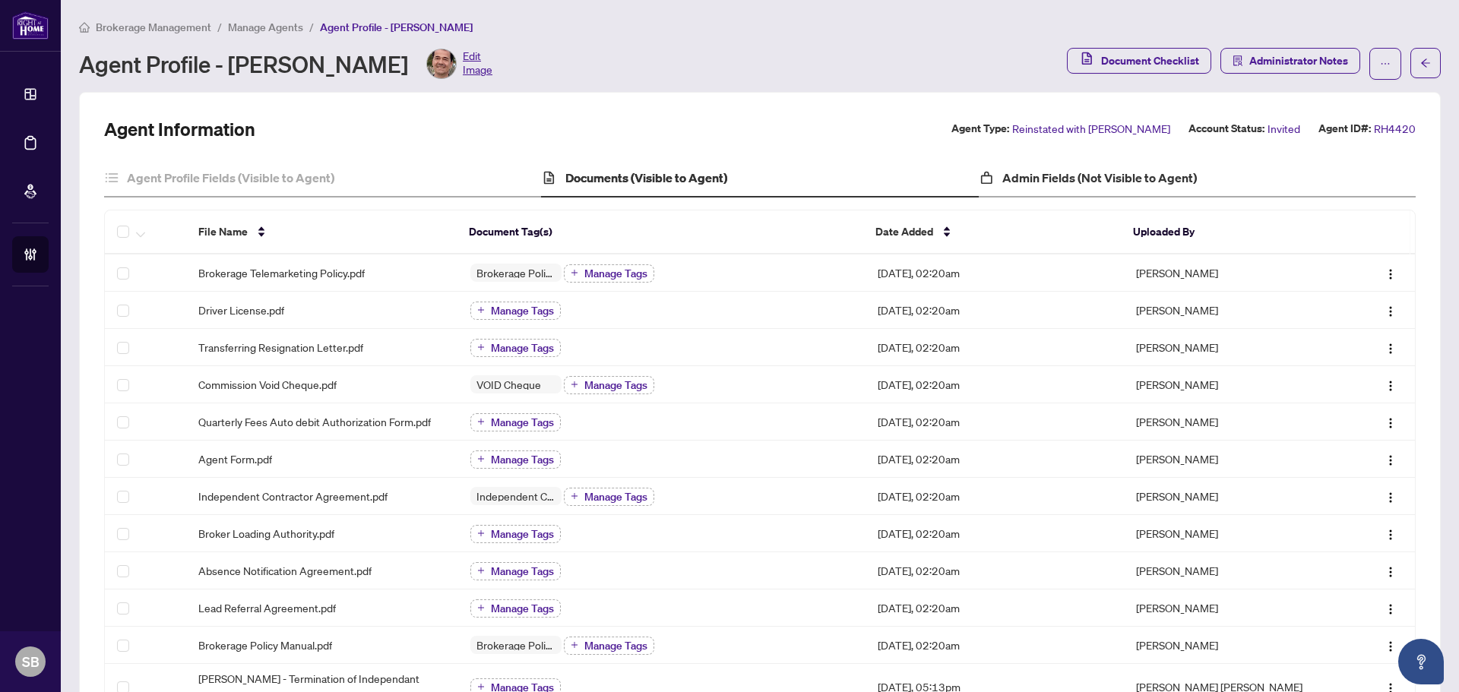
click at [1042, 160] on div "Admin Fields (Not Visible to Agent)" at bounding box center [1197, 179] width 437 height 38
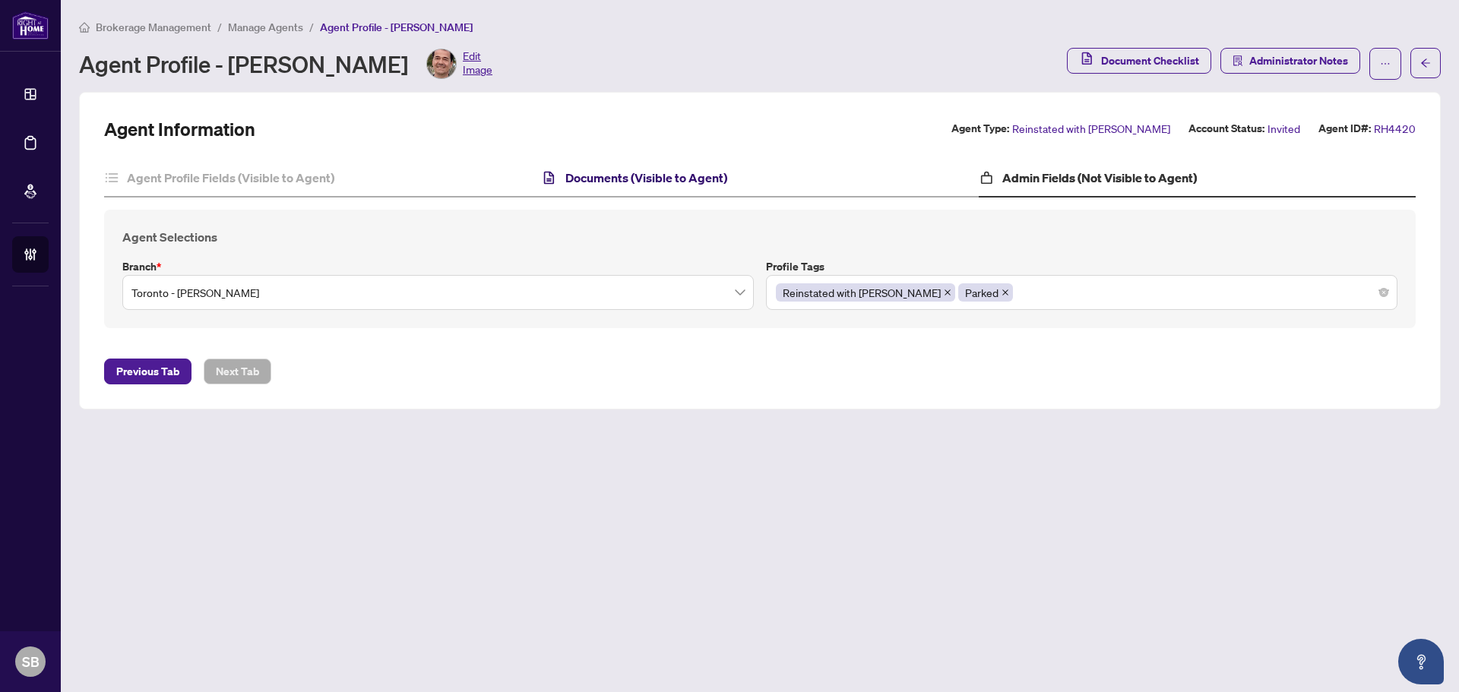
click at [676, 173] on h4 "Documents (Visible to Agent)" at bounding box center [646, 178] width 162 height 18
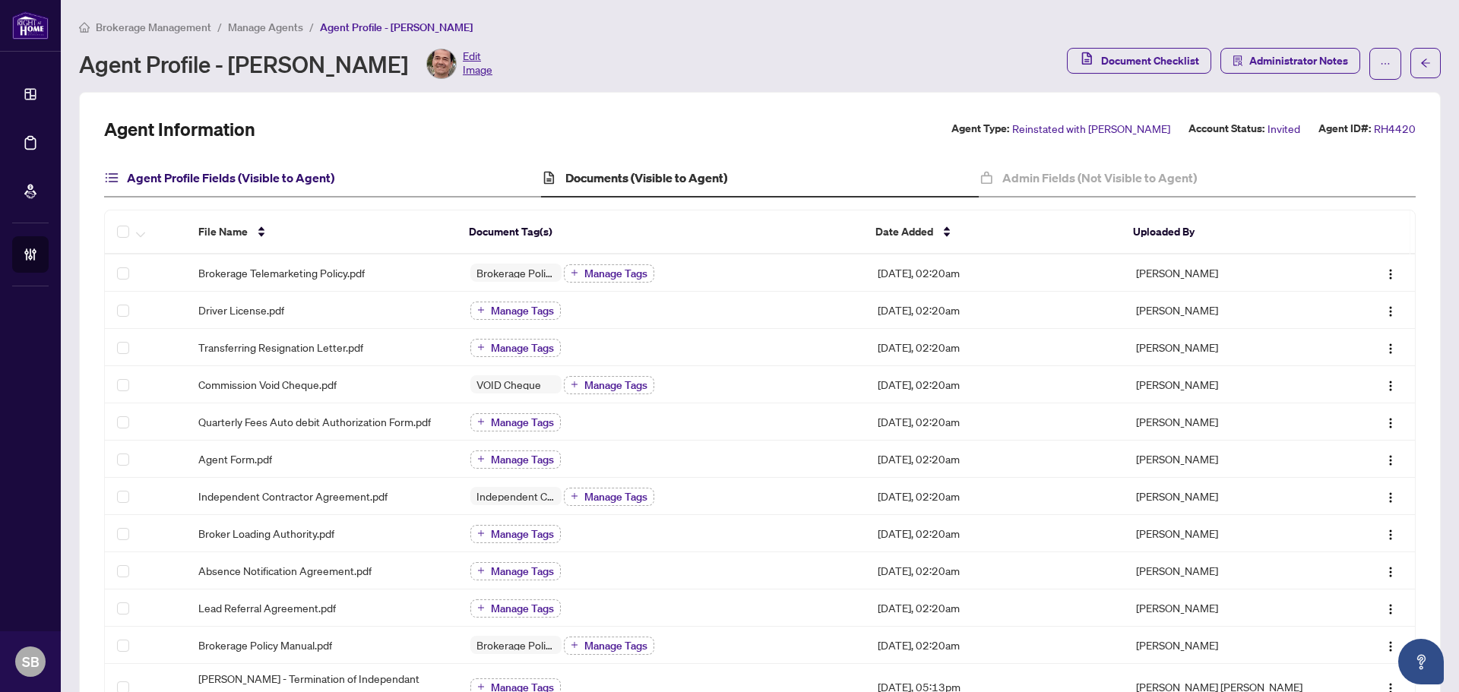
click at [238, 185] on h4 "Agent Profile Fields (Visible to Agent)" at bounding box center [230, 178] width 207 height 18
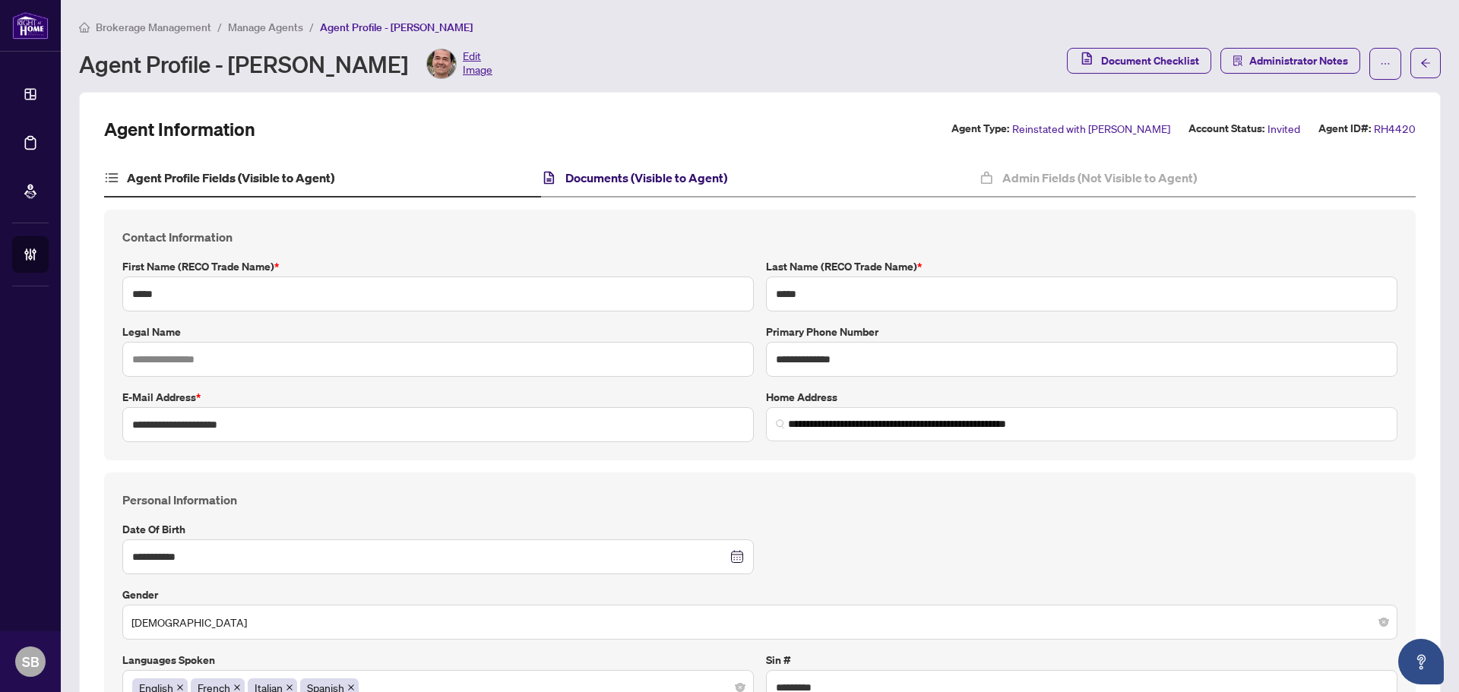
click at [590, 177] on h4 "Documents (Visible to Agent)" at bounding box center [646, 178] width 162 height 18
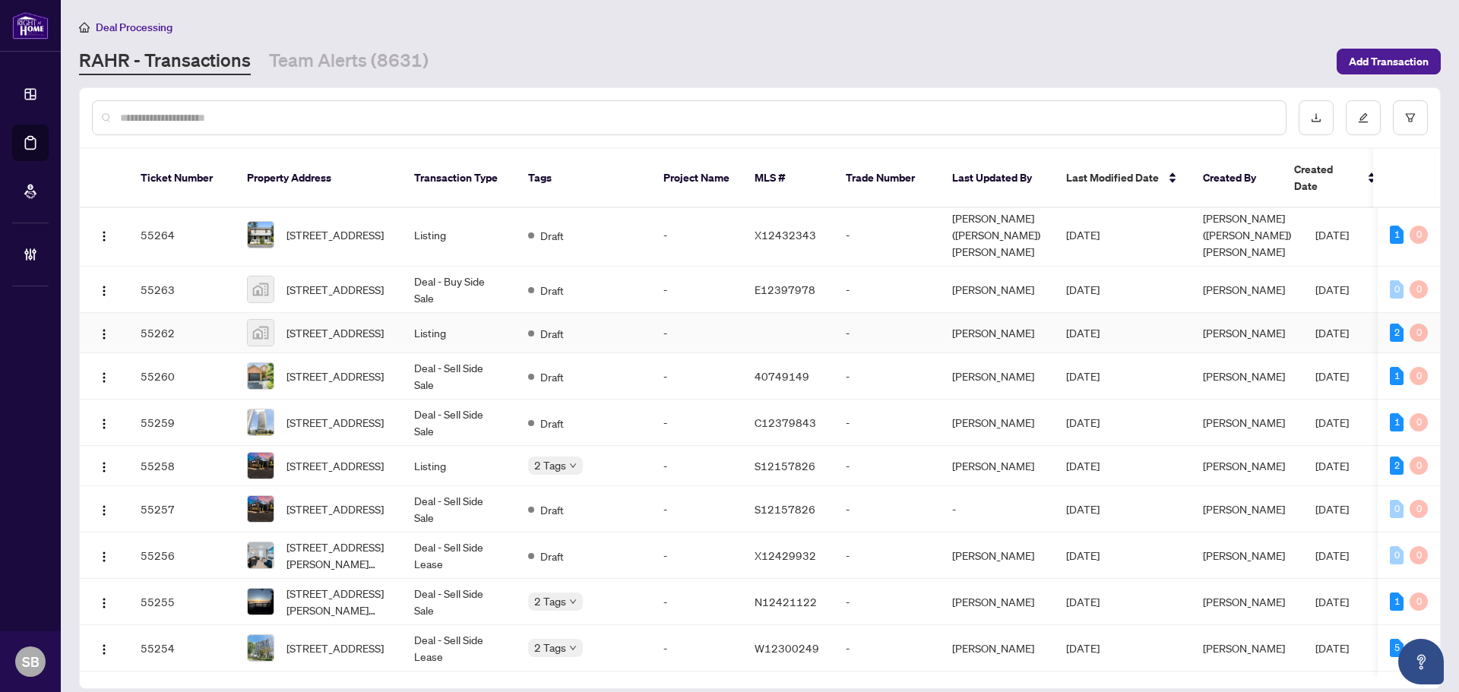
scroll to position [76, 0]
